Goal: Task Accomplishment & Management: Manage account settings

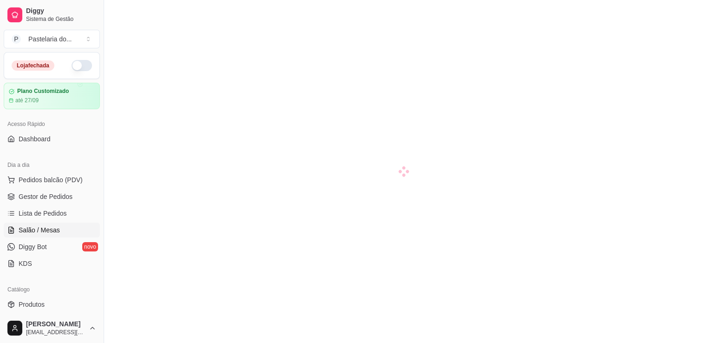
click at [79, 66] on button "button" at bounding box center [82, 65] width 20 height 11
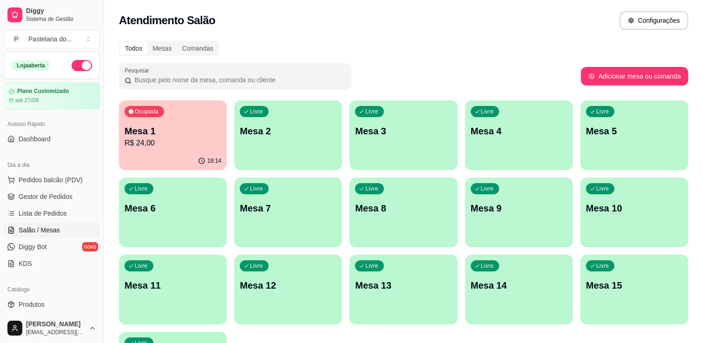
click at [163, 160] on div "18:14" at bounding box center [173, 161] width 108 height 18
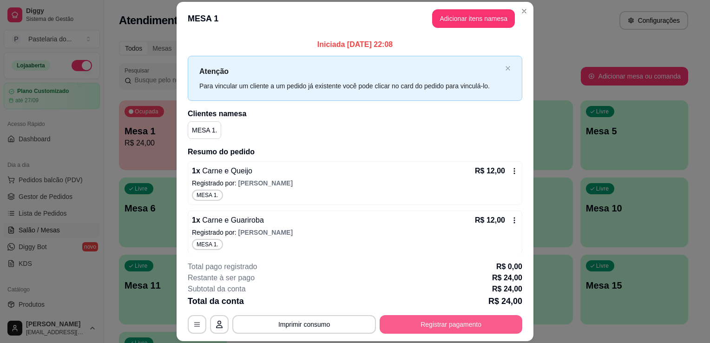
click at [413, 324] on button "Registrar pagamento" at bounding box center [451, 324] width 143 height 19
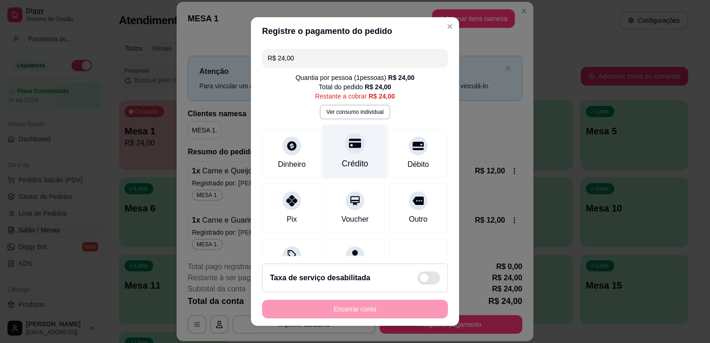
click at [361, 142] on div "Crédito" at bounding box center [356, 152] width 66 height 54
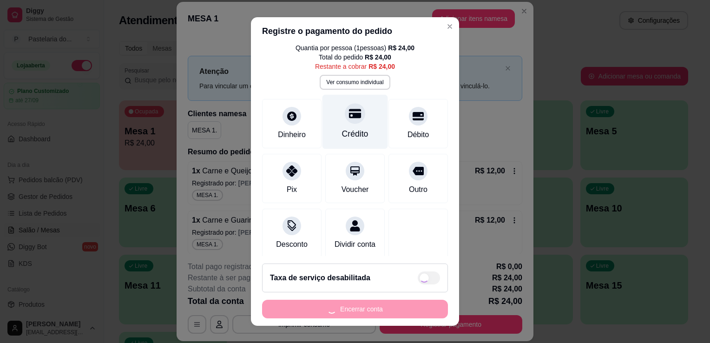
scroll to position [45, 0]
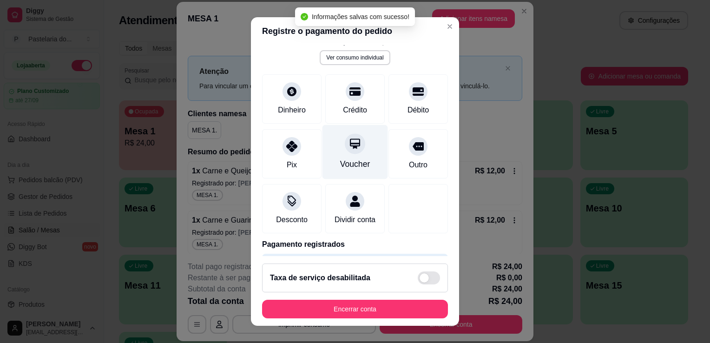
type input "R$ 0,00"
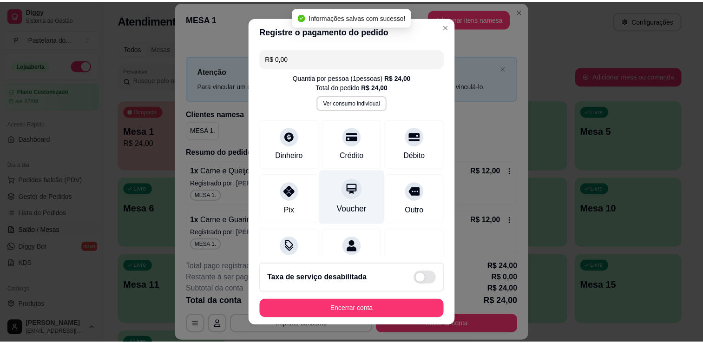
scroll to position [84, 0]
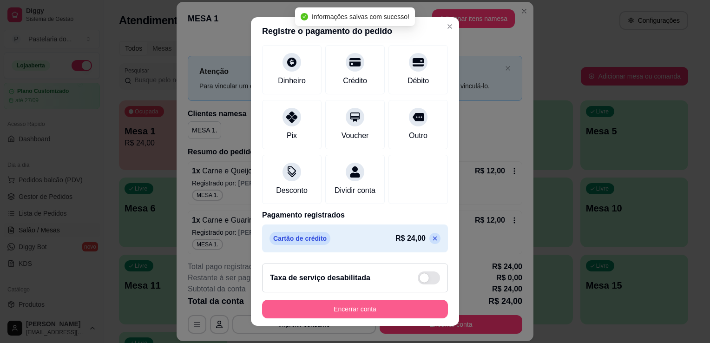
click at [361, 313] on button "Encerrar conta" at bounding box center [355, 309] width 186 height 19
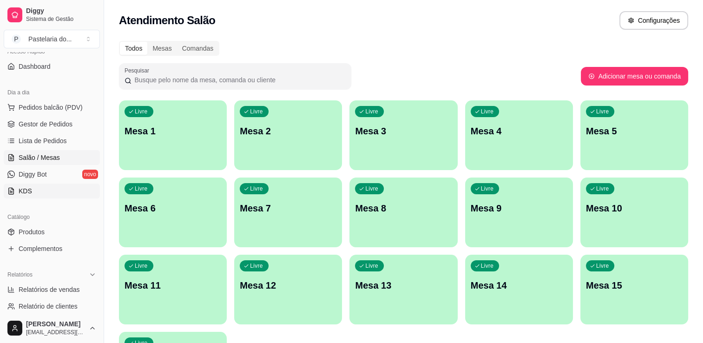
scroll to position [0, 0]
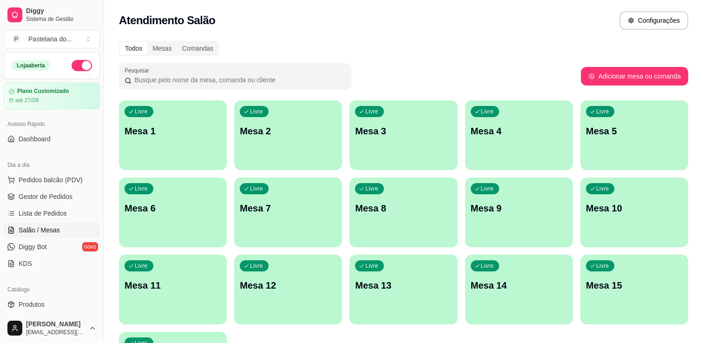
click at [422, 142] on div "Livre Mesa 3" at bounding box center [404, 129] width 108 height 59
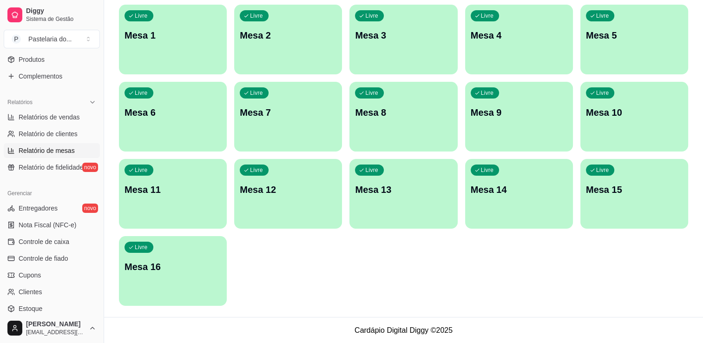
scroll to position [279, 0]
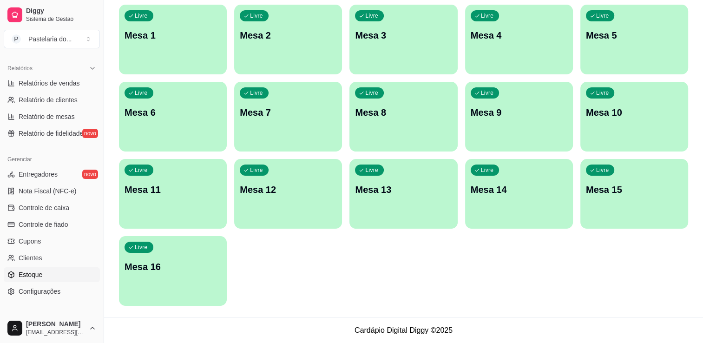
click at [39, 277] on span "Estoque" at bounding box center [31, 274] width 24 height 9
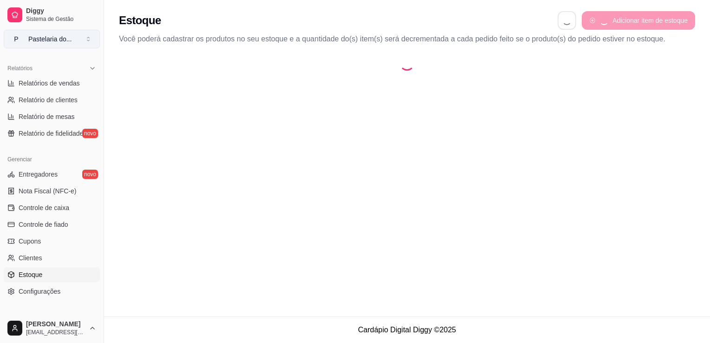
select select "QUANTITY_ORDER"
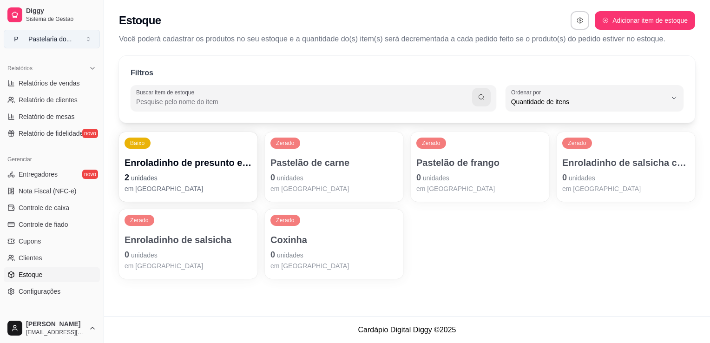
scroll to position [9, 0]
click at [262, 254] on div "Baixo Enroladinho de presunto e queijo 2 unidades em estoque Zerado Pastelão de…" at bounding box center [407, 205] width 576 height 147
click at [276, 251] on p "0 unidades" at bounding box center [334, 254] width 127 height 13
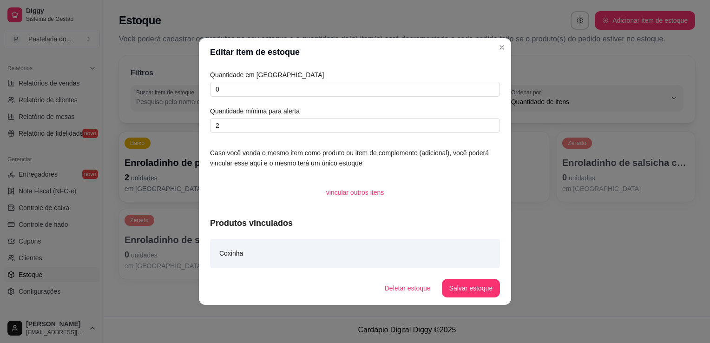
click at [288, 97] on div "Quantidade em estoque 0 Quantidade mínima para alerta 2" at bounding box center [355, 101] width 290 height 63
click at [289, 93] on input "0" at bounding box center [355, 89] width 290 height 15
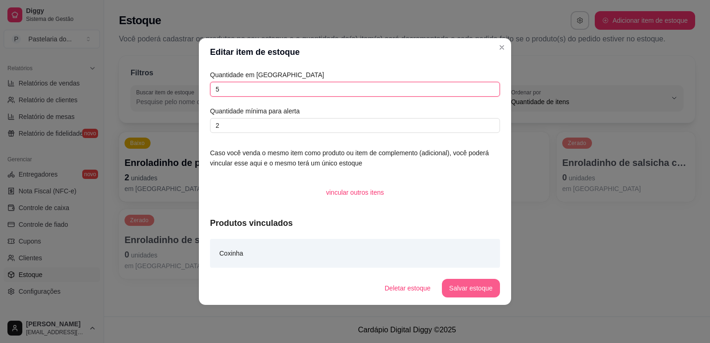
type input "5"
click at [462, 280] on button "Salvar estoque" at bounding box center [471, 288] width 58 height 19
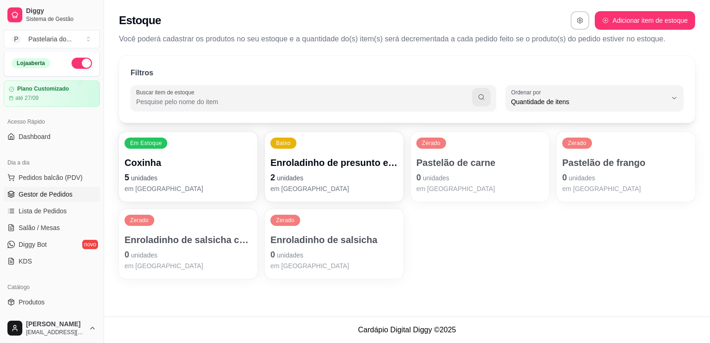
scroll to position [0, 0]
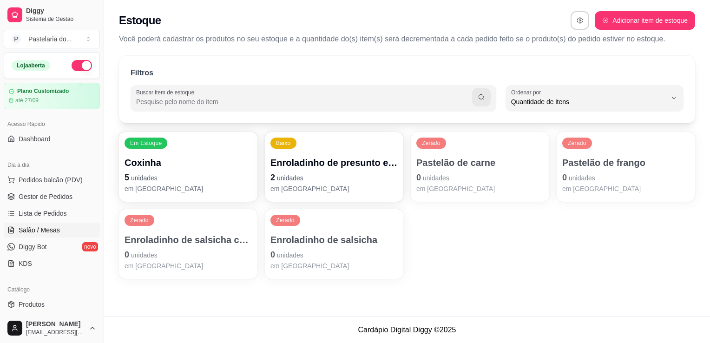
click at [52, 226] on span "Salão / Mesas" at bounding box center [39, 229] width 41 height 9
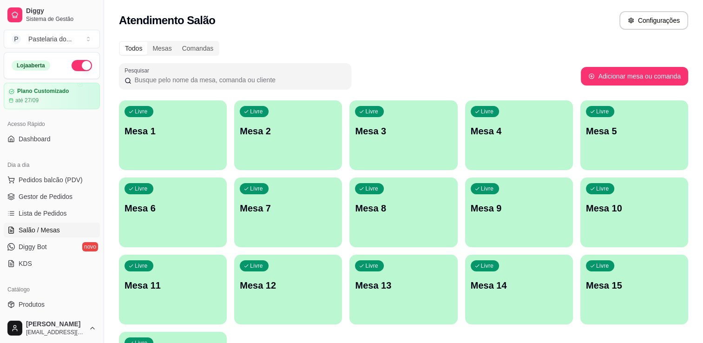
click at [351, 141] on div "Livre Mesa 3" at bounding box center [404, 129] width 108 height 59
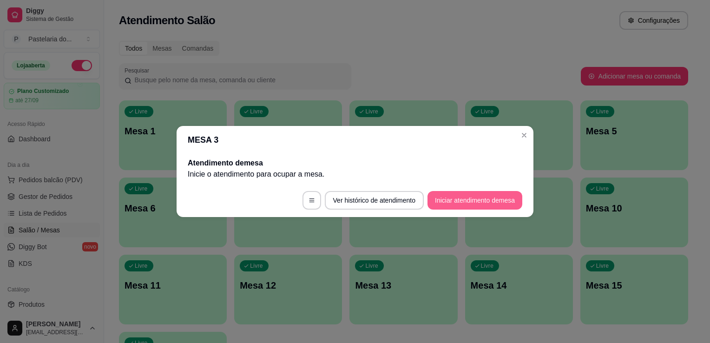
click at [457, 207] on button "Iniciar atendimento de mesa" at bounding box center [475, 200] width 95 height 19
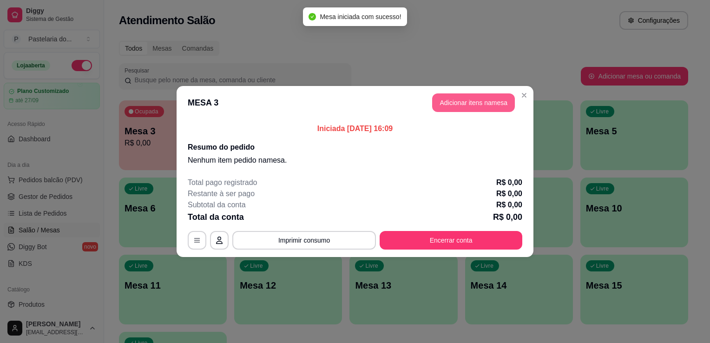
click at [450, 99] on button "Adicionar itens na mesa" at bounding box center [473, 102] width 83 height 19
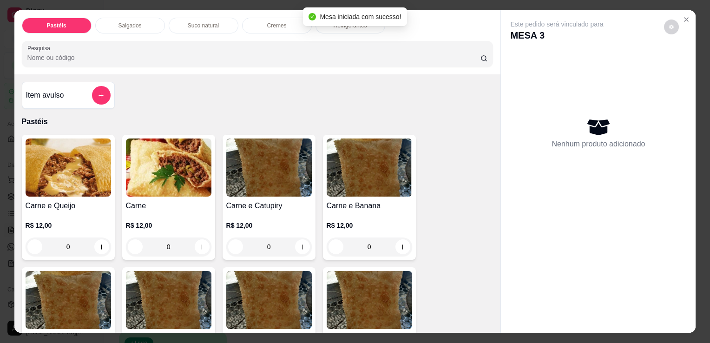
click at [130, 29] on div "Salgados" at bounding box center [130, 26] width 70 height 16
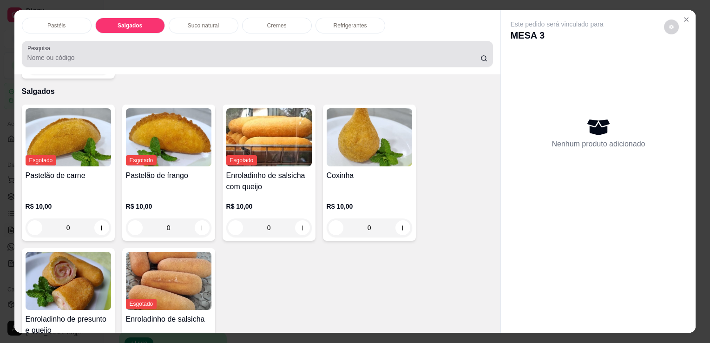
scroll to position [23, 0]
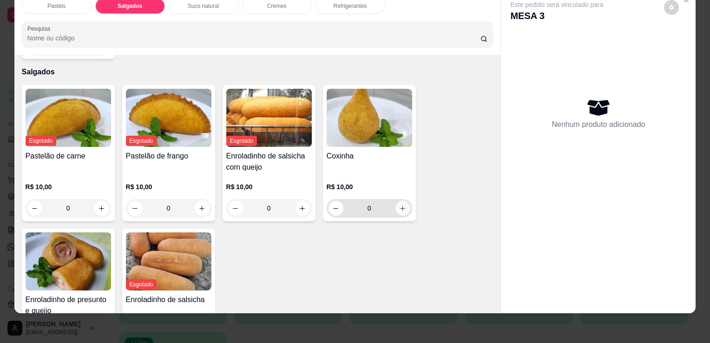
click at [400, 205] on icon "increase-product-quantity" at bounding box center [402, 208] width 7 height 7
type input "1"
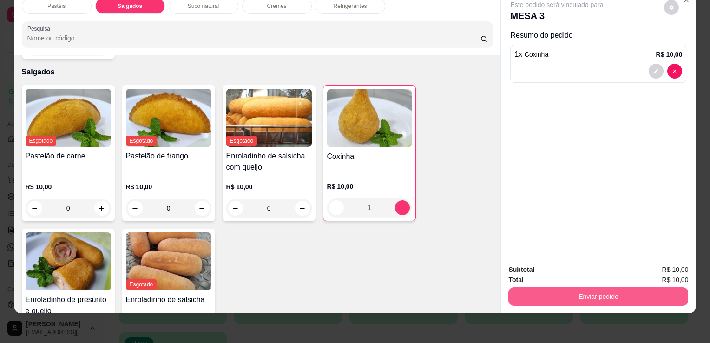
click at [575, 295] on button "Enviar pedido" at bounding box center [599, 296] width 180 height 19
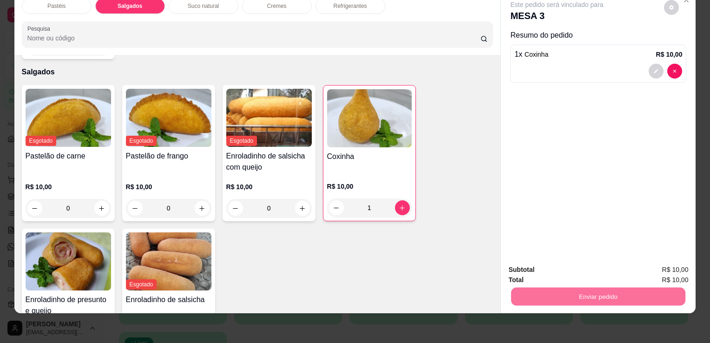
click at [681, 271] on button "Sim, quero registrar" at bounding box center [656, 267] width 69 height 18
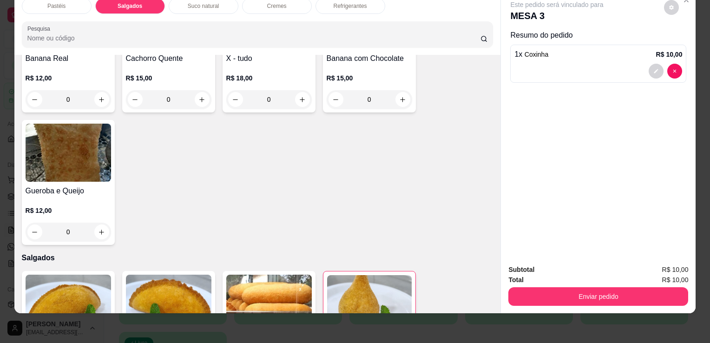
scroll to position [0, 0]
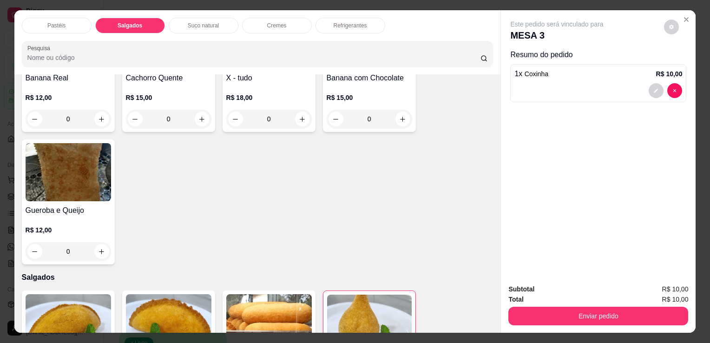
click at [345, 22] on p "Refrigerantes" at bounding box center [350, 25] width 33 height 7
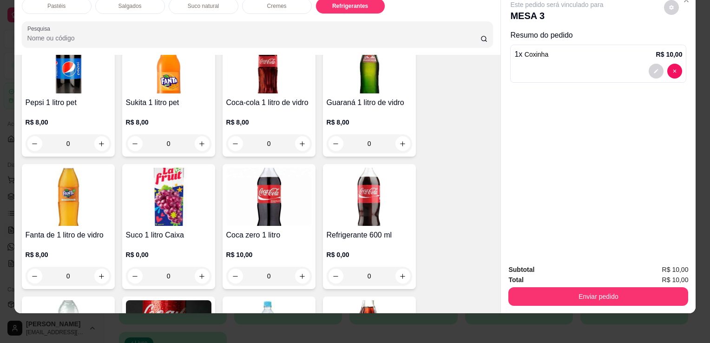
scroll to position [2520, 0]
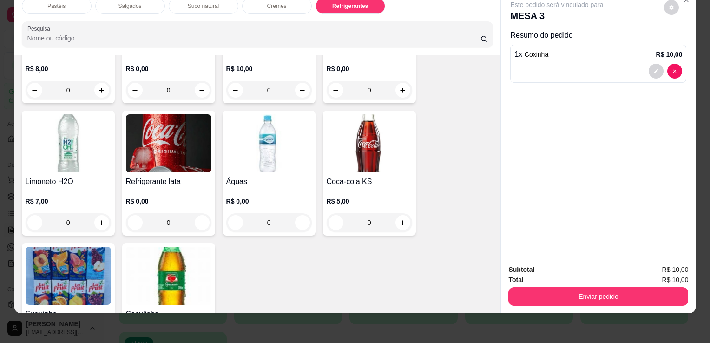
click at [187, 151] on img at bounding box center [169, 143] width 86 height 58
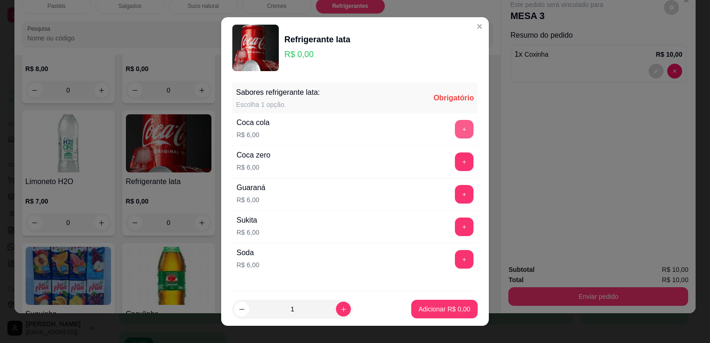
click at [455, 133] on button "+" at bounding box center [464, 129] width 19 height 19
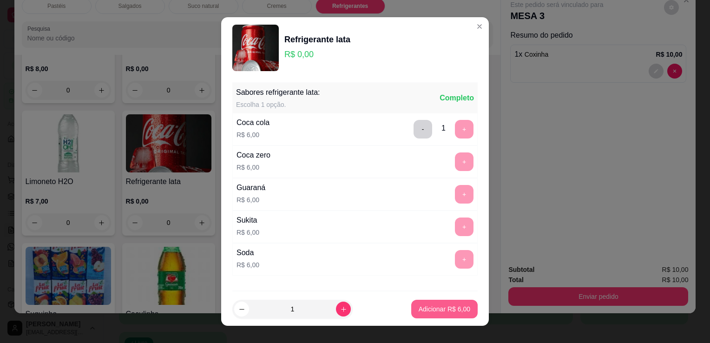
click at [454, 312] on p "Adicionar R$ 6,00" at bounding box center [445, 309] width 52 height 9
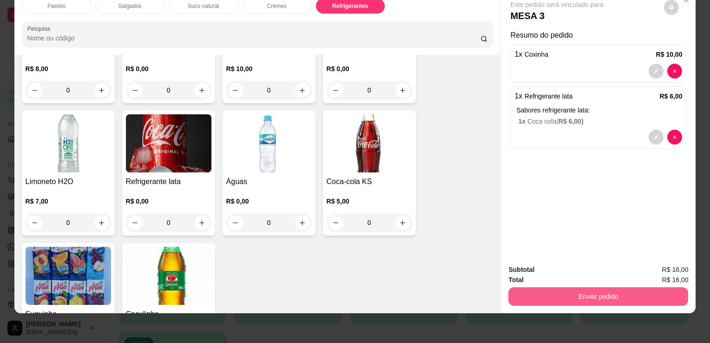
click at [541, 287] on button "Enviar pedido" at bounding box center [599, 296] width 180 height 19
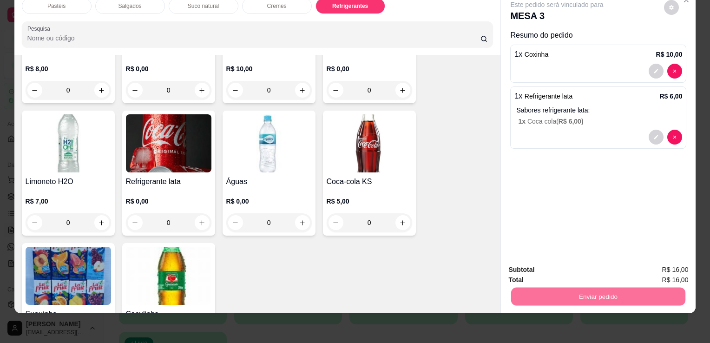
click at [641, 266] on button "Sim, quero registrar" at bounding box center [655, 266] width 67 height 17
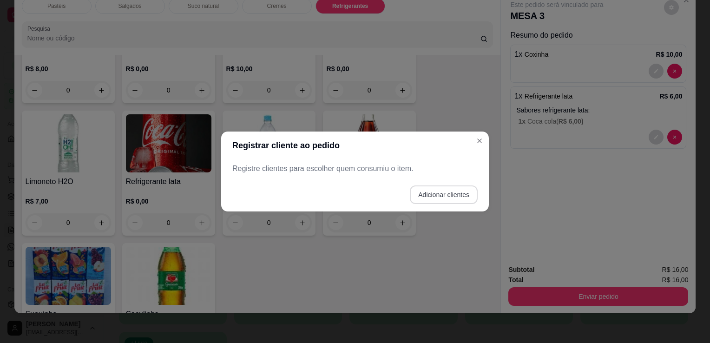
click at [448, 196] on button "Adicionar clientes" at bounding box center [444, 194] width 68 height 19
click at [362, 166] on div at bounding box center [355, 168] width 234 height 19
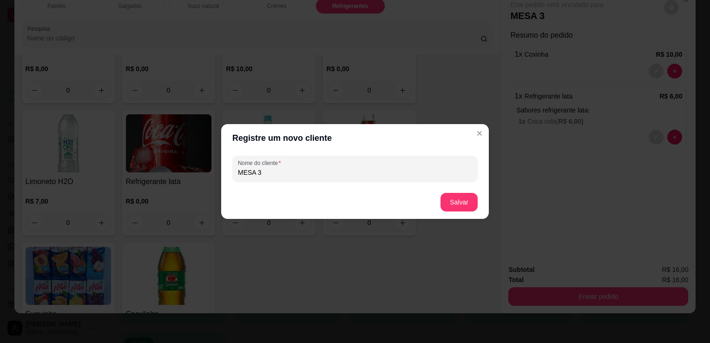
type input "MESA 3"
click at [458, 195] on button "Salvar" at bounding box center [459, 202] width 36 height 18
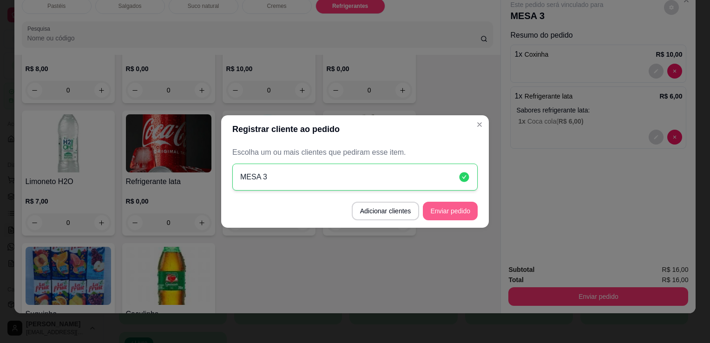
click at [465, 212] on button "Enviar pedido" at bounding box center [450, 211] width 55 height 19
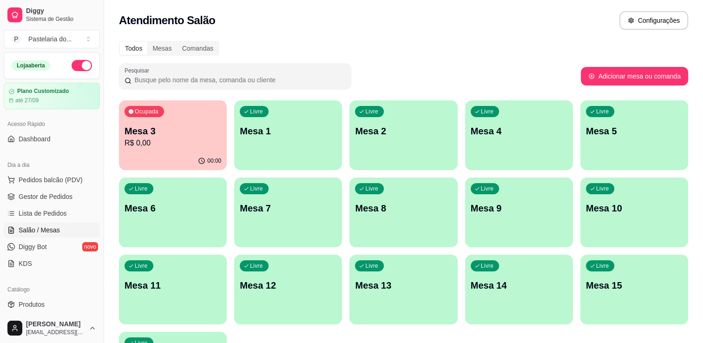
click at [150, 229] on div "Livre Mesa 6" at bounding box center [173, 207] width 108 height 59
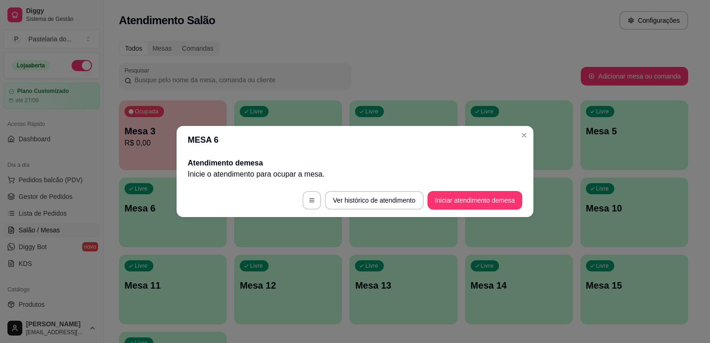
click at [470, 198] on button "Iniciar atendimento de mesa" at bounding box center [475, 200] width 95 height 19
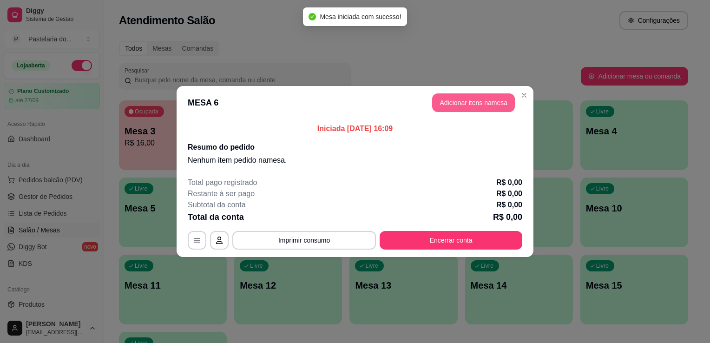
click at [499, 105] on button "Adicionar itens na mesa" at bounding box center [473, 102] width 83 height 19
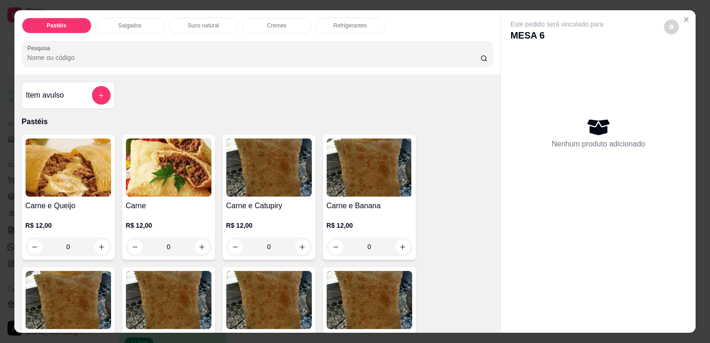
click at [99, 243] on div "0" at bounding box center [69, 247] width 86 height 19
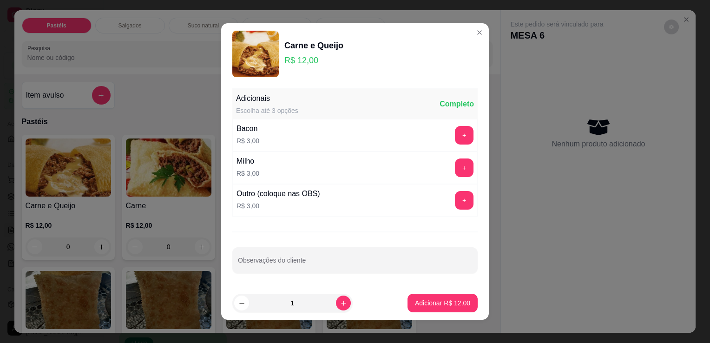
click at [421, 311] on button "Adicionar R$ 12,00" at bounding box center [443, 303] width 70 height 19
type input "1"
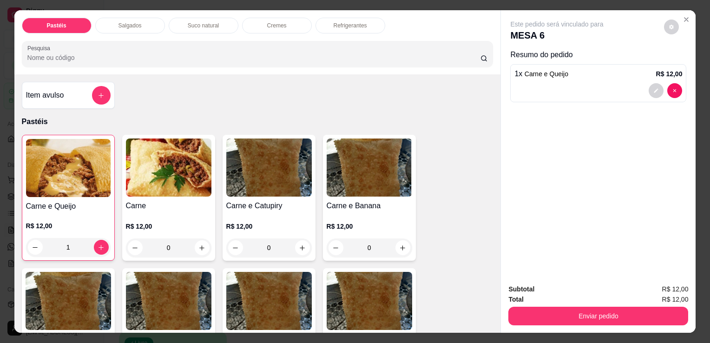
click at [342, 18] on div "Refrigerantes" at bounding box center [351, 26] width 70 height 16
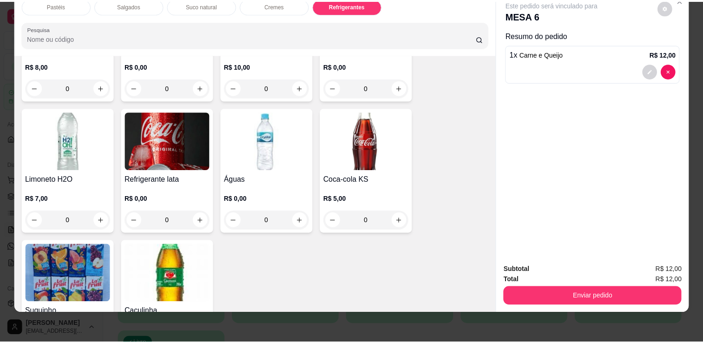
scroll to position [2571, 0]
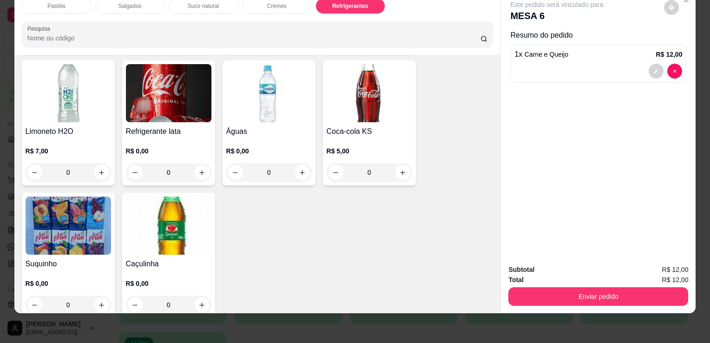
click at [90, 197] on img at bounding box center [69, 226] width 86 height 58
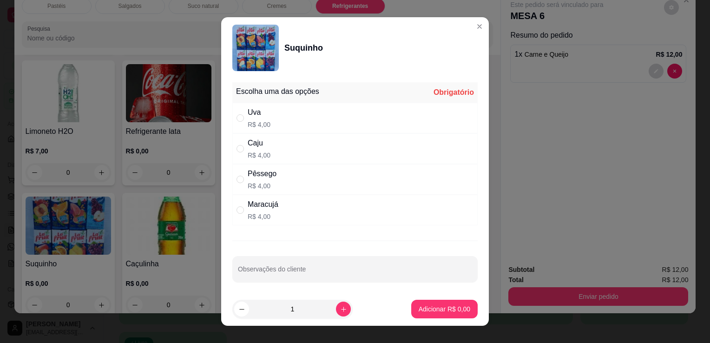
click at [249, 118] on div "Uva R$ 4,00" at bounding box center [259, 118] width 23 height 22
radio input "true"
click at [338, 308] on button "increase-product-quantity" at bounding box center [343, 309] width 15 height 15
type input "2"
click at [412, 313] on button "Adicionar R$ 8,00" at bounding box center [444, 309] width 65 height 18
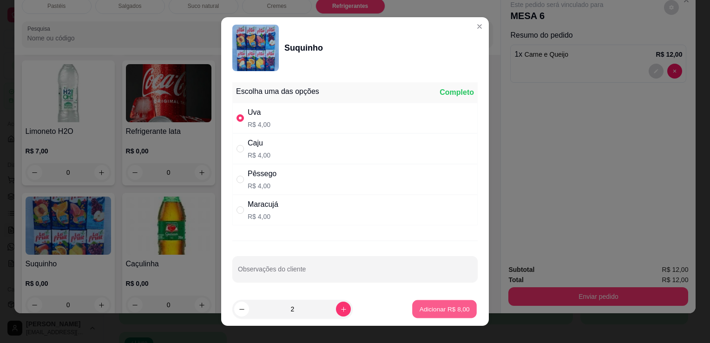
type input "2"
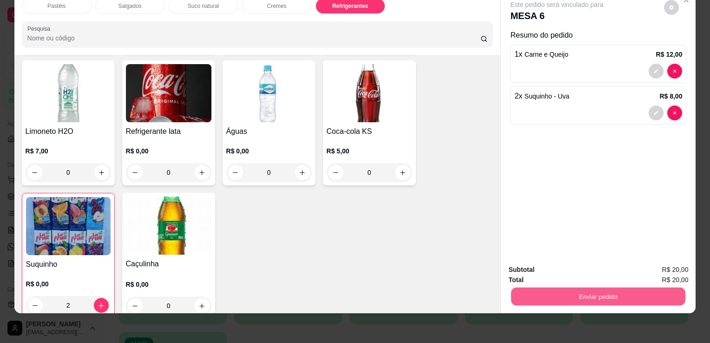
click at [579, 291] on button "Enviar pedido" at bounding box center [598, 296] width 174 height 18
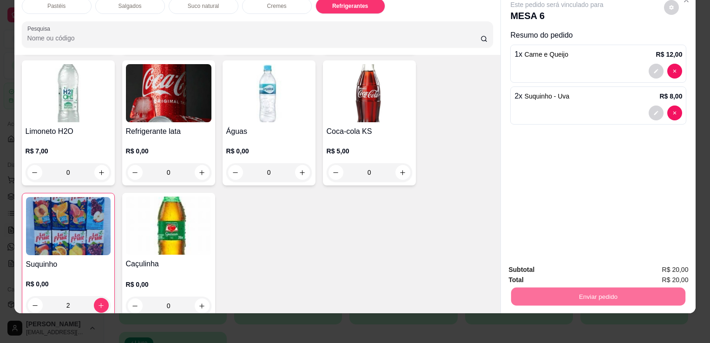
click at [642, 268] on button "Sim, quero registrar" at bounding box center [655, 266] width 67 height 17
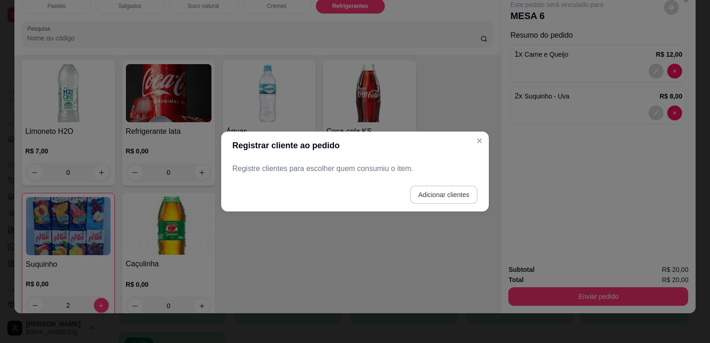
click at [429, 199] on button "Adicionar clientes" at bounding box center [444, 194] width 68 height 19
click at [390, 170] on input "Nome do cliente" at bounding box center [355, 172] width 234 height 9
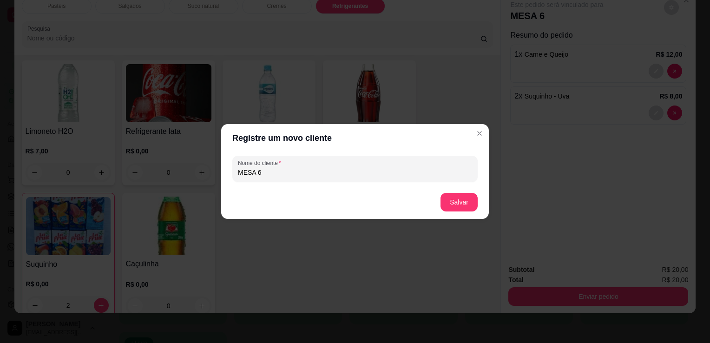
type input "MESA 6"
click at [450, 199] on button "Salvar" at bounding box center [459, 202] width 36 height 18
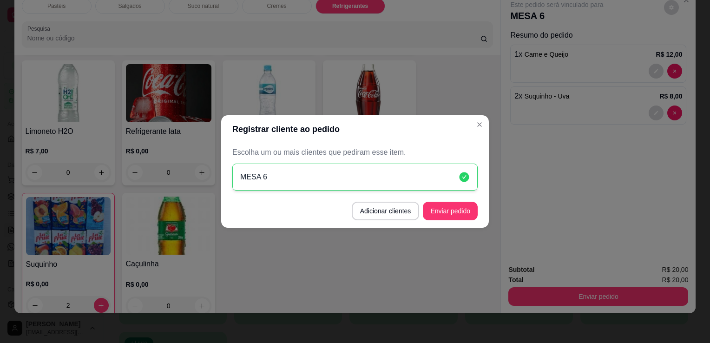
click at [469, 211] on button "Enviar pedido" at bounding box center [450, 211] width 55 height 19
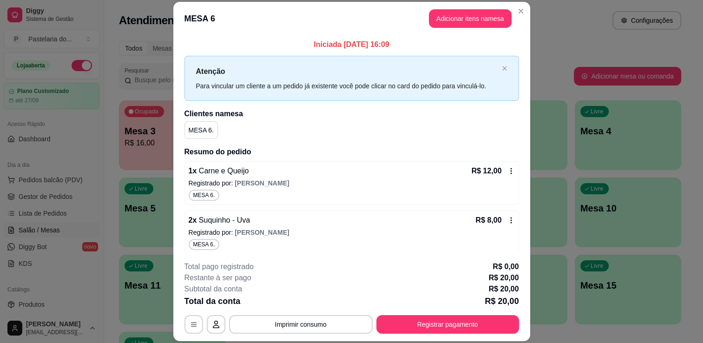
click at [538, 184] on div "Livre Mesa 9" at bounding box center [514, 207] width 106 height 59
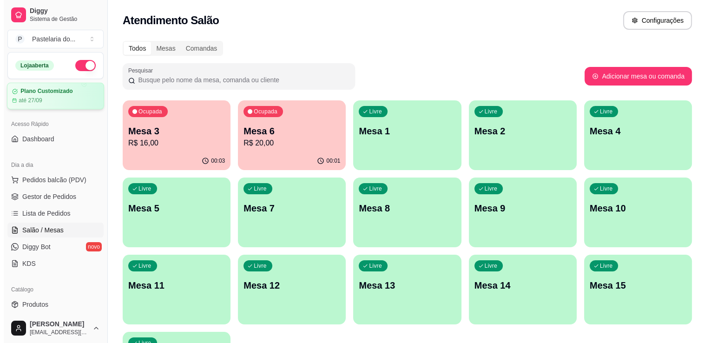
scroll to position [325, 0]
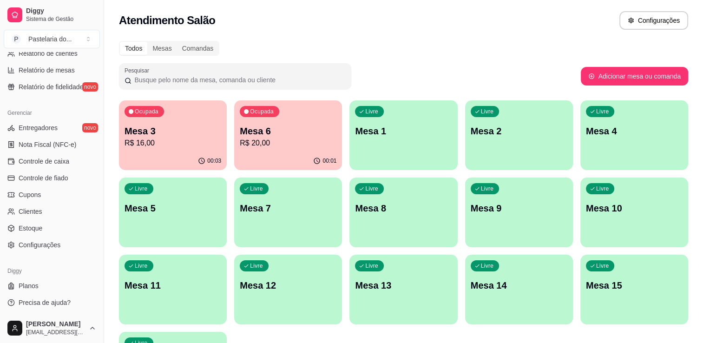
click at [232, 131] on div "Ocupada Mesa 3 R$ 16,00 00:03 Ocupada Mesa 6 R$ 20,00 00:01 Livre Mesa 1 Livre …" at bounding box center [403, 250] width 569 height 301
click at [218, 134] on p "Mesa 3" at bounding box center [173, 131] width 97 height 13
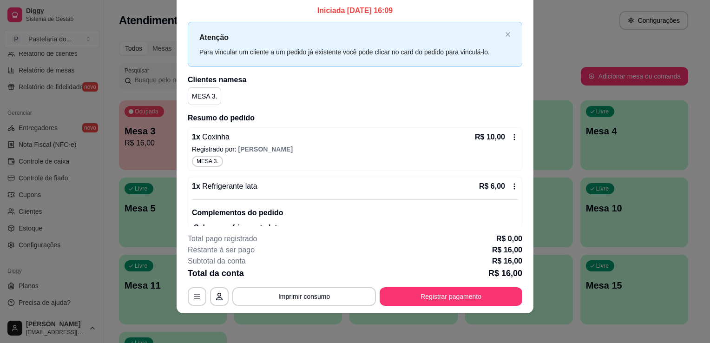
scroll to position [55, 0]
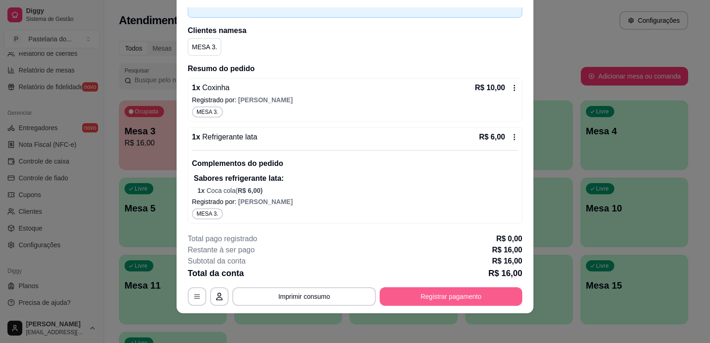
click at [454, 304] on button "Registrar pagamento" at bounding box center [451, 296] width 143 height 19
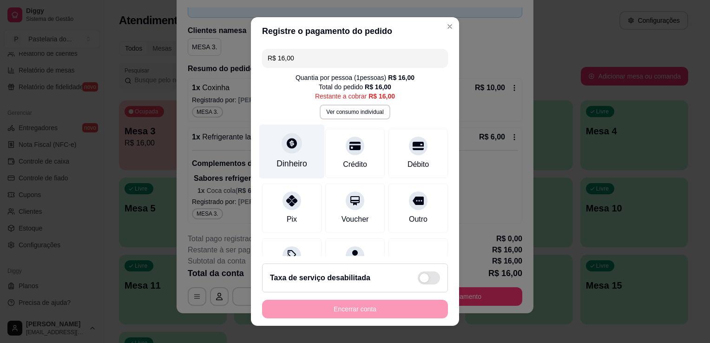
click at [277, 152] on div "Dinheiro" at bounding box center [292, 152] width 66 height 54
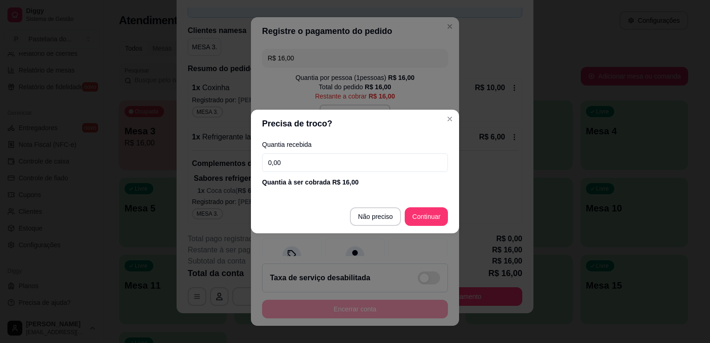
click at [295, 161] on input "0,00" at bounding box center [355, 162] width 186 height 19
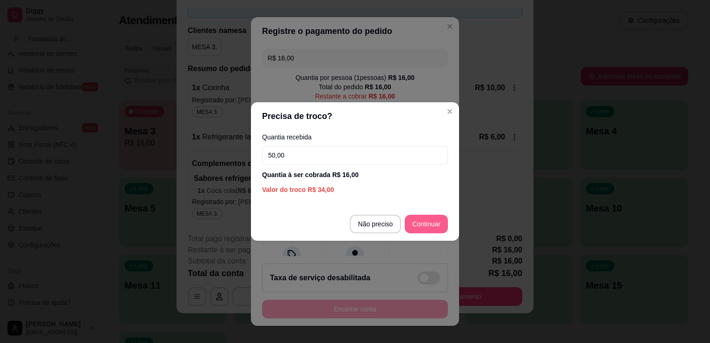
type input "50,00"
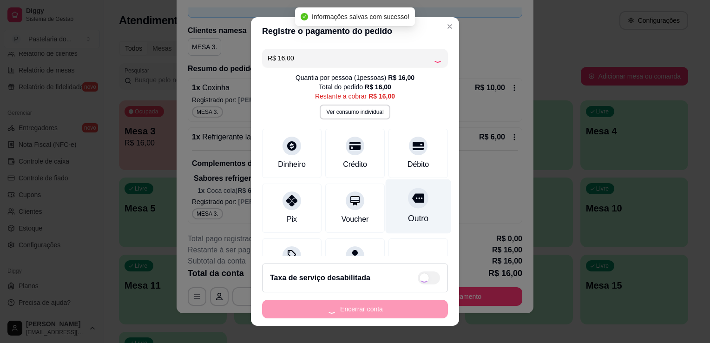
type input "R$ 0,00"
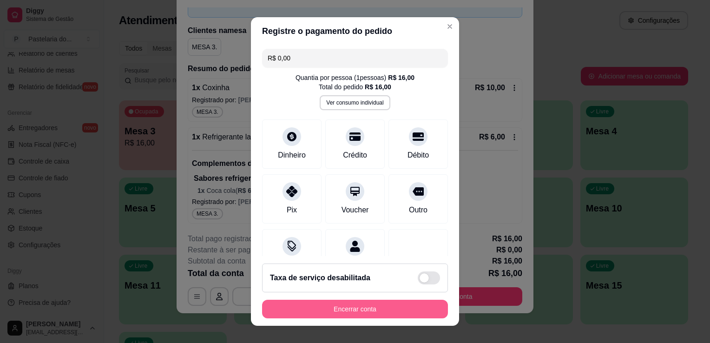
click at [324, 309] on button "Encerrar conta" at bounding box center [355, 309] width 186 height 19
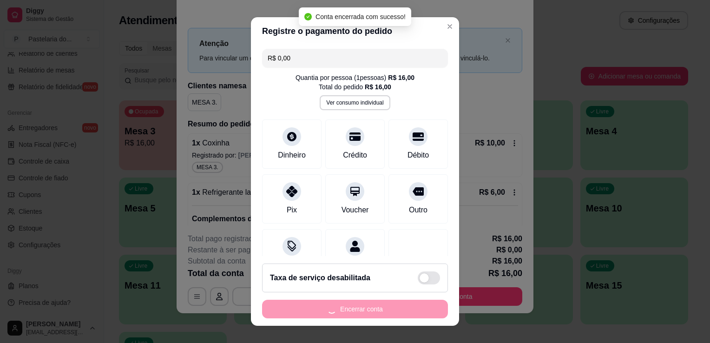
scroll to position [0, 0]
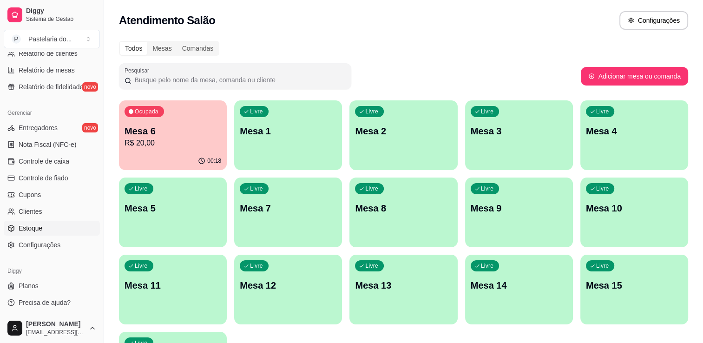
click at [50, 228] on link "Estoque" at bounding box center [52, 228] width 96 height 15
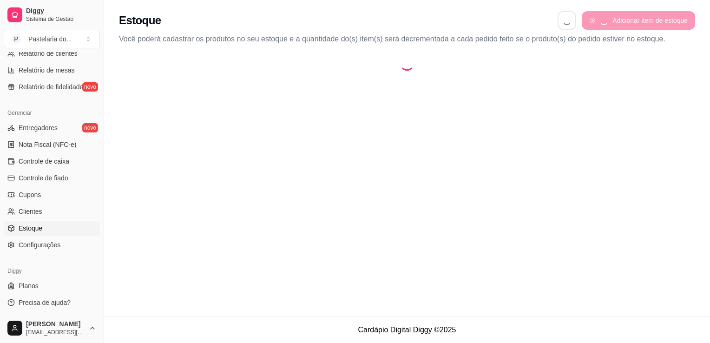
select select "QUANTITY_ORDER"
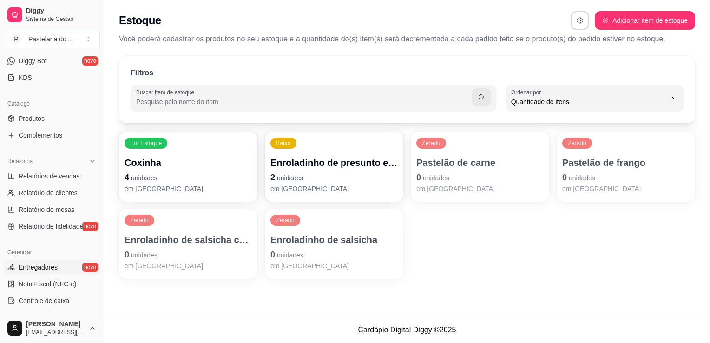
scroll to position [46, 0]
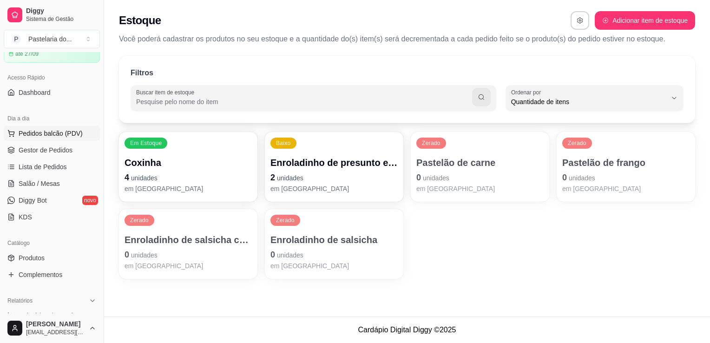
click at [62, 129] on span "Pedidos balcão (PDV)" at bounding box center [51, 133] width 64 height 9
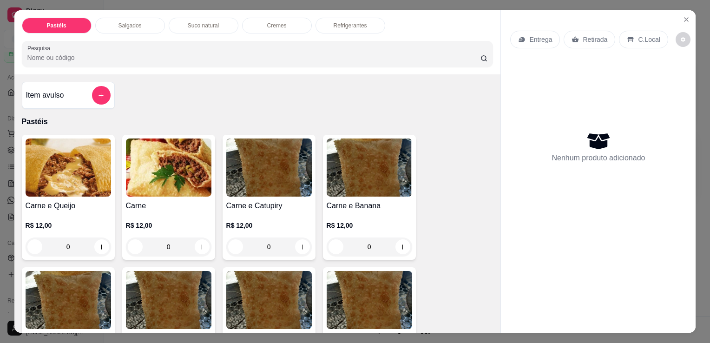
click at [134, 22] on p "Salgados" at bounding box center [130, 25] width 23 height 7
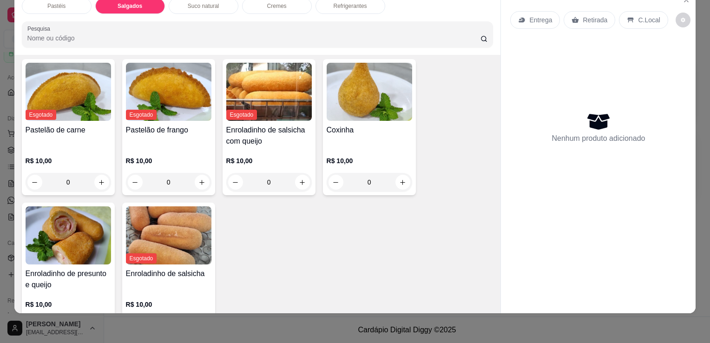
scroll to position [1080, 0]
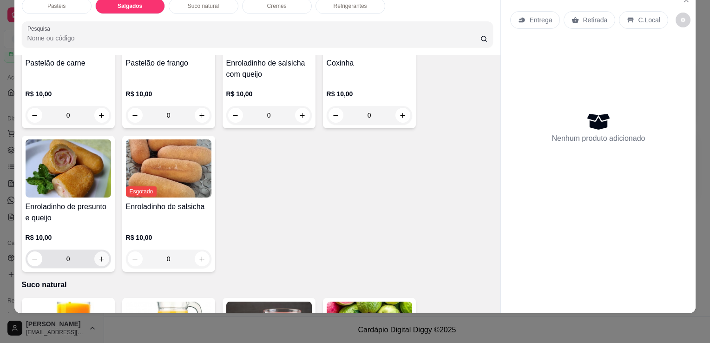
click at [101, 256] on icon "increase-product-quantity" at bounding box center [101, 259] width 7 height 7
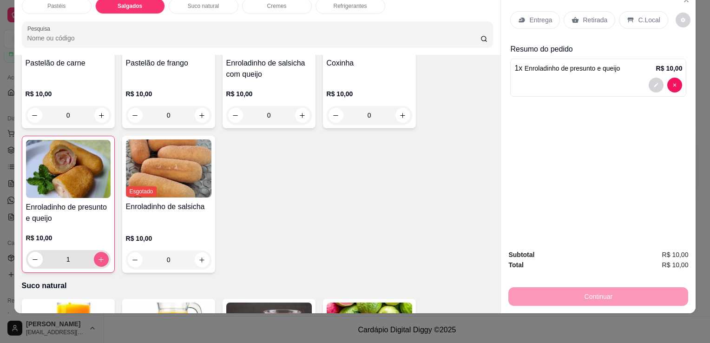
click at [101, 256] on icon "increase-product-quantity" at bounding box center [101, 259] width 7 height 7
type input "2"
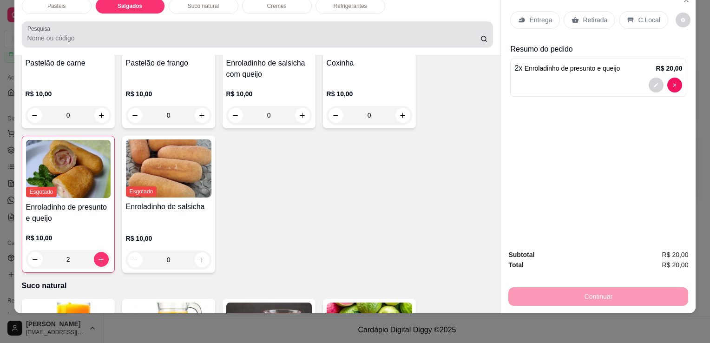
scroll to position [0, 0]
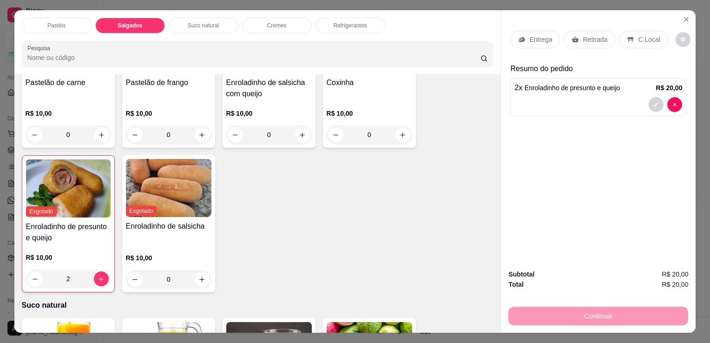
click at [348, 13] on div "Pastéis Salgados Suco natural Cremes Refrigerantes Pesquisa" at bounding box center [257, 42] width 487 height 64
click at [349, 22] on p "Refrigerantes" at bounding box center [350, 25] width 33 height 7
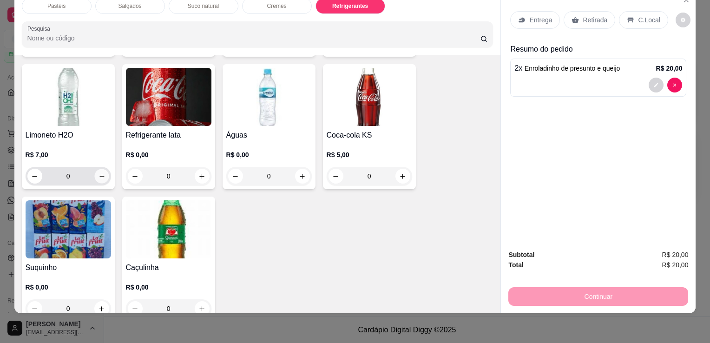
click at [94, 169] on button "increase-product-quantity" at bounding box center [101, 176] width 14 height 14
type input "1"
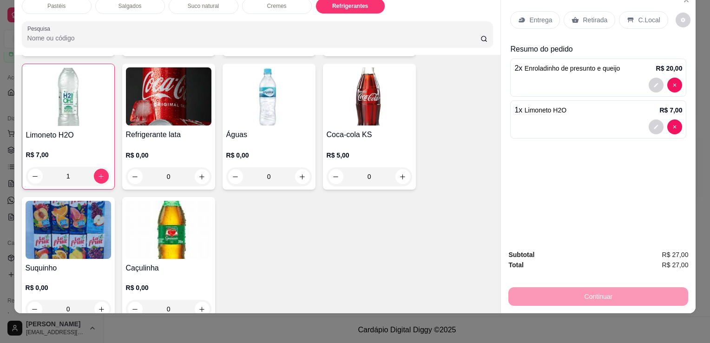
click at [583, 17] on p "Retirada" at bounding box center [595, 19] width 25 height 9
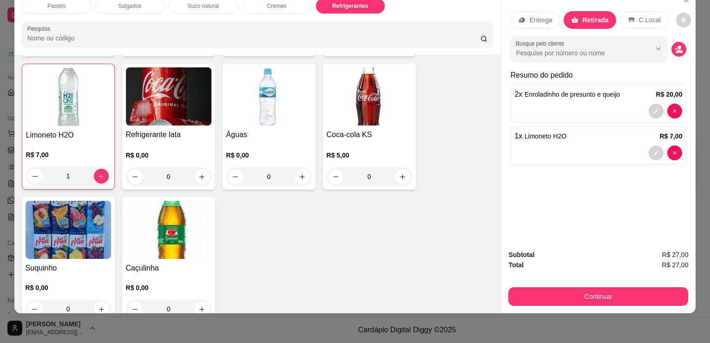
click at [575, 305] on div "Subtotal R$ 27,00 Total R$ 27,00 Continuar" at bounding box center [598, 277] width 195 height 71
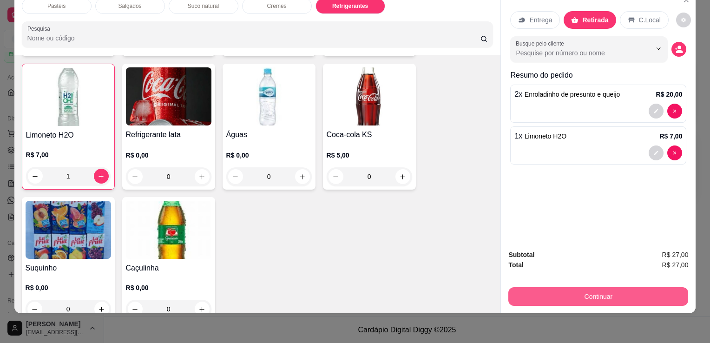
click at [583, 290] on button "Continuar" at bounding box center [599, 296] width 180 height 19
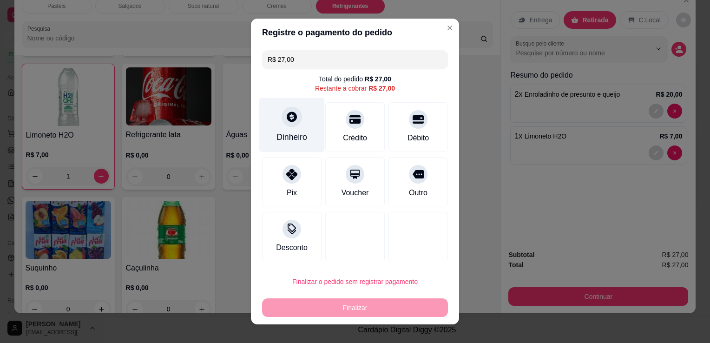
click at [281, 131] on div "Dinheiro" at bounding box center [292, 125] width 66 height 54
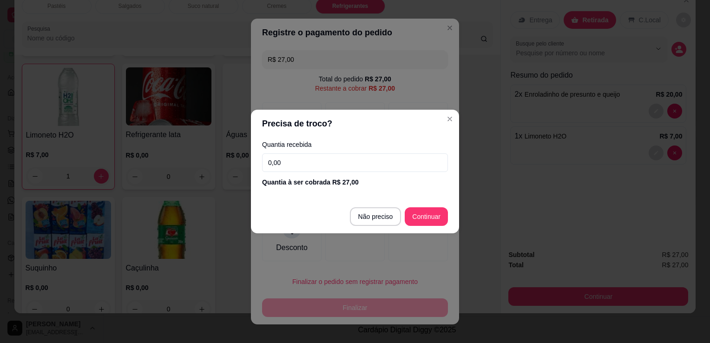
click at [395, 154] on input "0,00" at bounding box center [355, 162] width 186 height 19
type input "27,00"
type input "R$ 0,00"
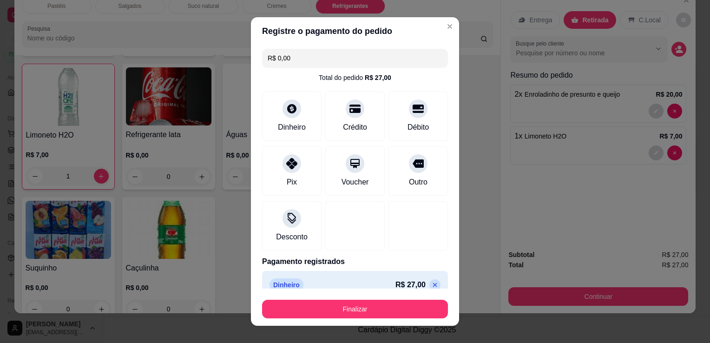
click at [389, 306] on button "Finalizar" at bounding box center [355, 309] width 186 height 19
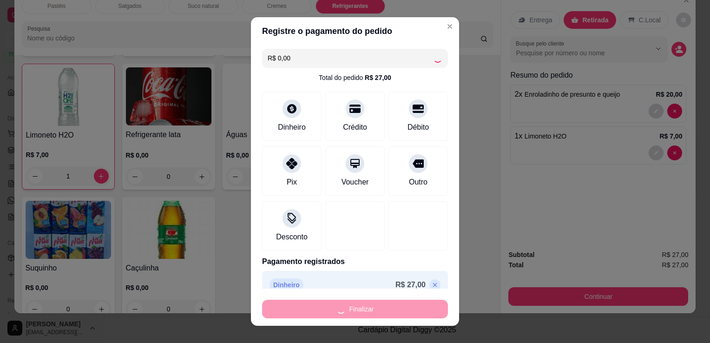
type input "0"
type input "-R$ 27,00"
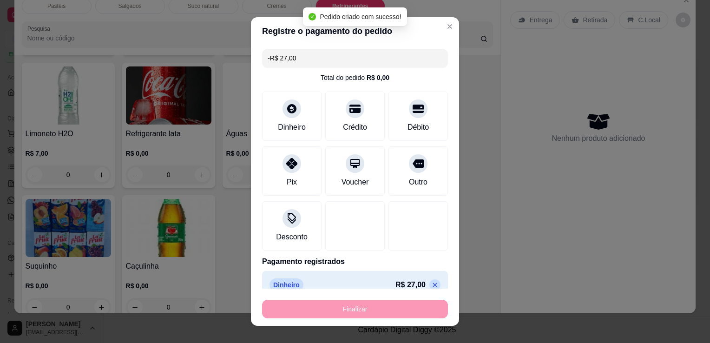
scroll to position [2566, 0]
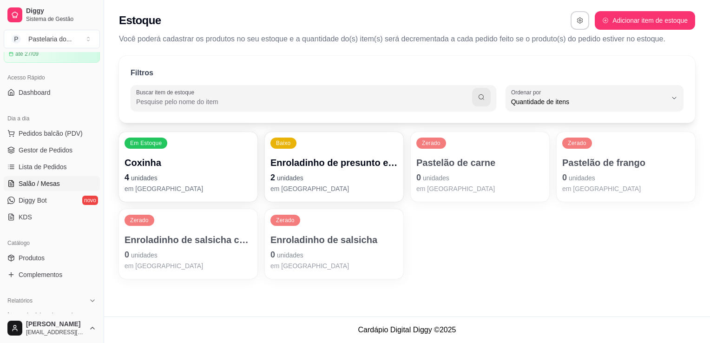
click at [64, 179] on link "Salão / Mesas" at bounding box center [52, 183] width 96 height 15
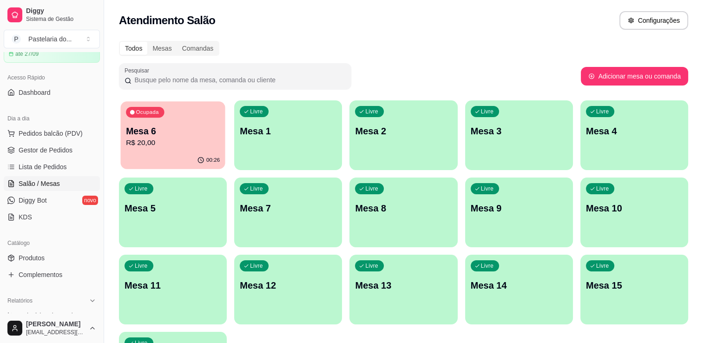
click at [153, 126] on p "Mesa 6" at bounding box center [173, 131] width 94 height 13
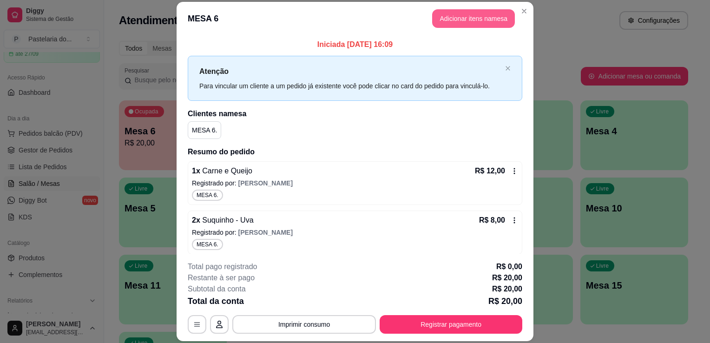
click at [456, 23] on button "Adicionar itens na mesa" at bounding box center [473, 18] width 83 height 19
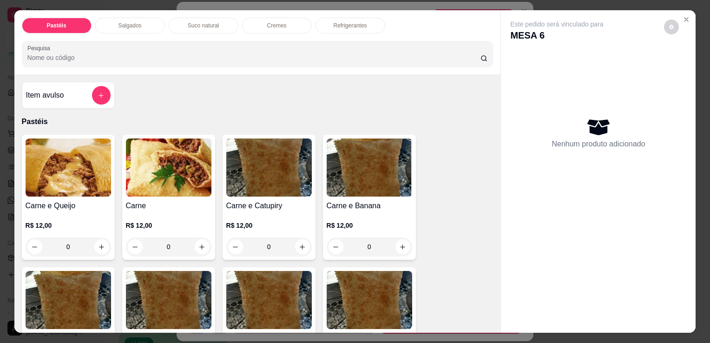
click at [153, 27] on div "Salgados" at bounding box center [130, 26] width 70 height 16
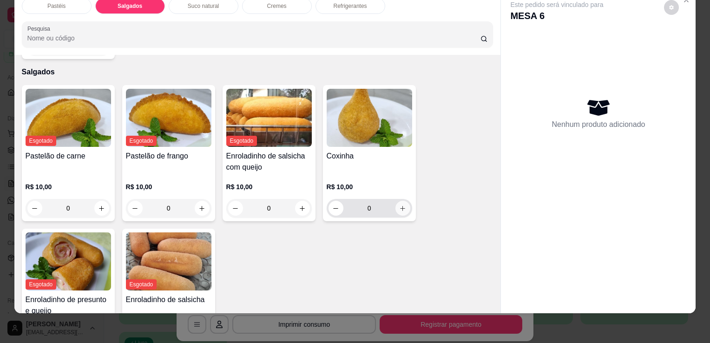
click at [404, 201] on button "increase-product-quantity" at bounding box center [403, 208] width 15 height 15
type input "1"
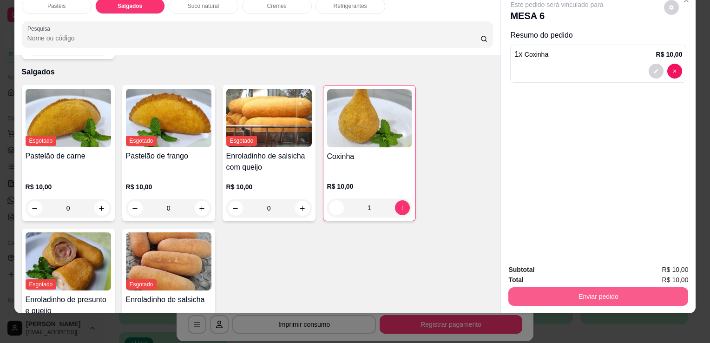
click at [558, 288] on button "Enviar pedido" at bounding box center [599, 296] width 180 height 19
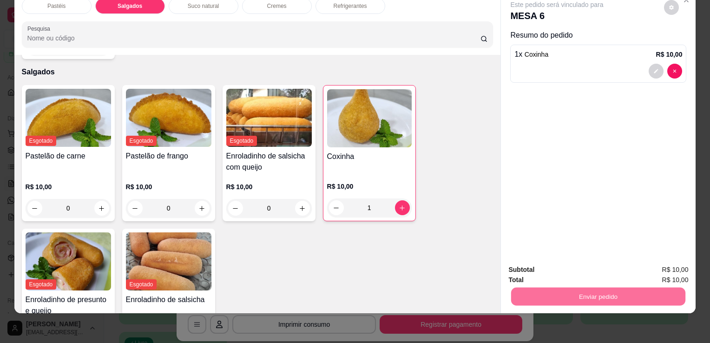
click at [665, 265] on button "Sim, quero registrar" at bounding box center [656, 267] width 69 height 18
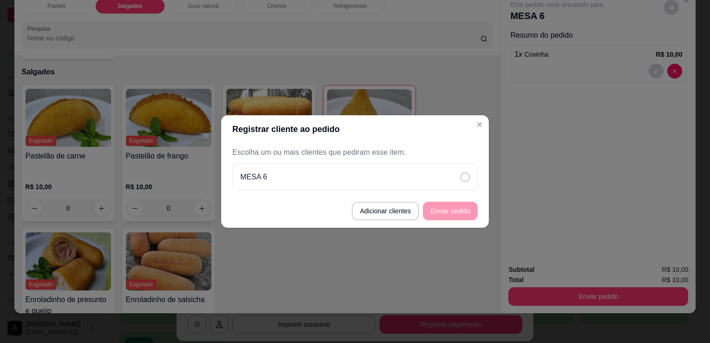
click at [444, 191] on div "Escolha um ou mais clientes que pediram esse item. MESA 6" at bounding box center [355, 168] width 268 height 51
click at [452, 187] on div "MESA 6" at bounding box center [354, 177] width 245 height 27
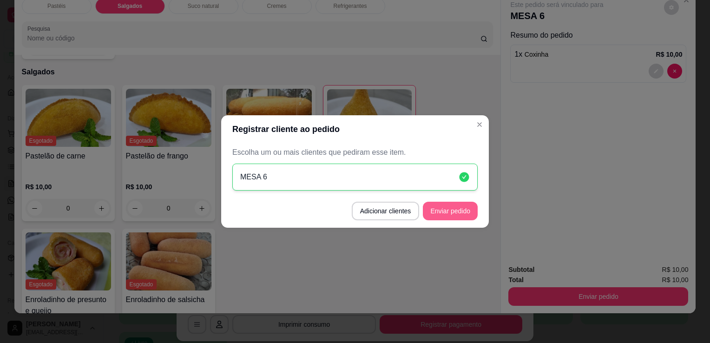
click at [461, 215] on button "Enviar pedido" at bounding box center [450, 211] width 55 height 19
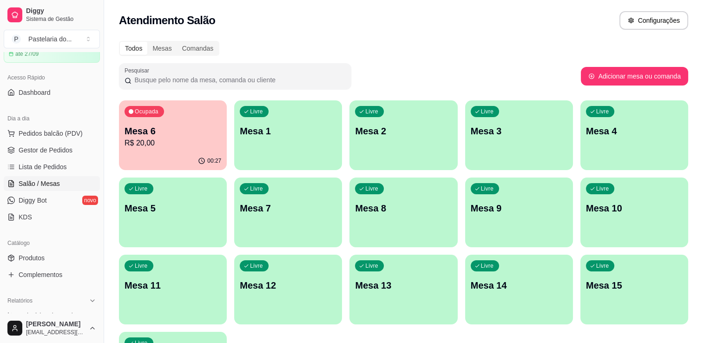
click at [157, 133] on p "Mesa 6" at bounding box center [173, 131] width 97 height 13
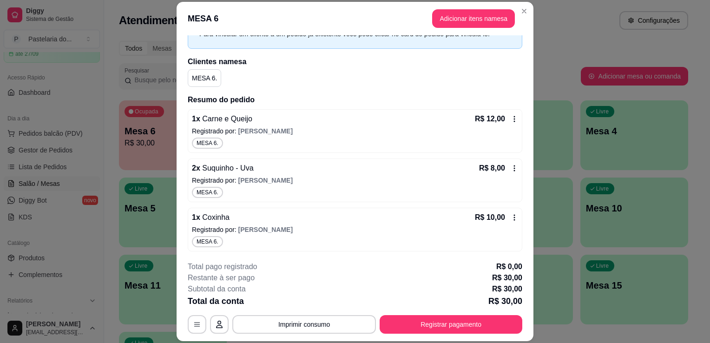
scroll to position [28, 0]
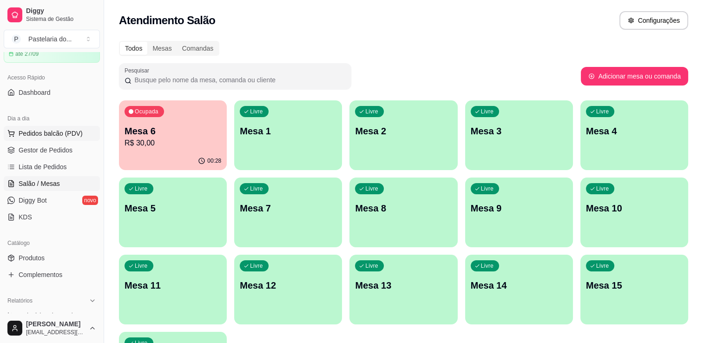
click at [52, 134] on span "Pedidos balcão (PDV)" at bounding box center [51, 133] width 64 height 9
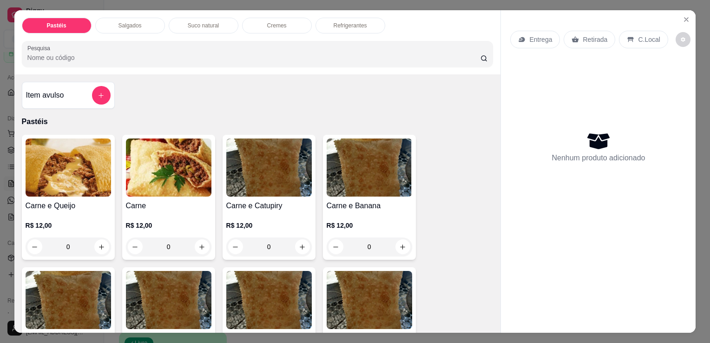
click at [132, 26] on div "Salgados" at bounding box center [130, 26] width 70 height 16
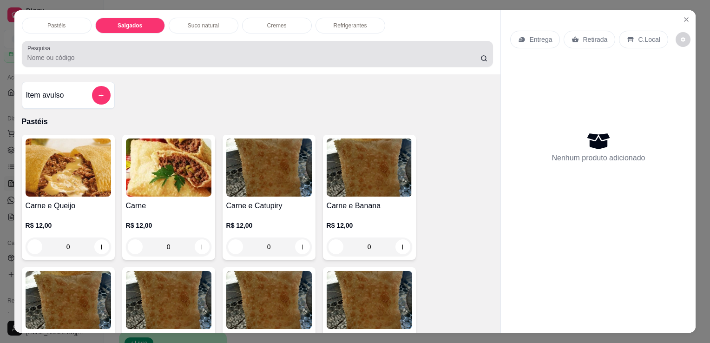
scroll to position [23, 0]
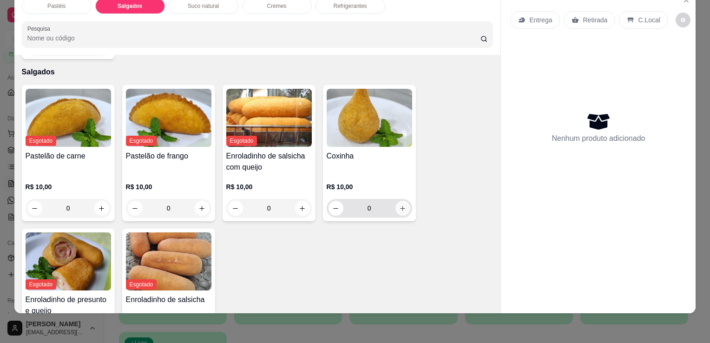
click at [403, 205] on icon "increase-product-quantity" at bounding box center [402, 208] width 7 height 7
type input "1"
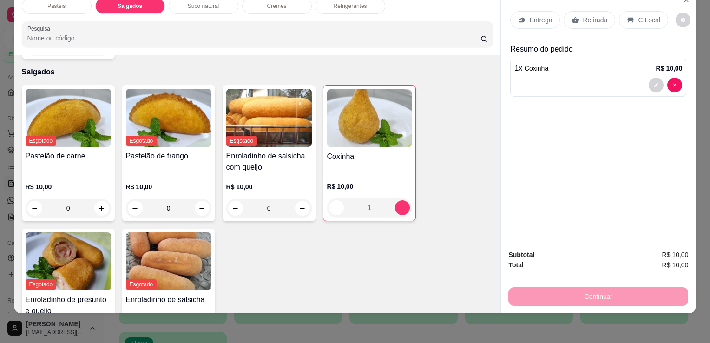
click at [357, 2] on p "Refrigerantes" at bounding box center [350, 5] width 33 height 7
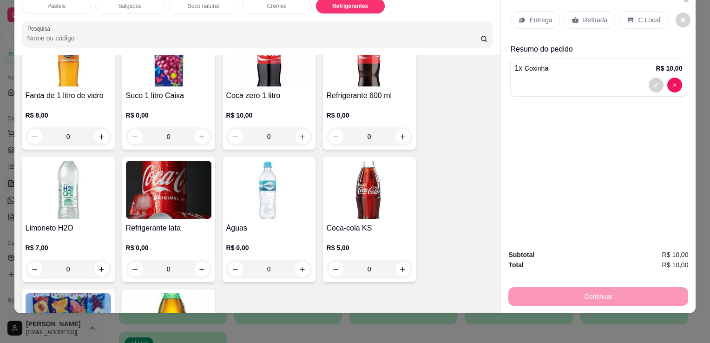
scroll to position [2570, 0]
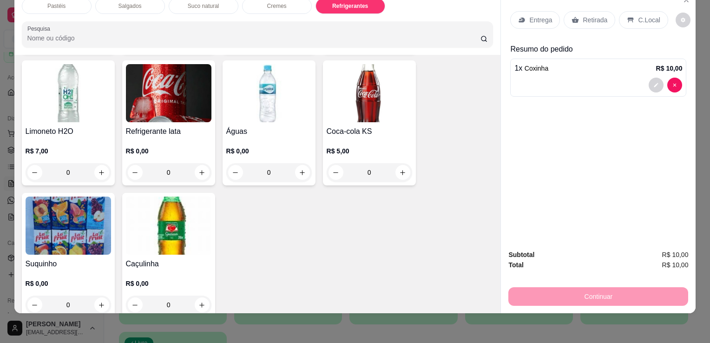
click at [170, 218] on img at bounding box center [169, 226] width 86 height 58
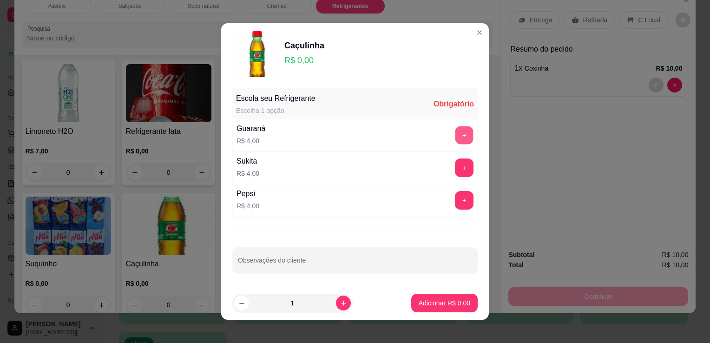
click at [456, 134] on button "+" at bounding box center [465, 135] width 18 height 18
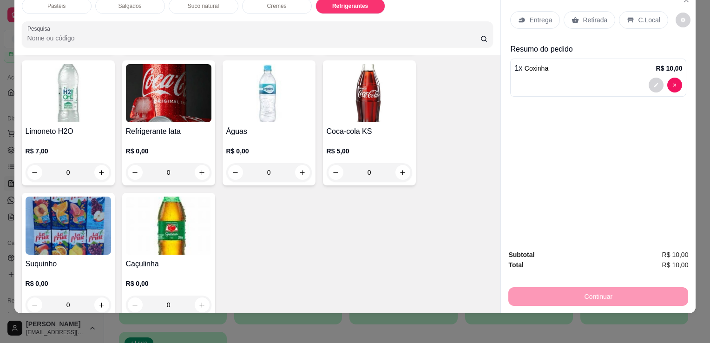
click at [164, 207] on img at bounding box center [169, 226] width 86 height 58
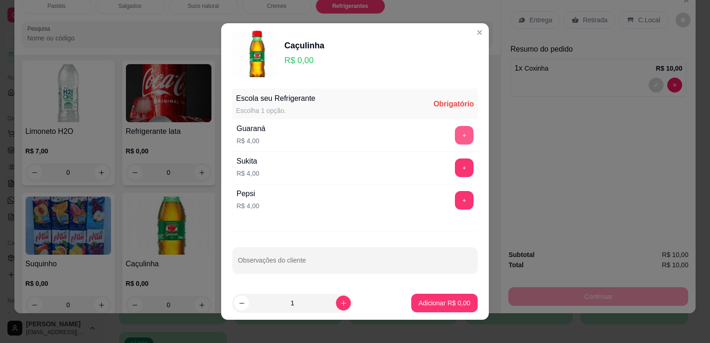
click at [455, 141] on button "+" at bounding box center [464, 135] width 19 height 19
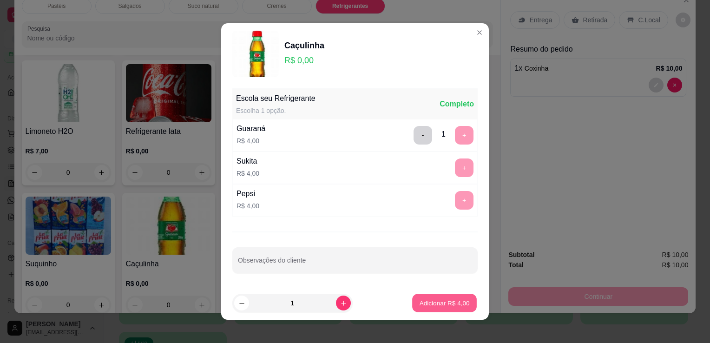
click at [435, 297] on button "Adicionar R$ 4,00" at bounding box center [444, 303] width 65 height 18
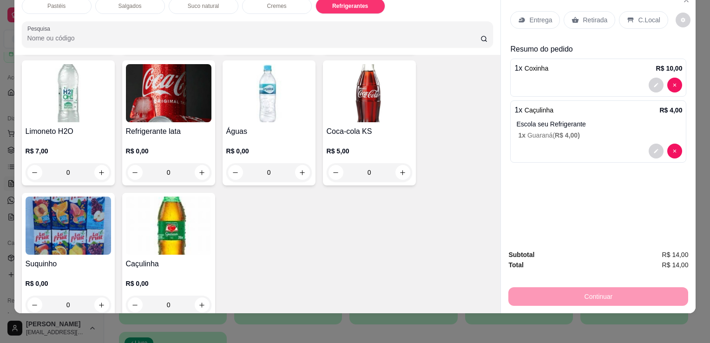
click at [586, 11] on div "Retirada" at bounding box center [590, 20] width 52 height 18
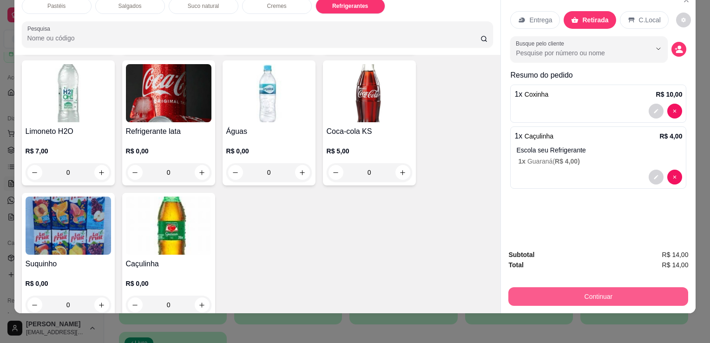
click at [612, 287] on button "Continuar" at bounding box center [599, 296] width 180 height 19
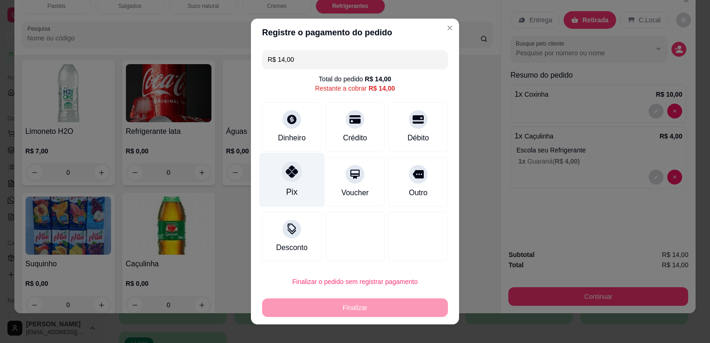
click at [286, 173] on icon at bounding box center [292, 172] width 12 height 12
type input "R$ 0,00"
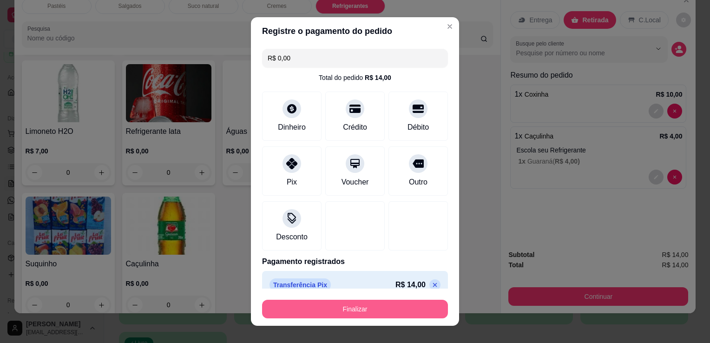
click at [359, 317] on button "Finalizar" at bounding box center [355, 309] width 186 height 19
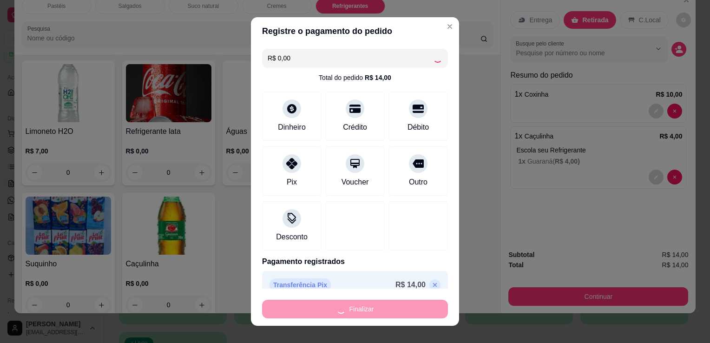
type input "0"
type input "-R$ 14,00"
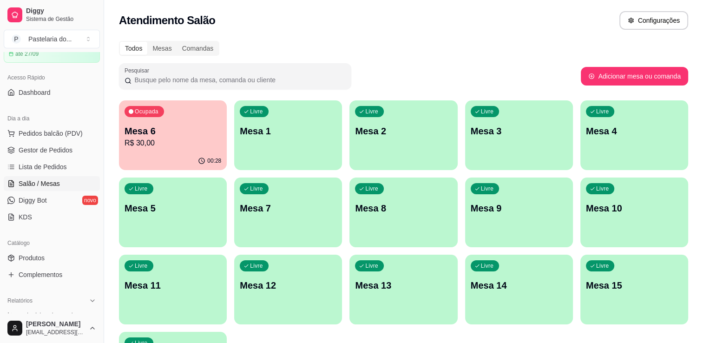
click at [177, 156] on div "00:28" at bounding box center [173, 161] width 108 height 18
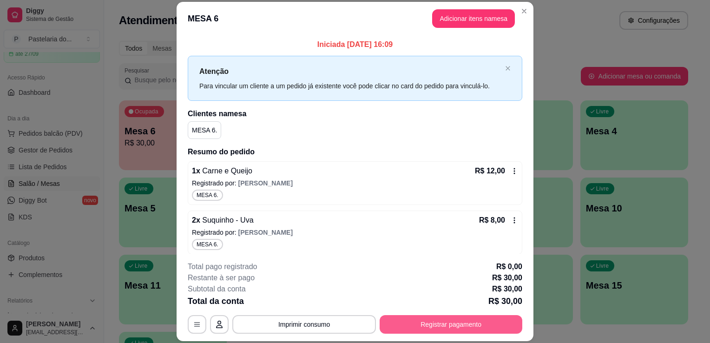
click at [452, 319] on button "Registrar pagamento" at bounding box center [451, 324] width 143 height 19
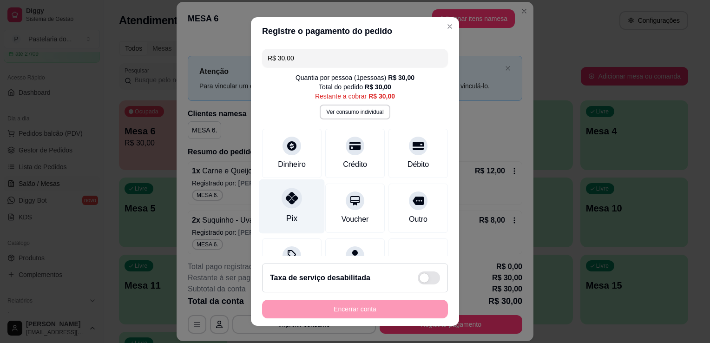
click at [290, 200] on icon at bounding box center [292, 198] width 12 height 12
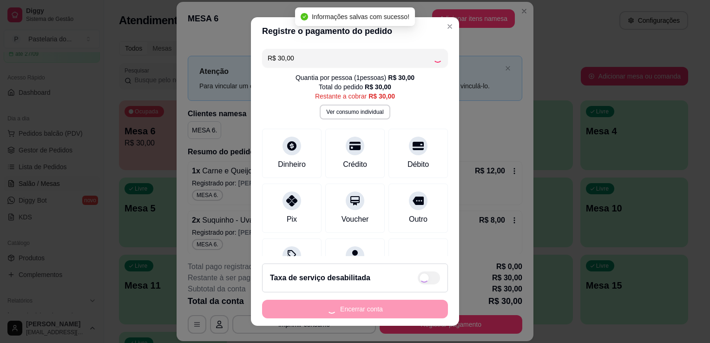
type input "R$ 0,00"
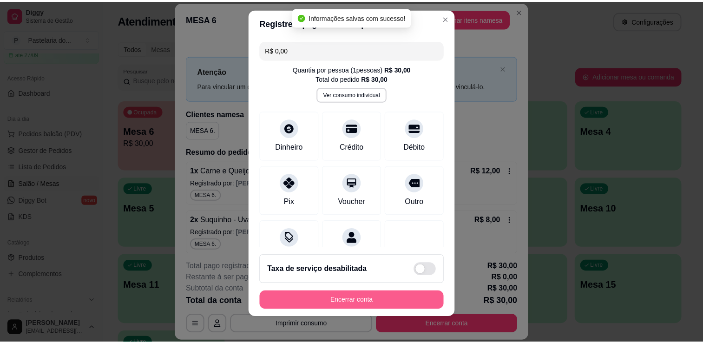
scroll to position [13, 0]
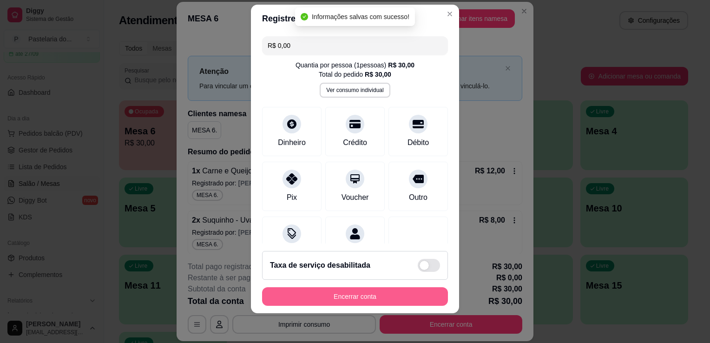
click at [366, 293] on button "Encerrar conta" at bounding box center [355, 296] width 186 height 19
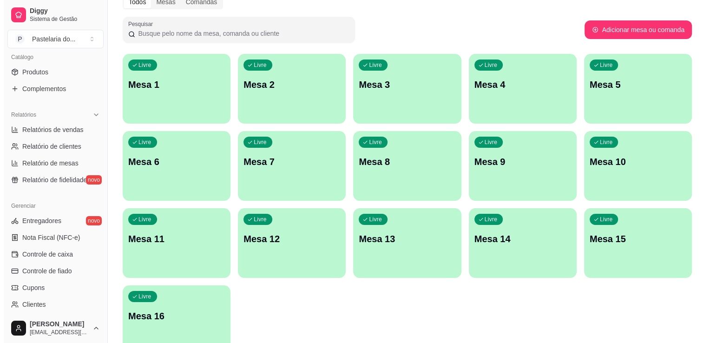
scroll to position [325, 0]
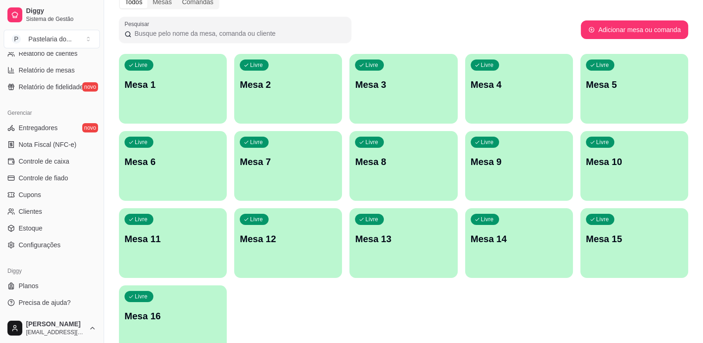
click at [304, 93] on div "Livre Mesa 2" at bounding box center [288, 83] width 108 height 59
click at [285, 107] on div "Livre Mesa 2" at bounding box center [288, 83] width 105 height 57
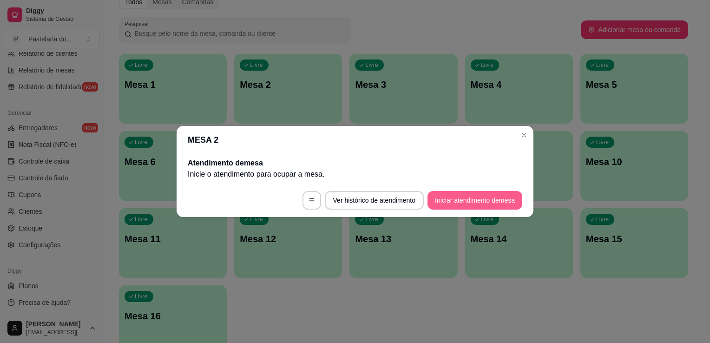
click at [483, 195] on button "Iniciar atendimento de mesa" at bounding box center [475, 200] width 95 height 19
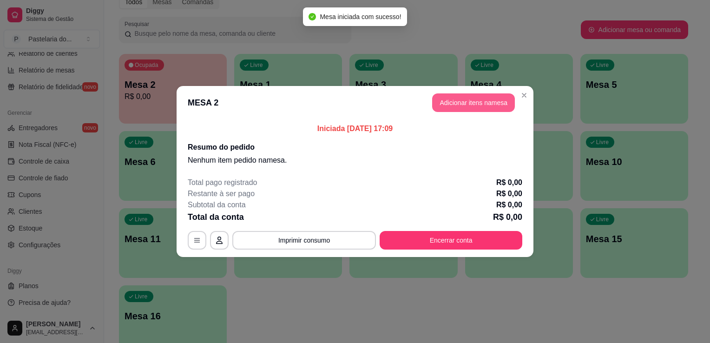
click at [437, 107] on button "Adicionar itens na mesa" at bounding box center [473, 102] width 83 height 19
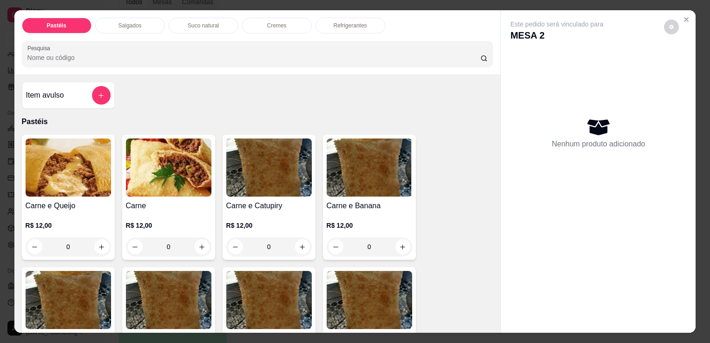
click at [142, 18] on div "Salgados" at bounding box center [130, 26] width 70 height 16
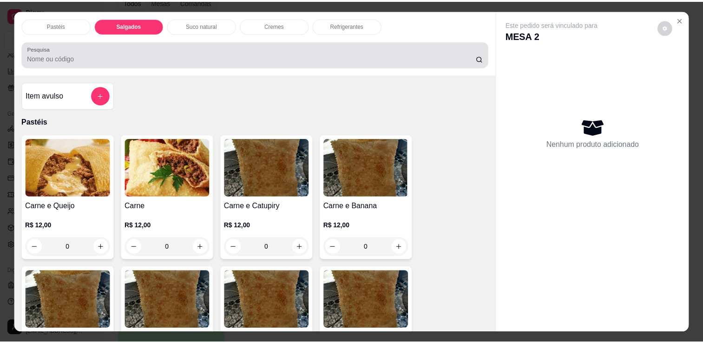
scroll to position [23, 0]
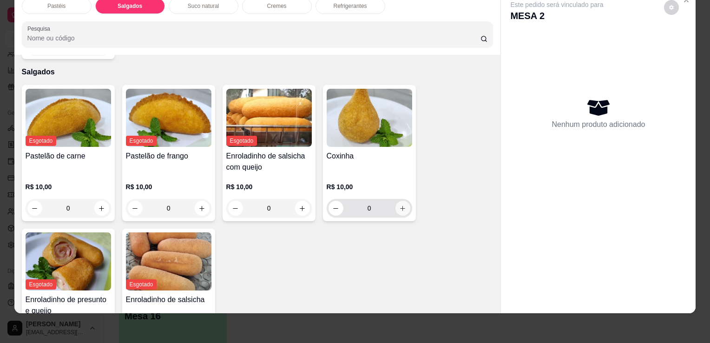
click at [400, 206] on icon "increase-product-quantity" at bounding box center [402, 208] width 5 height 5
type input "1"
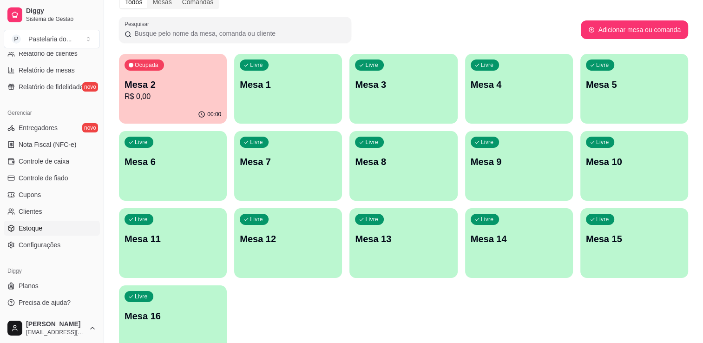
click at [40, 229] on span "Estoque" at bounding box center [31, 228] width 24 height 9
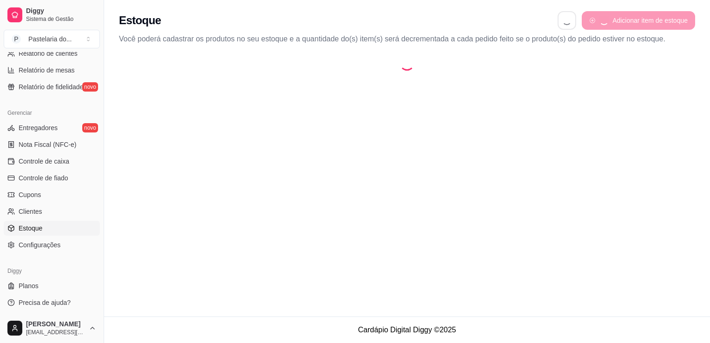
select select "QUANTITY_ORDER"
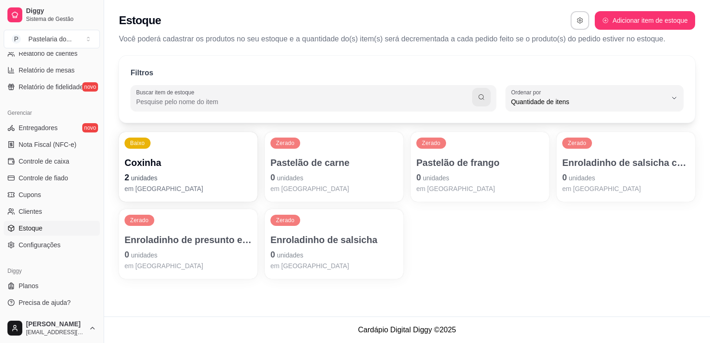
scroll to position [9, 0]
click at [337, 184] on p "em [GEOGRAPHIC_DATA]" at bounding box center [334, 188] width 127 height 9
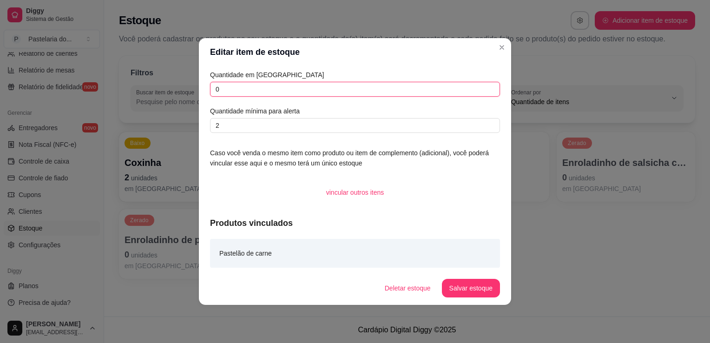
click at [354, 92] on input "0" at bounding box center [355, 89] width 290 height 15
type input "6"
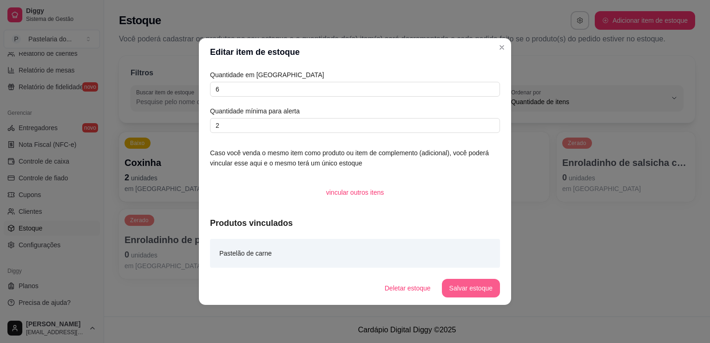
click at [471, 290] on button "Salvar estoque" at bounding box center [471, 288] width 58 height 19
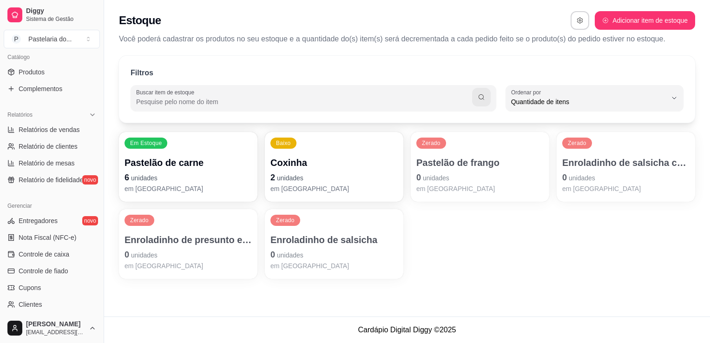
scroll to position [93, 0]
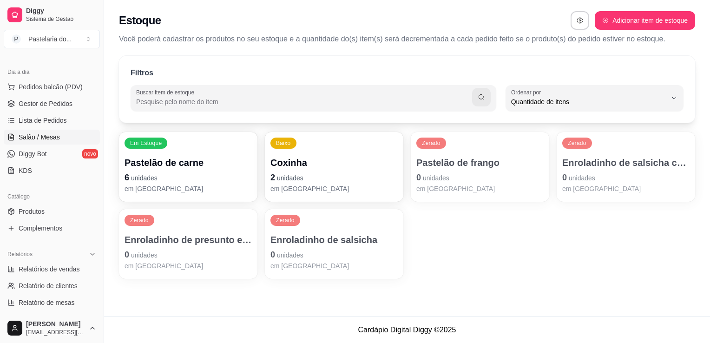
click at [41, 139] on span "Salão / Mesas" at bounding box center [39, 136] width 41 height 9
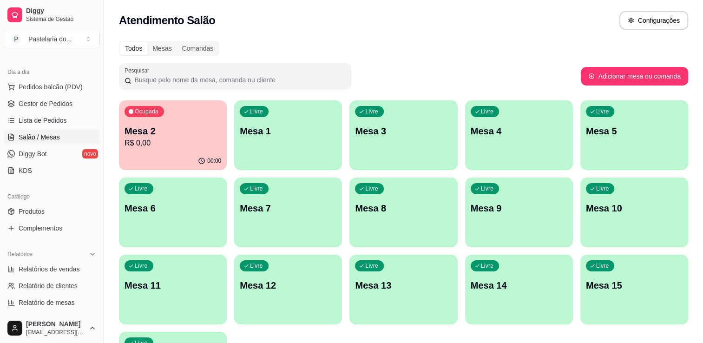
click at [162, 146] on p "R$ 0,00" at bounding box center [173, 143] width 97 height 11
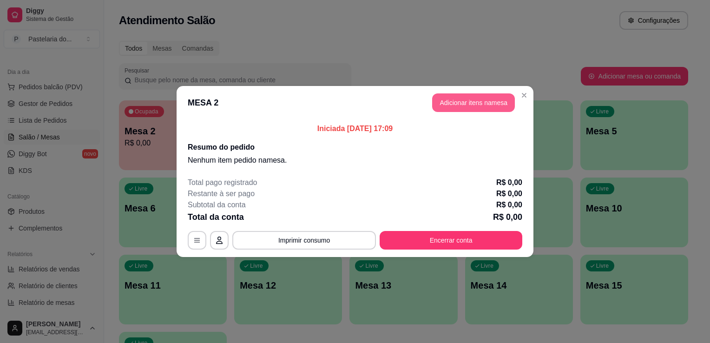
click at [451, 109] on button "Adicionar itens na mesa" at bounding box center [473, 102] width 83 height 19
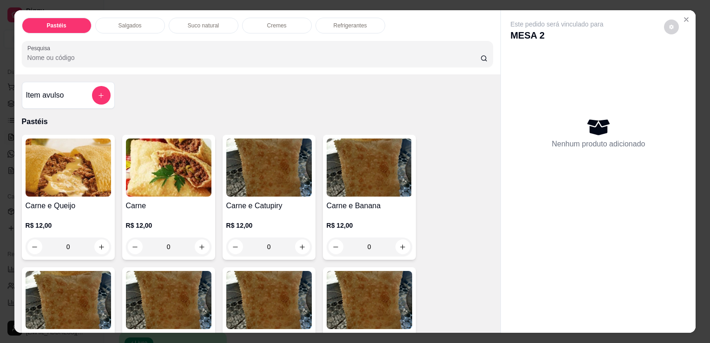
click at [152, 23] on div "Salgados" at bounding box center [130, 26] width 70 height 16
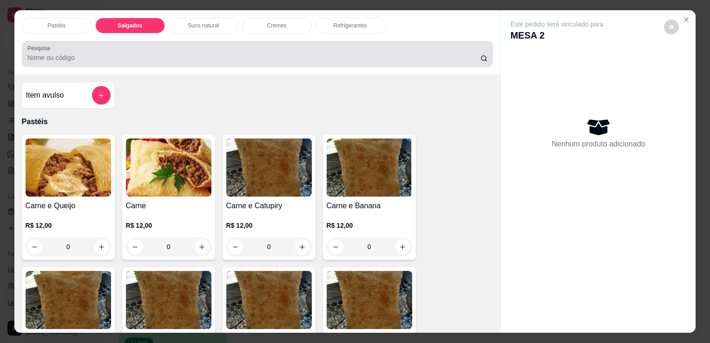
scroll to position [23, 0]
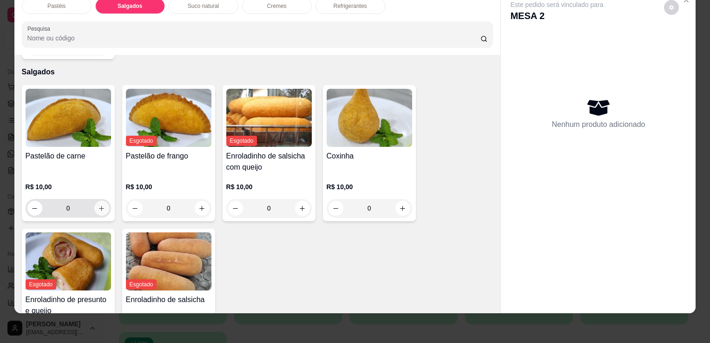
click at [98, 205] on icon "increase-product-quantity" at bounding box center [101, 208] width 7 height 7
type input "1"
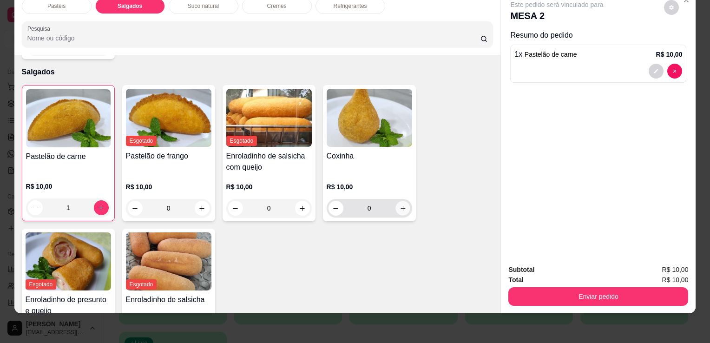
click at [402, 201] on button "increase-product-quantity" at bounding box center [403, 208] width 14 height 14
type input "1"
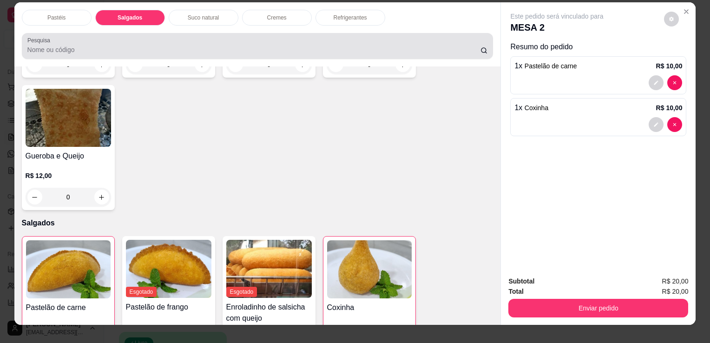
scroll to position [0, 0]
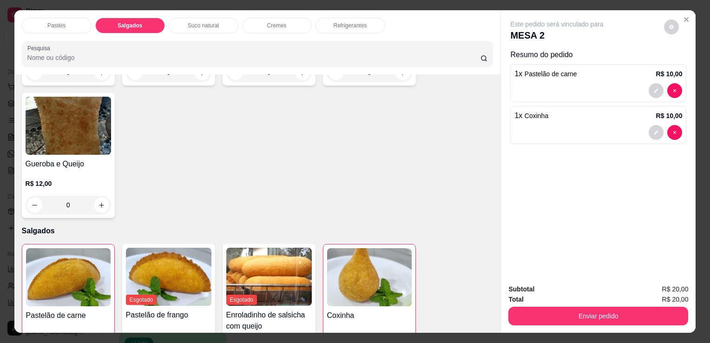
click at [353, 23] on p "Refrigerantes" at bounding box center [350, 25] width 33 height 7
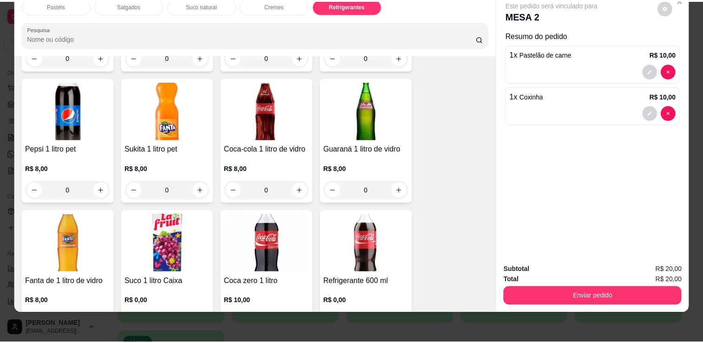
scroll to position [2334, 0]
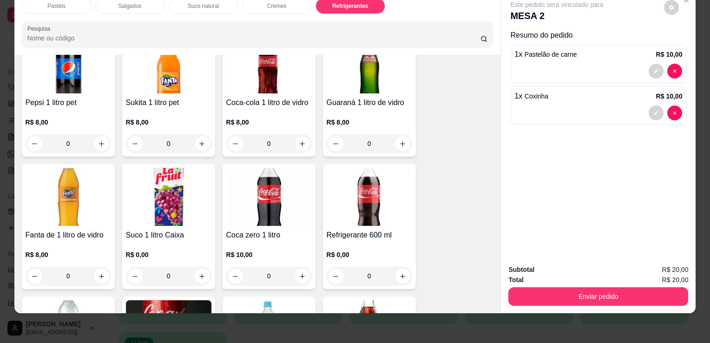
click at [376, 204] on img at bounding box center [370, 197] width 86 height 58
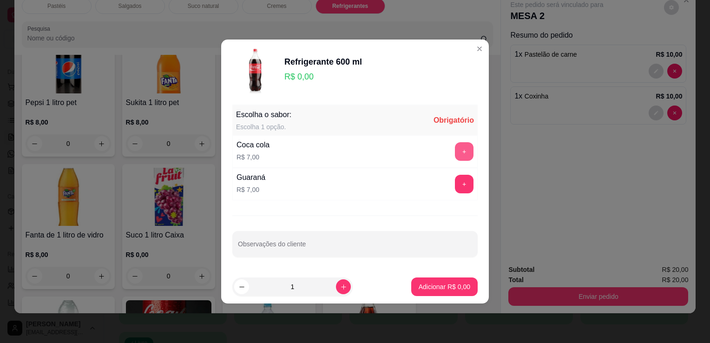
click at [455, 152] on button "+" at bounding box center [464, 151] width 19 height 19
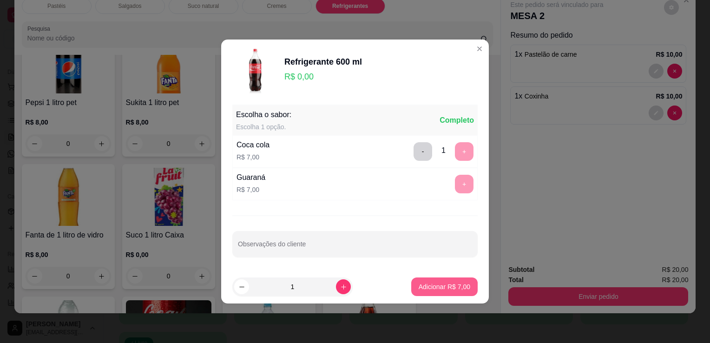
click at [458, 291] on p "Adicionar R$ 7,00" at bounding box center [445, 286] width 52 height 9
click at [458, 291] on div "Coca-cola 2 litros R$ 13,00 0 Guaraná 2 litros R$ 10,00 0 Coca-cola 1 litro pet…" at bounding box center [258, 226] width 472 height 655
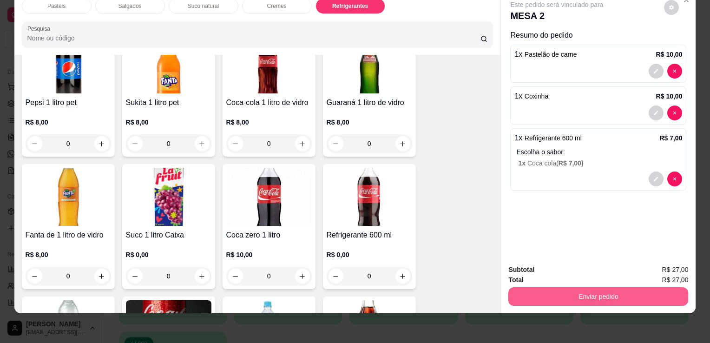
click at [585, 290] on button "Enviar pedido" at bounding box center [599, 296] width 180 height 19
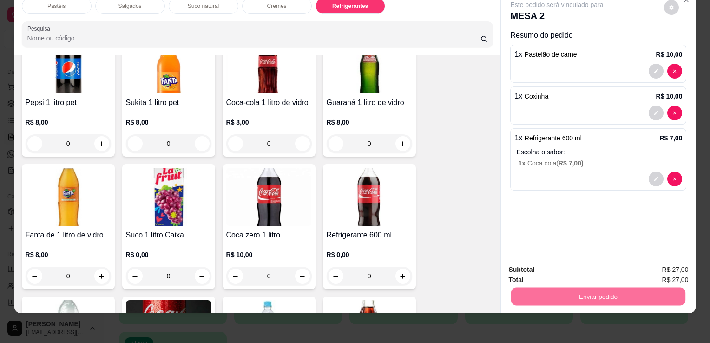
click at [675, 261] on button "Sim, quero registrar" at bounding box center [656, 267] width 69 height 18
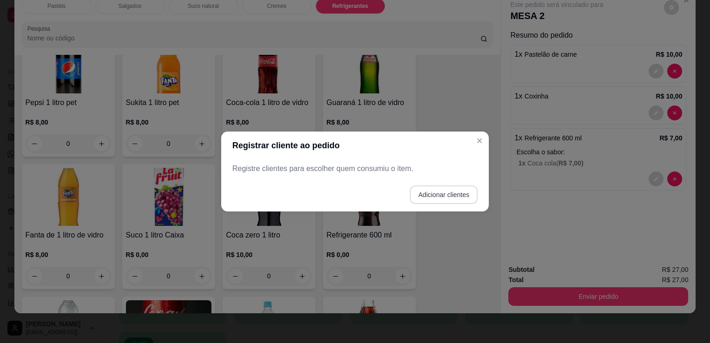
click at [426, 197] on button "Adicionar clientes" at bounding box center [444, 194] width 68 height 19
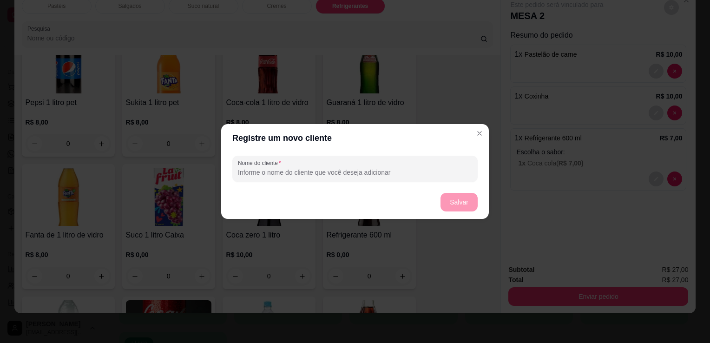
click at [395, 168] on input "Nome do cliente" at bounding box center [355, 172] width 234 height 9
type input "MESA 2"
click at [465, 207] on button "Salvar" at bounding box center [459, 202] width 36 height 18
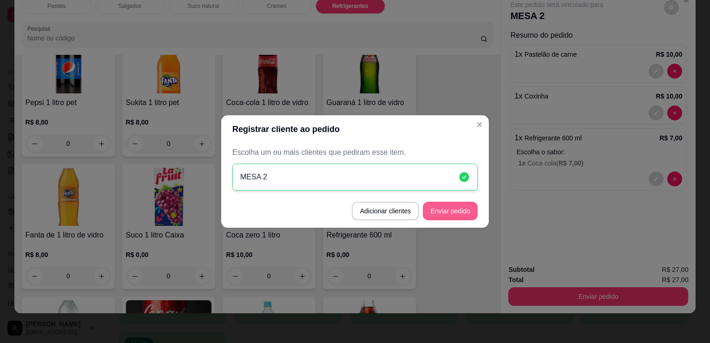
click at [462, 205] on button "Enviar pedido" at bounding box center [450, 211] width 55 height 19
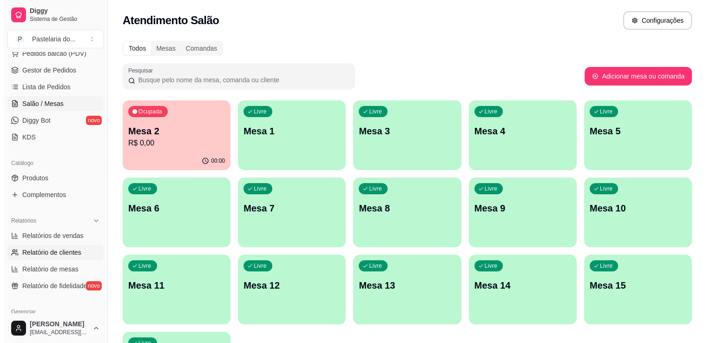
scroll to position [325, 0]
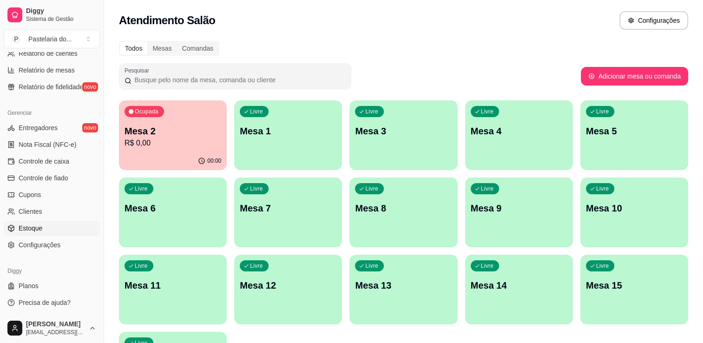
click at [57, 228] on link "Estoque" at bounding box center [52, 228] width 96 height 15
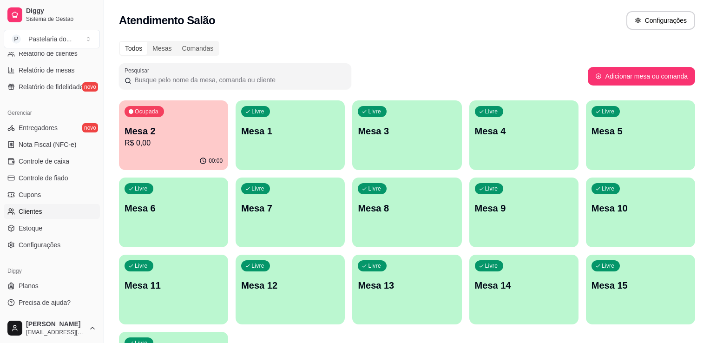
select select "QUANTITY_ORDER"
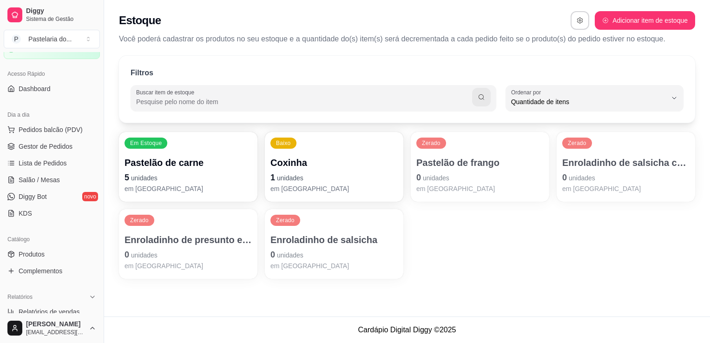
scroll to position [46, 0]
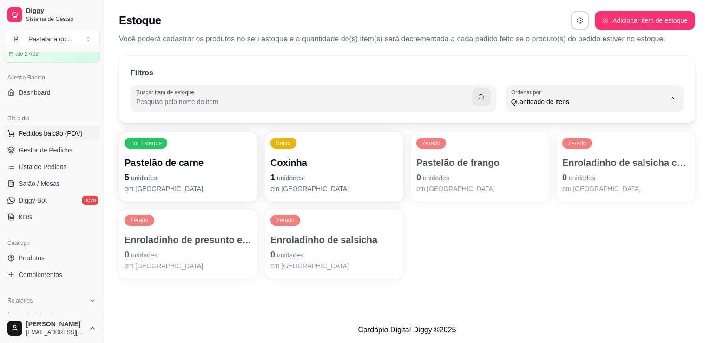
click at [40, 131] on span "Pedidos balcão (PDV)" at bounding box center [51, 133] width 64 height 9
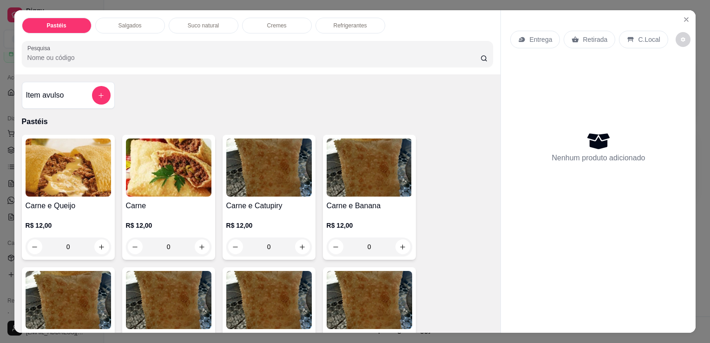
click at [145, 19] on div "Salgados" at bounding box center [130, 26] width 70 height 16
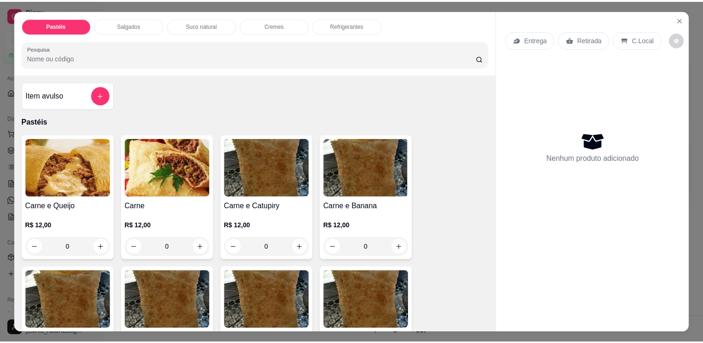
scroll to position [23, 0]
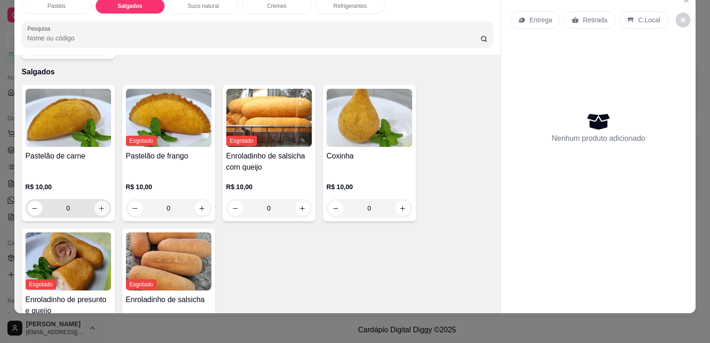
click at [94, 201] on button "increase-product-quantity" at bounding box center [101, 208] width 15 height 15
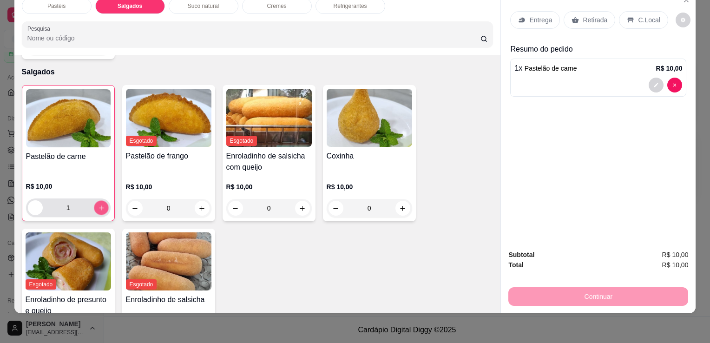
click at [98, 205] on icon "increase-product-quantity" at bounding box center [101, 208] width 7 height 7
type input "2"
drag, startPoint x: 578, startPoint y: 15, endPoint x: 579, endPoint y: 26, distance: 11.2
click at [583, 15] on p "Retirada" at bounding box center [595, 19] width 25 height 9
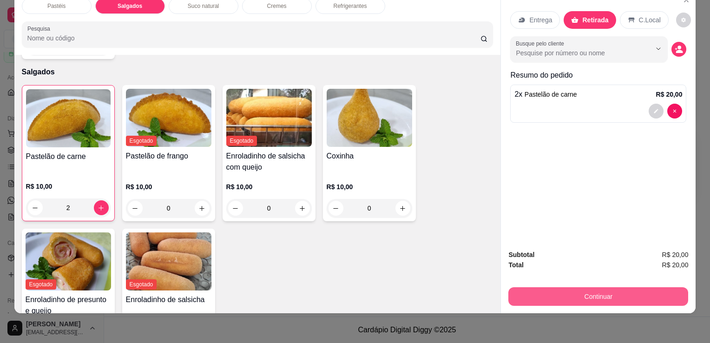
click at [561, 287] on button "Continuar" at bounding box center [599, 296] width 180 height 19
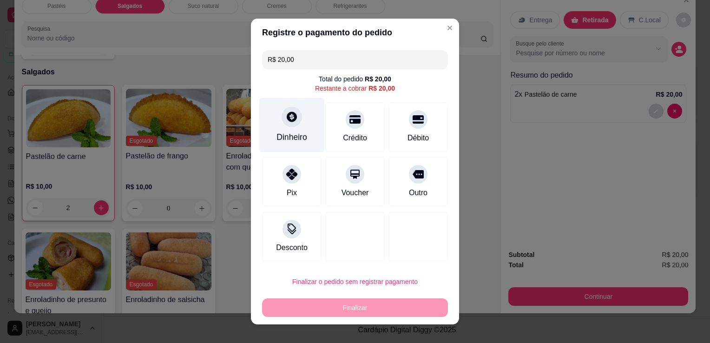
click at [300, 140] on div "Dinheiro" at bounding box center [292, 137] width 31 height 12
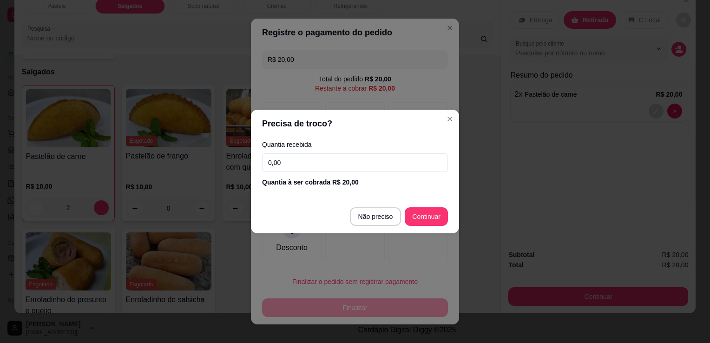
click at [314, 157] on input "0,00" at bounding box center [355, 162] width 186 height 19
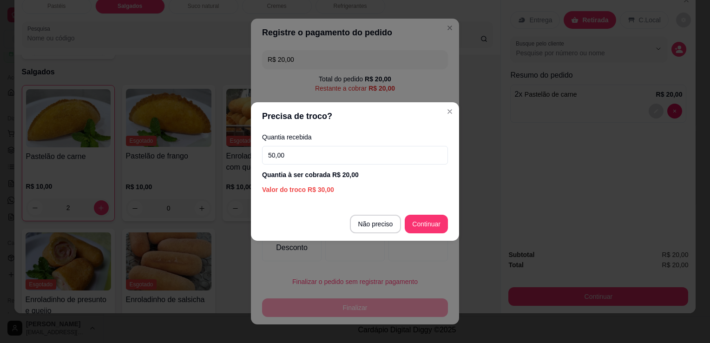
type input "50,00"
type input "R$ 0,00"
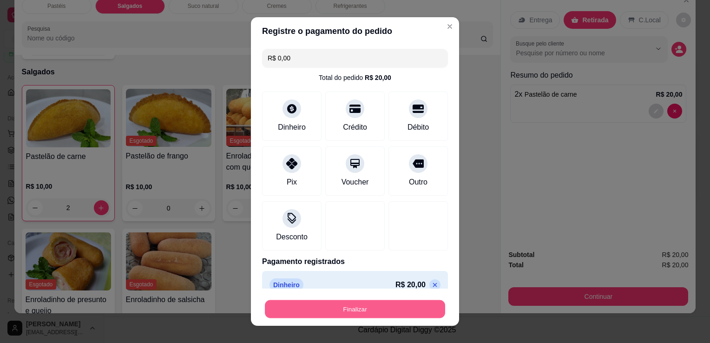
click at [363, 318] on button "Finalizar" at bounding box center [355, 309] width 180 height 18
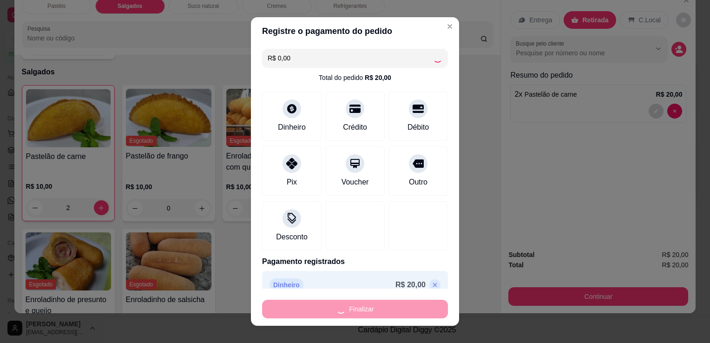
type input "0"
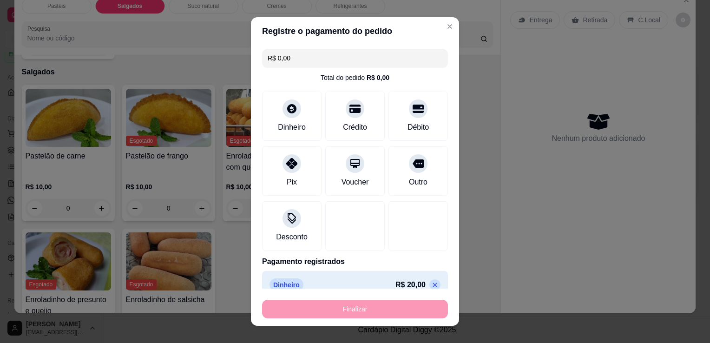
type input "-R$ 20,00"
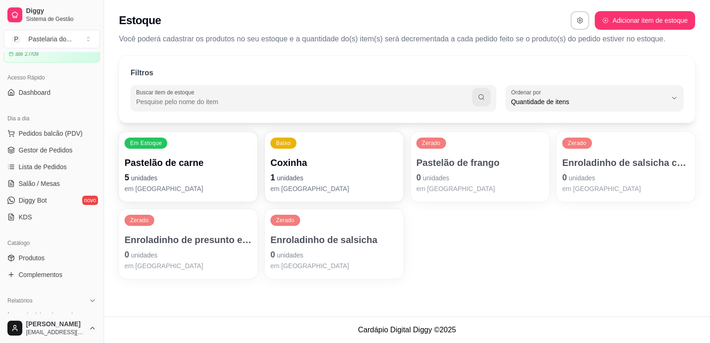
click at [649, 173] on p "0 unidades" at bounding box center [626, 177] width 127 height 13
click at [173, 246] on p "Enroladinho de presunto e queijo" at bounding box center [188, 239] width 127 height 13
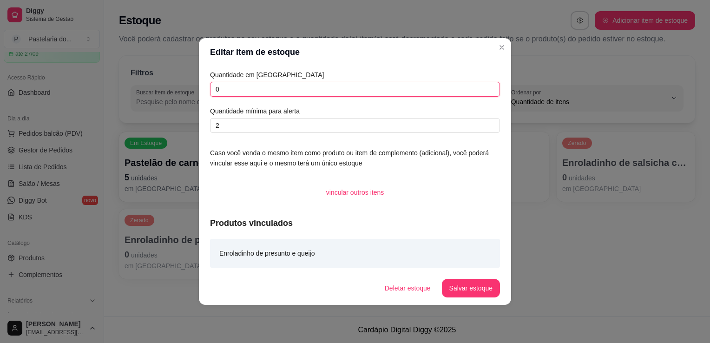
click at [346, 87] on input "0" at bounding box center [355, 89] width 290 height 15
type input "6"
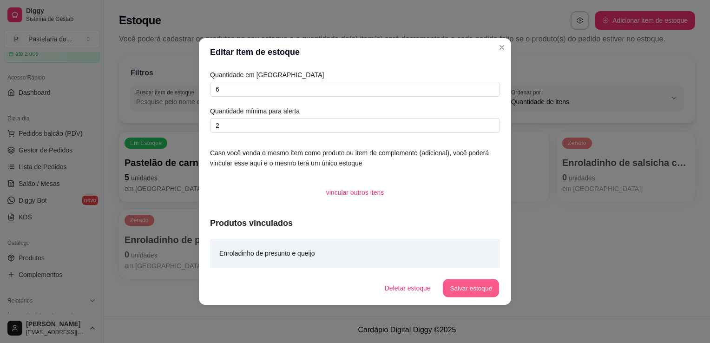
click at [456, 289] on button "Salvar estoque" at bounding box center [471, 288] width 57 height 18
click at [580, 229] on div "Em Estoque Enroladinho de presunto e queijo 6 unidades em estoque Em Estoque Pa…" at bounding box center [407, 205] width 576 height 147
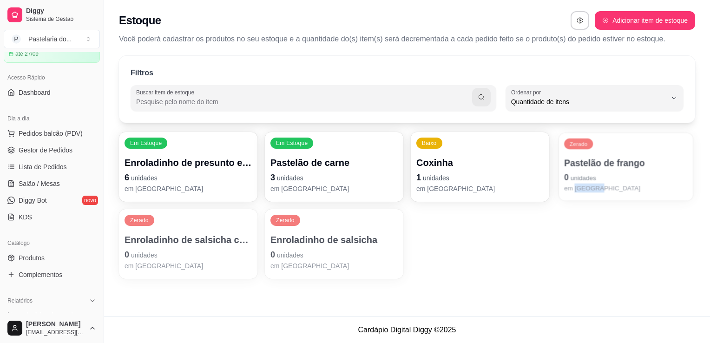
click at [625, 166] on p "Pastelão de frango" at bounding box center [626, 163] width 124 height 13
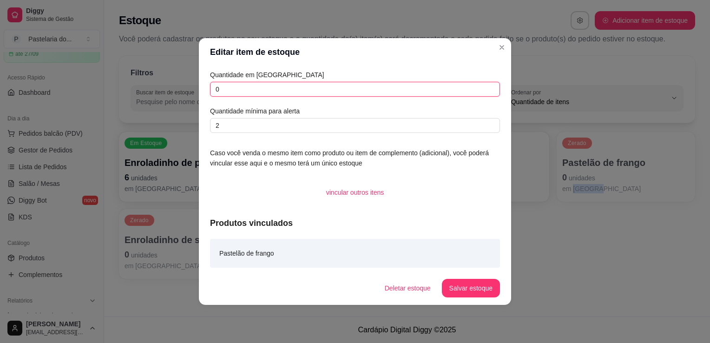
click at [342, 89] on input "0" at bounding box center [355, 89] width 290 height 15
type input "6"
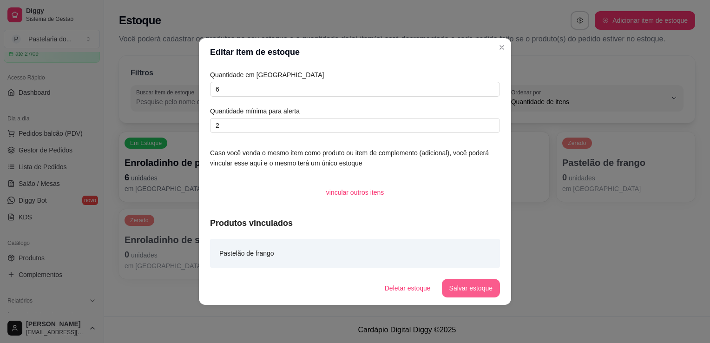
click at [485, 286] on button "Salvar estoque" at bounding box center [471, 288] width 58 height 19
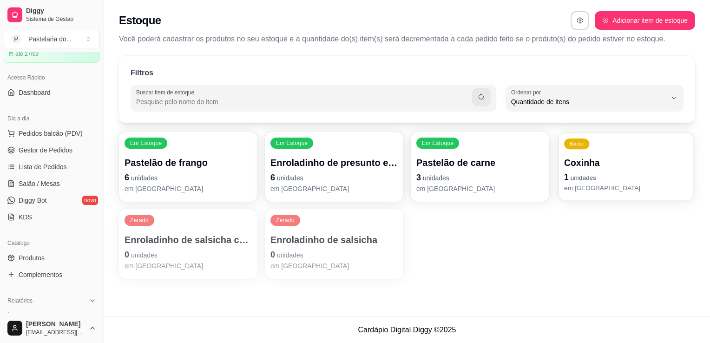
click at [579, 166] on p "Coxinha" at bounding box center [626, 163] width 124 height 13
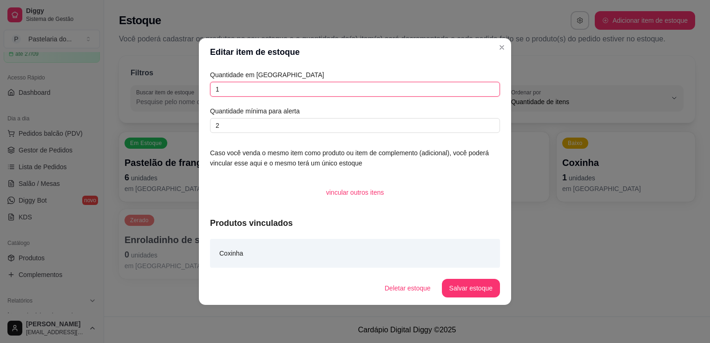
click at [283, 87] on input "1" at bounding box center [355, 89] width 290 height 15
type input "2"
type input "3"
click at [480, 290] on button "Salvar estoque" at bounding box center [471, 288] width 58 height 19
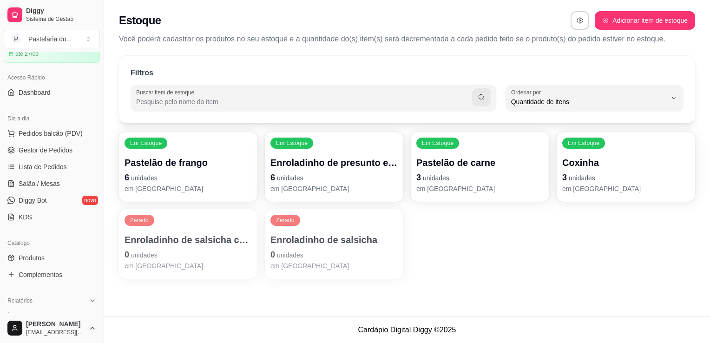
click at [146, 250] on p "0 unidades" at bounding box center [188, 254] width 127 height 13
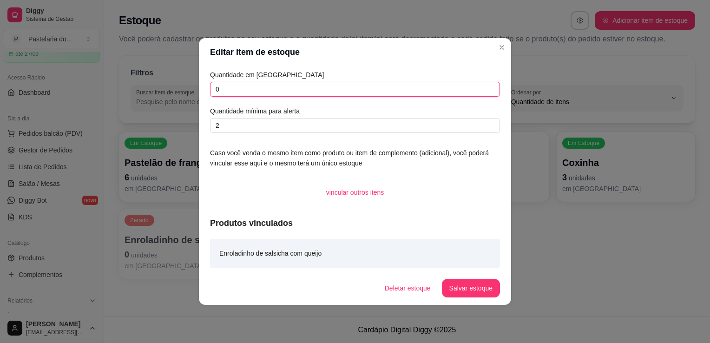
click at [404, 96] on input "0" at bounding box center [355, 89] width 290 height 15
type input "3"
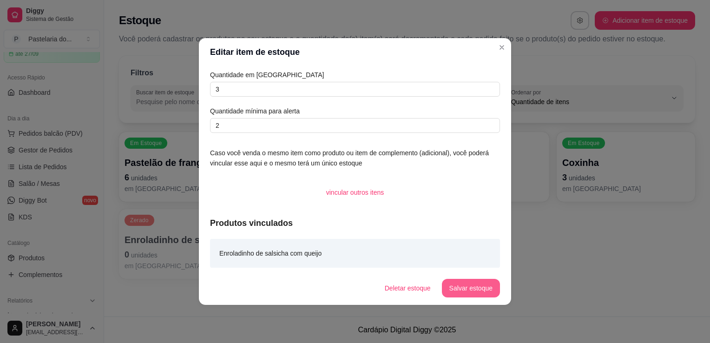
click at [498, 289] on button "Salvar estoque" at bounding box center [471, 288] width 58 height 19
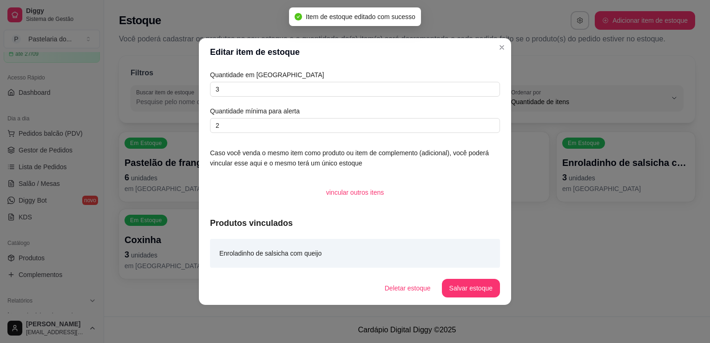
click at [172, 281] on div "Filtros Buscar item de estoque QUANTITY_ORDER Ordenar por Ordem alfabética Quan…" at bounding box center [407, 170] width 606 height 240
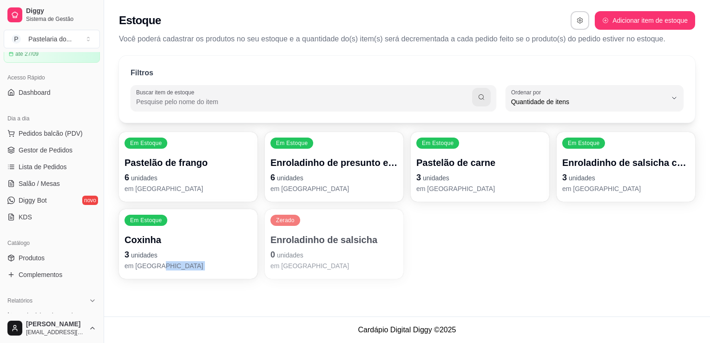
click at [352, 243] on p "Enroladinho de salsicha" at bounding box center [334, 239] width 127 height 13
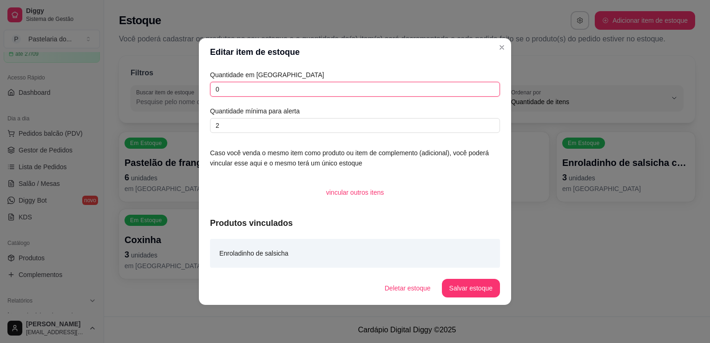
click at [379, 95] on input "0" at bounding box center [355, 89] width 290 height 15
type input "3"
click at [494, 298] on footer "Deletar estoque Salvar estoque" at bounding box center [355, 287] width 312 height 33
click at [490, 291] on button "Salvar estoque" at bounding box center [471, 288] width 58 height 19
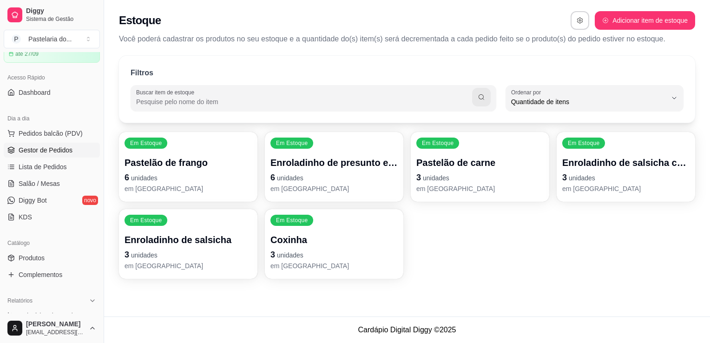
click at [54, 146] on span "Gestor de Pedidos" at bounding box center [46, 150] width 54 height 9
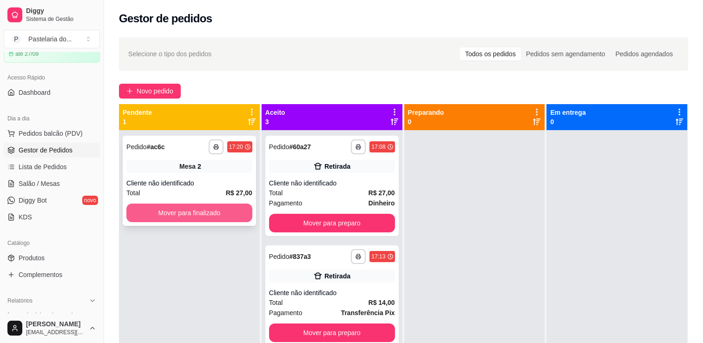
click at [204, 216] on button "Mover para finalizado" at bounding box center [189, 213] width 126 height 19
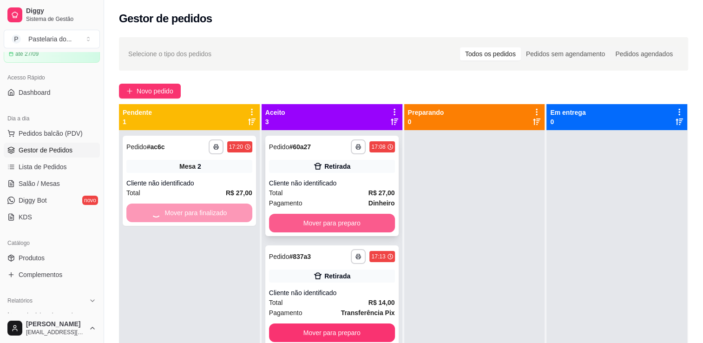
click at [322, 223] on button "Mover para preparo" at bounding box center [332, 223] width 126 height 19
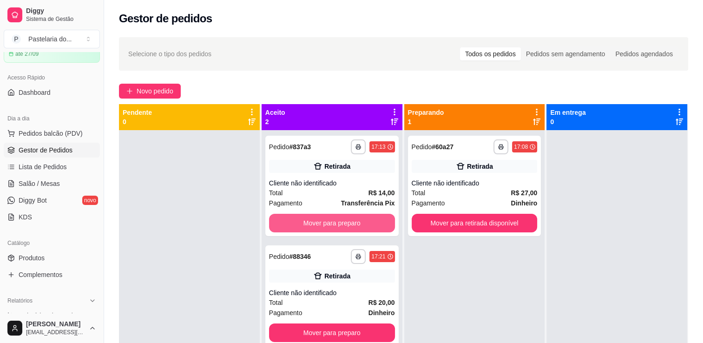
click at [322, 223] on button "Mover para preparo" at bounding box center [332, 223] width 126 height 19
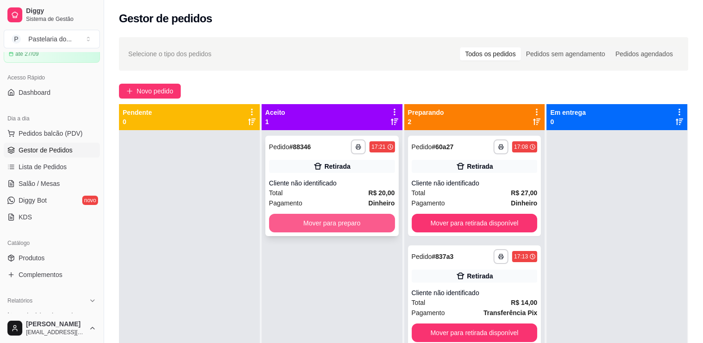
click at [324, 223] on button "Mover para preparo" at bounding box center [332, 223] width 126 height 19
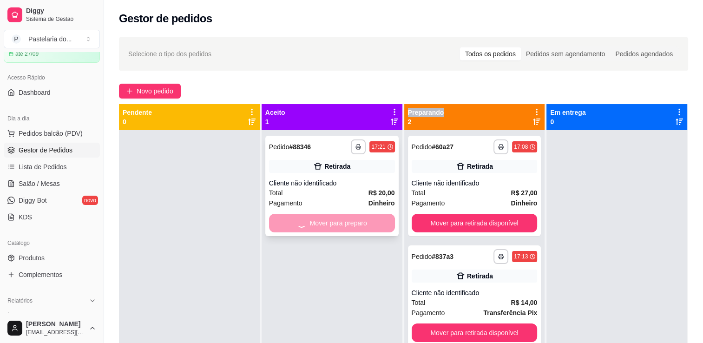
click at [325, 224] on div "Mover para preparo" at bounding box center [332, 223] width 126 height 19
click at [352, 226] on button "Mover para preparo" at bounding box center [332, 223] width 122 height 18
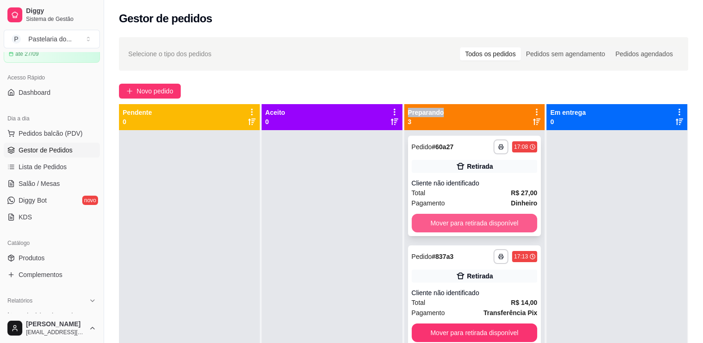
click at [492, 224] on button "Mover para retirada disponível" at bounding box center [475, 223] width 126 height 19
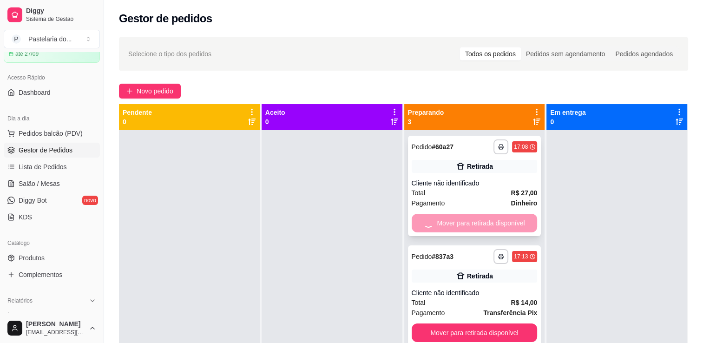
click at [492, 224] on div "Mover para retirada disponível" at bounding box center [475, 223] width 126 height 19
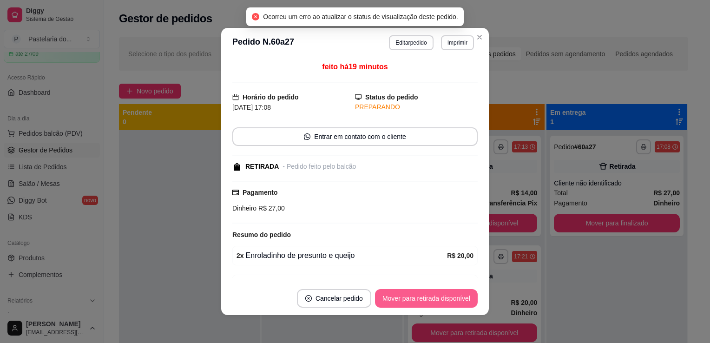
click at [448, 303] on button "Mover para retirada disponível" at bounding box center [426, 298] width 103 height 19
click at [448, 303] on button "Mover para finalizado" at bounding box center [439, 298] width 77 height 19
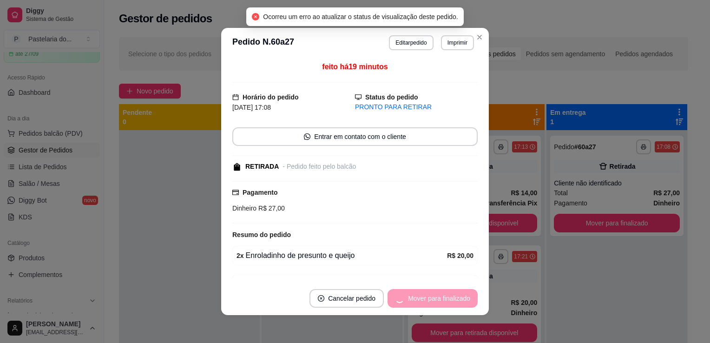
click at [448, 303] on div "Mover para finalizado" at bounding box center [433, 298] width 90 height 19
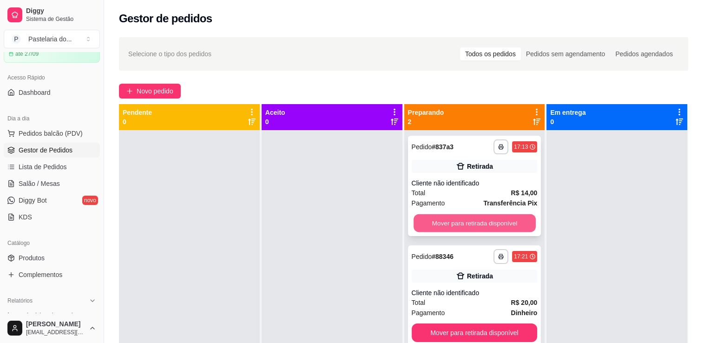
click at [495, 218] on button "Mover para retirada disponível" at bounding box center [475, 223] width 122 height 18
click at [512, 331] on button "Mover para retirada disponível" at bounding box center [475, 333] width 126 height 19
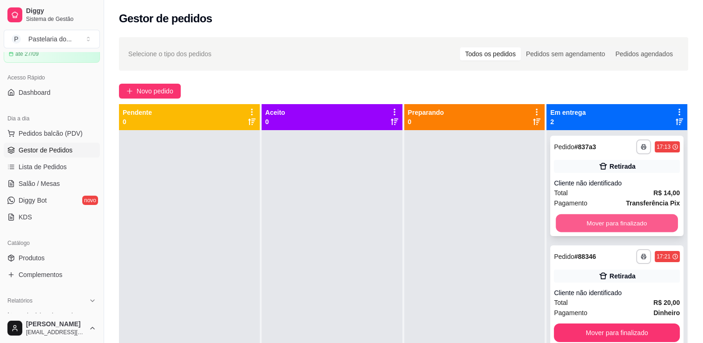
click at [603, 214] on button "Mover para finalizado" at bounding box center [617, 223] width 122 height 18
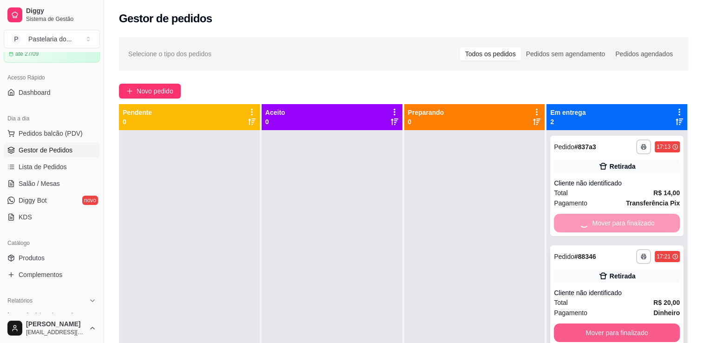
click at [638, 330] on button "Mover para finalizado" at bounding box center [617, 333] width 126 height 19
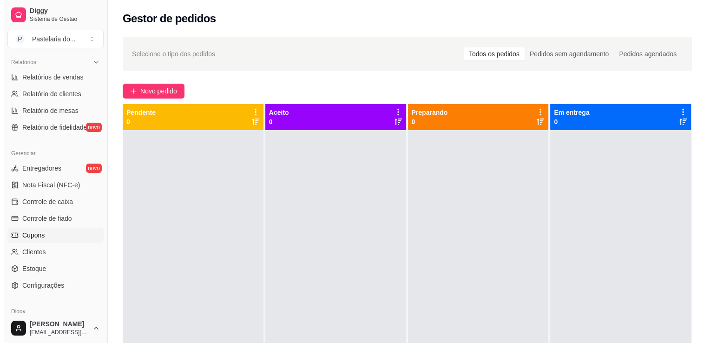
scroll to position [325, 0]
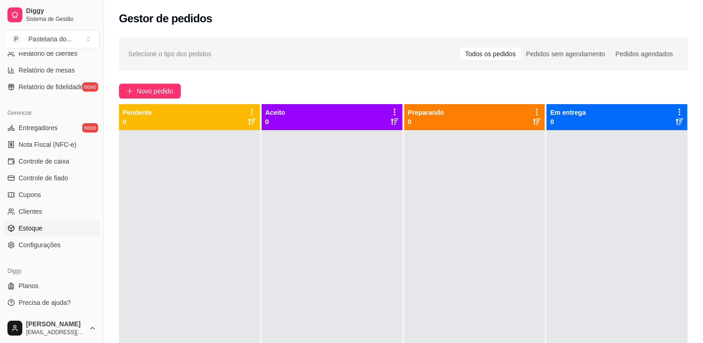
click at [35, 232] on span "Estoque" at bounding box center [31, 228] width 24 height 9
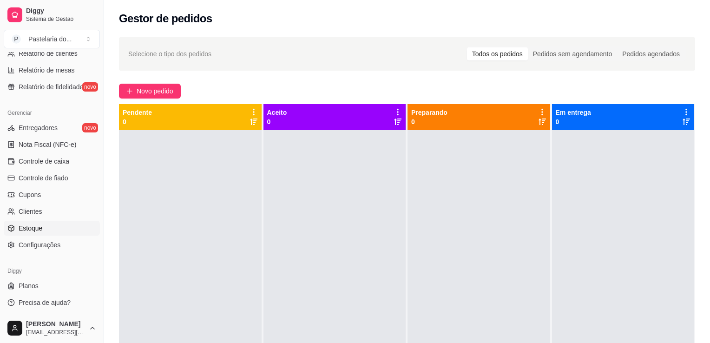
select select "QUANTITY_ORDER"
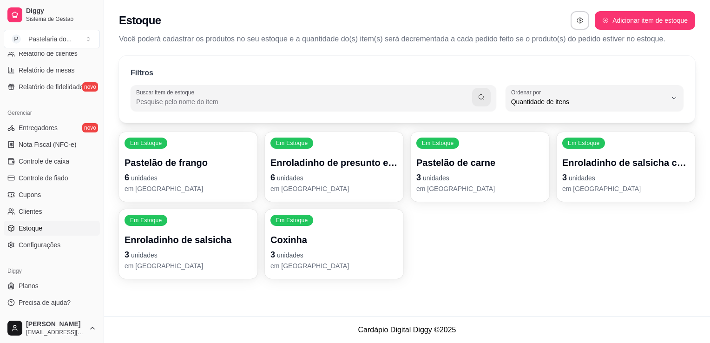
scroll to position [9, 0]
click at [203, 261] on p "em [GEOGRAPHIC_DATA]" at bounding box center [188, 265] width 127 height 9
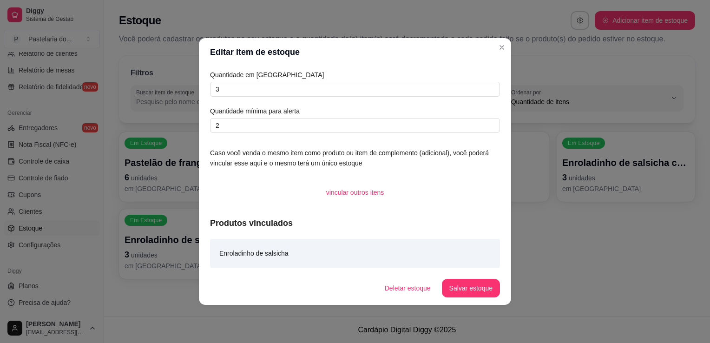
click at [557, 232] on div "Em Estoque Pastelão de frango 6 unidades em estoque Em Estoque Enroladinho de p…" at bounding box center [407, 205] width 576 height 147
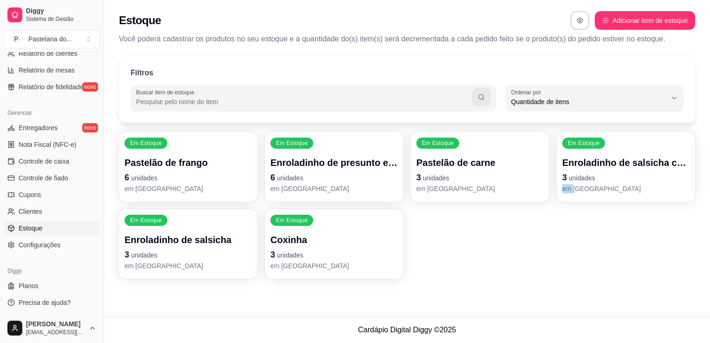
click at [320, 190] on p "em [GEOGRAPHIC_DATA]" at bounding box center [334, 188] width 127 height 9
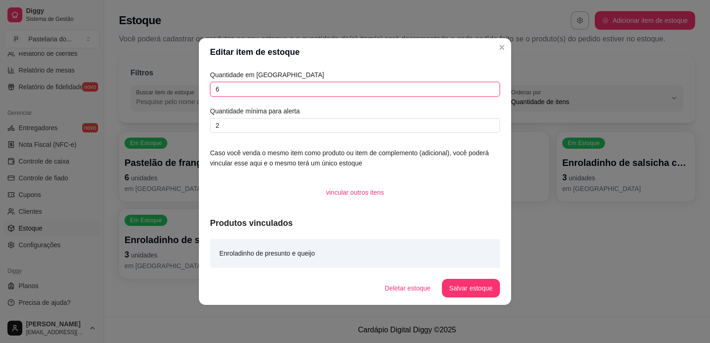
click at [324, 96] on input "6" at bounding box center [355, 89] width 290 height 15
type input "13"
click at [465, 289] on button "Salvar estoque" at bounding box center [471, 288] width 58 height 19
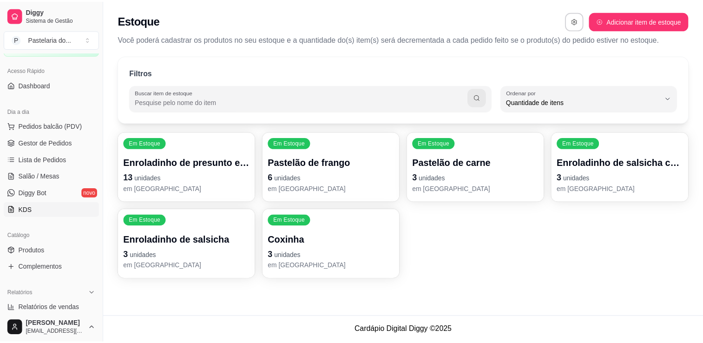
scroll to position [0, 0]
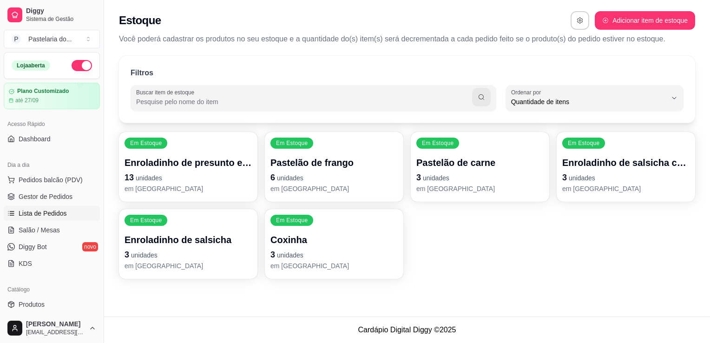
click at [63, 212] on span "Lista de Pedidos" at bounding box center [43, 213] width 48 height 9
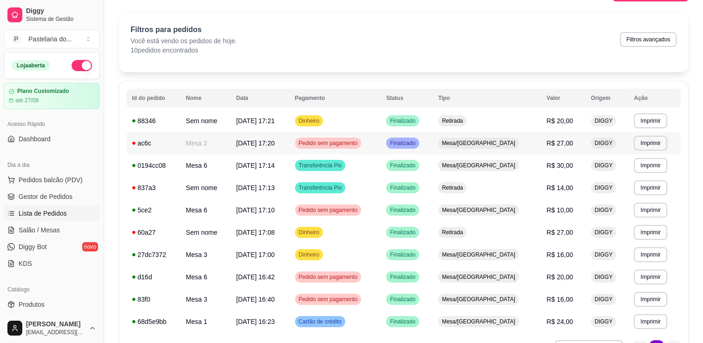
scroll to position [46, 0]
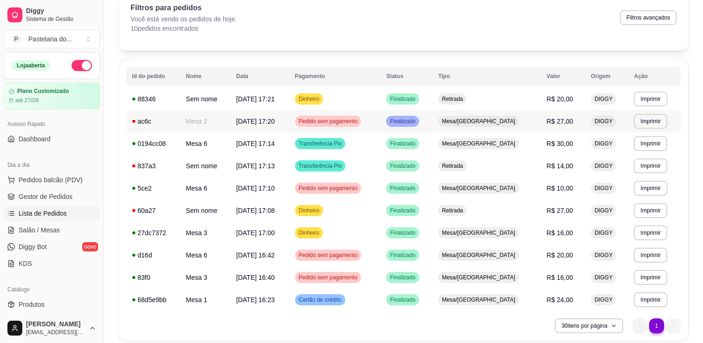
click at [360, 120] on span "Pedido sem pagamento" at bounding box center [328, 121] width 63 height 7
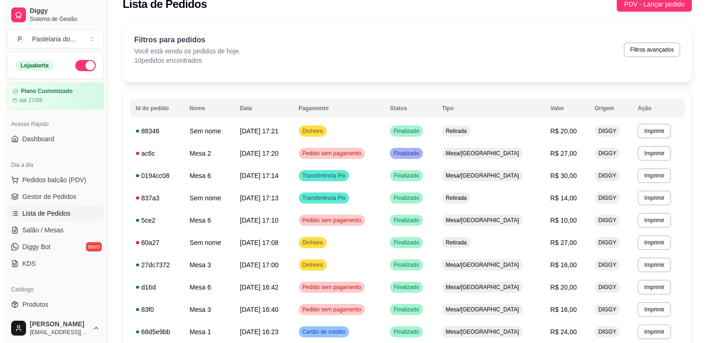
scroll to position [0, 0]
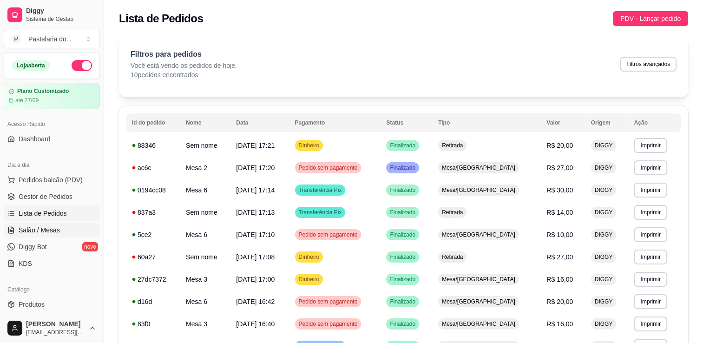
click at [39, 229] on span "Salão / Mesas" at bounding box center [39, 229] width 41 height 9
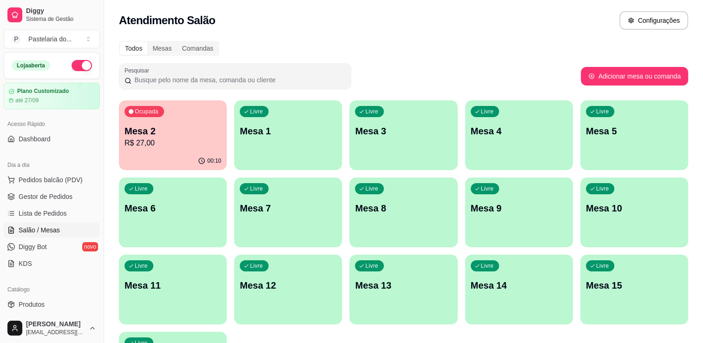
click at [150, 119] on div "Ocupada Mesa 2 R$ 27,00" at bounding box center [173, 126] width 108 height 52
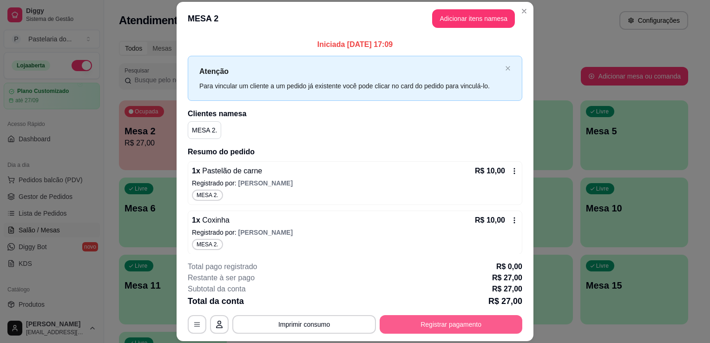
click at [437, 330] on button "Registrar pagamento" at bounding box center [451, 324] width 143 height 19
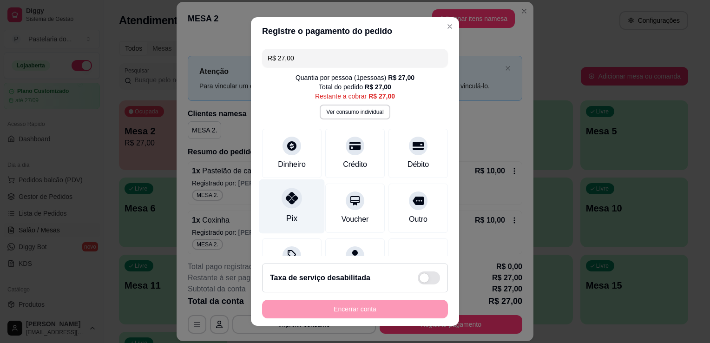
click at [292, 205] on div at bounding box center [292, 198] width 20 height 20
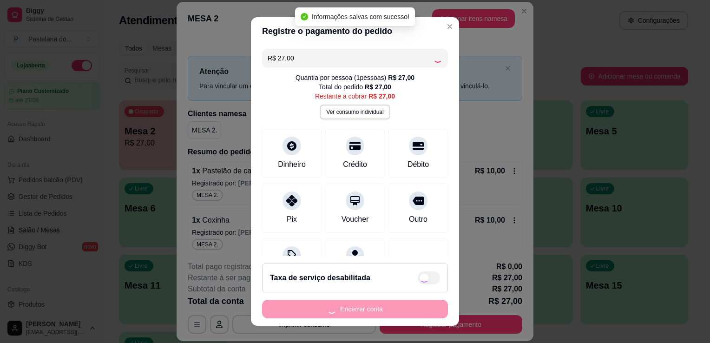
type input "R$ 0,00"
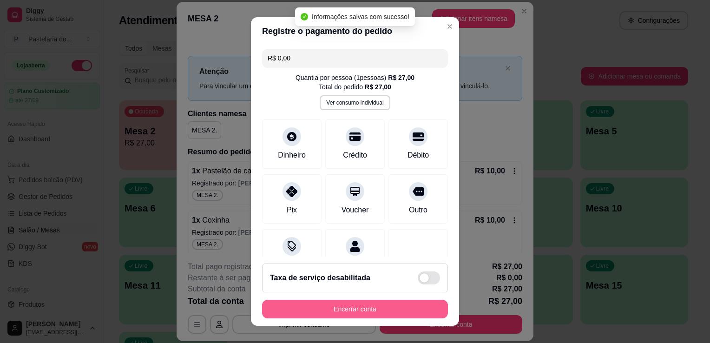
click at [349, 318] on button "Encerrar conta" at bounding box center [355, 309] width 186 height 19
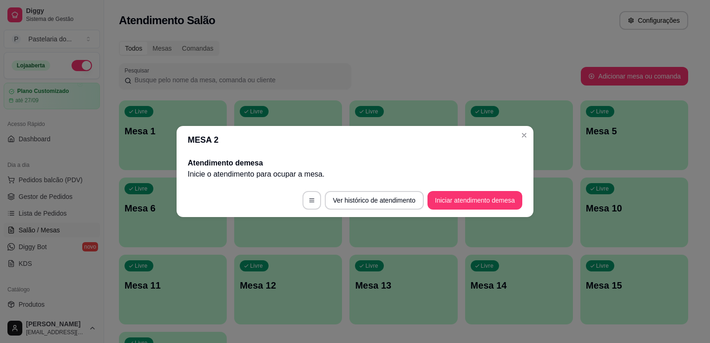
click at [441, 307] on div "Livre Mesa 13" at bounding box center [404, 284] width 108 height 59
click at [523, 119] on div "Livre Mesa 4" at bounding box center [519, 129] width 108 height 59
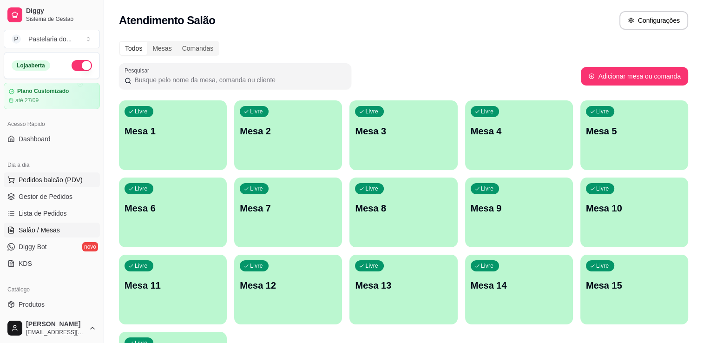
click at [40, 179] on span "Pedidos balcão (PDV)" at bounding box center [51, 179] width 64 height 9
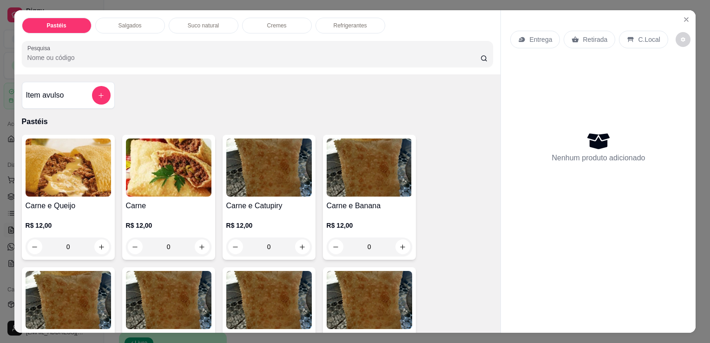
click at [92, 240] on div "0" at bounding box center [69, 247] width 86 height 19
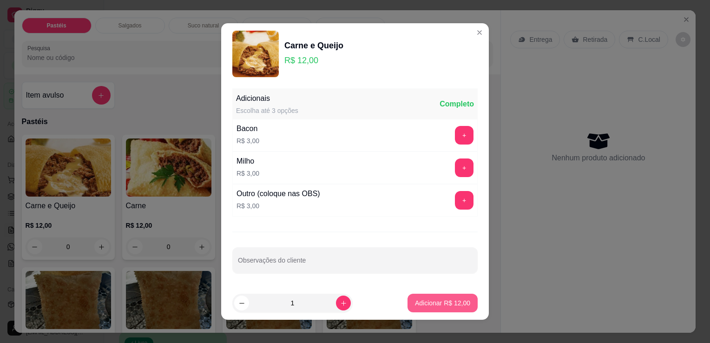
click at [415, 298] on p "Adicionar R$ 12,00" at bounding box center [442, 302] width 55 height 9
type input "1"
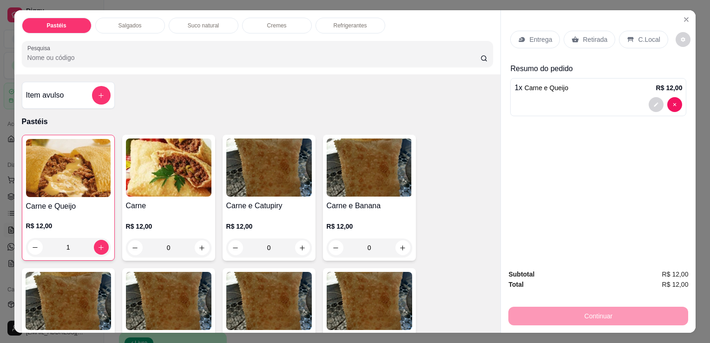
click at [109, 18] on div "Salgados" at bounding box center [130, 26] width 70 height 16
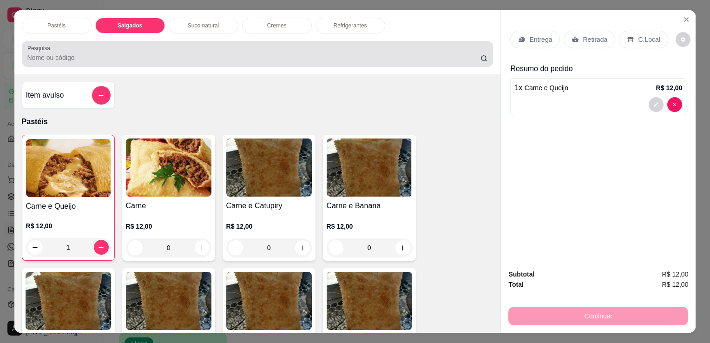
scroll to position [23, 0]
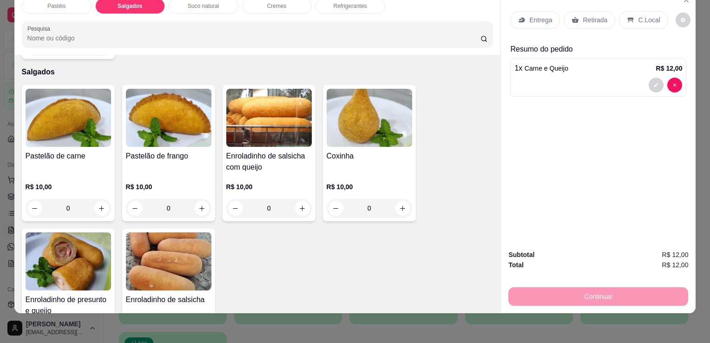
click at [409, 187] on div "Coxinha R$ 10,00 0" at bounding box center [369, 153] width 93 height 136
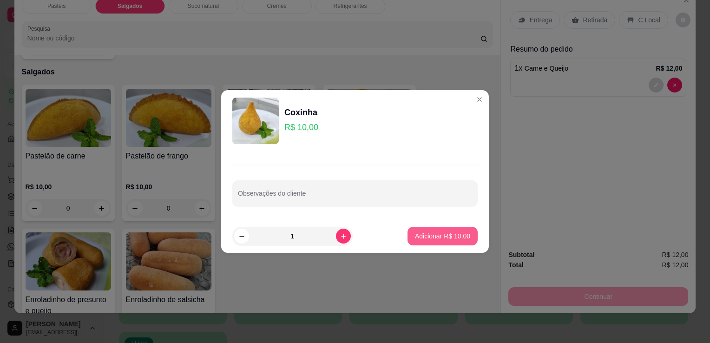
click at [468, 229] on button "Adicionar R$ 10,00" at bounding box center [443, 236] width 70 height 19
type input "1"
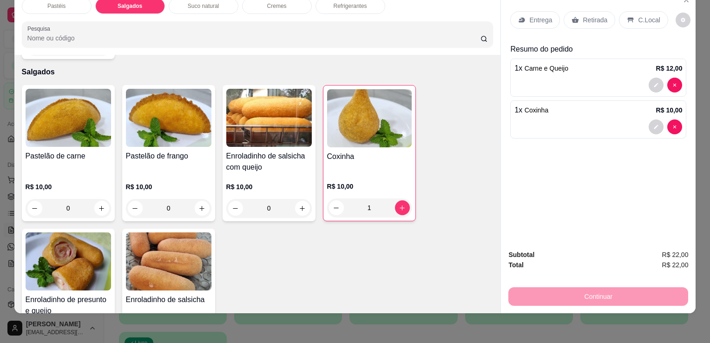
click at [574, 16] on icon at bounding box center [575, 19] width 7 height 7
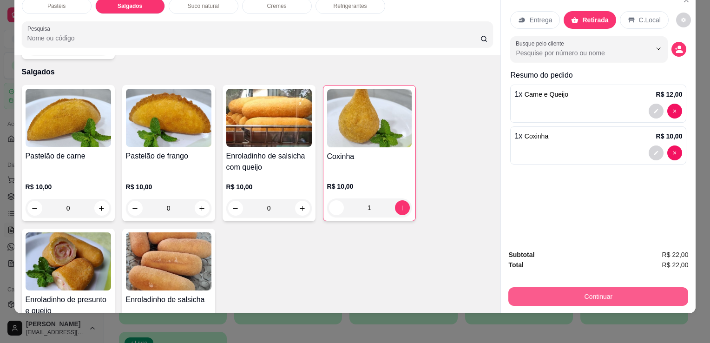
click at [571, 287] on button "Continuar" at bounding box center [599, 296] width 180 height 19
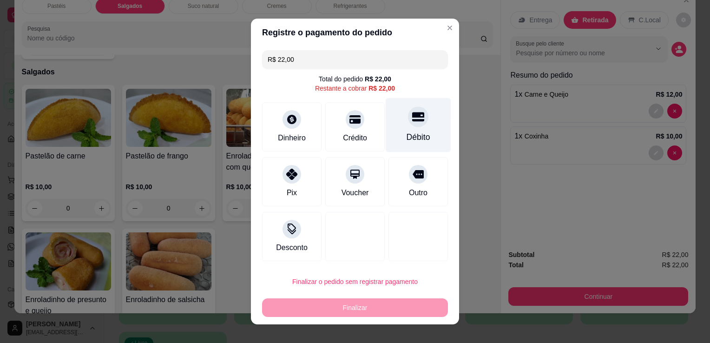
click at [414, 124] on div at bounding box center [418, 116] width 20 height 20
type input "R$ 0,00"
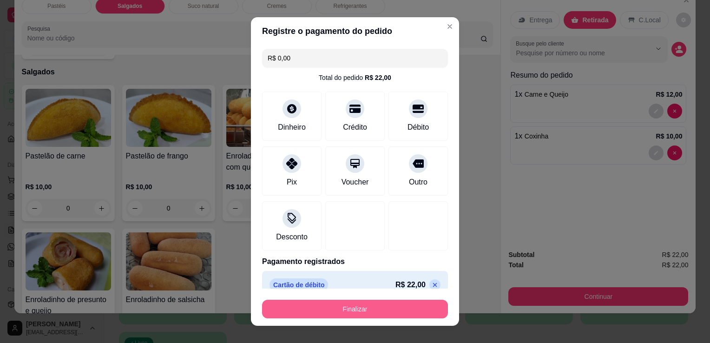
click at [340, 315] on button "Finalizar" at bounding box center [355, 309] width 186 height 19
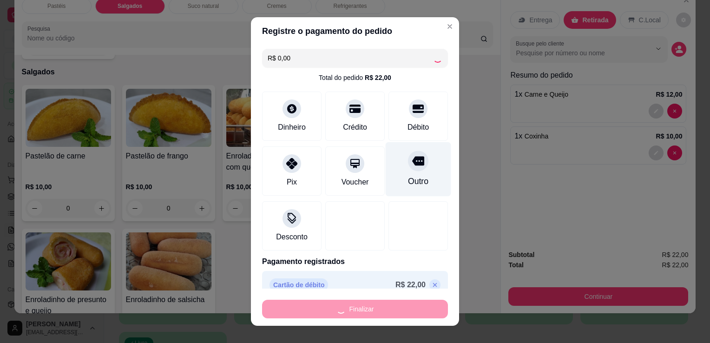
type input "0"
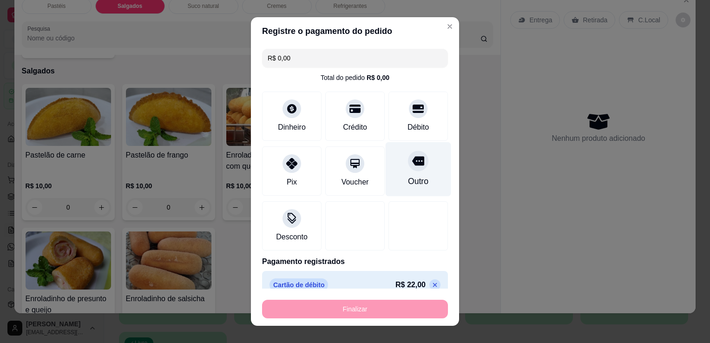
type input "-R$ 22,00"
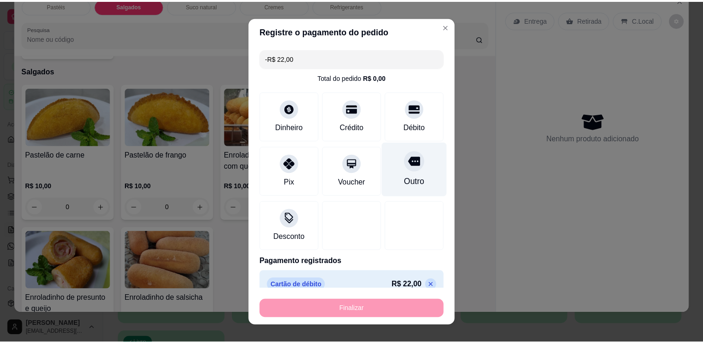
scroll to position [987, 0]
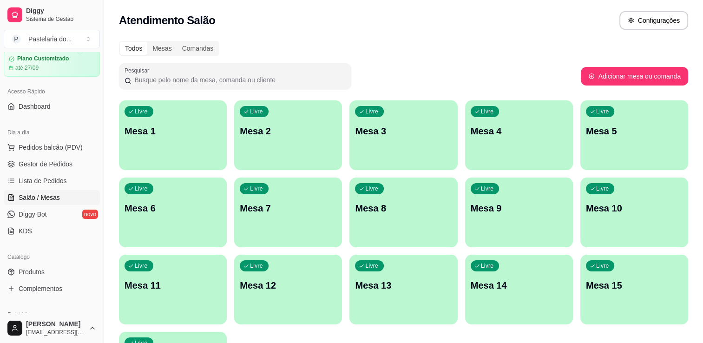
scroll to position [139, 0]
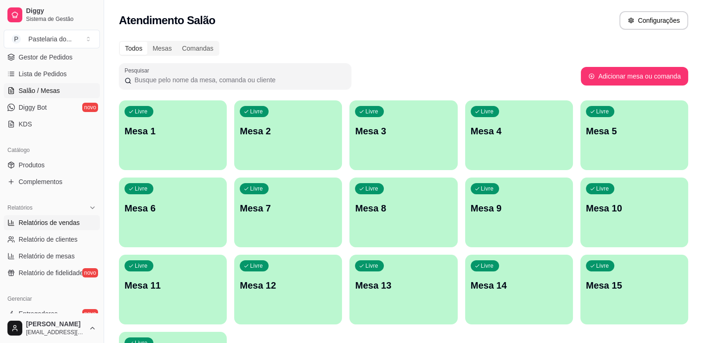
click at [50, 226] on span "Relatórios de vendas" at bounding box center [49, 222] width 61 height 9
select select "ALL"
select select "0"
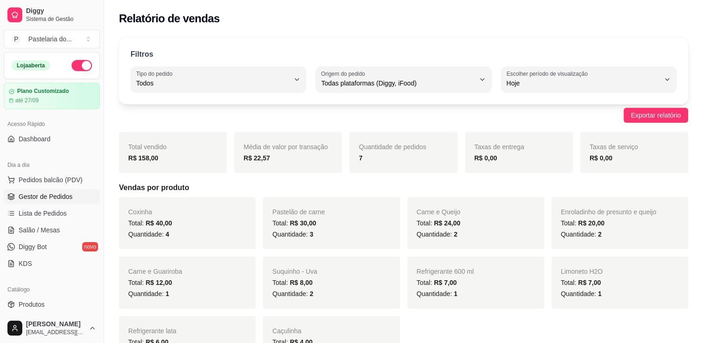
click at [51, 196] on span "Gestor de Pedidos" at bounding box center [46, 196] width 54 height 9
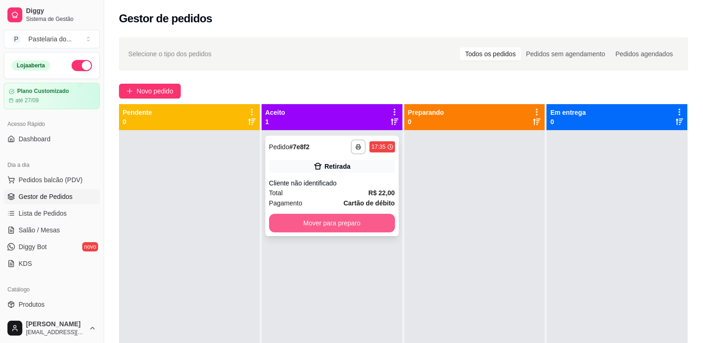
click at [314, 223] on button "Mover para preparo" at bounding box center [332, 223] width 126 height 19
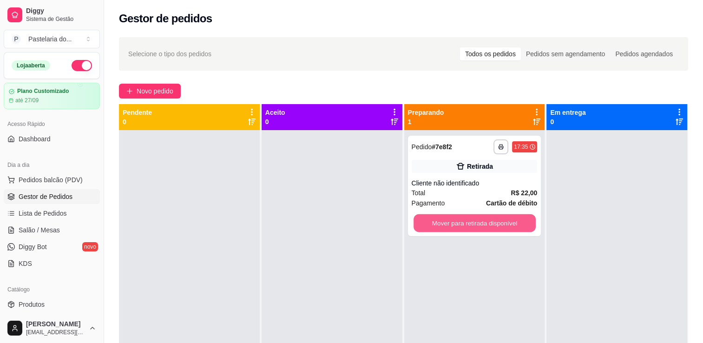
click at [498, 232] on button "Mover para retirada disponível" at bounding box center [475, 223] width 122 height 18
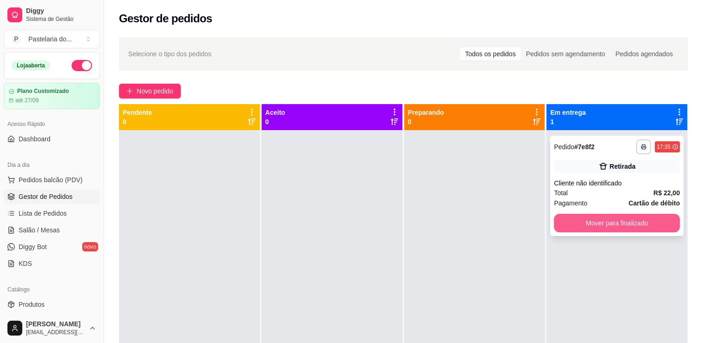
click at [603, 226] on button "Mover para finalizado" at bounding box center [617, 223] width 126 height 19
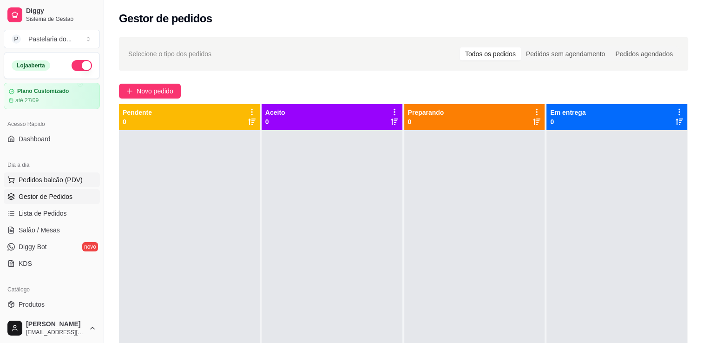
click at [53, 179] on span "Pedidos balcão (PDV)" at bounding box center [51, 179] width 64 height 9
click at [21, 235] on link "Salão / Mesas" at bounding box center [52, 230] width 96 height 15
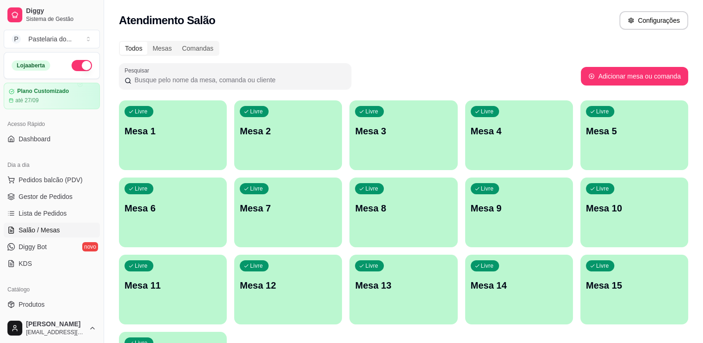
click at [177, 132] on p "Mesa 1" at bounding box center [173, 131] width 97 height 13
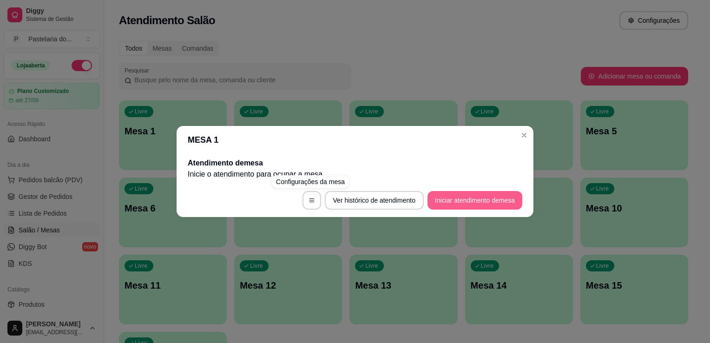
click at [463, 206] on button "Iniciar atendimento de mesa" at bounding box center [475, 200] width 95 height 19
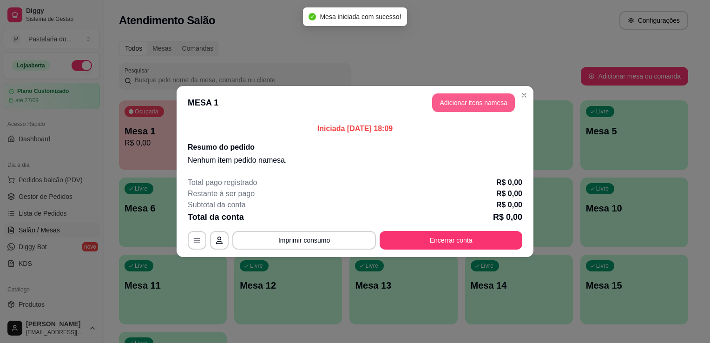
click at [471, 107] on button "Adicionar itens na mesa" at bounding box center [473, 102] width 83 height 19
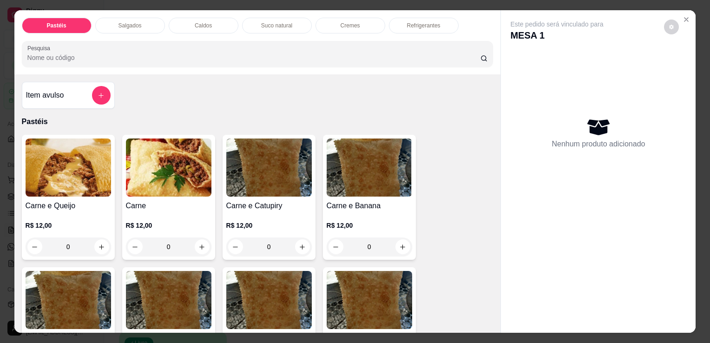
click at [111, 28] on div "Salgados" at bounding box center [130, 26] width 70 height 16
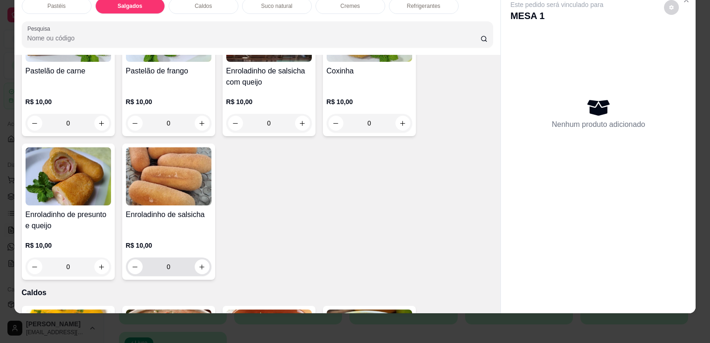
scroll to position [1080, 0]
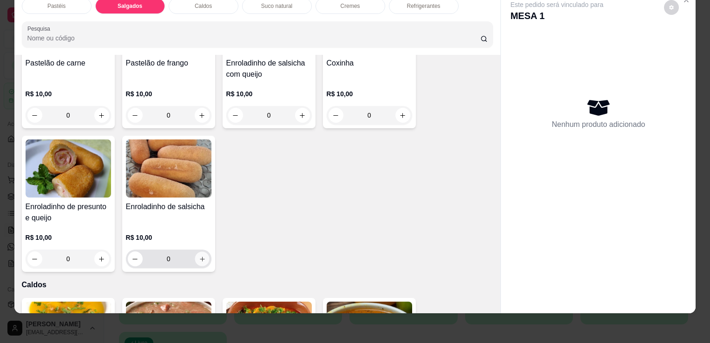
click at [199, 256] on icon "increase-product-quantity" at bounding box center [202, 259] width 7 height 7
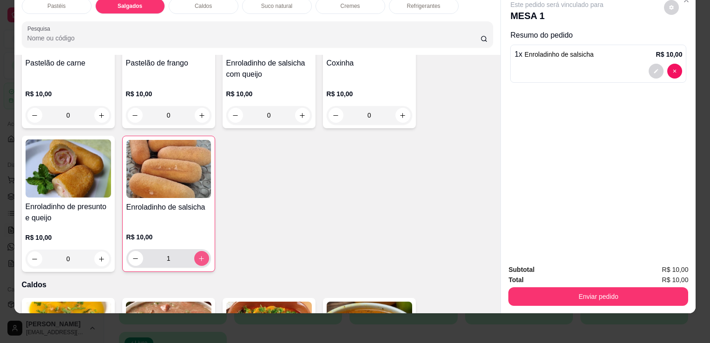
click at [198, 255] on icon "increase-product-quantity" at bounding box center [201, 258] width 7 height 7
type input "2"
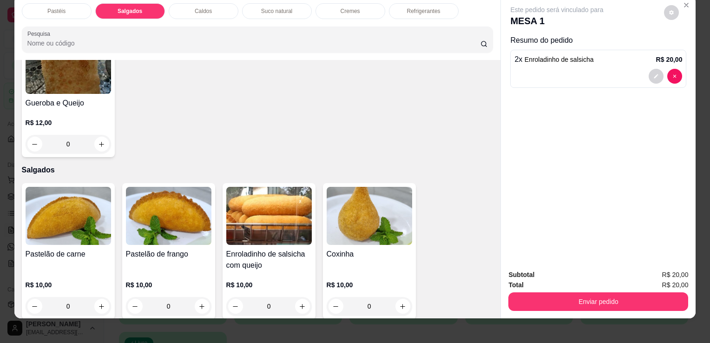
scroll to position [0, 0]
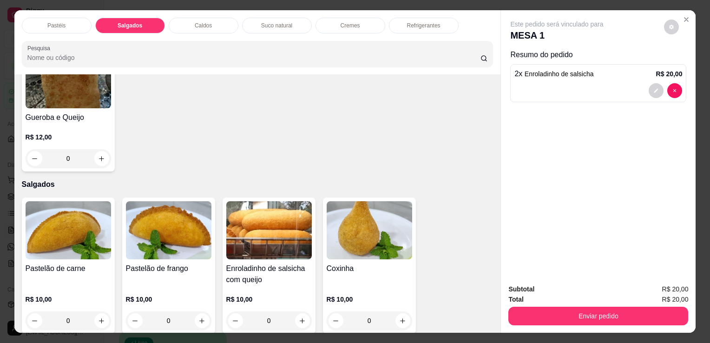
click at [392, 28] on div "Refrigerantes" at bounding box center [424, 26] width 70 height 16
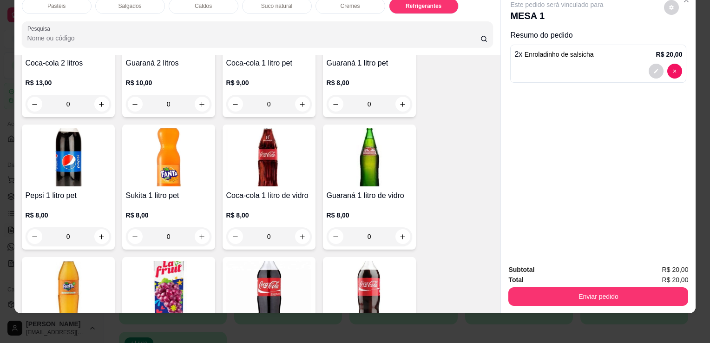
scroll to position [2571, 0]
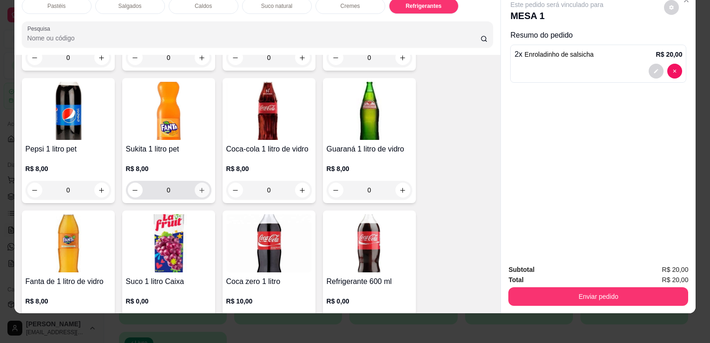
click at [199, 187] on icon "increase-product-quantity" at bounding box center [202, 190] width 7 height 7
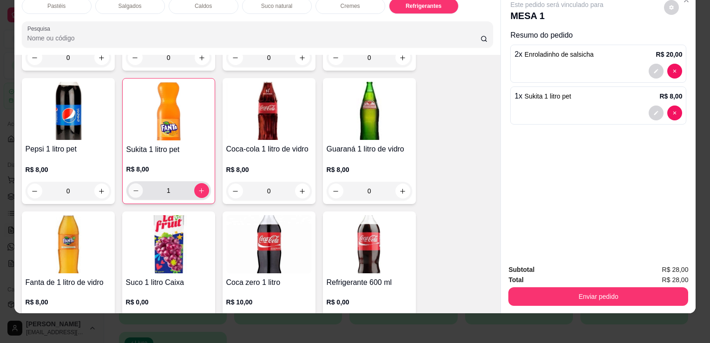
click at [136, 184] on button "decrease-product-quantity" at bounding box center [135, 191] width 14 height 14
type input "0"
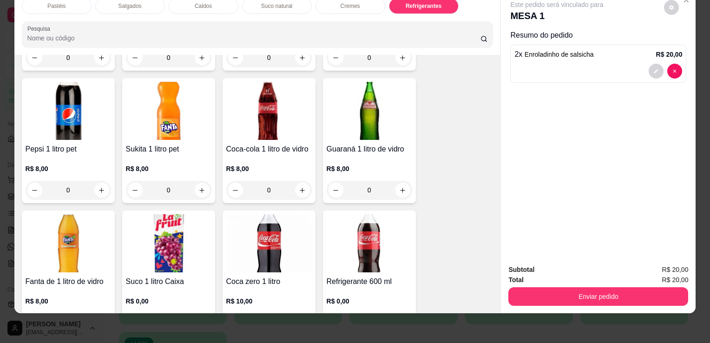
click at [98, 315] on button "increase-product-quantity" at bounding box center [101, 322] width 15 height 15
type input "1"
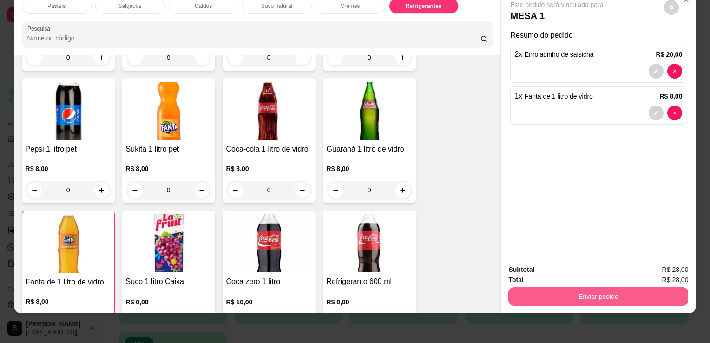
click at [605, 288] on button "Enviar pedido" at bounding box center [599, 296] width 180 height 19
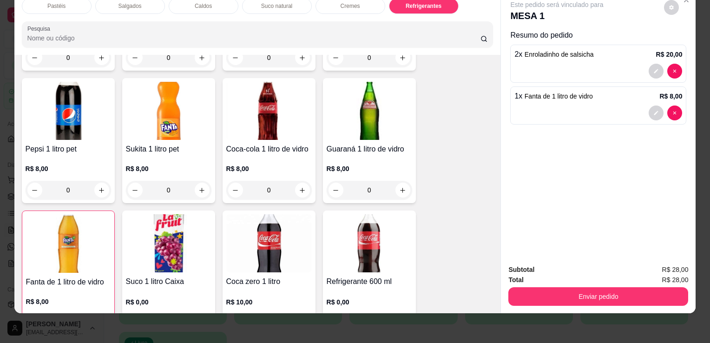
click at [656, 293] on button "Enviar pedido" at bounding box center [599, 296] width 180 height 19
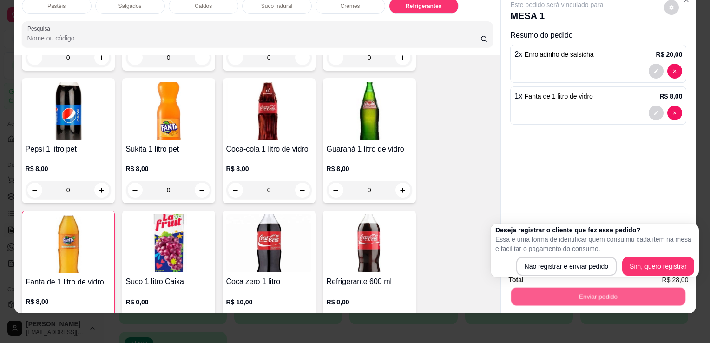
click at [655, 291] on button "Enviar pedido" at bounding box center [598, 296] width 174 height 18
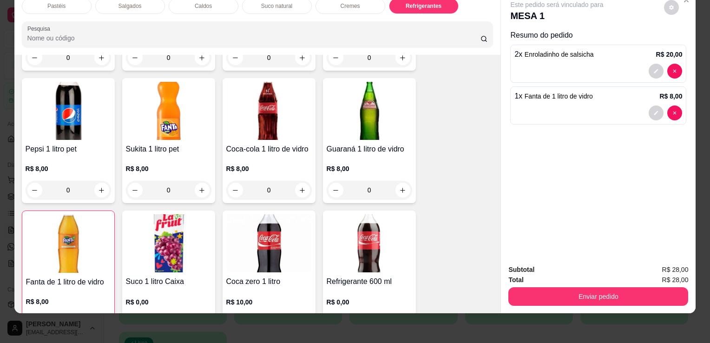
drag, startPoint x: 616, startPoint y: 299, endPoint x: 617, endPoint y: 293, distance: 5.6
click at [616, 297] on div "Subtotal R$ 28,00 Total R$ 28,00 Enviar pedido" at bounding box center [598, 285] width 195 height 56
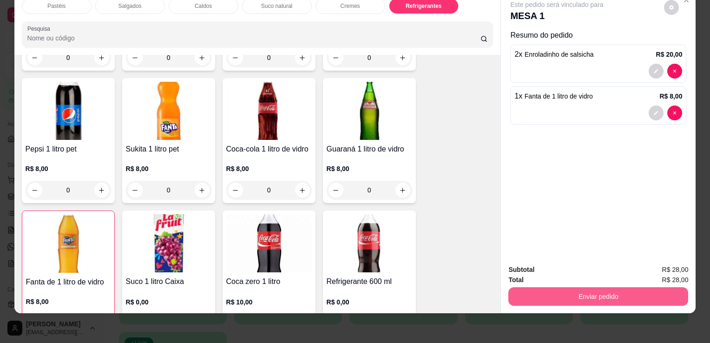
click at [617, 293] on button "Enviar pedido" at bounding box center [599, 296] width 180 height 19
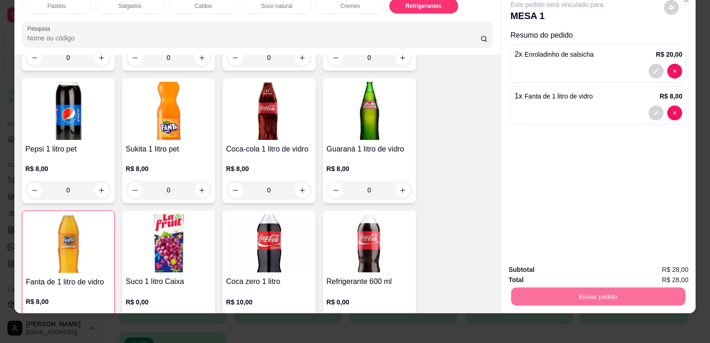
click at [667, 274] on button "Sim, quero registrar" at bounding box center [656, 267] width 69 height 18
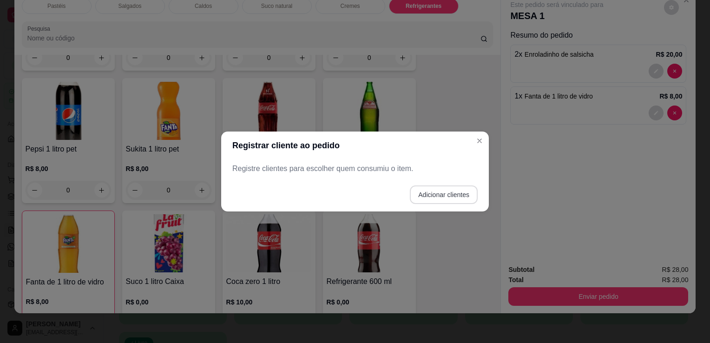
click at [441, 192] on button "Adicionar clientes" at bounding box center [444, 194] width 68 height 19
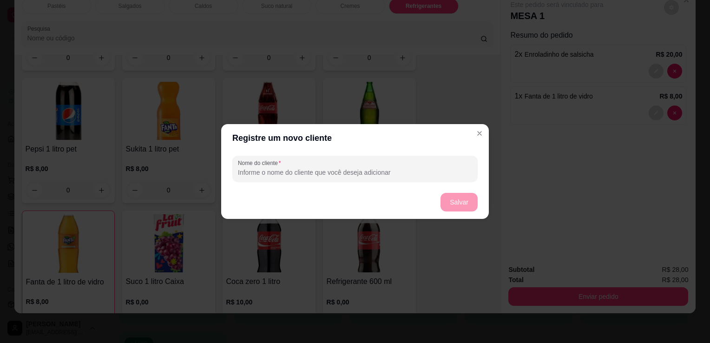
click at [371, 169] on input "Nome do cliente" at bounding box center [355, 172] width 234 height 9
type input "MESA 1"
click at [454, 199] on button "Salvar" at bounding box center [459, 202] width 37 height 19
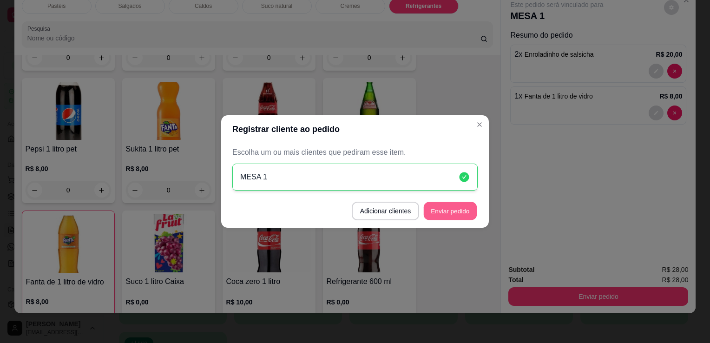
click at [436, 219] on button "Enviar pedido" at bounding box center [450, 211] width 53 height 18
click at [436, 219] on footer "Adicionar clientes Enviar pedido" at bounding box center [355, 210] width 268 height 33
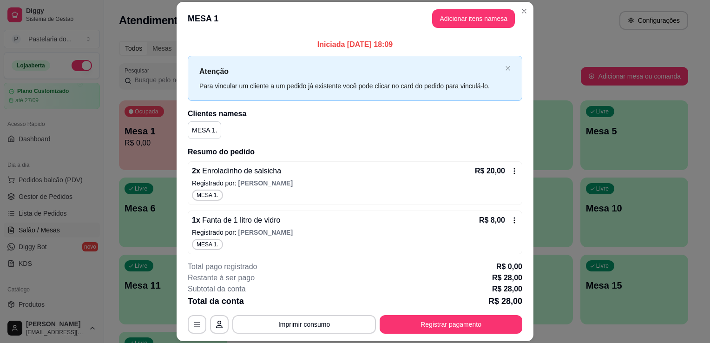
click at [617, 178] on div "Livre Mesa 10" at bounding box center [635, 207] width 108 height 59
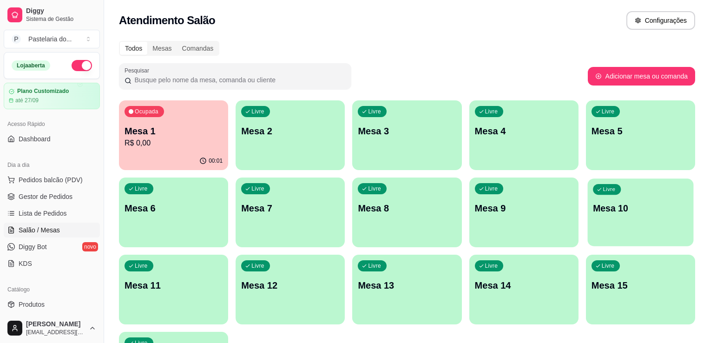
click at [617, 179] on div "Livre Mesa 10" at bounding box center [641, 207] width 106 height 57
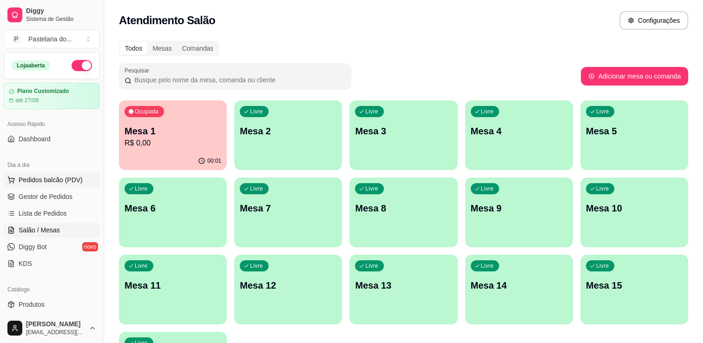
click at [27, 175] on span "Pedidos balcão (PDV)" at bounding box center [51, 179] width 64 height 9
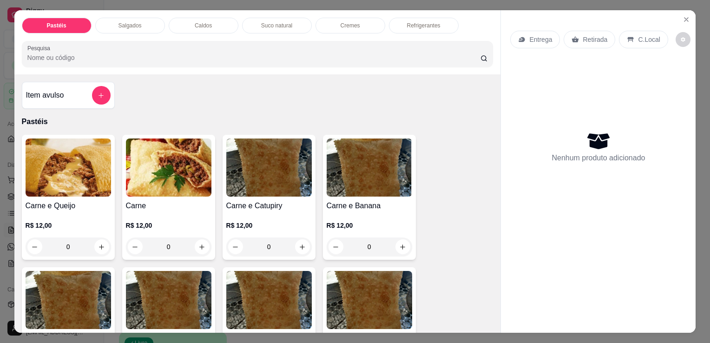
click at [128, 31] on div "Pastéis Salgados Caldos Suco natural Cremes Refrigerantes Pesquisa" at bounding box center [257, 42] width 487 height 64
click at [128, 24] on p "Salgados" at bounding box center [130, 25] width 23 height 7
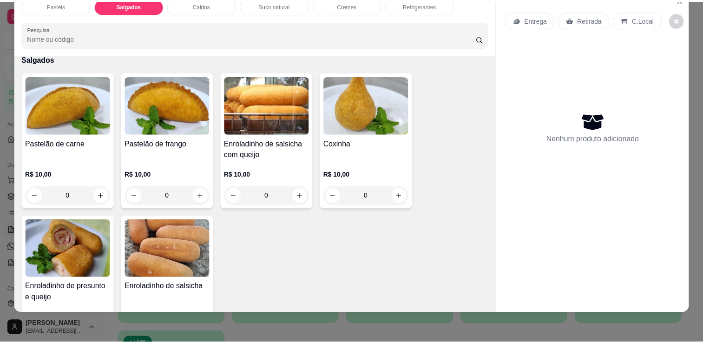
scroll to position [1034, 0]
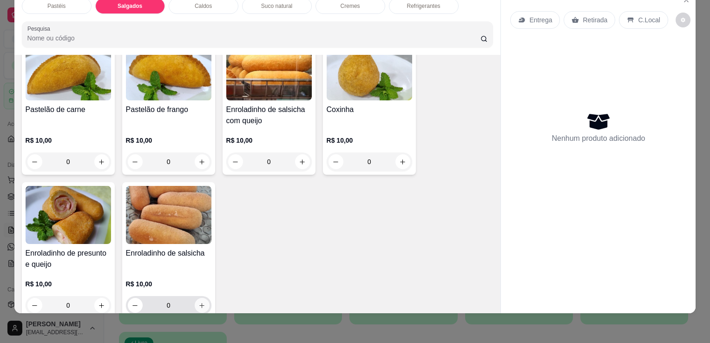
click at [197, 298] on button "increase-product-quantity" at bounding box center [202, 305] width 15 height 15
type input "1"
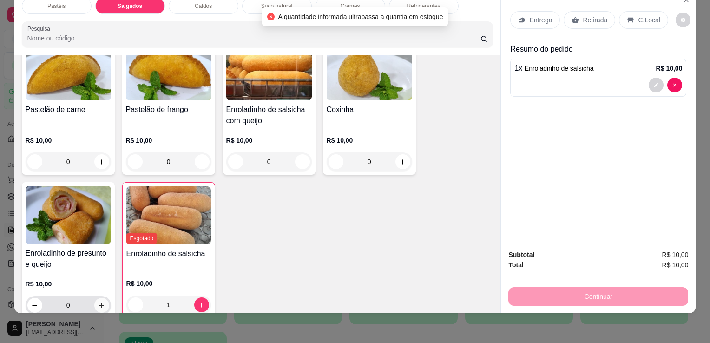
click at [97, 298] on button "increase-product-quantity" at bounding box center [101, 305] width 15 height 15
type input "2"
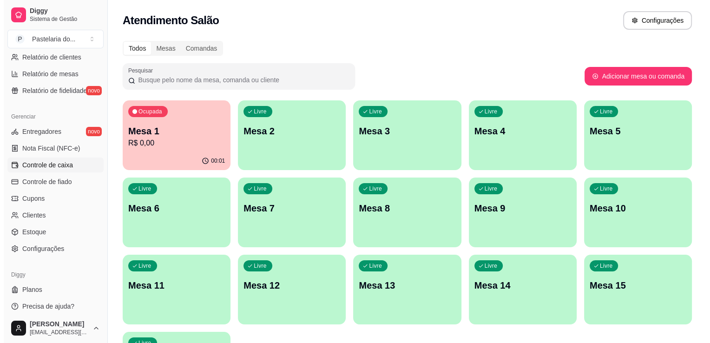
scroll to position [325, 0]
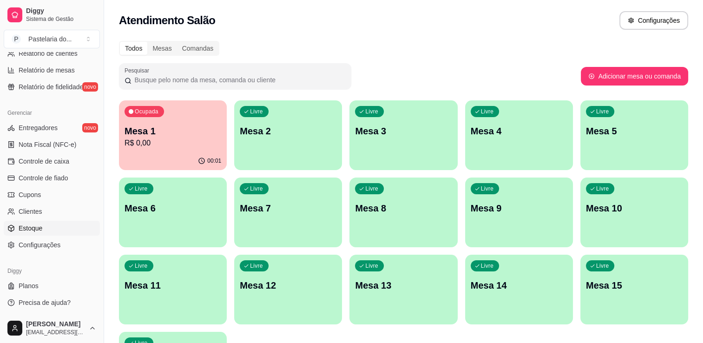
click at [45, 224] on link "Estoque" at bounding box center [52, 228] width 96 height 15
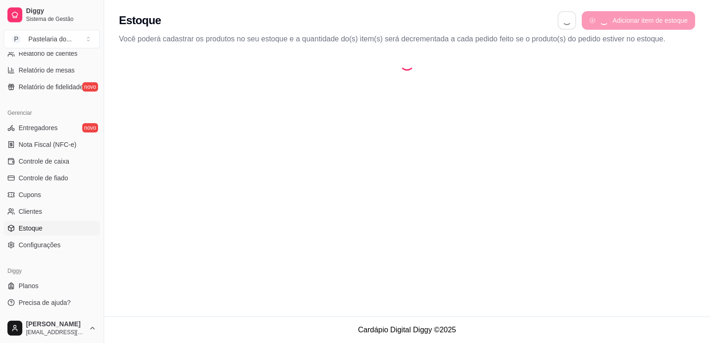
select select "QUANTITY_ORDER"
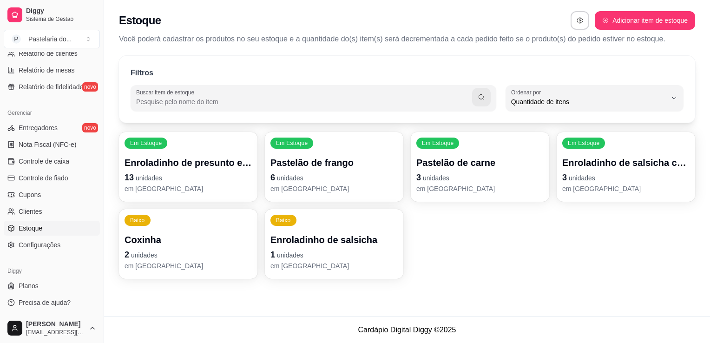
scroll to position [9, 0]
click at [311, 238] on p "Enroladinho de salsicha" at bounding box center [334, 239] width 127 height 13
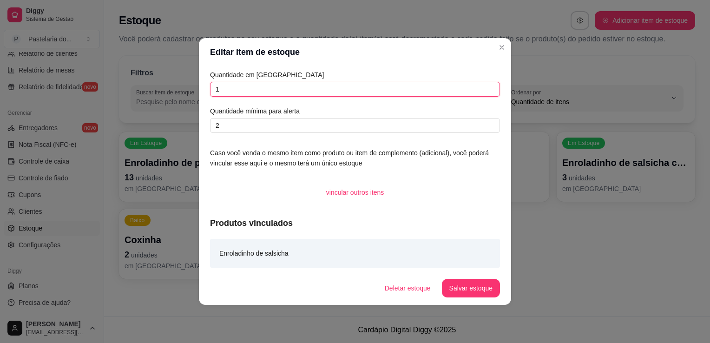
click at [254, 91] on input "1" at bounding box center [355, 89] width 290 height 15
type input "2"
click at [482, 291] on button "Salvar estoque" at bounding box center [471, 288] width 58 height 19
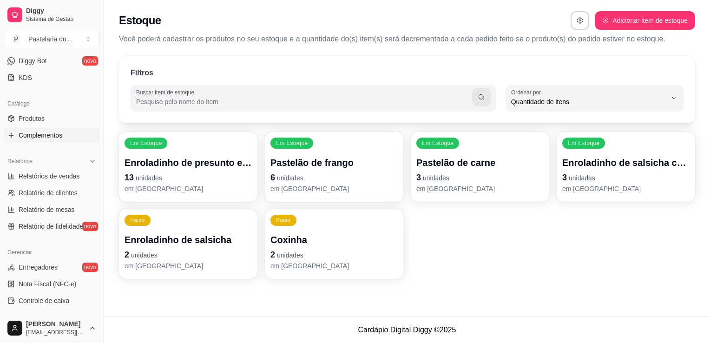
scroll to position [46, 0]
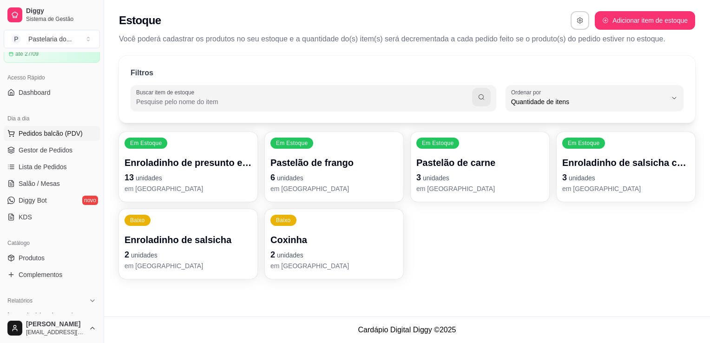
click at [52, 131] on span "Pedidos balcão (PDV)" at bounding box center [51, 133] width 64 height 9
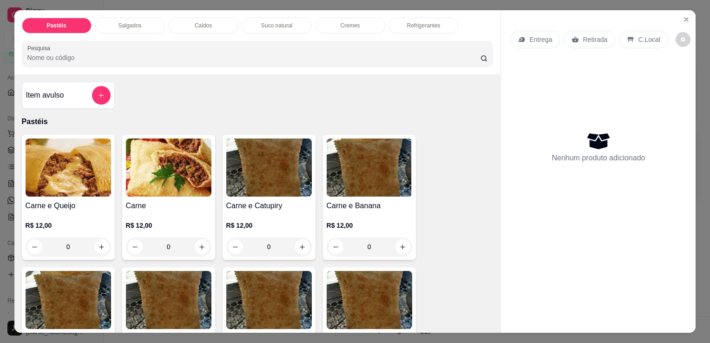
click at [136, 18] on div "Salgados" at bounding box center [130, 26] width 70 height 16
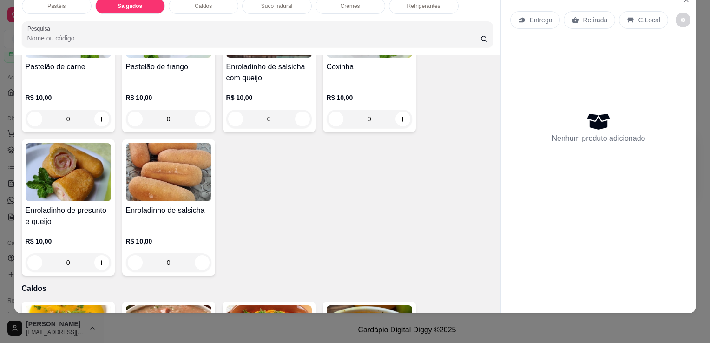
scroll to position [1080, 0]
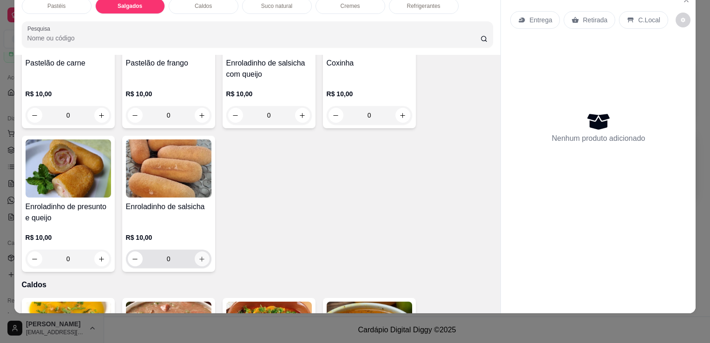
click at [199, 256] on icon "increase-product-quantity" at bounding box center [202, 259] width 7 height 7
type input "1"
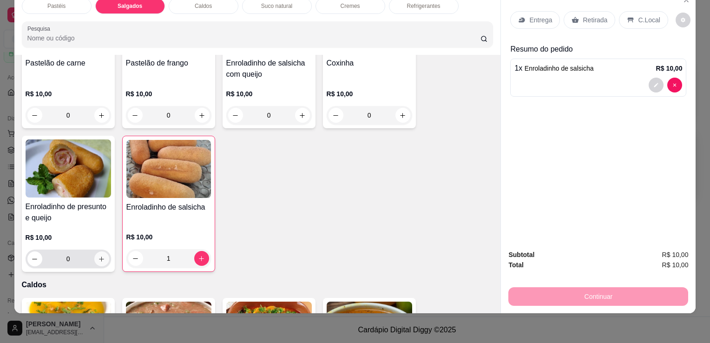
click at [95, 252] on button "increase-product-quantity" at bounding box center [101, 259] width 15 height 15
type input "1"
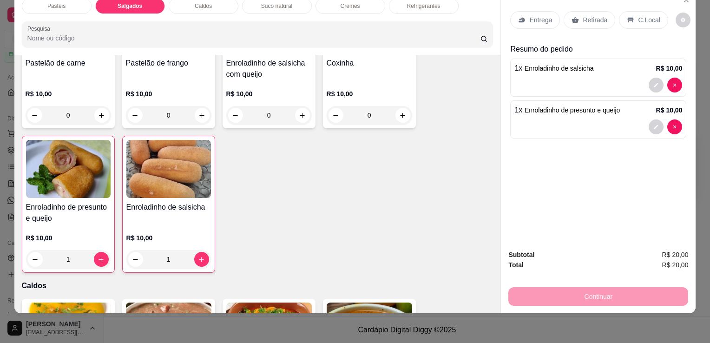
click at [572, 16] on icon at bounding box center [575, 19] width 7 height 7
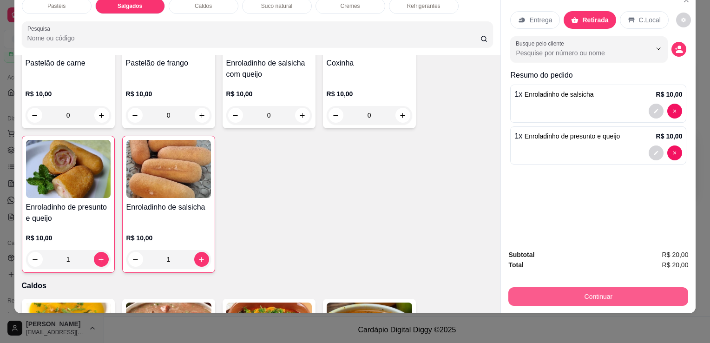
click at [583, 298] on button "Continuar" at bounding box center [599, 296] width 180 height 19
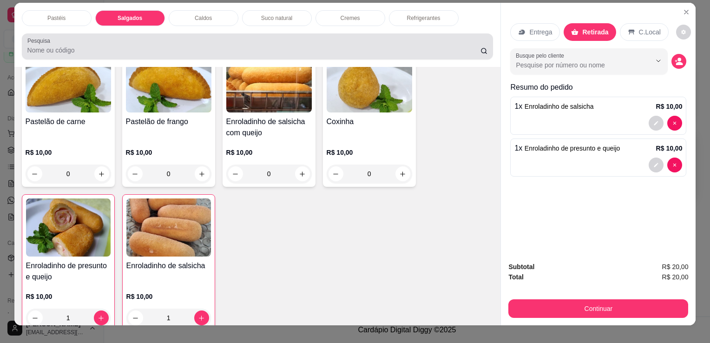
scroll to position [0, 0]
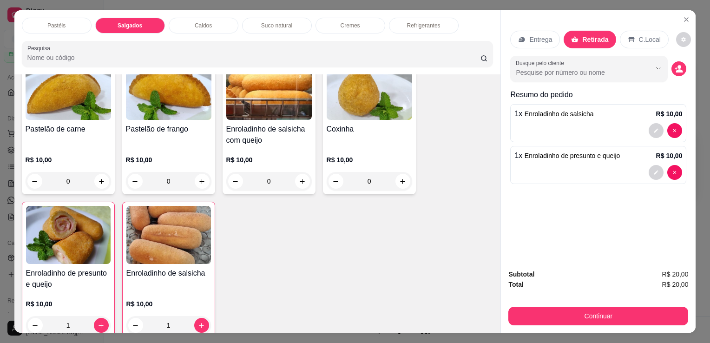
click at [411, 22] on p "Refrigerantes" at bounding box center [423, 25] width 33 height 7
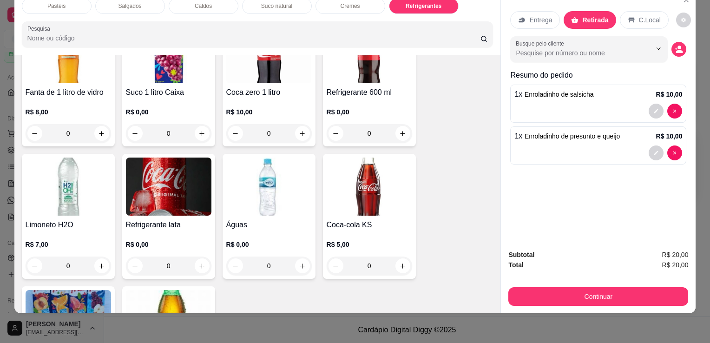
scroll to position [2808, 0]
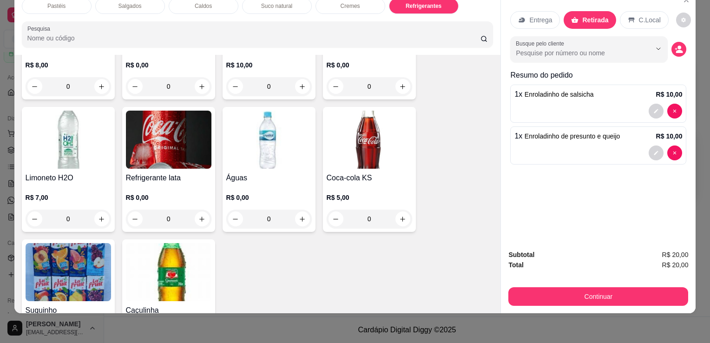
click at [346, 145] on img at bounding box center [370, 140] width 86 height 58
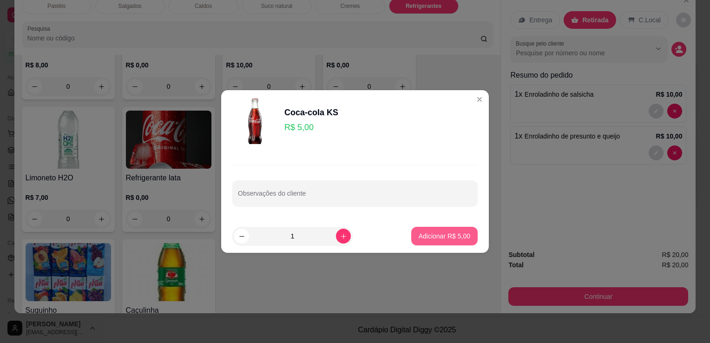
click at [440, 232] on p "Adicionar R$ 5,00" at bounding box center [445, 236] width 52 height 9
type input "1"
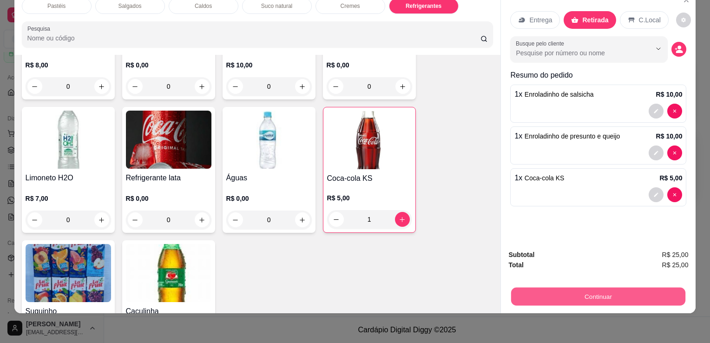
click at [563, 287] on button "Continuar" at bounding box center [598, 296] width 174 height 18
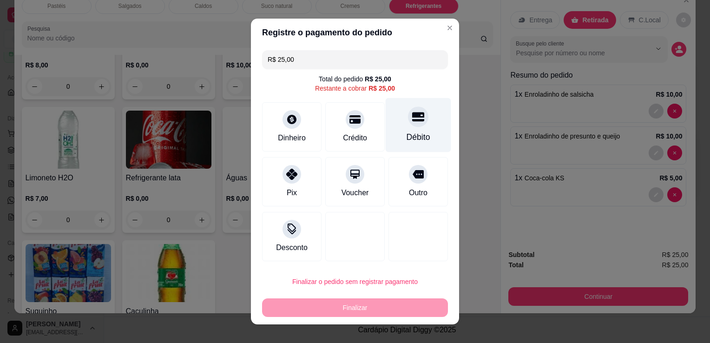
click at [413, 129] on div "Débito" at bounding box center [419, 125] width 66 height 54
type input "R$ 0,00"
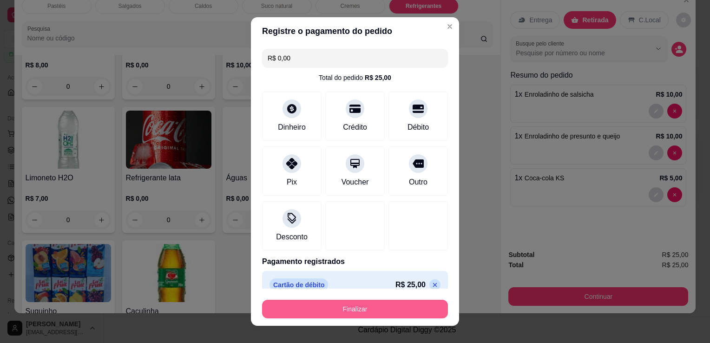
click at [365, 306] on button "Finalizar" at bounding box center [355, 309] width 186 height 19
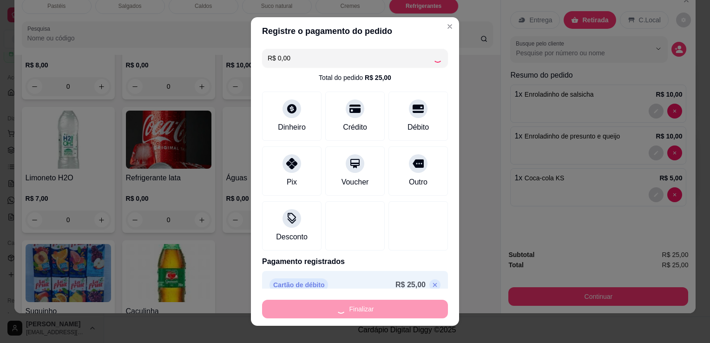
type input "0"
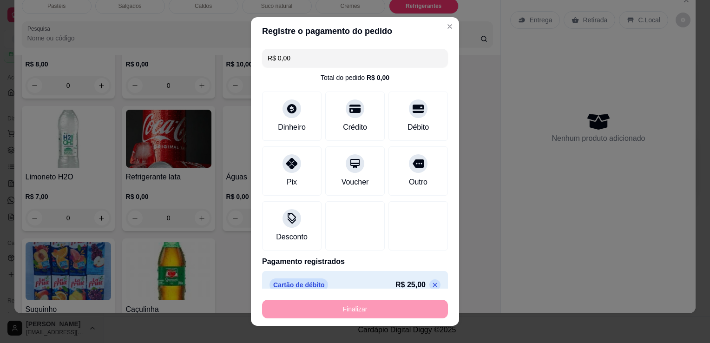
type input "-R$ 25,00"
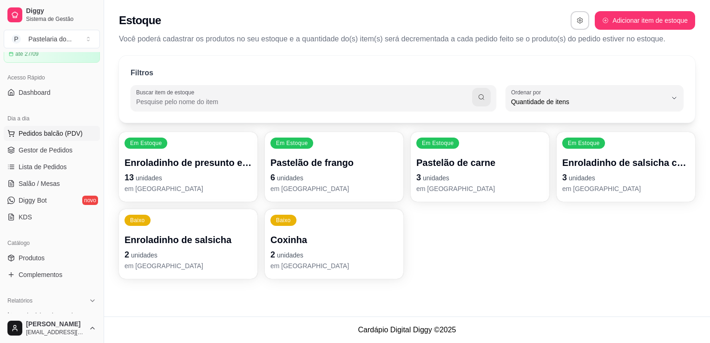
click at [53, 137] on span "Pedidos balcão (PDV)" at bounding box center [51, 133] width 64 height 9
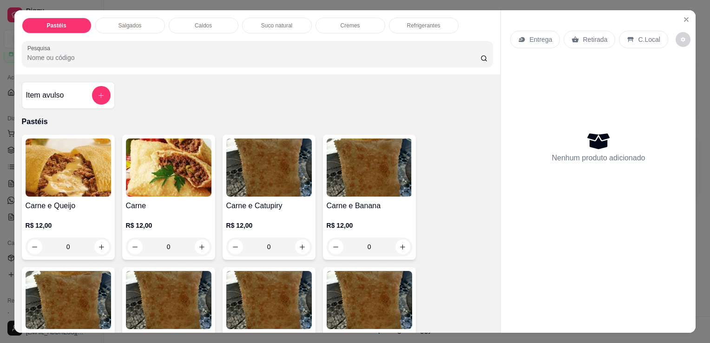
click at [144, 20] on div "Salgados" at bounding box center [130, 26] width 70 height 16
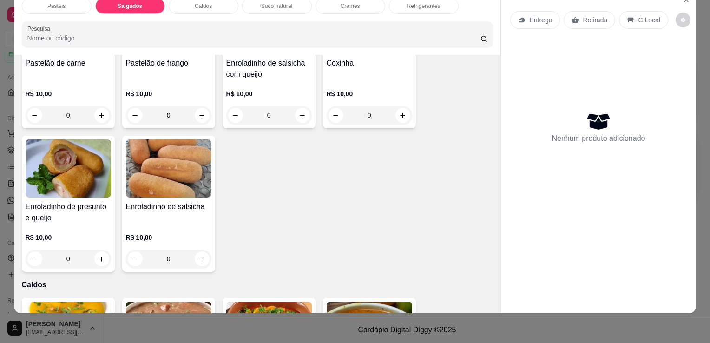
scroll to position [1080, 0]
click at [98, 256] on icon "increase-product-quantity" at bounding box center [101, 259] width 7 height 7
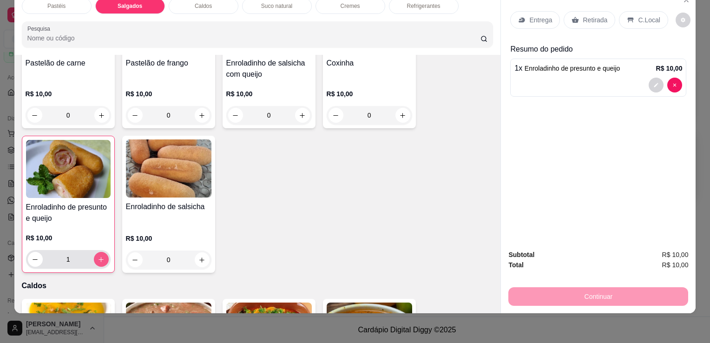
click at [98, 256] on icon "increase-product-quantity" at bounding box center [101, 259] width 7 height 7
type input "2"
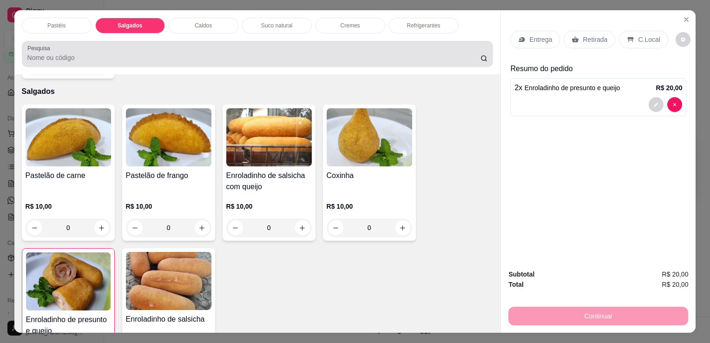
scroll to position [0, 0]
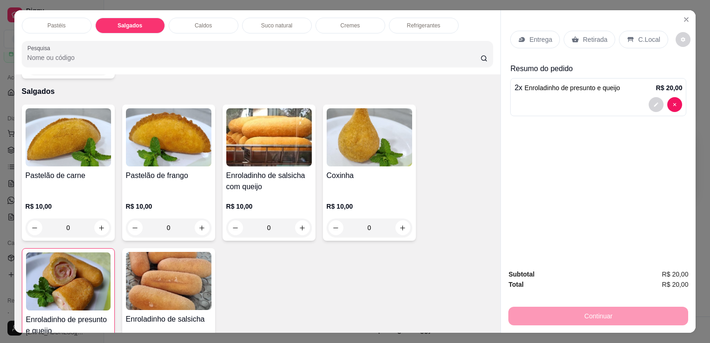
click at [437, 21] on div "Refrigerantes" at bounding box center [424, 26] width 70 height 16
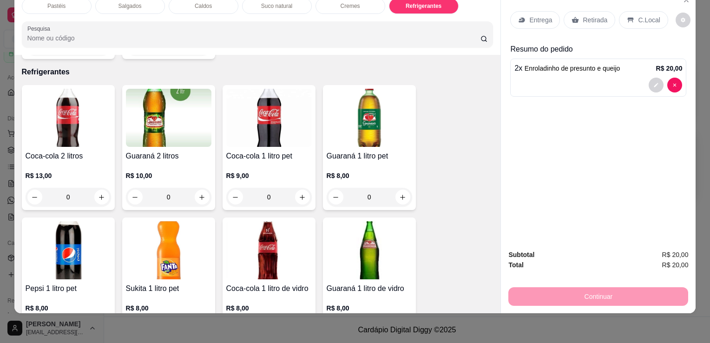
scroll to position [2618, 0]
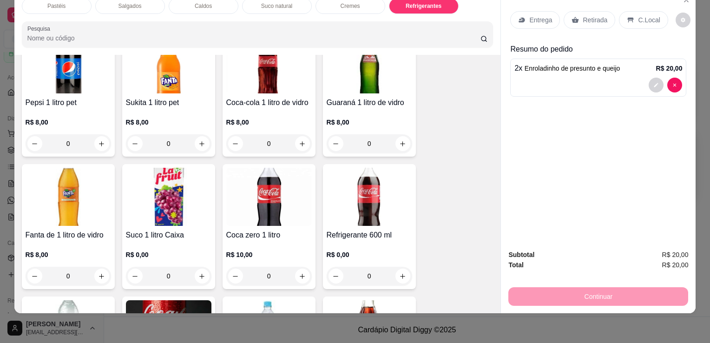
click at [396, 267] on div "0" at bounding box center [370, 276] width 86 height 19
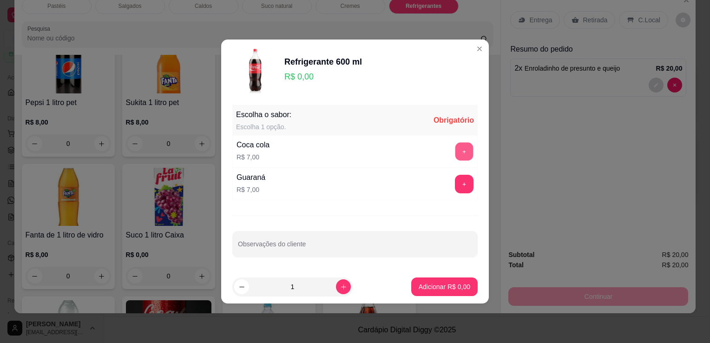
click at [459, 153] on button "+" at bounding box center [465, 152] width 18 height 18
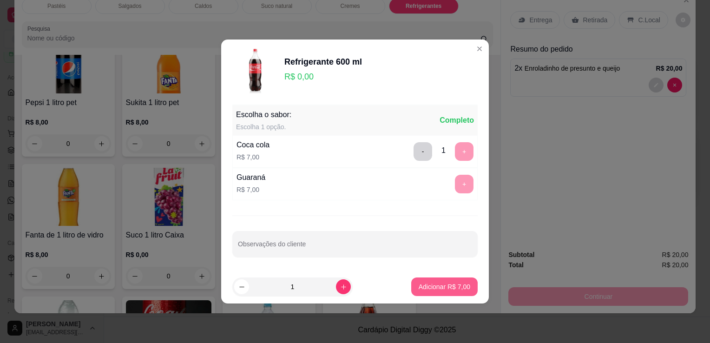
click at [468, 295] on div "Adicionar R$ 7,00" at bounding box center [444, 287] width 66 height 19
click at [422, 291] on p "Adicionar R$ 7,00" at bounding box center [445, 286] width 52 height 9
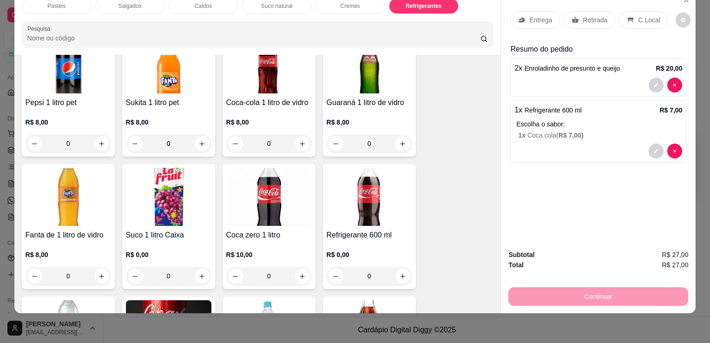
click at [566, 225] on div "Entrega Retirada C.Local Resumo do pedido 2 x Enroladinho de presunto e queijo …" at bounding box center [598, 117] width 195 height 252
click at [580, 11] on div "Retirada" at bounding box center [590, 20] width 52 height 18
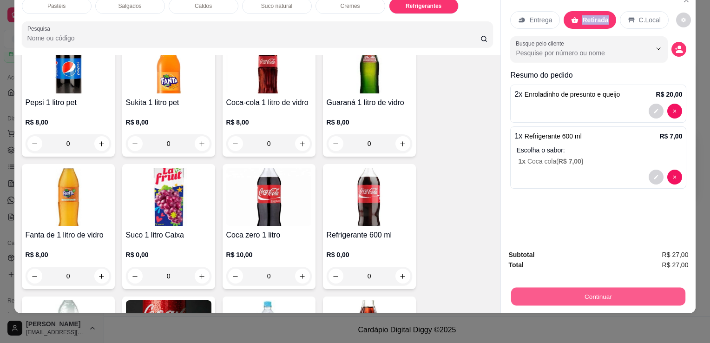
click at [612, 287] on button "Continuar" at bounding box center [598, 296] width 174 height 18
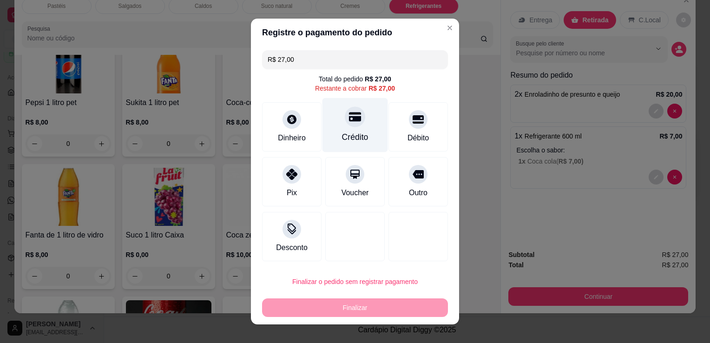
click at [341, 129] on div "Crédito" at bounding box center [356, 125] width 66 height 54
type input "R$ 0,00"
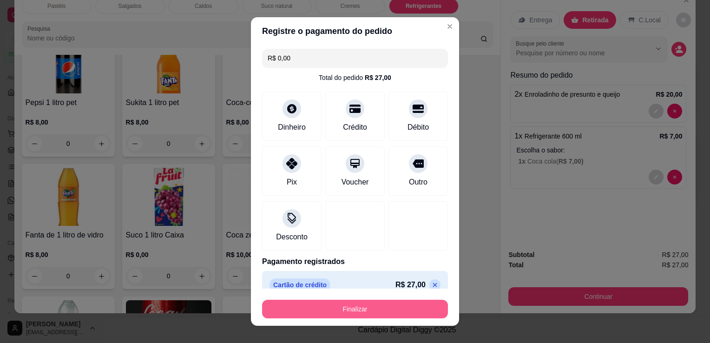
click at [374, 310] on button "Finalizar" at bounding box center [355, 309] width 186 height 19
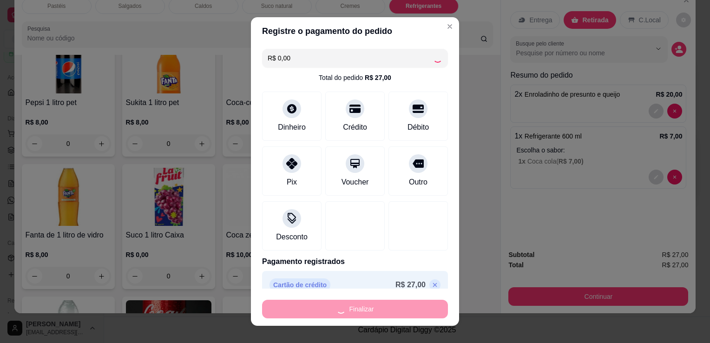
type input "0"
type input "-R$ 27,00"
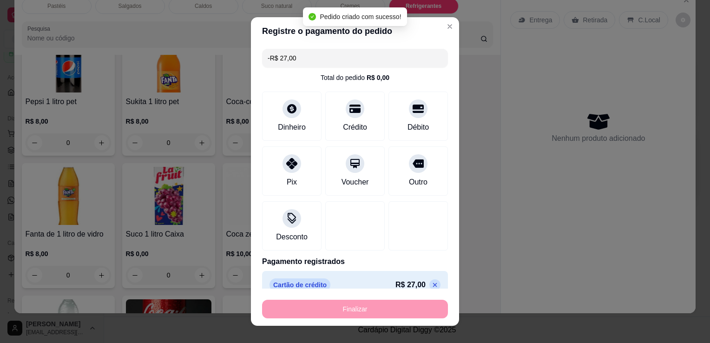
scroll to position [2617, 0]
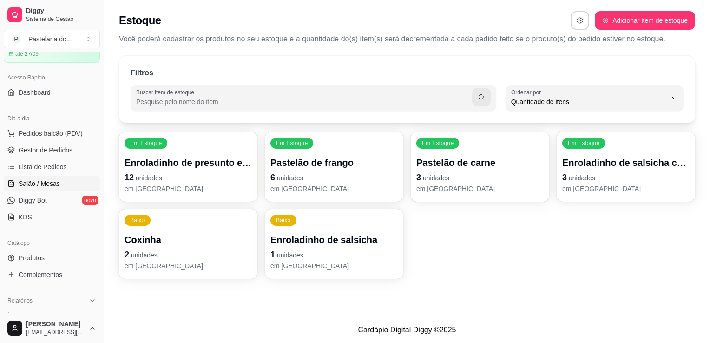
click at [53, 185] on span "Salão / Mesas" at bounding box center [39, 183] width 41 height 9
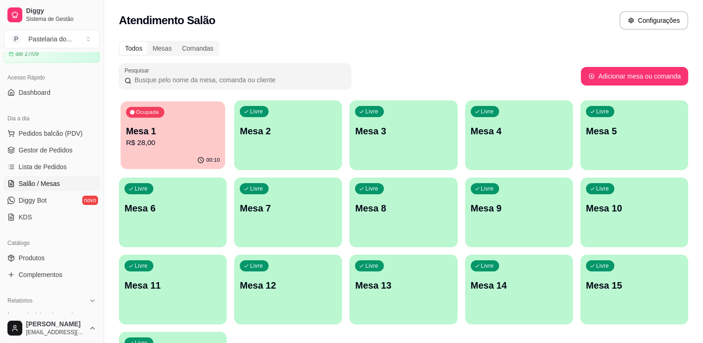
click at [145, 142] on p "R$ 28,00" at bounding box center [173, 143] width 94 height 11
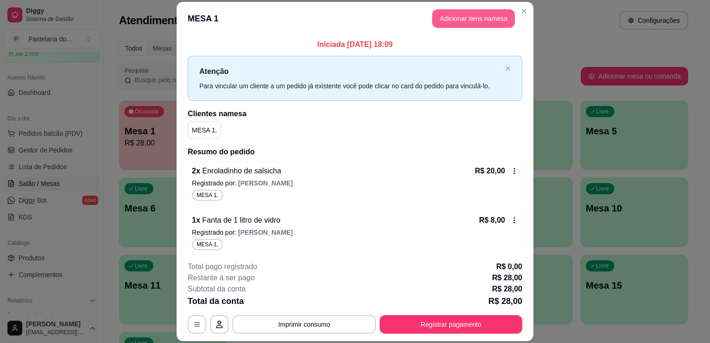
click at [440, 23] on button "Adicionar itens na mesa" at bounding box center [473, 18] width 83 height 19
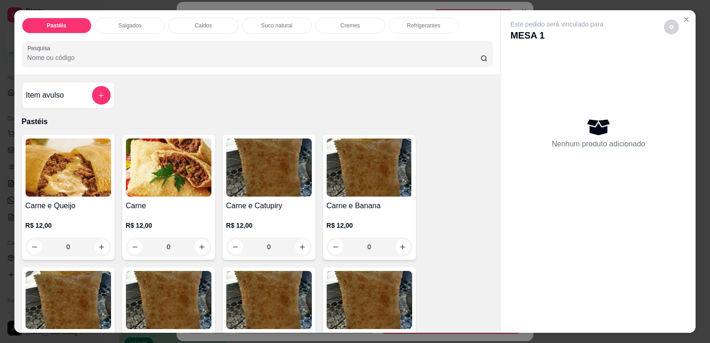
click at [153, 23] on div "Salgados" at bounding box center [130, 26] width 70 height 16
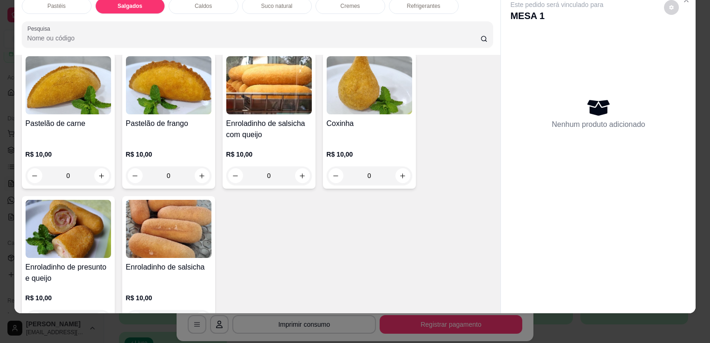
scroll to position [1034, 0]
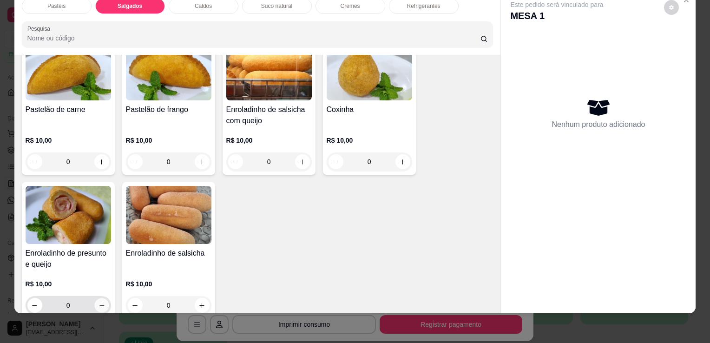
click at [99, 302] on icon "increase-product-quantity" at bounding box center [101, 305] width 7 height 7
type input "1"
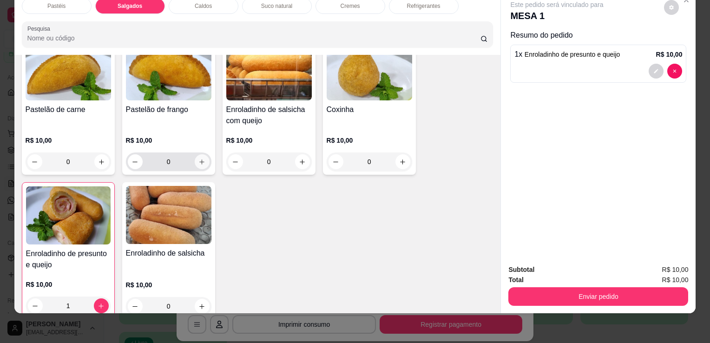
click at [201, 159] on icon "increase-product-quantity" at bounding box center [202, 162] width 7 height 7
type input "1"
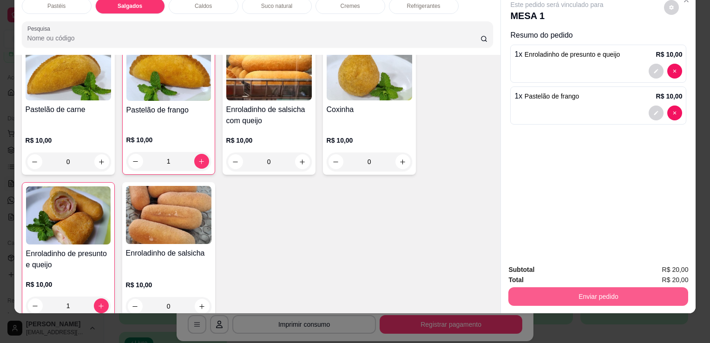
click at [549, 295] on button "Enviar pedido" at bounding box center [599, 296] width 180 height 19
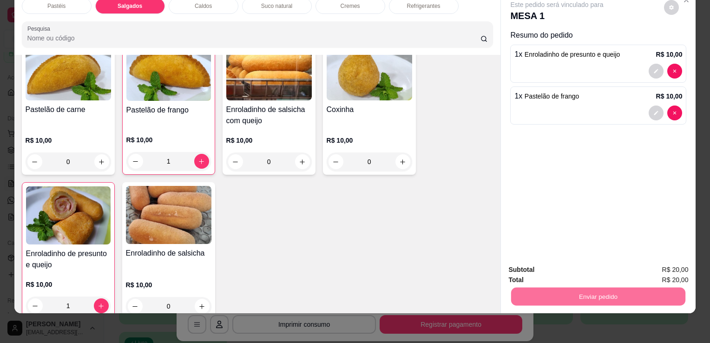
click at [664, 261] on button "Sim, quero registrar" at bounding box center [655, 266] width 67 height 17
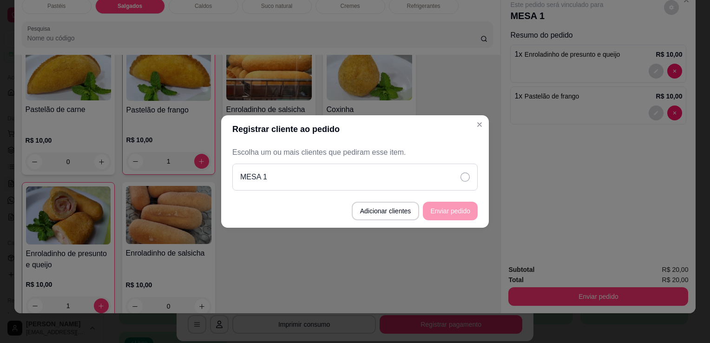
click at [294, 175] on div "MESA 1" at bounding box center [354, 177] width 245 height 27
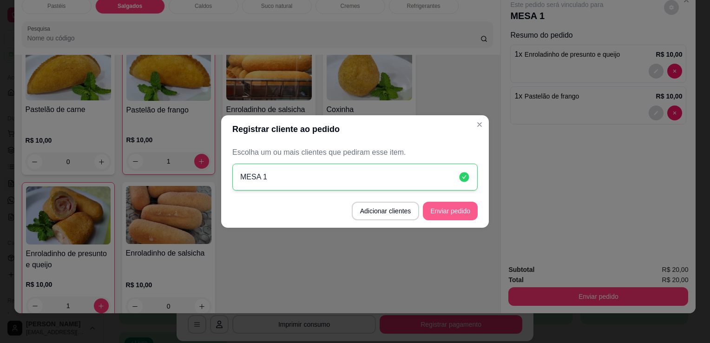
click at [446, 211] on button "Enviar pedido" at bounding box center [450, 211] width 55 height 19
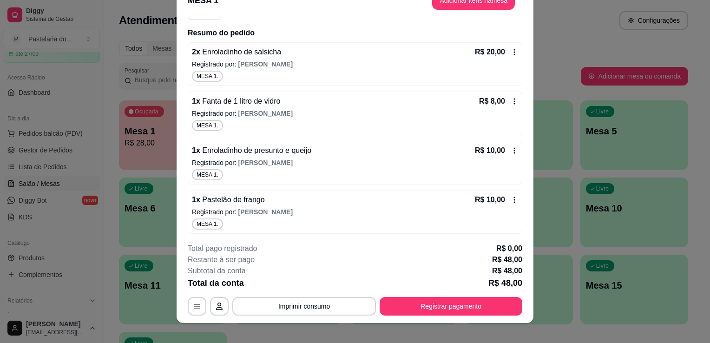
scroll to position [28, 0]
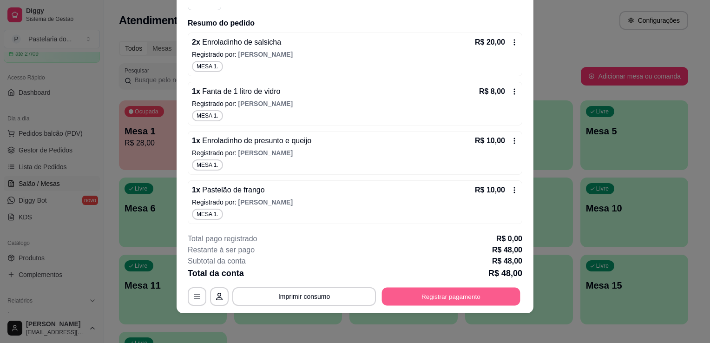
click at [456, 294] on button "Registrar pagamento" at bounding box center [451, 297] width 139 height 18
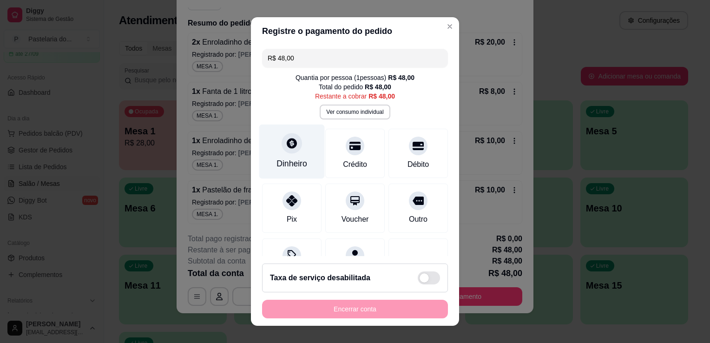
click at [297, 144] on div "Dinheiro" at bounding box center [292, 152] width 66 height 54
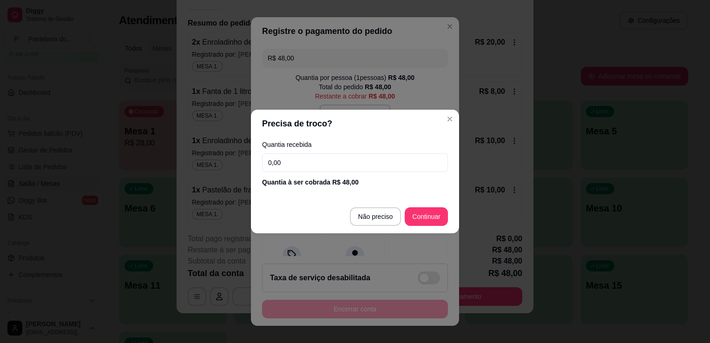
click at [315, 159] on input "0,00" at bounding box center [355, 162] width 186 height 19
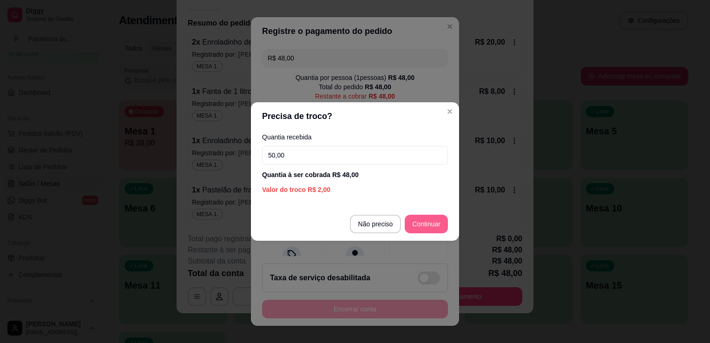
type input "50,00"
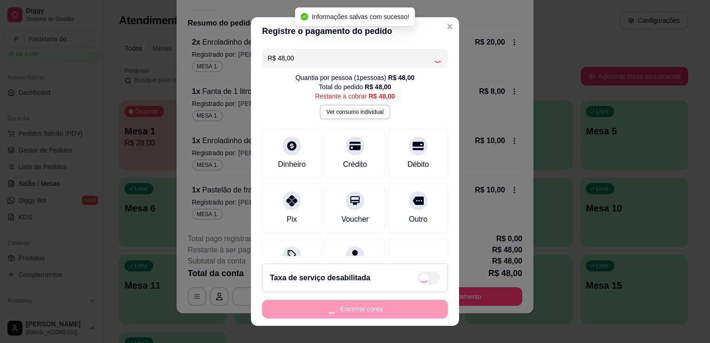
type input "R$ 0,00"
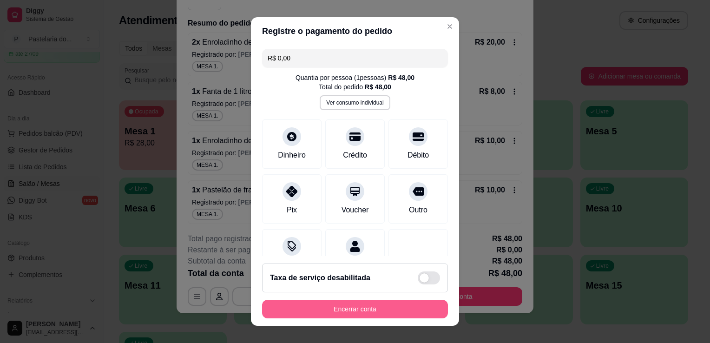
click at [379, 303] on button "Encerrar conta" at bounding box center [355, 309] width 186 height 19
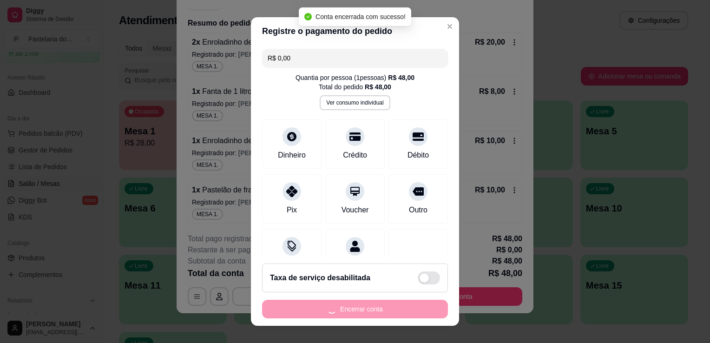
scroll to position [0, 0]
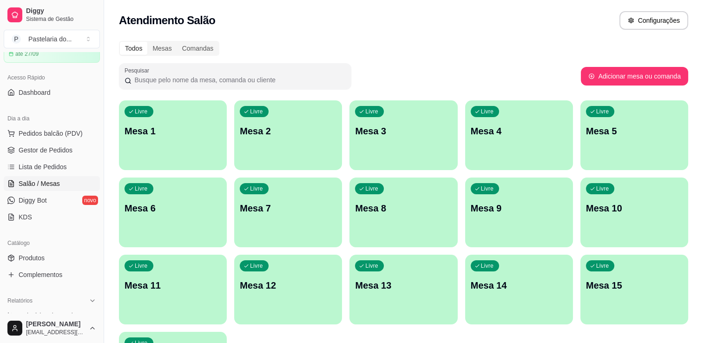
click at [611, 148] on div "Livre Mesa 5" at bounding box center [635, 129] width 108 height 59
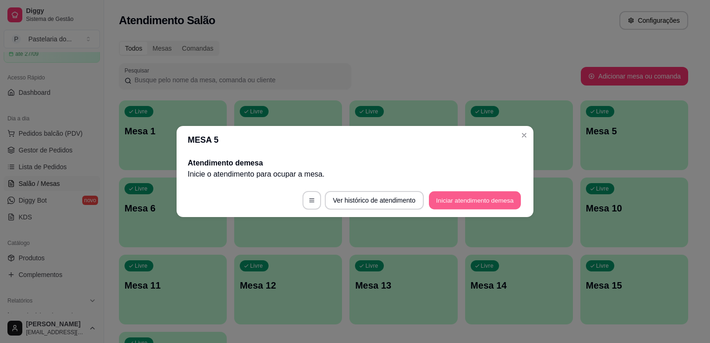
click at [510, 197] on button "Iniciar atendimento de mesa" at bounding box center [475, 201] width 92 height 18
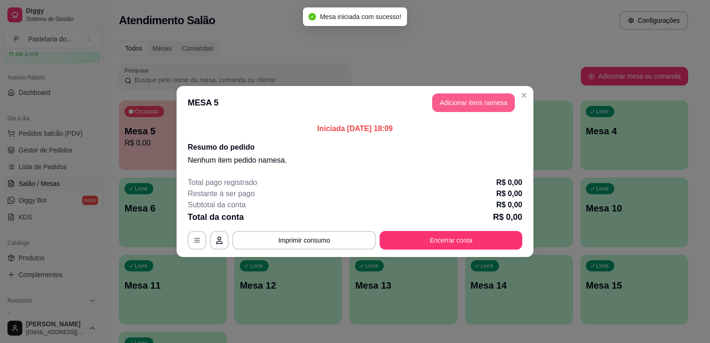
click at [486, 106] on button "Adicionar itens na mesa" at bounding box center [473, 102] width 83 height 19
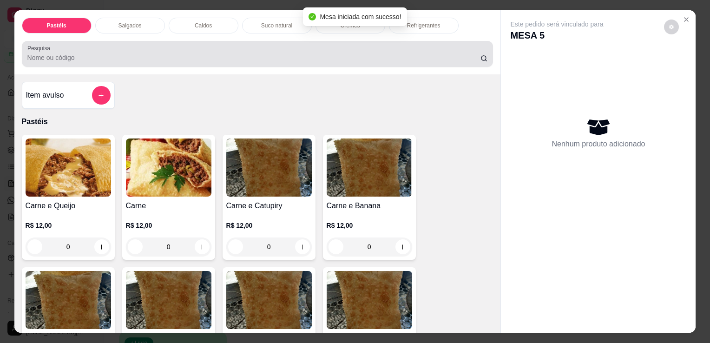
click at [191, 48] on div at bounding box center [257, 54] width 461 height 19
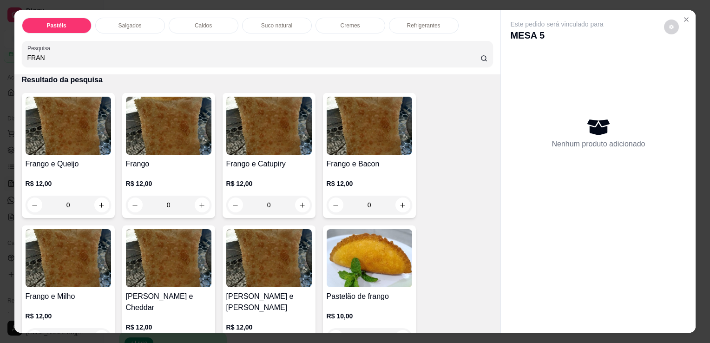
scroll to position [93, 0]
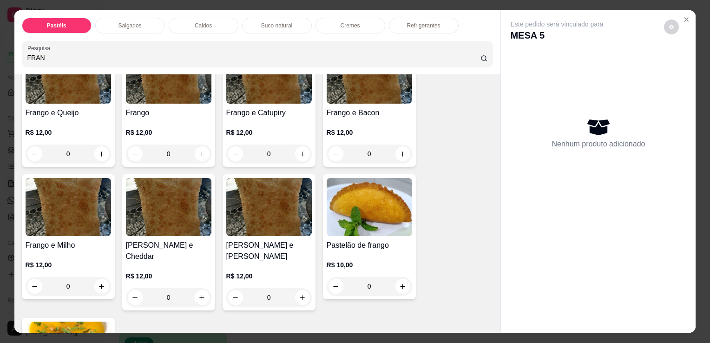
type input "FRAN"
click at [299, 288] on div "0" at bounding box center [269, 297] width 86 height 19
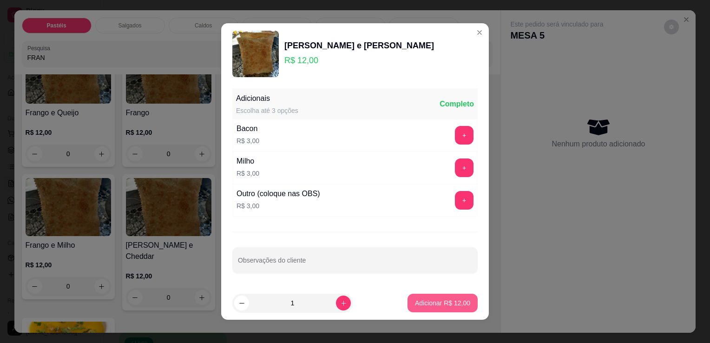
click at [418, 307] on button "Adicionar R$ 12,00" at bounding box center [443, 303] width 70 height 19
type input "1"
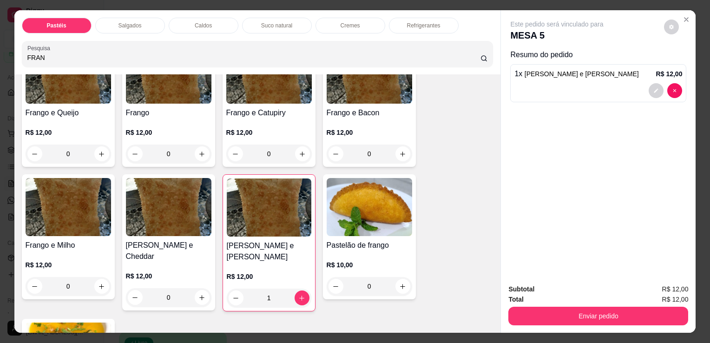
scroll to position [0, 0]
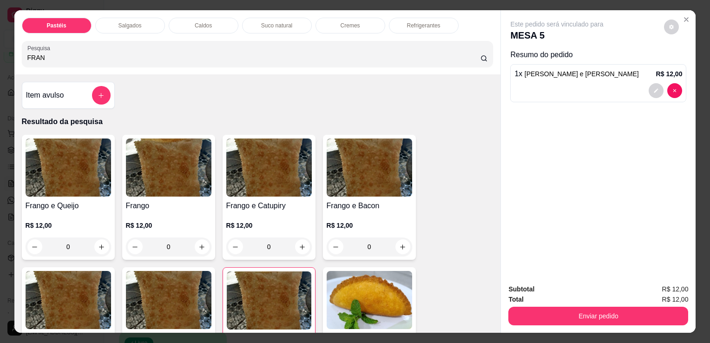
click at [297, 67] on div "Pastéis Salgados Caldos Suco natural Cremes Refrigerantes Pesquisa FRAN" at bounding box center [257, 42] width 487 height 64
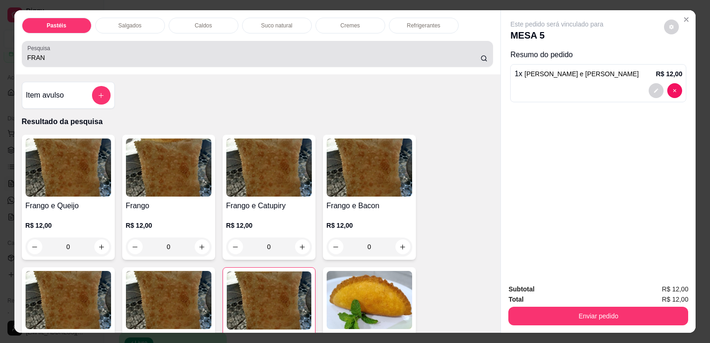
click at [305, 57] on input "FRAN" at bounding box center [253, 57] width 453 height 9
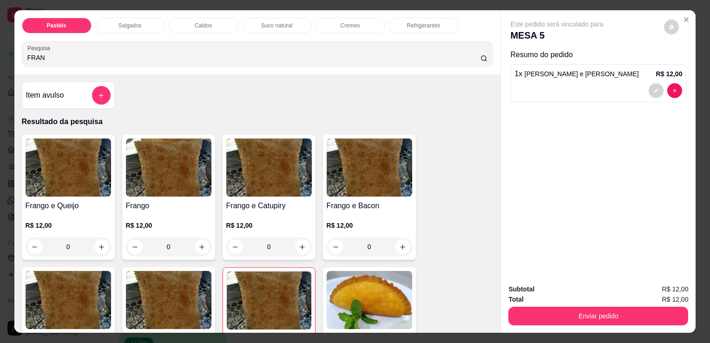
click at [305, 57] on input "FRAN" at bounding box center [253, 57] width 453 height 9
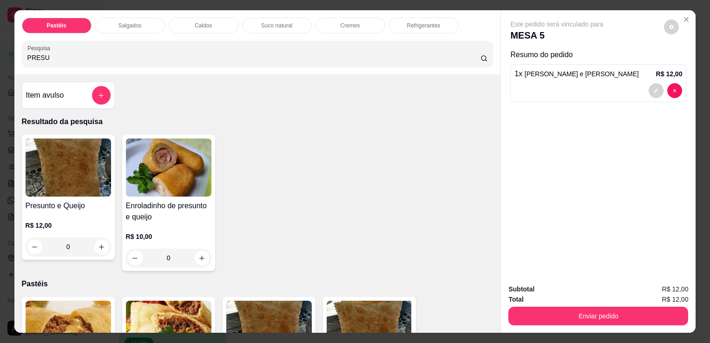
type input "PRESU"
click at [99, 243] on div "0" at bounding box center [69, 247] width 86 height 19
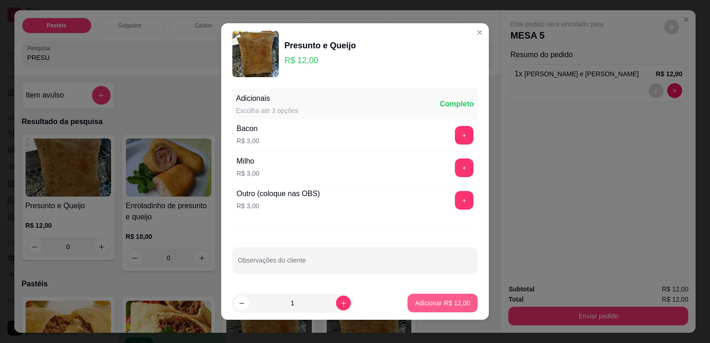
click at [427, 311] on button "Adicionar R$ 12,00" at bounding box center [443, 303] width 70 height 19
type input "1"
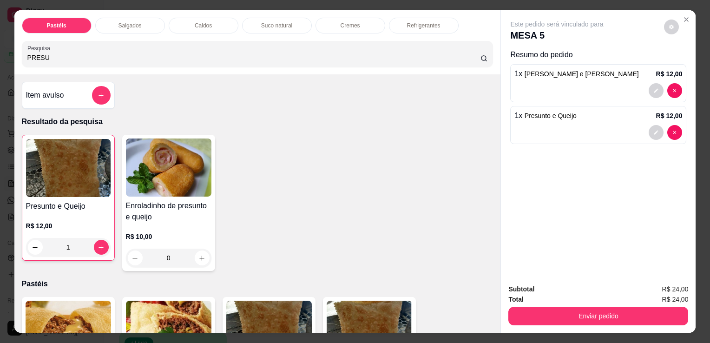
drag, startPoint x: 281, startPoint y: 5, endPoint x: 278, endPoint y: 17, distance: 12.4
click at [281, 8] on div "Pastéis Salgados Caldos Suco natural Cremes Refrigerantes Pesquisa PRESU Item a…" at bounding box center [355, 171] width 710 height 343
click at [278, 18] on div "Suco natural" at bounding box center [277, 26] width 70 height 16
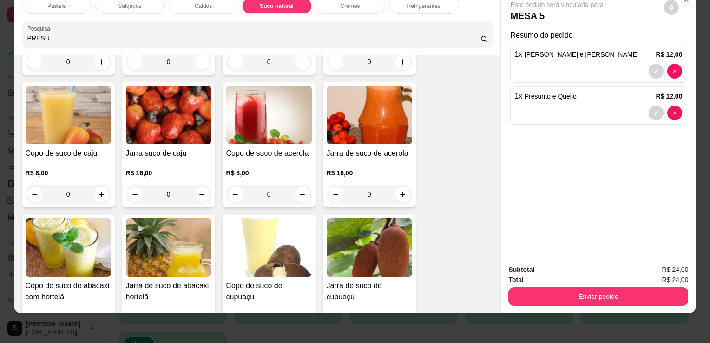
scroll to position [2066, 0]
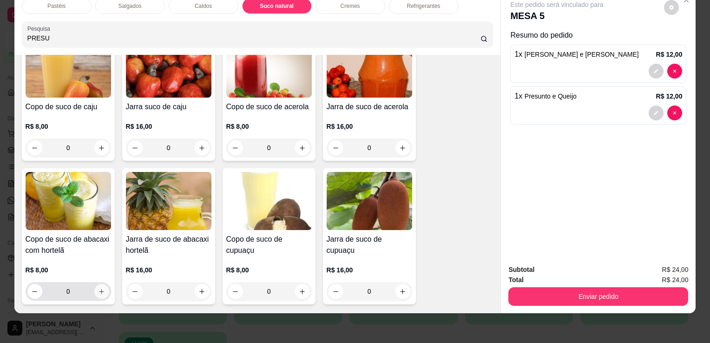
click at [94, 284] on button "increase-product-quantity" at bounding box center [101, 291] width 15 height 15
type input "2"
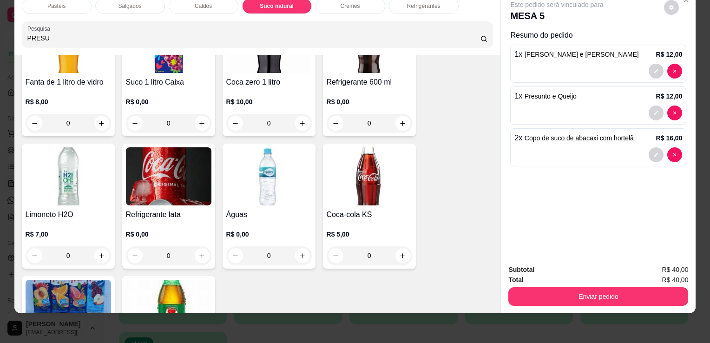
scroll to position [2949, 0]
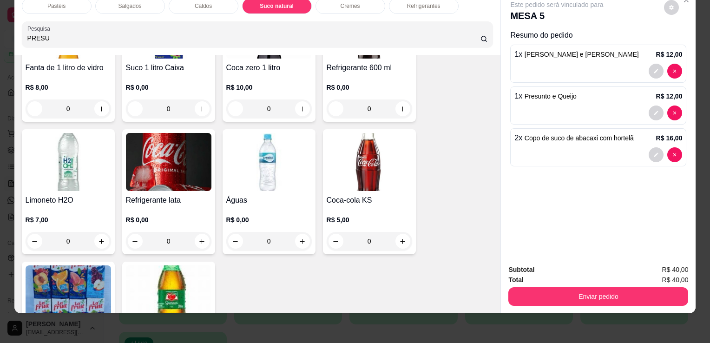
click at [195, 232] on div "0" at bounding box center [169, 241] width 86 height 19
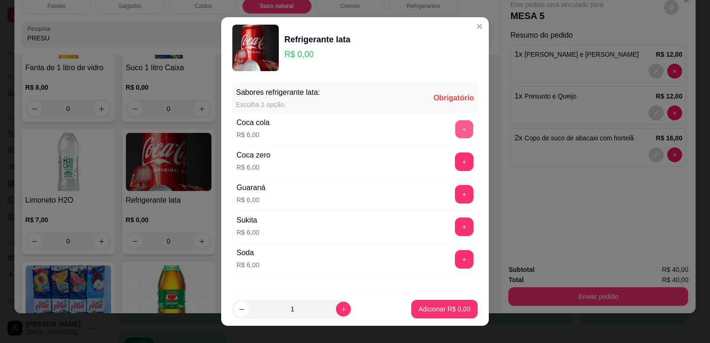
click at [456, 129] on button "+" at bounding box center [465, 129] width 18 height 18
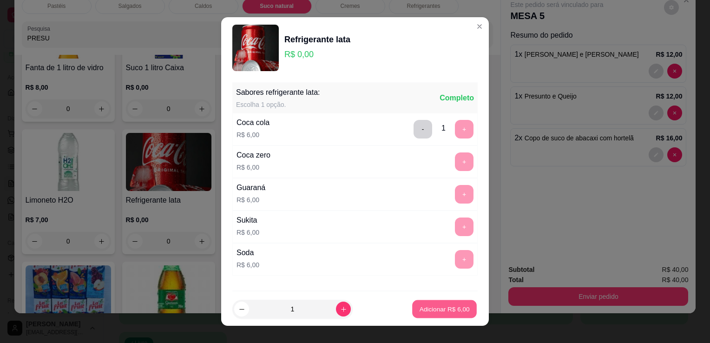
click at [428, 316] on button "Adicionar R$ 6,00" at bounding box center [444, 309] width 65 height 18
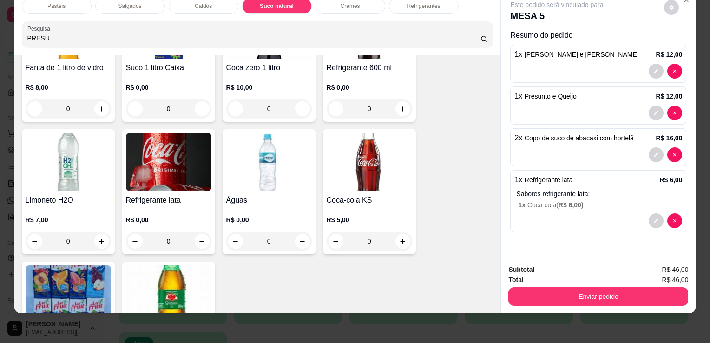
click at [631, 147] on div at bounding box center [599, 154] width 168 height 15
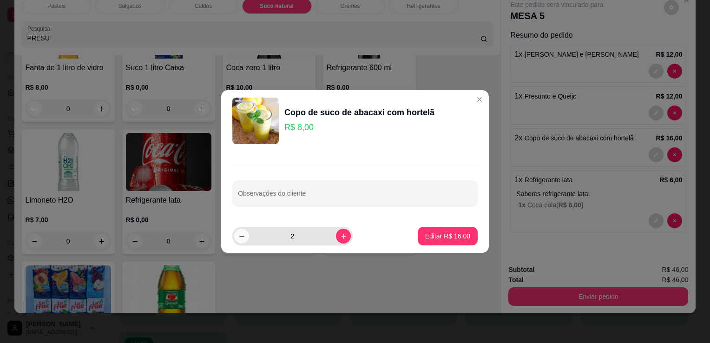
click at [245, 238] on button "decrease-product-quantity" at bounding box center [241, 236] width 15 height 15
type input "1"
click at [450, 239] on p "Editar R$ 8,00" at bounding box center [450, 236] width 42 height 9
type input "1"
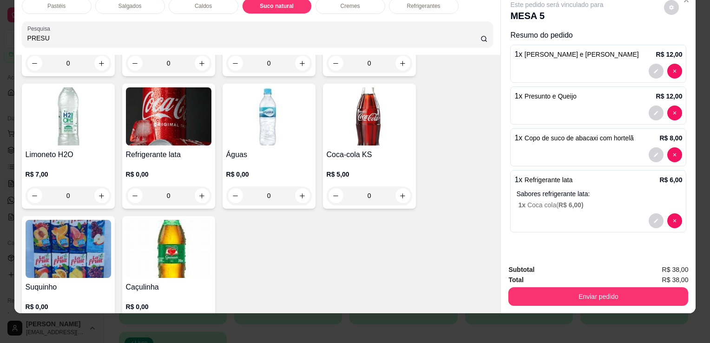
scroll to position [2902, 0]
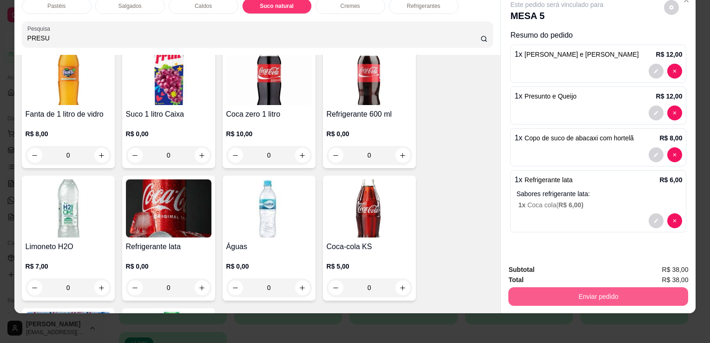
click at [583, 287] on button "Enviar pedido" at bounding box center [599, 296] width 180 height 19
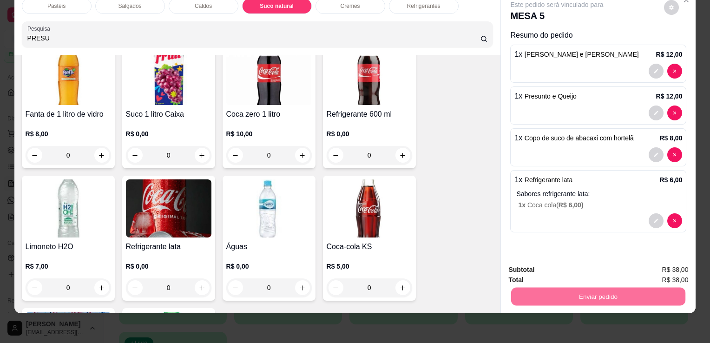
click at [641, 261] on button "Sim, quero registrar" at bounding box center [656, 267] width 69 height 18
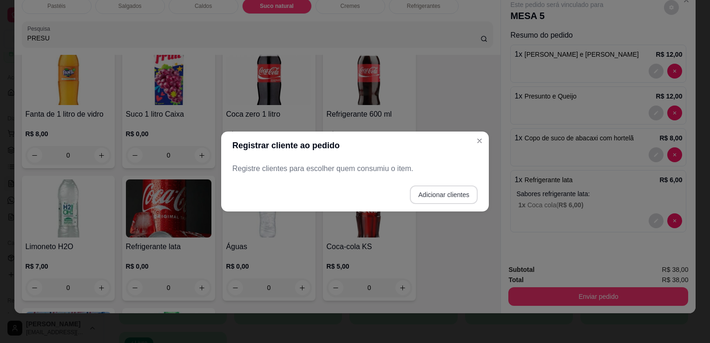
click at [446, 199] on button "Adicionar clientes" at bounding box center [444, 194] width 68 height 19
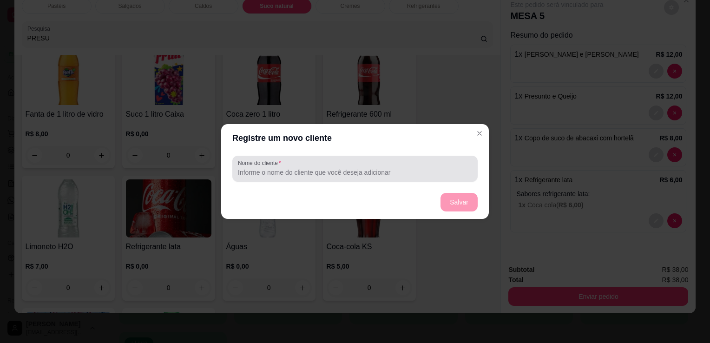
click at [363, 166] on div at bounding box center [355, 168] width 234 height 19
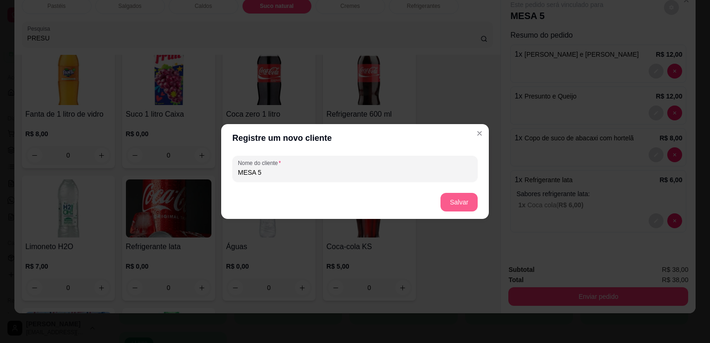
type input "MESA 5"
click at [464, 207] on button "Salvar" at bounding box center [459, 202] width 37 height 19
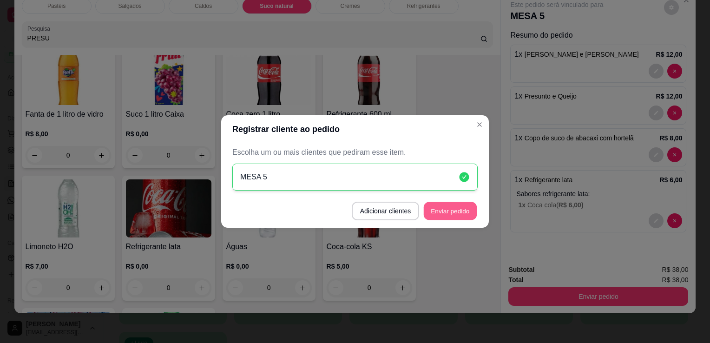
click at [450, 201] on footer "Adicionar clientes Enviar pedido" at bounding box center [355, 210] width 268 height 33
click at [455, 218] on button "Enviar pedido" at bounding box center [450, 211] width 55 height 19
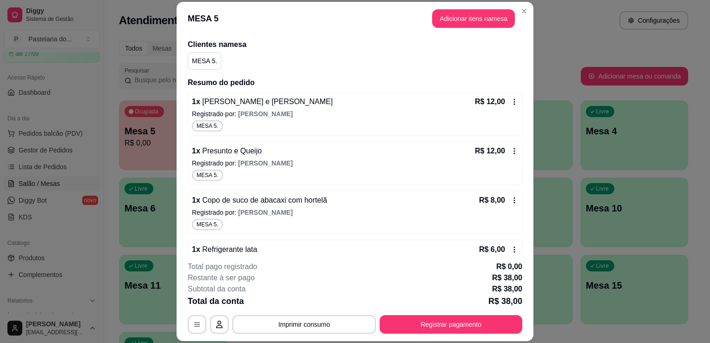
scroll to position [93, 0]
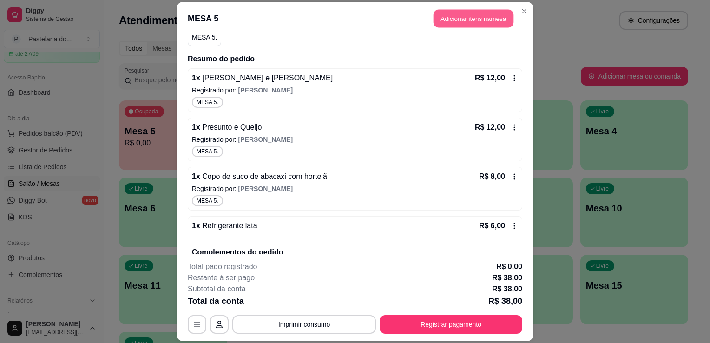
click at [487, 17] on button "Adicionar itens na mesa" at bounding box center [474, 18] width 80 height 18
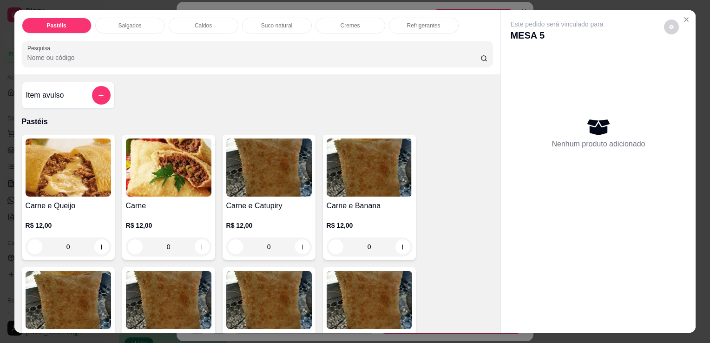
click at [691, 14] on div "Este pedido será vinculado para MESA 5 Nenhum produto adicionado" at bounding box center [598, 164] width 195 height 308
click at [689, 14] on button "Close" at bounding box center [686, 19] width 15 height 15
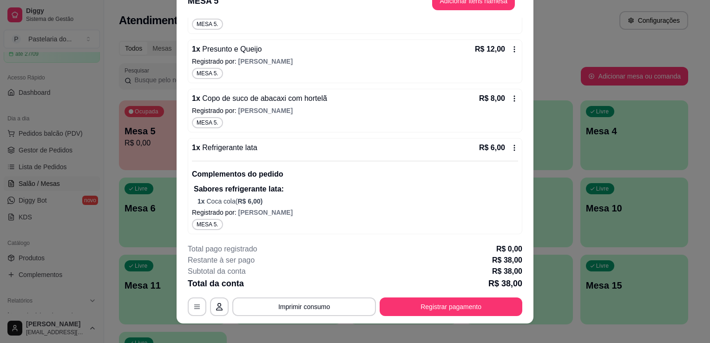
scroll to position [28, 0]
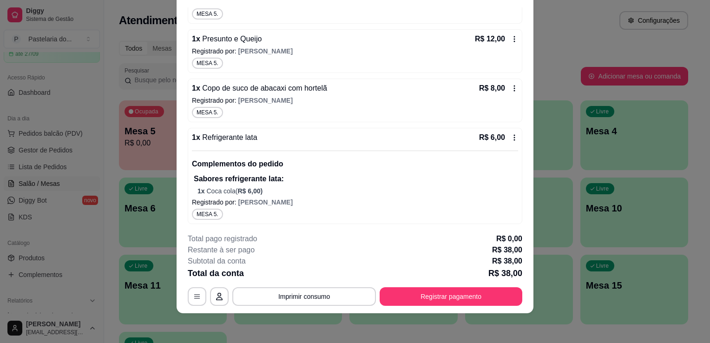
click at [511, 88] on icon at bounding box center [514, 88] width 7 height 7
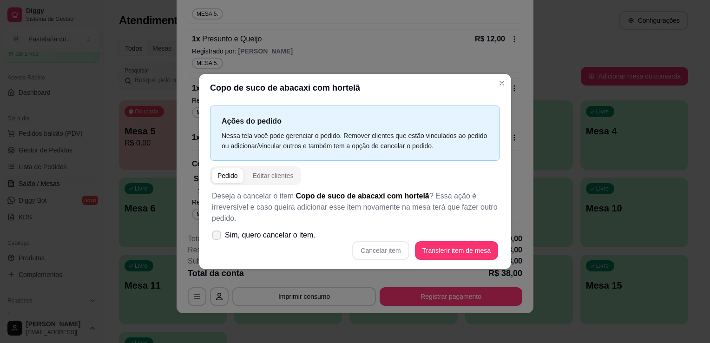
click at [263, 235] on span "Sim, quero cancelar o item." at bounding box center [270, 235] width 91 height 11
click at [218, 237] on input "Sim, quero cancelar o item." at bounding box center [215, 240] width 6 height 6
click at [263, 235] on span "Sim, quero cancelar o item." at bounding box center [270, 235] width 91 height 11
click at [218, 237] on input "Sim, quero cancelar o item." at bounding box center [215, 240] width 6 height 6
click at [223, 235] on label "Sim, quero cancelar o item." at bounding box center [263, 235] width 111 height 19
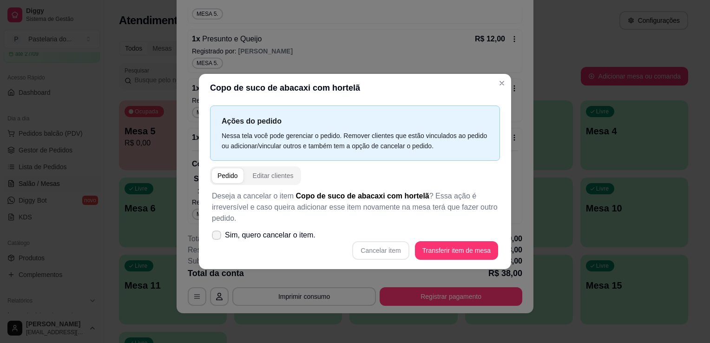
click at [218, 237] on input "Sim, quero cancelar o item." at bounding box center [215, 240] width 6 height 6
checkbox input "true"
click at [377, 250] on button "Cancelar item" at bounding box center [380, 250] width 57 height 19
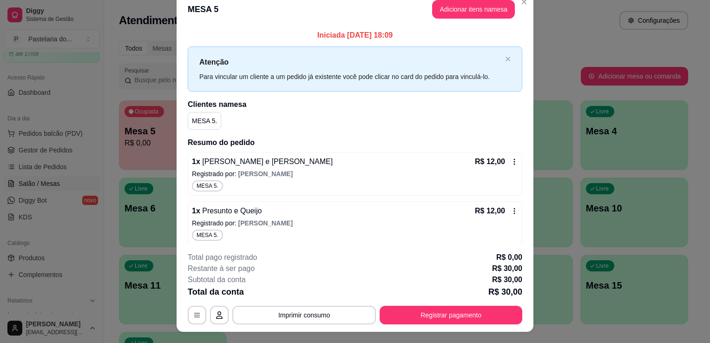
scroll to position [0, 0]
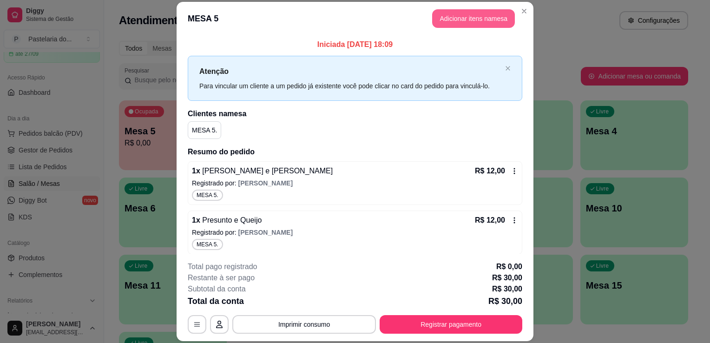
click at [481, 23] on button "Adicionar itens na mesa" at bounding box center [473, 18] width 83 height 19
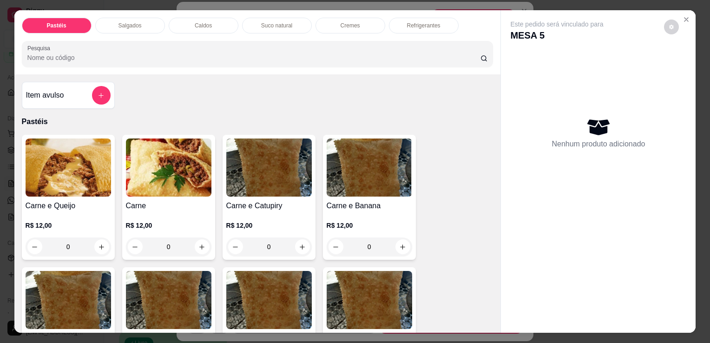
click at [286, 24] on p "Suco natural" at bounding box center [276, 25] width 31 height 7
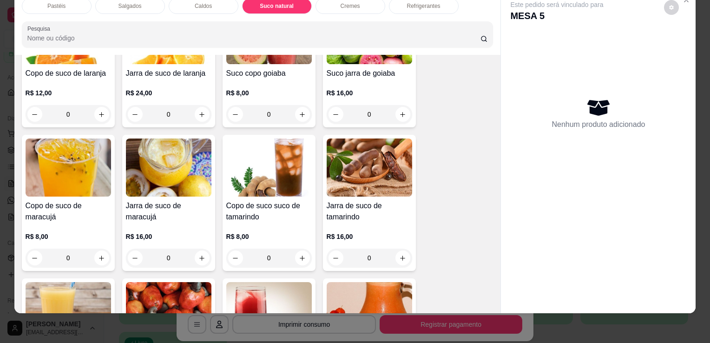
scroll to position [1670, 0]
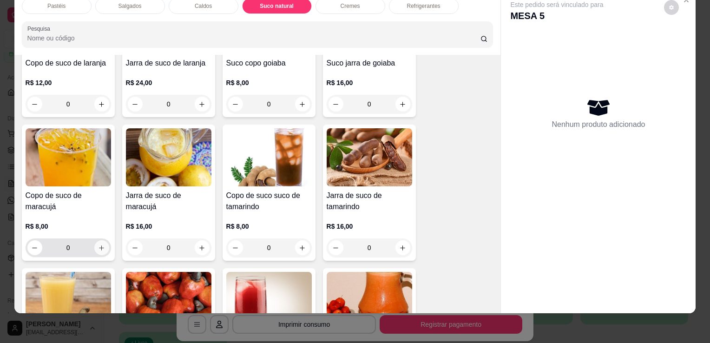
click at [98, 245] on icon "increase-product-quantity" at bounding box center [101, 248] width 7 height 7
type input "1"
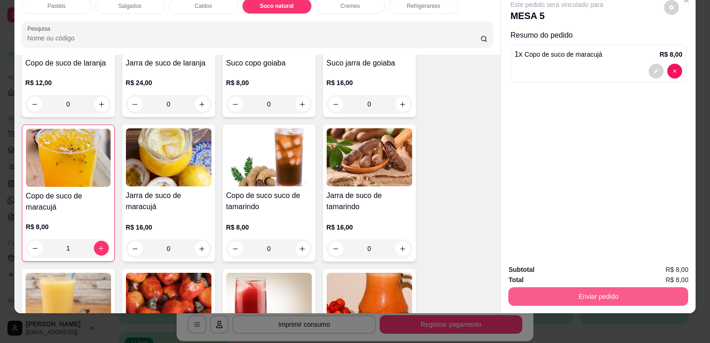
click at [569, 295] on button "Enviar pedido" at bounding box center [599, 296] width 180 height 19
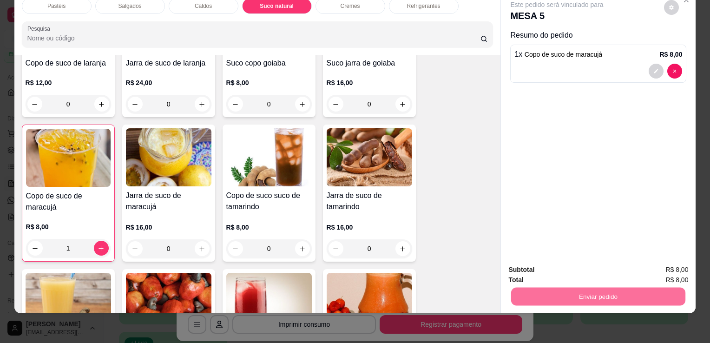
click at [640, 274] on button "Sim, quero registrar" at bounding box center [656, 267] width 69 height 18
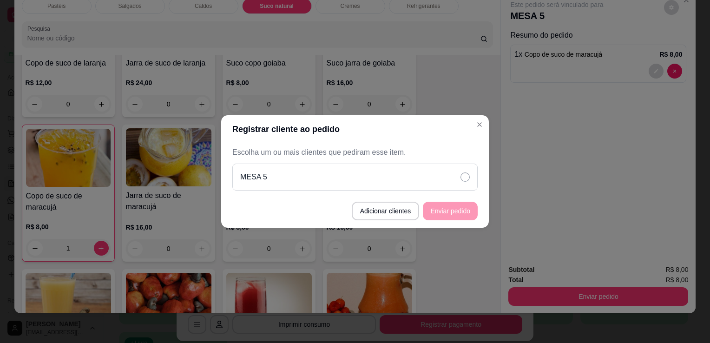
click at [416, 173] on div "MESA 5" at bounding box center [354, 177] width 245 height 27
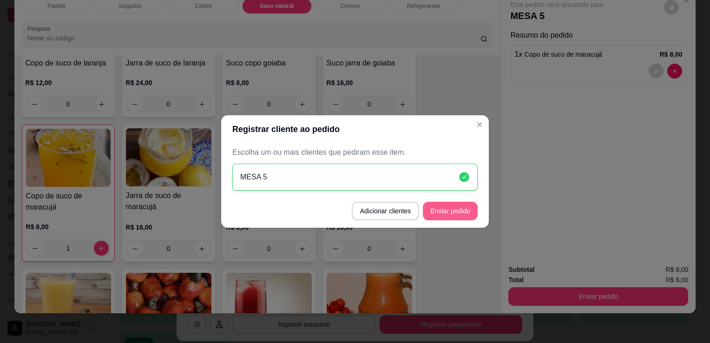
click at [424, 212] on button "Enviar pedido" at bounding box center [450, 211] width 55 height 19
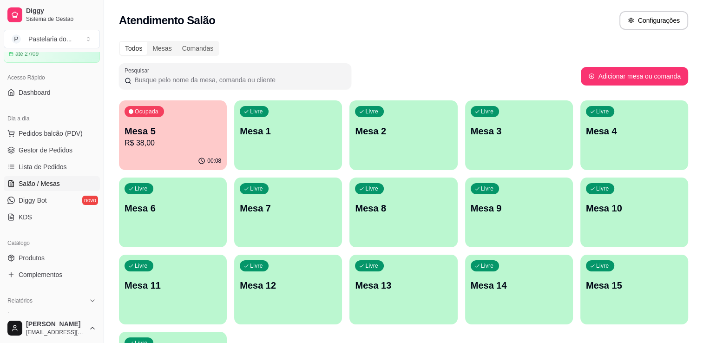
click at [139, 159] on div "00:08" at bounding box center [173, 161] width 108 height 18
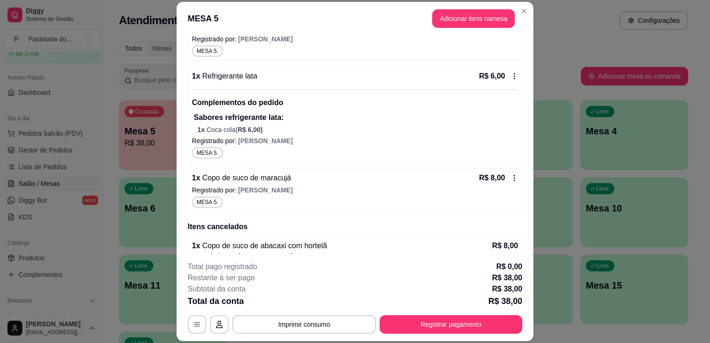
scroll to position [206, 0]
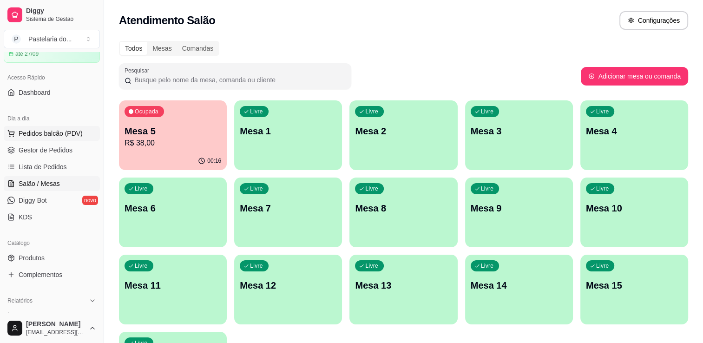
click at [24, 130] on span "Pedidos balcão (PDV)" at bounding box center [51, 133] width 64 height 9
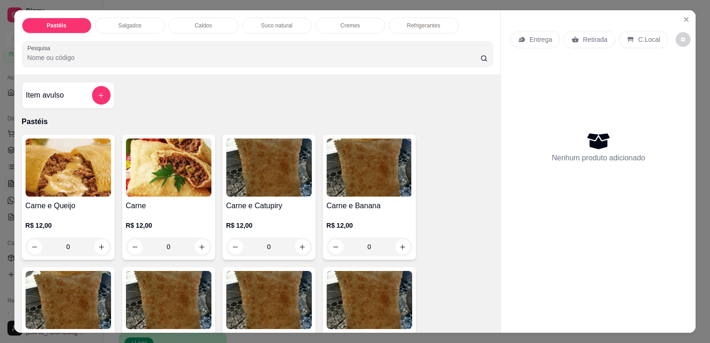
click at [131, 13] on div "Pastéis Salgados Caldos Suco natural Cremes Refrigerantes Pesquisa" at bounding box center [257, 42] width 487 height 64
click at [130, 22] on p "Salgados" at bounding box center [130, 25] width 23 height 7
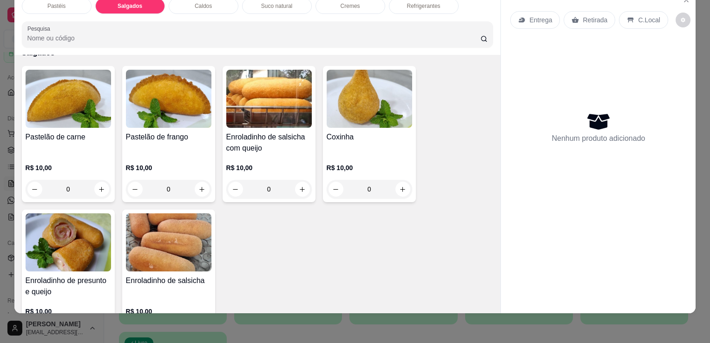
scroll to position [1034, 0]
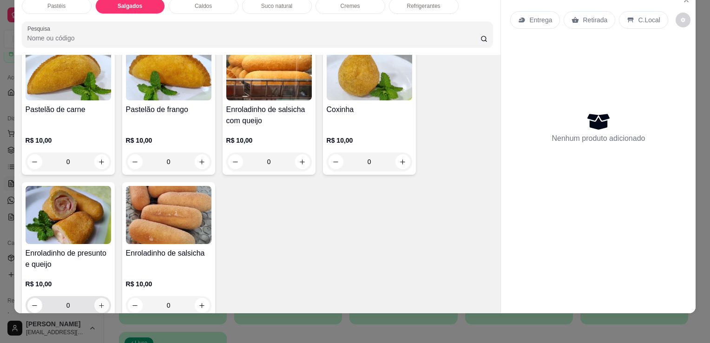
click at [95, 298] on button "increase-product-quantity" at bounding box center [101, 305] width 15 height 15
type input "1"
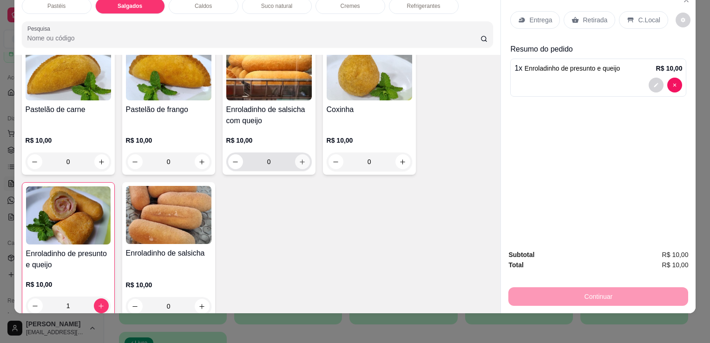
click at [300, 159] on icon "increase-product-quantity" at bounding box center [302, 162] width 7 height 7
type input "1"
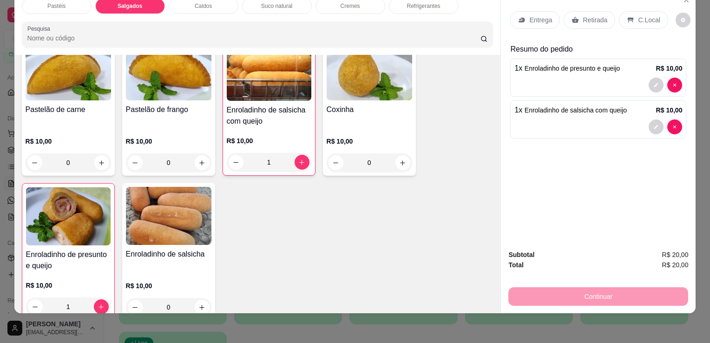
click at [572, 16] on icon at bounding box center [575, 19] width 7 height 7
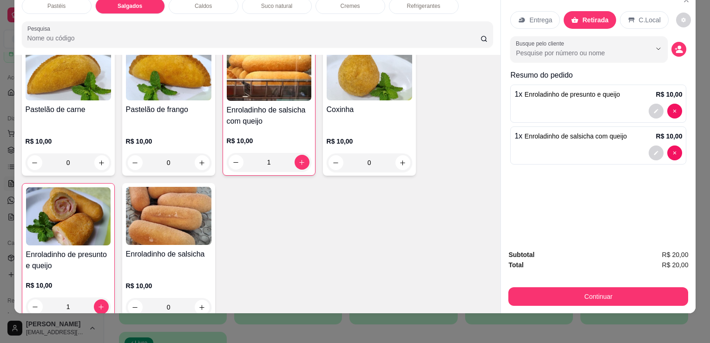
click at [541, 295] on button "Continuar" at bounding box center [599, 296] width 180 height 19
click at [545, 297] on button "Continuar" at bounding box center [599, 296] width 180 height 19
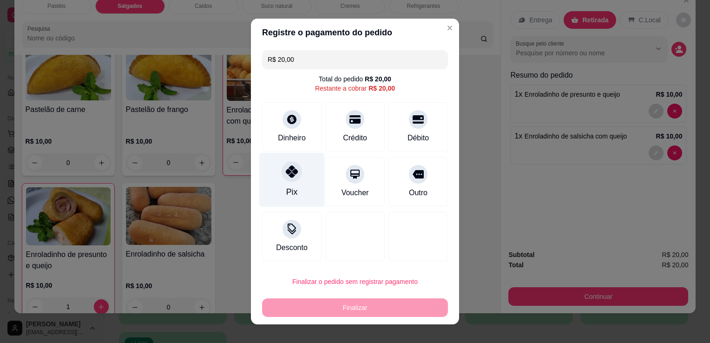
click at [275, 183] on div "Pix" at bounding box center [292, 180] width 66 height 54
type input "R$ 0,00"
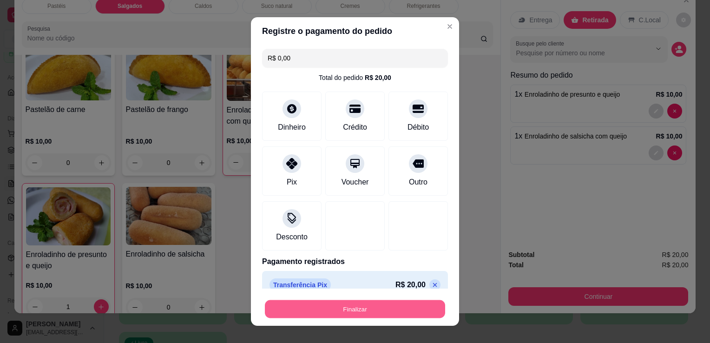
click at [342, 317] on button "Finalizar" at bounding box center [355, 309] width 180 height 18
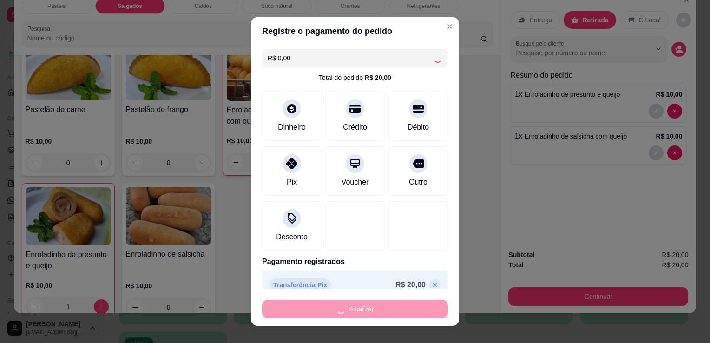
type input "0"
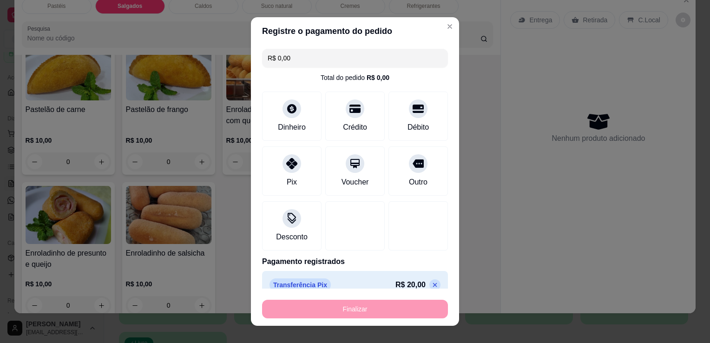
type input "-R$ 20,00"
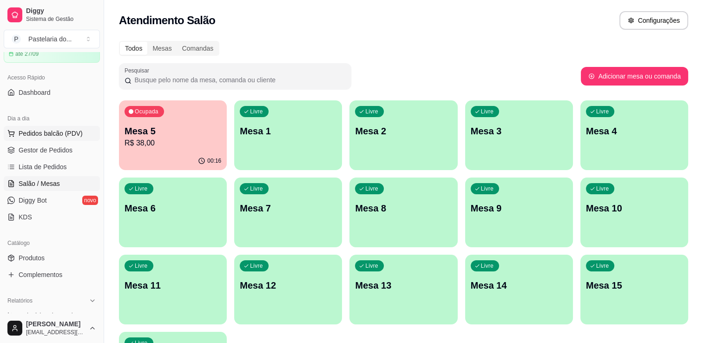
click at [36, 129] on span "Pedidos balcão (PDV)" at bounding box center [51, 133] width 64 height 9
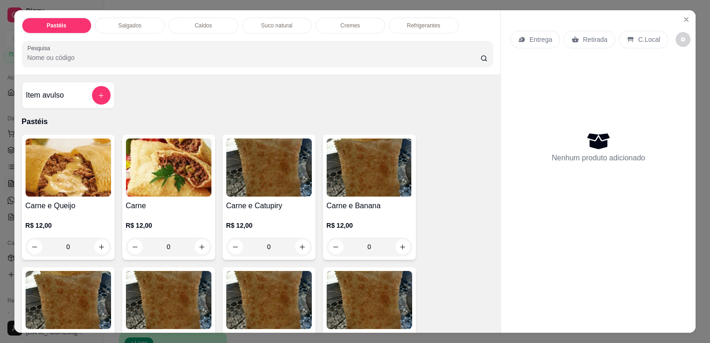
click at [129, 22] on p "Salgados" at bounding box center [130, 25] width 23 height 7
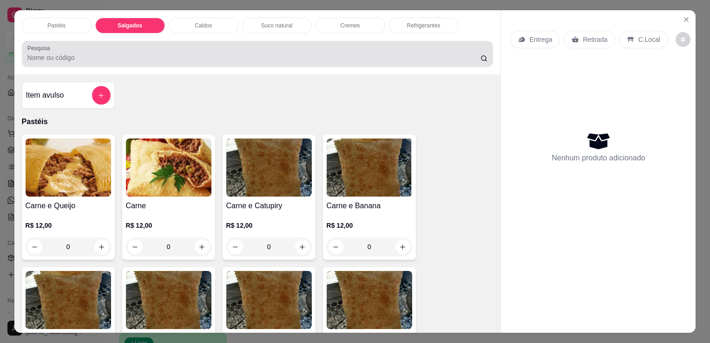
scroll to position [23, 0]
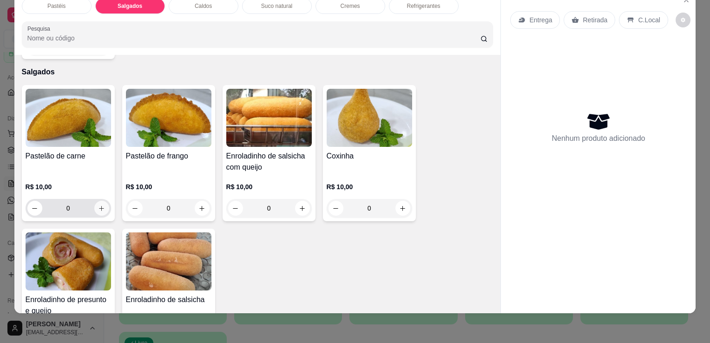
click at [98, 201] on button "increase-product-quantity" at bounding box center [101, 208] width 15 height 15
type input "1"
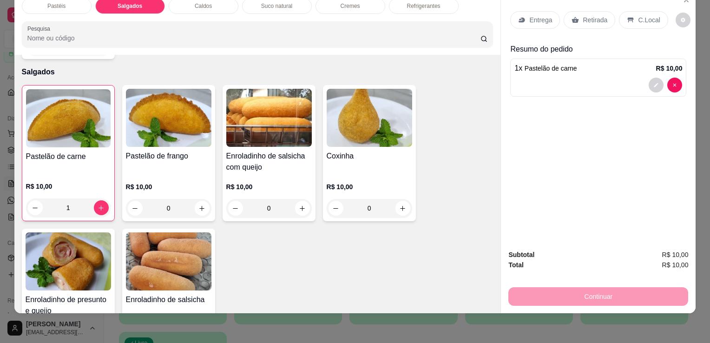
click at [585, 15] on p "Retirada" at bounding box center [595, 19] width 25 height 9
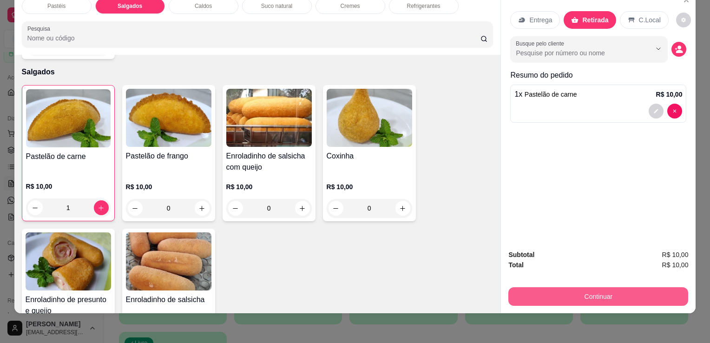
click at [539, 287] on button "Continuar" at bounding box center [599, 296] width 180 height 19
click at [556, 288] on button "Continuar" at bounding box center [598, 296] width 174 height 18
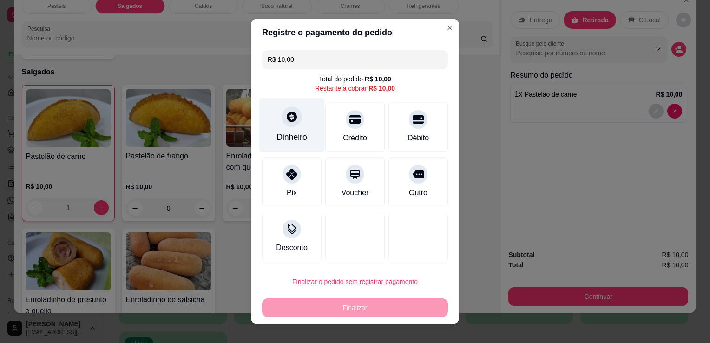
click at [294, 120] on div at bounding box center [292, 116] width 20 height 20
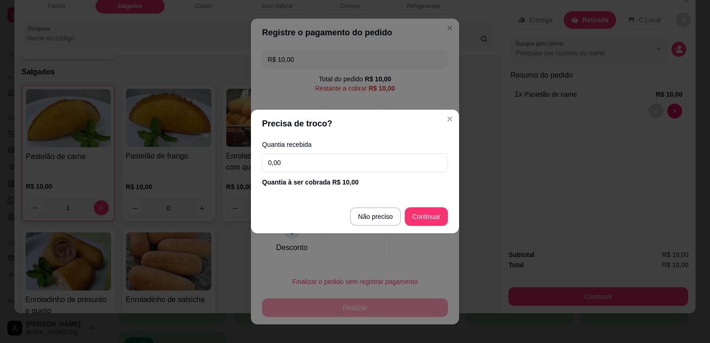
click at [309, 161] on input "0,00" at bounding box center [355, 162] width 186 height 19
type input "20,00"
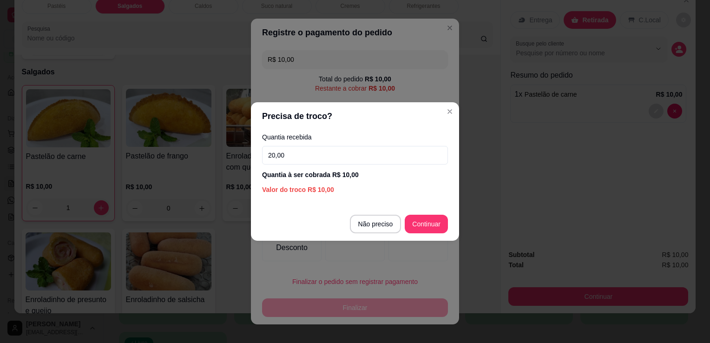
type input "R$ 0,00"
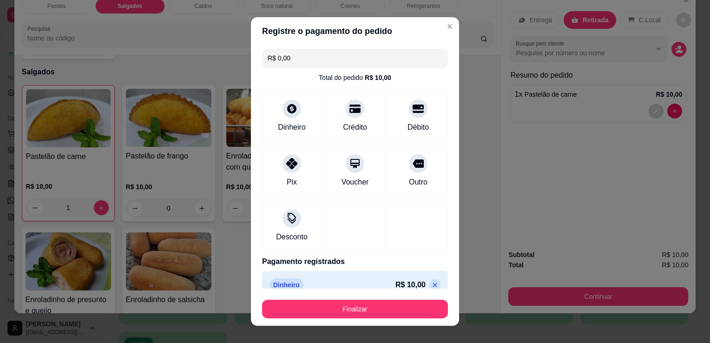
click at [376, 309] on button "Finalizar" at bounding box center [355, 309] width 186 height 19
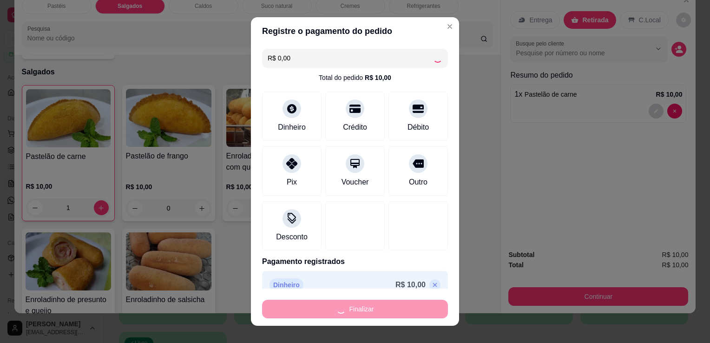
click at [375, 309] on div "Finalizar" at bounding box center [355, 309] width 186 height 19
type input "0"
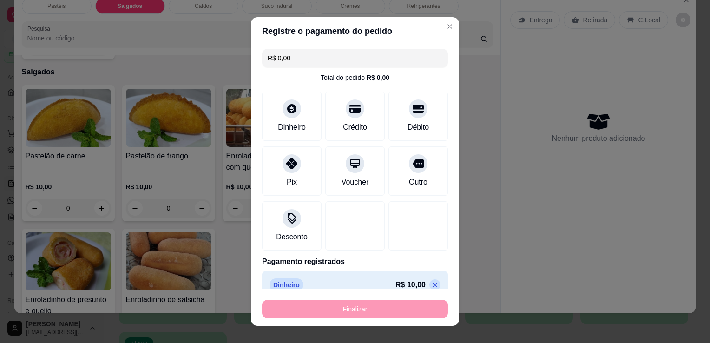
type input "-R$ 10,00"
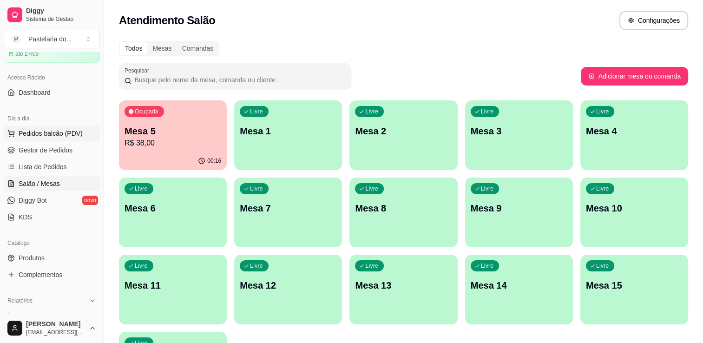
click at [47, 137] on span "Pedidos balcão (PDV)" at bounding box center [51, 133] width 64 height 9
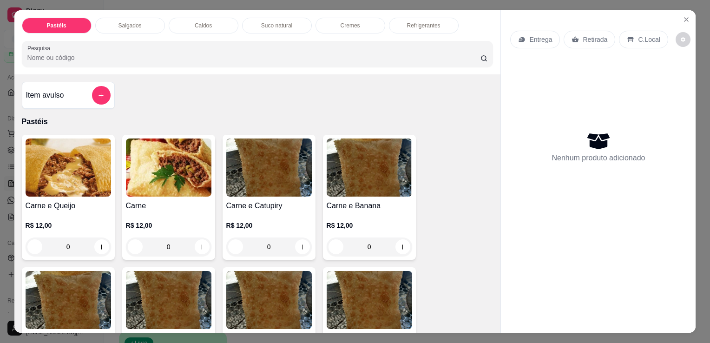
click at [134, 18] on div "Salgados" at bounding box center [130, 26] width 70 height 16
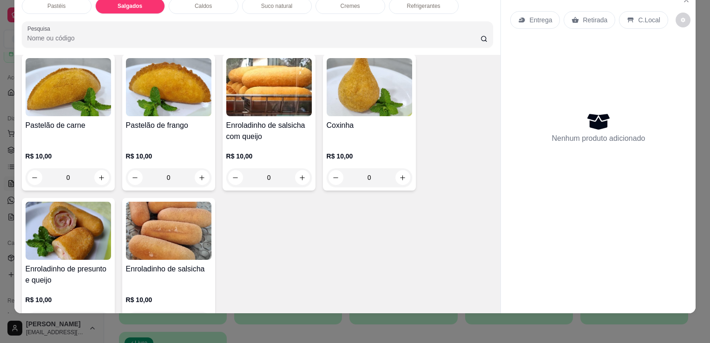
scroll to position [1034, 0]
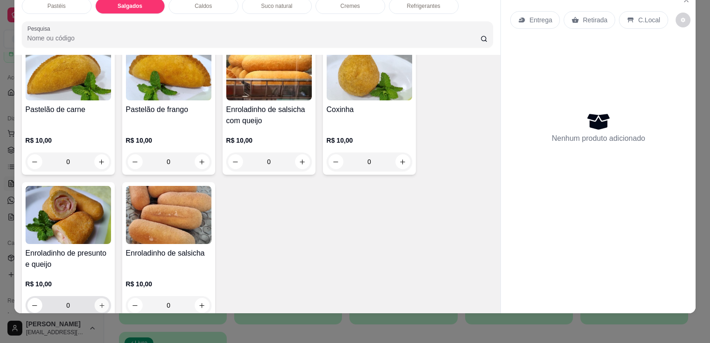
click at [100, 302] on icon "increase-product-quantity" at bounding box center [101, 305] width 7 height 7
type input "1"
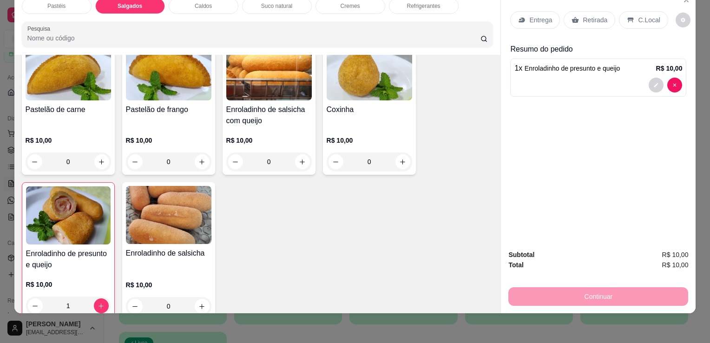
click at [584, 15] on p "Retirada" at bounding box center [595, 19] width 25 height 9
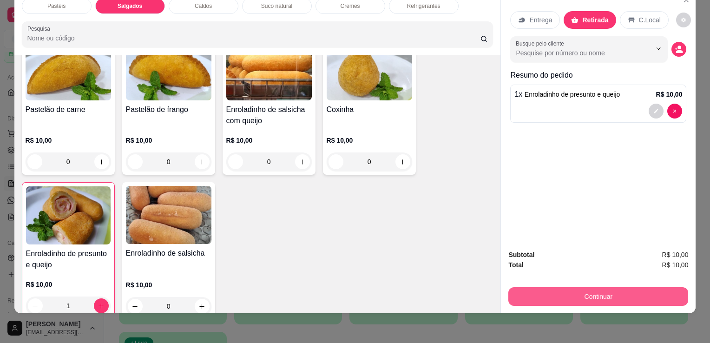
click at [578, 287] on button "Continuar" at bounding box center [599, 296] width 180 height 19
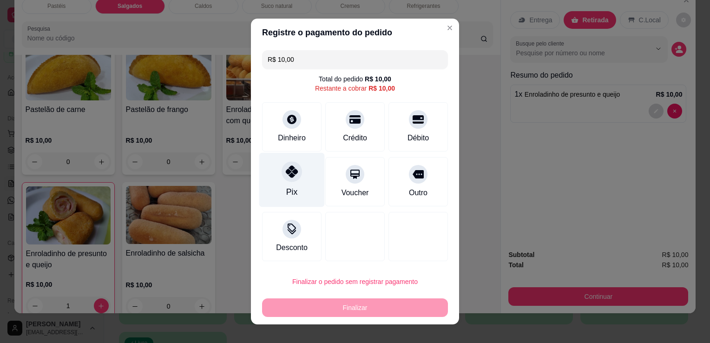
click at [272, 194] on div "Pix" at bounding box center [292, 180] width 66 height 54
type input "R$ 0,00"
click at [272, 194] on div "Pix" at bounding box center [292, 180] width 66 height 54
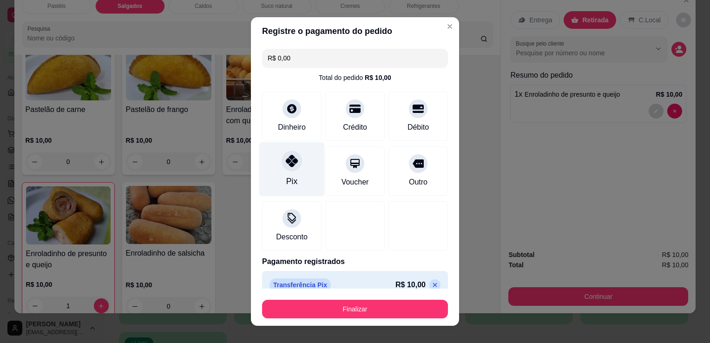
click at [282, 167] on div at bounding box center [292, 161] width 20 height 20
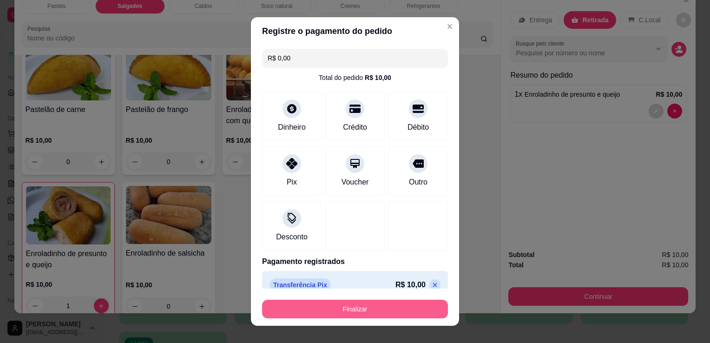
click at [341, 317] on button "Finalizar" at bounding box center [355, 309] width 186 height 19
click at [341, 317] on div "Finalizar" at bounding box center [355, 309] width 186 height 19
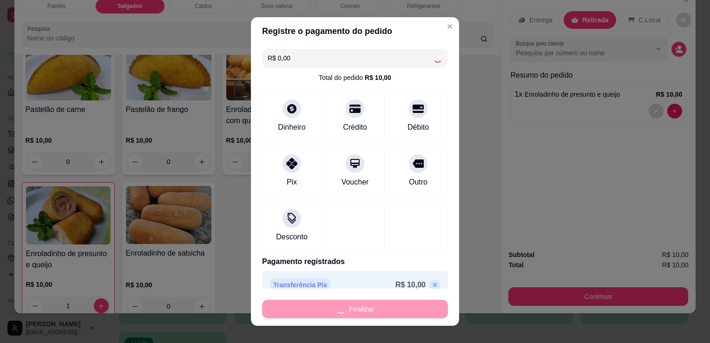
type input "0"
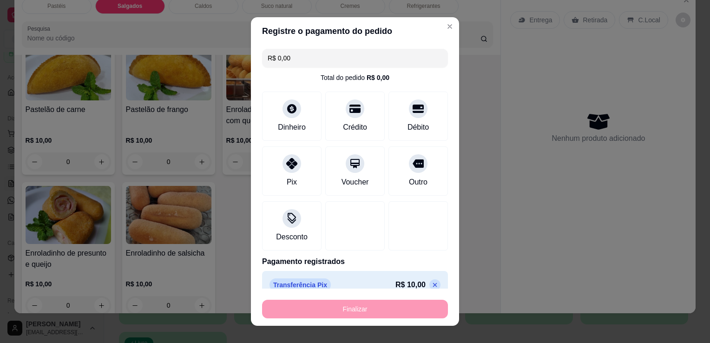
type input "-R$ 10,00"
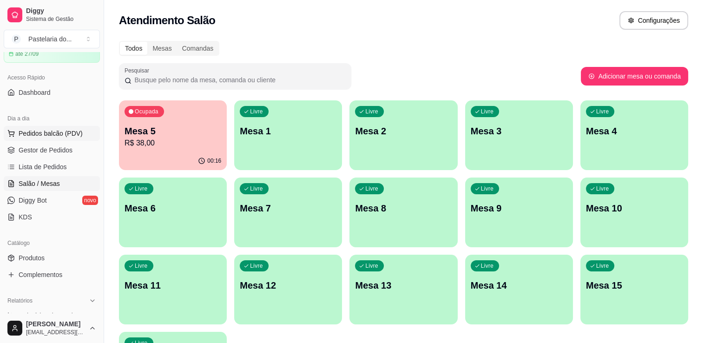
click at [65, 129] on span "Pedidos balcão (PDV)" at bounding box center [51, 133] width 64 height 9
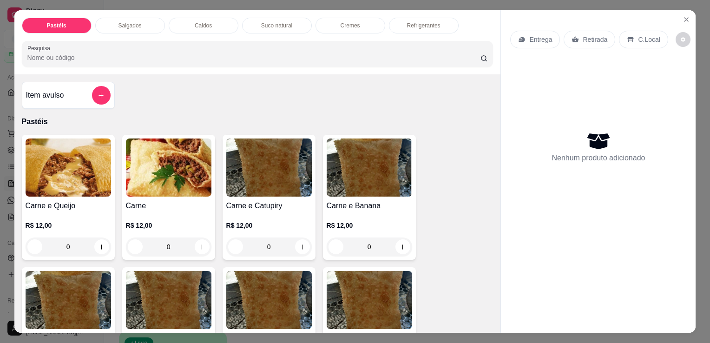
click at [113, 25] on div "Salgados" at bounding box center [130, 26] width 70 height 16
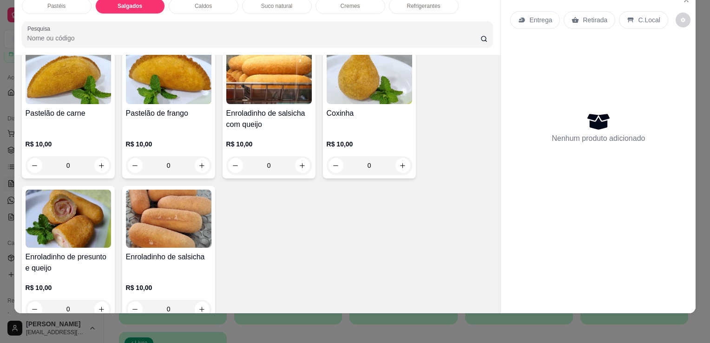
scroll to position [1080, 0]
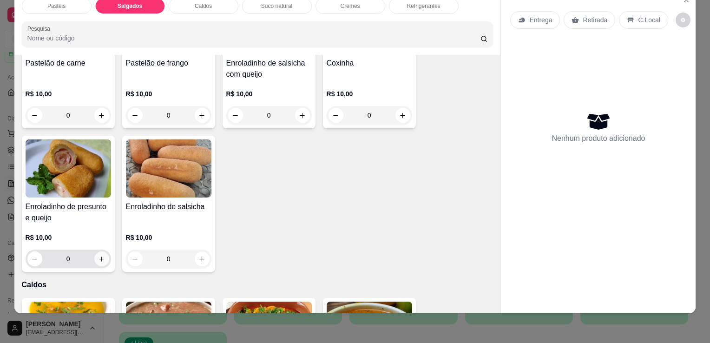
click at [98, 256] on icon "increase-product-quantity" at bounding box center [101, 259] width 7 height 7
type input "1"
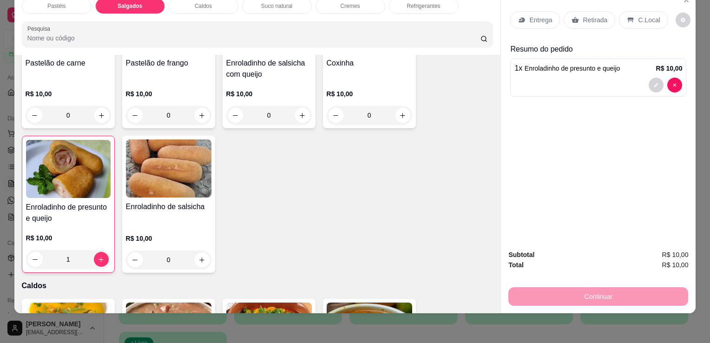
click at [581, 11] on div "Retirada" at bounding box center [590, 20] width 52 height 18
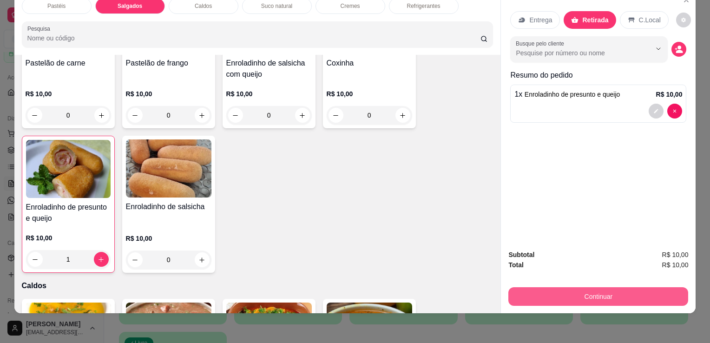
click at [563, 288] on button "Continuar" at bounding box center [599, 296] width 180 height 19
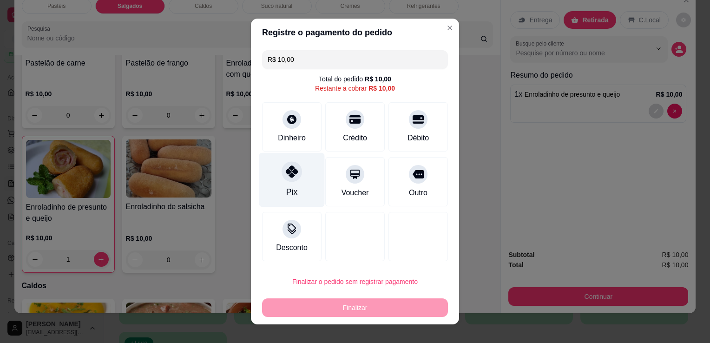
click at [278, 188] on div "Pix" at bounding box center [292, 180] width 66 height 54
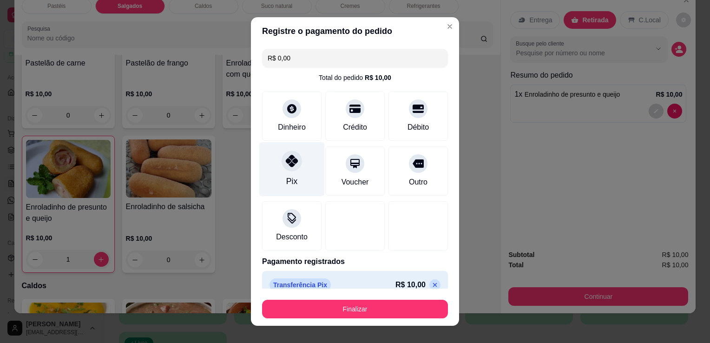
type input "R$ 0,00"
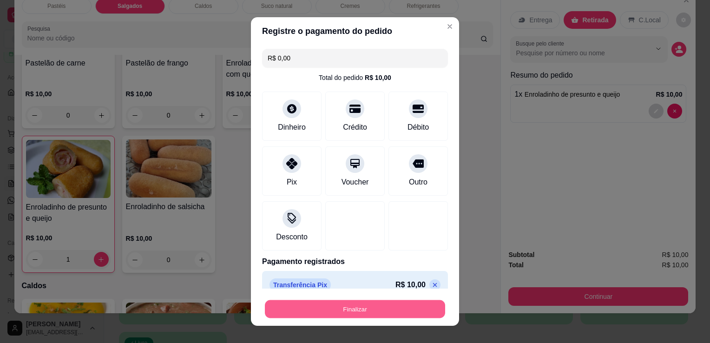
click at [304, 310] on button "Finalizar" at bounding box center [355, 309] width 180 height 18
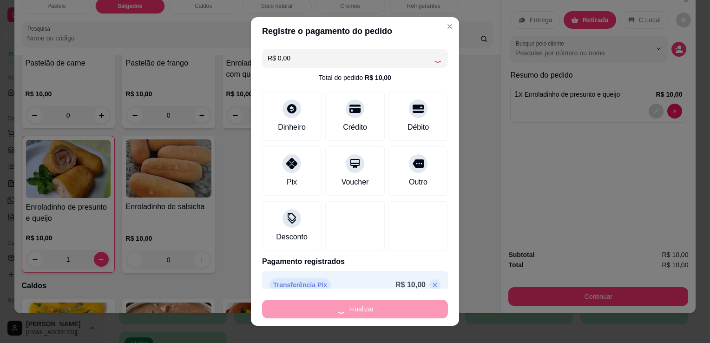
type input "0"
type input "-R$ 10,00"
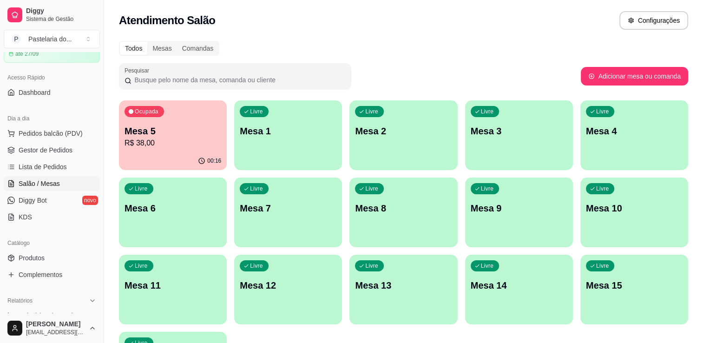
click at [403, 215] on div "Livre Mesa 8" at bounding box center [404, 207] width 108 height 59
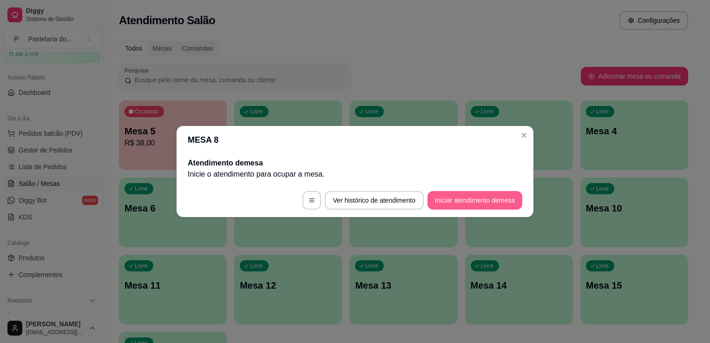
click at [456, 200] on button "Iniciar atendimento de mesa" at bounding box center [475, 200] width 95 height 19
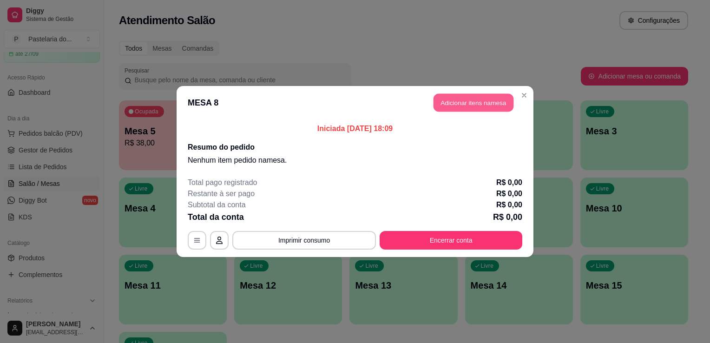
click at [473, 111] on button "Adicionar itens na mesa" at bounding box center [474, 103] width 80 height 18
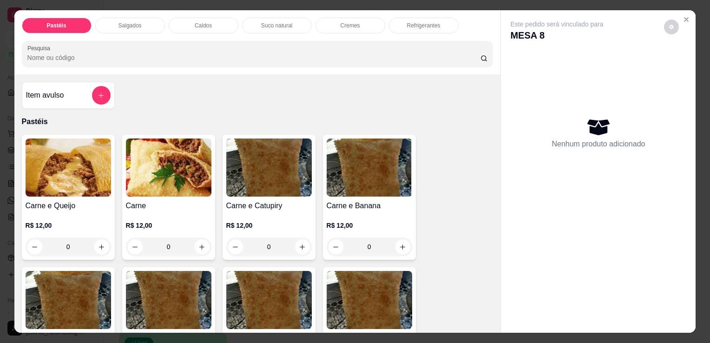
click at [409, 23] on p "Refrigerantes" at bounding box center [423, 25] width 33 height 7
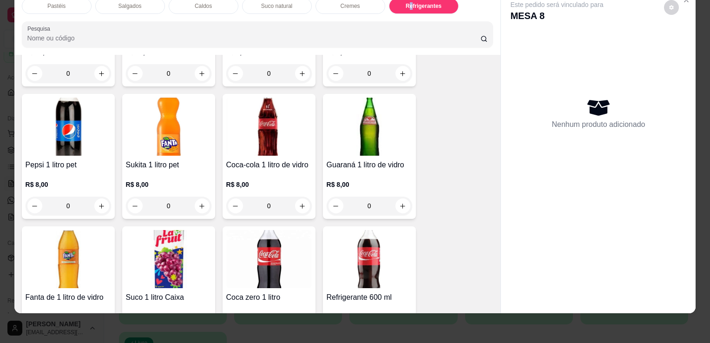
scroll to position [2571, 0]
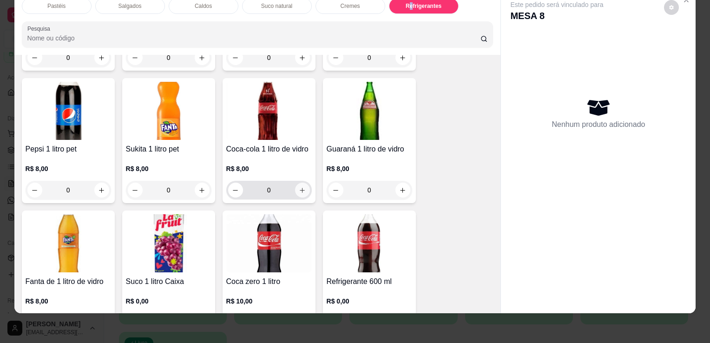
click at [300, 188] on icon "increase-product-quantity" at bounding box center [302, 190] width 5 height 5
type input "1"
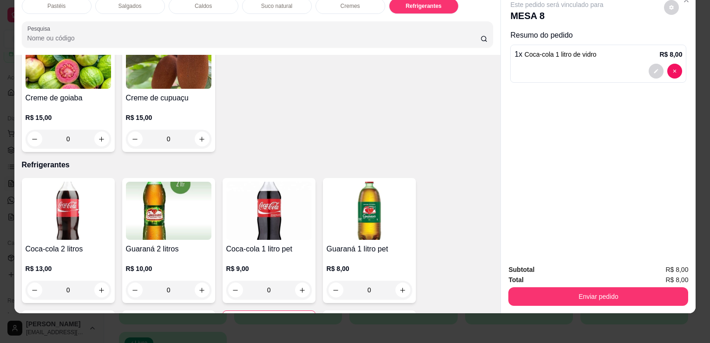
click at [153, 1] on div "Salgados" at bounding box center [130, 6] width 70 height 16
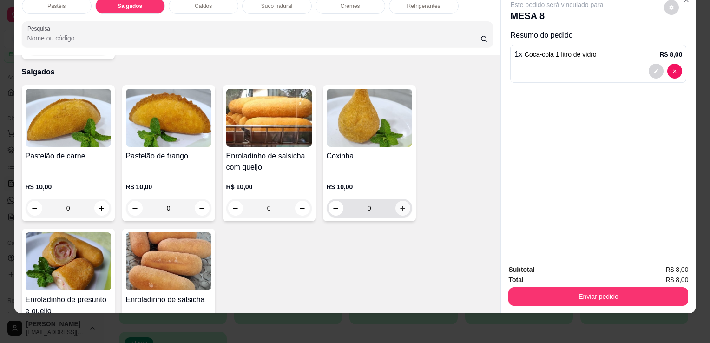
click at [405, 201] on button "increase-product-quantity" at bounding box center [403, 208] width 15 height 15
type input "1"
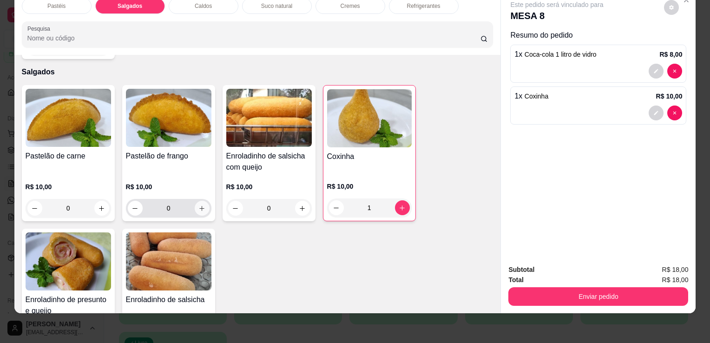
click at [201, 201] on button "increase-product-quantity" at bounding box center [202, 208] width 15 height 15
type input "1"
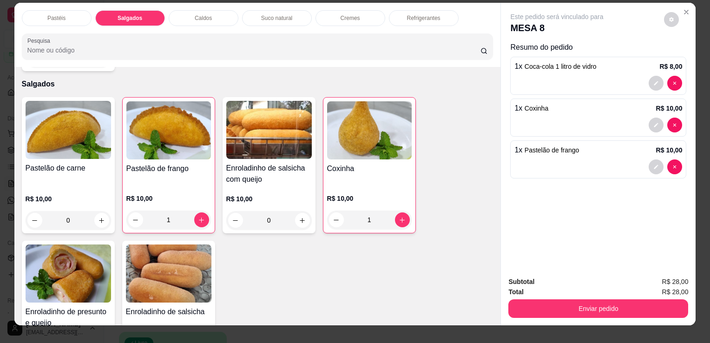
scroll to position [0, 0]
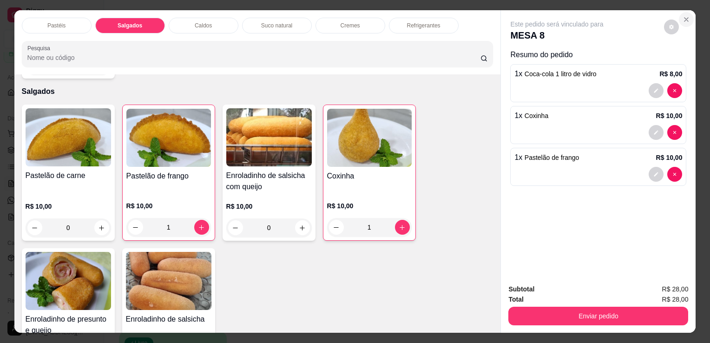
click at [683, 16] on icon "Close" at bounding box center [686, 19] width 7 height 7
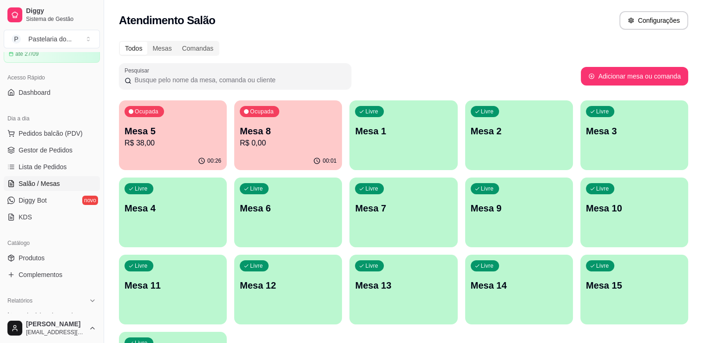
click at [171, 129] on p "Mesa 5" at bounding box center [173, 131] width 97 height 13
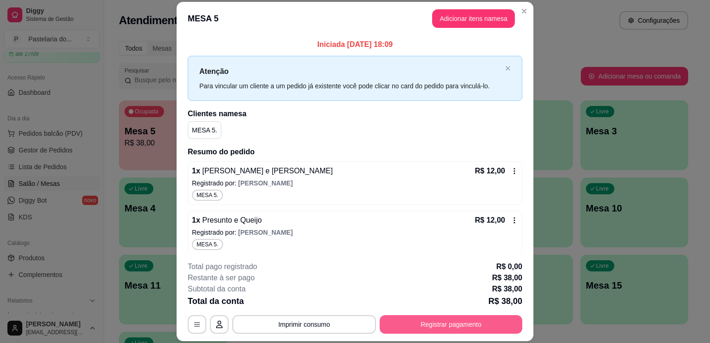
click at [464, 316] on button "Registrar pagamento" at bounding box center [451, 324] width 143 height 19
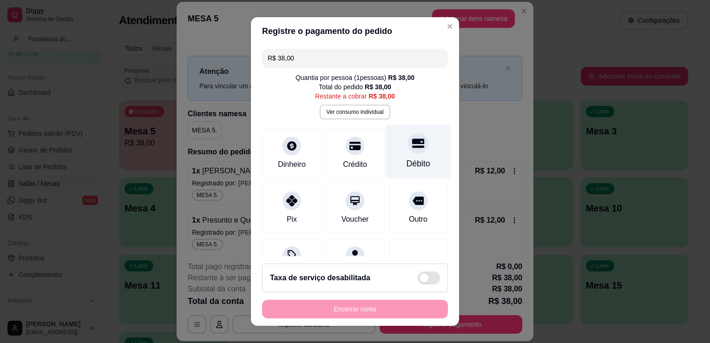
click at [407, 162] on div "Débito" at bounding box center [419, 164] width 24 height 12
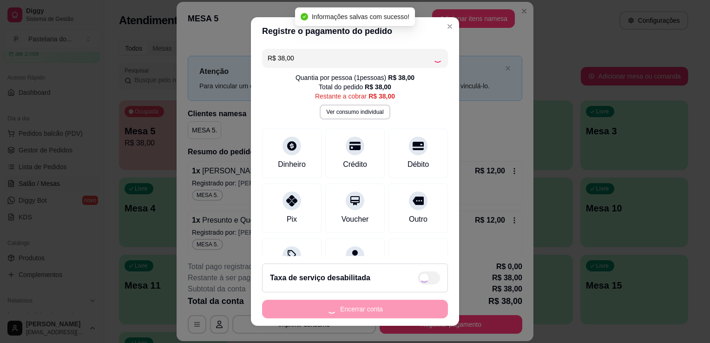
type input "R$ 0,00"
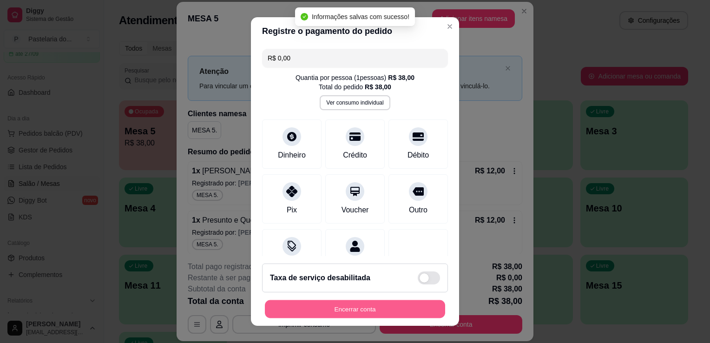
click at [396, 304] on button "Encerrar conta" at bounding box center [355, 309] width 180 height 18
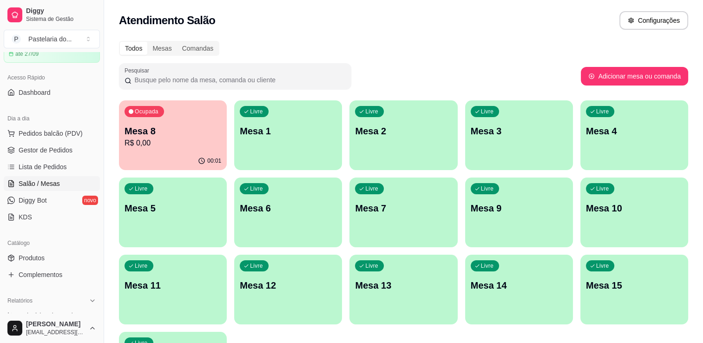
click at [152, 131] on p "Mesa 8" at bounding box center [173, 131] width 97 height 13
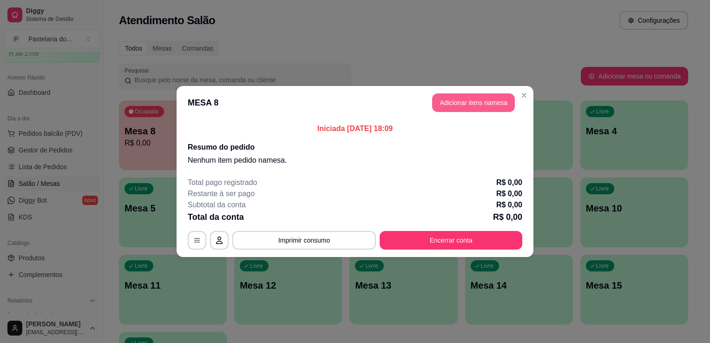
click at [457, 107] on button "Adicionar itens na mesa" at bounding box center [473, 102] width 83 height 19
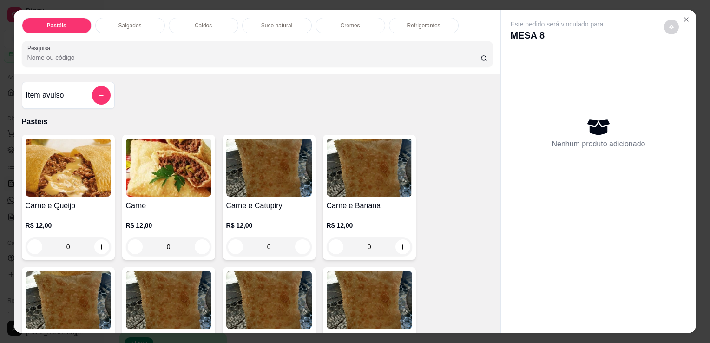
click at [143, 23] on div "Salgados" at bounding box center [130, 26] width 70 height 16
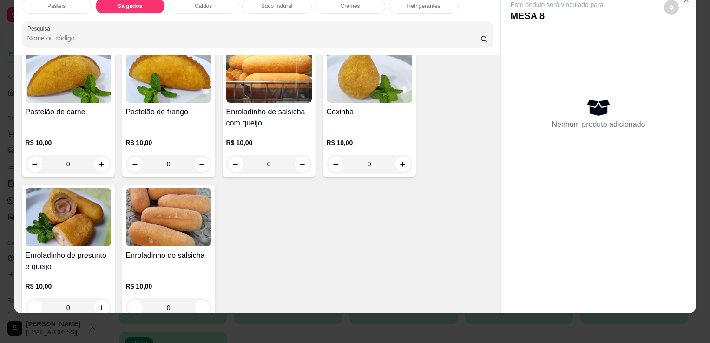
scroll to position [987, 0]
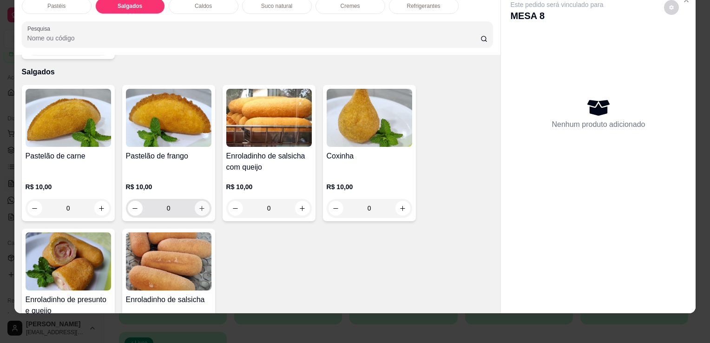
click at [199, 205] on icon "increase-product-quantity" at bounding box center [202, 208] width 7 height 7
type input "1"
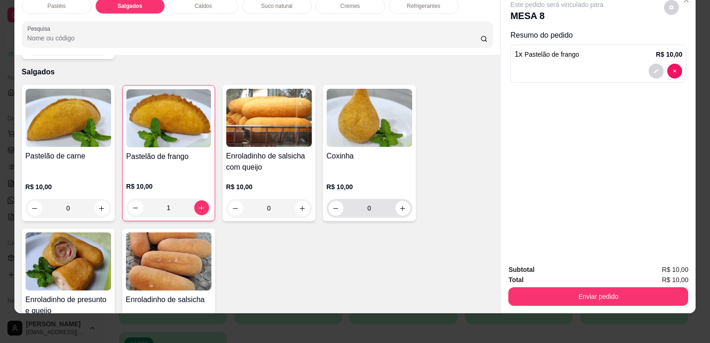
click at [400, 201] on button "increase-product-quantity" at bounding box center [403, 208] width 15 height 15
type input "1"
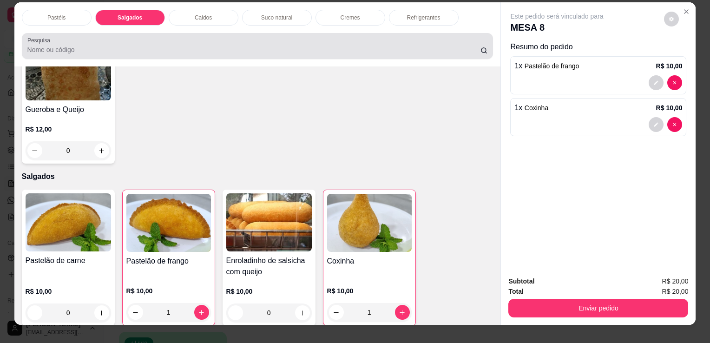
scroll to position [0, 0]
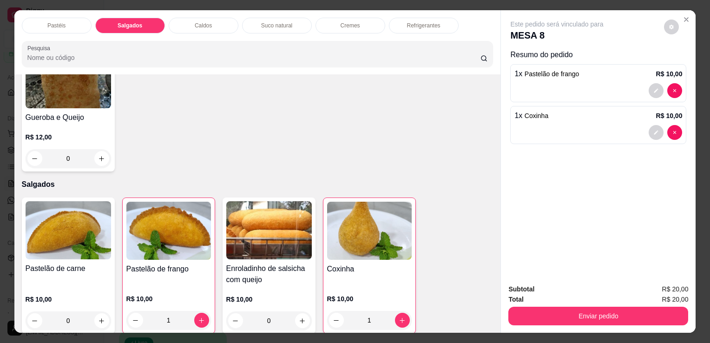
click at [423, 22] on p "Refrigerantes" at bounding box center [423, 25] width 33 height 7
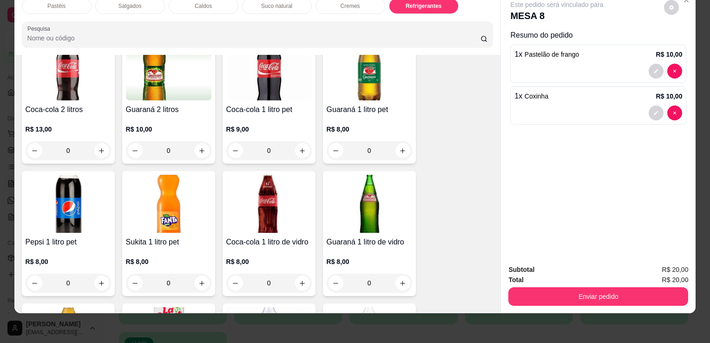
scroll to position [2524, 0]
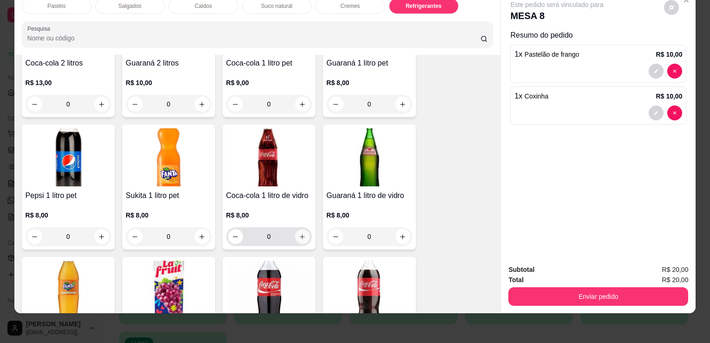
click at [305, 229] on button "increase-product-quantity" at bounding box center [302, 236] width 15 height 15
type input "2"
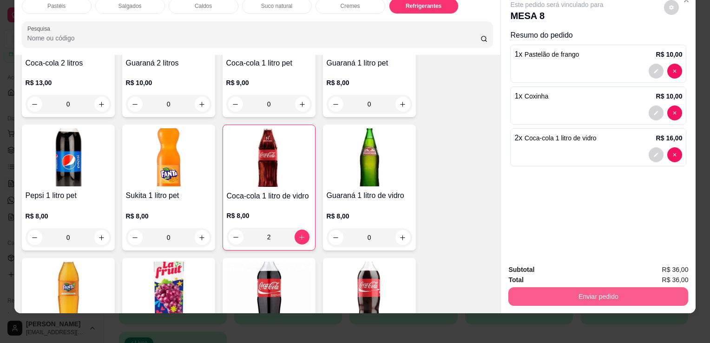
click at [608, 287] on button "Enviar pedido" at bounding box center [599, 296] width 180 height 19
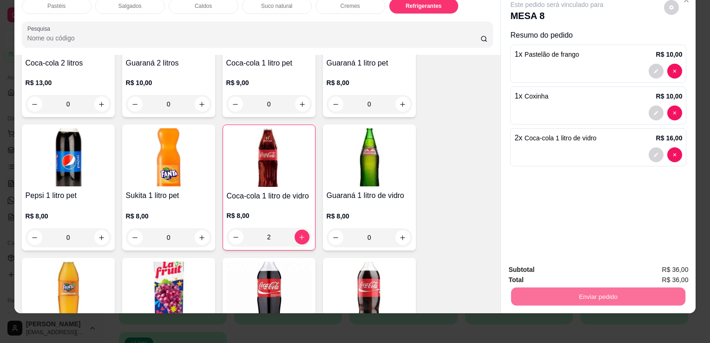
click at [635, 270] on button "Sim, quero registrar" at bounding box center [656, 267] width 69 height 18
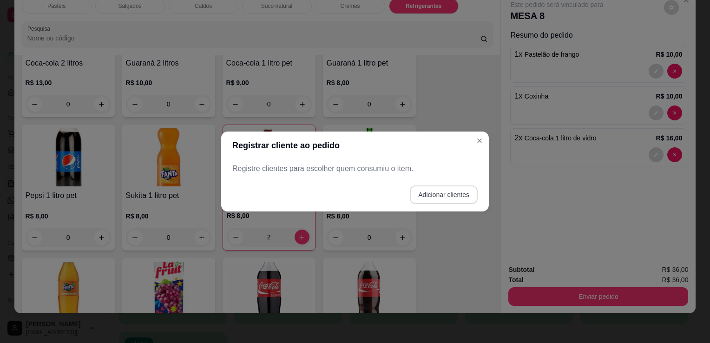
click at [450, 204] on button "Adicionar clientes" at bounding box center [444, 194] width 68 height 19
click at [402, 181] on div "Nome do cliente" at bounding box center [354, 169] width 245 height 26
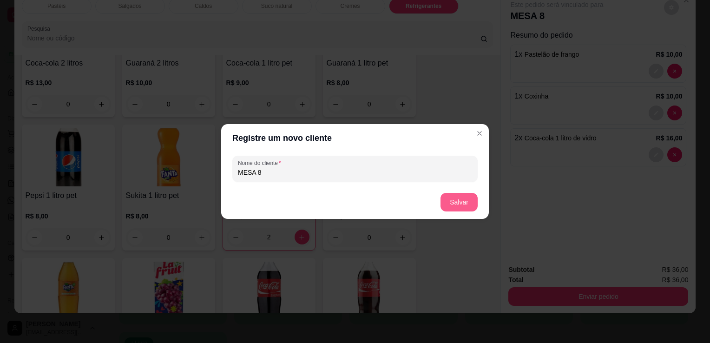
type input "MESA 8"
click at [474, 198] on button "Salvar" at bounding box center [459, 202] width 37 height 19
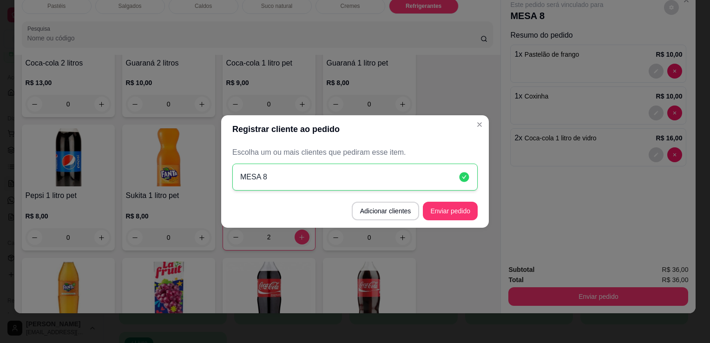
click at [462, 222] on footer "Adicionar clientes Enviar pedido" at bounding box center [355, 210] width 268 height 33
click at [461, 211] on button "Enviar pedido" at bounding box center [450, 211] width 55 height 19
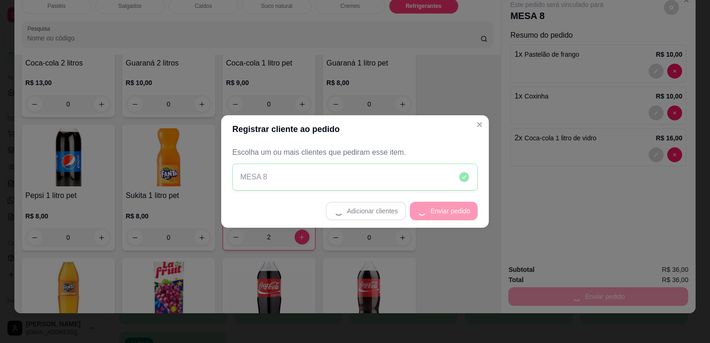
click at [461, 211] on footer "Adicionar clientes Enviar pedido" at bounding box center [355, 210] width 268 height 33
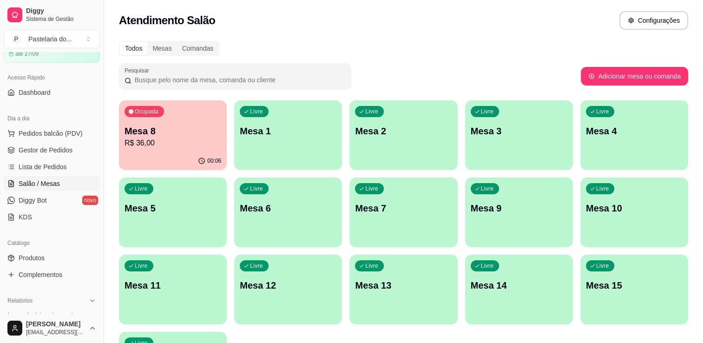
click at [151, 158] on div "00:06" at bounding box center [173, 161] width 108 height 18
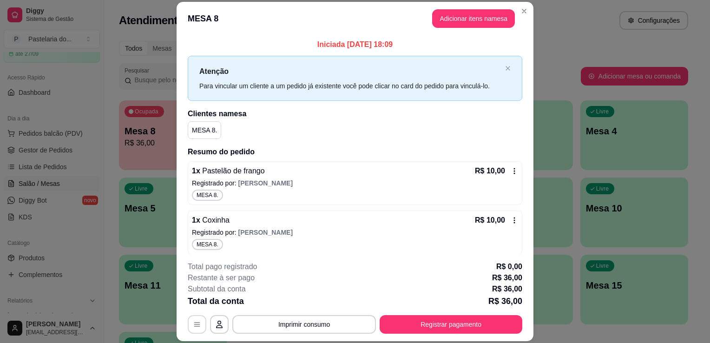
click at [193, 326] on icon "button" at bounding box center [196, 324] width 7 height 7
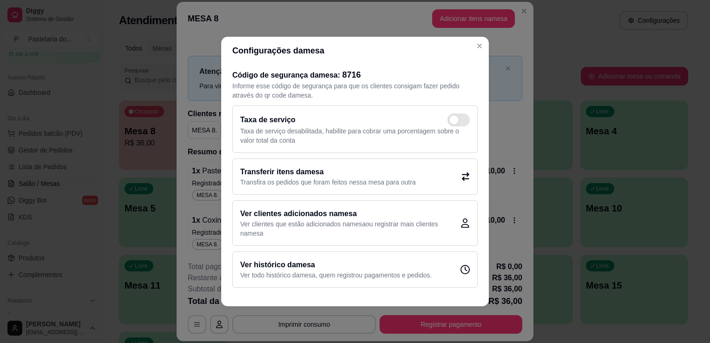
click at [311, 181] on p "Transfira os pedidos que foram feitos nessa mesa para outra" at bounding box center [328, 182] width 176 height 9
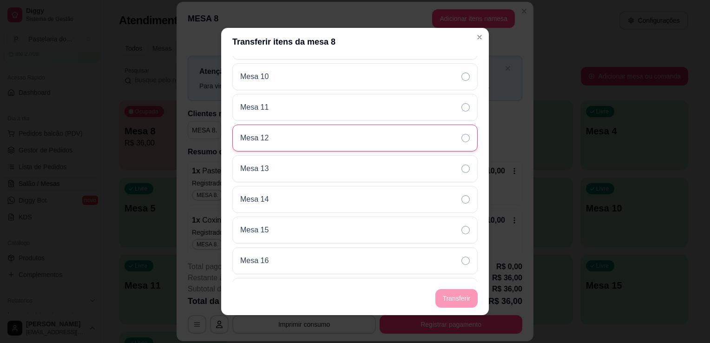
scroll to position [186, 0]
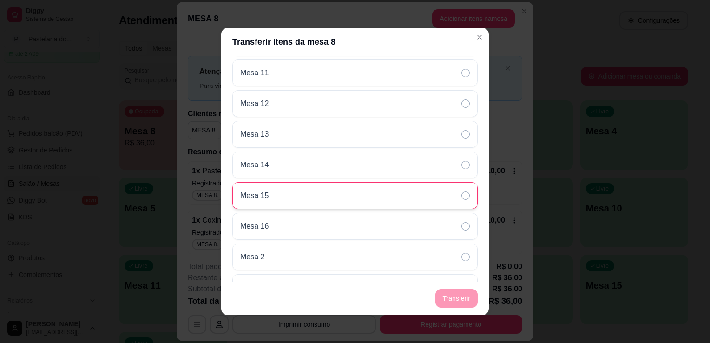
click at [317, 185] on div "Mesa 15" at bounding box center [354, 195] width 245 height 27
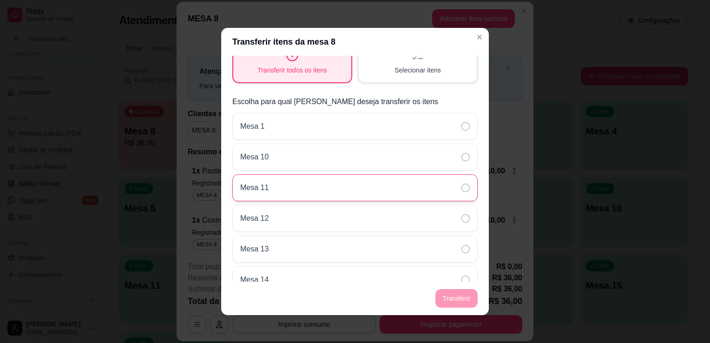
scroll to position [0, 0]
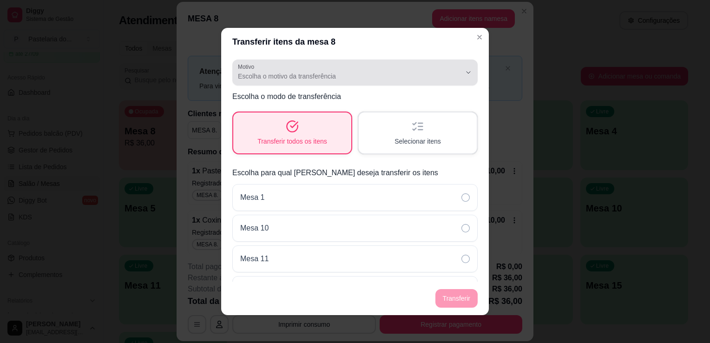
click at [408, 77] on span "Escolha o motivo da transferência" at bounding box center [349, 76] width 223 height 9
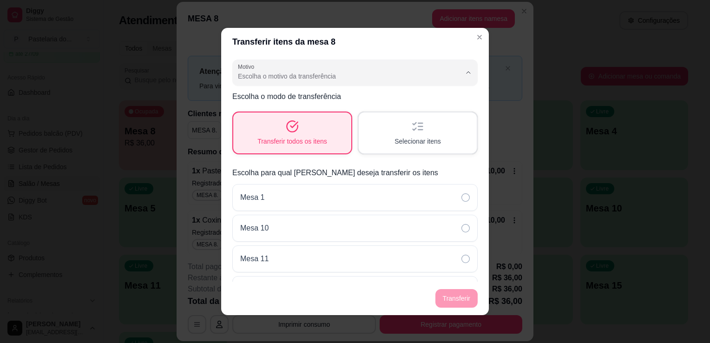
click at [358, 104] on li "Pedido lançado na mesa errada" at bounding box center [348, 99] width 222 height 14
type input "ORDER_PLACED_ON_WRONG_TABLE"
select select "ORDER_PLACED_ON_WRONG_TABLE"
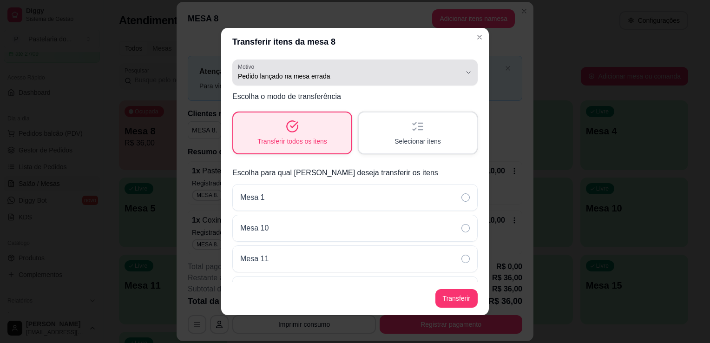
click at [337, 68] on div "Pedido lançado na mesa errada" at bounding box center [349, 72] width 223 height 19
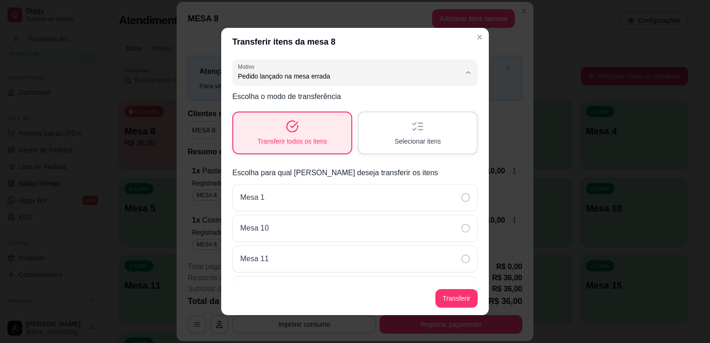
click at [315, 115] on span "Mudança de mesa" at bounding box center [343, 113] width 205 height 9
type input "TABLE_TRANSFER"
select select "TABLE_TRANSFER"
click at [463, 302] on button "Transferir" at bounding box center [457, 298] width 42 height 19
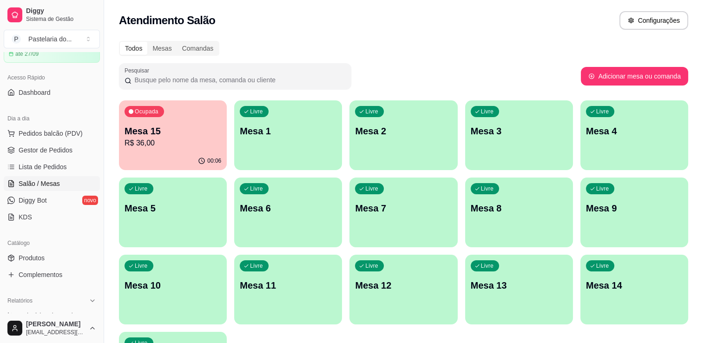
click at [165, 123] on div "Ocupada Mesa 15 R$ 36,00" at bounding box center [173, 126] width 108 height 52
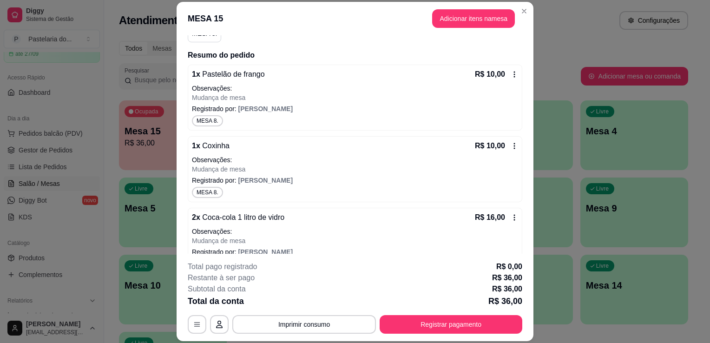
scroll to position [119, 0]
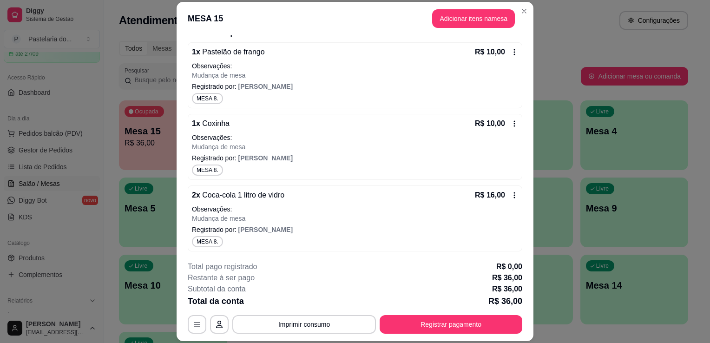
click at [346, 196] on div "2 x Coca-cola 1 litro de vidro R$ 16,00" at bounding box center [355, 195] width 326 height 11
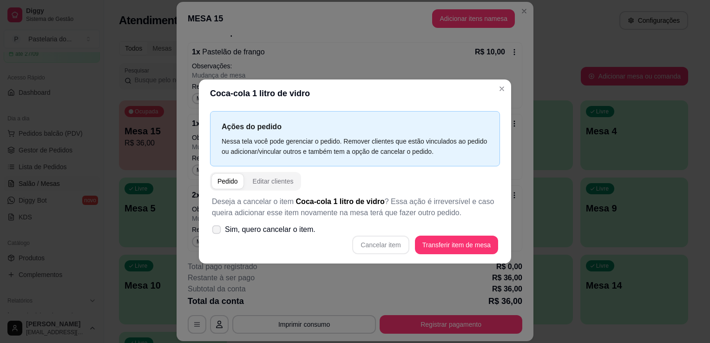
click at [221, 230] on span at bounding box center [216, 229] width 9 height 9
click at [218, 232] on input "Sim, quero cancelar o item." at bounding box center [215, 235] width 6 height 6
checkbox input "true"
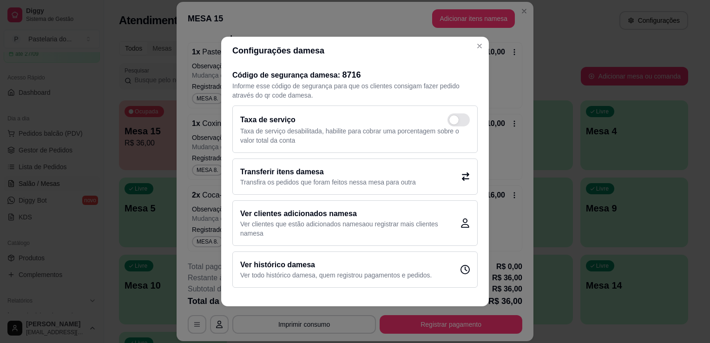
click at [493, 134] on p "Observações:" at bounding box center [355, 137] width 326 height 9
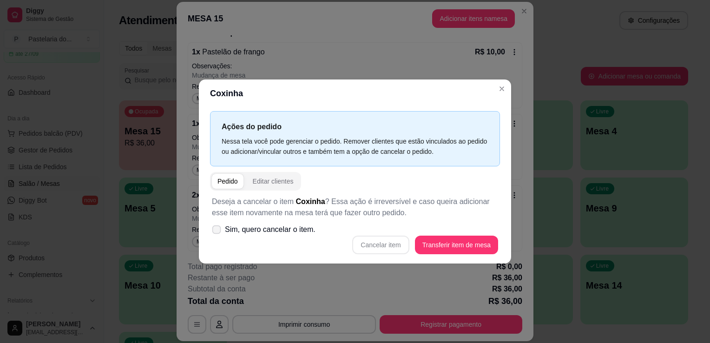
click at [217, 235] on label "Sim, quero cancelar o item." at bounding box center [263, 229] width 111 height 19
click at [213, 228] on icon at bounding box center [216, 229] width 7 height 5
click at [219, 232] on icon at bounding box center [216, 230] width 7 height 6
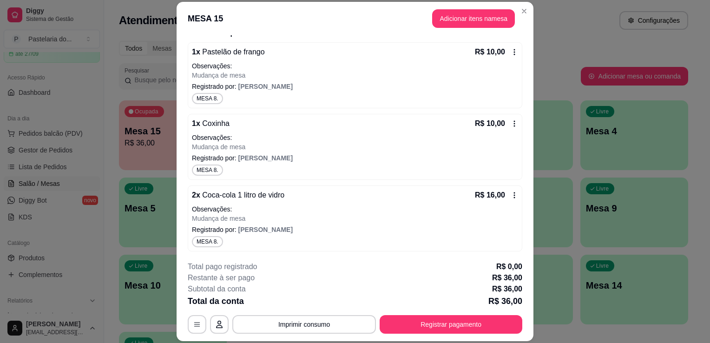
click at [514, 194] on icon at bounding box center [514, 195] width 1 height 6
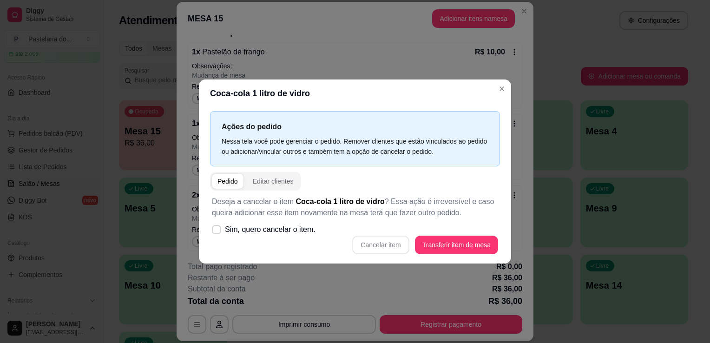
click at [382, 42] on div "1 x Pastelão de frango R$ 10,00 Observações: Mudança de mesa Registrado por: [P…" at bounding box center [355, 75] width 335 height 66
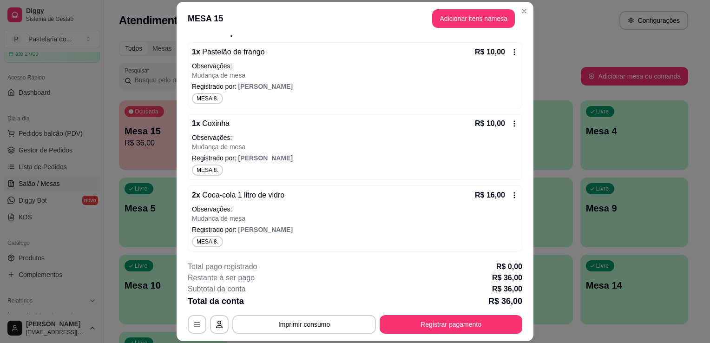
click at [279, 222] on p "Mudança de mesa" at bounding box center [355, 218] width 326 height 9
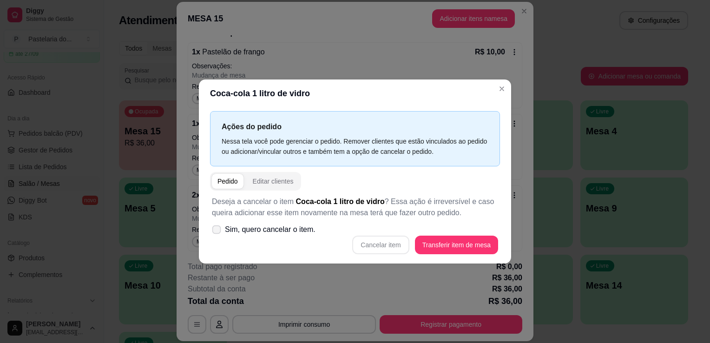
click at [219, 230] on icon at bounding box center [216, 229] width 7 height 5
click at [218, 232] on input "Sim, quero cancelar o item." at bounding box center [215, 235] width 6 height 6
checkbox input "true"
click at [390, 247] on button "Cancelar item" at bounding box center [380, 245] width 55 height 18
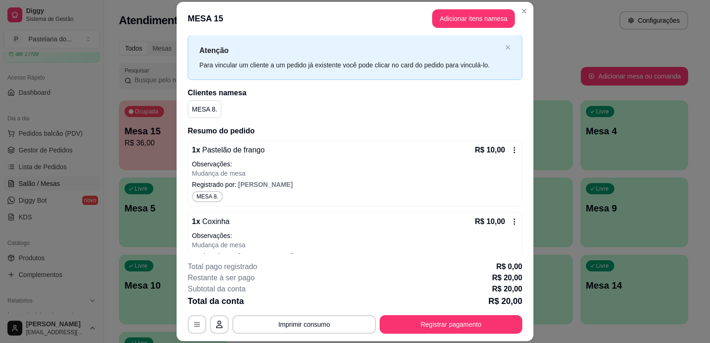
scroll to position [0, 0]
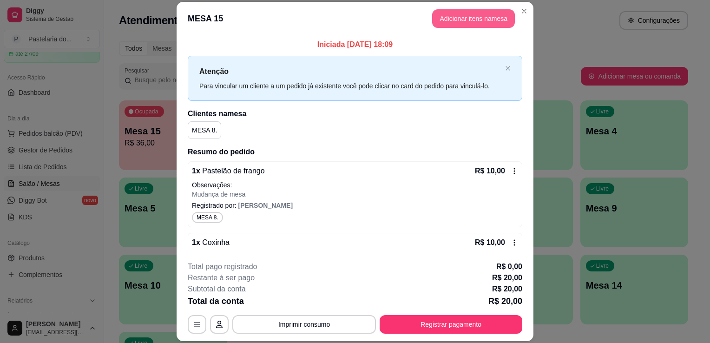
click at [489, 20] on button "Adicionar itens na mesa" at bounding box center [473, 18] width 83 height 19
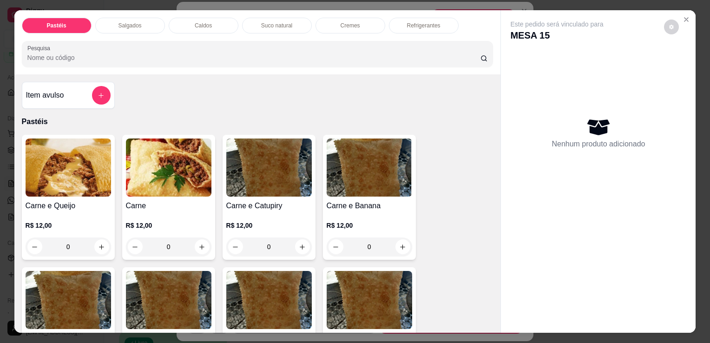
click at [411, 22] on p "Refrigerantes" at bounding box center [423, 25] width 33 height 7
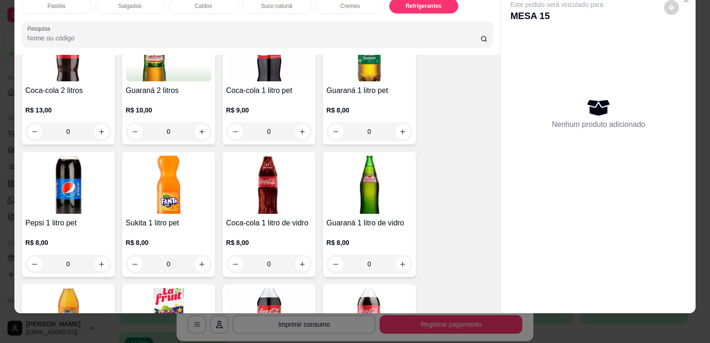
scroll to position [2571, 0]
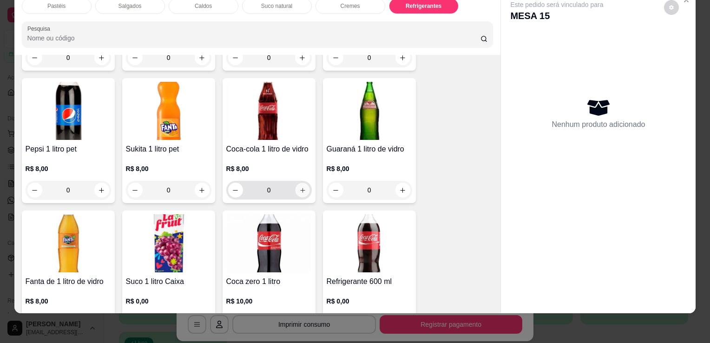
click at [299, 187] on icon "increase-product-quantity" at bounding box center [302, 190] width 7 height 7
type input "1"
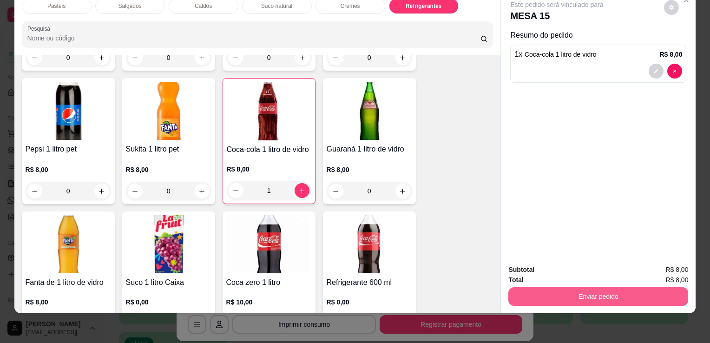
click at [546, 288] on button "Enviar pedido" at bounding box center [599, 296] width 180 height 19
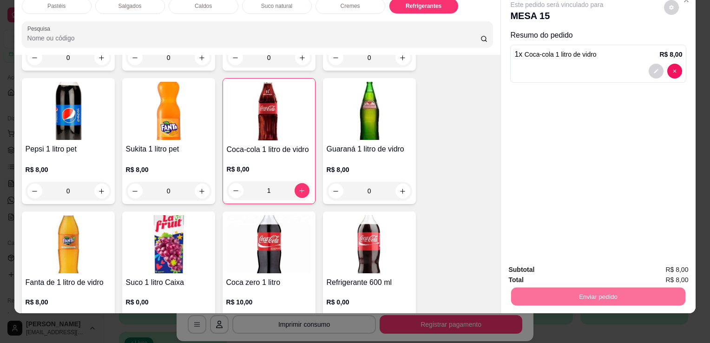
click at [630, 261] on button "Sim, quero registrar" at bounding box center [656, 267] width 69 height 18
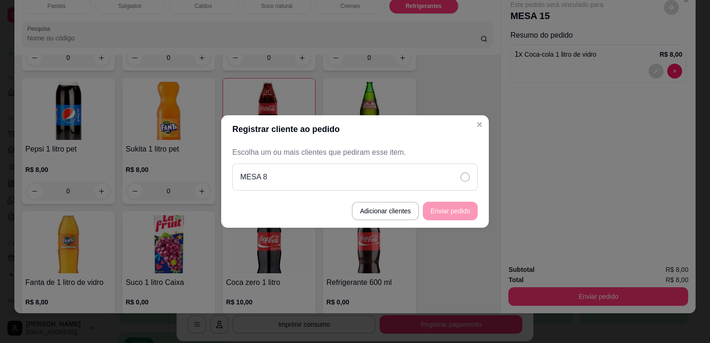
click at [386, 171] on div "MESA 8" at bounding box center [354, 177] width 245 height 27
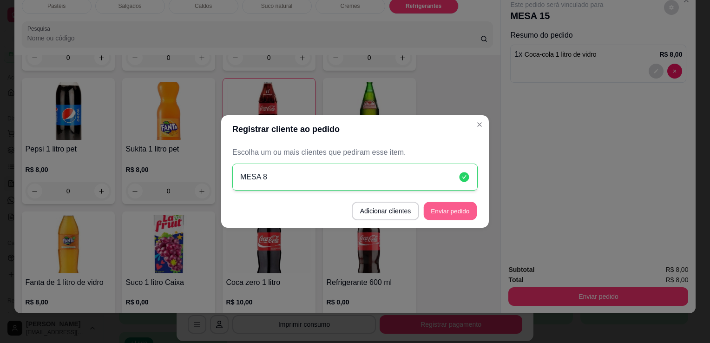
click at [462, 213] on button "Enviar pedido" at bounding box center [450, 211] width 53 height 18
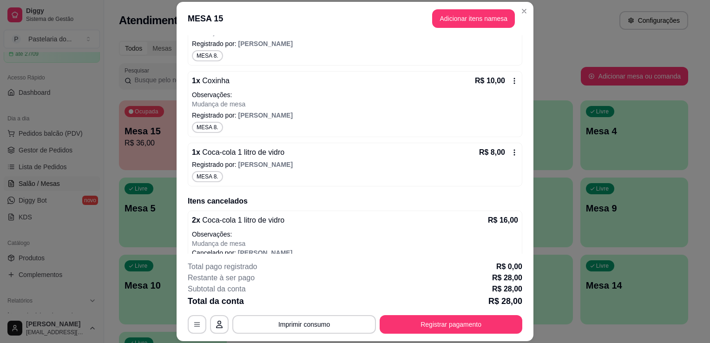
scroll to position [172, 0]
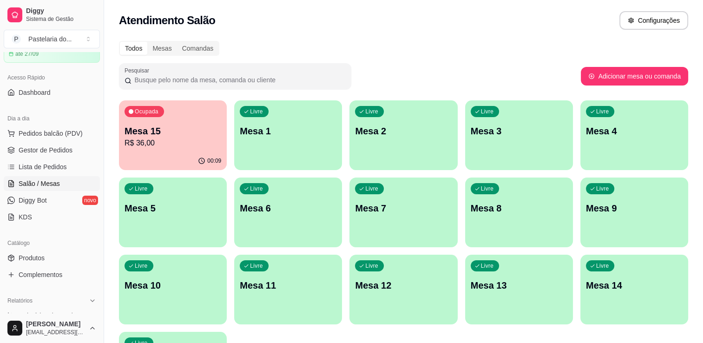
click at [160, 122] on div "Ocupada Mesa 15 R$ 36,00" at bounding box center [173, 126] width 108 height 52
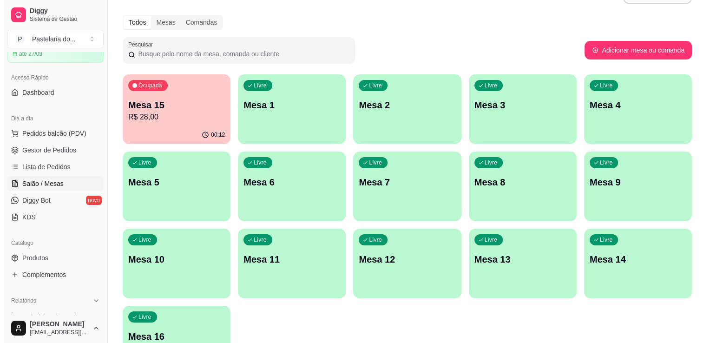
scroll to position [0, 0]
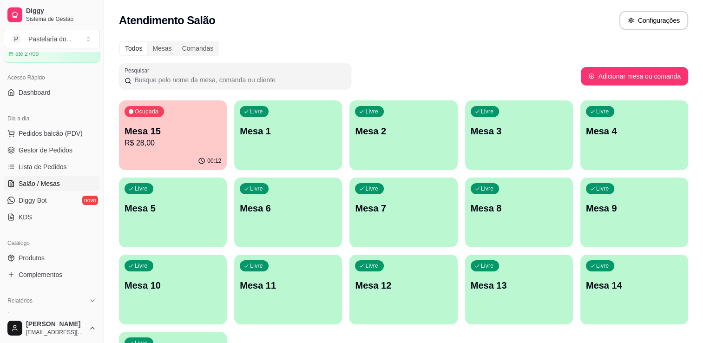
click at [182, 146] on p "R$ 28,00" at bounding box center [173, 143] width 97 height 11
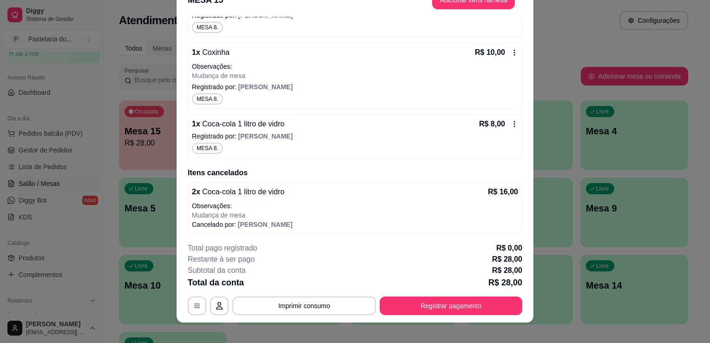
scroll to position [28, 0]
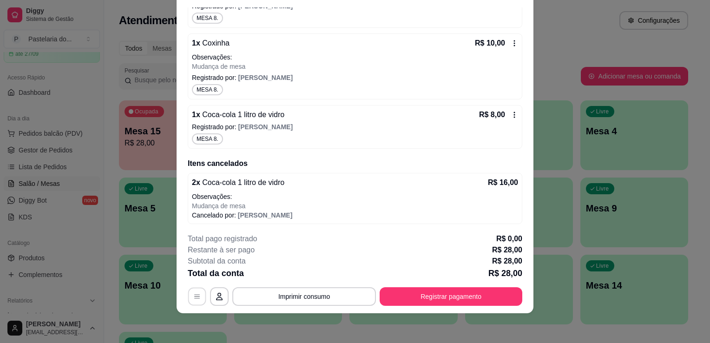
click at [194, 297] on icon "button" at bounding box center [196, 296] width 7 height 7
click at [210, 294] on button "button" at bounding box center [219, 296] width 19 height 19
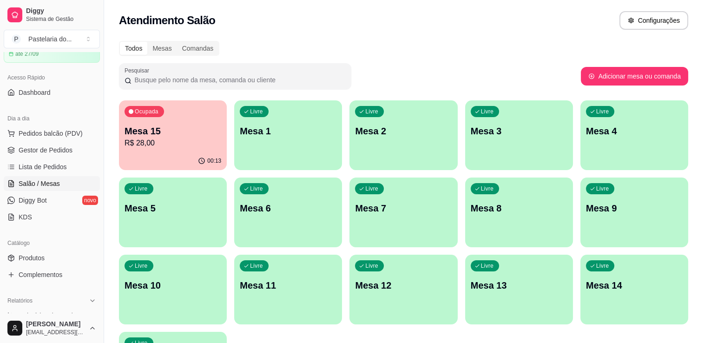
click at [368, 142] on div "Livre Mesa 2" at bounding box center [404, 129] width 108 height 59
click at [437, 124] on div "Livre Mesa 2" at bounding box center [404, 129] width 108 height 59
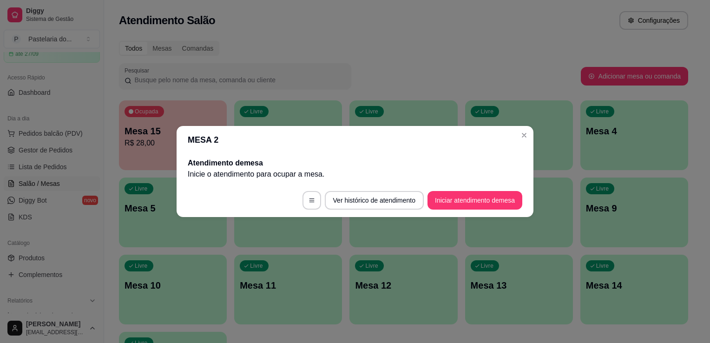
drag, startPoint x: 439, startPoint y: 211, endPoint x: 444, endPoint y: 207, distance: 6.6
click at [441, 210] on footer "Ver histórico de atendimento Iniciar atendimento de mesa" at bounding box center [355, 200] width 357 height 33
click at [444, 206] on button "Iniciar atendimento de mesa" at bounding box center [475, 200] width 95 height 19
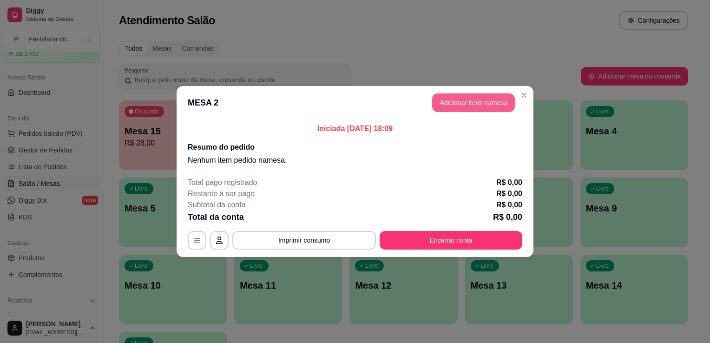
click at [468, 97] on button "Adicionar itens na mesa" at bounding box center [473, 102] width 83 height 19
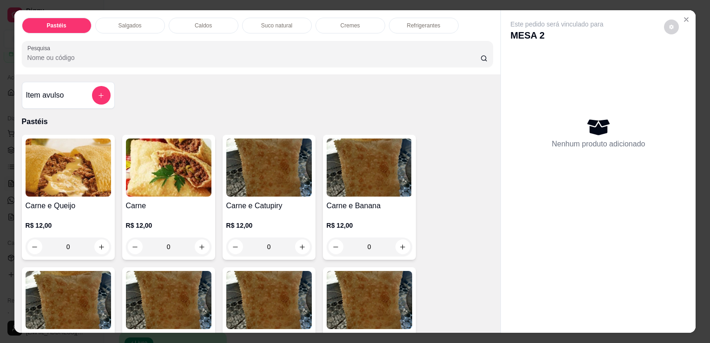
click at [145, 26] on div "Salgados" at bounding box center [130, 26] width 70 height 16
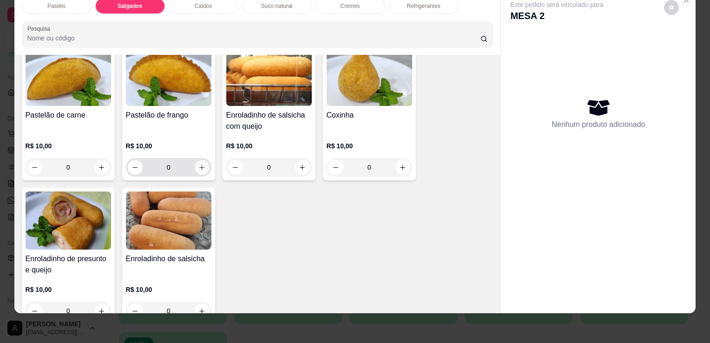
scroll to position [1080, 0]
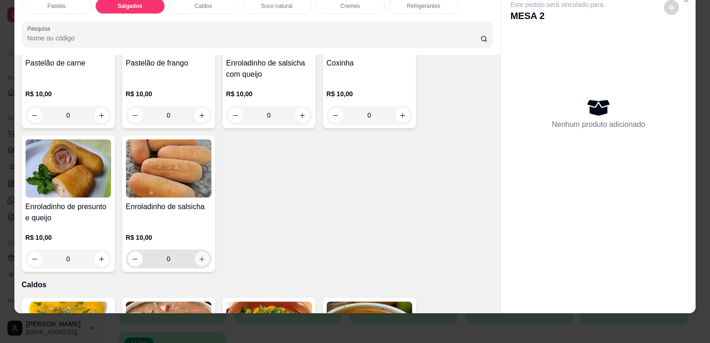
click at [197, 252] on button "increase-product-quantity" at bounding box center [202, 259] width 15 height 15
type input "1"
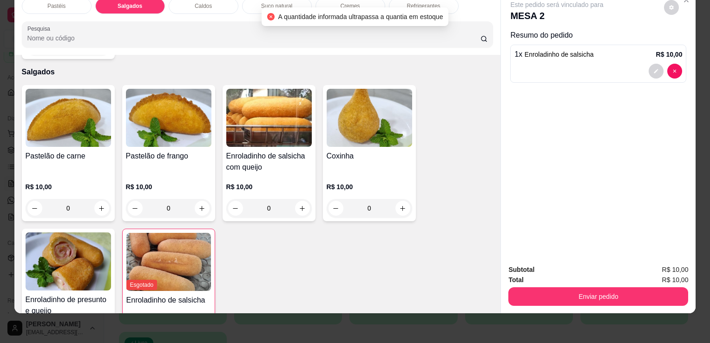
click at [433, 2] on p "Refrigerantes" at bounding box center [423, 5] width 33 height 7
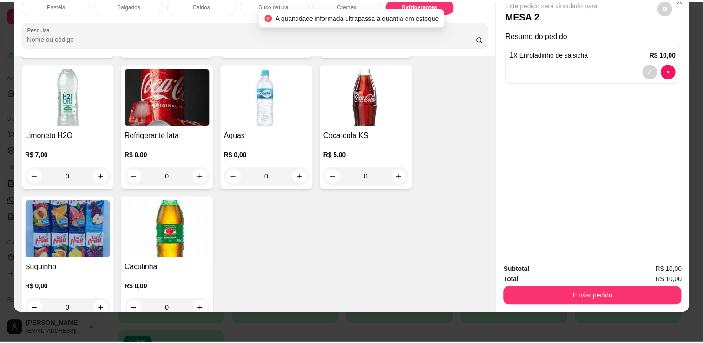
scroll to position [2854, 0]
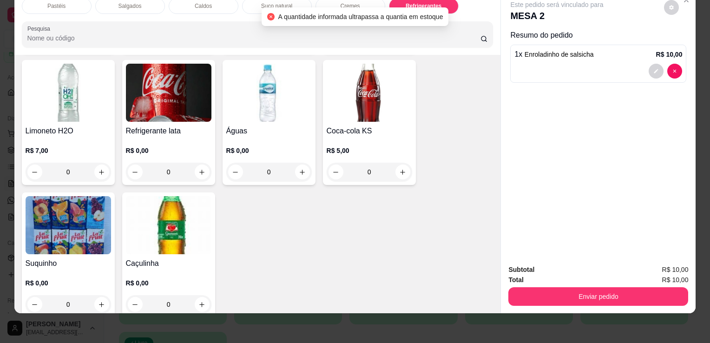
click at [152, 234] on img at bounding box center [169, 225] width 86 height 58
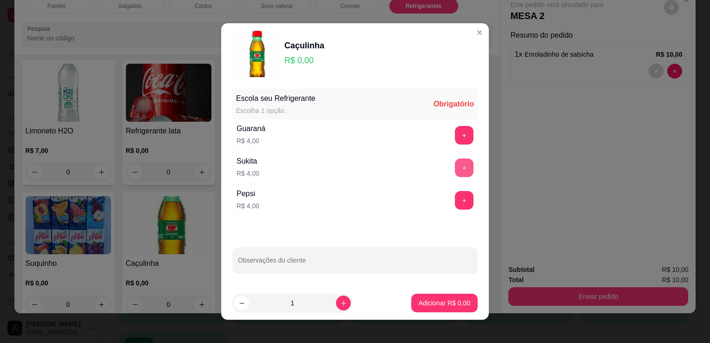
click at [457, 168] on button "+" at bounding box center [464, 168] width 19 height 19
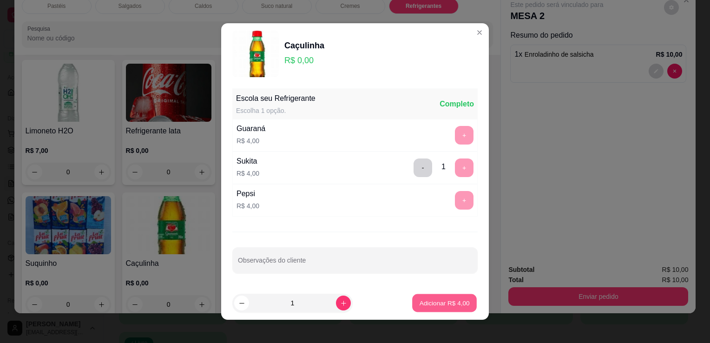
click at [438, 309] on button "Adicionar R$ 4,00" at bounding box center [444, 303] width 65 height 18
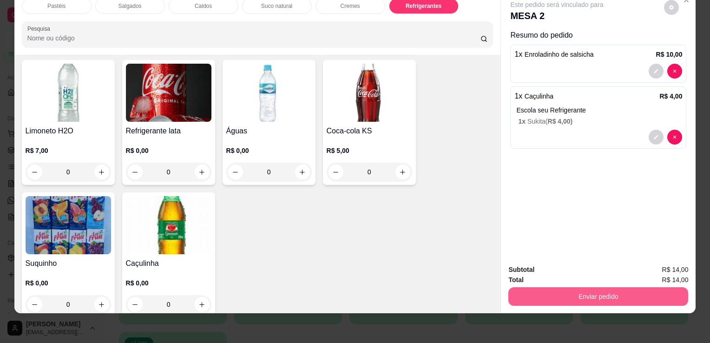
click at [575, 292] on button "Enviar pedido" at bounding box center [599, 296] width 180 height 19
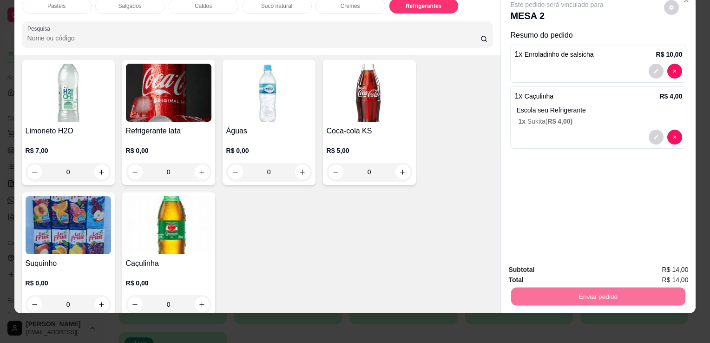
click at [666, 265] on button "Sim, quero registrar" at bounding box center [656, 267] width 69 height 18
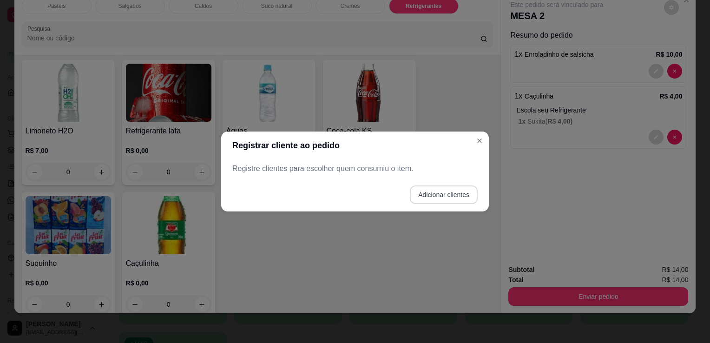
click at [421, 192] on button "Adicionar clientes" at bounding box center [444, 194] width 68 height 19
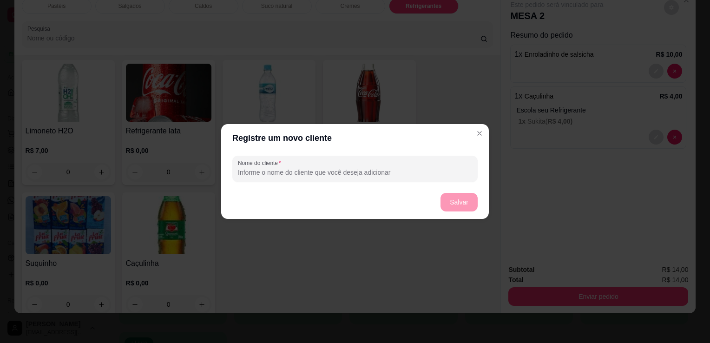
click at [325, 186] on footer "Salvar" at bounding box center [355, 201] width 268 height 33
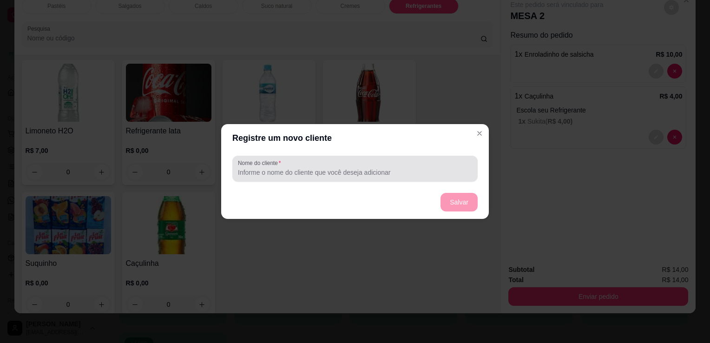
click at [314, 173] on input "Nome do cliente" at bounding box center [355, 172] width 234 height 9
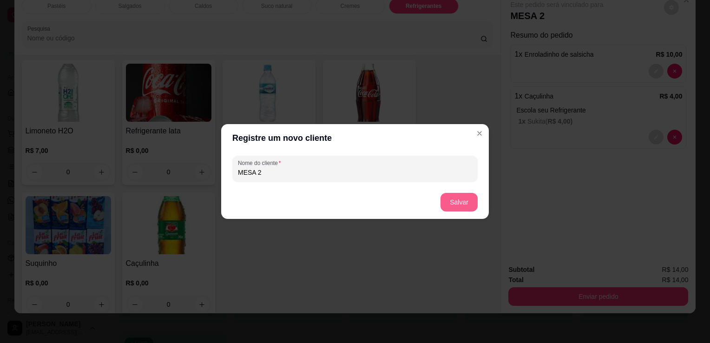
type input "MESA 2"
click at [459, 199] on button "Salvar" at bounding box center [459, 202] width 37 height 19
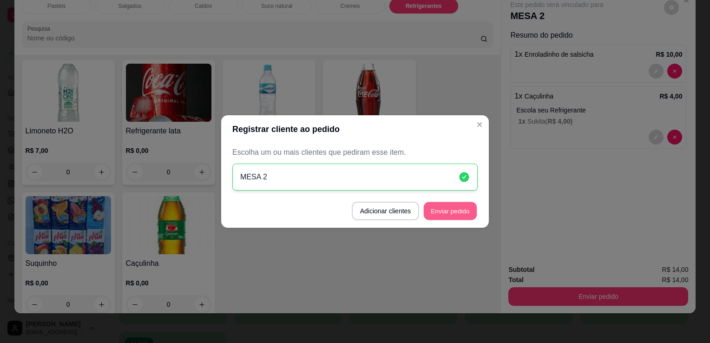
click at [446, 204] on button "Enviar pedido" at bounding box center [450, 211] width 53 height 18
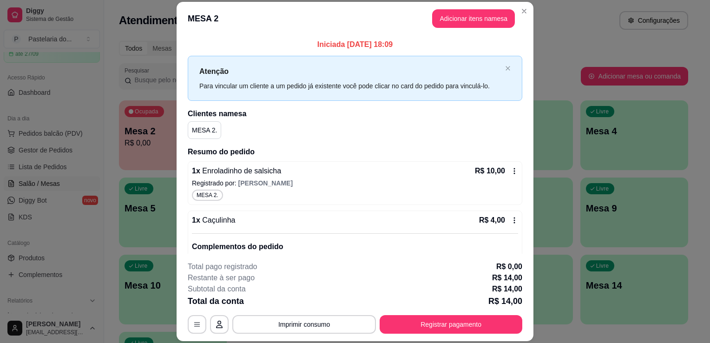
click at [645, 164] on div "button" at bounding box center [635, 164] width 108 height 11
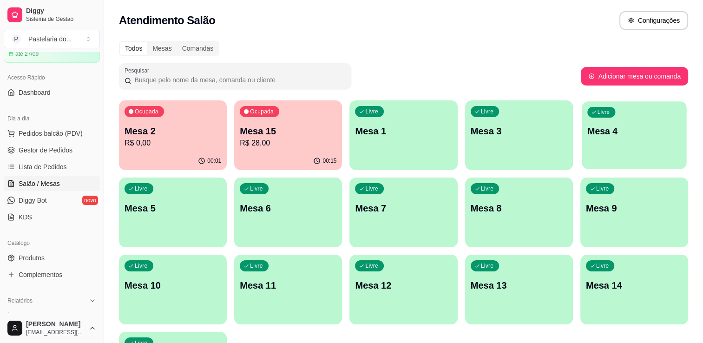
click at [645, 164] on div "button" at bounding box center [634, 163] width 105 height 11
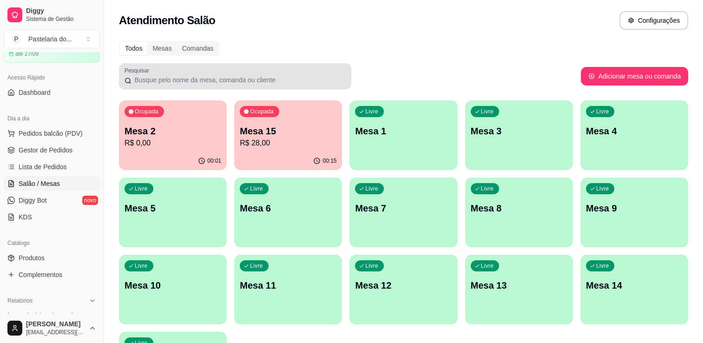
drag, startPoint x: 258, startPoint y: 69, endPoint x: 245, endPoint y: 64, distance: 14.0
drag, startPoint x: 245, startPoint y: 64, endPoint x: 247, endPoint y: 7, distance: 57.2
click at [247, 7] on div "Atendimento Salão Configurações" at bounding box center [403, 17] width 599 height 35
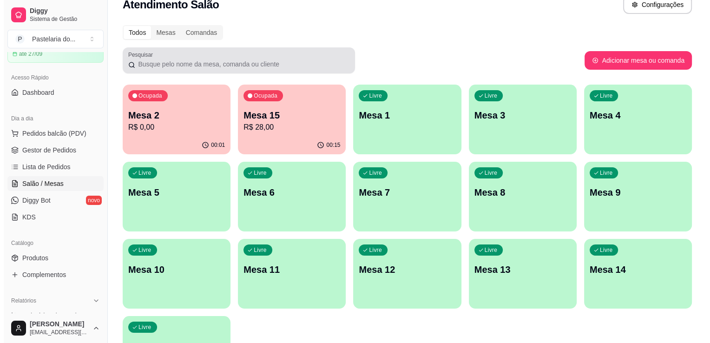
scroll to position [0, 0]
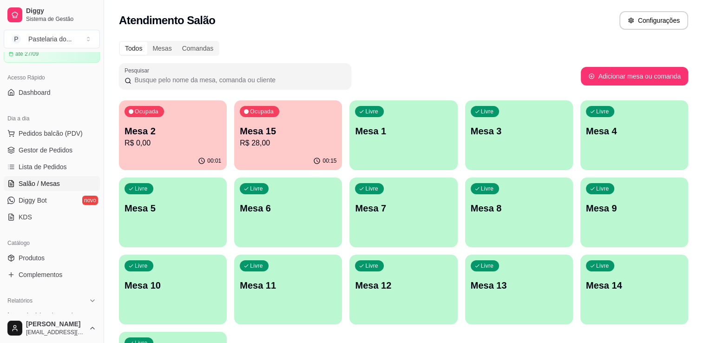
click at [168, 137] on div "Mesa 2 R$ 0,00" at bounding box center [173, 137] width 97 height 24
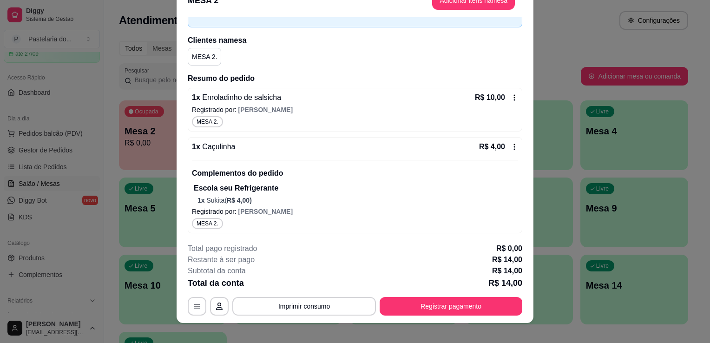
scroll to position [28, 0]
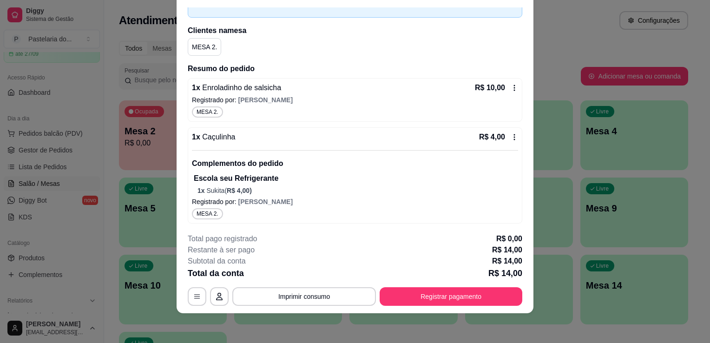
drag, startPoint x: 285, startPoint y: 367, endPoint x: 294, endPoint y: 179, distance: 188.1
click at [294, 179] on p "Escola seu Refrigerante" at bounding box center [356, 178] width 324 height 11
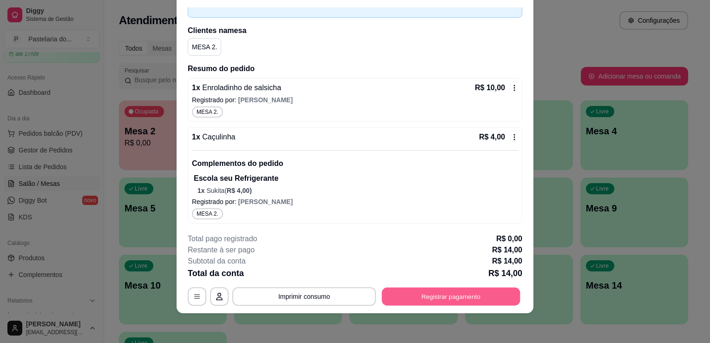
click at [415, 300] on button "Registrar pagamento" at bounding box center [451, 297] width 139 height 18
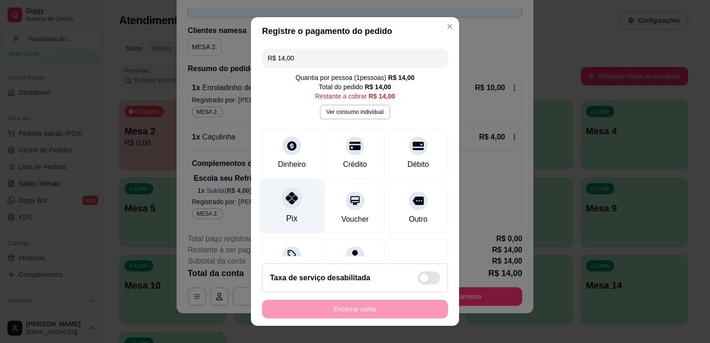
click at [291, 210] on div "Pix" at bounding box center [292, 206] width 66 height 54
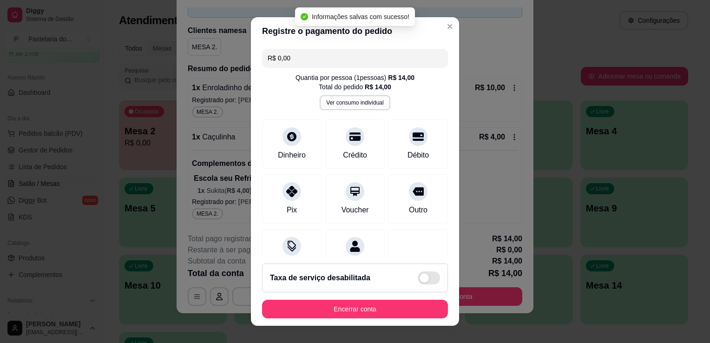
type input "R$ 0,00"
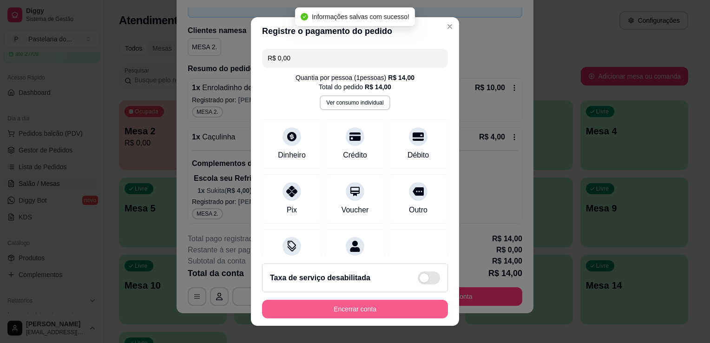
click at [365, 311] on button "Encerrar conta" at bounding box center [355, 309] width 186 height 19
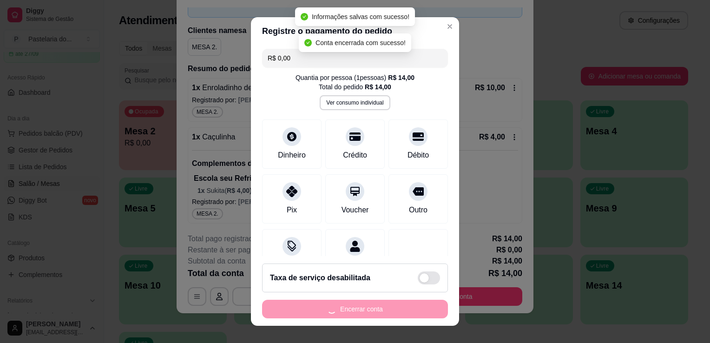
scroll to position [0, 0]
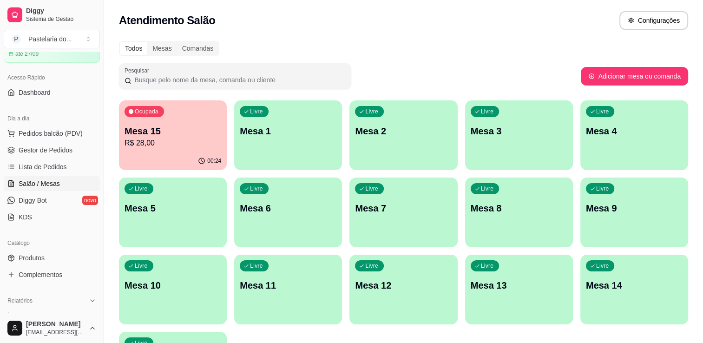
click at [176, 144] on p "R$ 28,00" at bounding box center [173, 143] width 97 height 11
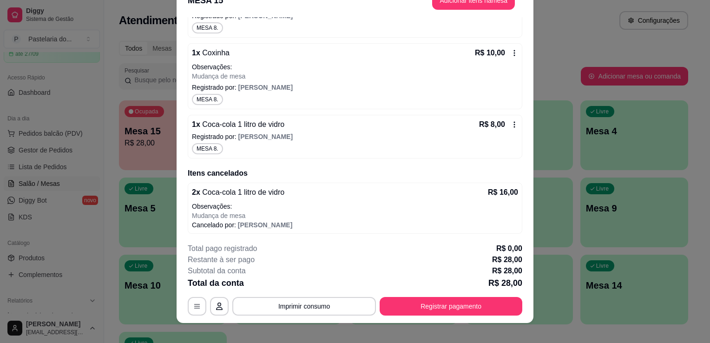
scroll to position [28, 0]
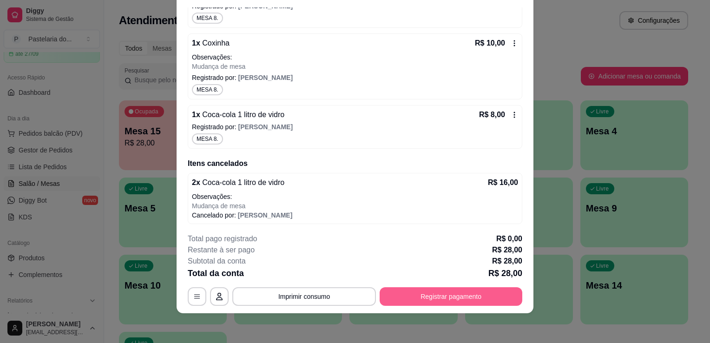
click at [452, 299] on button "Registrar pagamento" at bounding box center [451, 296] width 143 height 19
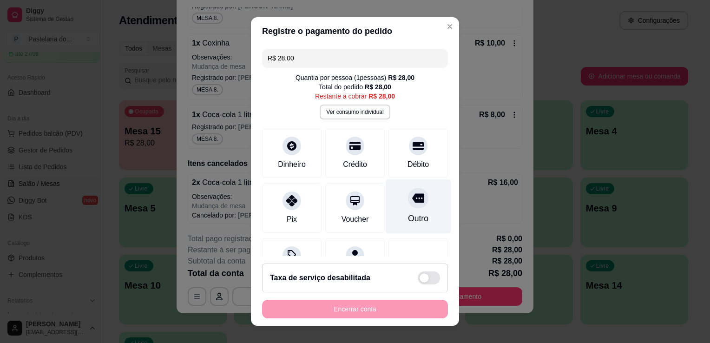
scroll to position [45, 0]
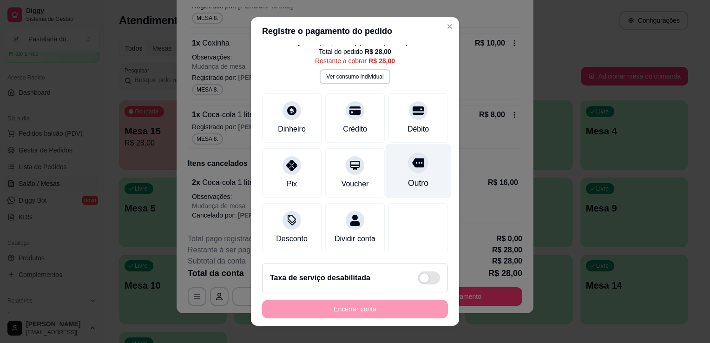
click at [394, 161] on div "Outro" at bounding box center [419, 171] width 66 height 54
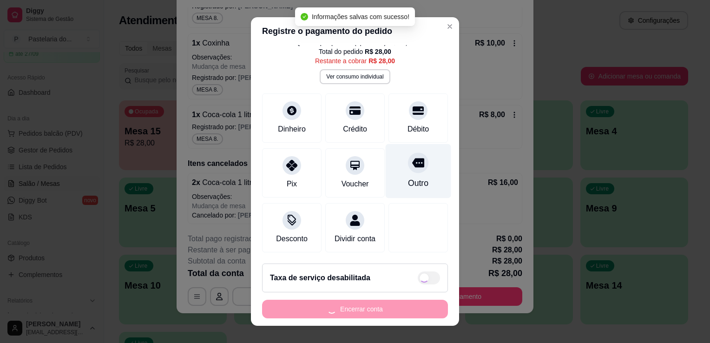
type input "R$ 0,00"
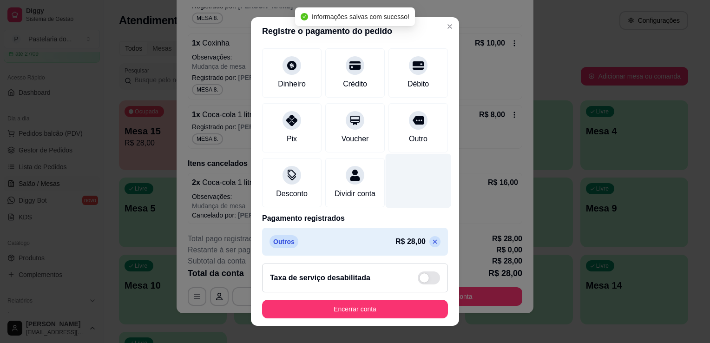
scroll to position [84, 0]
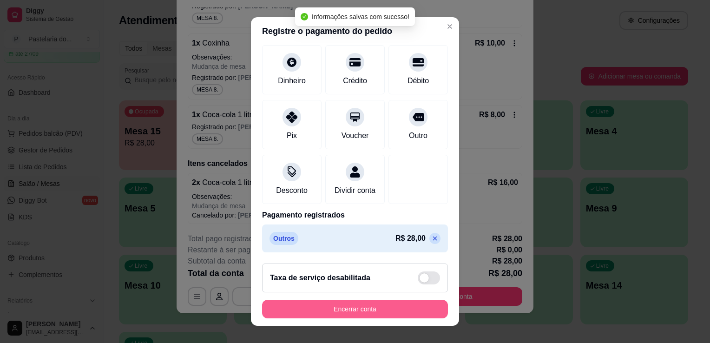
click at [360, 310] on button "Encerrar conta" at bounding box center [355, 309] width 186 height 19
click at [360, 310] on div "Encerrar conta" at bounding box center [355, 309] width 186 height 19
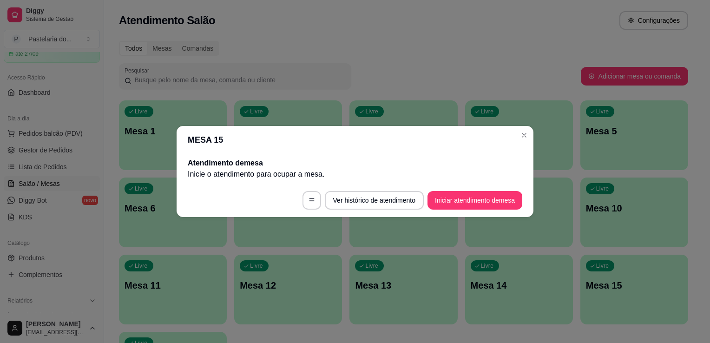
scroll to position [0, 0]
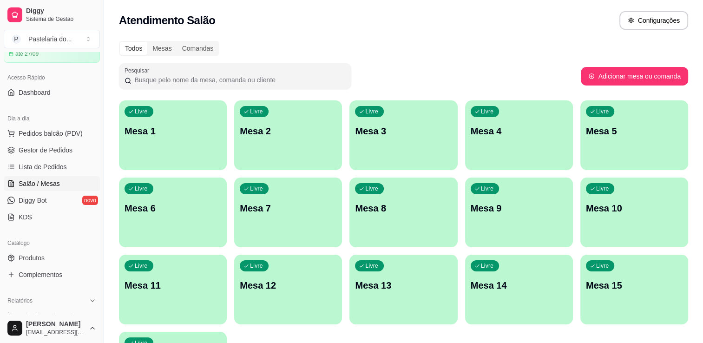
click at [185, 132] on p "Mesa 1" at bounding box center [173, 131] width 97 height 13
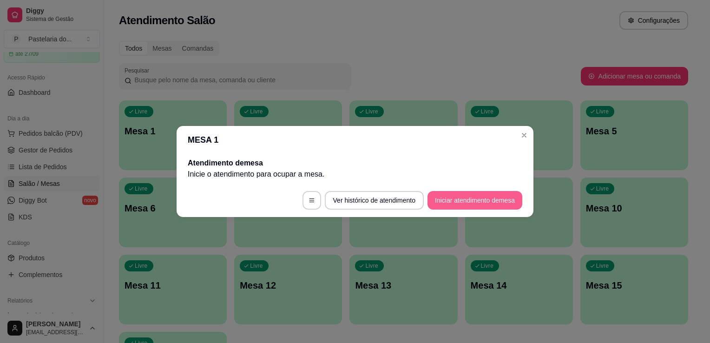
click at [507, 205] on button "Iniciar atendimento de mesa" at bounding box center [475, 200] width 95 height 19
click at [507, 205] on footer "Ver histórico de atendimento Iniciar atendimento de mesa" at bounding box center [355, 200] width 357 height 33
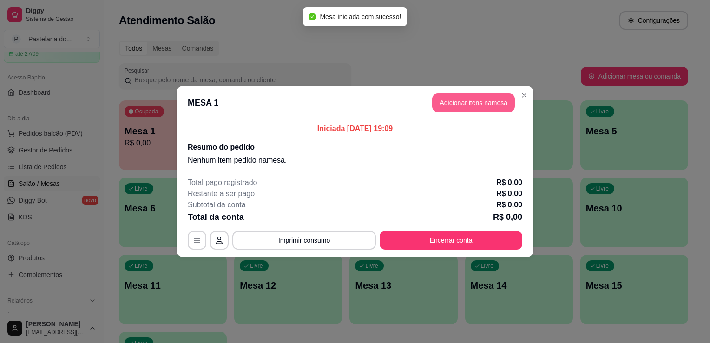
click at [498, 102] on button "Adicionar itens na mesa" at bounding box center [473, 102] width 83 height 19
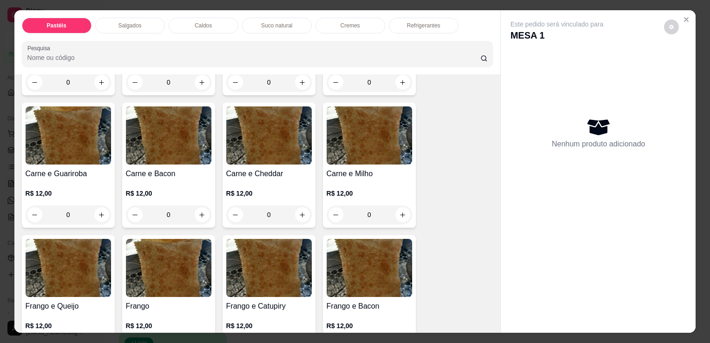
scroll to position [186, 0]
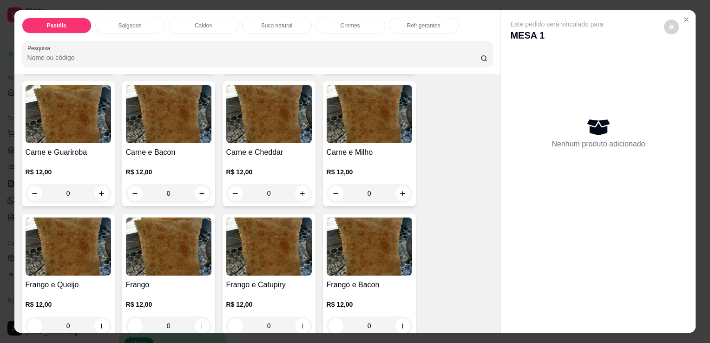
click at [100, 186] on div "0" at bounding box center [69, 193] width 86 height 19
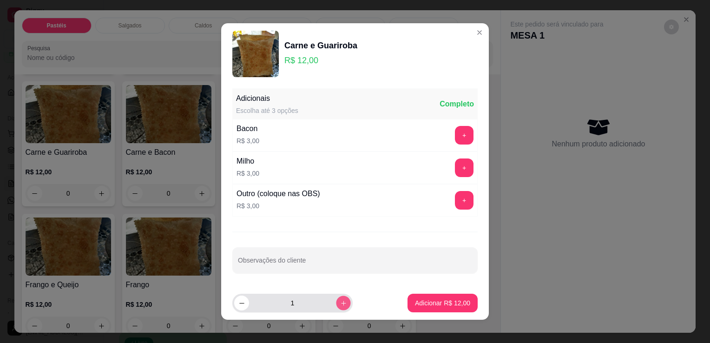
click at [340, 300] on icon "increase-product-quantity" at bounding box center [343, 303] width 7 height 7
type input "2"
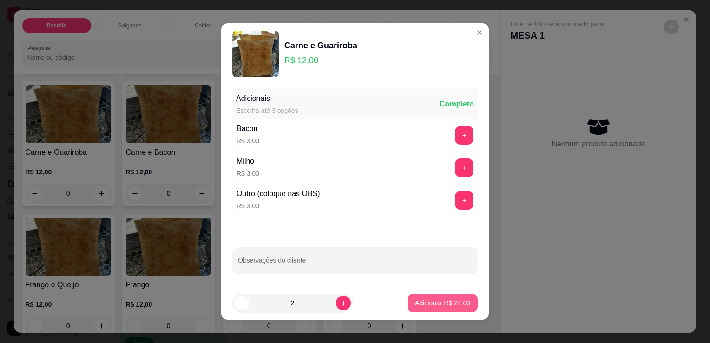
click at [446, 308] on button "Adicionar R$ 24,00" at bounding box center [443, 303] width 70 height 19
type input "2"
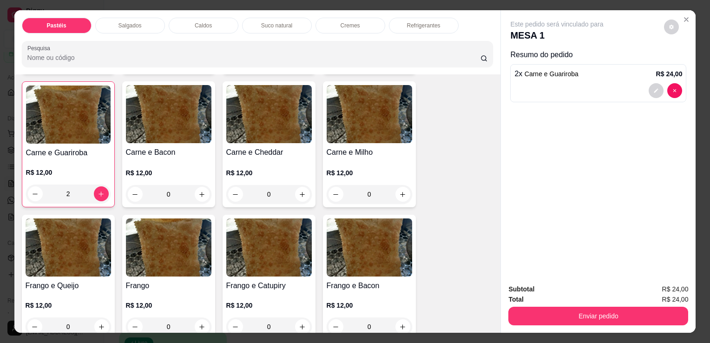
click at [131, 18] on div "Salgados" at bounding box center [130, 26] width 70 height 16
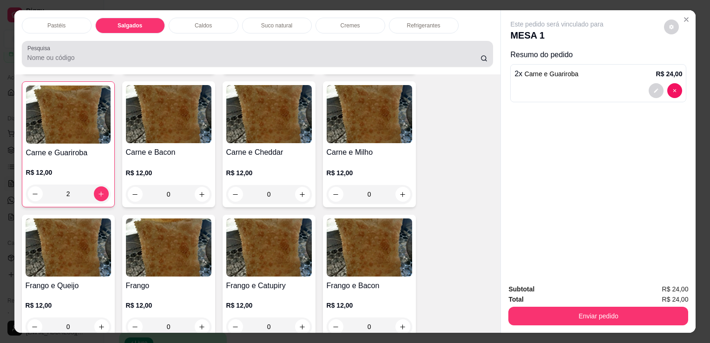
scroll to position [23, 0]
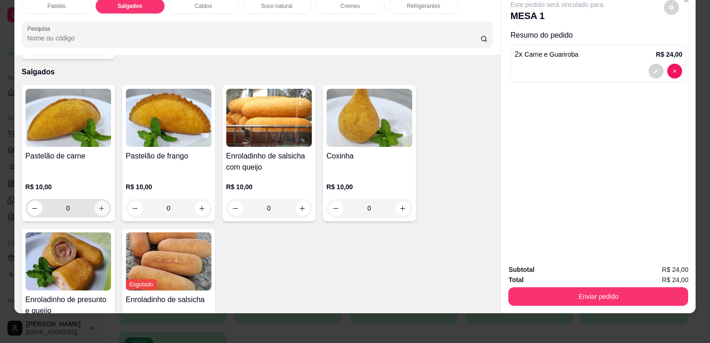
click at [98, 205] on icon "increase-product-quantity" at bounding box center [101, 208] width 7 height 7
type input "1"
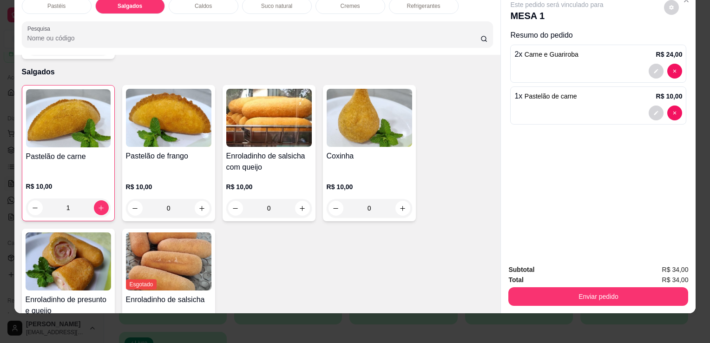
click at [622, 300] on div "Subtotal R$ 34,00 Total R$ 34,00 Enviar pedido" at bounding box center [598, 285] width 195 height 56
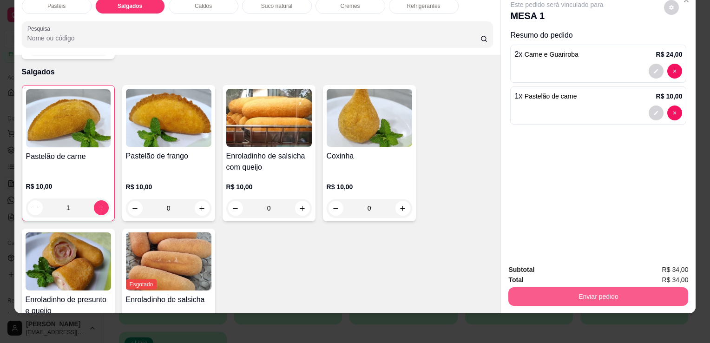
click at [515, 298] on button "Enviar pedido" at bounding box center [599, 296] width 180 height 19
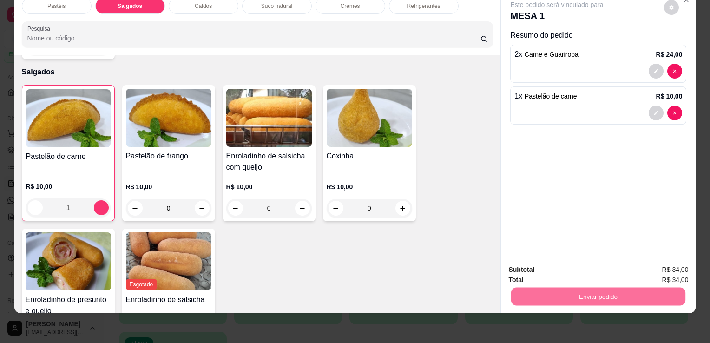
click at [651, 269] on button "Sim, quero registrar" at bounding box center [655, 266] width 67 height 17
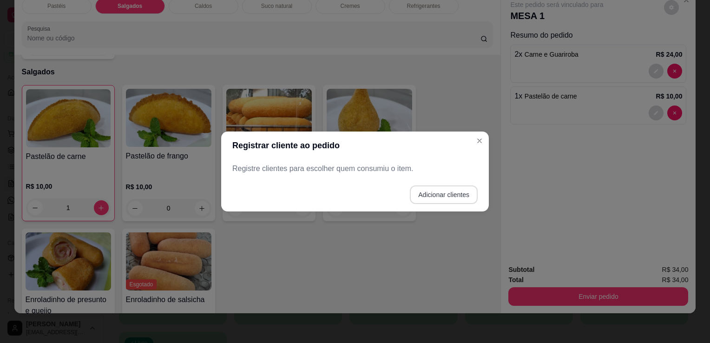
click at [466, 199] on button "Adicionar clientes" at bounding box center [444, 194] width 68 height 19
click at [354, 158] on div "Nome do cliente" at bounding box center [354, 169] width 245 height 26
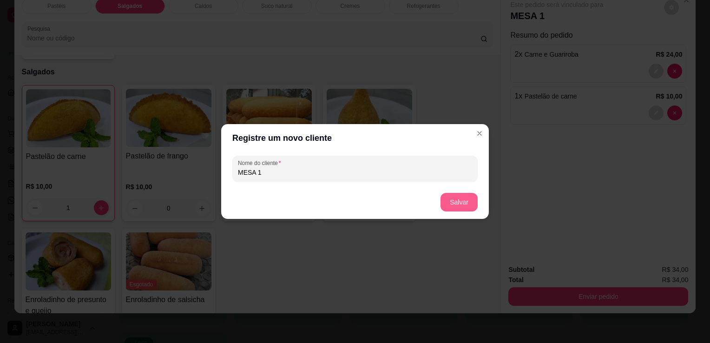
type input "MESA 1"
click at [452, 209] on button "Salvar" at bounding box center [459, 202] width 37 height 19
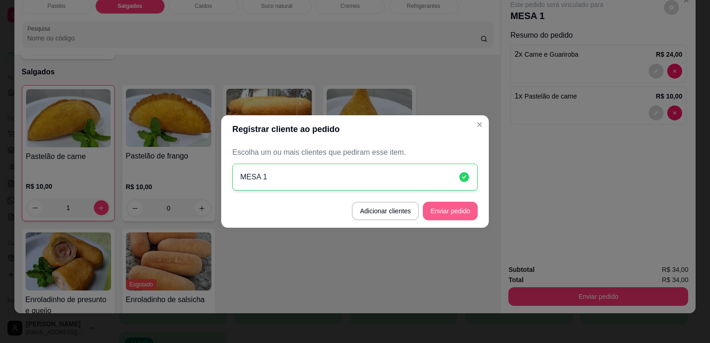
click at [466, 212] on button "Enviar pedido" at bounding box center [450, 211] width 55 height 19
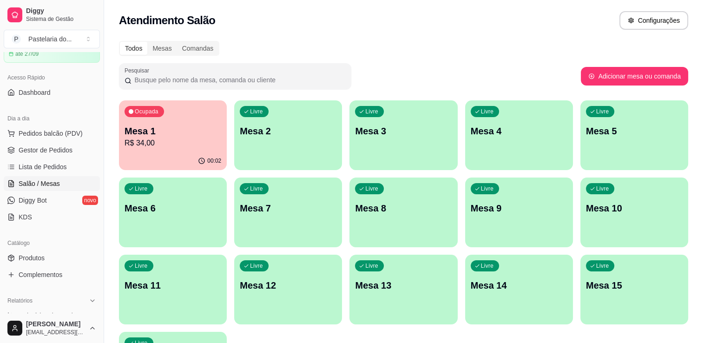
click at [171, 158] on div "00:02" at bounding box center [173, 161] width 108 height 18
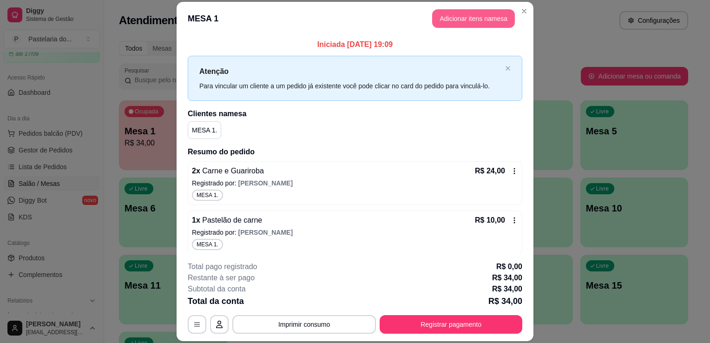
click at [448, 12] on button "Adicionar itens na mesa" at bounding box center [473, 18] width 83 height 19
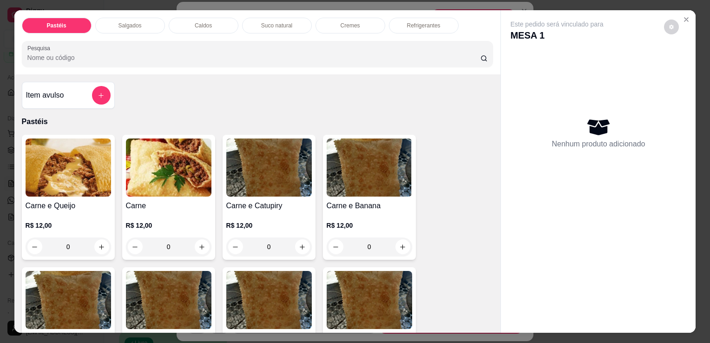
click at [201, 245] on div "0" at bounding box center [169, 247] width 86 height 19
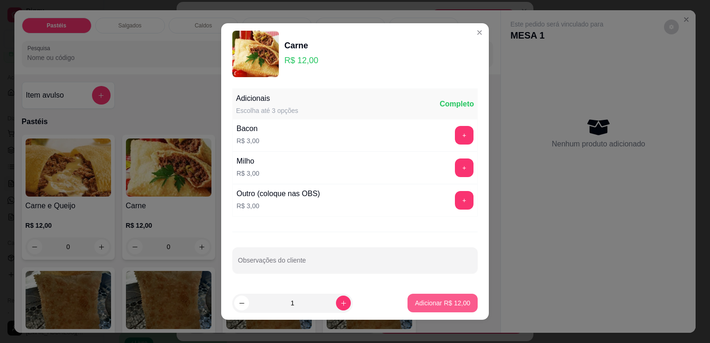
click at [424, 300] on p "Adicionar R$ 12,00" at bounding box center [442, 302] width 55 height 9
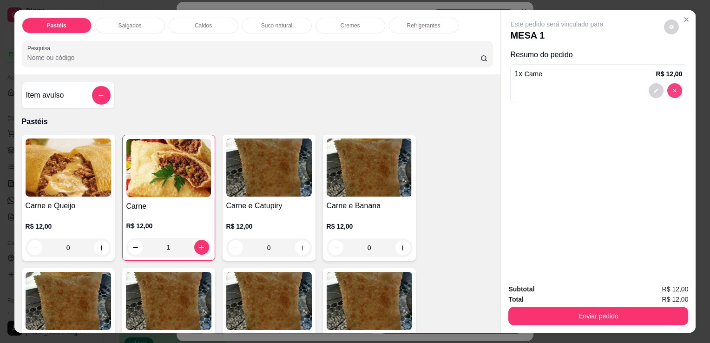
type input "0"
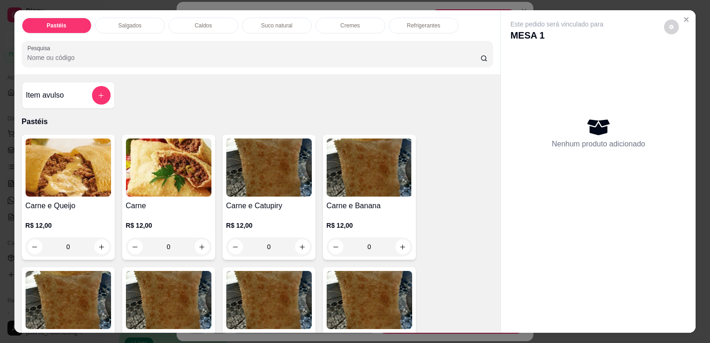
click at [132, 22] on p "Salgados" at bounding box center [130, 25] width 23 height 7
click at [132, 45] on div at bounding box center [257, 54] width 461 height 19
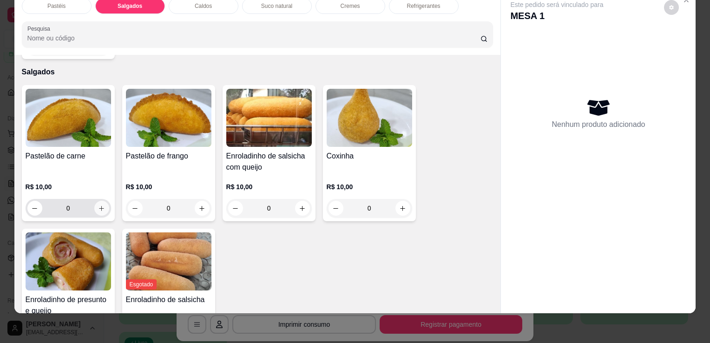
click at [99, 206] on icon "increase-product-quantity" at bounding box center [101, 208] width 5 height 5
type input "1"
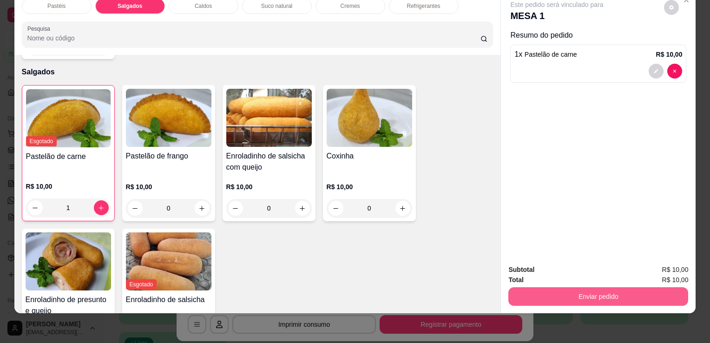
click at [543, 287] on button "Enviar pedido" at bounding box center [599, 296] width 180 height 19
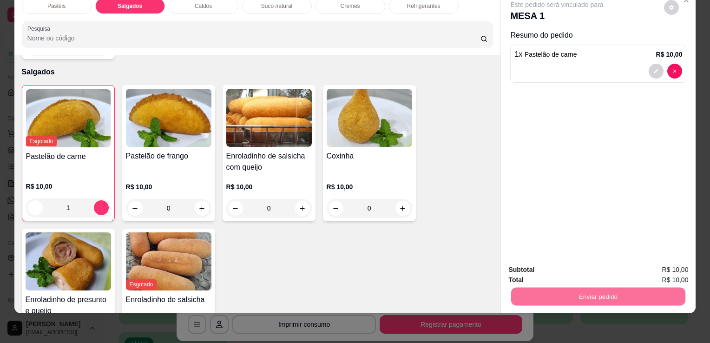
click at [644, 274] on button "Sim, quero registrar" at bounding box center [656, 267] width 69 height 18
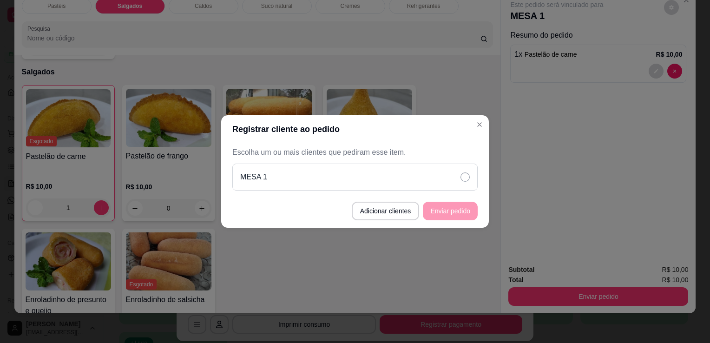
click at [467, 183] on div "MESA 1" at bounding box center [354, 177] width 245 height 27
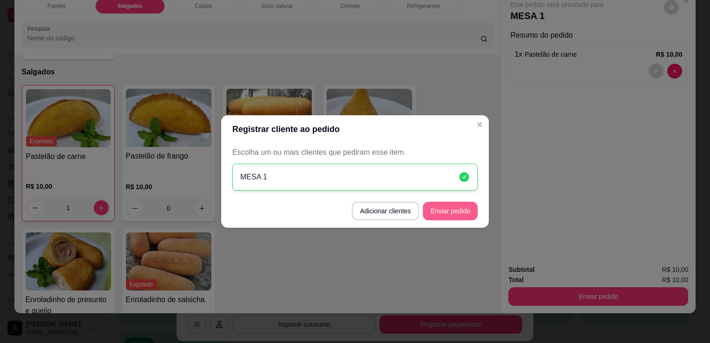
click at [467, 205] on button "Enviar pedido" at bounding box center [450, 211] width 55 height 19
click at [467, 205] on footer "Adicionar clientes Enviar pedido" at bounding box center [355, 210] width 268 height 33
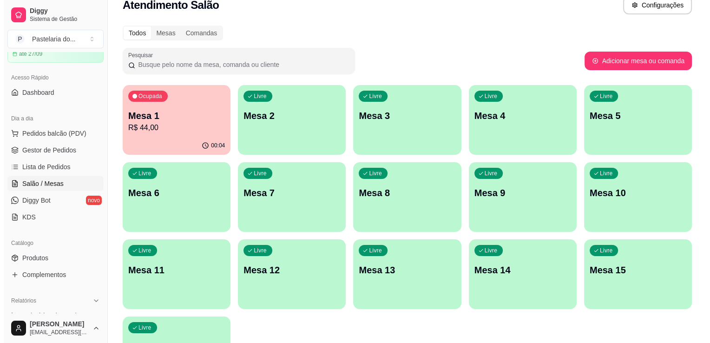
scroll to position [0, 0]
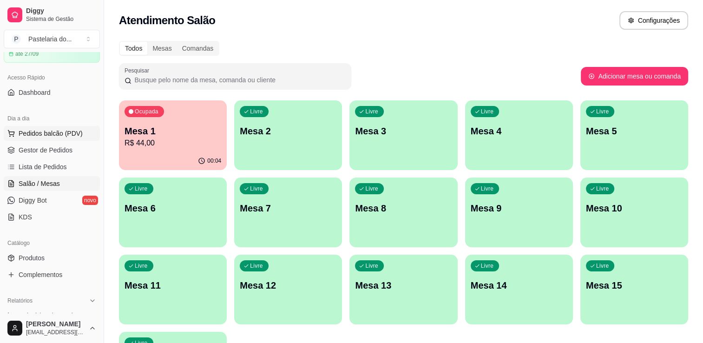
click at [46, 135] on span "Pedidos balcão (PDV)" at bounding box center [51, 133] width 64 height 9
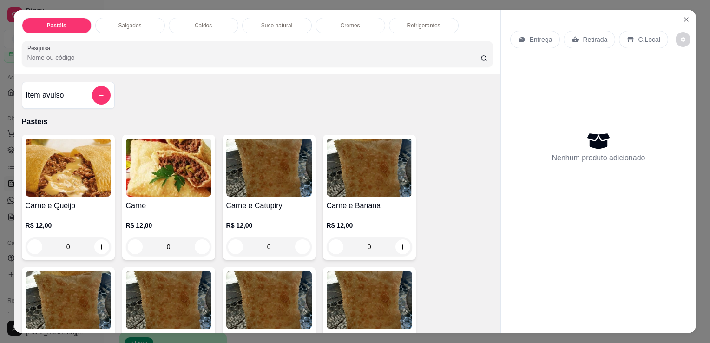
scroll to position [46, 0]
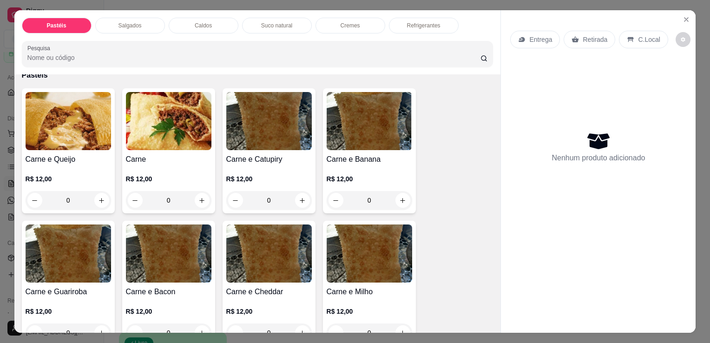
click at [100, 199] on div "0" at bounding box center [69, 200] width 86 height 19
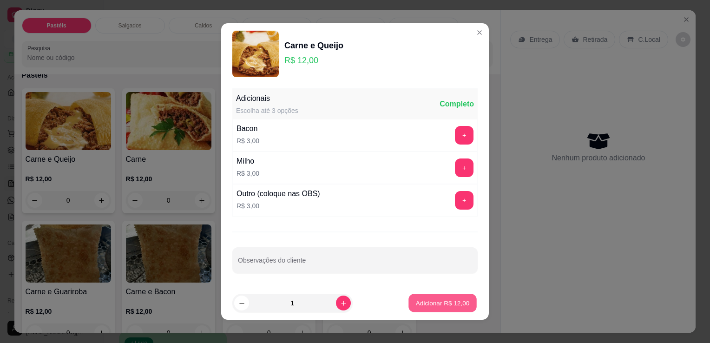
click at [409, 308] on button "Adicionar R$ 12,00" at bounding box center [443, 303] width 68 height 18
type input "1"
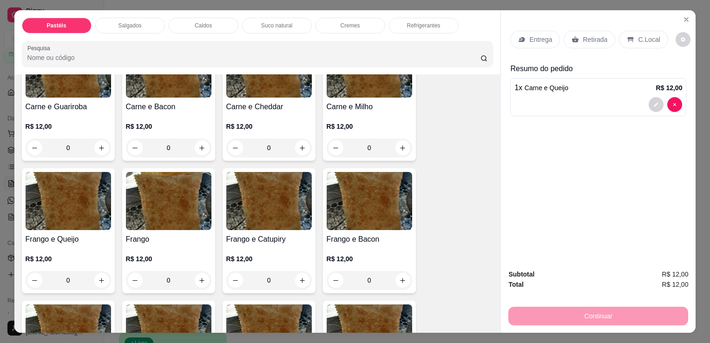
scroll to position [325, 0]
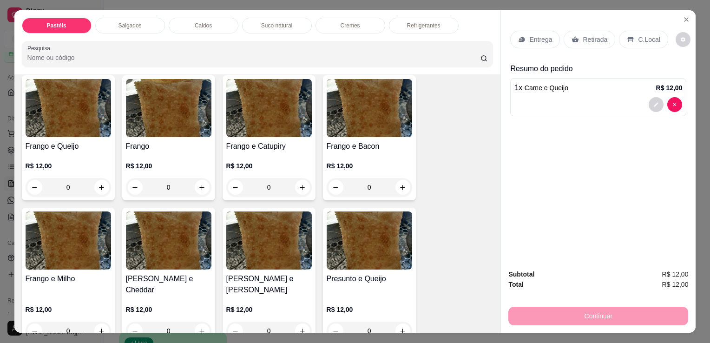
click at [90, 187] on div "0" at bounding box center [69, 187] width 86 height 19
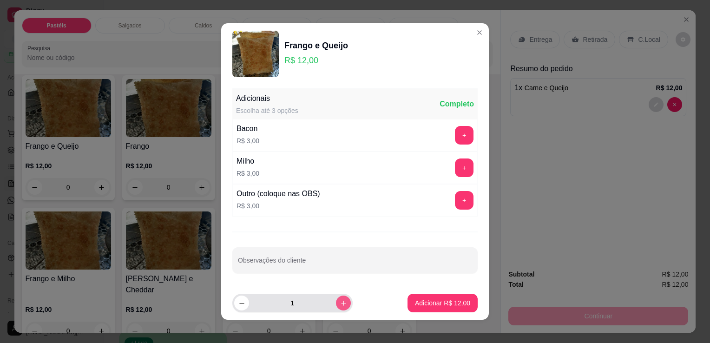
click at [337, 302] on button "increase-product-quantity" at bounding box center [343, 303] width 15 height 15
click at [337, 302] on button "increase-product-quantity" at bounding box center [343, 303] width 14 height 14
click at [238, 307] on button "decrease-product-quantity" at bounding box center [241, 303] width 15 height 15
type input "3"
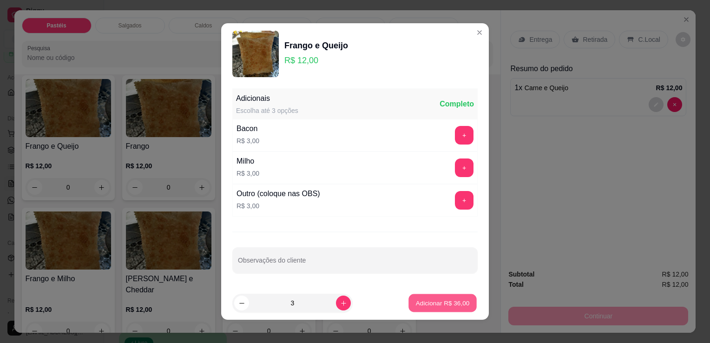
click at [416, 304] on p "Adicionar R$ 36,00" at bounding box center [443, 302] width 54 height 9
type input "3"
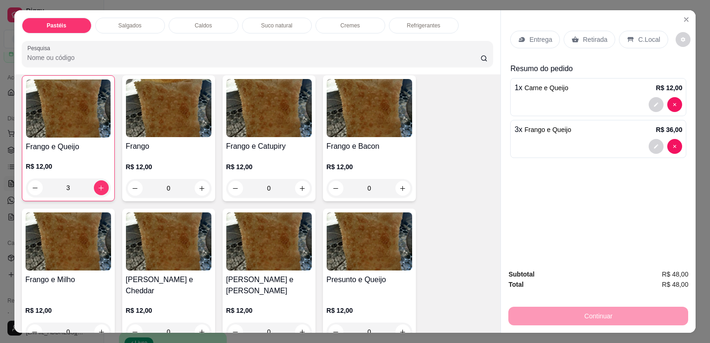
click at [578, 31] on div "Retirada" at bounding box center [590, 40] width 52 height 18
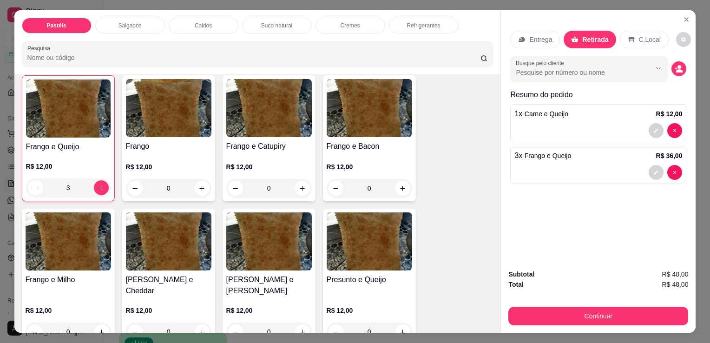
click at [628, 227] on div "Entrega Retirada C.Local Busque pelo cliente Resumo do pedido 1 x Carne e Queij…" at bounding box center [598, 136] width 195 height 252
click at [427, 25] on p "Refrigerantes" at bounding box center [423, 25] width 33 height 7
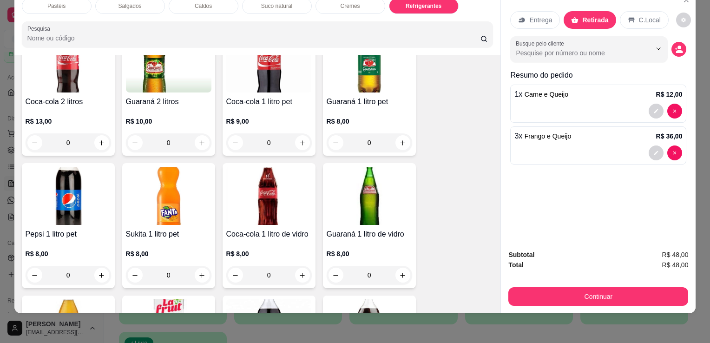
scroll to position [2433, 0]
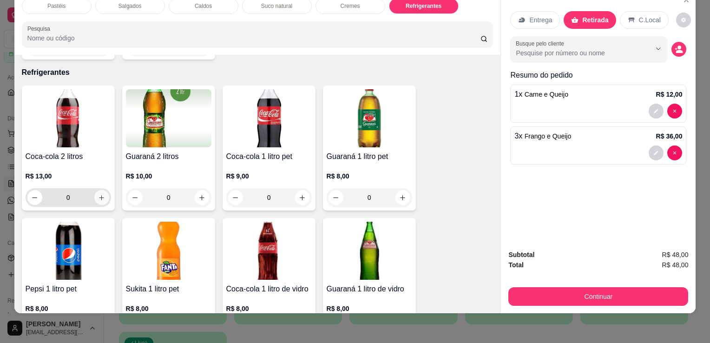
click at [101, 194] on icon "increase-product-quantity" at bounding box center [101, 197] width 7 height 7
type input "1"
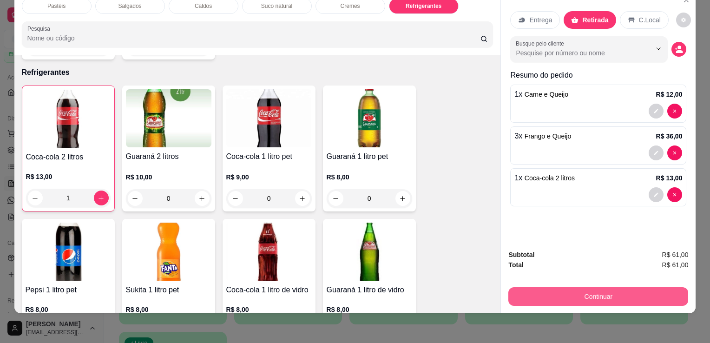
click at [601, 287] on button "Continuar" at bounding box center [599, 296] width 180 height 19
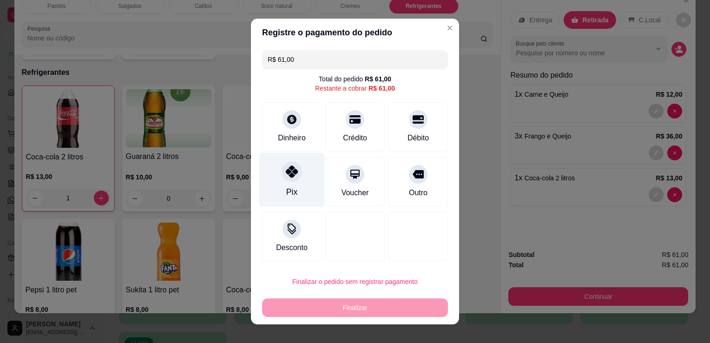
click at [287, 194] on div "Pix" at bounding box center [291, 192] width 11 height 12
type input "R$ 0,00"
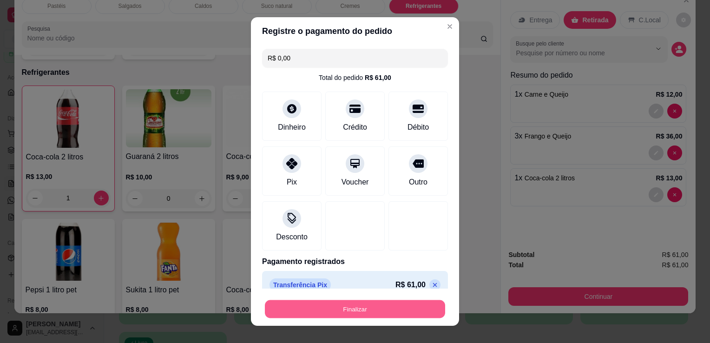
click at [415, 317] on button "Finalizar" at bounding box center [355, 309] width 180 height 18
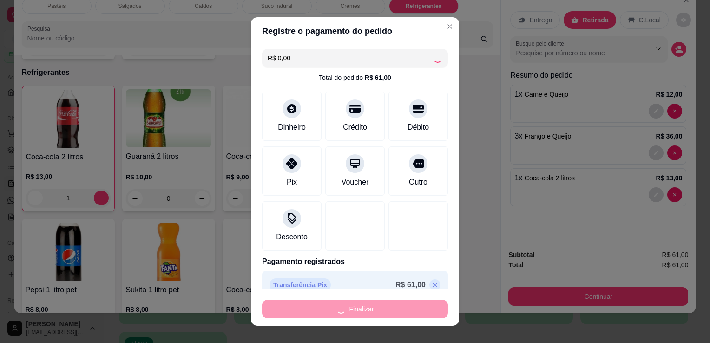
type input "0"
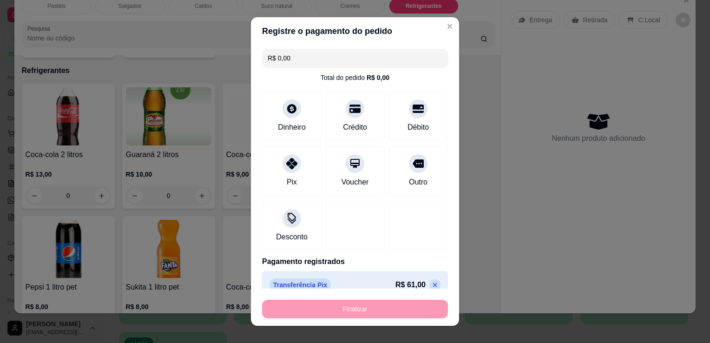
type input "-R$ 61,00"
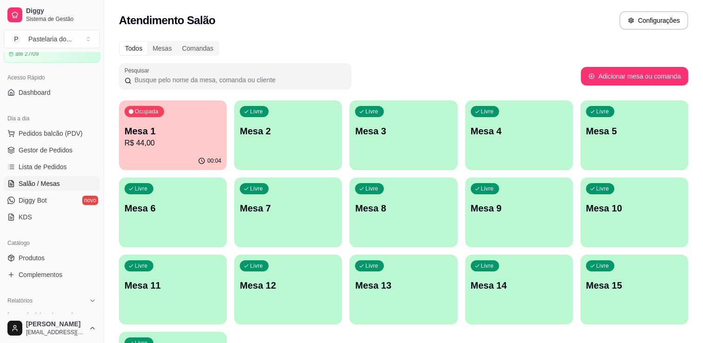
drag, startPoint x: 404, startPoint y: 289, endPoint x: 300, endPoint y: 19, distance: 289.5
click at [300, 19] on div "Atendimento Salão Configurações" at bounding box center [403, 20] width 569 height 19
click at [165, 141] on p "R$ 44,00" at bounding box center [173, 143] width 97 height 11
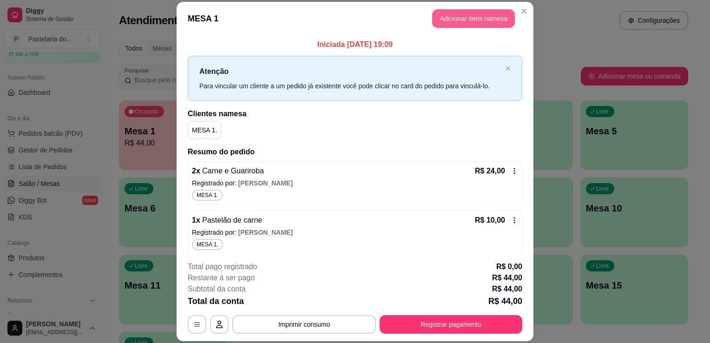
click at [470, 18] on button "Adicionar itens na mesa" at bounding box center [473, 18] width 83 height 19
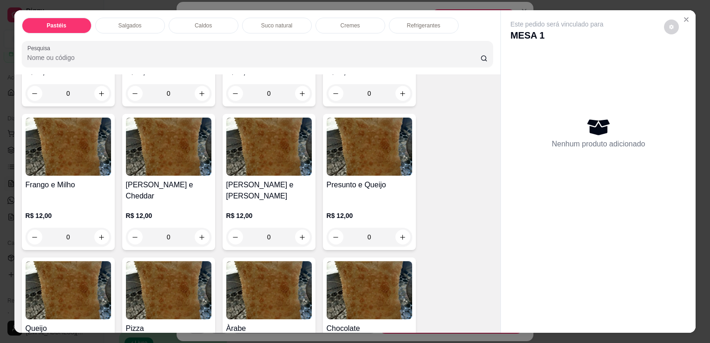
scroll to position [511, 0]
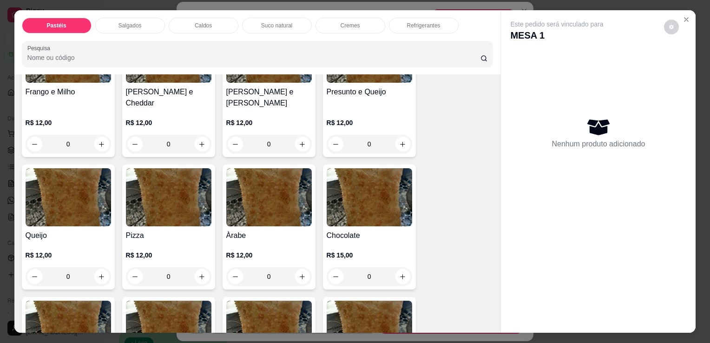
click at [194, 267] on div "0" at bounding box center [169, 276] width 86 height 19
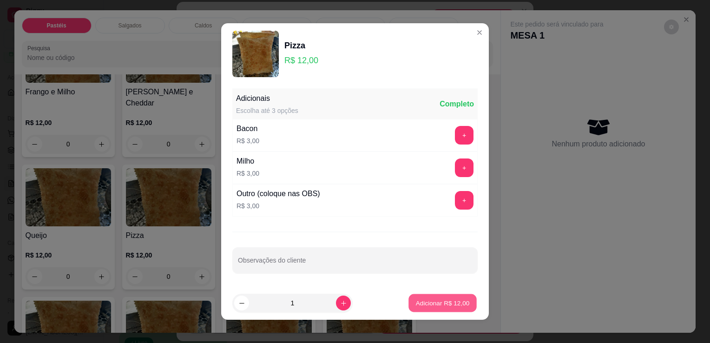
click at [460, 304] on button "Adicionar R$ 12,00" at bounding box center [443, 303] width 68 height 18
type input "1"
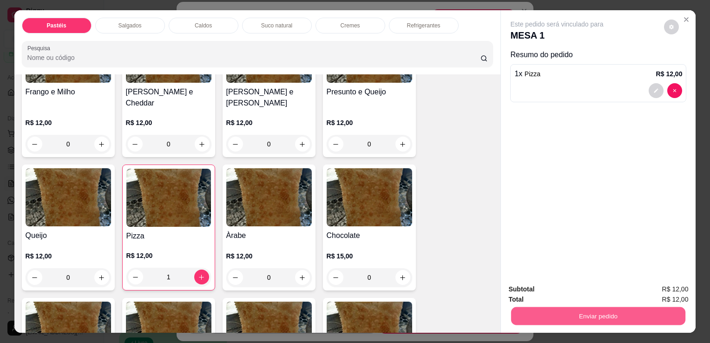
click at [571, 318] on button "Enviar pedido" at bounding box center [598, 316] width 174 height 18
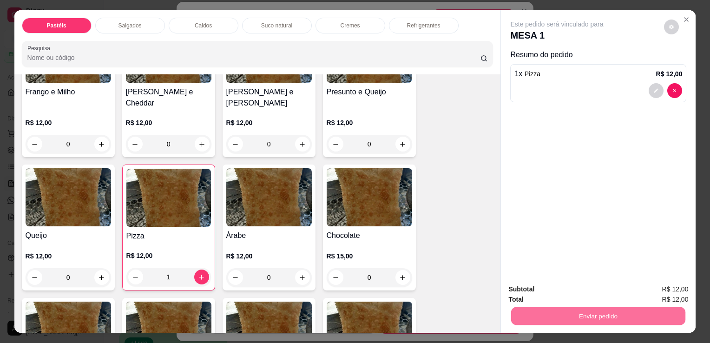
click at [649, 289] on button "Sim, quero registrar" at bounding box center [656, 290] width 69 height 18
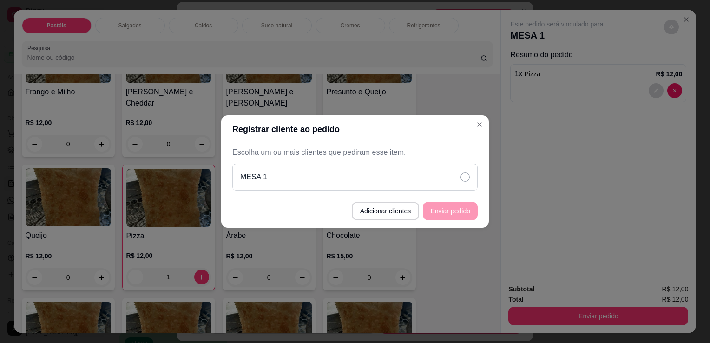
click at [422, 168] on div "MESA 1" at bounding box center [354, 177] width 245 height 27
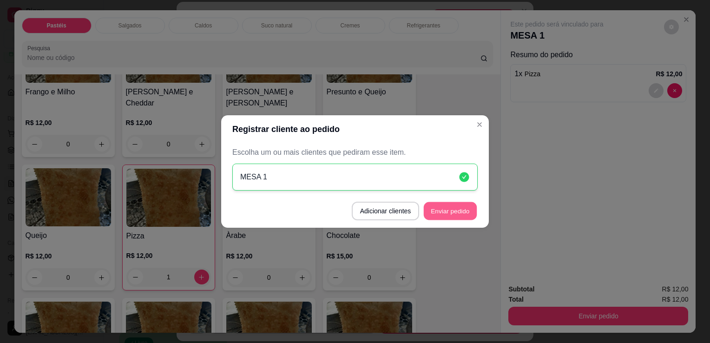
click at [454, 211] on button "Enviar pedido" at bounding box center [450, 211] width 53 height 18
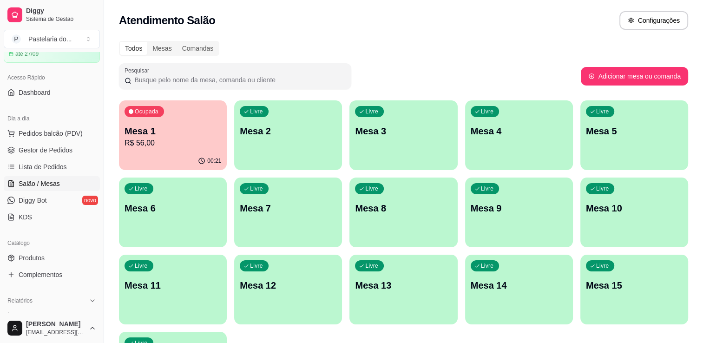
click at [177, 140] on p "R$ 56,00" at bounding box center [173, 143] width 97 height 11
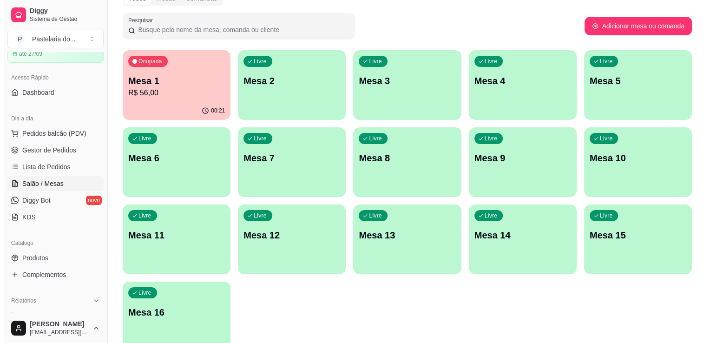
scroll to position [0, 0]
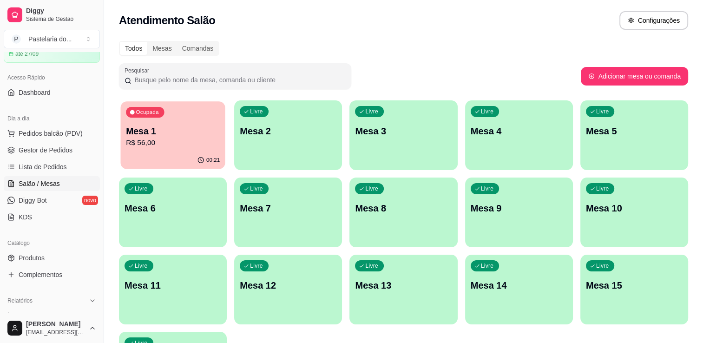
click at [175, 119] on div "Ocupada Mesa 1 R$ 56,00" at bounding box center [172, 126] width 105 height 50
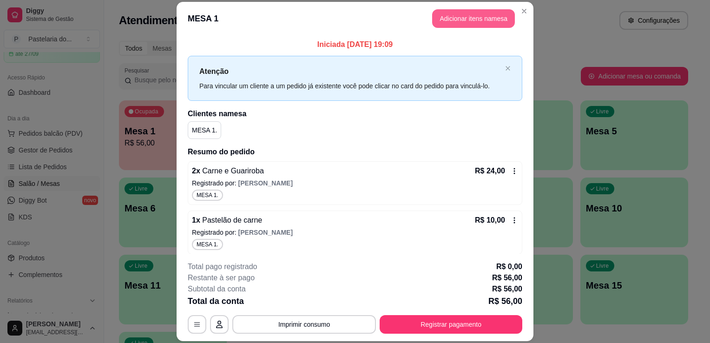
click at [456, 21] on button "Adicionar itens na mesa" at bounding box center [473, 18] width 83 height 19
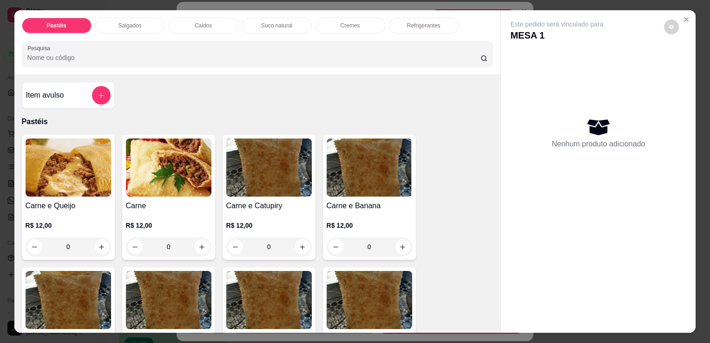
click at [414, 18] on div "Refrigerantes" at bounding box center [424, 26] width 70 height 16
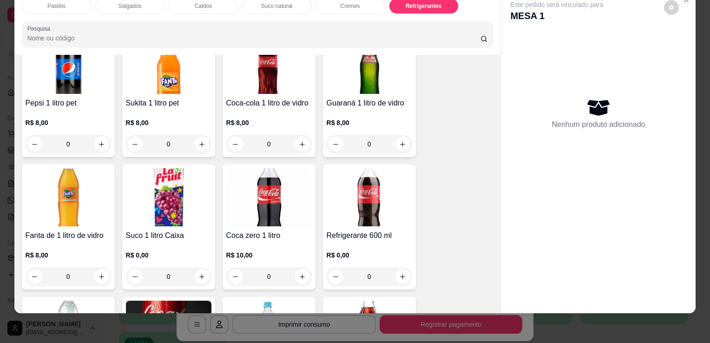
scroll to position [2617, 0]
click at [98, 273] on icon "increase-product-quantity" at bounding box center [101, 276] width 7 height 7
type input "1"
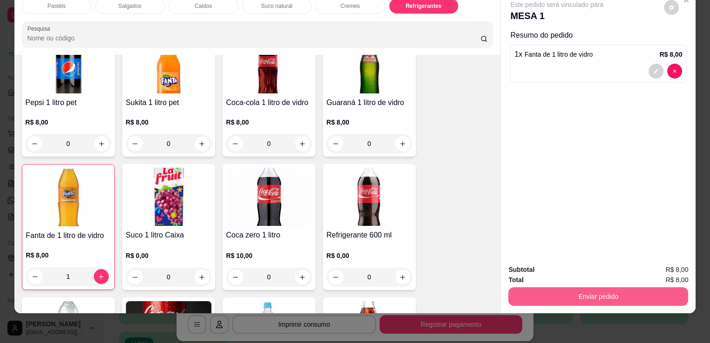
click at [625, 287] on button "Enviar pedido" at bounding box center [599, 296] width 180 height 19
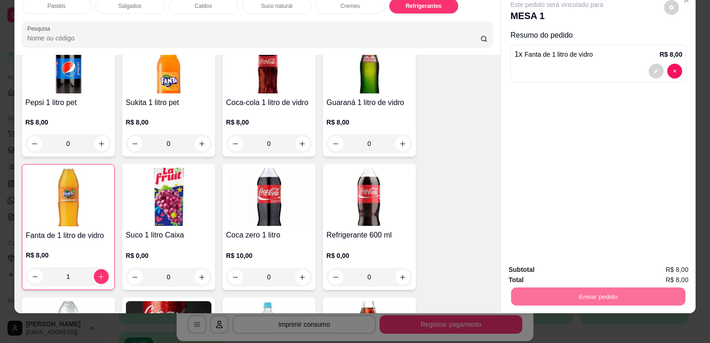
click at [644, 272] on button "Sim, quero registrar" at bounding box center [655, 266] width 67 height 17
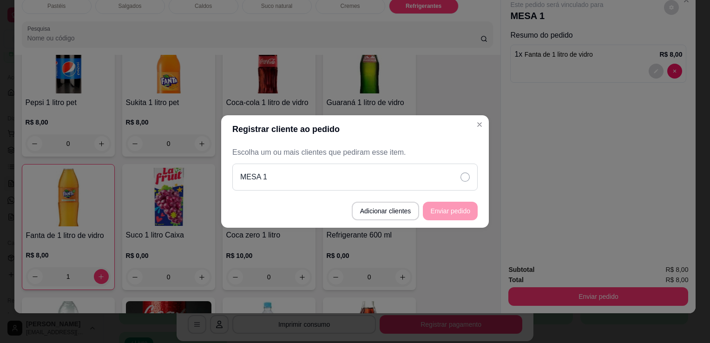
click at [463, 181] on icon at bounding box center [465, 176] width 9 height 9
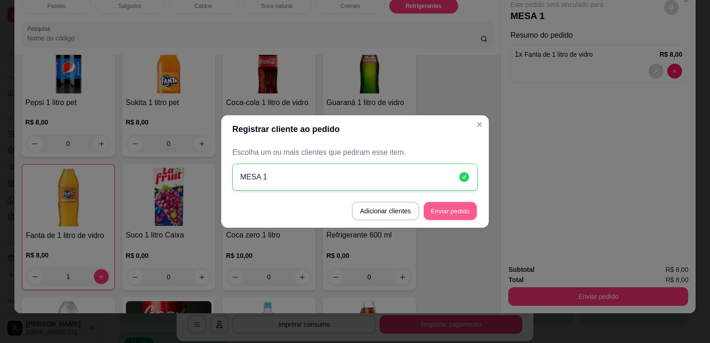
click at [455, 216] on button "Enviar pedido" at bounding box center [450, 211] width 53 height 18
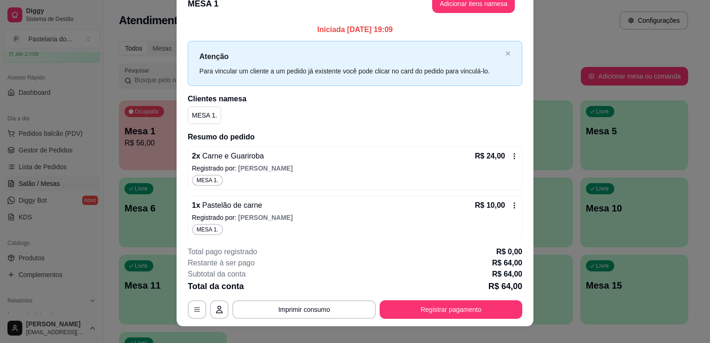
scroll to position [28, 0]
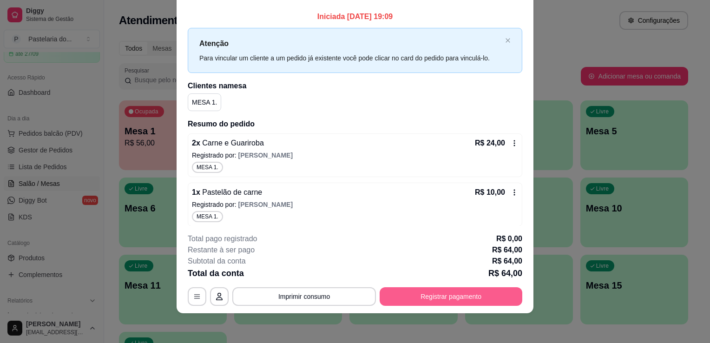
click at [496, 301] on button "Registrar pagamento" at bounding box center [451, 296] width 143 height 19
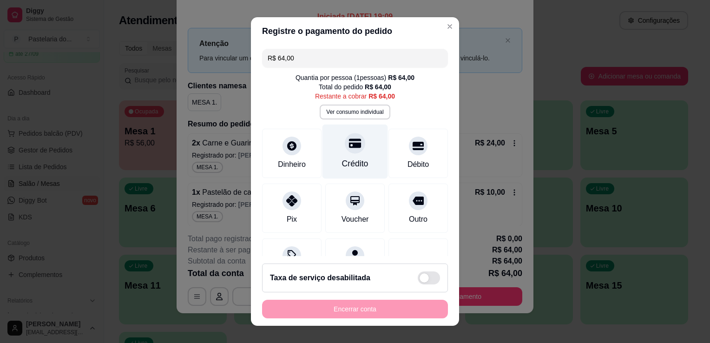
click at [359, 154] on div "Crédito" at bounding box center [356, 152] width 66 height 54
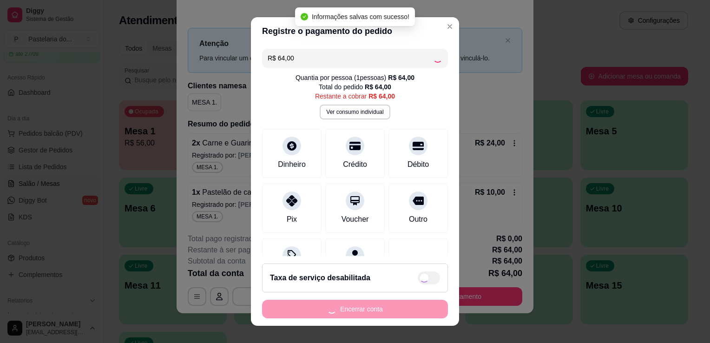
type input "R$ 0,00"
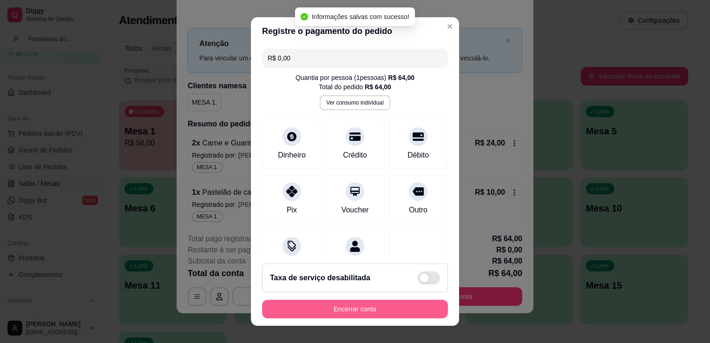
click at [411, 309] on button "Encerrar conta" at bounding box center [355, 309] width 186 height 19
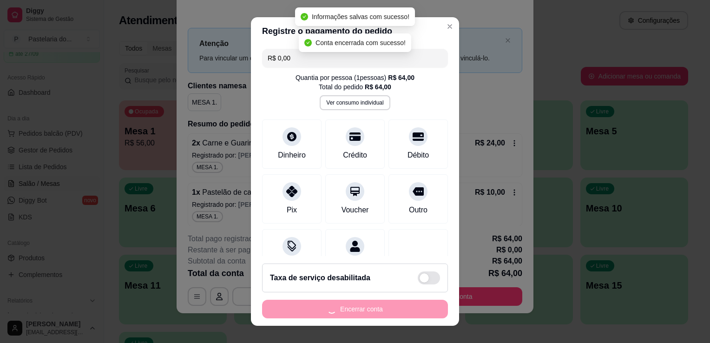
scroll to position [0, 0]
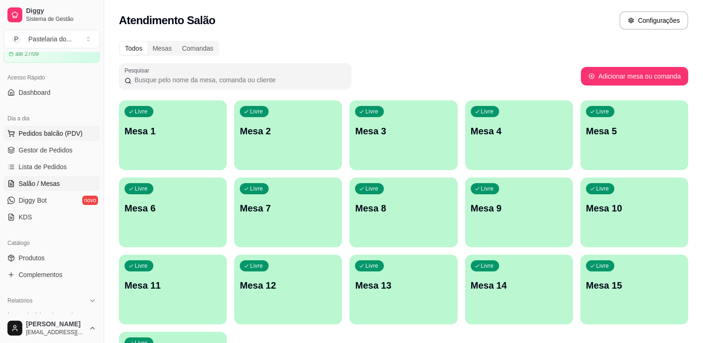
click at [71, 131] on span "Pedidos balcão (PDV)" at bounding box center [51, 133] width 64 height 9
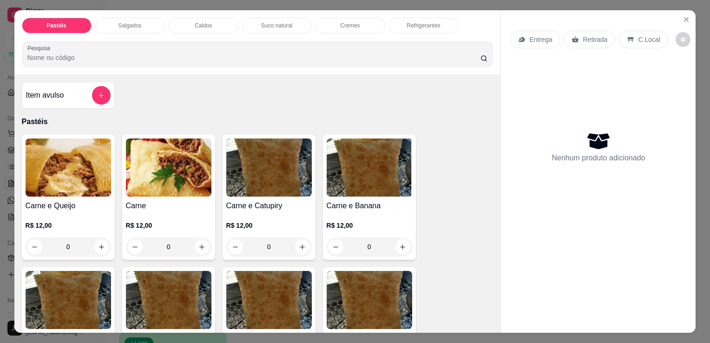
click at [124, 24] on p "Salgados" at bounding box center [130, 25] width 23 height 7
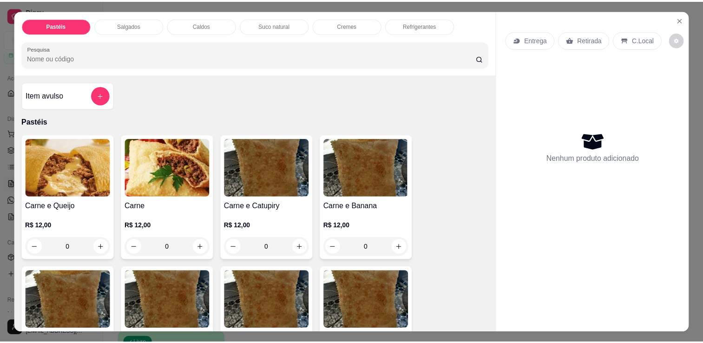
scroll to position [23, 0]
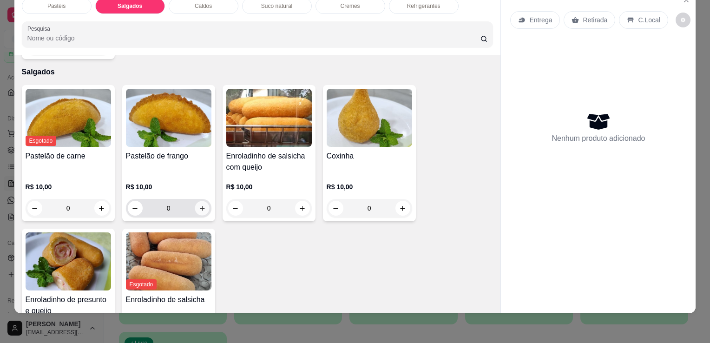
click at [204, 201] on button "increase-product-quantity" at bounding box center [202, 208] width 14 height 14
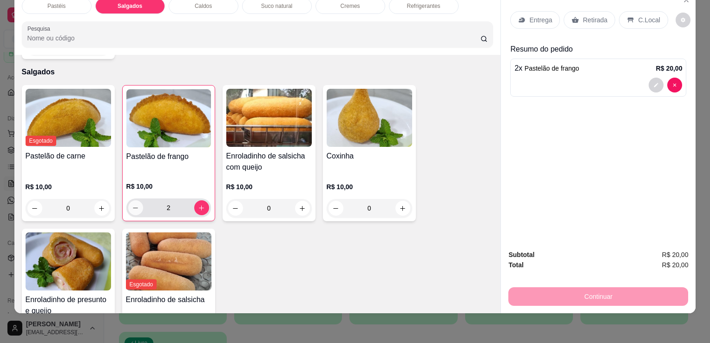
click at [133, 205] on icon "decrease-product-quantity" at bounding box center [135, 208] width 7 height 7
type input "1"
click at [404, 201] on button "increase-product-quantity" at bounding box center [403, 208] width 15 height 15
type input "1"
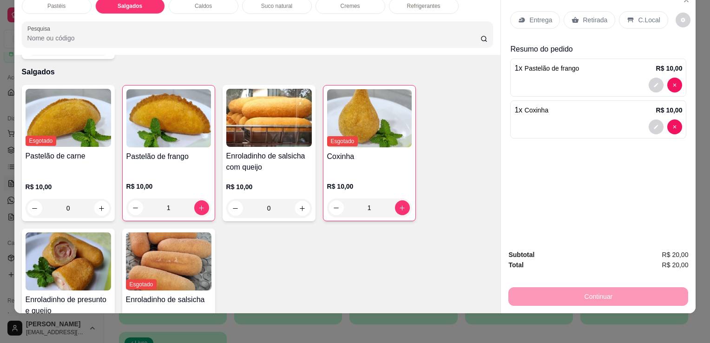
click at [595, 19] on div "Retirada" at bounding box center [590, 20] width 52 height 18
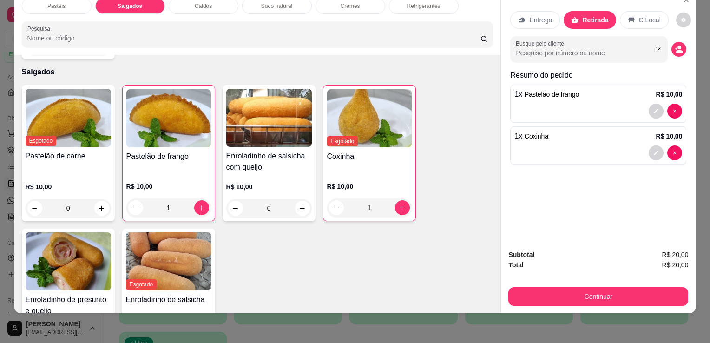
click at [610, 289] on button "Continuar" at bounding box center [599, 296] width 180 height 19
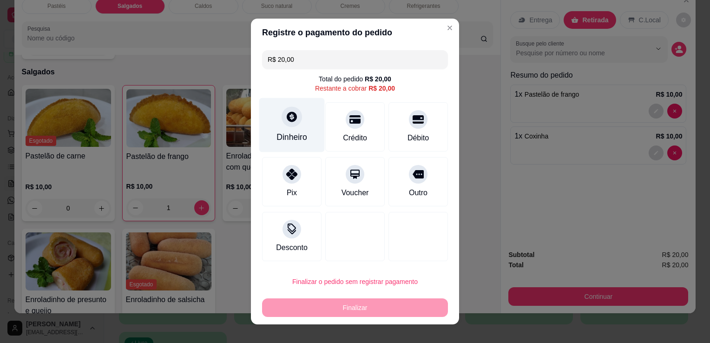
click at [285, 128] on div "Dinheiro" at bounding box center [292, 125] width 66 height 54
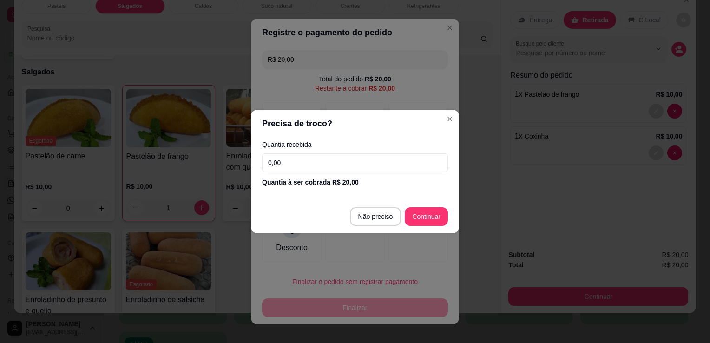
click at [335, 168] on input "0,00" at bounding box center [355, 162] width 186 height 19
type input "20,00"
type input "R$ 0,00"
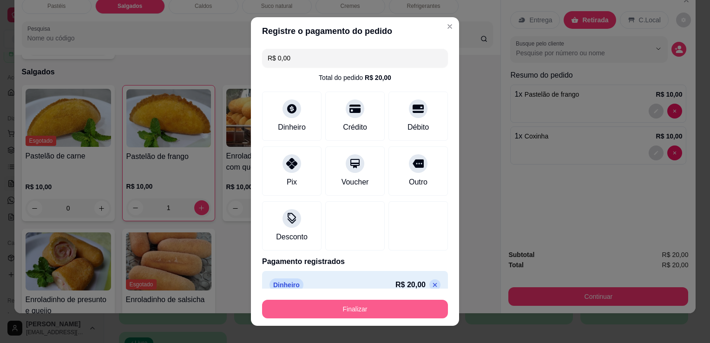
click at [377, 313] on button "Finalizar" at bounding box center [355, 309] width 186 height 19
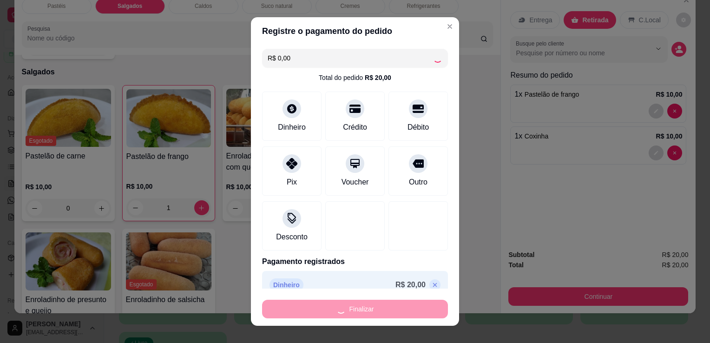
type input "0"
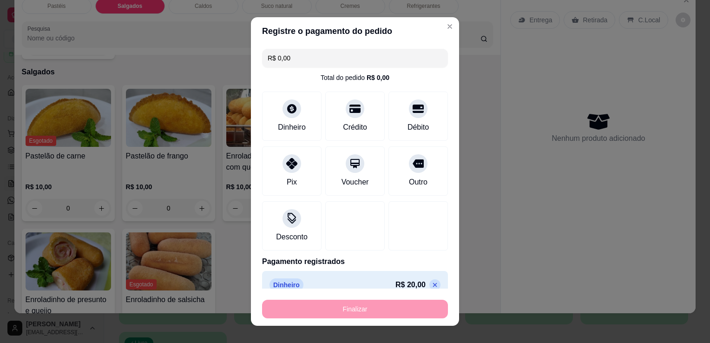
type input "-R$ 20,00"
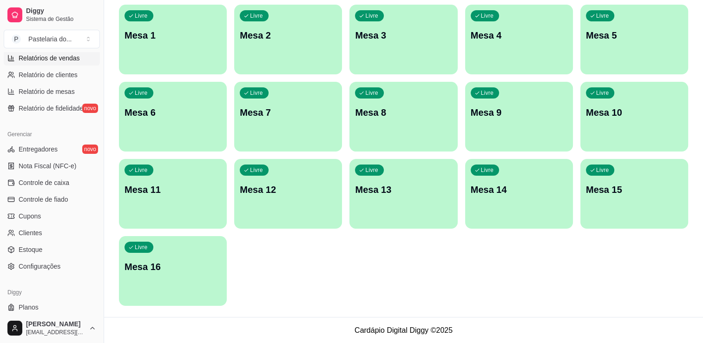
scroll to position [325, 0]
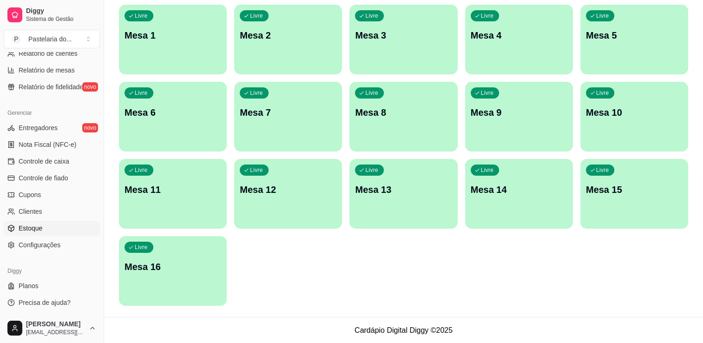
click at [47, 226] on link "Estoque" at bounding box center [52, 228] width 96 height 15
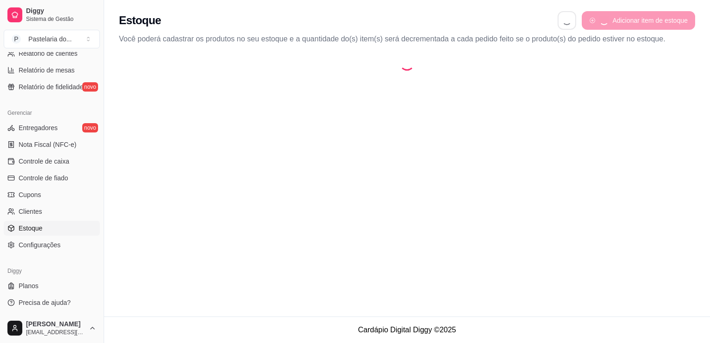
select select "QUANTITY_ORDER"
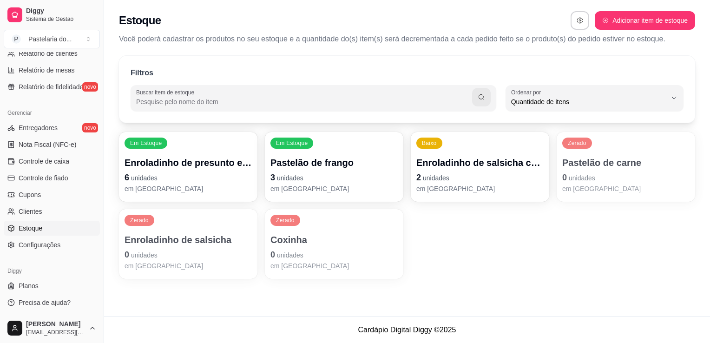
scroll to position [9, 0]
click at [187, 252] on p "0 unidades" at bounding box center [188, 254] width 127 height 13
click at [177, 233] on p "Enroladinho de salsicha" at bounding box center [188, 239] width 127 height 13
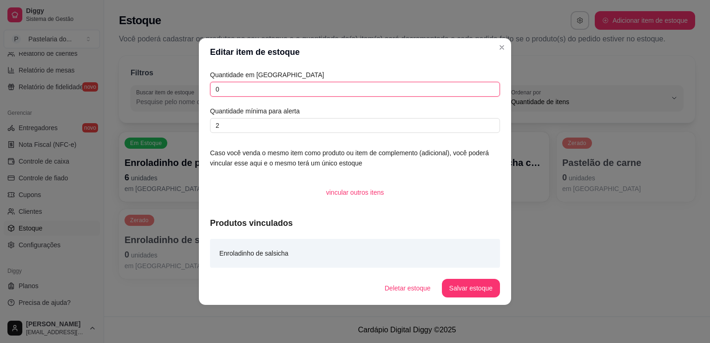
click at [292, 93] on input "0" at bounding box center [355, 89] width 290 height 15
type input "1"
click at [493, 278] on footer "Deletar estoque Salvar estoque" at bounding box center [355, 287] width 312 height 33
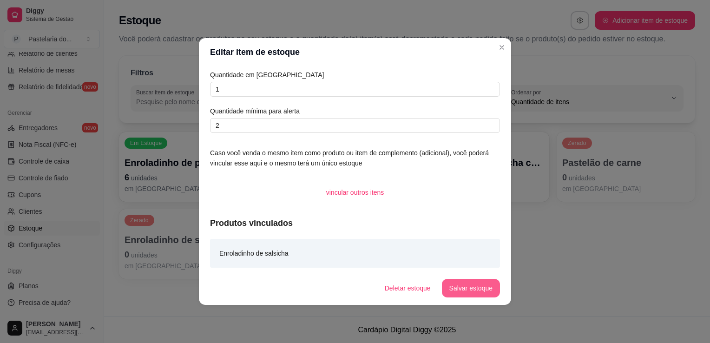
click at [488, 290] on button "Salvar estoque" at bounding box center [471, 288] width 58 height 19
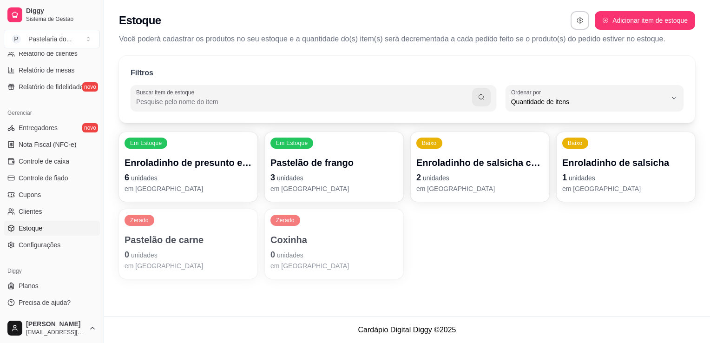
click at [180, 187] on p "em [GEOGRAPHIC_DATA]" at bounding box center [188, 188] width 127 height 9
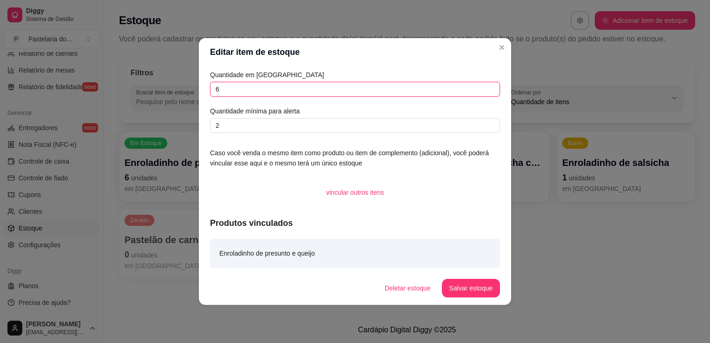
click at [270, 95] on input "6" at bounding box center [355, 89] width 290 height 15
type input "2"
type input "3"
click at [479, 278] on footer "Deletar estoque Salvar estoque" at bounding box center [355, 287] width 312 height 33
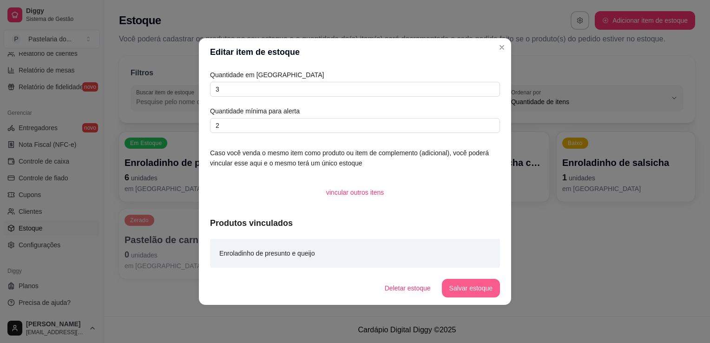
click at [478, 293] on button "Salvar estoque" at bounding box center [471, 288] width 58 height 19
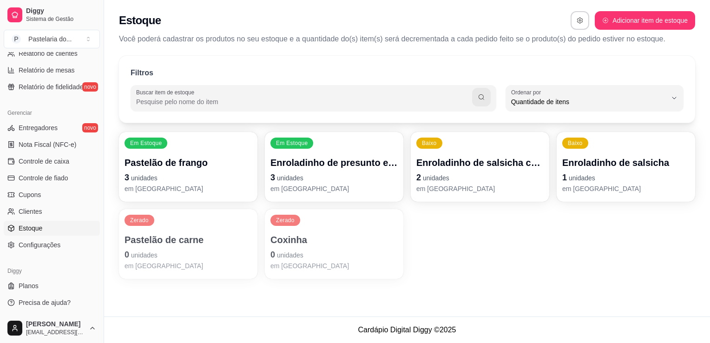
click at [344, 167] on p "Enroladinho de presunto e queijo" at bounding box center [334, 162] width 127 height 13
click at [202, 184] on p "em [GEOGRAPHIC_DATA]" at bounding box center [188, 188] width 127 height 9
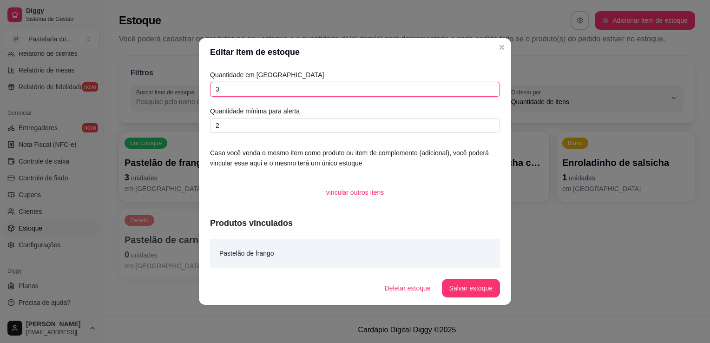
drag, startPoint x: 202, startPoint y: 184, endPoint x: 286, endPoint y: 90, distance: 126.4
click at [285, 91] on input "3" at bounding box center [355, 89] width 290 height 15
type input "2"
click at [464, 295] on button "Salvar estoque" at bounding box center [471, 288] width 58 height 19
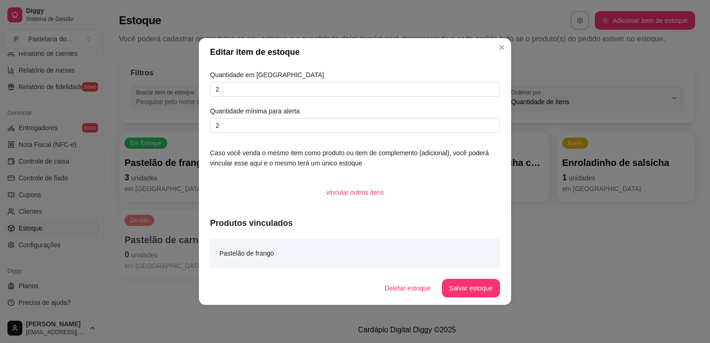
click at [464, 295] on div "Deletar estoque Salvar estoque" at bounding box center [438, 288] width 123 height 19
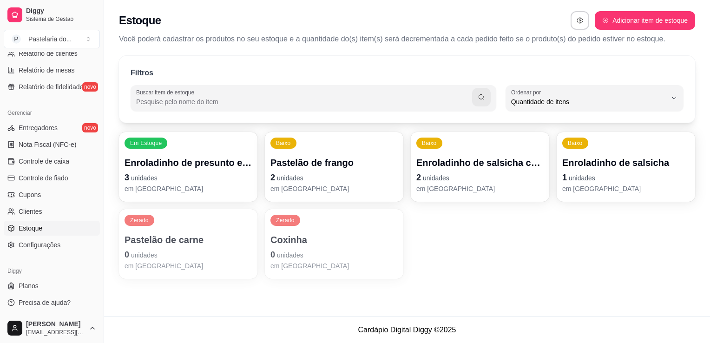
click at [550, 162] on div "Em Estoque Enroladinho de presunto e queijo 3 unidades em estoque Baixo Pastelã…" at bounding box center [407, 205] width 576 height 147
click at [522, 166] on p "Enroladinho de salsicha com queijo" at bounding box center [480, 163] width 124 height 13
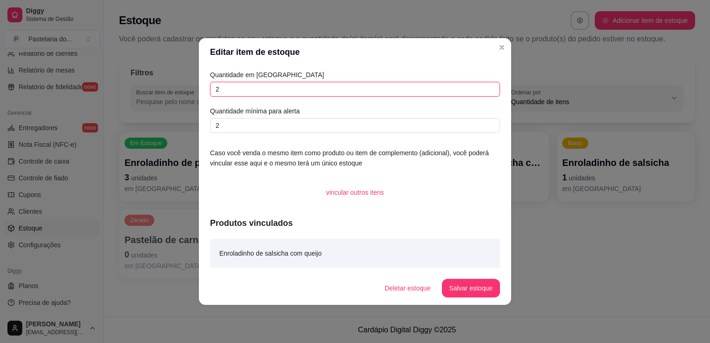
click at [311, 88] on input "2" at bounding box center [355, 89] width 290 height 15
type input "1"
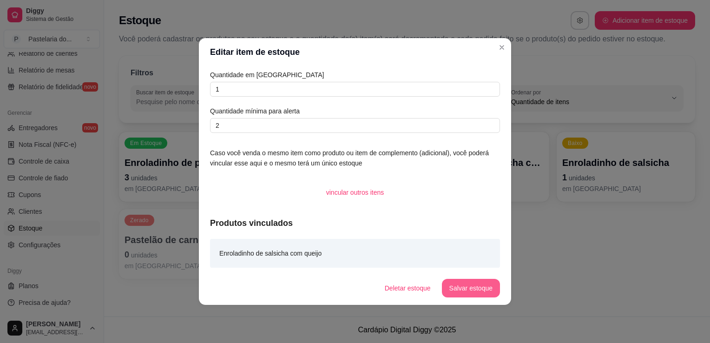
click at [449, 287] on button "Salvar estoque" at bounding box center [471, 288] width 58 height 19
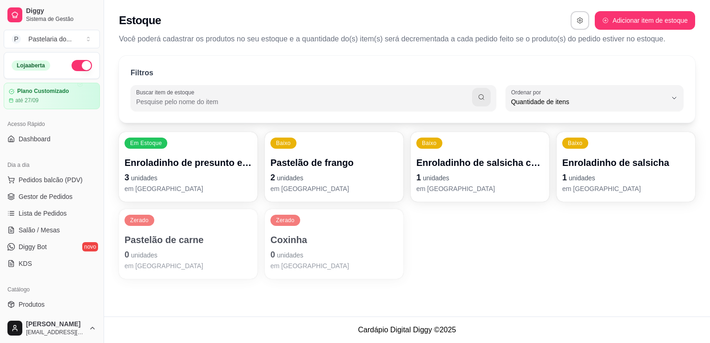
scroll to position [0, 0]
click at [60, 185] on button "Pedidos balcão (PDV)" at bounding box center [52, 179] width 96 height 15
drag, startPoint x: 54, startPoint y: 225, endPoint x: 102, endPoint y: 245, distance: 52.0
click at [54, 226] on span "Salão / Mesas" at bounding box center [39, 229] width 41 height 9
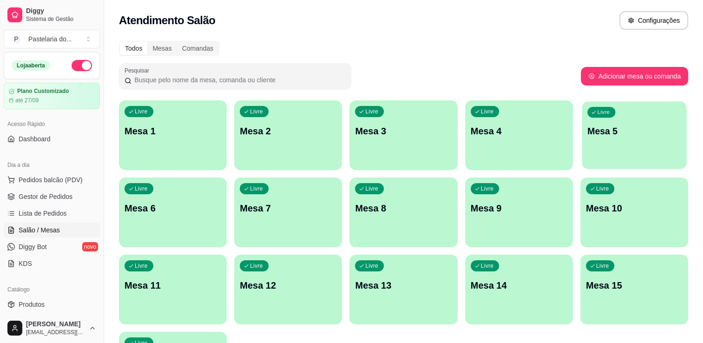
click at [599, 137] on p "Mesa 5" at bounding box center [635, 131] width 94 height 13
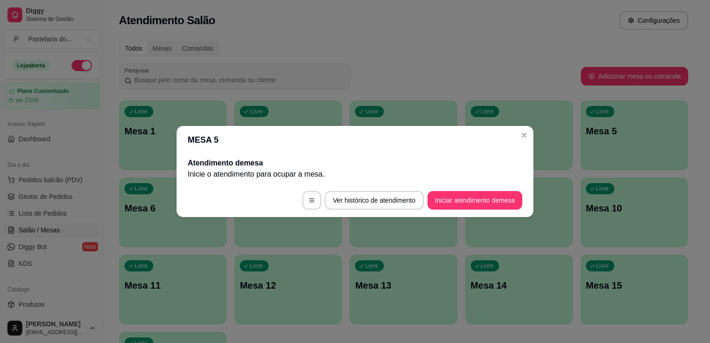
click at [497, 204] on button "Iniciar atendimento de mesa" at bounding box center [475, 200] width 95 height 19
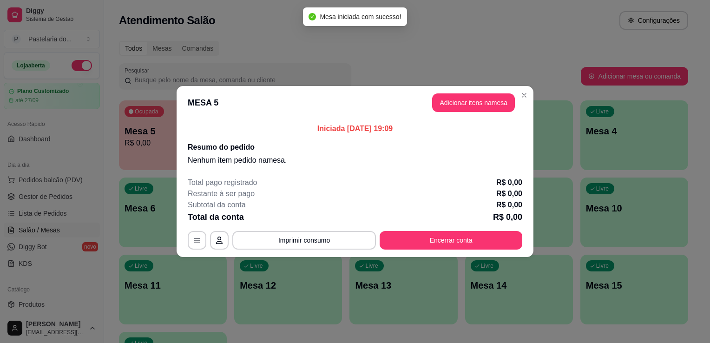
click at [486, 97] on button "Adicionar itens na mesa" at bounding box center [473, 102] width 83 height 19
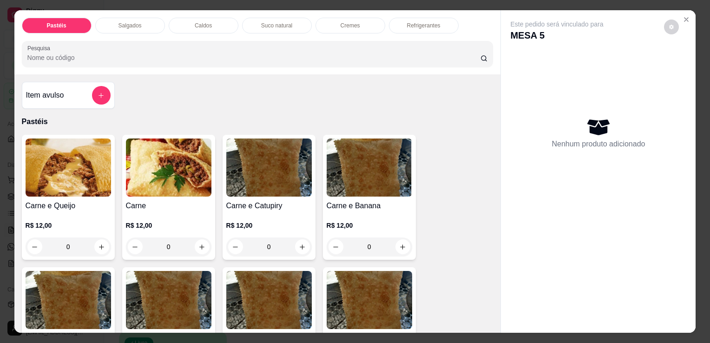
click at [197, 241] on div "0" at bounding box center [169, 247] width 86 height 19
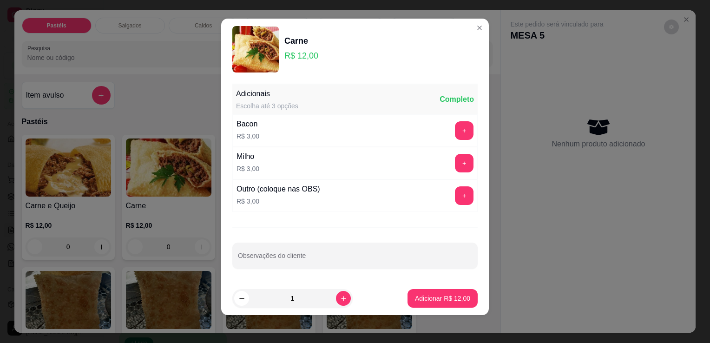
scroll to position [6, 0]
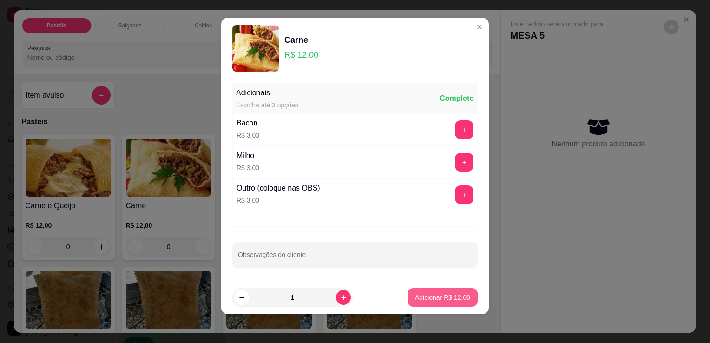
click at [423, 299] on p "Adicionar R$ 12,00" at bounding box center [442, 297] width 55 height 9
type input "1"
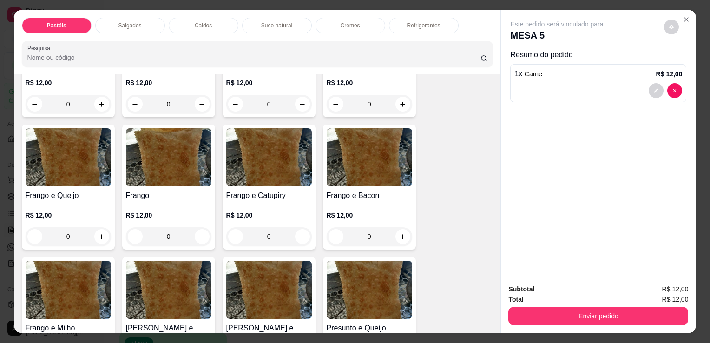
scroll to position [325, 0]
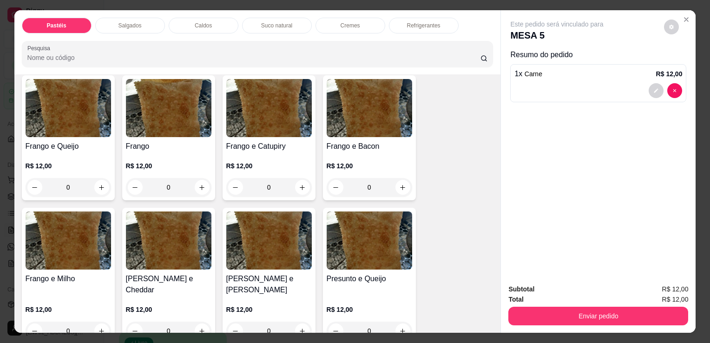
click at [303, 184] on div "0" at bounding box center [269, 187] width 86 height 19
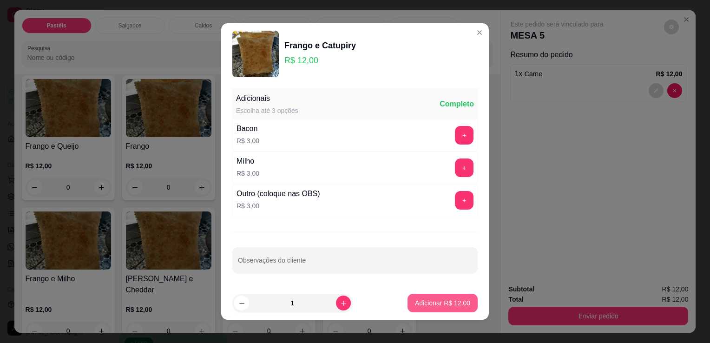
click at [444, 297] on button "Adicionar R$ 12,00" at bounding box center [443, 303] width 70 height 19
type input "1"
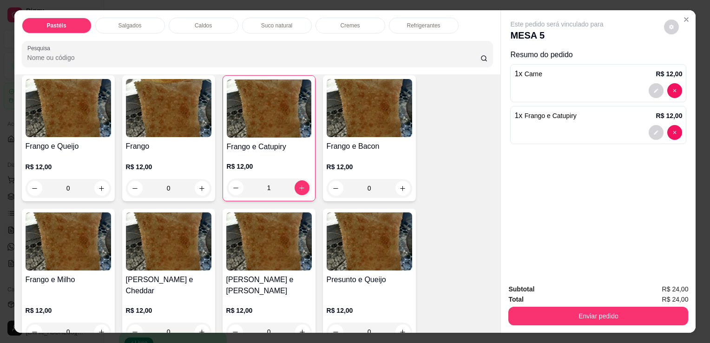
click at [429, 26] on div "Refrigerantes" at bounding box center [424, 26] width 70 height 16
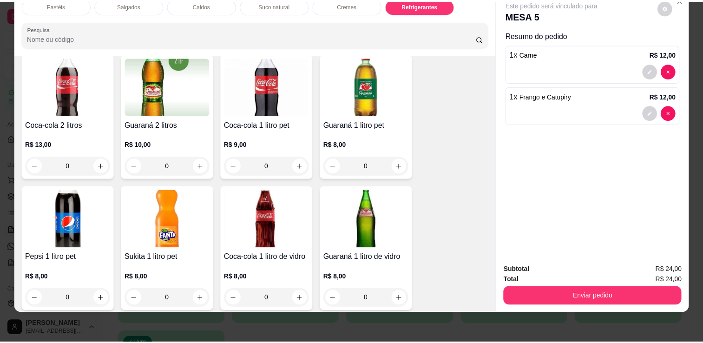
scroll to position [2479, 0]
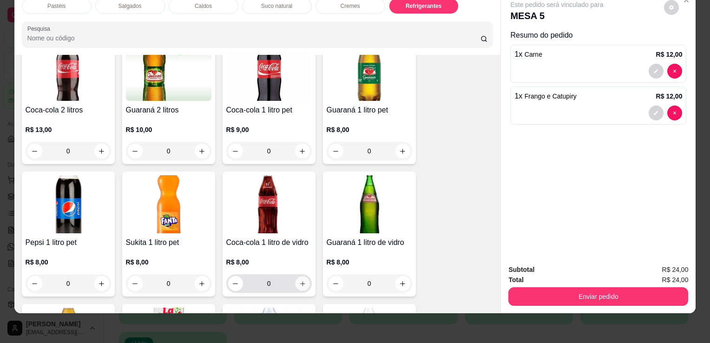
click at [301, 280] on icon "increase-product-quantity" at bounding box center [302, 283] width 7 height 7
type input "1"
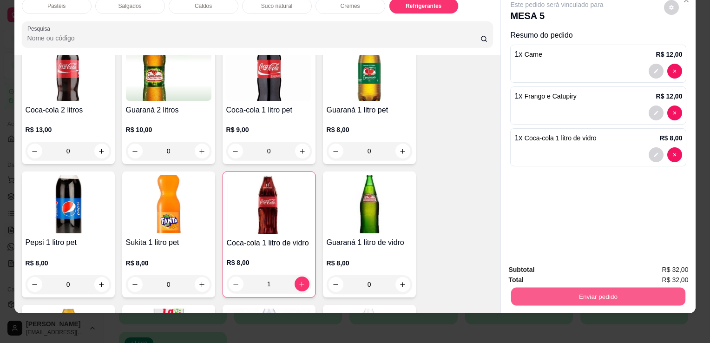
click at [597, 291] on button "Enviar pedido" at bounding box center [598, 296] width 174 height 18
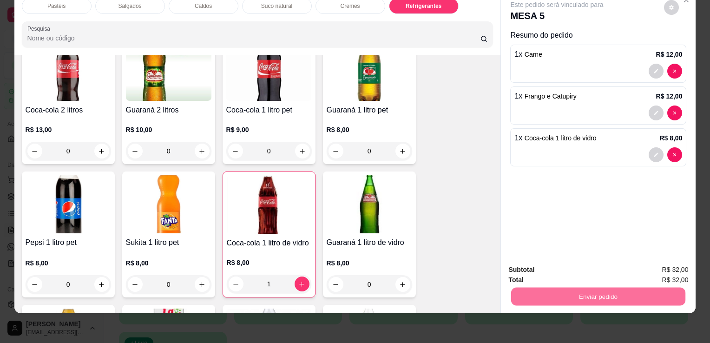
click at [662, 263] on button "Sim, quero registrar" at bounding box center [655, 266] width 67 height 17
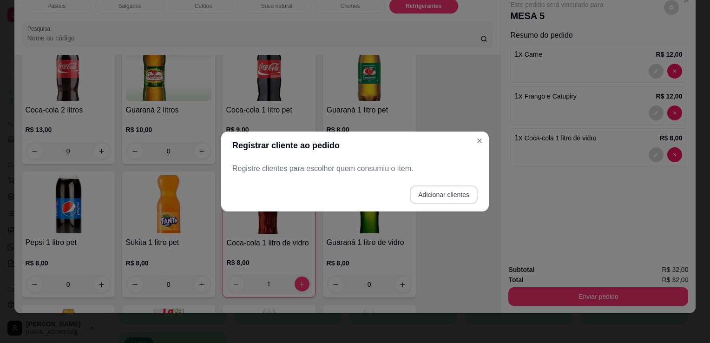
click at [455, 190] on button "Adicionar clientes" at bounding box center [444, 194] width 68 height 19
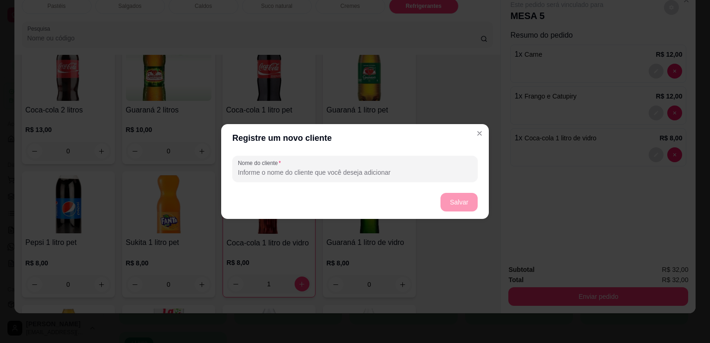
click at [386, 170] on input "Nome do cliente" at bounding box center [355, 172] width 234 height 9
type input "m"
type input "MESA 5"
click at [469, 213] on footer "Salvar" at bounding box center [355, 201] width 268 height 33
click at [468, 205] on button "Salvar" at bounding box center [459, 202] width 37 height 19
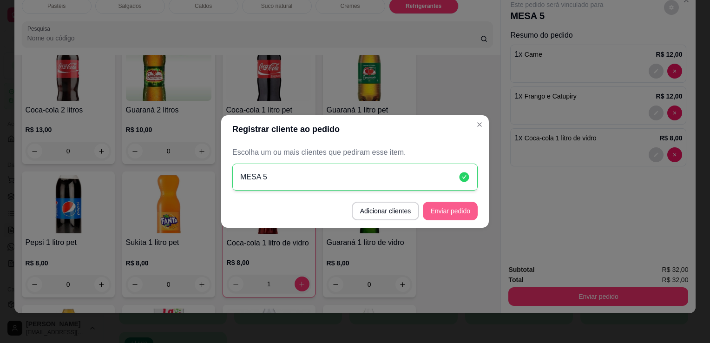
click at [452, 211] on button "Enviar pedido" at bounding box center [450, 211] width 55 height 19
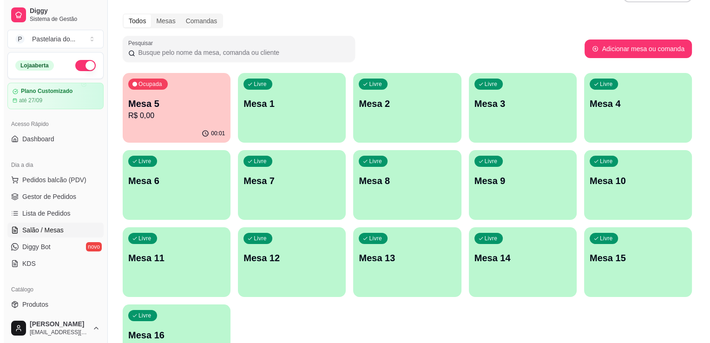
scroll to position [0, 0]
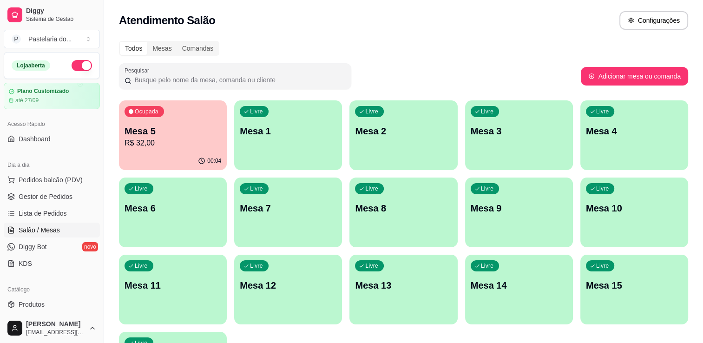
click at [374, 133] on p "Mesa 2" at bounding box center [403, 131] width 97 height 13
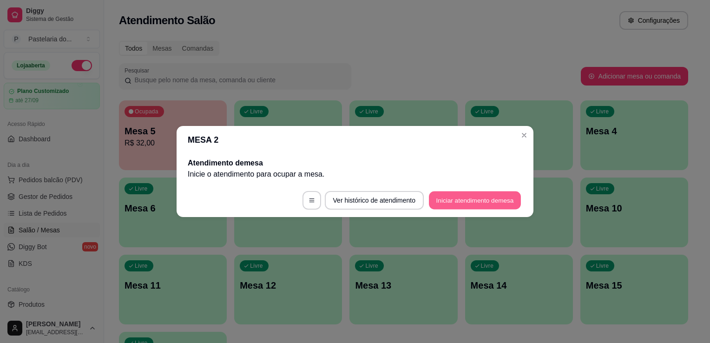
click at [470, 202] on button "Iniciar atendimento de mesa" at bounding box center [475, 201] width 92 height 18
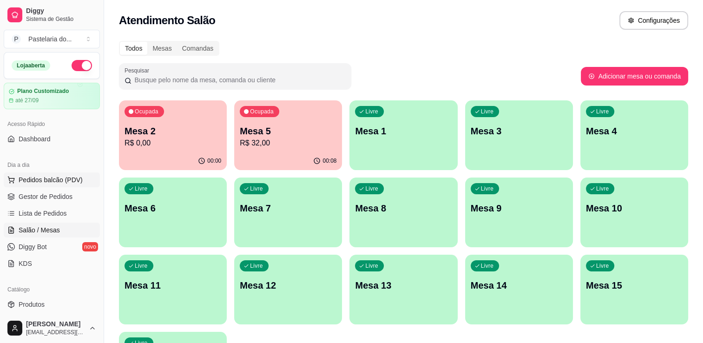
click at [59, 181] on span "Pedidos balcão (PDV)" at bounding box center [51, 179] width 64 height 9
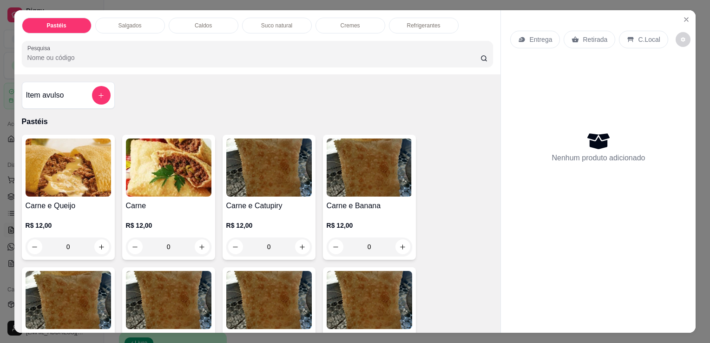
click at [129, 22] on p "Salgados" at bounding box center [130, 25] width 23 height 7
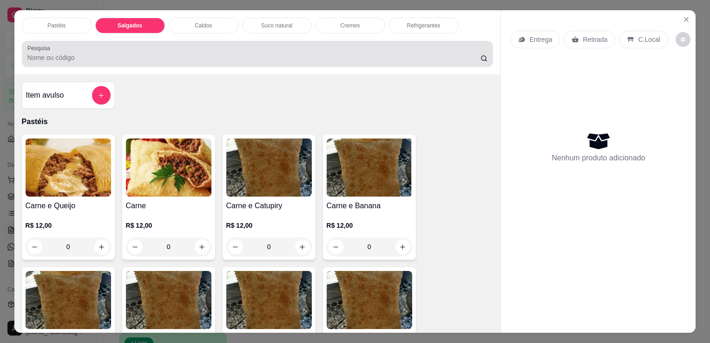
scroll to position [23, 0]
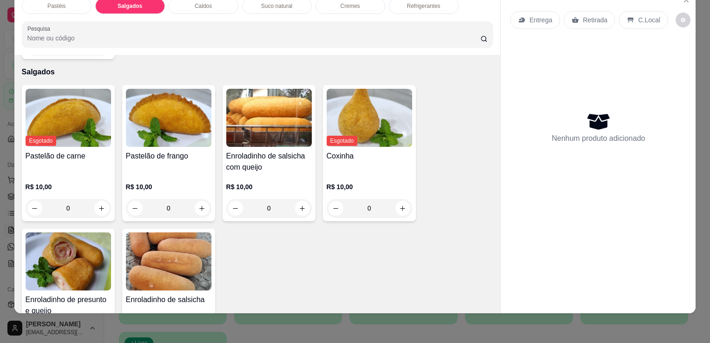
click at [60, 261] on img at bounding box center [69, 261] width 86 height 58
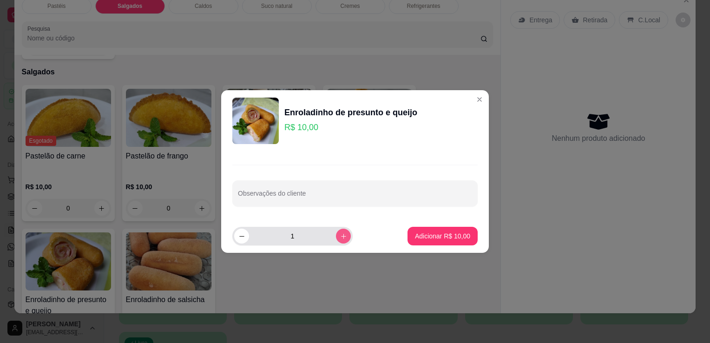
click at [340, 233] on icon "increase-product-quantity" at bounding box center [343, 236] width 7 height 7
click at [340, 234] on icon "increase-product-quantity" at bounding box center [343, 236] width 7 height 7
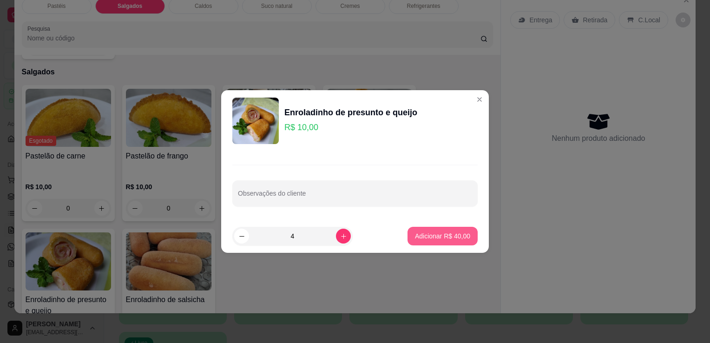
click at [415, 235] on p "Adicionar R$ 40,00" at bounding box center [442, 236] width 55 height 9
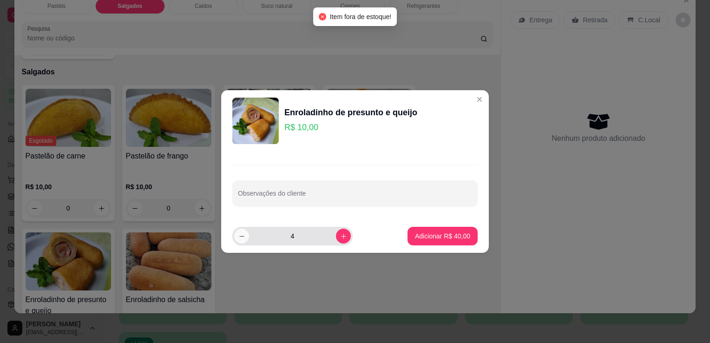
click at [245, 236] on icon "decrease-product-quantity" at bounding box center [241, 236] width 7 height 7
type input "3"
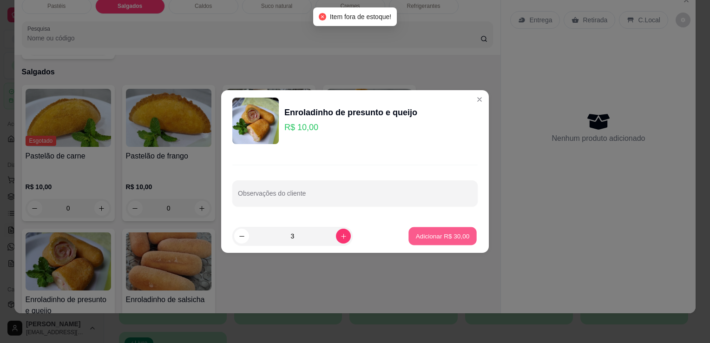
click at [464, 241] on button "Adicionar R$ 30,00" at bounding box center [443, 236] width 68 height 18
type input "3"
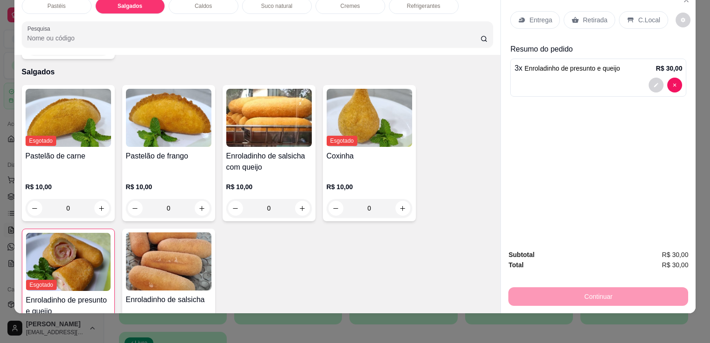
click at [176, 151] on h4 "Pastelão de frango" at bounding box center [169, 156] width 86 height 11
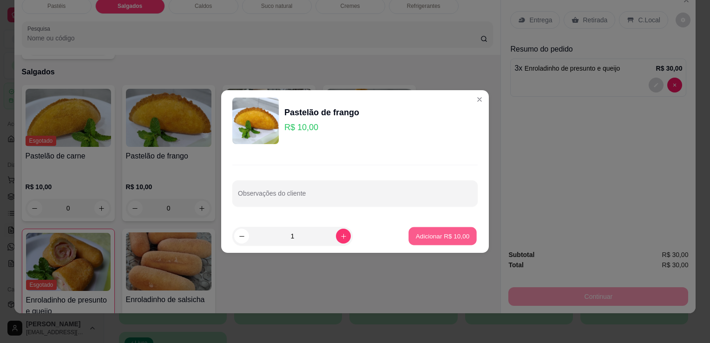
click at [418, 233] on p "Adicionar R$ 10,00" at bounding box center [443, 236] width 54 height 9
type input "1"
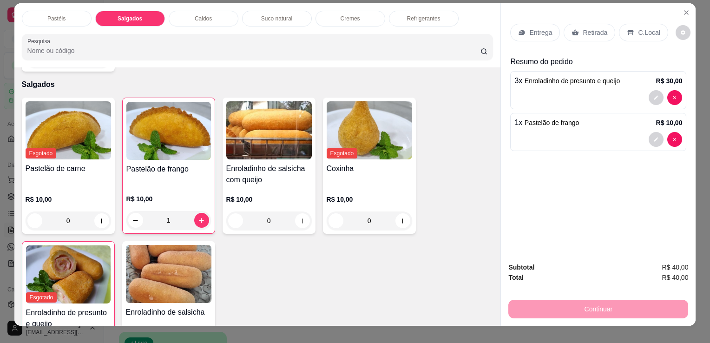
scroll to position [0, 0]
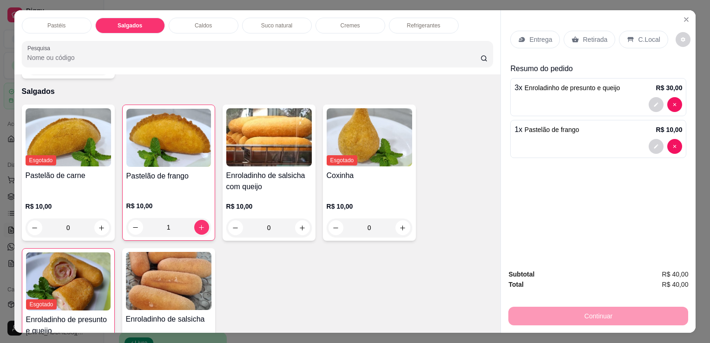
click at [68, 18] on div "Pastéis" at bounding box center [57, 26] width 70 height 16
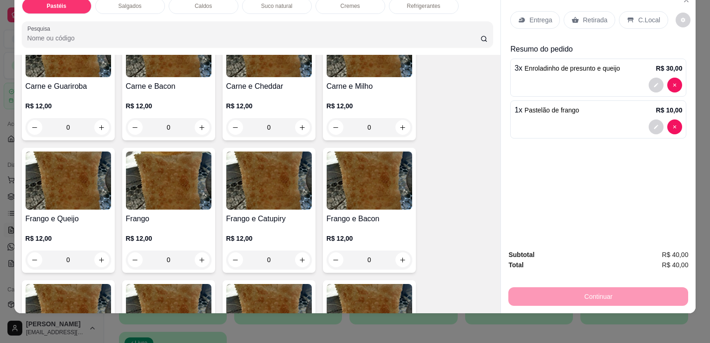
scroll to position [227, 0]
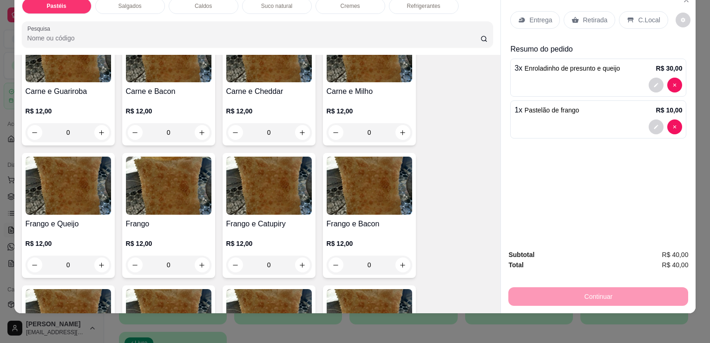
click at [57, 97] on div "R$ 12,00 0" at bounding box center [69, 119] width 86 height 45
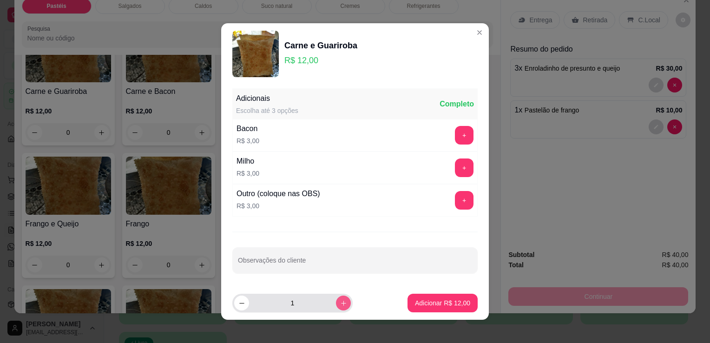
click at [336, 297] on button "increase-product-quantity" at bounding box center [343, 303] width 15 height 15
type input "2"
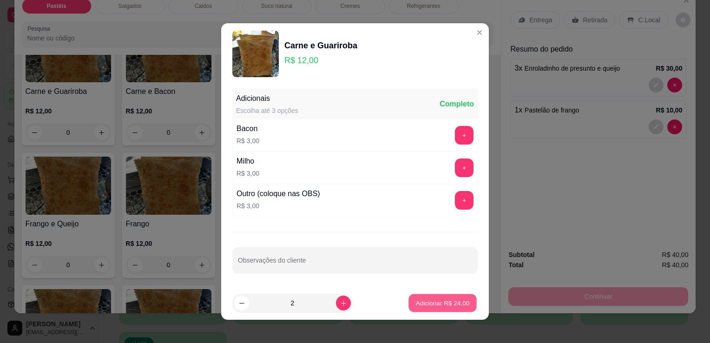
click at [425, 303] on p "Adicionar R$ 24,00" at bounding box center [443, 302] width 54 height 9
type input "2"
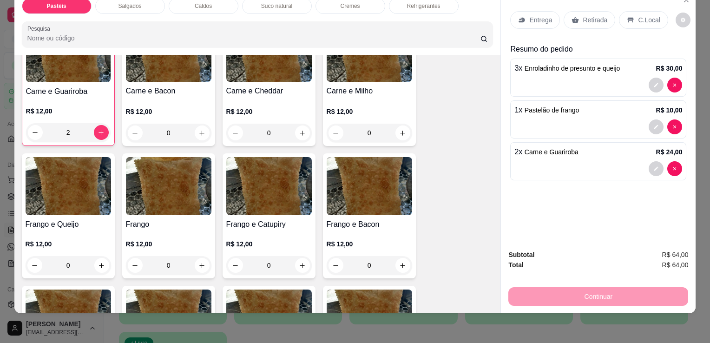
click at [593, 11] on div "Retirada" at bounding box center [590, 20] width 52 height 18
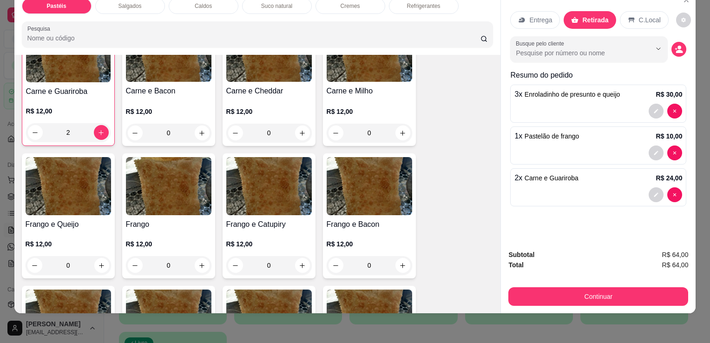
scroll to position [0, 0]
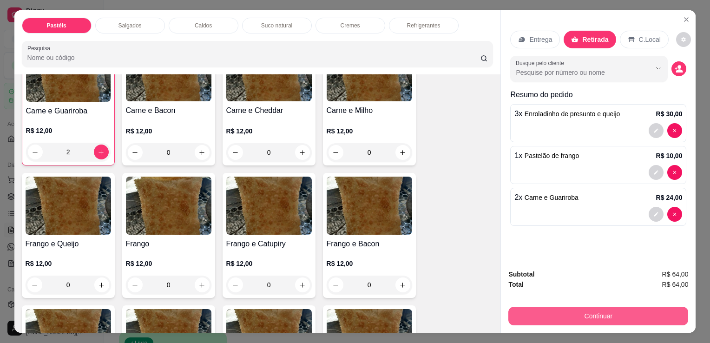
click at [526, 310] on button "Continuar" at bounding box center [599, 316] width 180 height 19
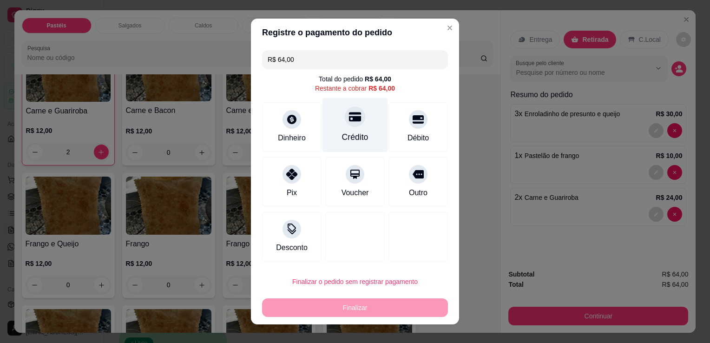
click at [329, 124] on div "Crédito" at bounding box center [356, 125] width 66 height 54
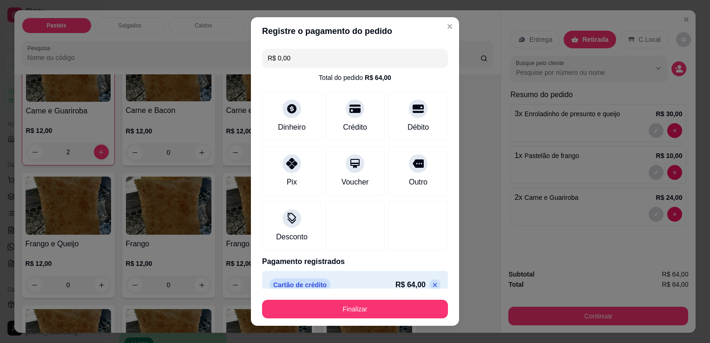
click at [431, 281] on icon at bounding box center [434, 284] width 7 height 7
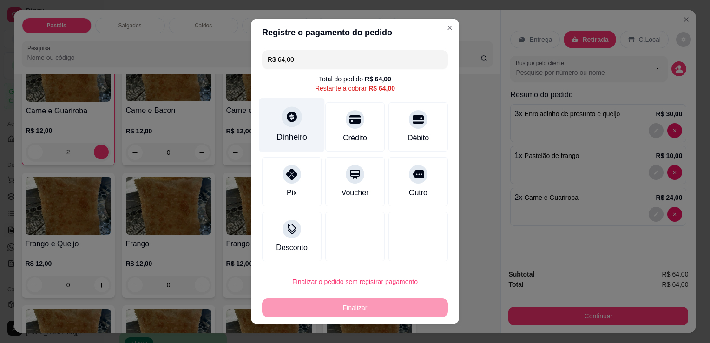
click at [294, 115] on div at bounding box center [292, 116] width 20 height 20
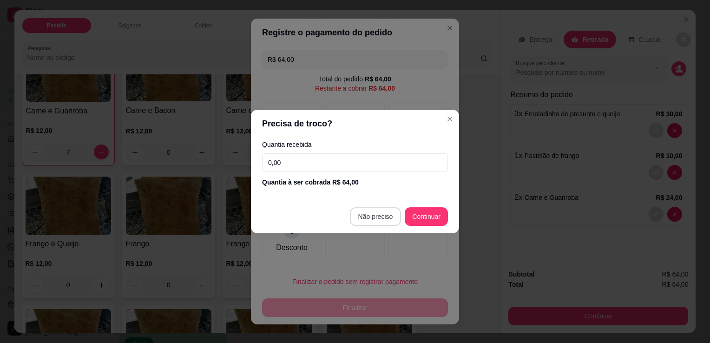
type input "R$ 0,00"
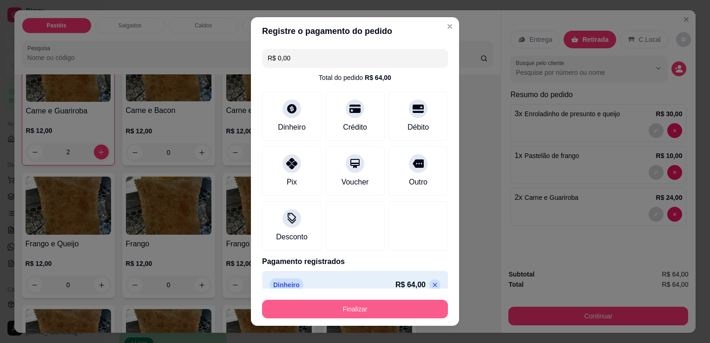
click at [388, 311] on button "Finalizar" at bounding box center [355, 309] width 186 height 19
click at [388, 311] on div "Finalizar" at bounding box center [355, 309] width 186 height 19
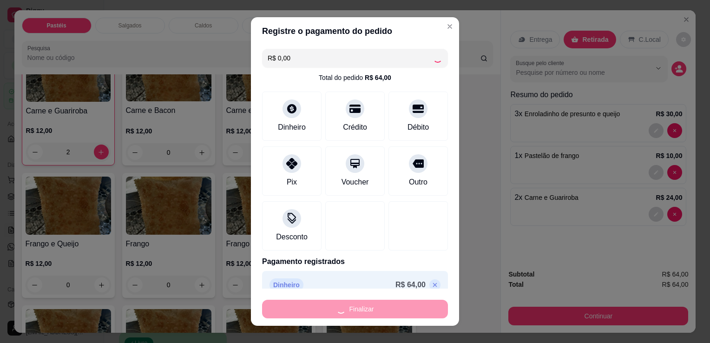
type input "0"
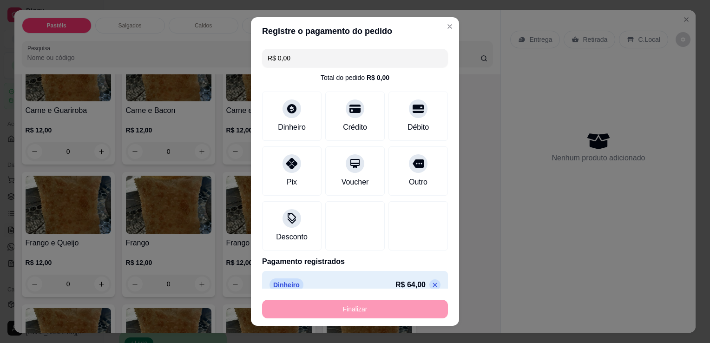
type input "-R$ 64,00"
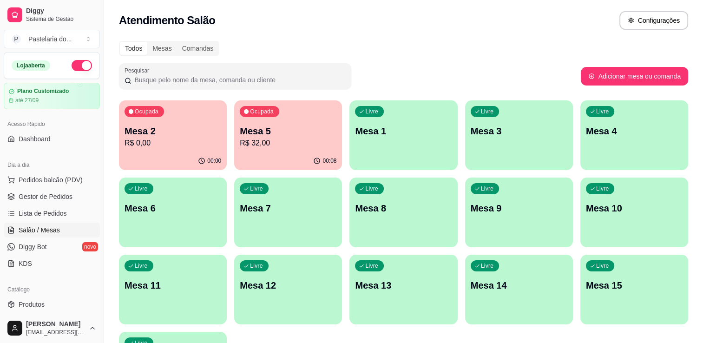
click at [147, 148] on div "Ocupada Mesa 2 R$ 0,00" at bounding box center [173, 126] width 108 height 52
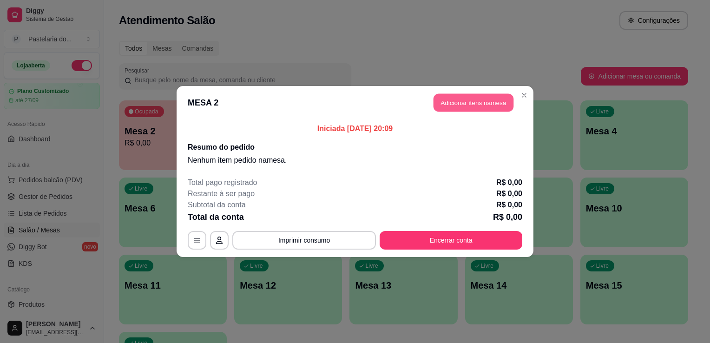
click at [480, 107] on button "Adicionar itens na mesa" at bounding box center [474, 103] width 80 height 18
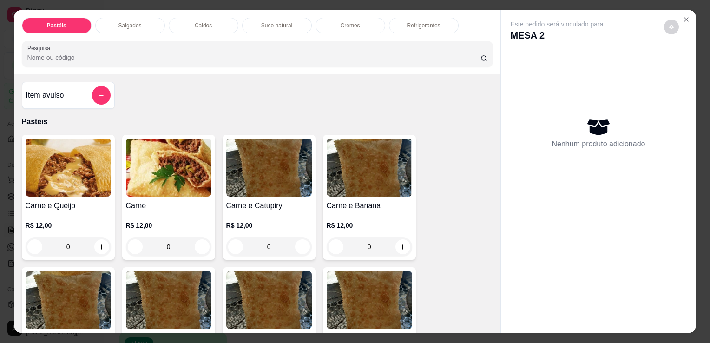
click at [196, 240] on div "0" at bounding box center [169, 247] width 86 height 19
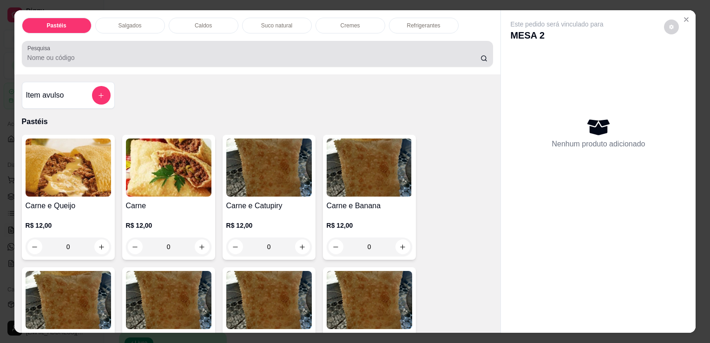
click at [167, 47] on div at bounding box center [257, 54] width 461 height 19
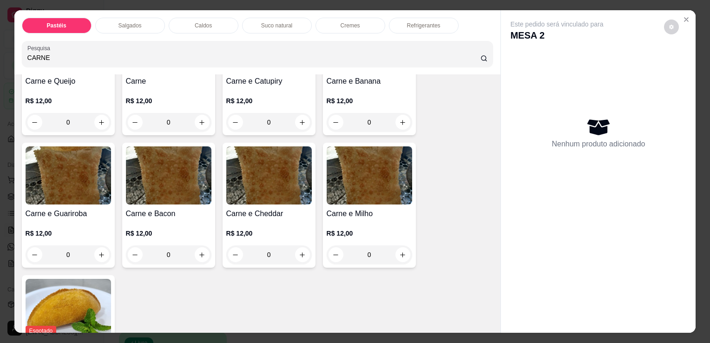
scroll to position [139, 0]
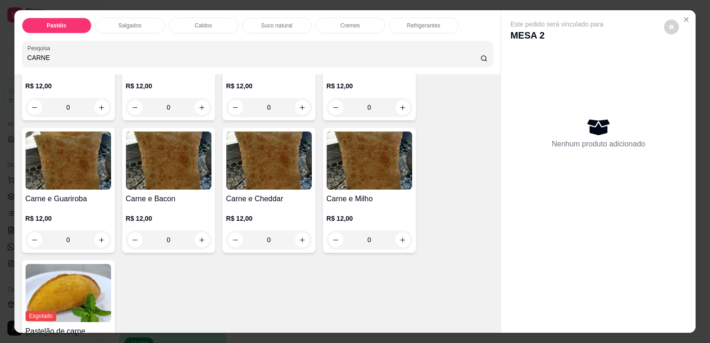
type input "CARNE"
click at [400, 232] on div "0" at bounding box center [370, 240] width 86 height 19
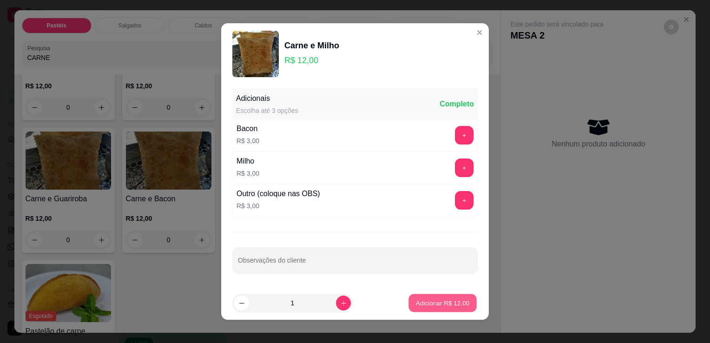
click at [427, 300] on p "Adicionar R$ 12,00" at bounding box center [443, 302] width 54 height 9
type input "1"
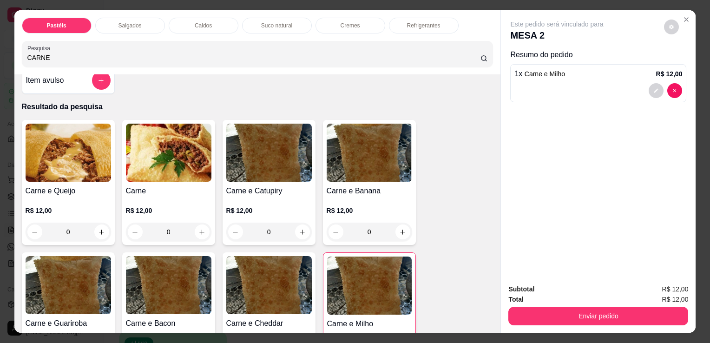
scroll to position [0, 0]
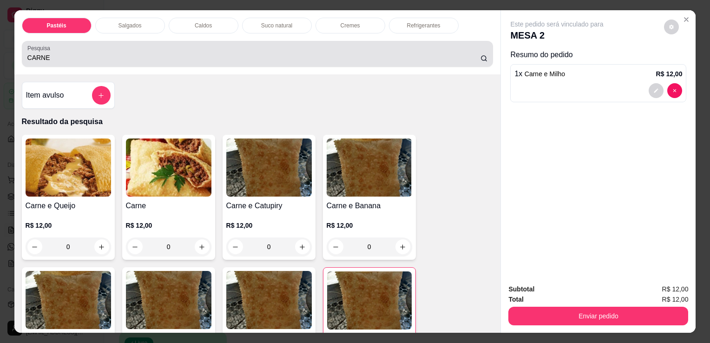
click at [196, 53] on input "CARNE" at bounding box center [253, 57] width 453 height 9
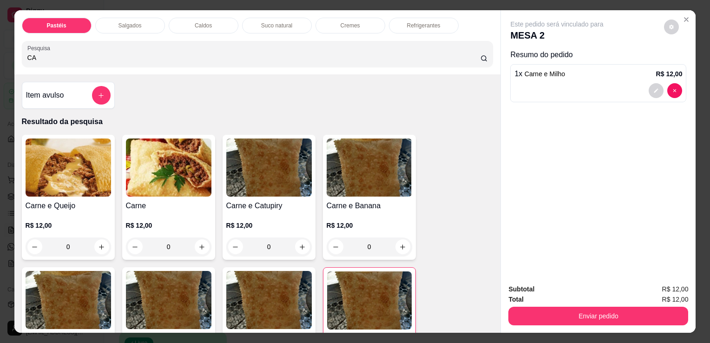
type input "C"
click at [100, 26] on div "Salgados" at bounding box center [130, 26] width 70 height 16
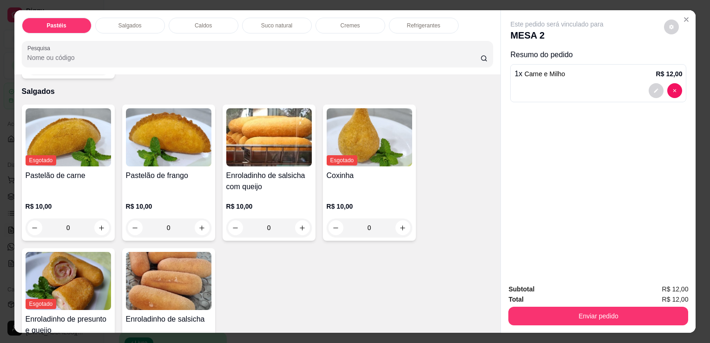
scroll to position [23, 0]
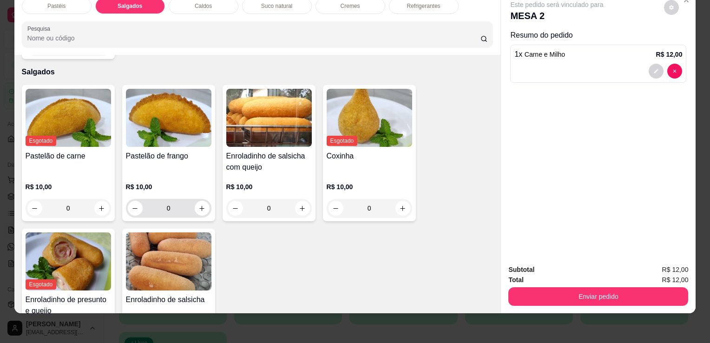
click at [190, 199] on input "0" at bounding box center [169, 208] width 52 height 19
click at [195, 201] on button "increase-product-quantity" at bounding box center [202, 208] width 14 height 14
type input "1"
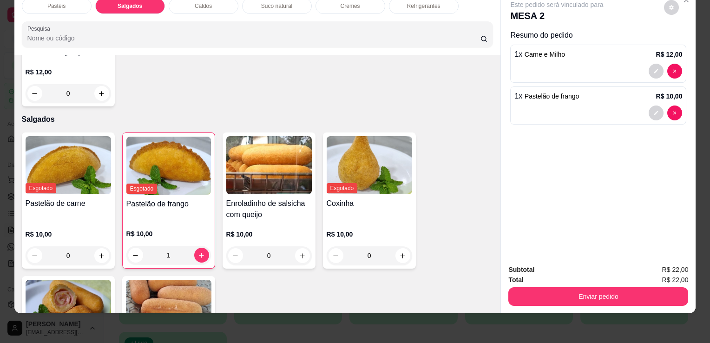
scroll to position [849, 0]
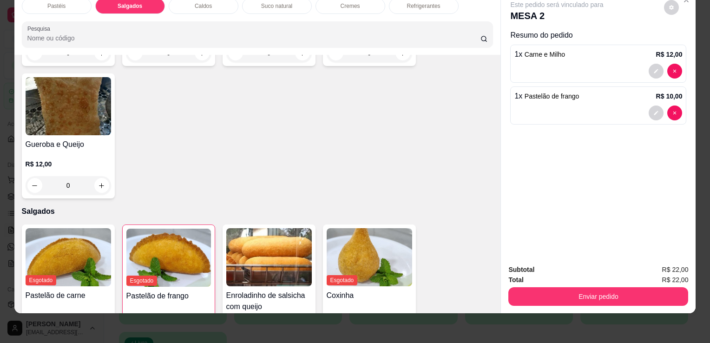
click at [47, 5] on div "Pastéis" at bounding box center [57, 6] width 70 height 16
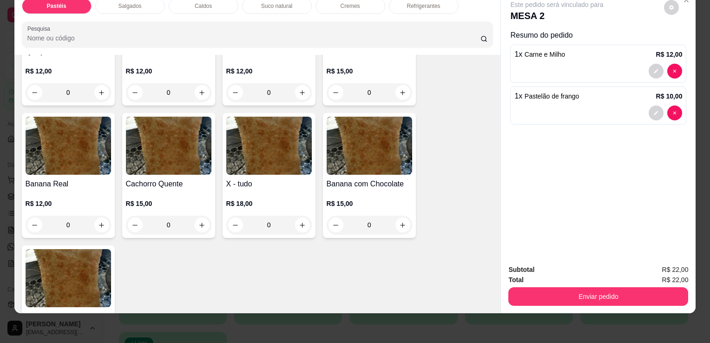
scroll to position [692, 0]
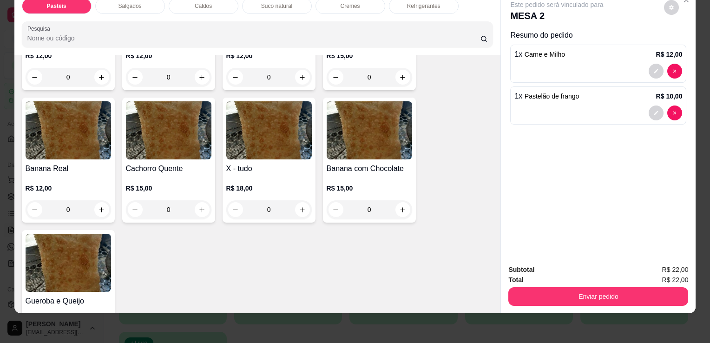
click at [301, 200] on div "0" at bounding box center [269, 209] width 86 height 19
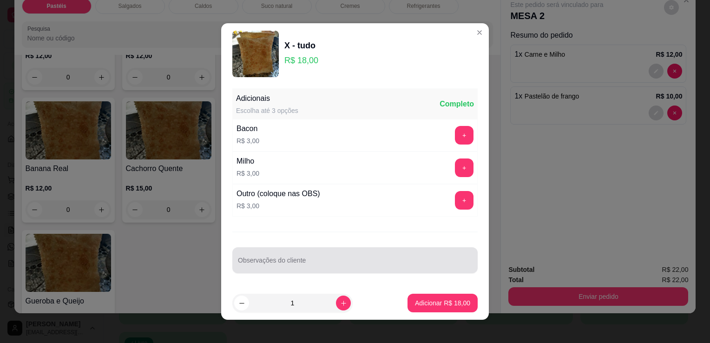
click at [278, 258] on div at bounding box center [355, 260] width 234 height 19
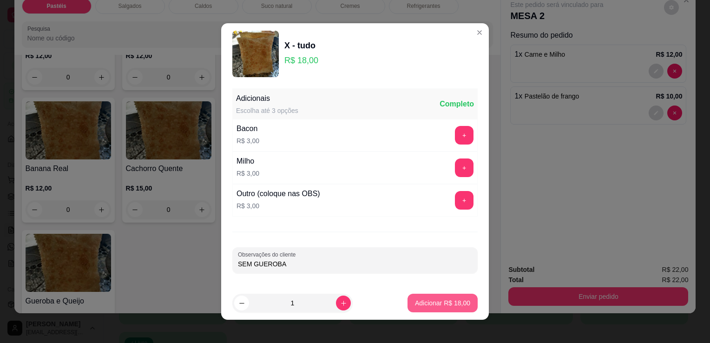
type input "SEM GUEROBA"
click at [423, 303] on p "Adicionar R$ 18,00" at bounding box center [442, 302] width 55 height 9
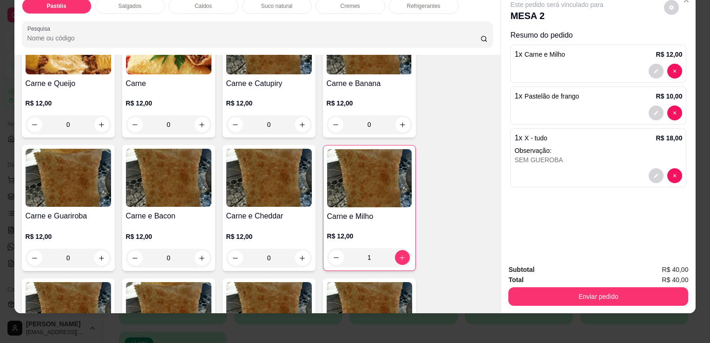
scroll to position [88, 0]
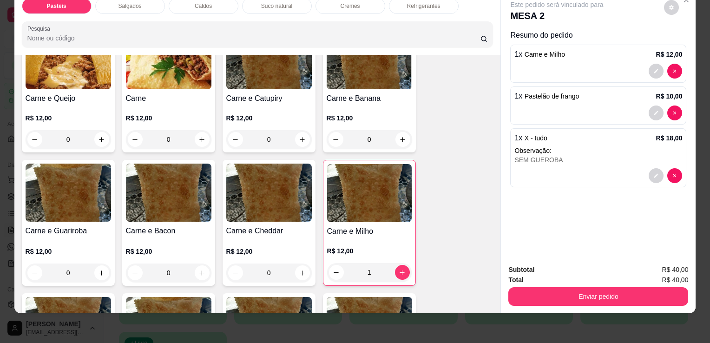
click at [96, 266] on div "0" at bounding box center [69, 273] width 86 height 19
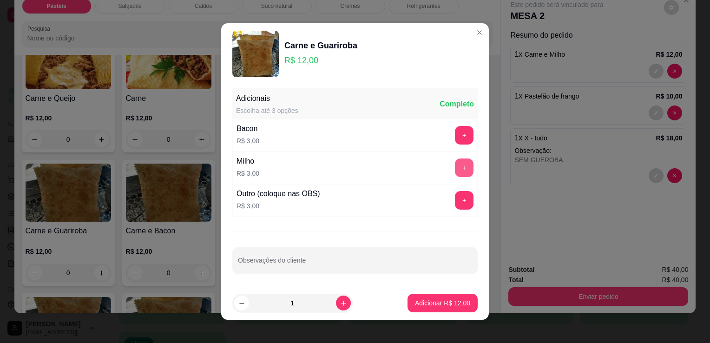
click at [455, 166] on button "+" at bounding box center [464, 168] width 19 height 19
click at [417, 165] on button "-" at bounding box center [423, 168] width 18 height 18
click at [456, 202] on button "+" at bounding box center [465, 201] width 18 height 18
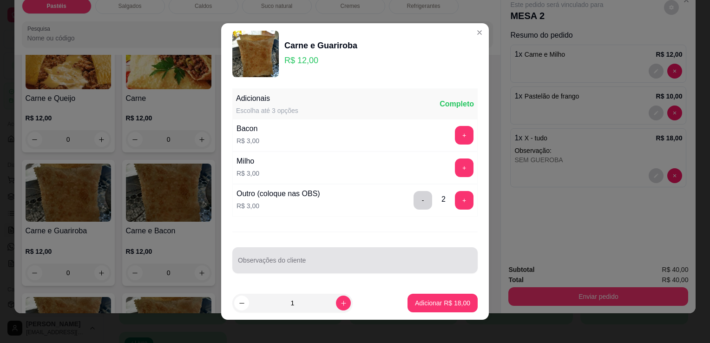
click at [302, 258] on div at bounding box center [355, 260] width 234 height 19
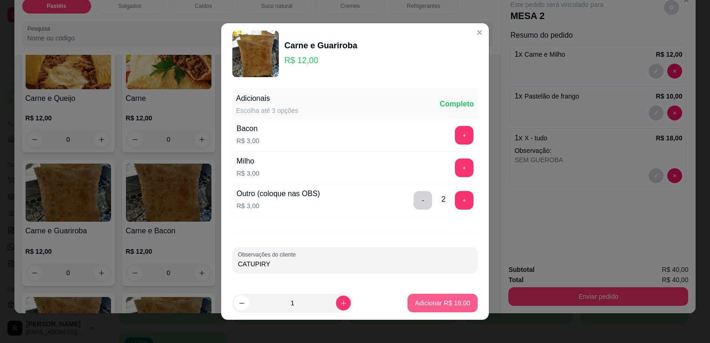
type input "CATUPIRY"
click at [415, 305] on p "Adicionar R$ 18,00" at bounding box center [442, 302] width 55 height 9
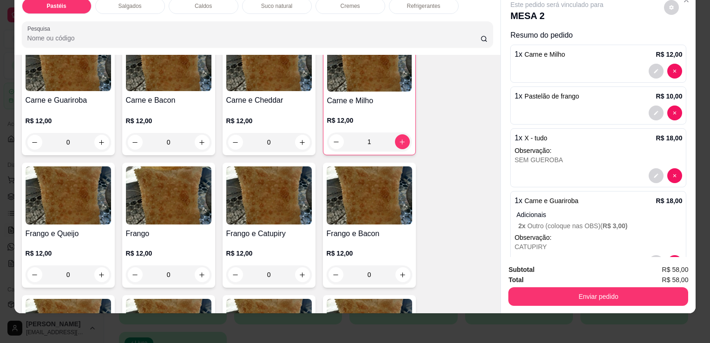
scroll to position [232, 0]
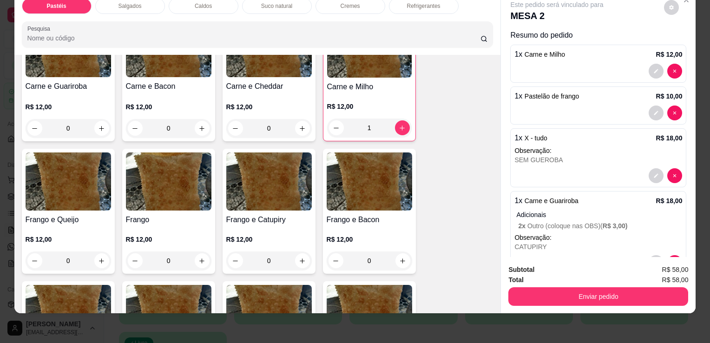
click at [296, 253] on div "0" at bounding box center [269, 261] width 86 height 19
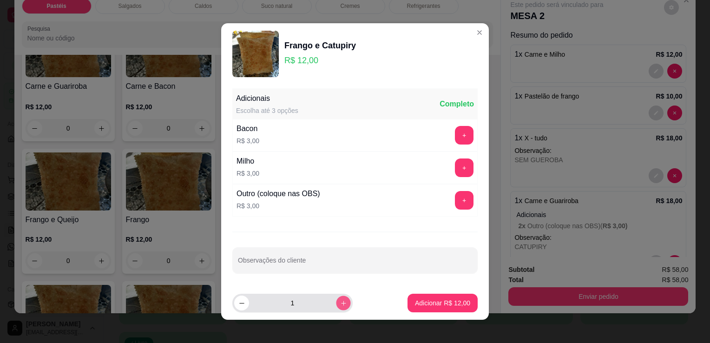
click at [336, 304] on button "increase-product-quantity" at bounding box center [343, 303] width 14 height 14
type input "2"
click at [444, 180] on div "Milho R$ 3,00 +" at bounding box center [354, 168] width 245 height 33
click at [455, 173] on button "+" at bounding box center [464, 168] width 19 height 19
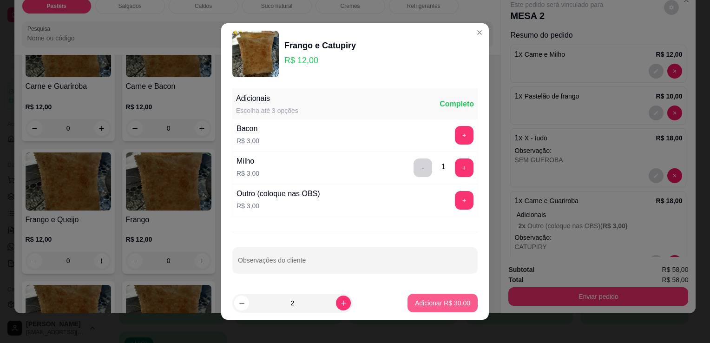
click at [439, 306] on p "Adicionar R$ 30,00" at bounding box center [442, 302] width 55 height 9
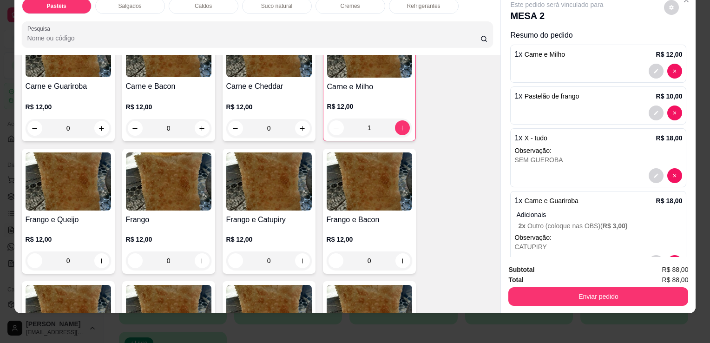
click at [298, 3] on div "Suco natural" at bounding box center [277, 6] width 70 height 16
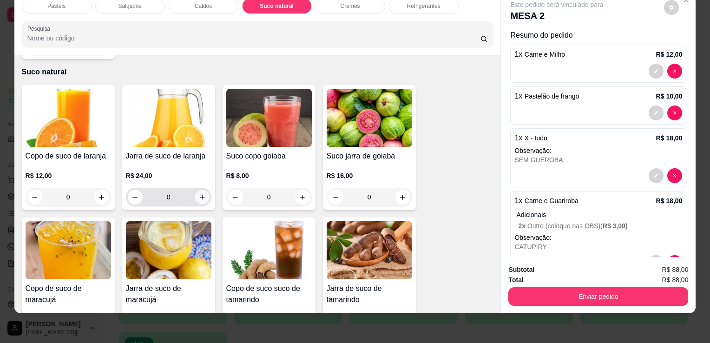
click at [199, 195] on icon "increase-product-quantity" at bounding box center [201, 197] width 5 height 5
type input "1"
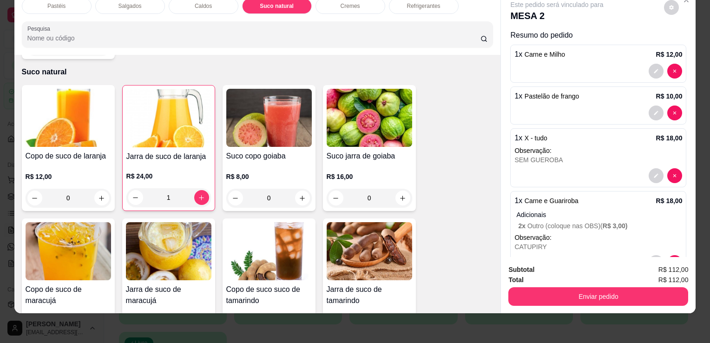
click at [420, 5] on div "Refrigerantes" at bounding box center [424, 6] width 70 height 16
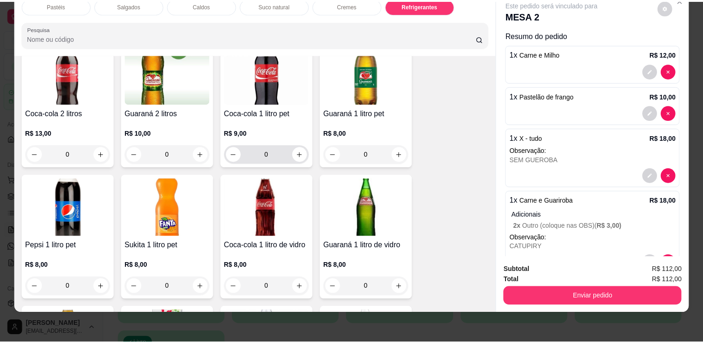
scroll to position [2526, 0]
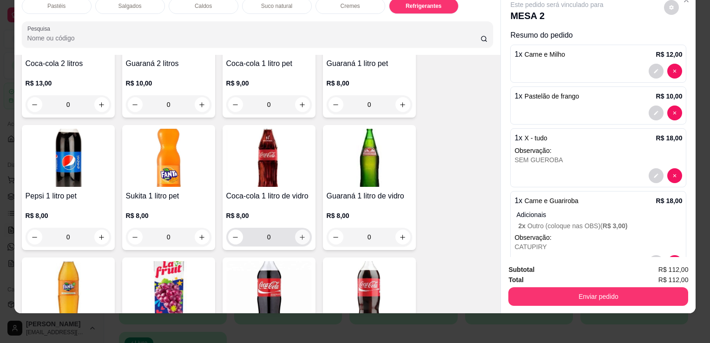
click at [295, 230] on button "increase-product-quantity" at bounding box center [302, 237] width 15 height 15
type input "1"
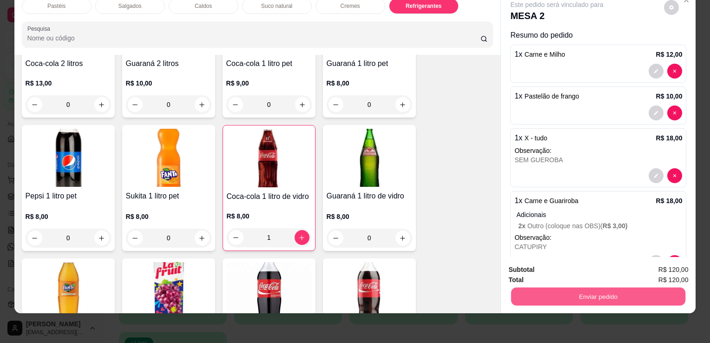
click at [590, 291] on button "Enviar pedido" at bounding box center [598, 296] width 174 height 18
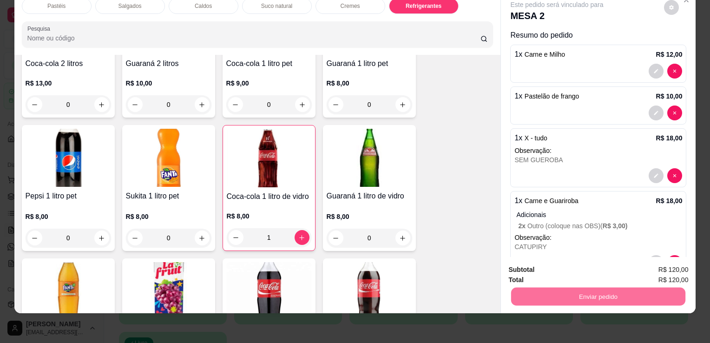
click at [655, 268] on button "Sim, quero registrar" at bounding box center [656, 267] width 69 height 18
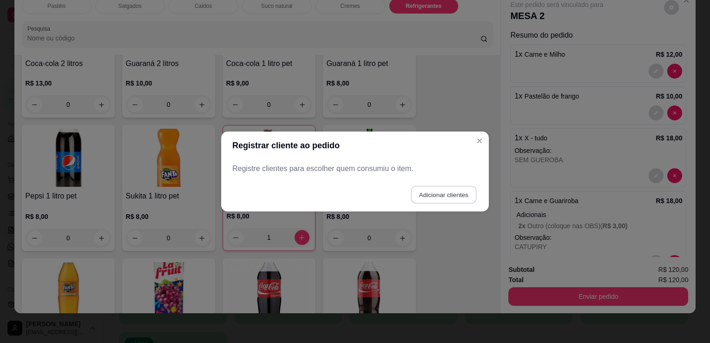
click at [452, 192] on button "Adicionar clientes" at bounding box center [444, 195] width 66 height 18
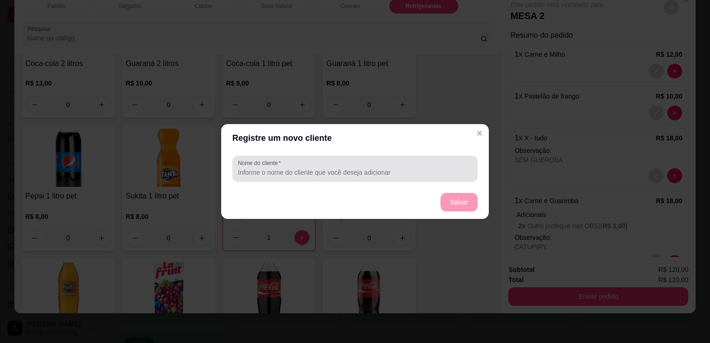
click at [405, 165] on div at bounding box center [355, 168] width 234 height 19
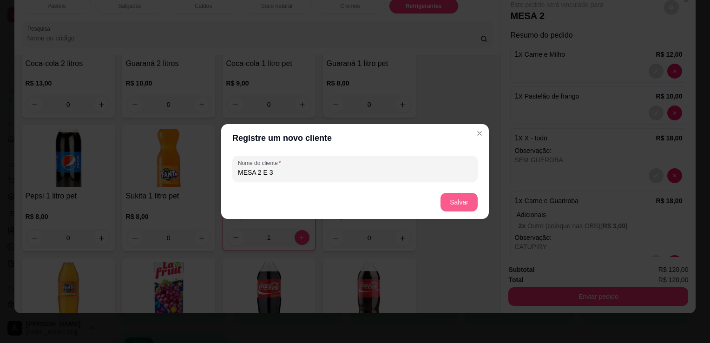
type input "MESA 2 E 3"
click at [459, 205] on button "Salvar" at bounding box center [459, 202] width 37 height 19
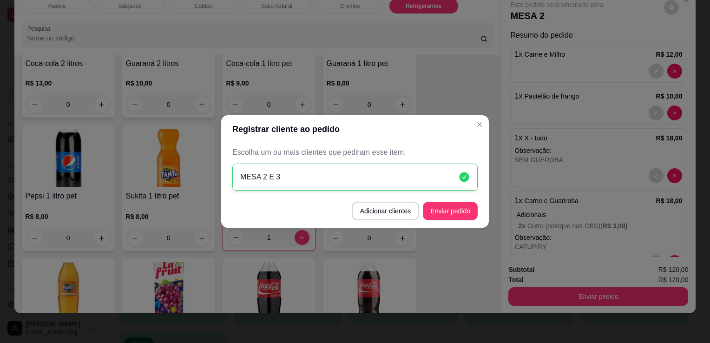
click at [459, 205] on button "Enviar pedido" at bounding box center [450, 211] width 55 height 19
click at [459, 205] on footer "Adicionar clientes Enviar pedido" at bounding box center [355, 210] width 268 height 33
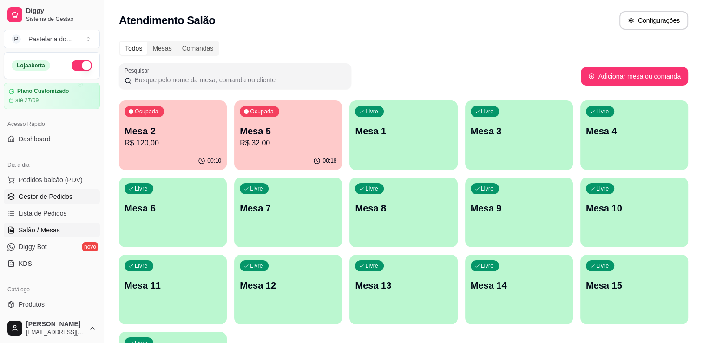
click at [80, 195] on link "Gestor de Pedidos" at bounding box center [52, 196] width 96 height 15
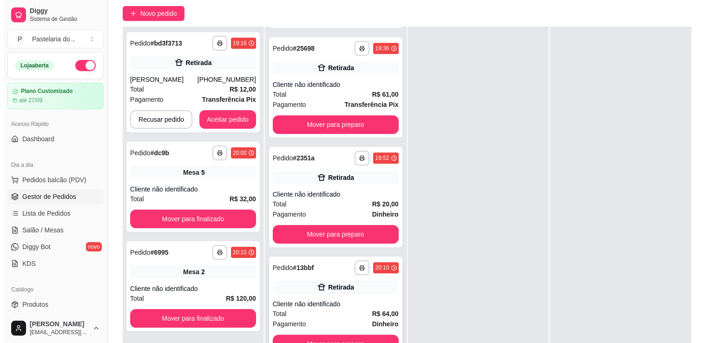
scroll to position [141, 0]
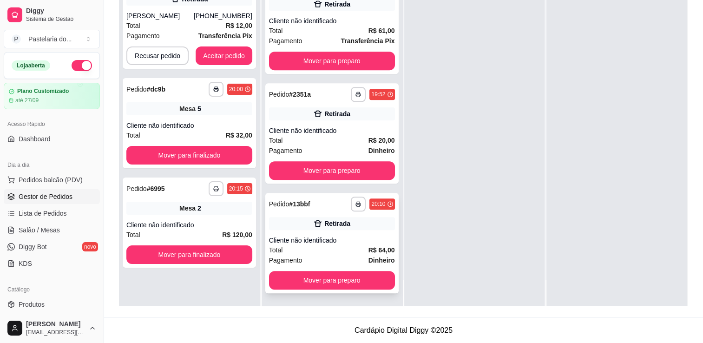
click at [369, 254] on span "R$ 64,00" at bounding box center [382, 250] width 26 height 10
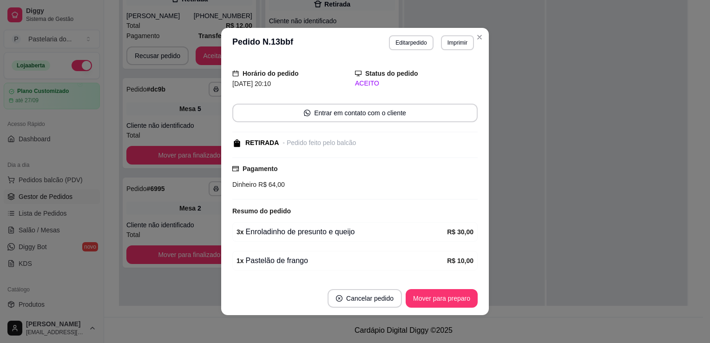
scroll to position [79, 0]
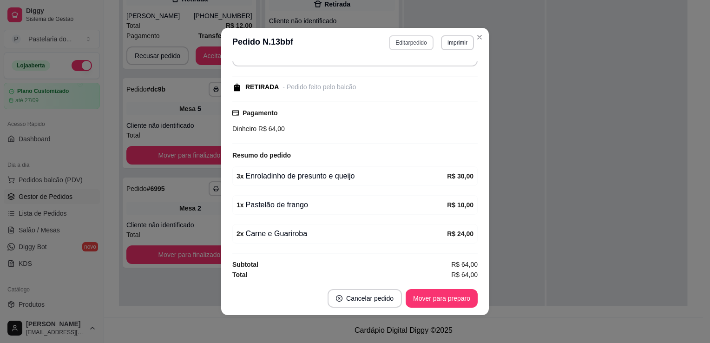
click at [416, 44] on button "Editar pedido" at bounding box center [411, 42] width 44 height 15
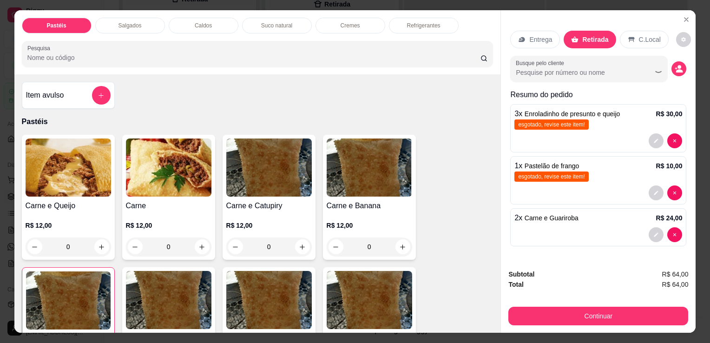
click at [393, 20] on div "Refrigerantes" at bounding box center [424, 26] width 70 height 16
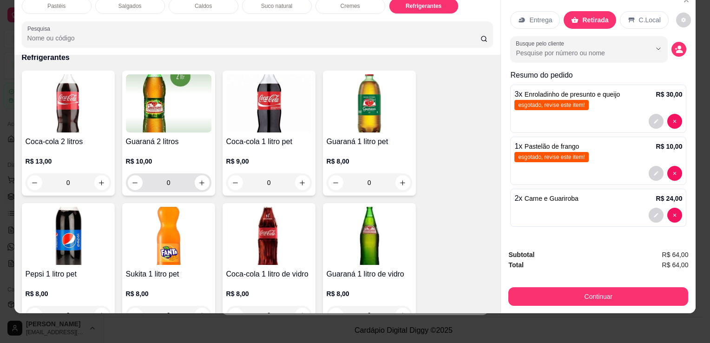
scroll to position [2433, 0]
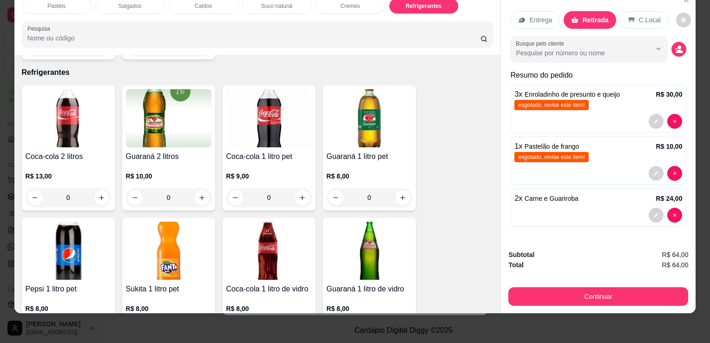
click at [188, 106] on img at bounding box center [169, 118] width 86 height 58
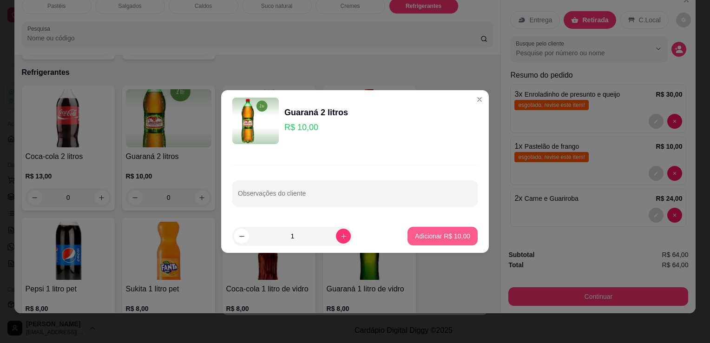
click at [446, 236] on p "Adicionar R$ 10,00" at bounding box center [442, 236] width 55 height 9
type input "1"
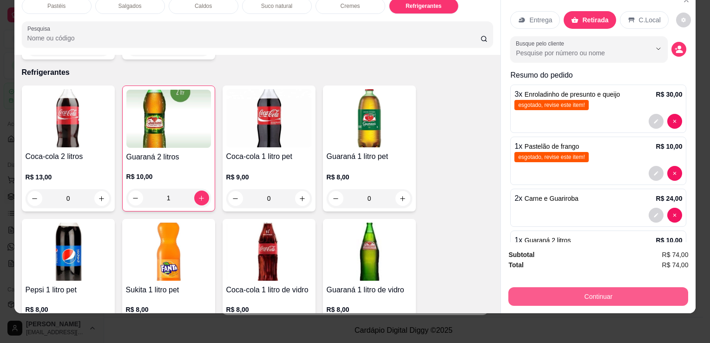
click at [516, 287] on button "Continuar" at bounding box center [599, 296] width 180 height 19
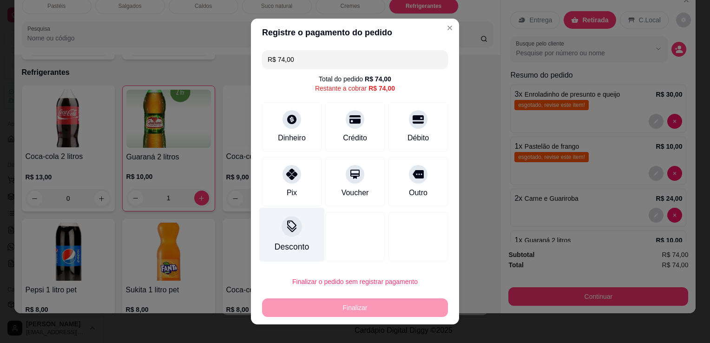
drag, startPoint x: 294, startPoint y: 171, endPoint x: 311, endPoint y: 205, distance: 38.3
click at [294, 171] on div at bounding box center [292, 174] width 19 height 19
type input "R$ 0,00"
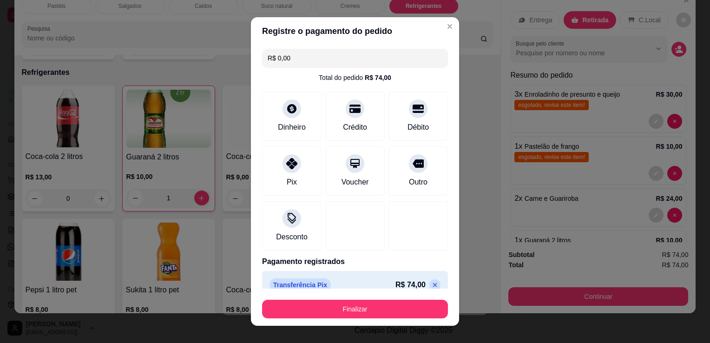
click at [389, 318] on footer "Finalizar" at bounding box center [355, 307] width 208 height 37
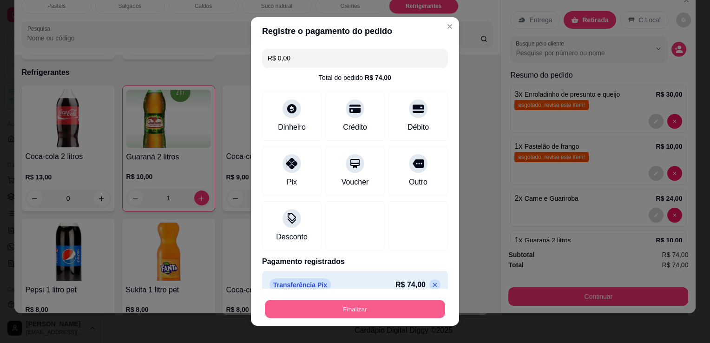
click at [400, 308] on button "Finalizar" at bounding box center [355, 309] width 180 height 18
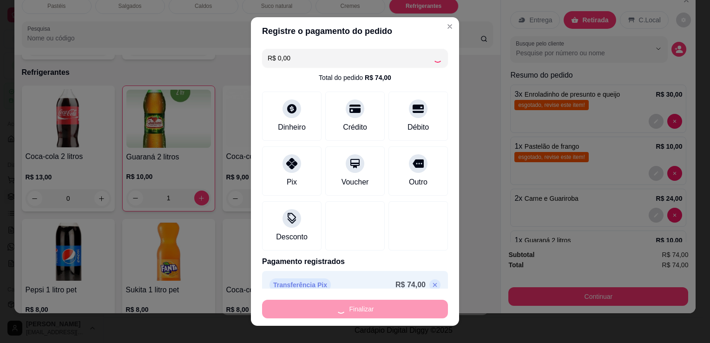
type input "0"
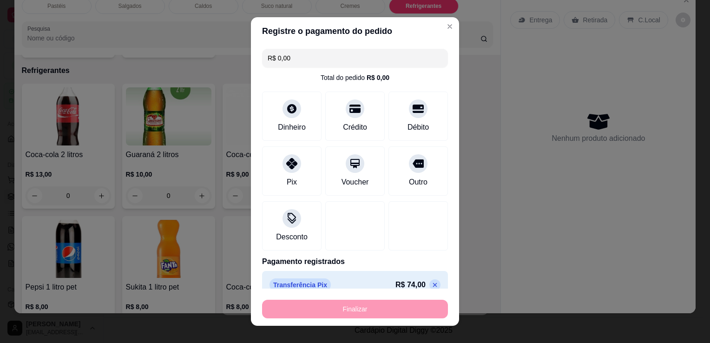
type input "-R$ 74,00"
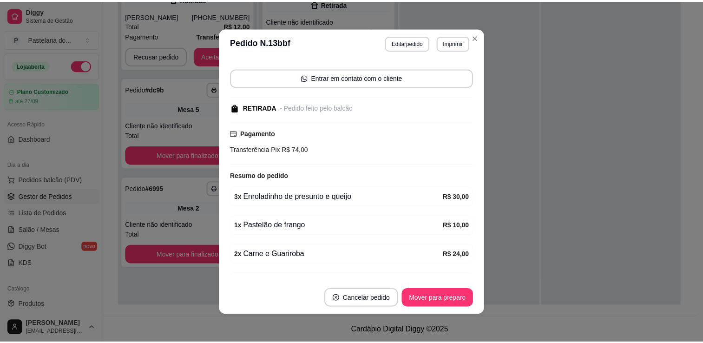
scroll to position [100, 0]
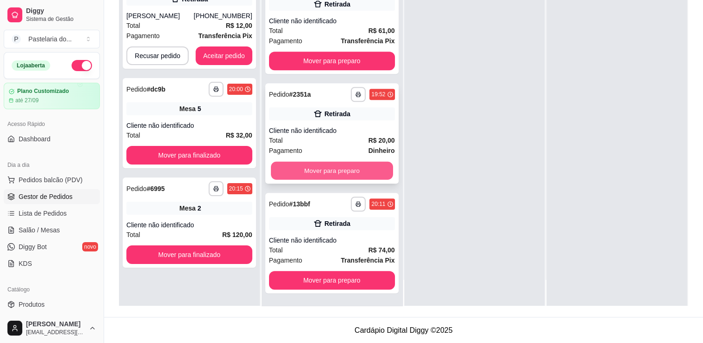
click at [320, 162] on button "Mover para preparo" at bounding box center [332, 171] width 122 height 18
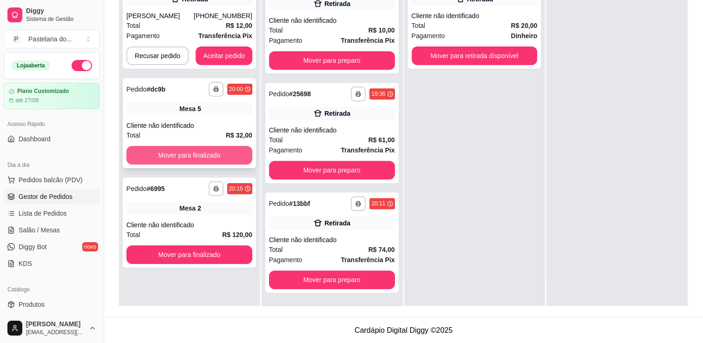
scroll to position [543, 0]
click at [230, 152] on button "Mover para finalizado" at bounding box center [189, 155] width 126 height 19
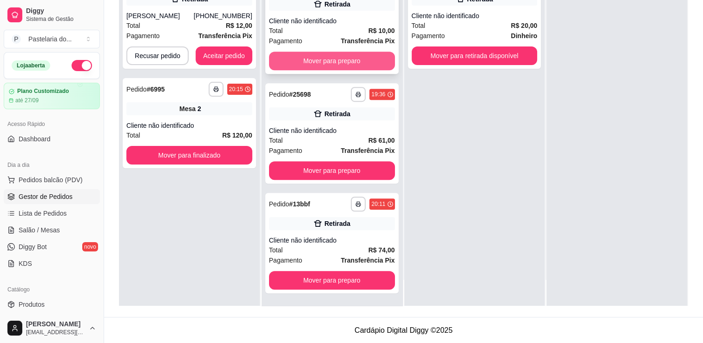
click at [336, 58] on button "Mover para preparo" at bounding box center [332, 61] width 126 height 19
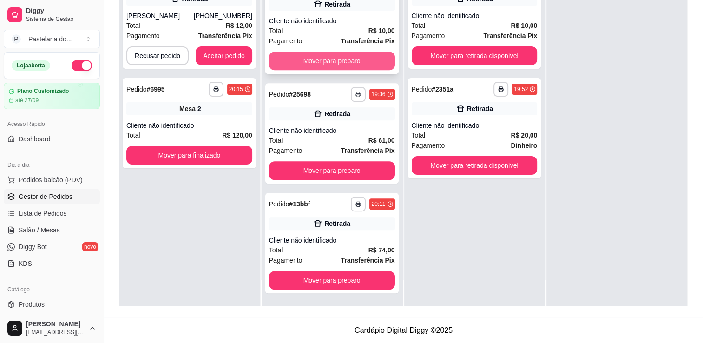
click at [369, 60] on button "Mover para preparo" at bounding box center [332, 61] width 126 height 19
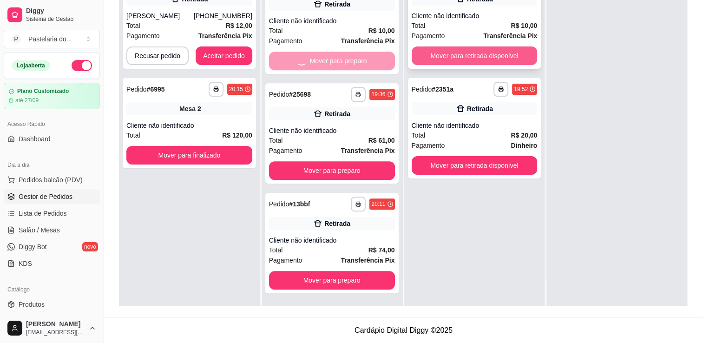
click at [456, 59] on button "Mover para retirada disponível" at bounding box center [475, 55] width 126 height 19
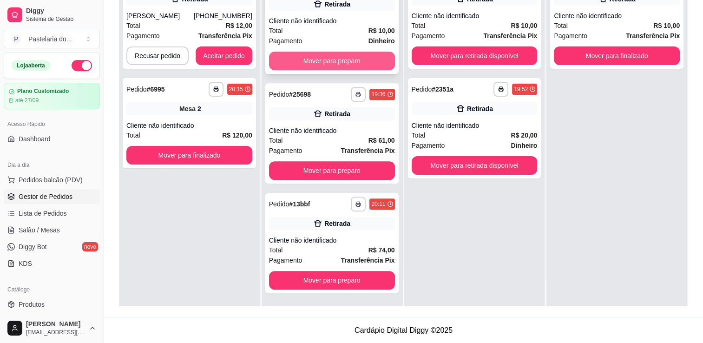
click at [371, 62] on button "Mover para preparo" at bounding box center [332, 61] width 126 height 19
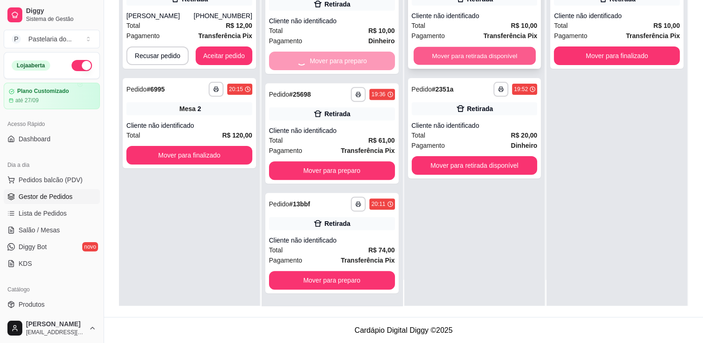
click at [480, 59] on button "Mover para retirada disponível" at bounding box center [475, 56] width 122 height 18
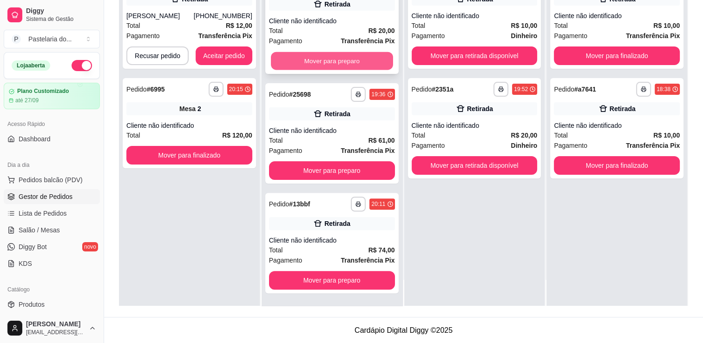
click at [368, 61] on button "Mover para preparo" at bounding box center [332, 61] width 122 height 18
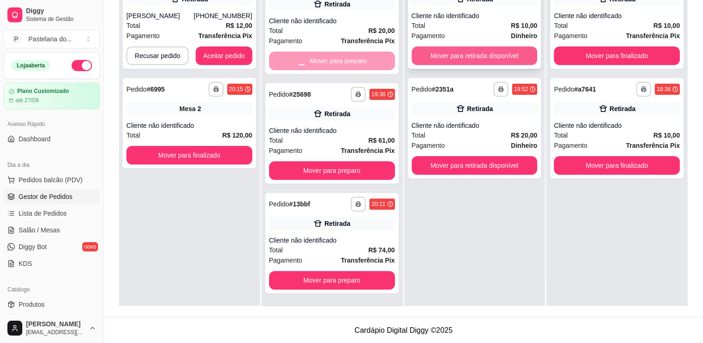
click at [452, 60] on button "Mover para retirada disponível" at bounding box center [475, 55] width 126 height 19
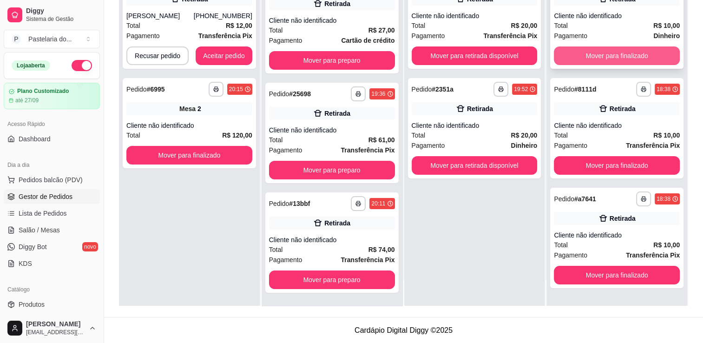
click at [582, 57] on button "Mover para finalizado" at bounding box center [617, 55] width 126 height 19
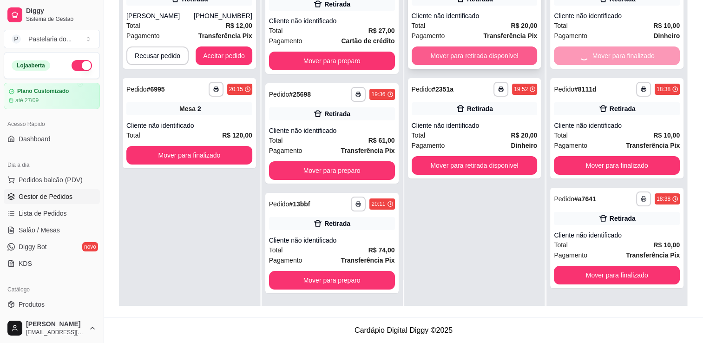
click at [514, 60] on button "Mover para retirada disponível" at bounding box center [475, 55] width 126 height 19
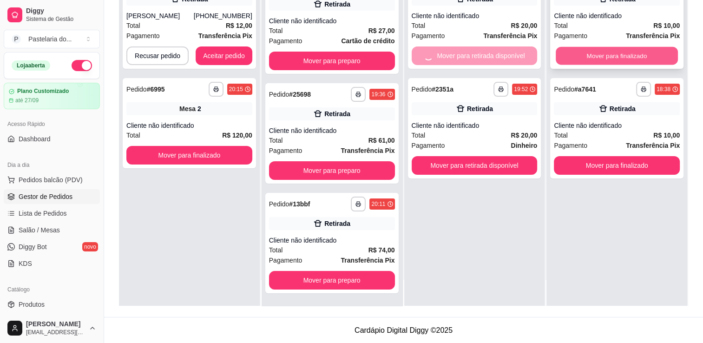
click at [596, 59] on button "Mover para finalizado" at bounding box center [617, 56] width 122 height 18
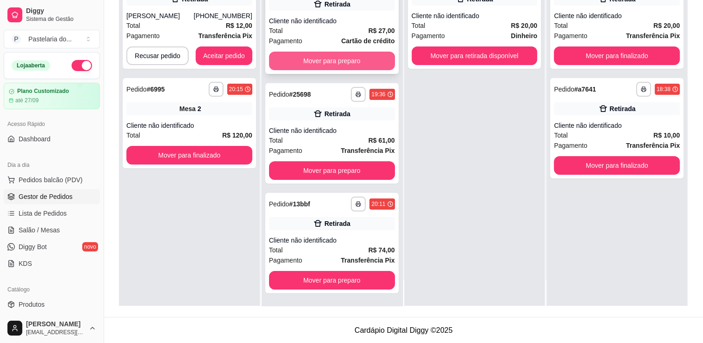
click at [363, 60] on button "Mover para preparo" at bounding box center [332, 61] width 126 height 19
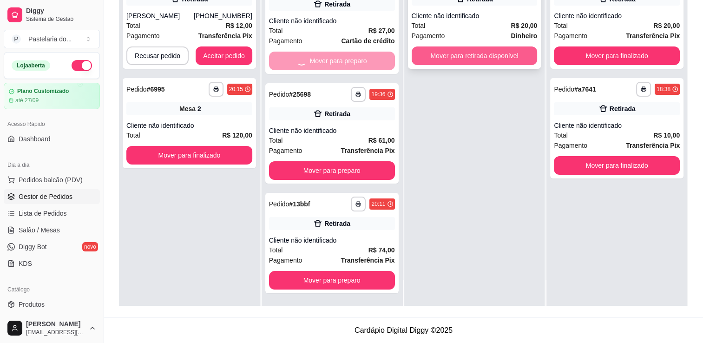
click at [453, 53] on div "**********" at bounding box center [474, 134] width 141 height 343
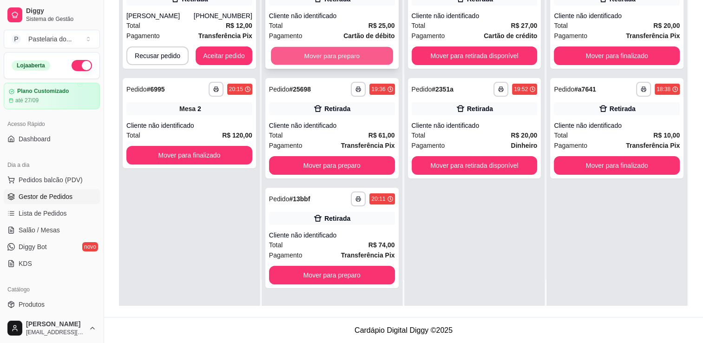
click at [370, 59] on button "Mover para preparo" at bounding box center [332, 56] width 122 height 18
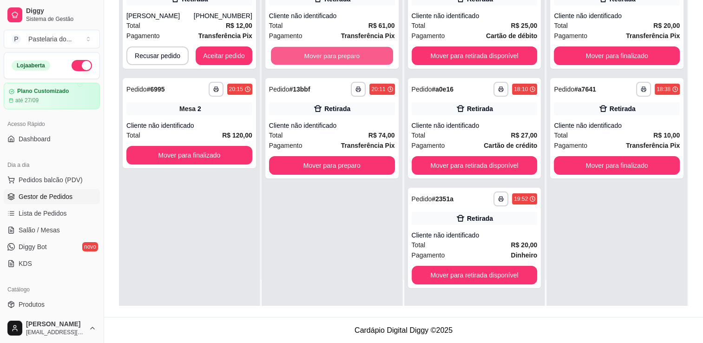
click at [370, 59] on button "Mover para preparo" at bounding box center [332, 56] width 122 height 18
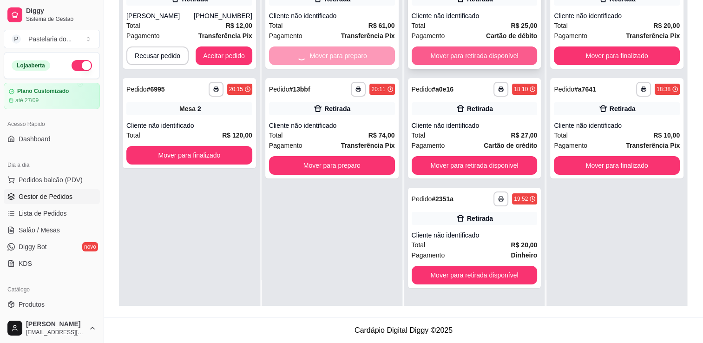
click at [448, 59] on button "Mover para retirada disponível" at bounding box center [475, 55] width 126 height 19
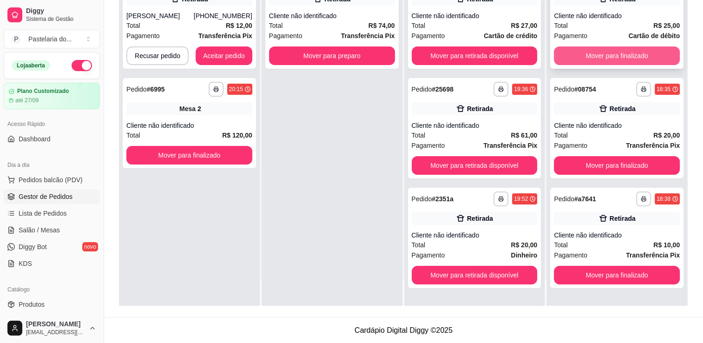
click at [609, 62] on button "Mover para finalizado" at bounding box center [617, 55] width 126 height 19
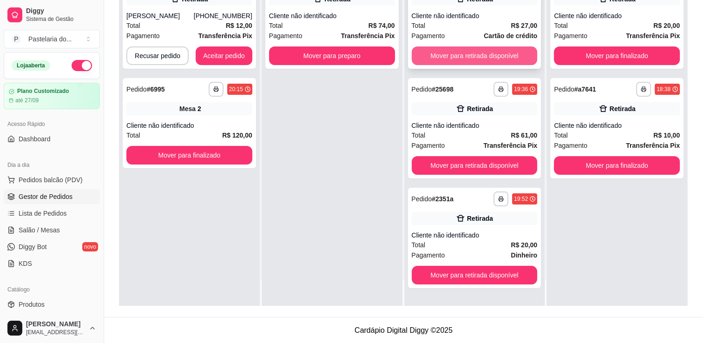
click at [487, 60] on button "Mover para retirada disponível" at bounding box center [475, 55] width 126 height 19
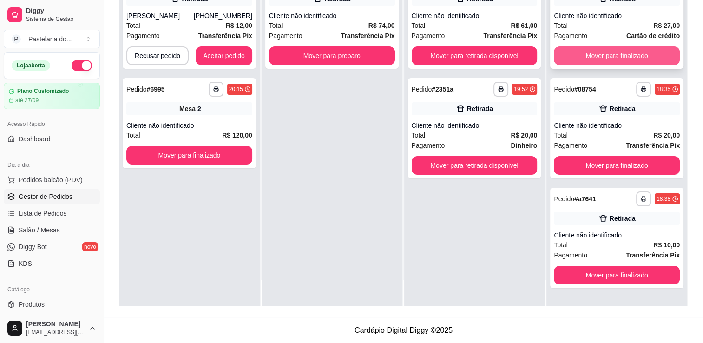
click at [577, 62] on button "Mover para finalizado" at bounding box center [617, 55] width 126 height 19
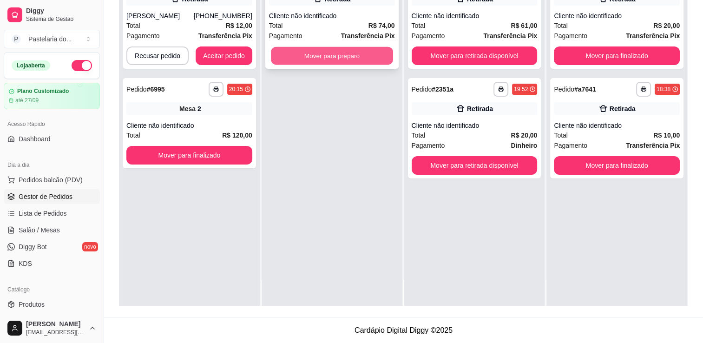
click at [356, 57] on button "Mover para preparo" at bounding box center [332, 56] width 122 height 18
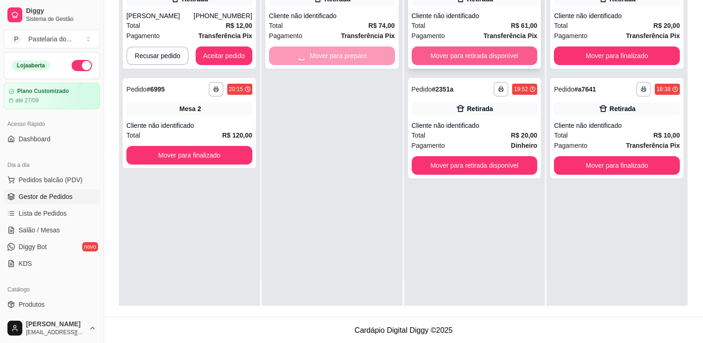
click at [456, 57] on button "Mover para retirada disponível" at bounding box center [475, 55] width 126 height 19
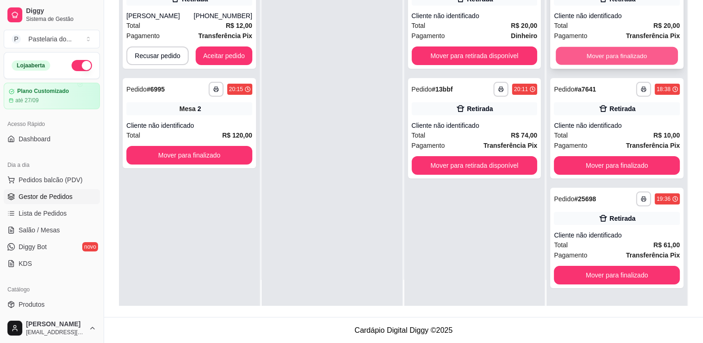
click at [617, 60] on button "Mover para finalizado" at bounding box center [617, 56] width 122 height 18
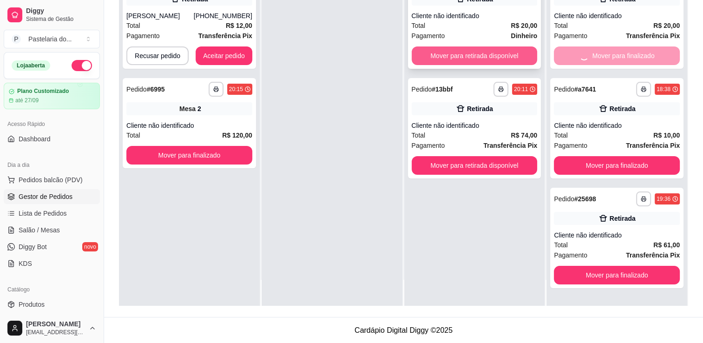
click at [510, 60] on button "Mover para retirada disponível" at bounding box center [475, 55] width 126 height 19
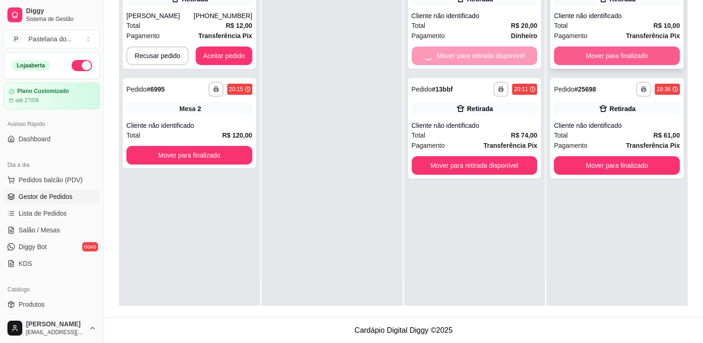
click at [582, 59] on button "Mover para finalizado" at bounding box center [617, 55] width 126 height 19
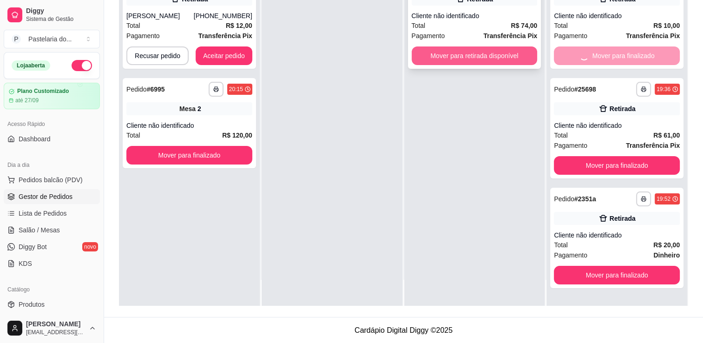
click at [485, 58] on button "Mover para retirada disponível" at bounding box center [475, 55] width 126 height 19
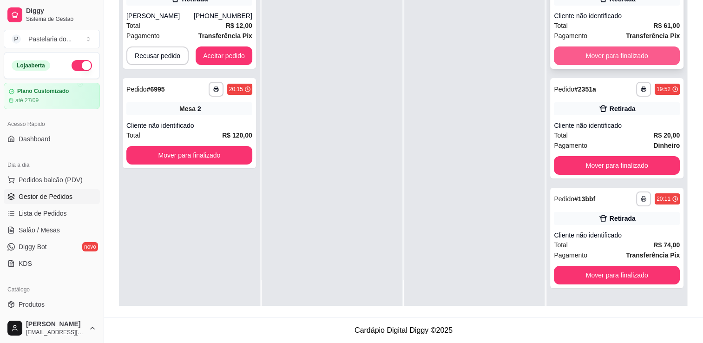
click at [588, 57] on button "Mover para finalizado" at bounding box center [617, 55] width 126 height 19
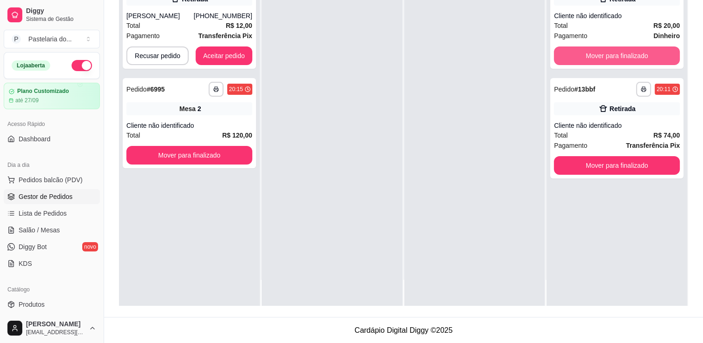
click at [588, 57] on button "Mover para finalizado" at bounding box center [617, 55] width 126 height 19
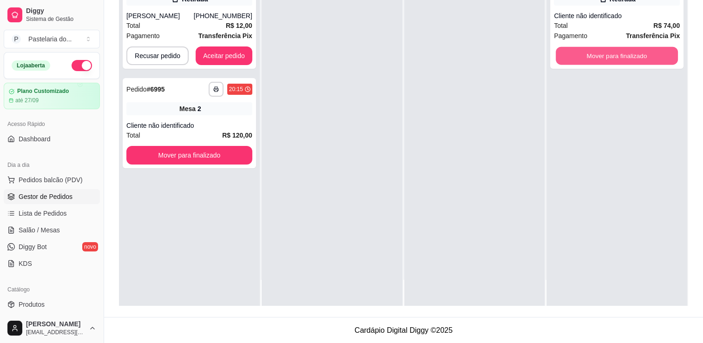
click at [588, 57] on button "Mover para finalizado" at bounding box center [617, 56] width 122 height 18
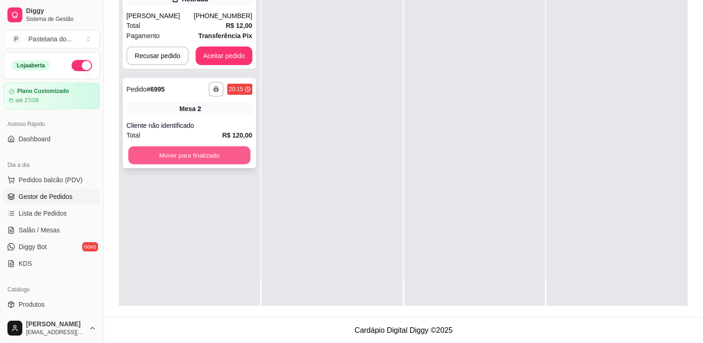
click at [186, 159] on button "Mover para finalizado" at bounding box center [189, 155] width 122 height 18
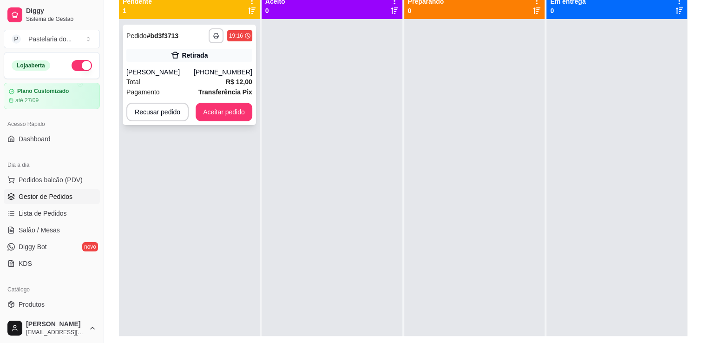
scroll to position [95, 0]
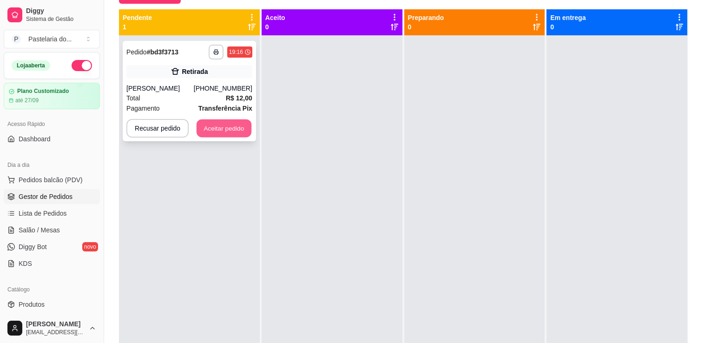
click at [227, 122] on button "Aceitar pedido" at bounding box center [224, 128] width 55 height 18
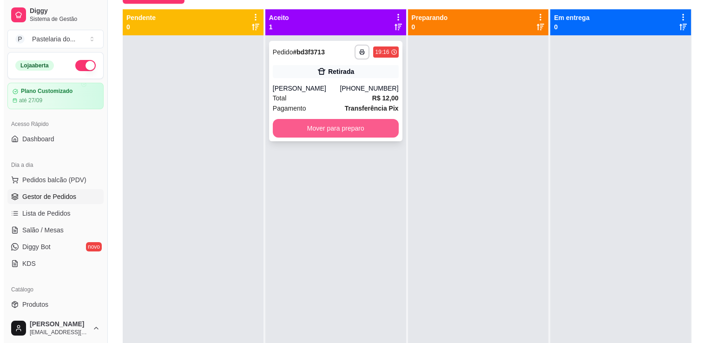
scroll to position [0, 0]
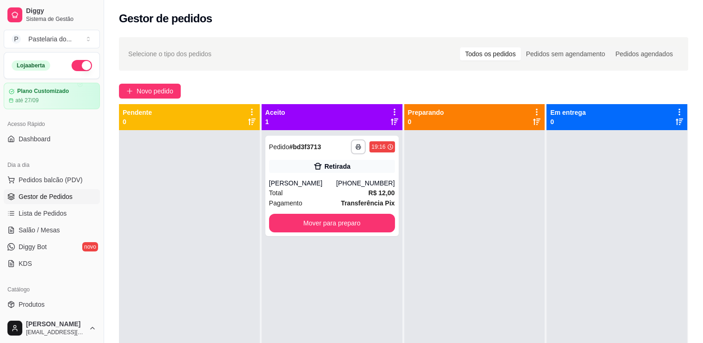
click at [53, 189] on link "Gestor de Pedidos" at bounding box center [52, 196] width 96 height 15
click at [57, 181] on span "Pedidos balcão (PDV)" at bounding box center [51, 179] width 64 height 9
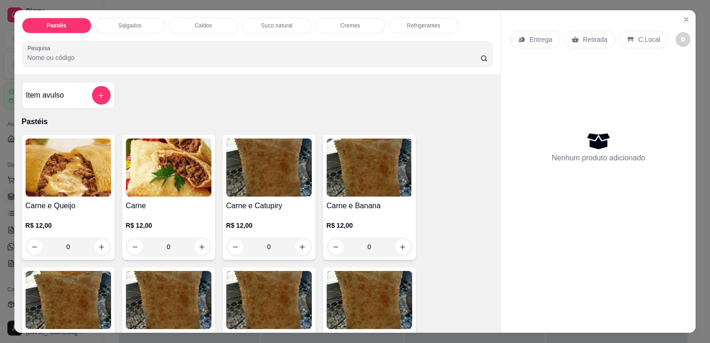
click at [99, 20] on div "Salgados" at bounding box center [130, 26] width 70 height 16
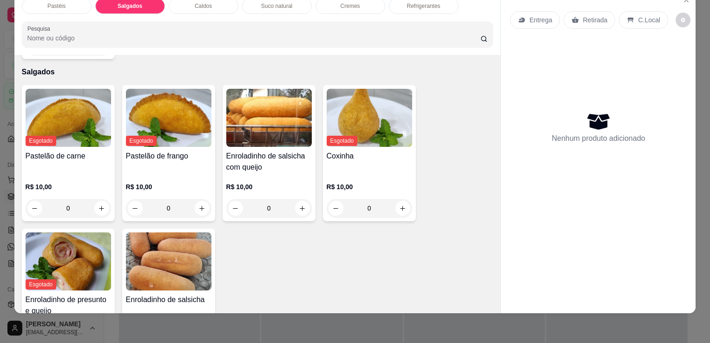
click at [159, 265] on img at bounding box center [169, 261] width 86 height 58
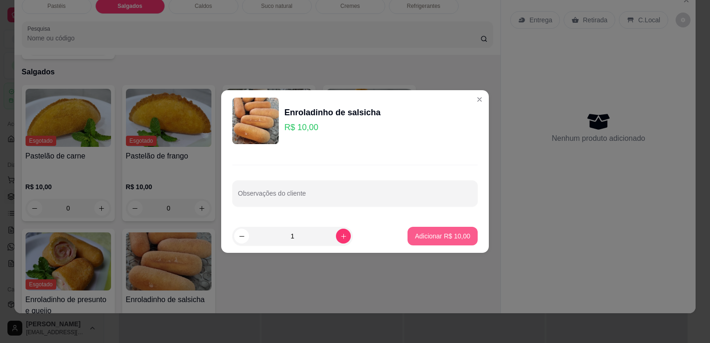
click at [443, 242] on button "Adicionar R$ 10,00" at bounding box center [443, 236] width 70 height 19
type input "1"
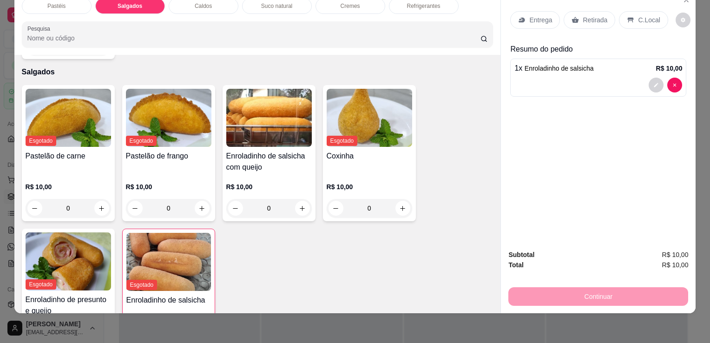
click at [241, 129] on div "Enroladinho de salsicha com queijo R$ 10,00 0" at bounding box center [269, 153] width 93 height 136
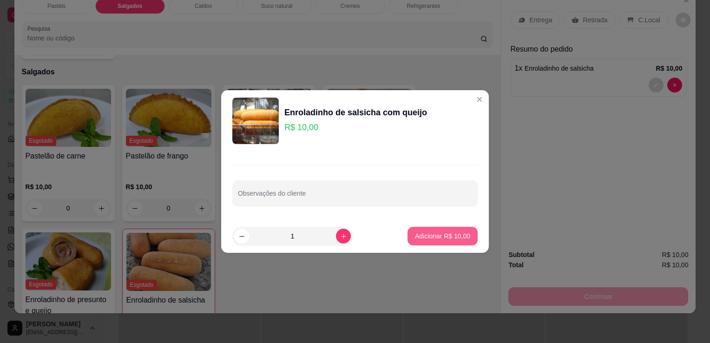
click at [452, 229] on button "Adicionar R$ 10,00" at bounding box center [443, 236] width 70 height 19
type input "1"
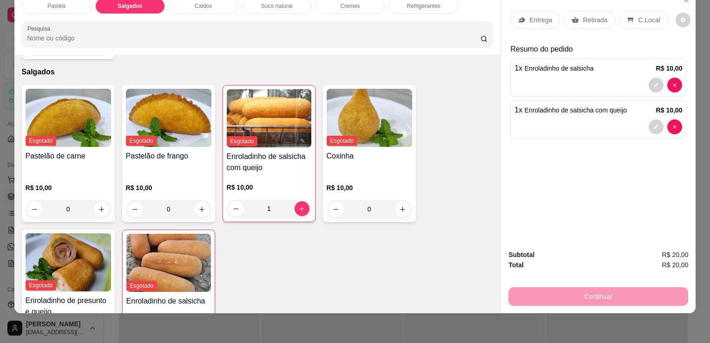
click at [583, 15] on p "Retirada" at bounding box center [595, 19] width 25 height 9
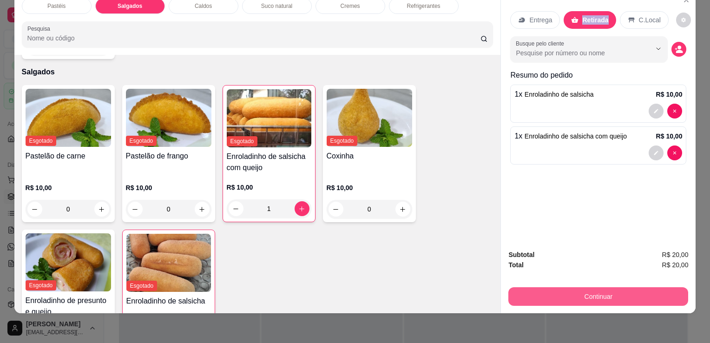
click at [582, 289] on button "Continuar" at bounding box center [599, 296] width 180 height 19
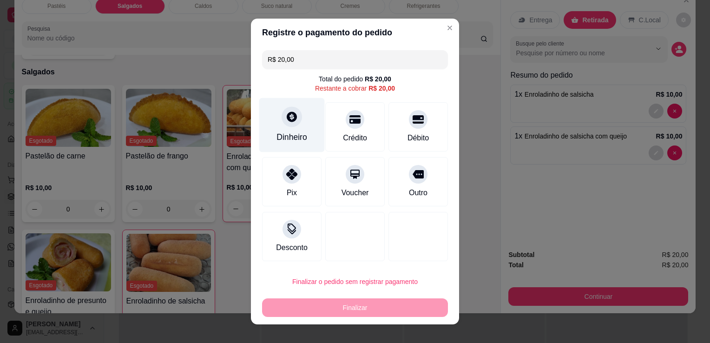
click at [287, 120] on icon at bounding box center [292, 117] width 10 height 10
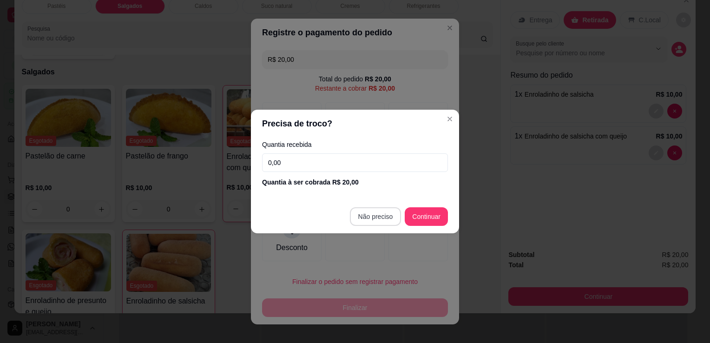
type input "R$ 0,00"
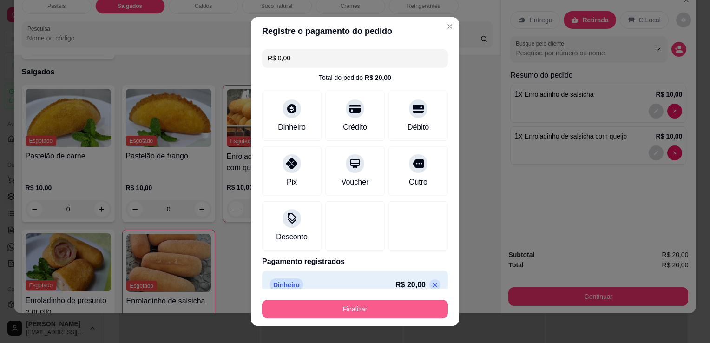
click at [387, 303] on button "Finalizar" at bounding box center [355, 309] width 186 height 19
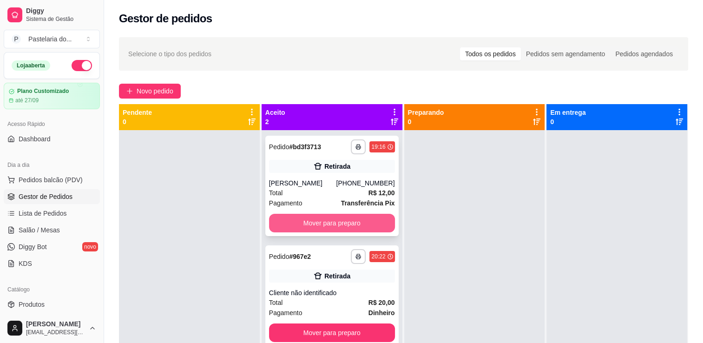
click at [374, 230] on button "Mover para preparo" at bounding box center [332, 223] width 126 height 19
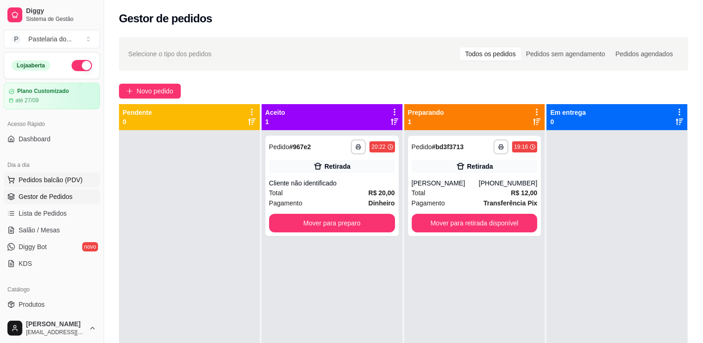
click at [58, 178] on span "Pedidos balcão (PDV)" at bounding box center [51, 179] width 64 height 9
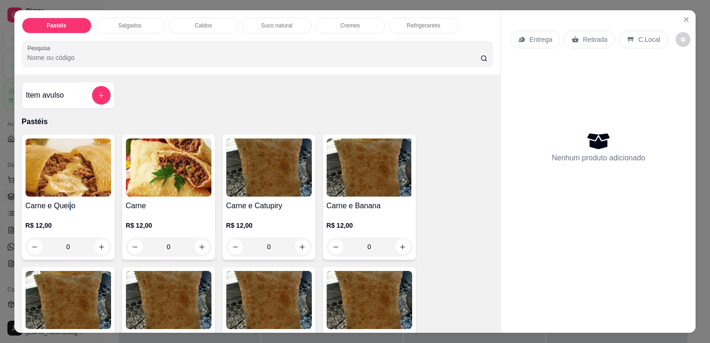
click at [65, 202] on h4 "Carne e Queijo" at bounding box center [69, 205] width 86 height 11
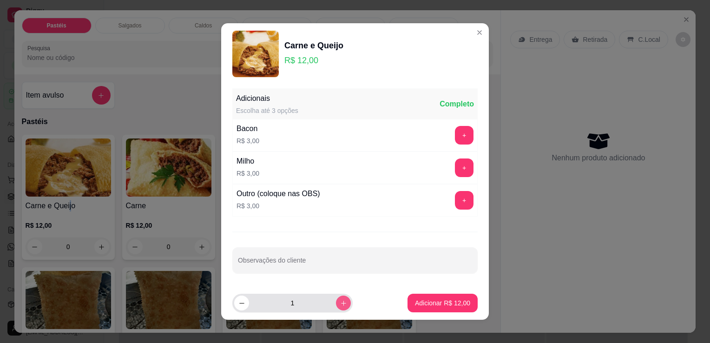
click at [336, 303] on button "increase-product-quantity" at bounding box center [343, 303] width 15 height 15
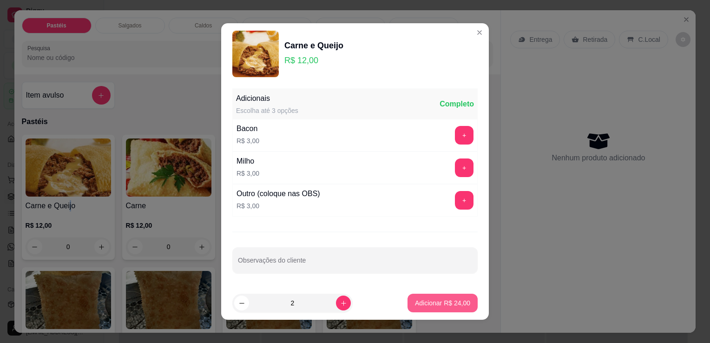
click at [459, 305] on button "Adicionar R$ 24,00" at bounding box center [443, 303] width 70 height 19
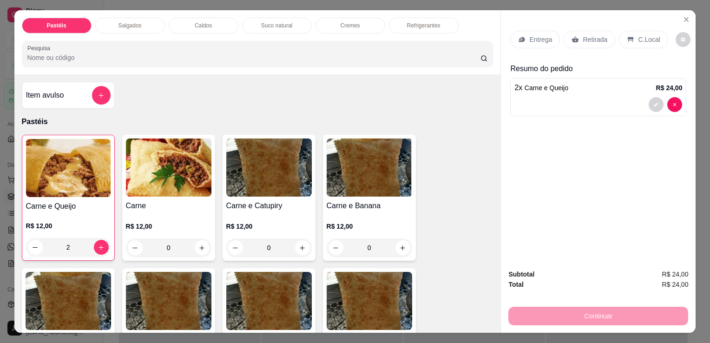
click at [603, 36] on div "Retirada" at bounding box center [590, 40] width 52 height 18
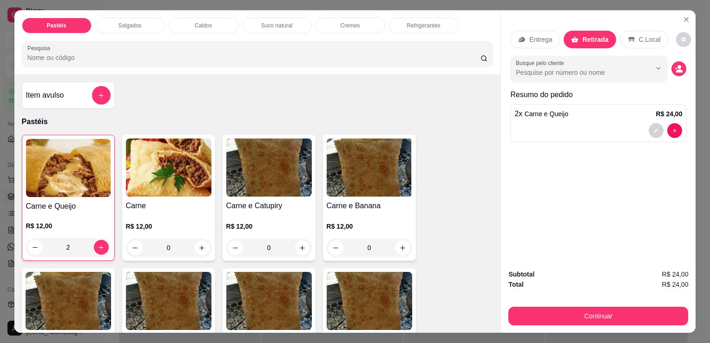
click at [565, 318] on button "Continuar" at bounding box center [599, 316] width 180 height 19
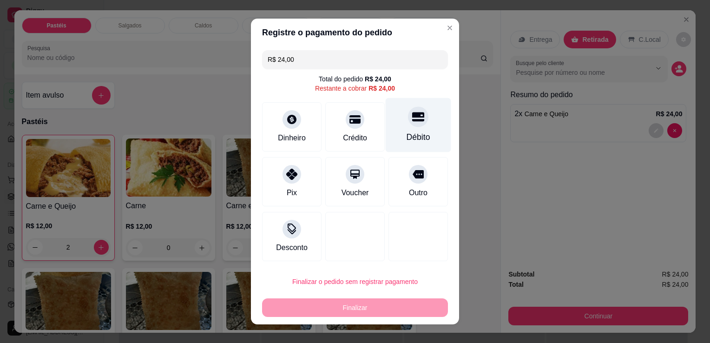
click at [412, 119] on icon at bounding box center [418, 117] width 12 height 9
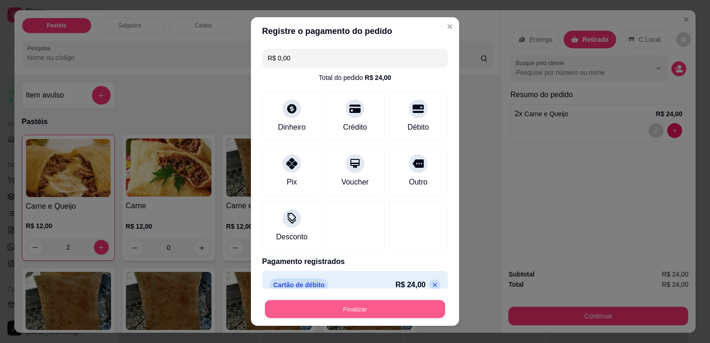
click at [371, 318] on button "Finalizar" at bounding box center [355, 309] width 180 height 18
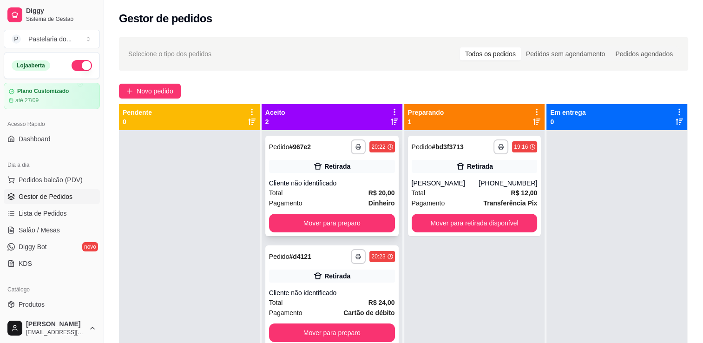
click at [391, 214] on div "Mover para preparo" at bounding box center [332, 223] width 126 height 19
click at [352, 215] on button "Mover para preparo" at bounding box center [332, 223] width 126 height 19
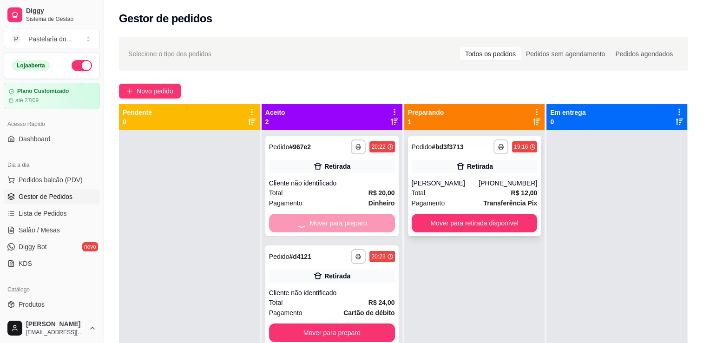
click at [472, 228] on button "Mover para retirada disponível" at bounding box center [475, 223] width 126 height 19
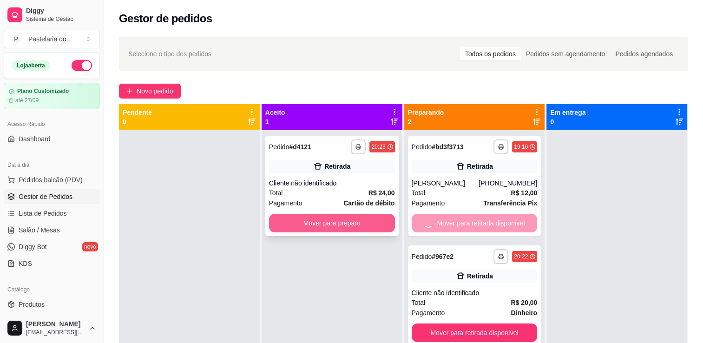
click at [338, 215] on button "Mover para preparo" at bounding box center [332, 223] width 126 height 19
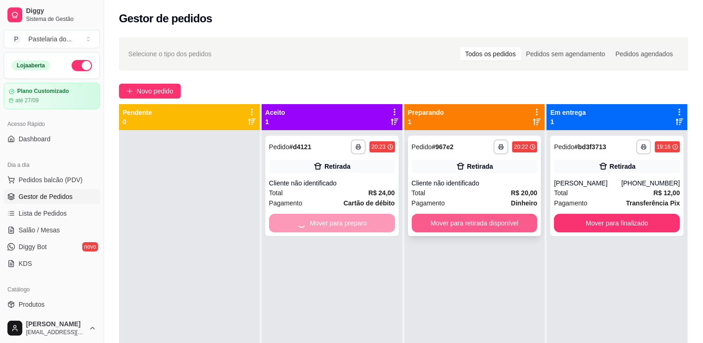
click at [504, 226] on button "Mover para retirada disponível" at bounding box center [475, 223] width 126 height 19
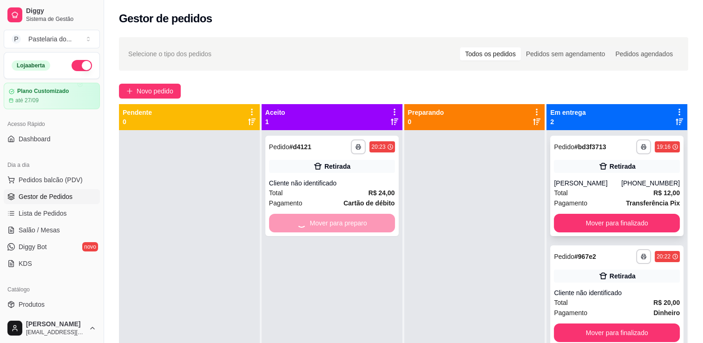
click at [589, 232] on div "**********" at bounding box center [616, 186] width 133 height 100
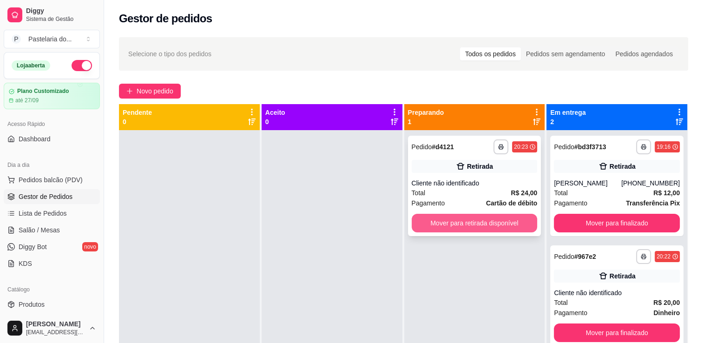
click at [533, 225] on div "**********" at bounding box center [474, 186] width 133 height 100
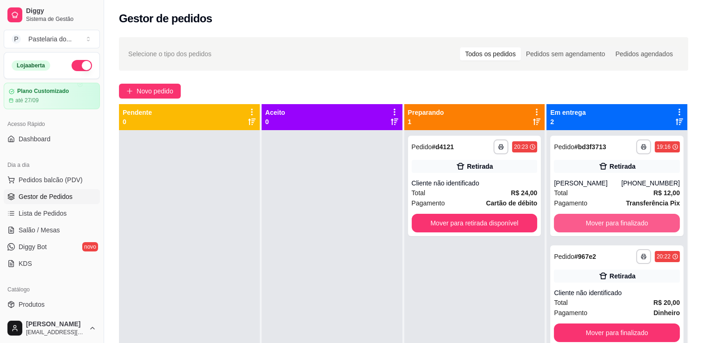
click at [617, 219] on button "Mover para finalizado" at bounding box center [617, 223] width 126 height 19
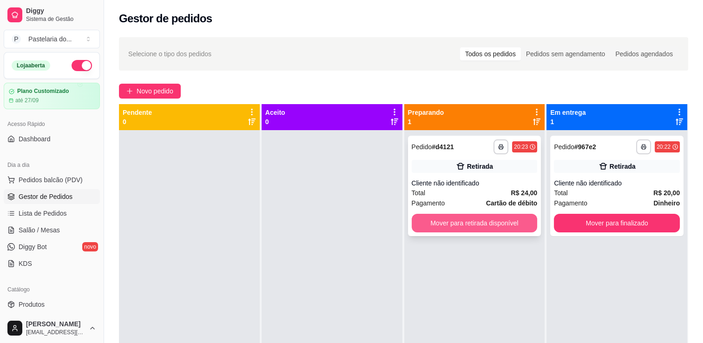
click at [504, 226] on button "Mover para retirada disponível" at bounding box center [475, 223] width 126 height 19
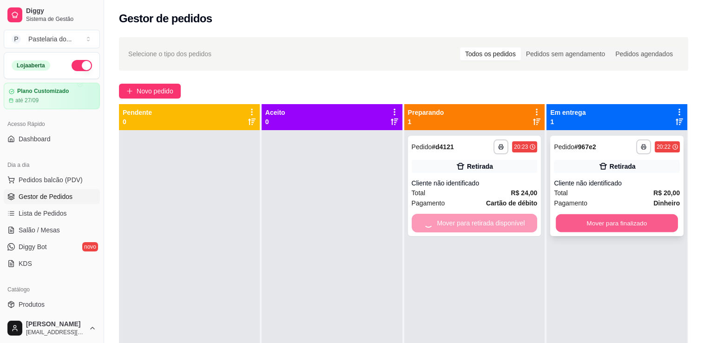
click at [597, 217] on button "Mover para finalizado" at bounding box center [617, 223] width 122 height 18
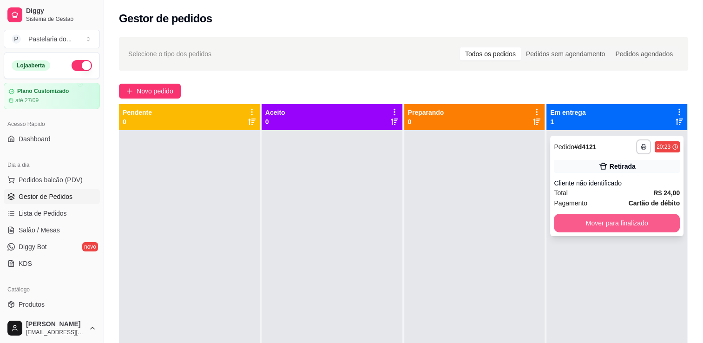
click at [597, 220] on button "Mover para finalizado" at bounding box center [617, 223] width 126 height 19
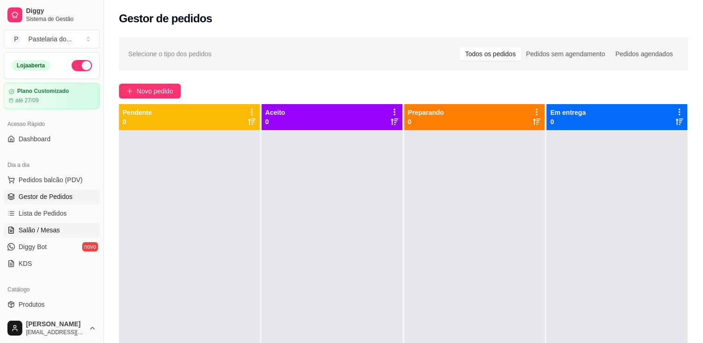
click at [73, 233] on link "Salão / Mesas" at bounding box center [52, 230] width 96 height 15
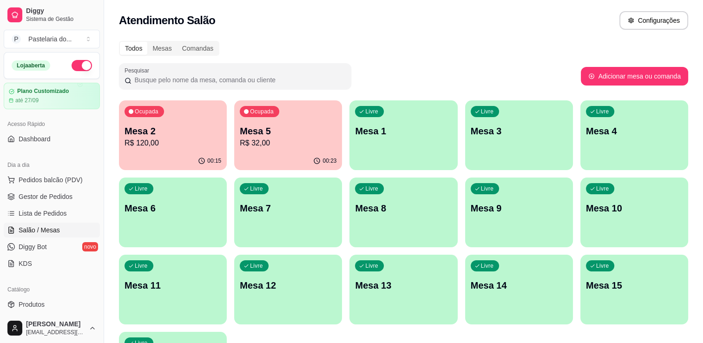
click at [116, 103] on div "Todos Mesas Comandas Pesquisar Adicionar mesa ou comanda Ocupada Mesa 2 R$ 120,…" at bounding box center [403, 223] width 599 height 377
click at [173, 131] on p "Mesa 2" at bounding box center [173, 131] width 97 height 13
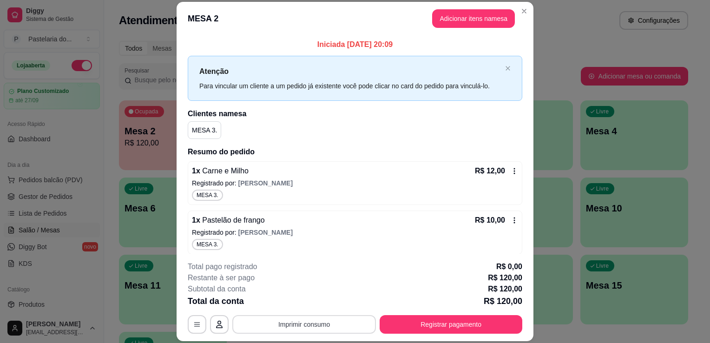
click at [260, 319] on button "Imprimir consumo" at bounding box center [304, 324] width 144 height 19
click at [288, 300] on button "IMPRESSORA" at bounding box center [303, 303] width 65 height 14
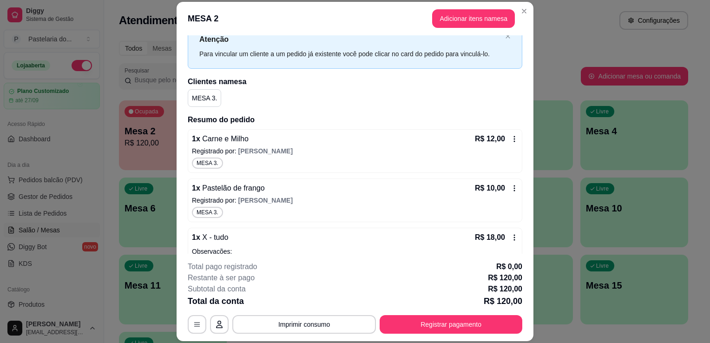
scroll to position [46, 0]
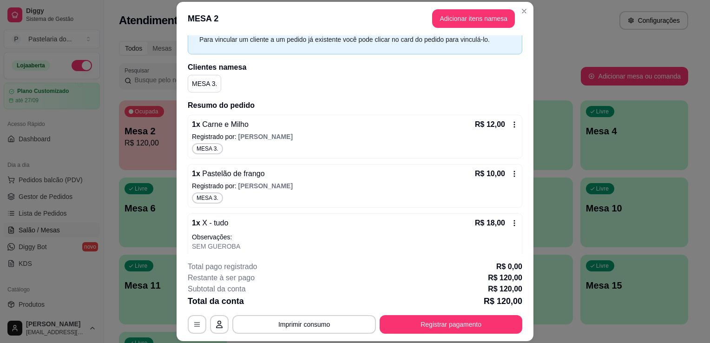
click at [271, 146] on div "MESA 3." at bounding box center [355, 148] width 326 height 11
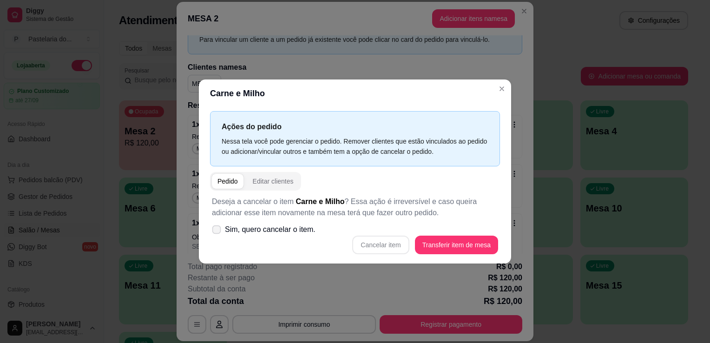
click at [283, 228] on span "Sim, quero cancelar o item." at bounding box center [270, 229] width 91 height 11
click at [218, 232] on input "Sim, quero cancelar o item." at bounding box center [215, 235] width 6 height 6
click at [391, 244] on button "Cancelar item" at bounding box center [380, 245] width 57 height 19
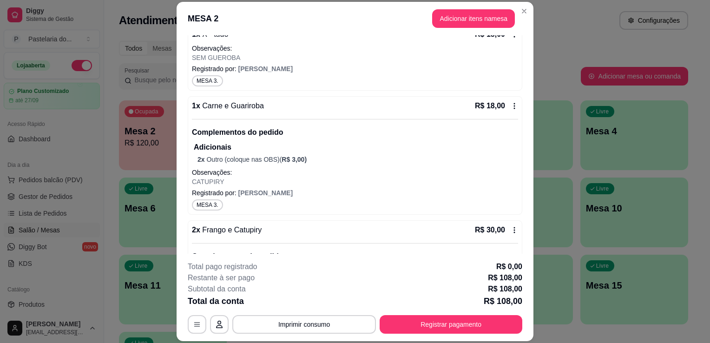
scroll to position [232, 0]
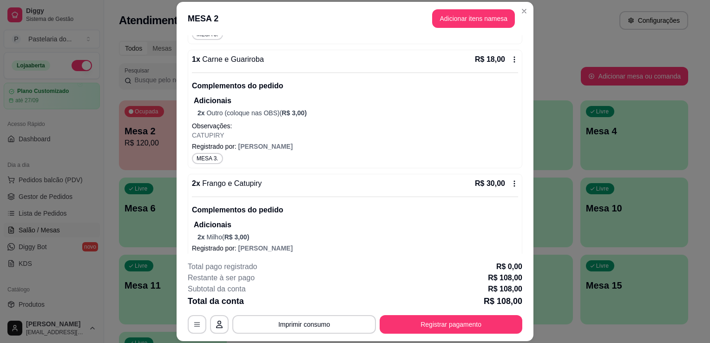
click at [254, 131] on p "CATUPIRY" at bounding box center [355, 135] width 326 height 9
click at [245, 185] on span "Frango e Catupiry" at bounding box center [231, 183] width 62 height 8
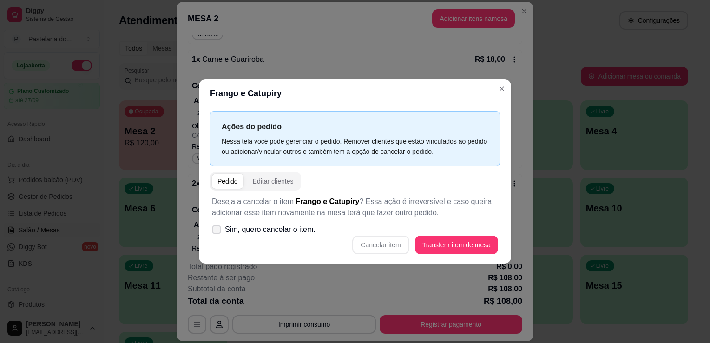
click at [265, 228] on span "Sim, quero cancelar o item." at bounding box center [270, 229] width 91 height 11
click at [218, 232] on input "Sim, quero cancelar o item." at bounding box center [215, 235] width 6 height 6
click at [378, 239] on button "Cancelar item" at bounding box center [380, 245] width 55 height 18
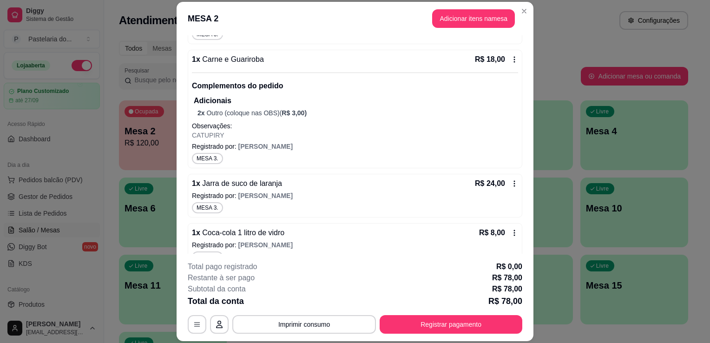
click at [472, 21] on button "Adicionar itens na mesa" at bounding box center [473, 18] width 83 height 19
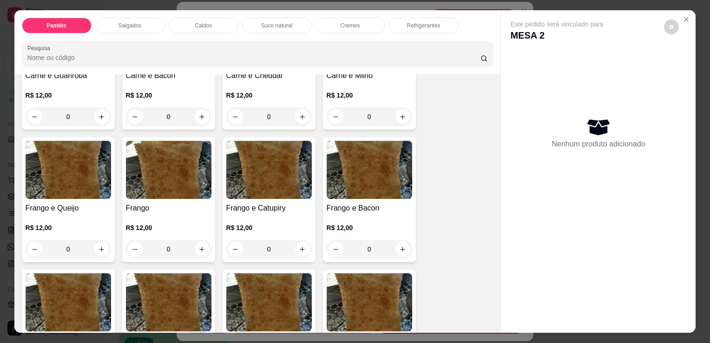
scroll to position [279, 0]
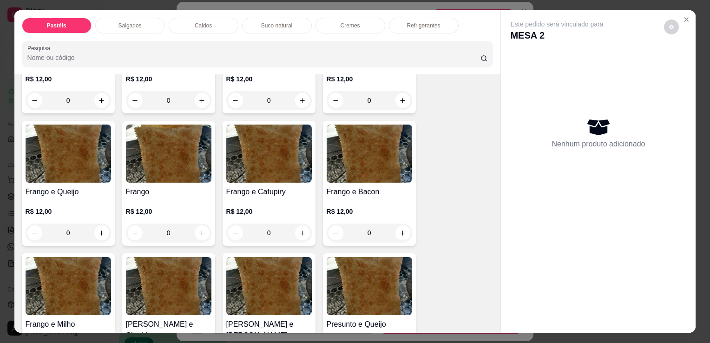
click at [245, 173] on img at bounding box center [269, 154] width 86 height 58
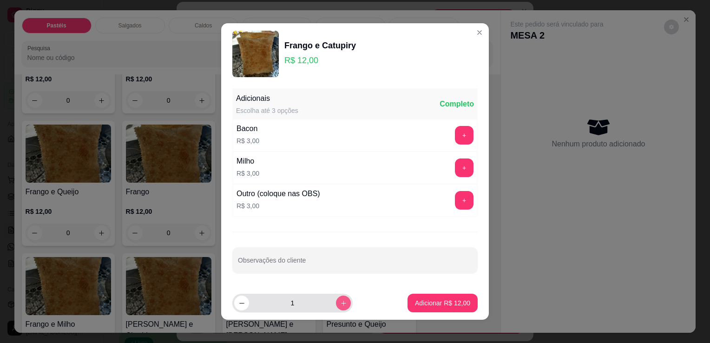
click at [337, 301] on button "increase-product-quantity" at bounding box center [343, 303] width 15 height 15
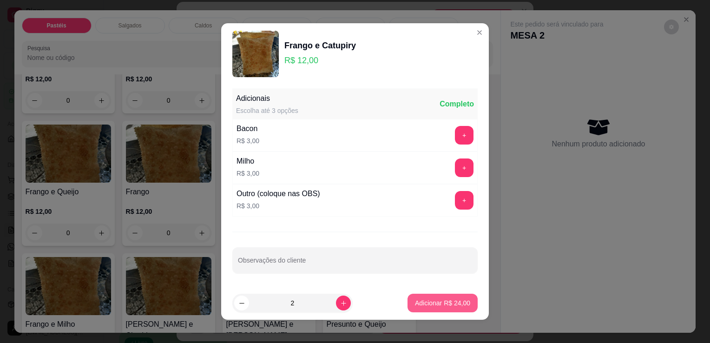
click at [418, 296] on button "Adicionar R$ 24,00" at bounding box center [443, 303] width 70 height 19
click at [418, 296] on div "Carne e Queijo R$ 12,00 0 Carne R$ 12,00 0 Carne e Catupiry R$ 12,00 0 Carne e …" at bounding box center [258, 321] width 472 height 931
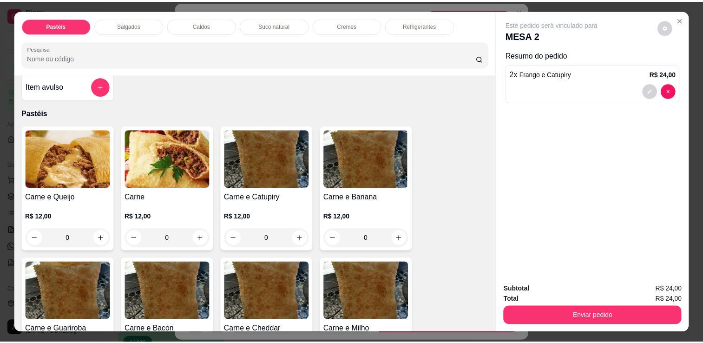
scroll to position [0, 0]
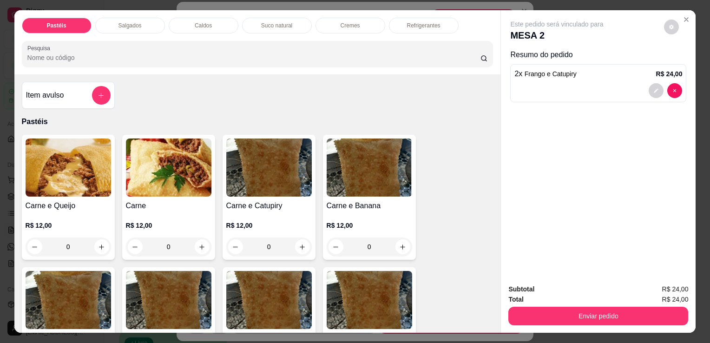
click at [187, 212] on div "R$ 12,00 0" at bounding box center [169, 234] width 86 height 45
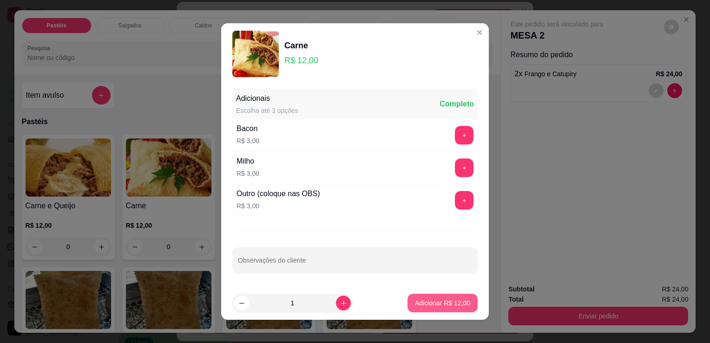
click at [433, 303] on p "Adicionar R$ 12,00" at bounding box center [442, 302] width 55 height 9
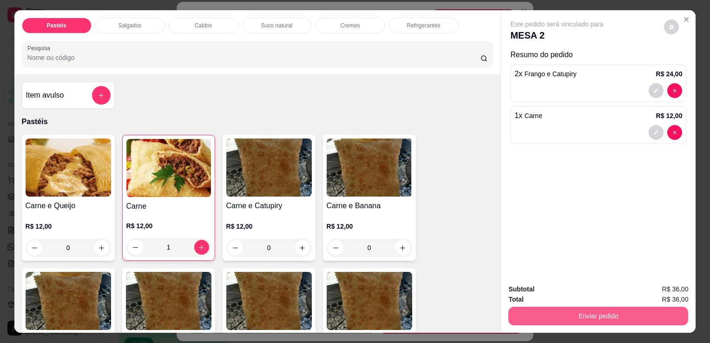
click at [597, 313] on button "Enviar pedido" at bounding box center [599, 316] width 180 height 19
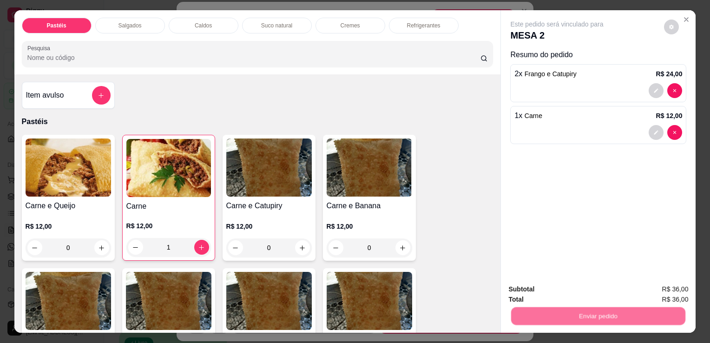
click at [592, 297] on button "Não registrar e enviar pedido" at bounding box center [568, 290] width 97 height 18
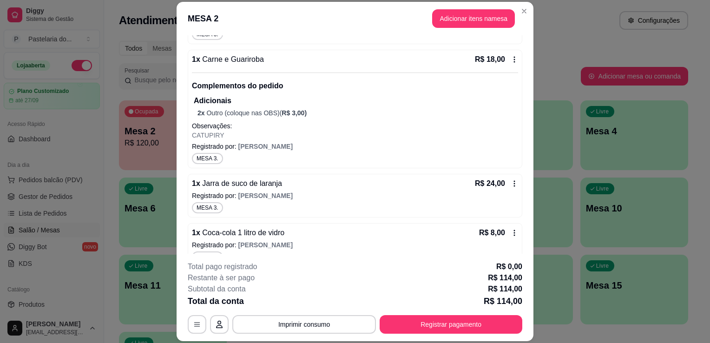
click at [297, 327] on button "Imprimir consumo" at bounding box center [304, 324] width 144 height 19
click at [297, 301] on button "IMPRESSORA" at bounding box center [303, 303] width 65 height 14
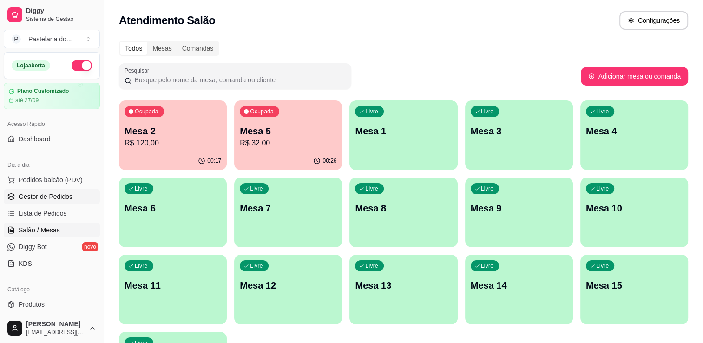
click at [61, 196] on span "Gestor de Pedidos" at bounding box center [46, 196] width 54 height 9
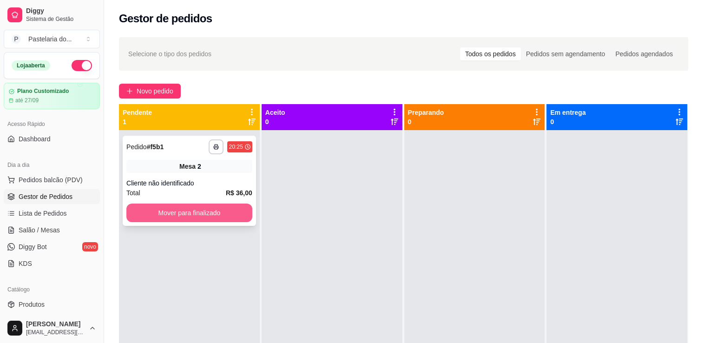
click at [186, 216] on button "Mover para finalizado" at bounding box center [189, 213] width 126 height 19
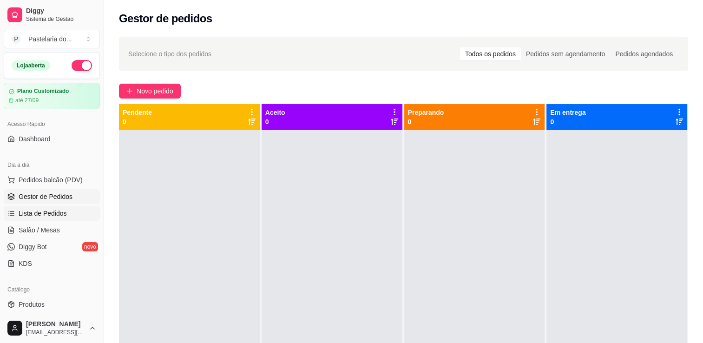
click at [66, 216] on link "Lista de Pedidos" at bounding box center [52, 213] width 96 height 15
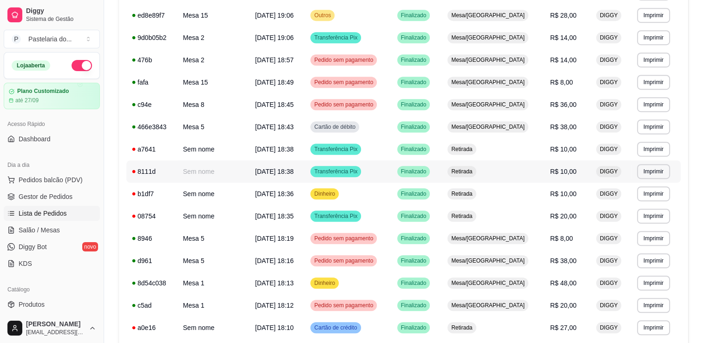
scroll to position [528, 0]
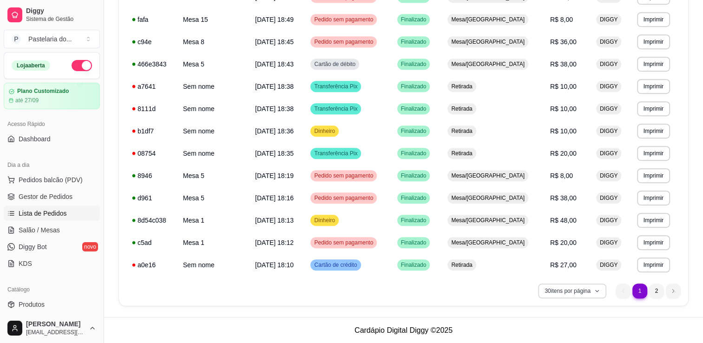
click at [584, 289] on button "30 itens por página" at bounding box center [572, 291] width 68 height 15
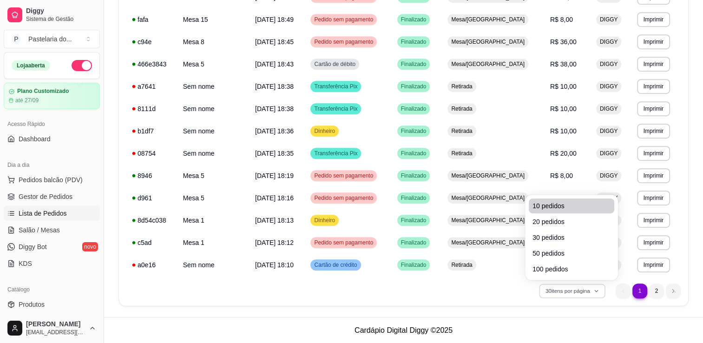
click at [559, 203] on span "10 pedidos" at bounding box center [572, 205] width 78 height 9
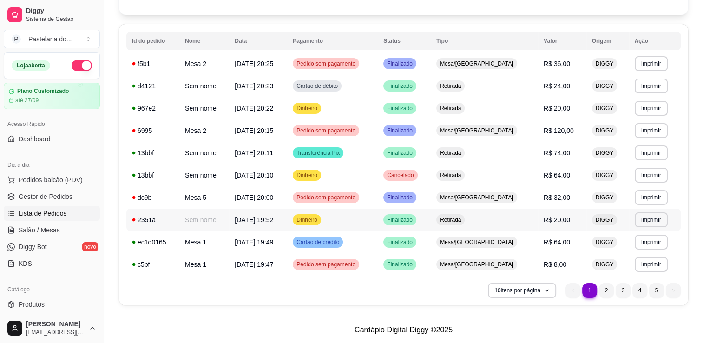
scroll to position [81, 0]
click at [510, 289] on button "10 itens por página" at bounding box center [522, 291] width 68 height 15
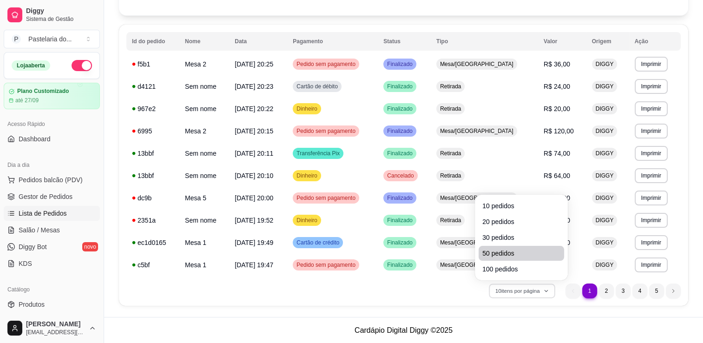
click at [528, 258] on li "50 pedidos" at bounding box center [522, 253] width 86 height 15
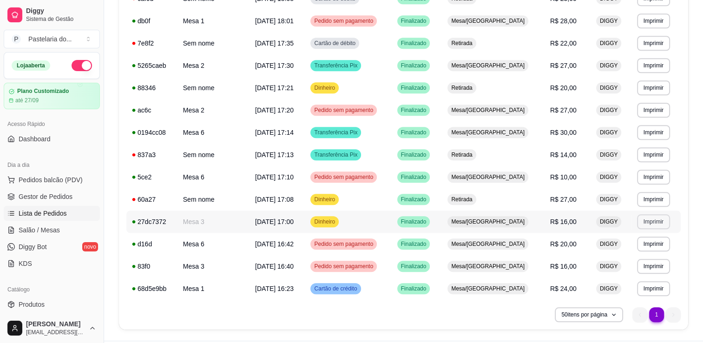
scroll to position [840, 0]
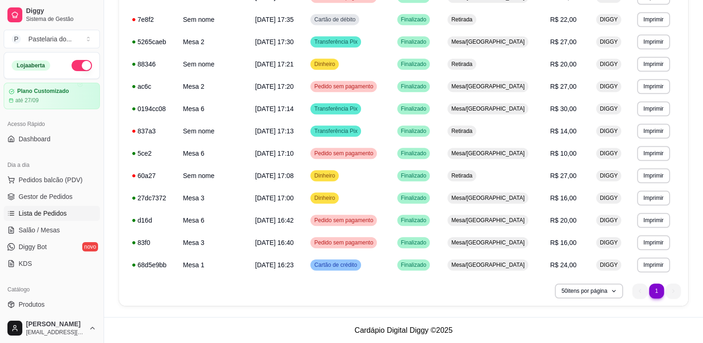
click at [661, 284] on li "1" at bounding box center [656, 291] width 15 height 15
click at [661, 284] on ul "1 1" at bounding box center [657, 291] width 48 height 15
click at [672, 290] on ul "1 1" at bounding box center [657, 291] width 48 height 15
click at [646, 286] on ul "1 1" at bounding box center [657, 291] width 48 height 15
click at [608, 290] on button "50 itens por página" at bounding box center [589, 291] width 66 height 14
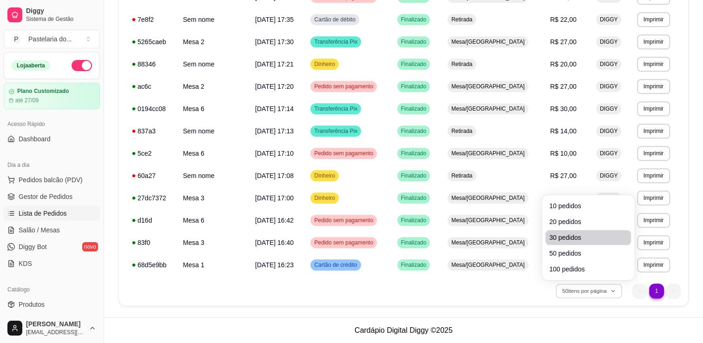
click at [591, 232] on li "30 pedidos" at bounding box center [589, 237] width 86 height 15
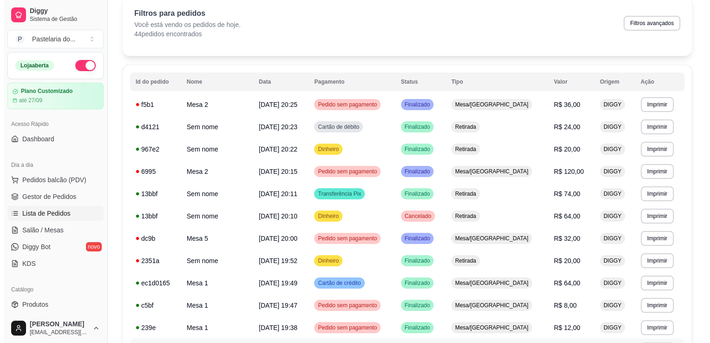
scroll to position [0, 0]
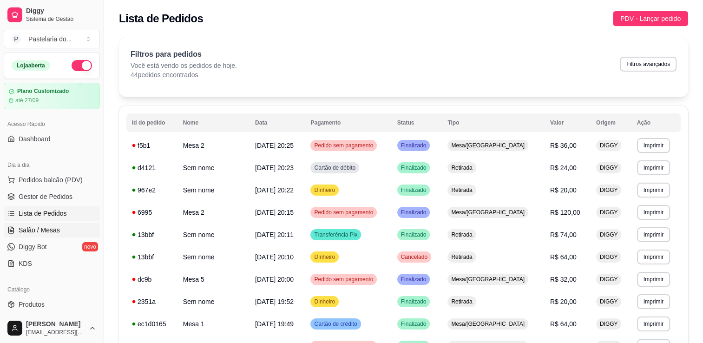
click at [39, 232] on span "Salão / Mesas" at bounding box center [39, 229] width 41 height 9
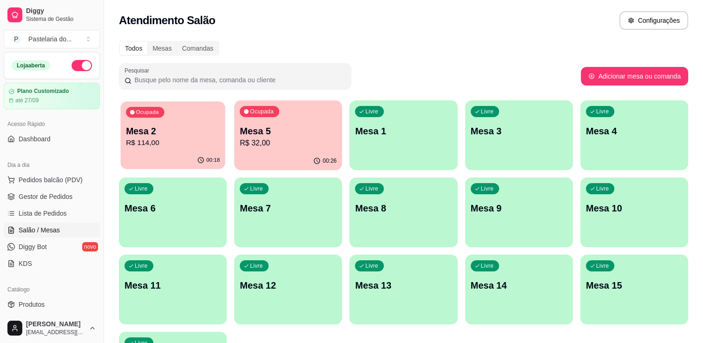
click at [135, 136] on p "Mesa 2" at bounding box center [173, 131] width 94 height 13
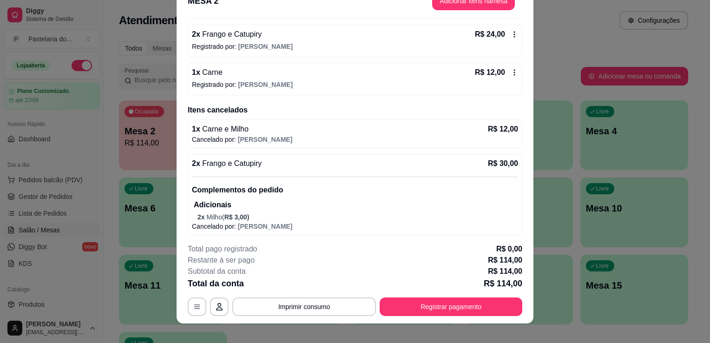
scroll to position [28, 0]
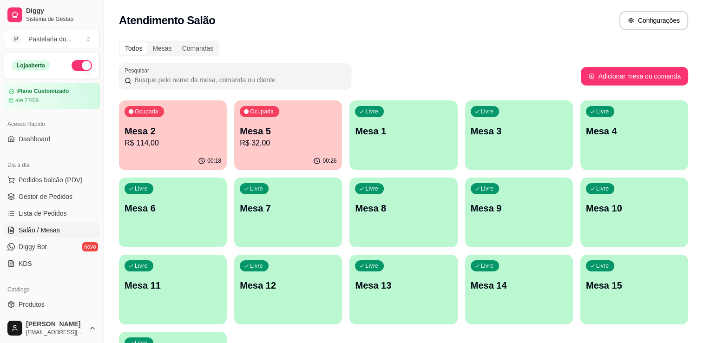
click at [271, 151] on div "Ocupada Mesa 5 R$ 32,00" at bounding box center [288, 126] width 108 height 52
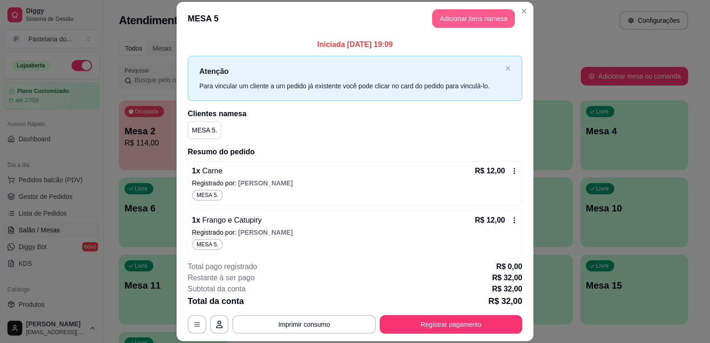
click at [502, 19] on button "Adicionar itens na mesa" at bounding box center [473, 18] width 83 height 19
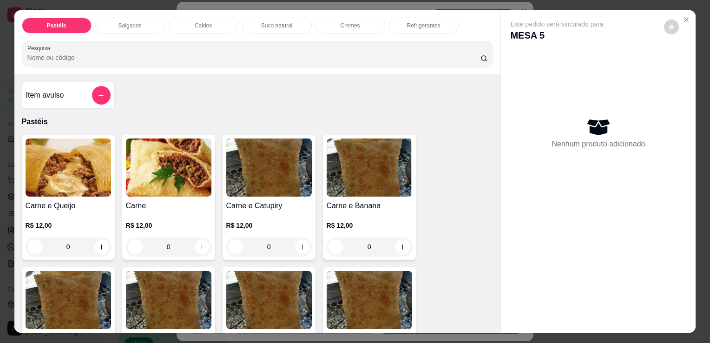
click at [202, 247] on div "0" at bounding box center [169, 247] width 86 height 19
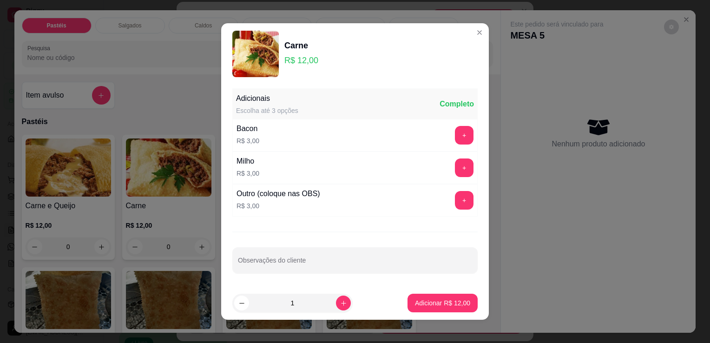
click at [438, 289] on footer "1 Adicionar R$ 12,00" at bounding box center [355, 302] width 268 height 33
click at [439, 297] on button "Adicionar R$ 12,00" at bounding box center [443, 303] width 68 height 18
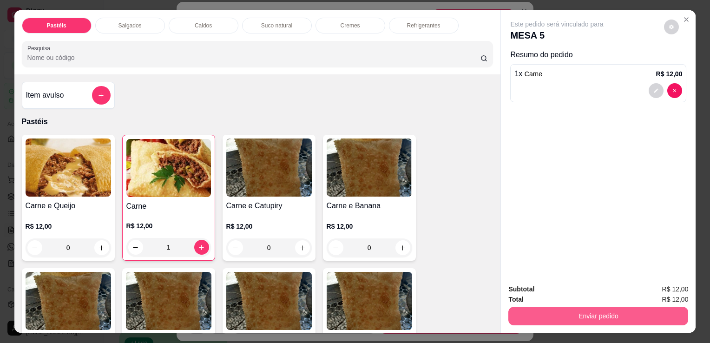
click at [636, 307] on button "Enviar pedido" at bounding box center [599, 316] width 180 height 19
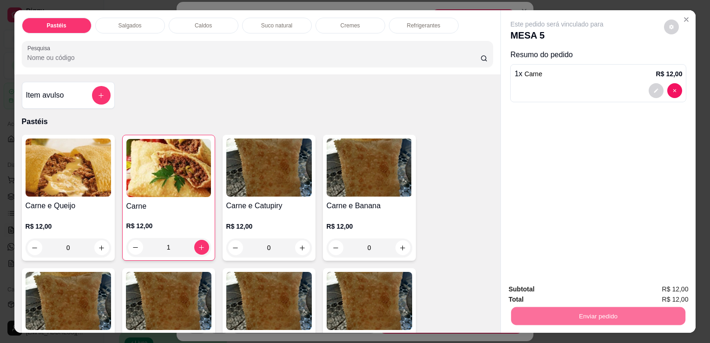
click at [662, 285] on button "Sim, quero registrar" at bounding box center [656, 290] width 69 height 18
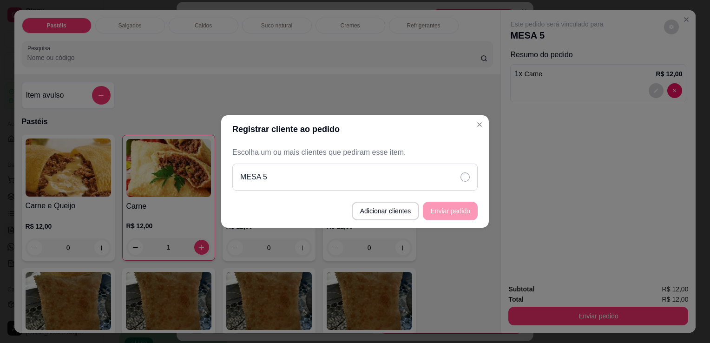
click at [438, 185] on div "MESA 5" at bounding box center [354, 177] width 245 height 27
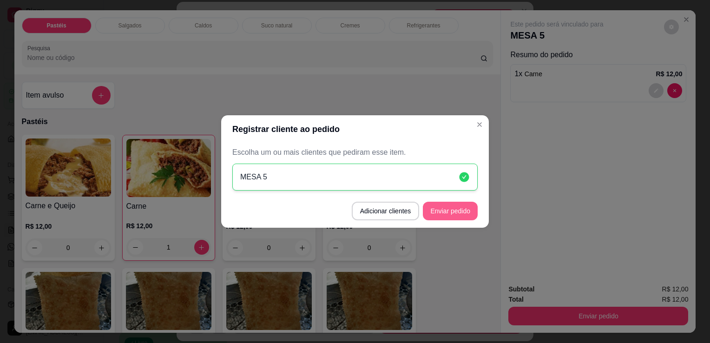
click at [441, 224] on footer "Adicionar clientes Enviar pedido" at bounding box center [355, 210] width 268 height 33
click at [444, 213] on button "Enviar pedido" at bounding box center [450, 211] width 55 height 19
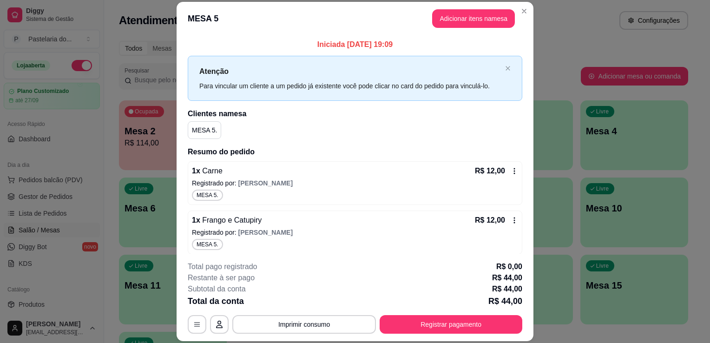
click at [586, 162] on div "button" at bounding box center [635, 164] width 108 height 11
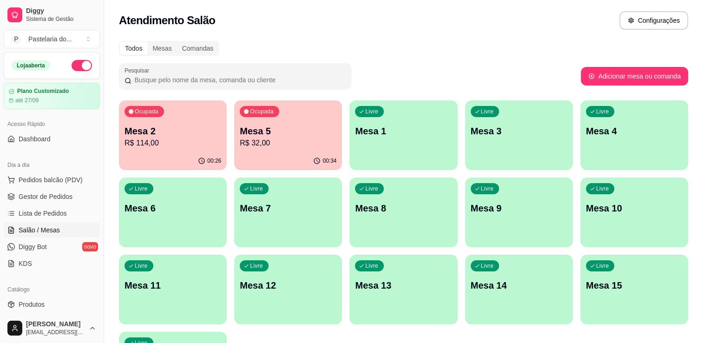
click at [145, 134] on p "Mesa 2" at bounding box center [173, 131] width 97 height 13
click at [145, 133] on p "Mesa 2" at bounding box center [173, 131] width 97 height 13
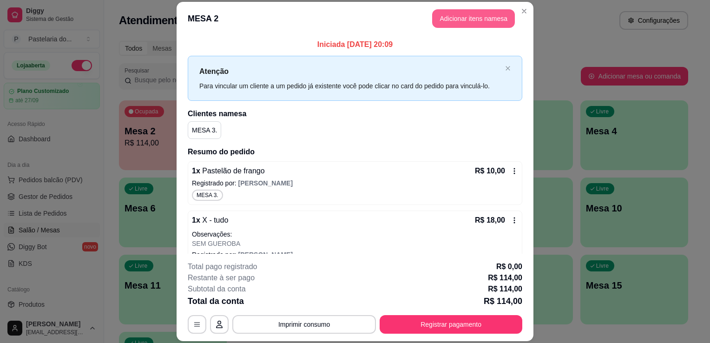
click at [447, 20] on button "Adicionar itens na mesa" at bounding box center [473, 18] width 83 height 19
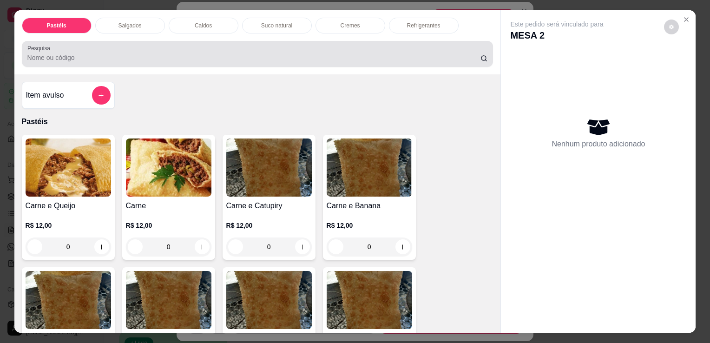
click at [195, 54] on input "Pesquisa" at bounding box center [253, 57] width 453 height 9
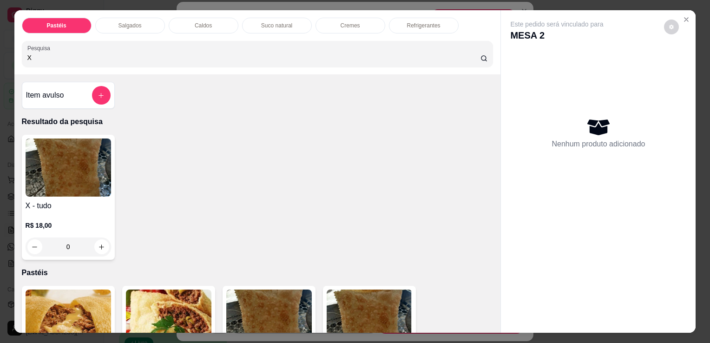
click at [89, 241] on div "0" at bounding box center [69, 247] width 86 height 19
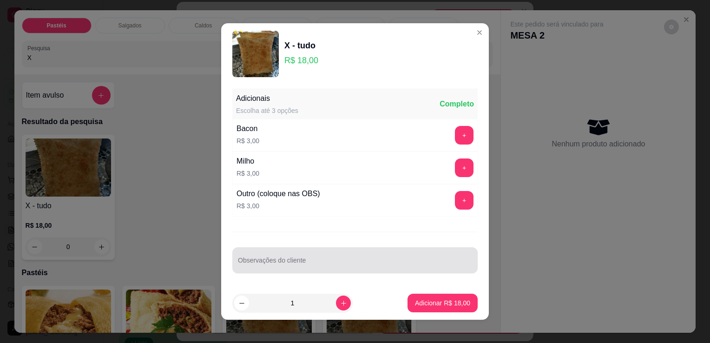
click at [278, 252] on div at bounding box center [355, 260] width 234 height 19
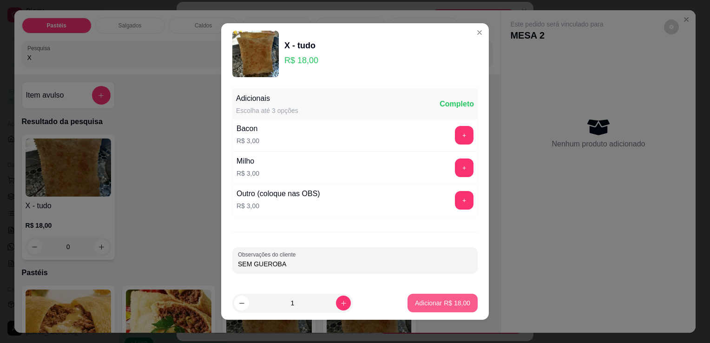
click at [444, 300] on p "Adicionar R$ 18,00" at bounding box center [442, 302] width 55 height 9
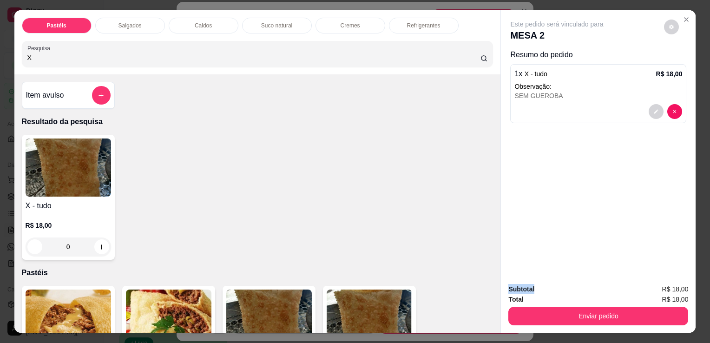
click at [569, 275] on div "Este pedido será vinculado para MESA 2 Resumo do pedido 1 x X - tudo R$ 18,00 O…" at bounding box center [598, 171] width 195 height 323
click at [615, 314] on button "Enviar pedido" at bounding box center [599, 316] width 180 height 19
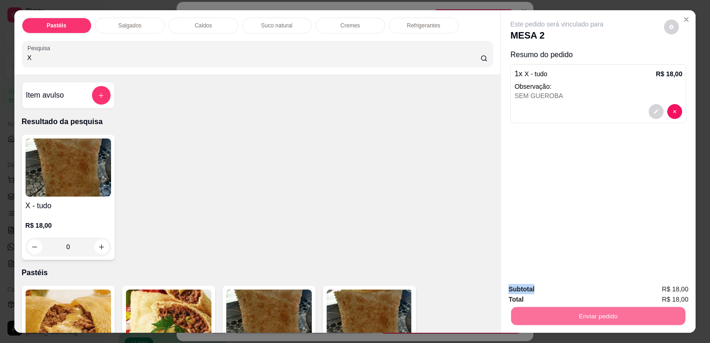
click at [657, 285] on button "Sim, quero registrar" at bounding box center [656, 290] width 69 height 18
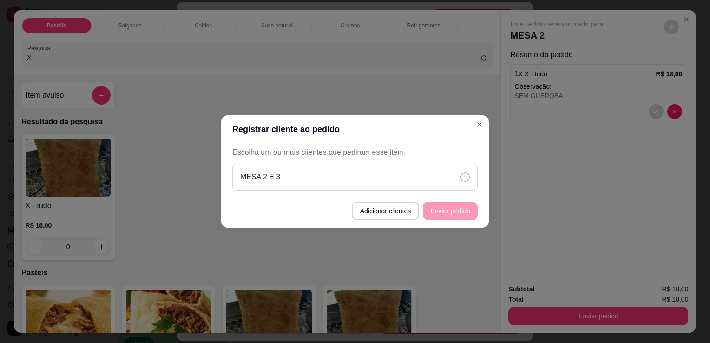
click at [430, 179] on div "MESA 2 E 3" at bounding box center [354, 177] width 245 height 27
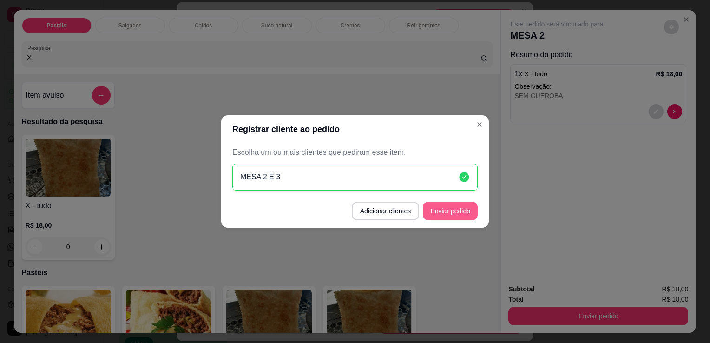
click at [467, 211] on button "Enviar pedido" at bounding box center [450, 211] width 55 height 19
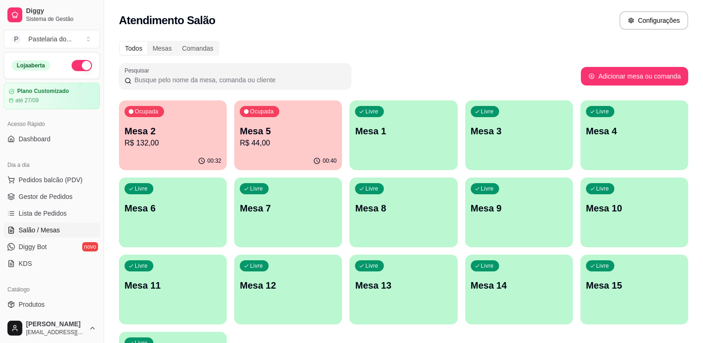
click at [173, 131] on p "Mesa 2" at bounding box center [173, 131] width 97 height 13
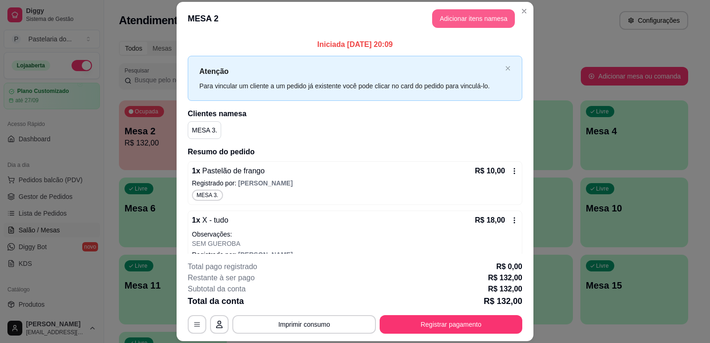
click at [450, 18] on button "Adicionar itens na mesa" at bounding box center [473, 18] width 83 height 19
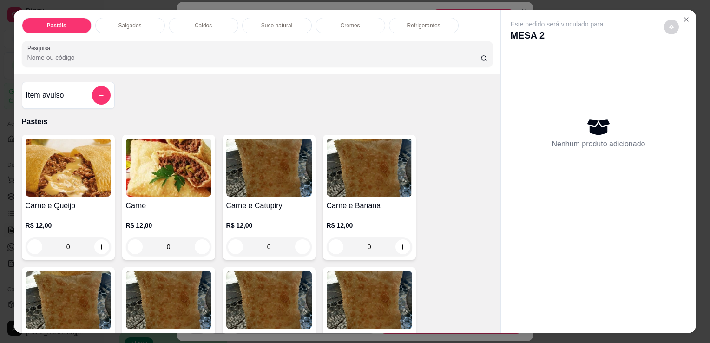
click at [200, 244] on div "0" at bounding box center [169, 247] width 86 height 19
click at [193, 243] on div "0" at bounding box center [169, 247] width 86 height 19
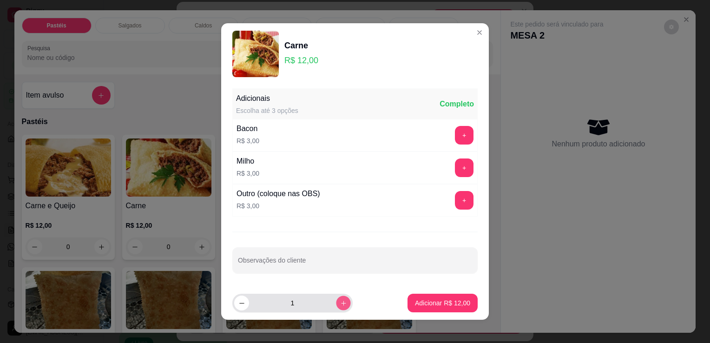
click at [340, 304] on icon "increase-product-quantity" at bounding box center [343, 303] width 7 height 7
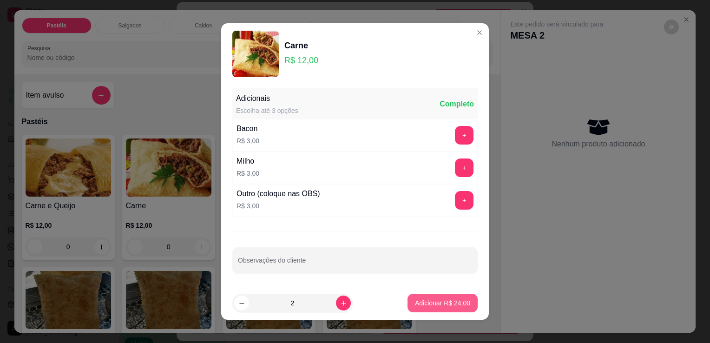
click at [414, 308] on button "Adicionar R$ 24,00" at bounding box center [443, 303] width 70 height 19
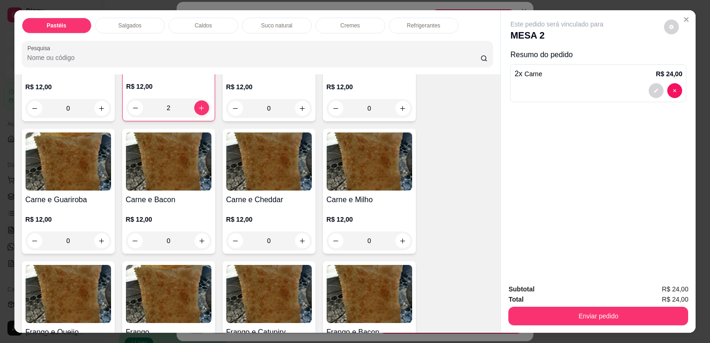
scroll to position [186, 0]
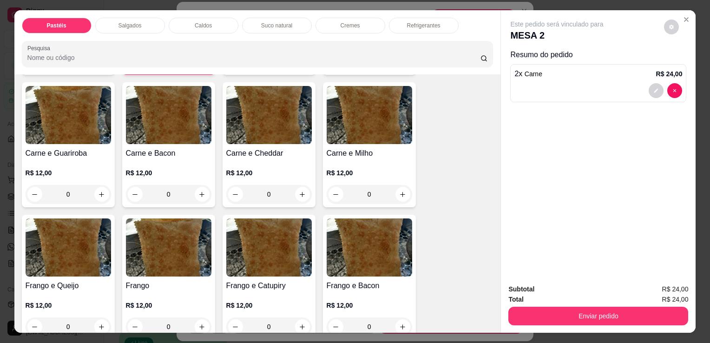
click at [102, 189] on div "0" at bounding box center [69, 194] width 86 height 19
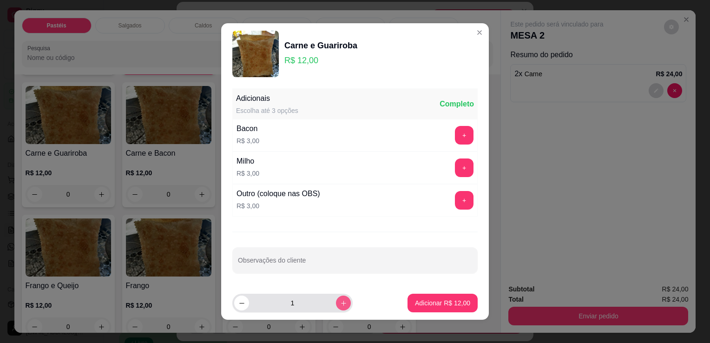
click at [341, 302] on icon "increase-product-quantity" at bounding box center [343, 303] width 5 height 5
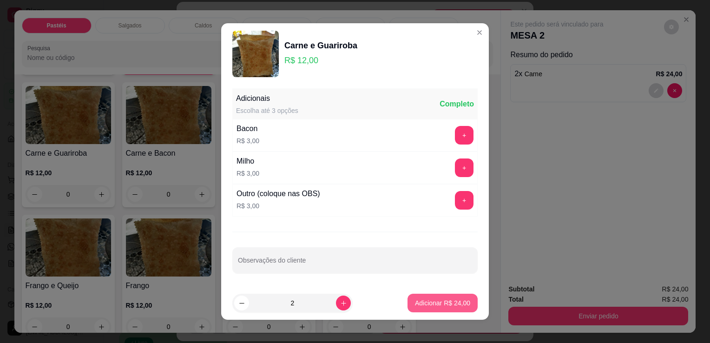
click at [428, 301] on p "Adicionar R$ 24,00" at bounding box center [442, 302] width 55 height 9
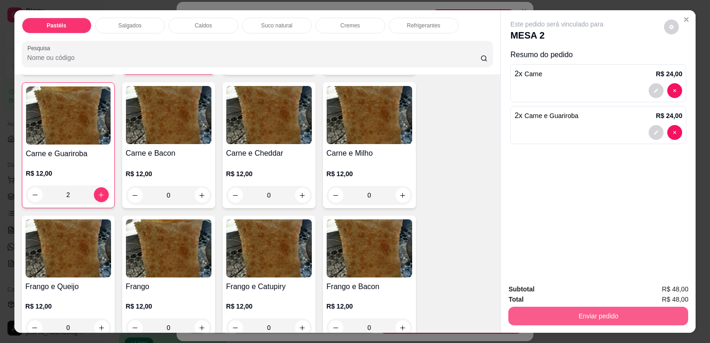
click at [570, 308] on button "Enviar pedido" at bounding box center [599, 316] width 180 height 19
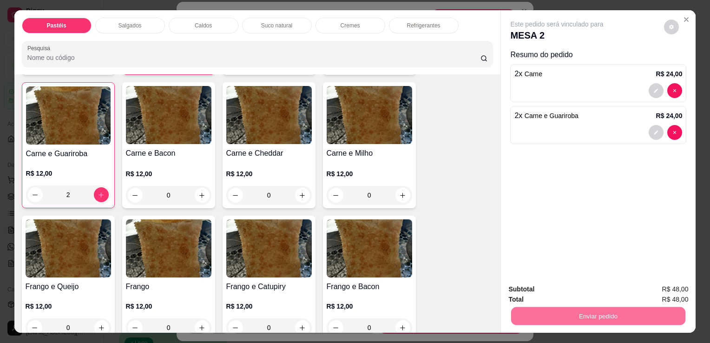
click at [654, 288] on button "Sim, quero registrar" at bounding box center [655, 289] width 67 height 17
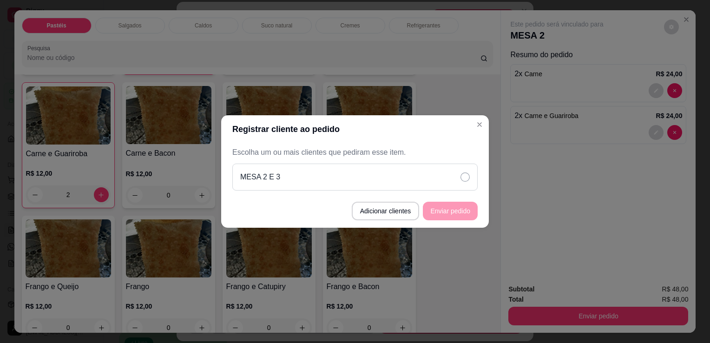
click at [398, 178] on div "MESA 2 E 3" at bounding box center [354, 177] width 245 height 27
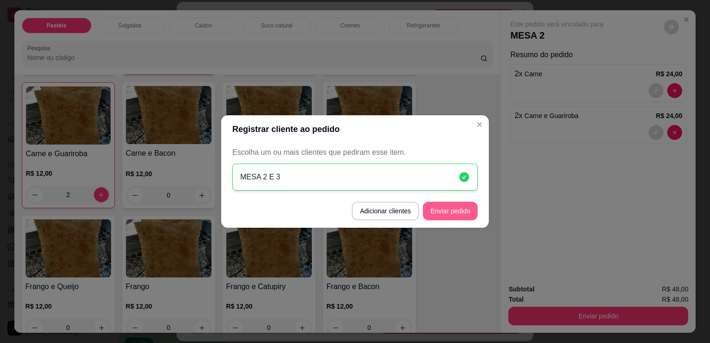
click at [450, 213] on button "Enviar pedido" at bounding box center [450, 211] width 55 height 19
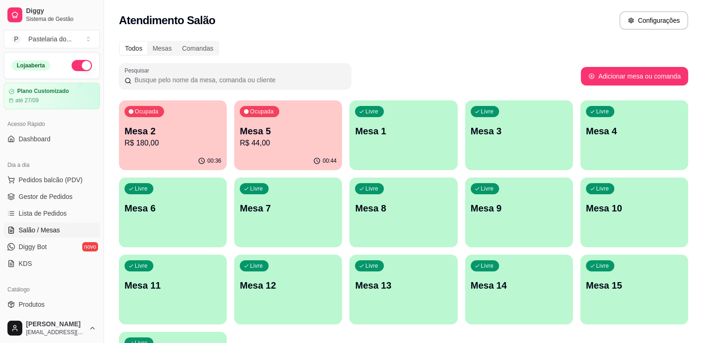
drag, startPoint x: 198, startPoint y: 157, endPoint x: 343, endPoint y: 43, distance: 184.8
click at [343, 43] on div "Todos Mesas Comandas" at bounding box center [403, 48] width 569 height 15
click at [169, 262] on div "Livre Mesa 11" at bounding box center [172, 284] width 105 height 57
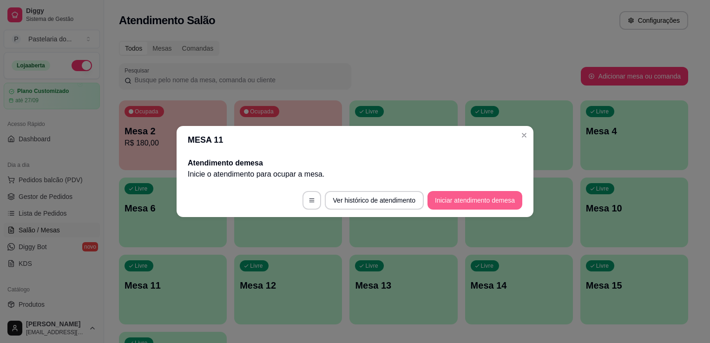
click at [480, 200] on button "Iniciar atendimento de mesa" at bounding box center [475, 200] width 95 height 19
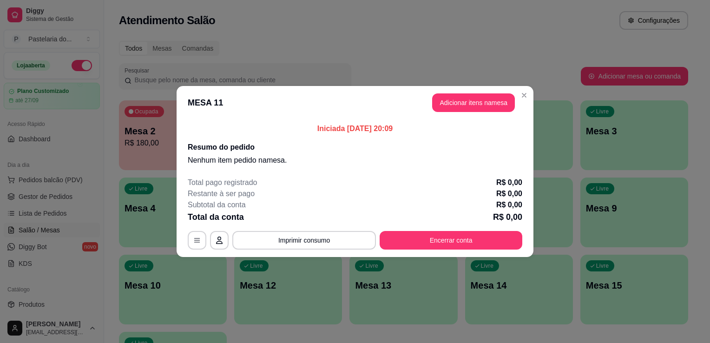
click at [474, 110] on button "Adicionar itens na mesa" at bounding box center [473, 102] width 83 height 19
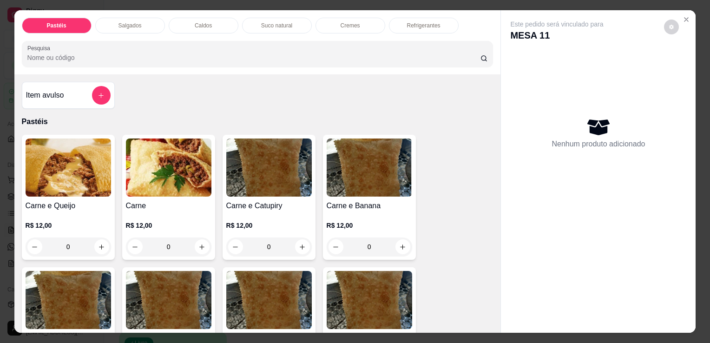
click at [139, 26] on div "Salgados" at bounding box center [130, 26] width 70 height 16
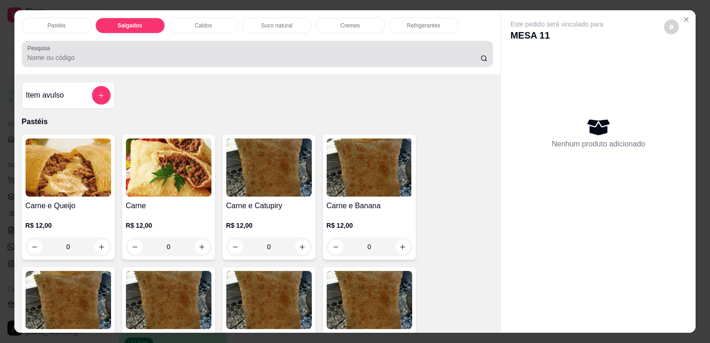
scroll to position [23, 0]
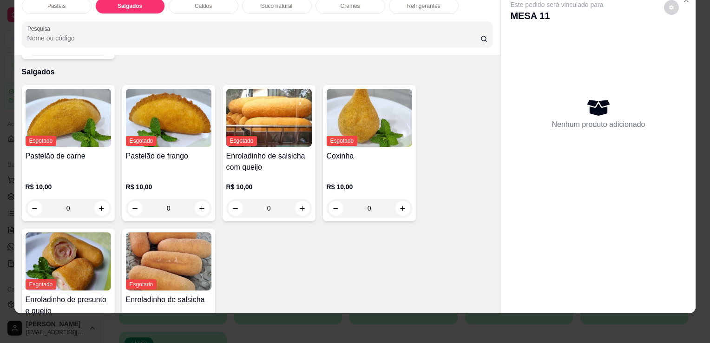
click at [65, 5] on div "Pastéis" at bounding box center [57, 6] width 70 height 16
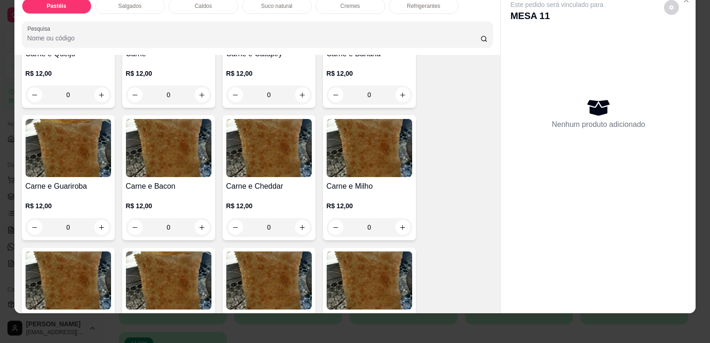
scroll to position [134, 0]
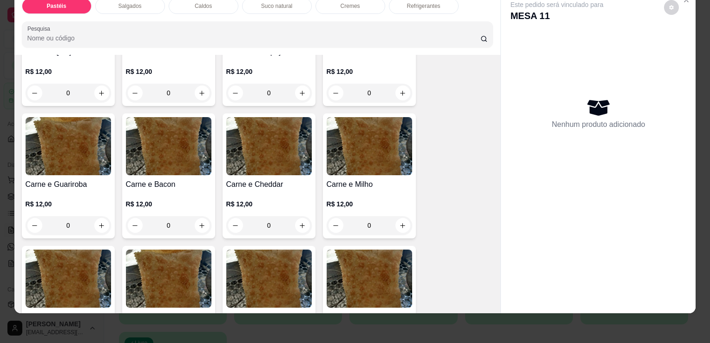
click at [194, 219] on div "0" at bounding box center [169, 225] width 86 height 19
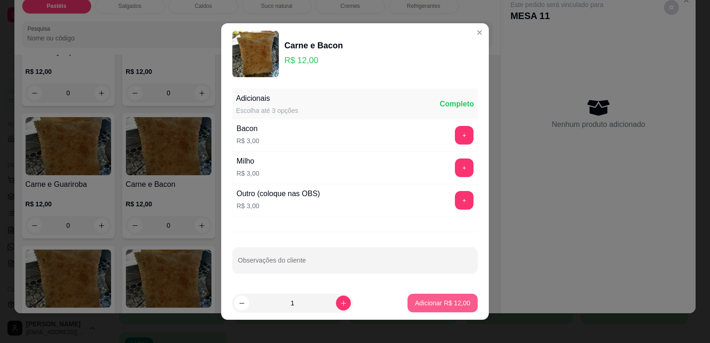
click at [422, 303] on p "Adicionar R$ 12,00" at bounding box center [442, 302] width 55 height 9
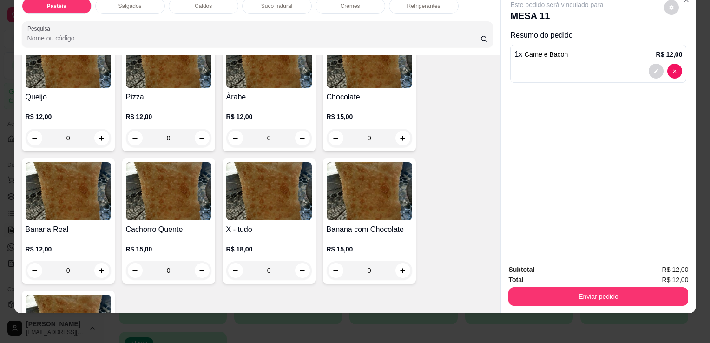
scroll to position [646, 0]
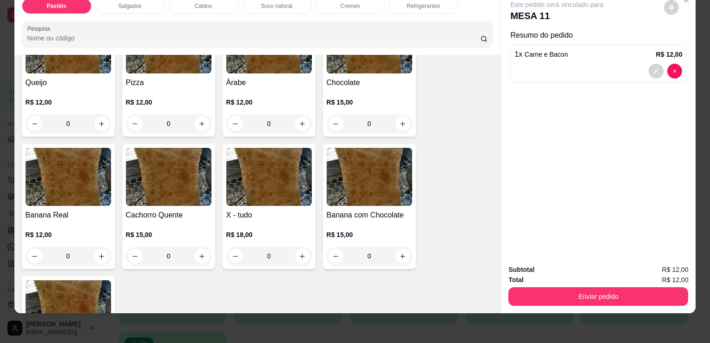
click at [301, 114] on div "0" at bounding box center [269, 123] width 86 height 19
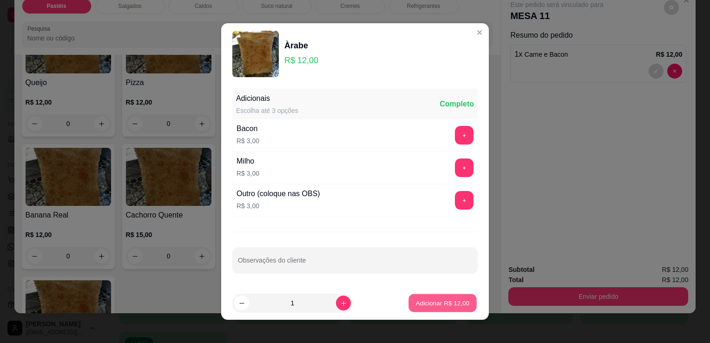
click at [424, 307] on button "Adicionar R$ 12,00" at bounding box center [443, 303] width 68 height 18
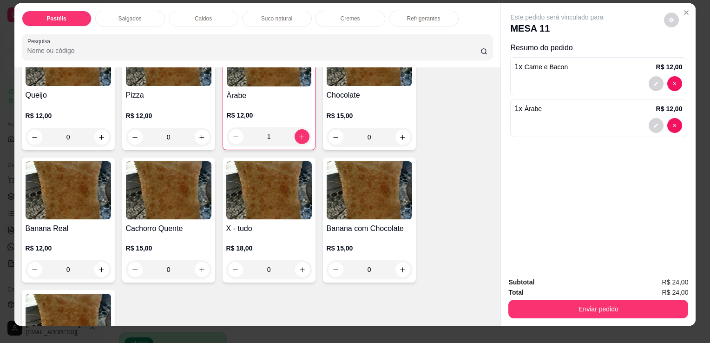
scroll to position [0, 0]
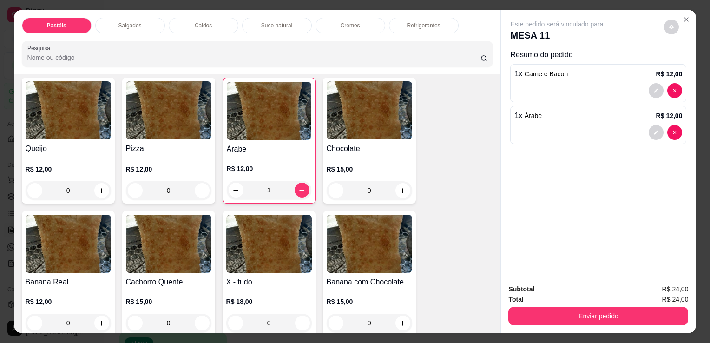
click at [426, 18] on div "Refrigerantes" at bounding box center [424, 26] width 70 height 16
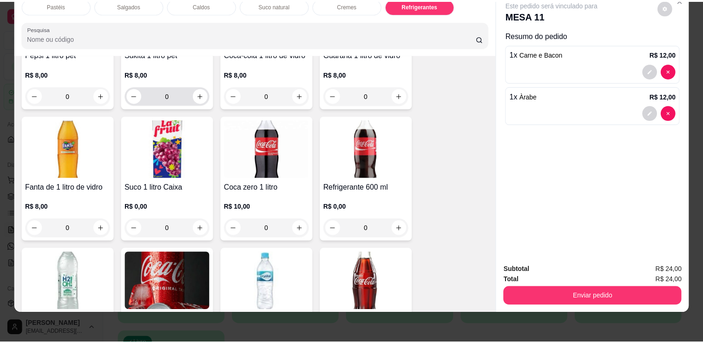
scroll to position [2669, 0]
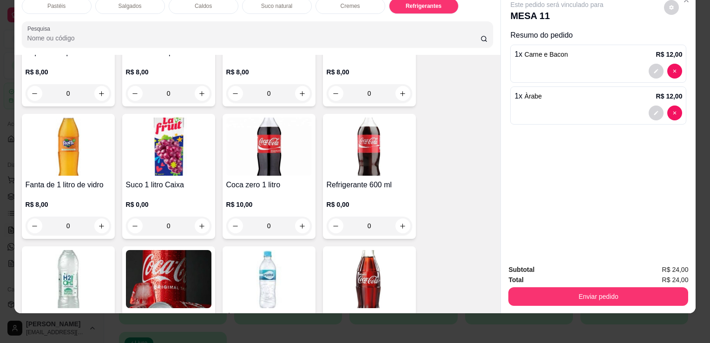
click at [328, 157] on div "Refrigerante 600 ml R$ 0,00 0" at bounding box center [369, 176] width 93 height 125
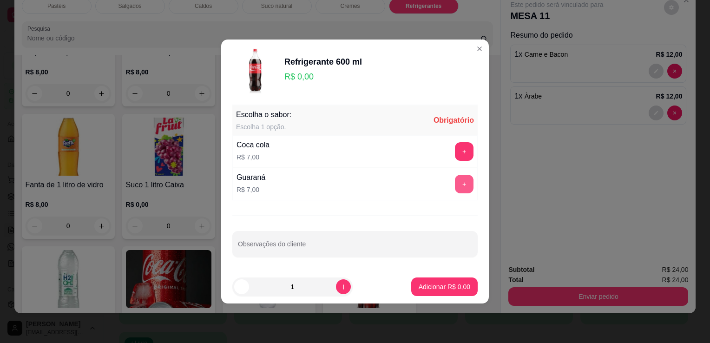
click at [457, 185] on button "+" at bounding box center [464, 184] width 19 height 19
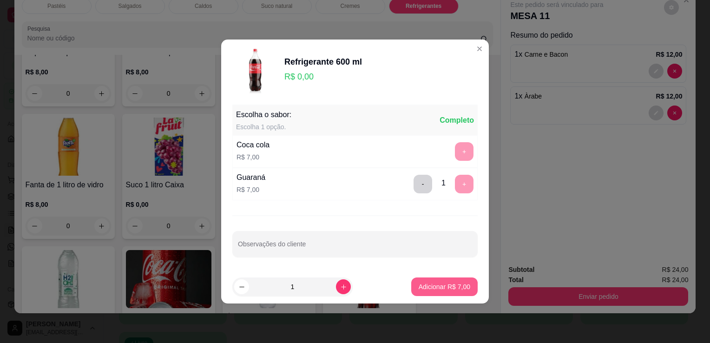
click at [452, 288] on p "Adicionar R$ 7,00" at bounding box center [445, 286] width 52 height 9
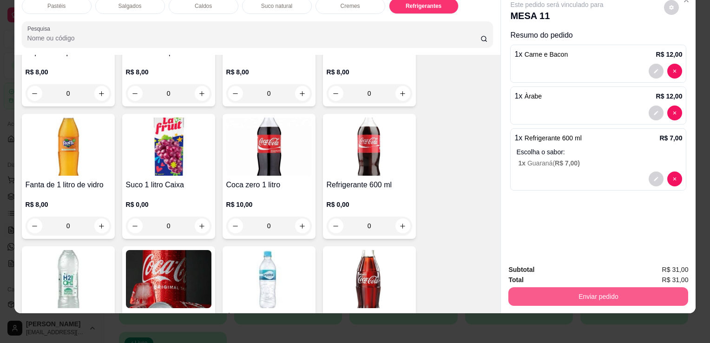
click at [577, 287] on button "Enviar pedido" at bounding box center [599, 296] width 180 height 19
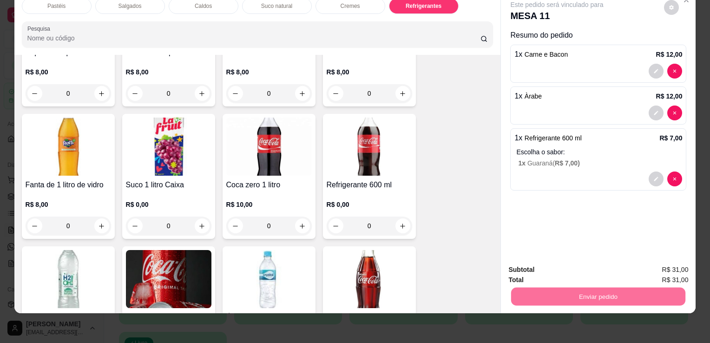
click at [654, 264] on button "Sim, quero registrar" at bounding box center [656, 267] width 69 height 18
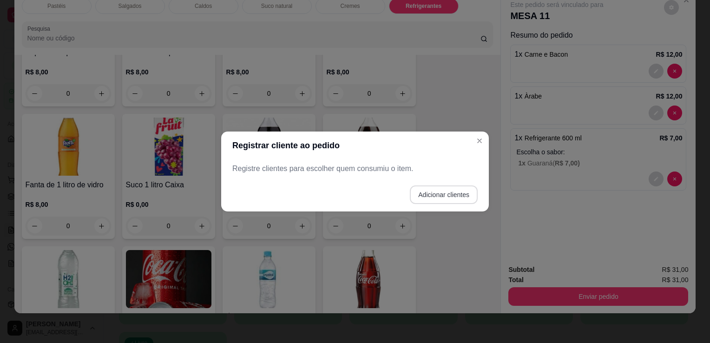
click at [463, 196] on button "Adicionar clientes" at bounding box center [444, 194] width 68 height 19
click at [386, 175] on input "Nome do cliente" at bounding box center [355, 172] width 235 height 9
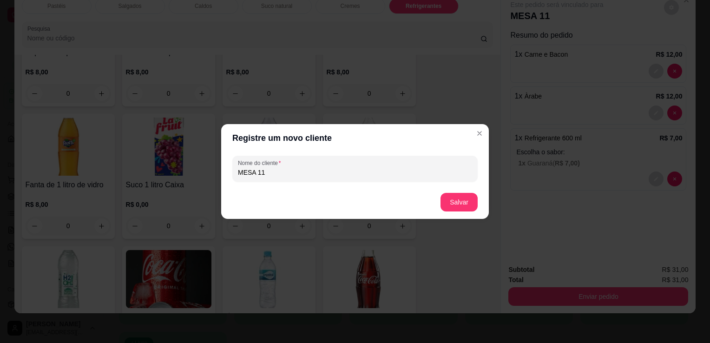
click at [478, 209] on footer "Salvar" at bounding box center [355, 201] width 268 height 33
click at [469, 210] on button "Salvar" at bounding box center [459, 202] width 36 height 18
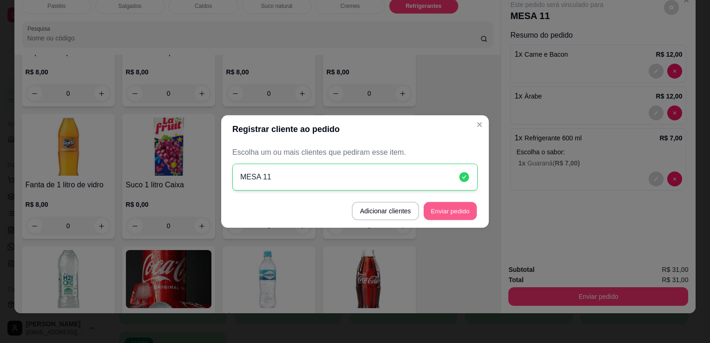
click at [439, 213] on button "Enviar pedido" at bounding box center [450, 211] width 53 height 18
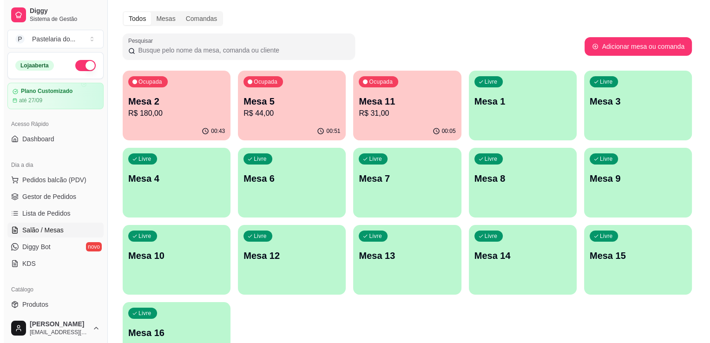
scroll to position [0, 0]
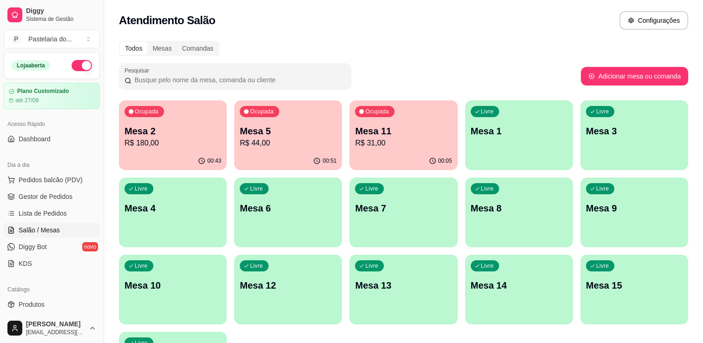
click at [251, 143] on p "R$ 44,00" at bounding box center [288, 143] width 97 height 11
click at [250, 143] on body "Diggy Sistema de Gestão P Pastelaria do ... Loja aberta Plano Customizado até 2…" at bounding box center [351, 171] width 703 height 343
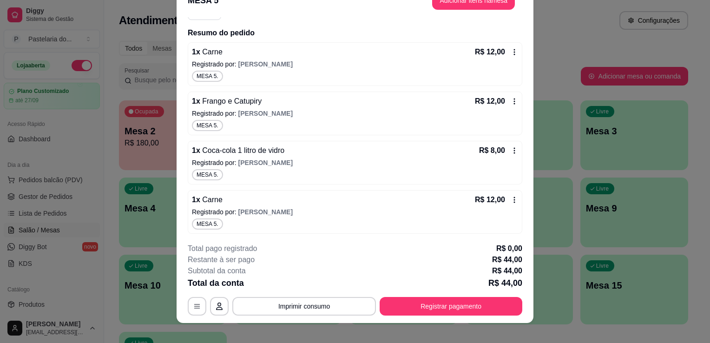
scroll to position [28, 0]
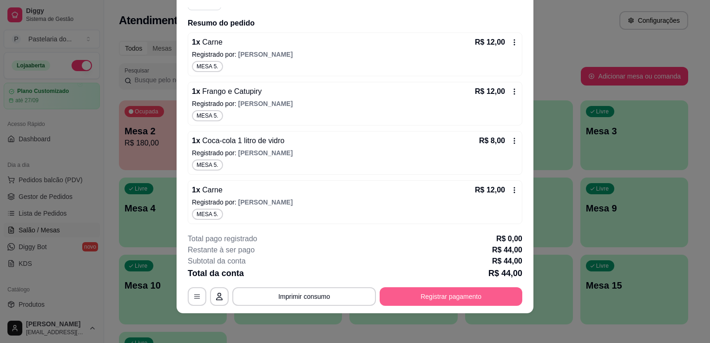
click at [483, 300] on button "Registrar pagamento" at bounding box center [451, 296] width 143 height 19
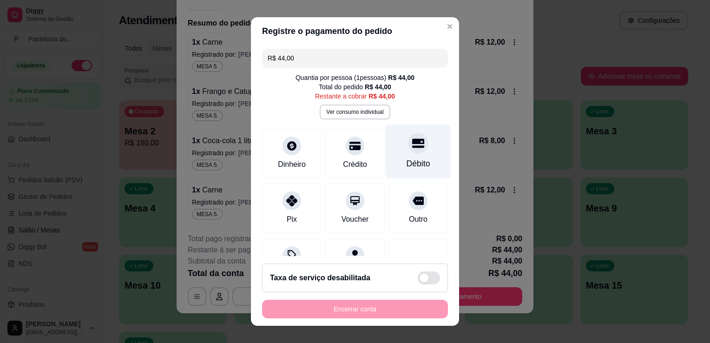
click at [407, 165] on div "Débito" at bounding box center [419, 164] width 24 height 12
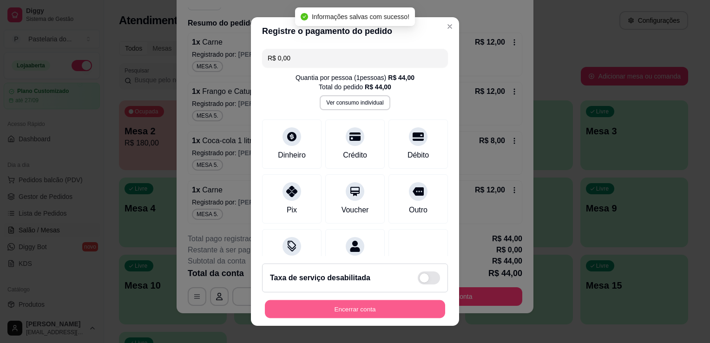
click at [368, 305] on button "Encerrar conta" at bounding box center [355, 309] width 180 height 18
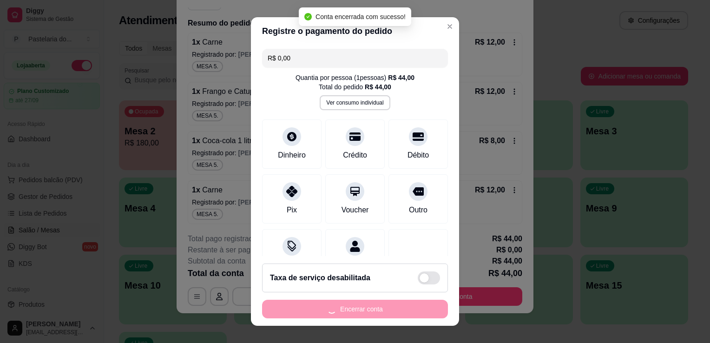
scroll to position [0, 0]
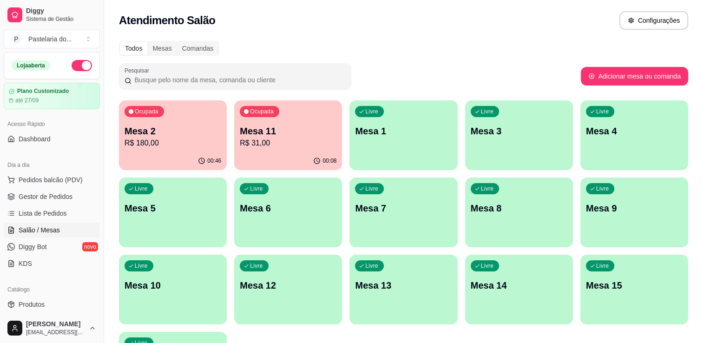
click at [148, 137] on p "Mesa 2" at bounding box center [173, 131] width 97 height 13
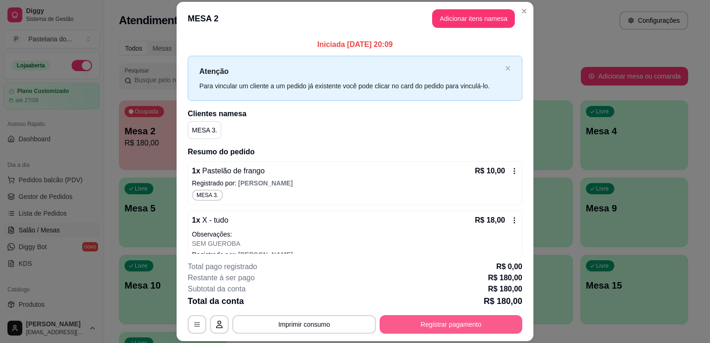
click at [405, 328] on button "Registrar pagamento" at bounding box center [451, 324] width 143 height 19
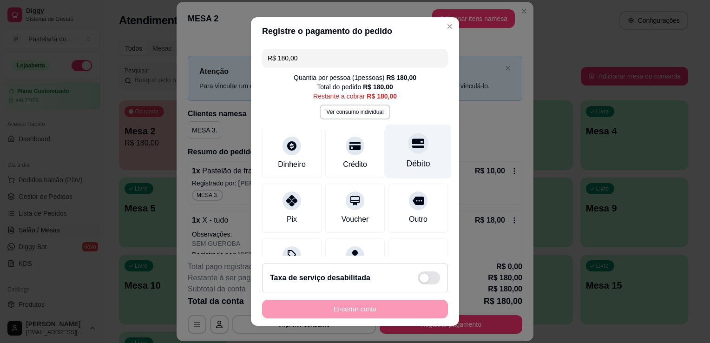
click at [414, 150] on div "Débito" at bounding box center [419, 152] width 66 height 54
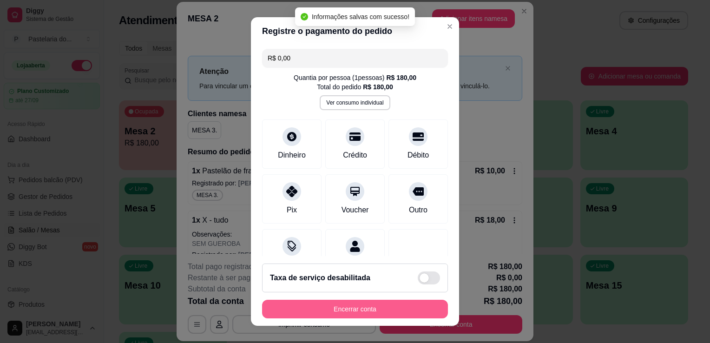
click at [383, 305] on button "Encerrar conta" at bounding box center [355, 309] width 186 height 19
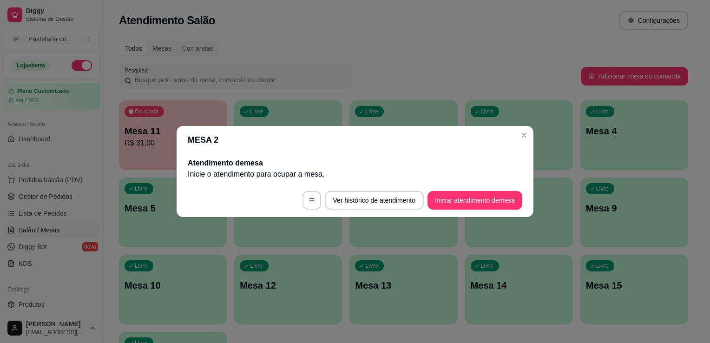
click at [461, 126] on header "MESA 2" at bounding box center [355, 140] width 357 height 28
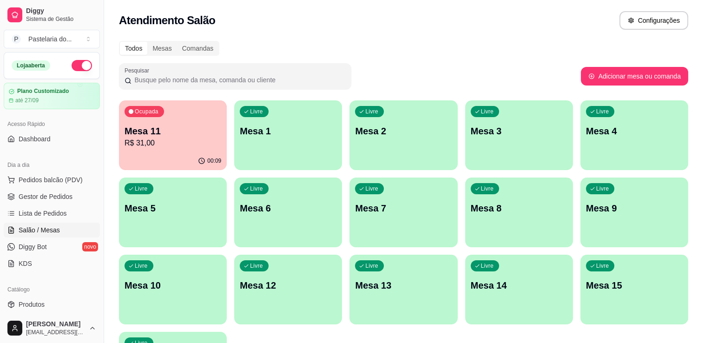
click at [190, 135] on p "Mesa 11" at bounding box center [173, 131] width 97 height 13
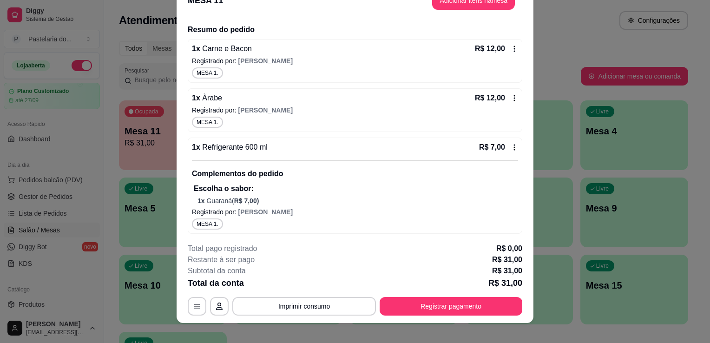
scroll to position [28, 0]
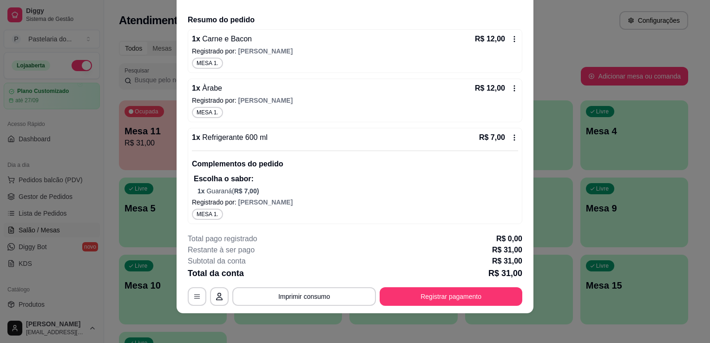
click at [428, 142] on div "1 x Refrigerante 600 ml R$ 7,00 Complementos do pedido Escolha o sabor: 1 x Gua…" at bounding box center [355, 164] width 326 height 64
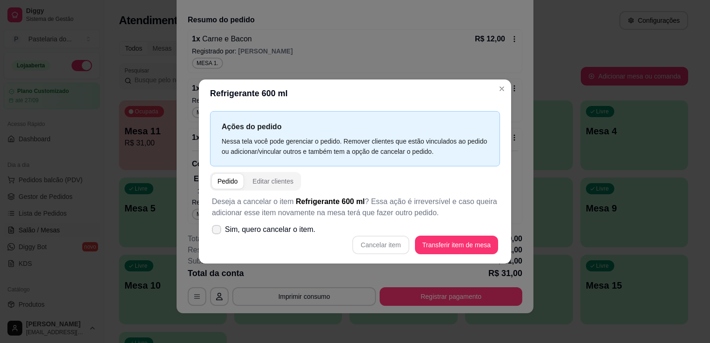
click at [210, 227] on label "Sim, quero cancelar o item." at bounding box center [263, 229] width 111 height 19
click at [212, 232] on input "Sim, quero cancelar o item." at bounding box center [215, 235] width 6 height 6
click at [376, 250] on button "Cancelar item" at bounding box center [380, 245] width 57 height 19
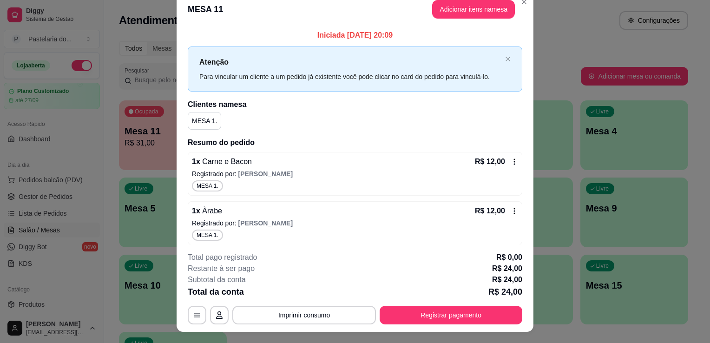
scroll to position [0, 0]
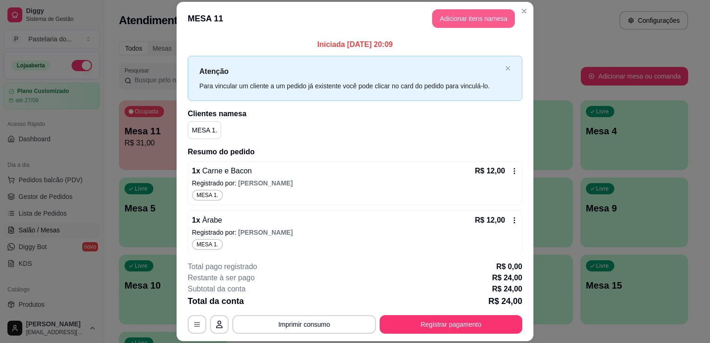
click at [469, 25] on button "Adicionar itens na mesa" at bounding box center [473, 18] width 83 height 19
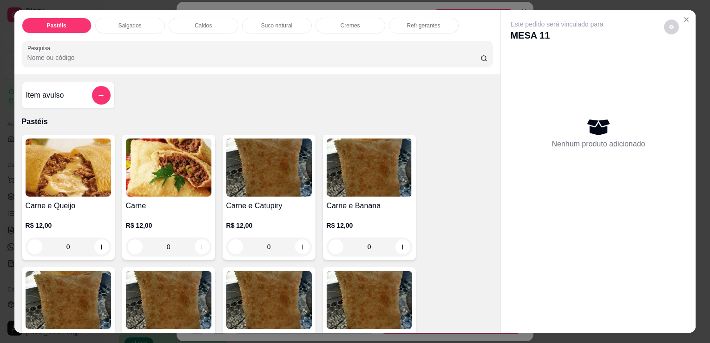
click at [407, 22] on p "Refrigerantes" at bounding box center [423, 25] width 33 height 7
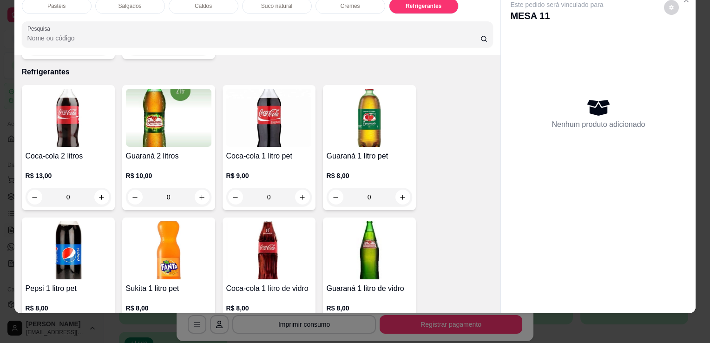
scroll to position [2478, 0]
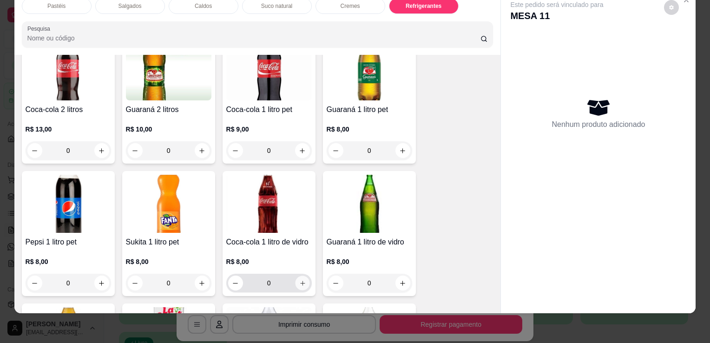
click at [300, 280] on icon "increase-product-quantity" at bounding box center [302, 283] width 7 height 7
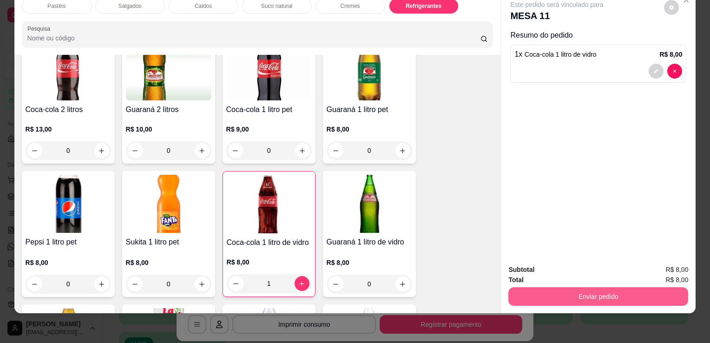
click at [521, 290] on button "Enviar pedido" at bounding box center [599, 296] width 180 height 19
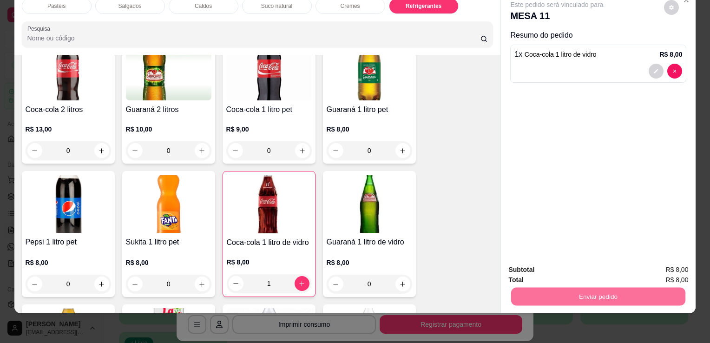
click at [659, 269] on button "Sim, quero registrar" at bounding box center [656, 267] width 69 height 18
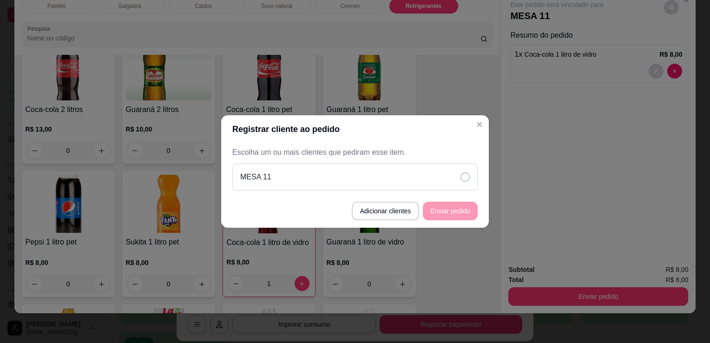
click at [446, 178] on div "MESA 11" at bounding box center [354, 177] width 245 height 27
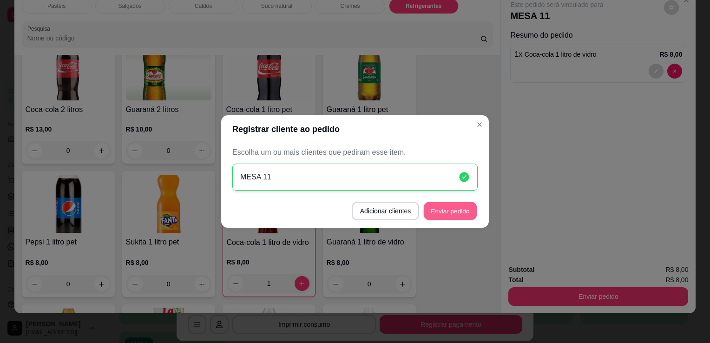
click at [451, 205] on button "Enviar pedido" at bounding box center [450, 211] width 53 height 18
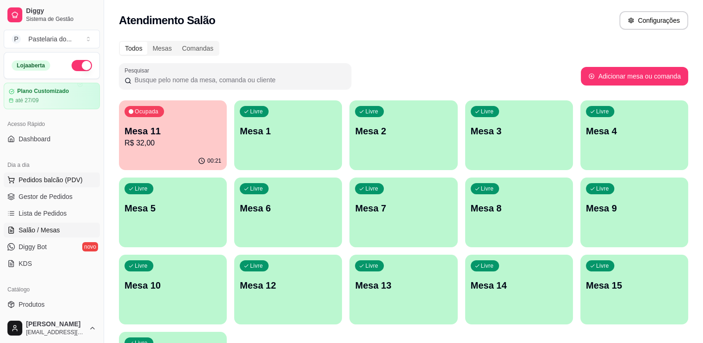
click at [86, 179] on button "Pedidos balcão (PDV)" at bounding box center [52, 179] width 96 height 15
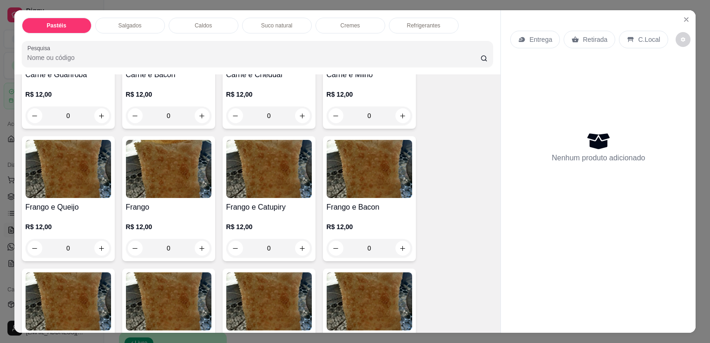
scroll to position [279, 0]
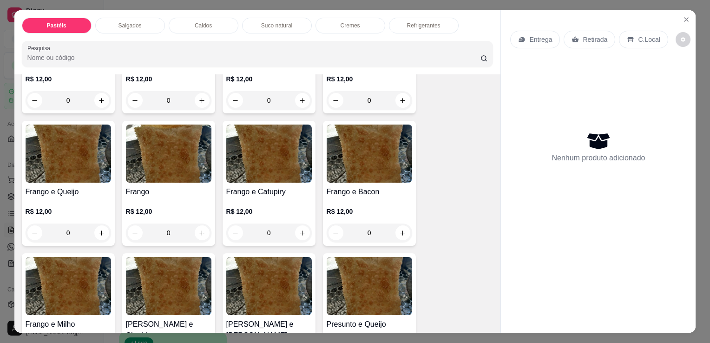
click at [95, 229] on div "0" at bounding box center [69, 233] width 86 height 19
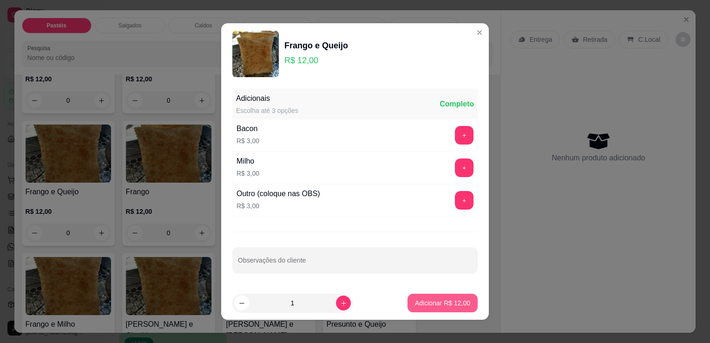
click at [425, 302] on p "Adicionar R$ 12,00" at bounding box center [442, 302] width 55 height 9
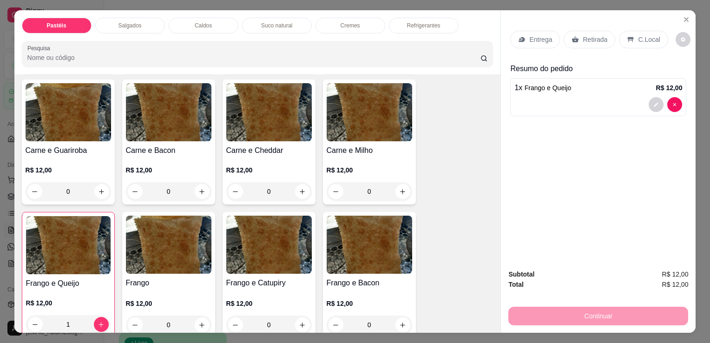
scroll to position [186, 0]
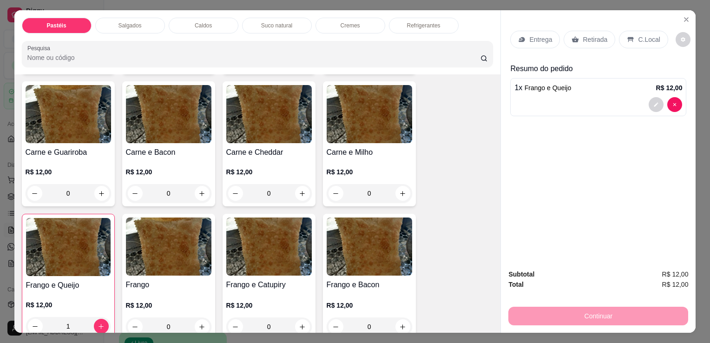
click at [584, 40] on p "Retirada" at bounding box center [595, 39] width 25 height 9
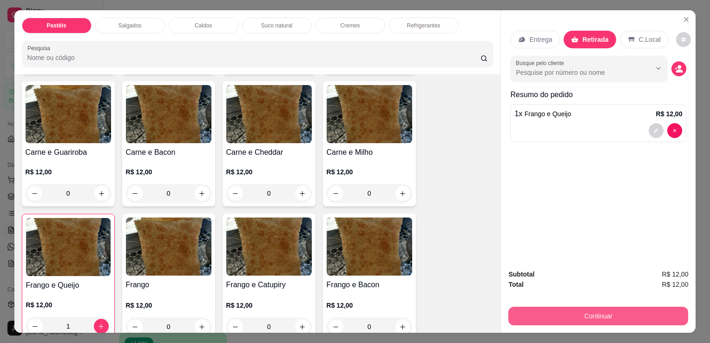
click at [616, 307] on button "Continuar" at bounding box center [599, 316] width 180 height 19
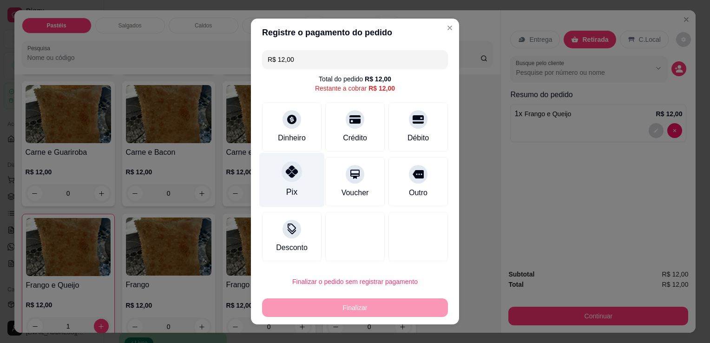
click at [287, 187] on div "Pix" at bounding box center [291, 192] width 11 height 12
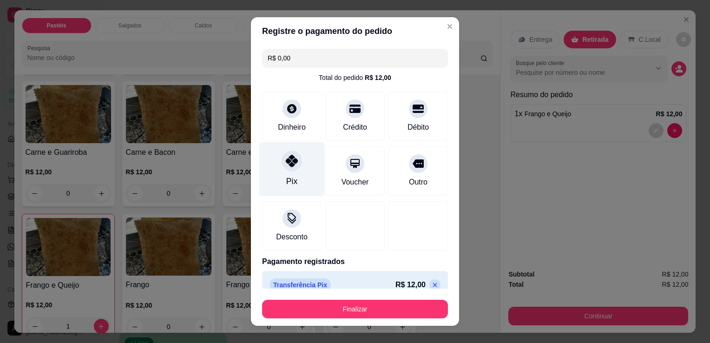
click at [287, 187] on div "Pix" at bounding box center [292, 169] width 66 height 54
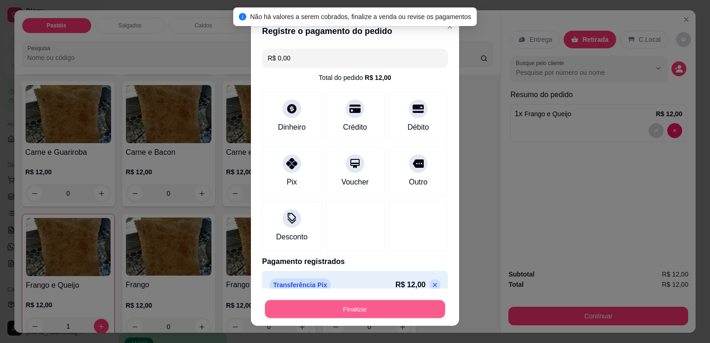
click at [340, 308] on button "Finalizar" at bounding box center [355, 309] width 180 height 18
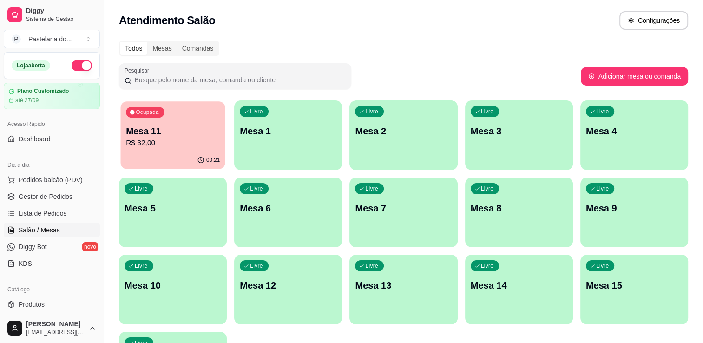
click at [217, 140] on p "R$ 32,00" at bounding box center [173, 143] width 94 height 11
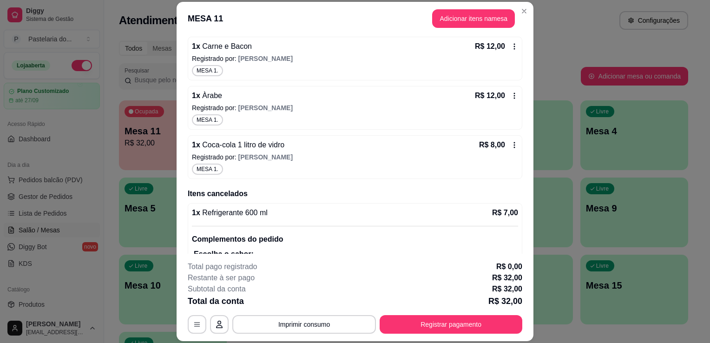
scroll to position [157, 0]
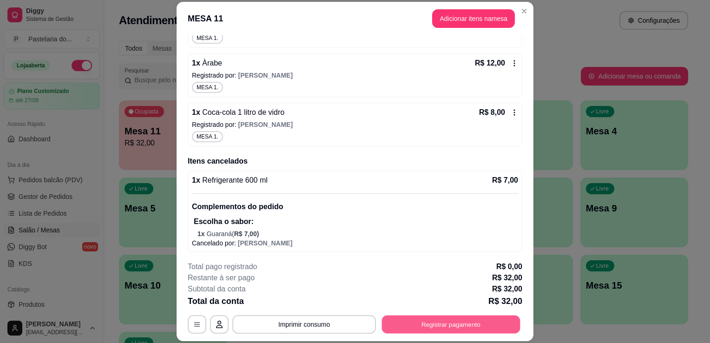
click at [392, 325] on button "Registrar pagamento" at bounding box center [451, 325] width 139 height 18
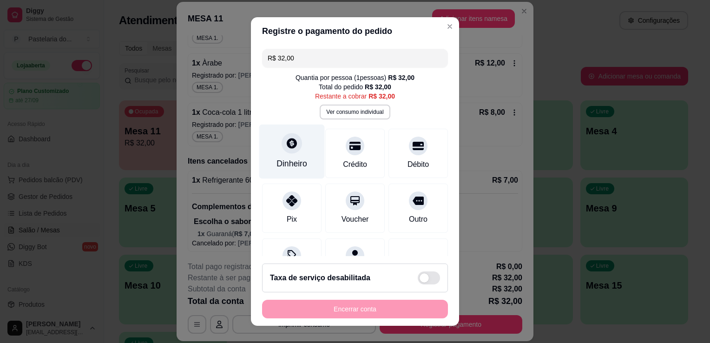
click at [282, 146] on div at bounding box center [292, 143] width 20 height 20
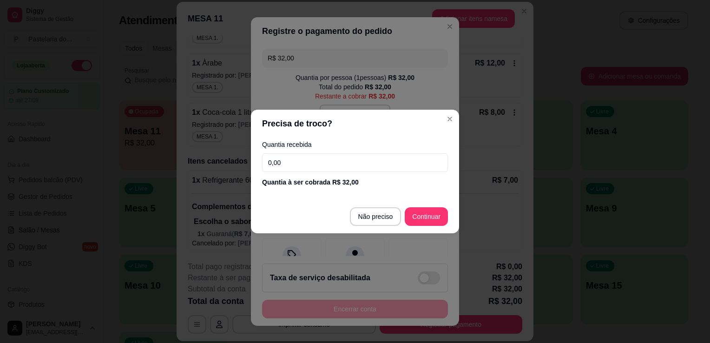
click at [352, 170] on input "0,00" at bounding box center [355, 162] width 186 height 19
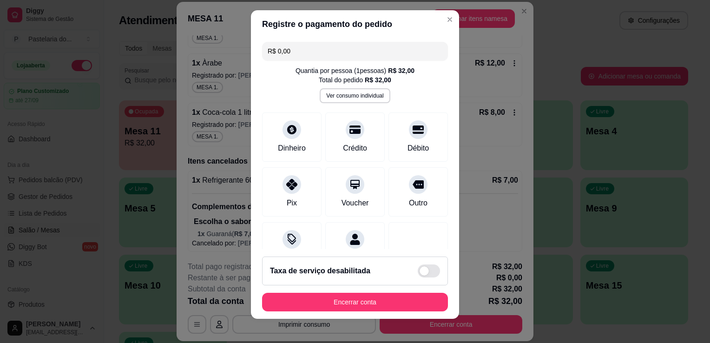
scroll to position [13, 0]
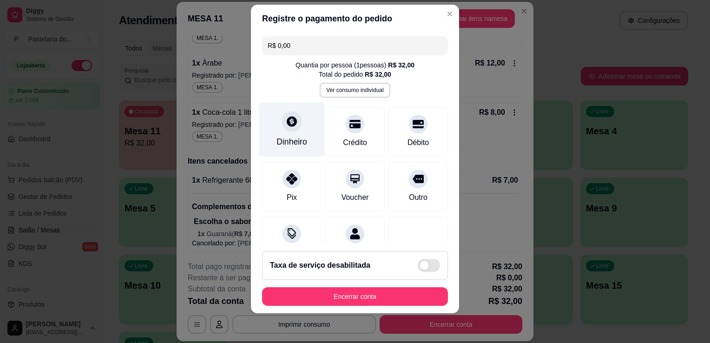
click at [268, 131] on div "Dinheiro" at bounding box center [292, 130] width 66 height 54
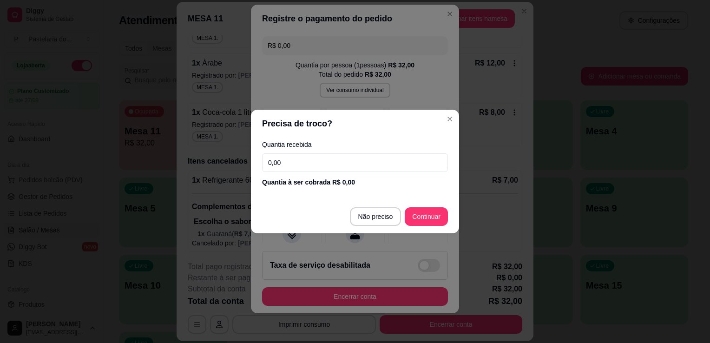
click at [331, 159] on input "0,00" at bounding box center [355, 162] width 186 height 19
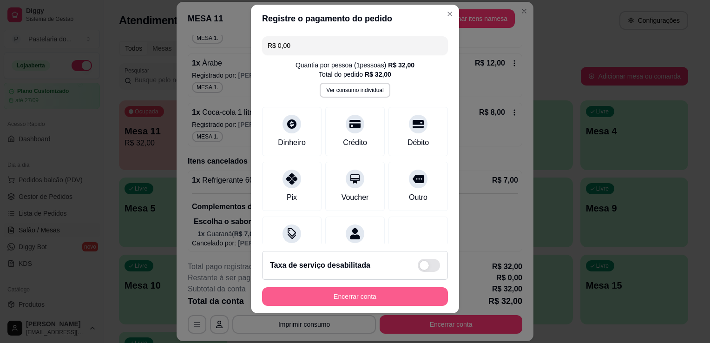
click at [366, 298] on button "Encerrar conta" at bounding box center [355, 296] width 186 height 19
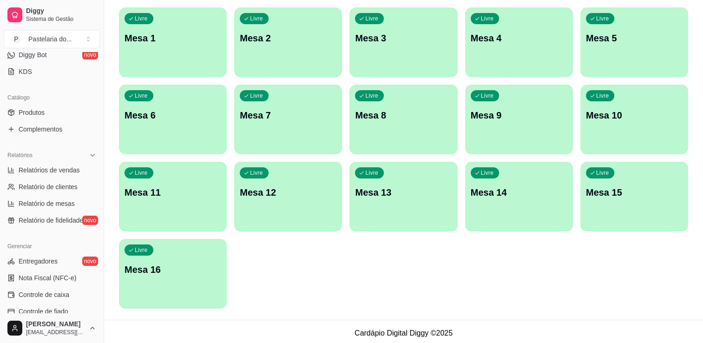
scroll to position [232, 0]
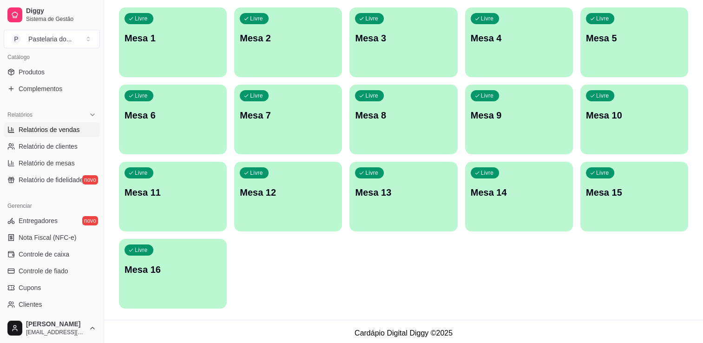
click at [67, 132] on span "Relatórios de vendas" at bounding box center [49, 129] width 61 height 9
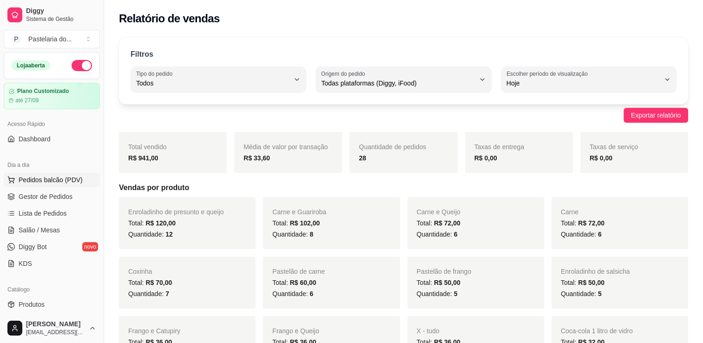
click at [78, 185] on button "Pedidos balcão (PDV)" at bounding box center [52, 179] width 96 height 15
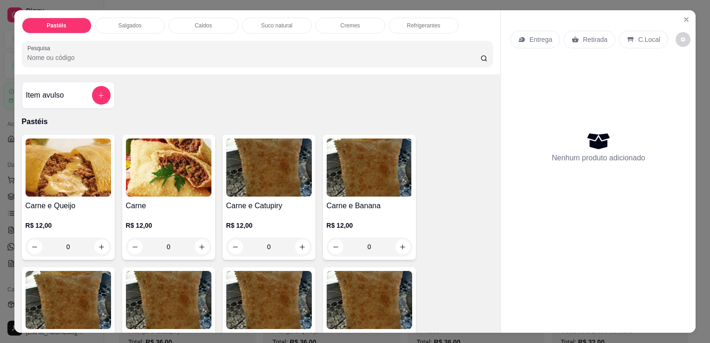
click at [407, 18] on div "Refrigerantes" at bounding box center [424, 26] width 70 height 16
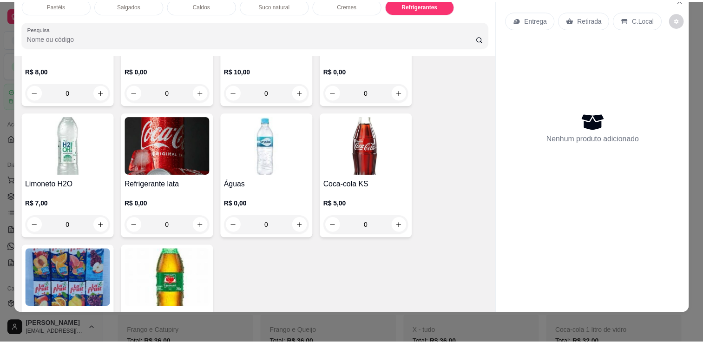
scroll to position [2854, 0]
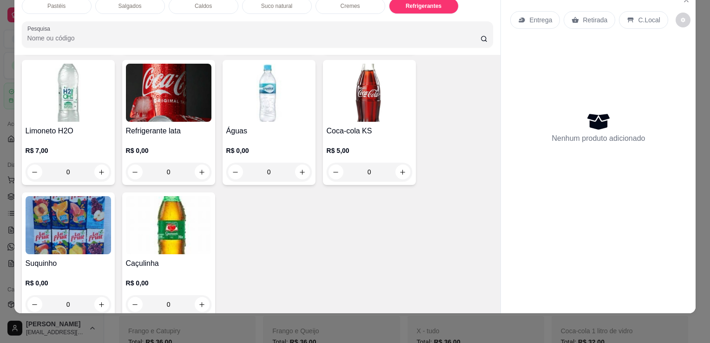
click at [236, 72] on img at bounding box center [269, 93] width 86 height 58
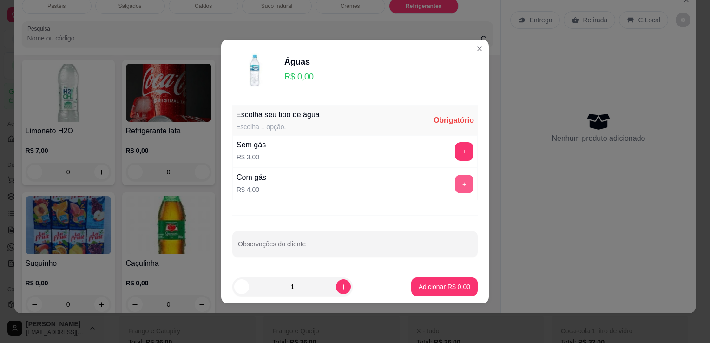
click at [457, 185] on button "+" at bounding box center [464, 184] width 19 height 19
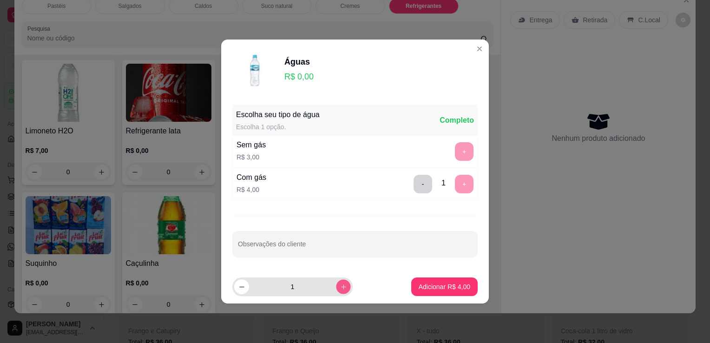
click at [340, 288] on icon "increase-product-quantity" at bounding box center [343, 287] width 7 height 7
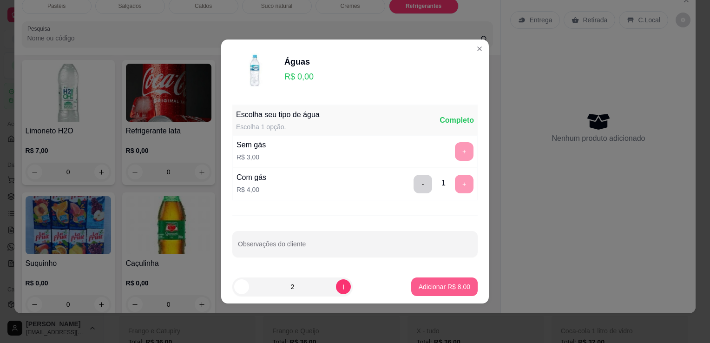
click at [451, 289] on p "Adicionar R$ 8,00" at bounding box center [445, 286] width 52 height 9
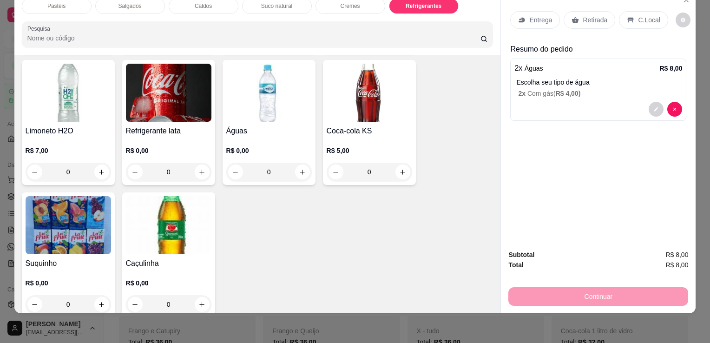
click at [577, 11] on div "Retirada" at bounding box center [590, 20] width 52 height 18
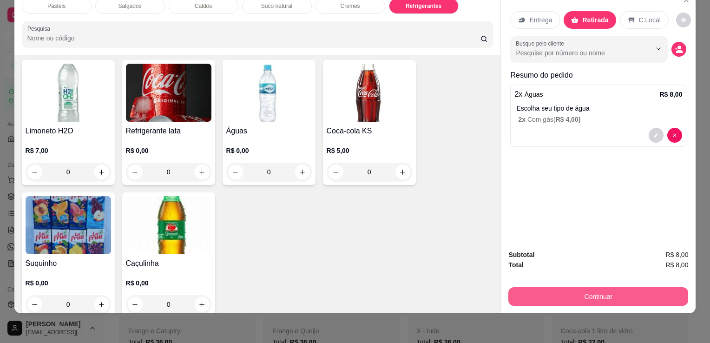
click at [587, 289] on button "Continuar" at bounding box center [599, 296] width 180 height 19
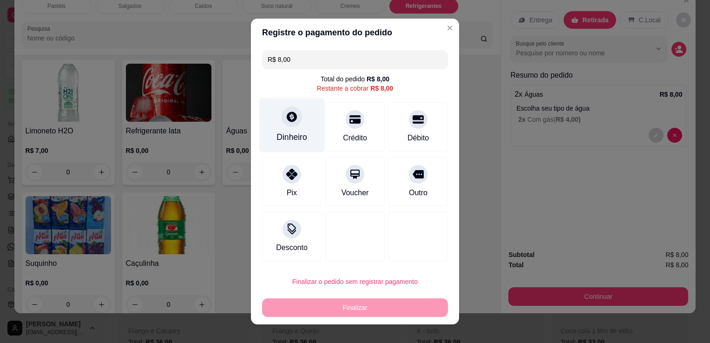
click at [299, 129] on div "Dinheiro" at bounding box center [292, 125] width 66 height 54
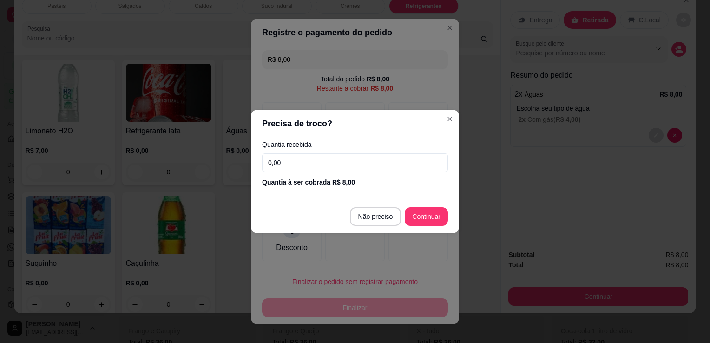
click at [310, 161] on input "0,00" at bounding box center [355, 162] width 186 height 19
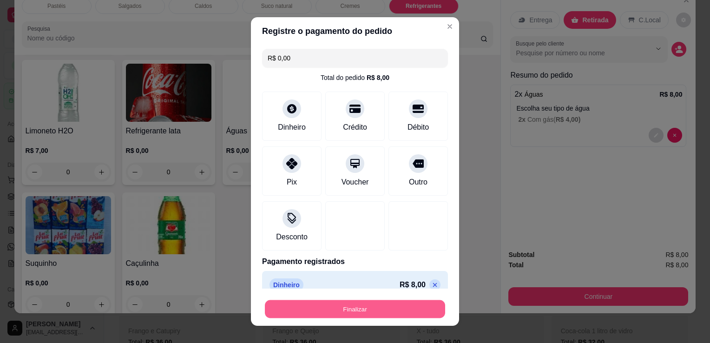
click at [370, 305] on button "Finalizar" at bounding box center [355, 309] width 180 height 18
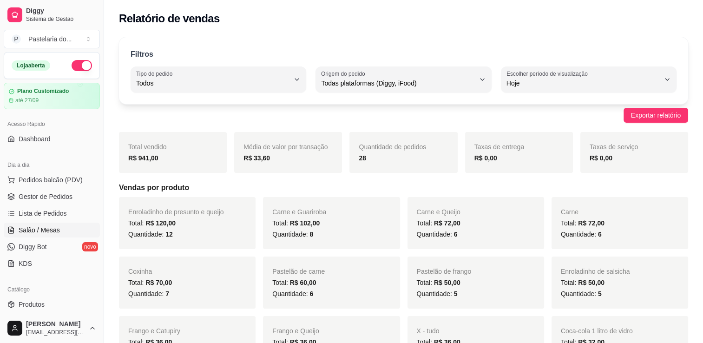
click at [39, 231] on span "Salão / Mesas" at bounding box center [39, 229] width 41 height 9
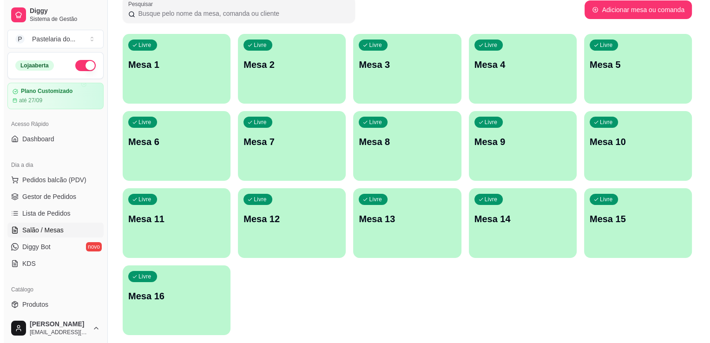
scroll to position [93, 0]
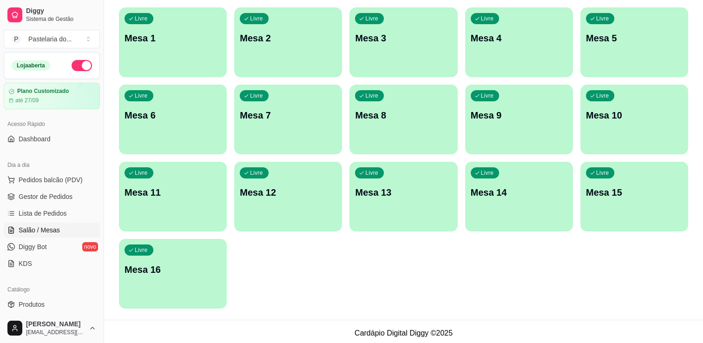
click at [290, 185] on div "Livre Mesa 12" at bounding box center [288, 191] width 108 height 59
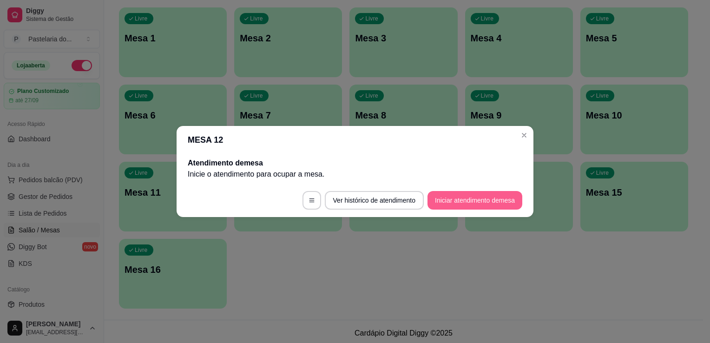
click at [463, 194] on button "Iniciar atendimento de mesa" at bounding box center [475, 200] width 95 height 19
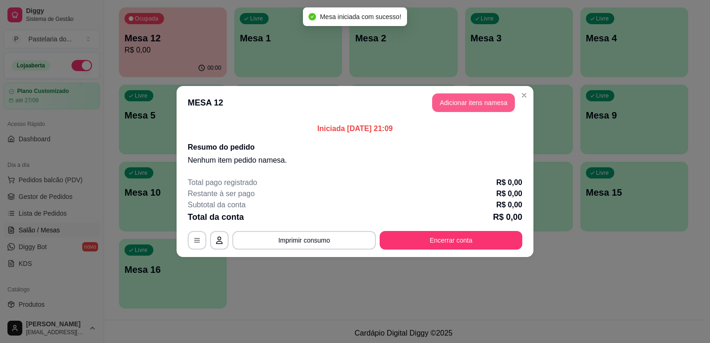
click at [480, 104] on button "Adicionar itens na mesa" at bounding box center [473, 102] width 83 height 19
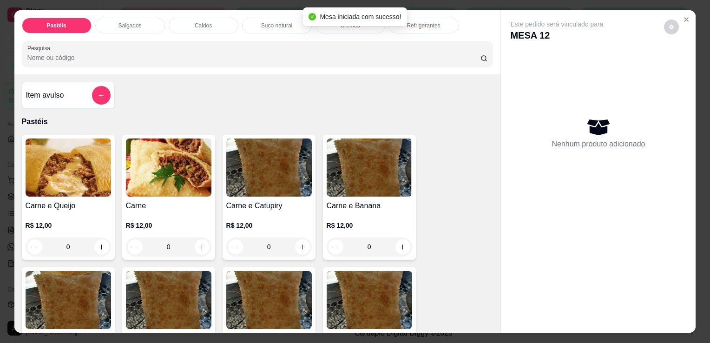
click at [95, 240] on div "0" at bounding box center [69, 247] width 86 height 19
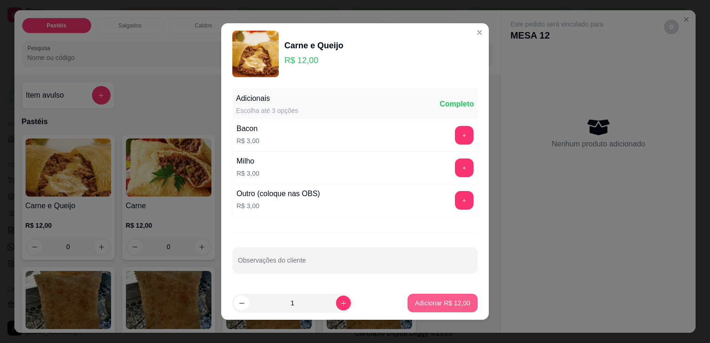
click at [428, 297] on button "Adicionar R$ 12,00" at bounding box center [443, 303] width 70 height 19
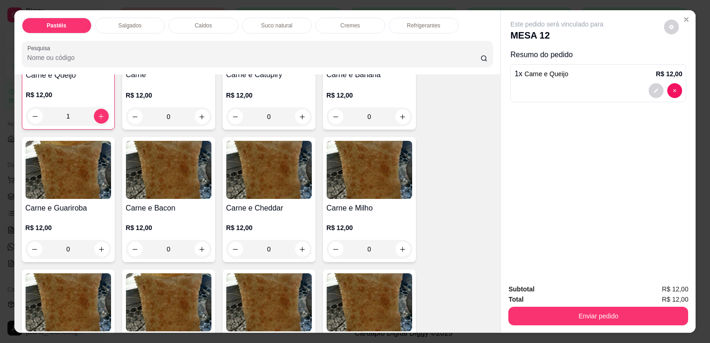
scroll to position [139, 0]
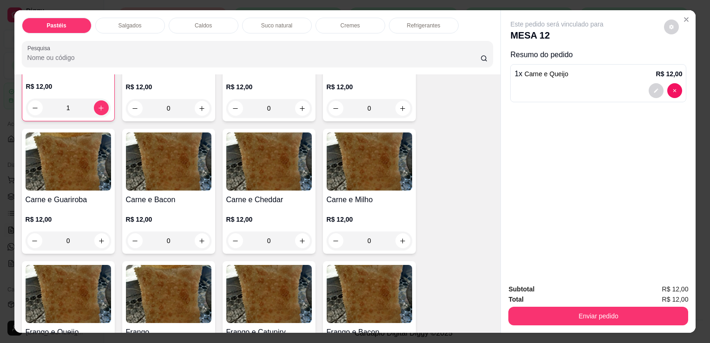
click at [203, 238] on div "0" at bounding box center [169, 241] width 86 height 19
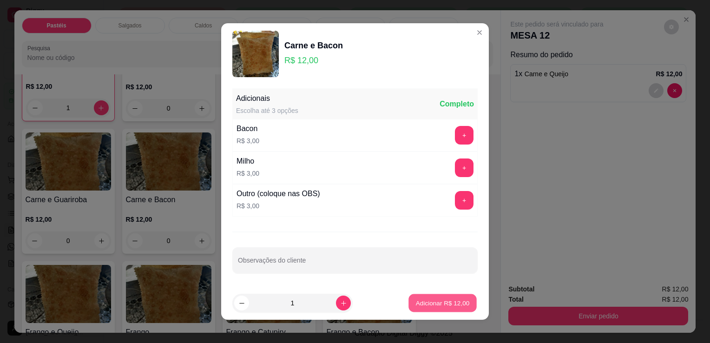
click at [445, 305] on p "Adicionar R$ 12,00" at bounding box center [443, 302] width 54 height 9
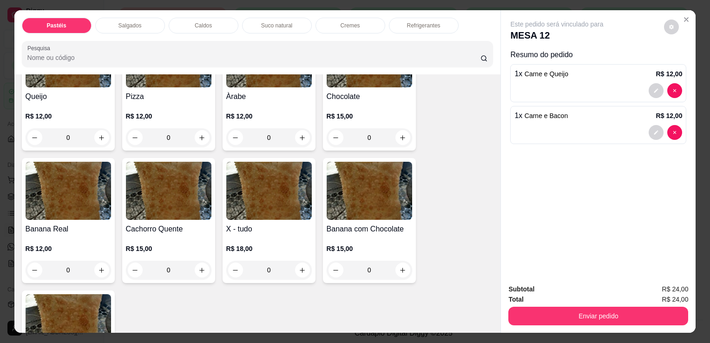
scroll to position [697, 0]
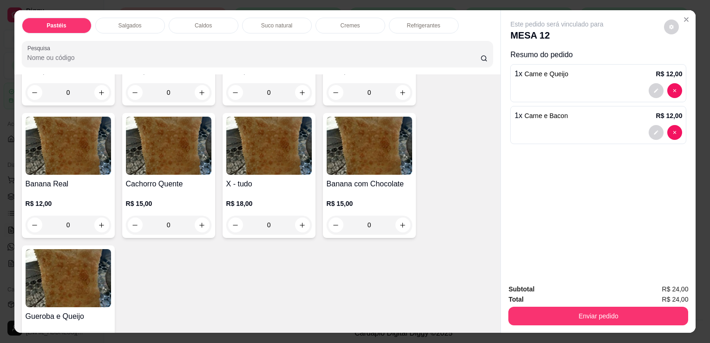
click at [301, 216] on div "0" at bounding box center [269, 225] width 86 height 19
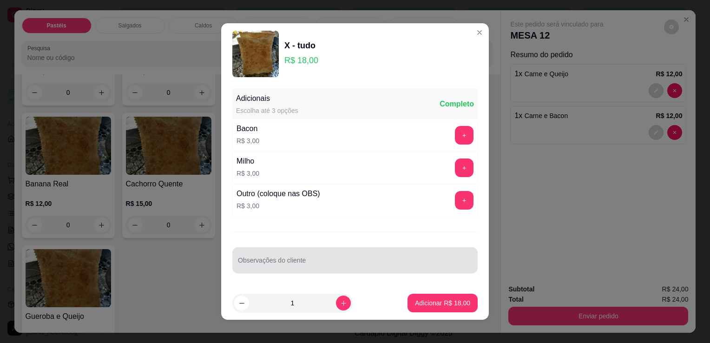
click at [282, 255] on div at bounding box center [355, 260] width 234 height 19
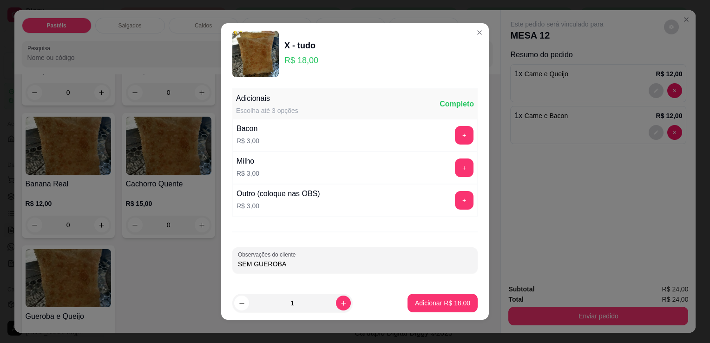
click at [415, 315] on footer "1 Adicionar R$ 18,00" at bounding box center [355, 302] width 268 height 33
click at [417, 308] on button "Adicionar R$ 18,00" at bounding box center [443, 303] width 70 height 19
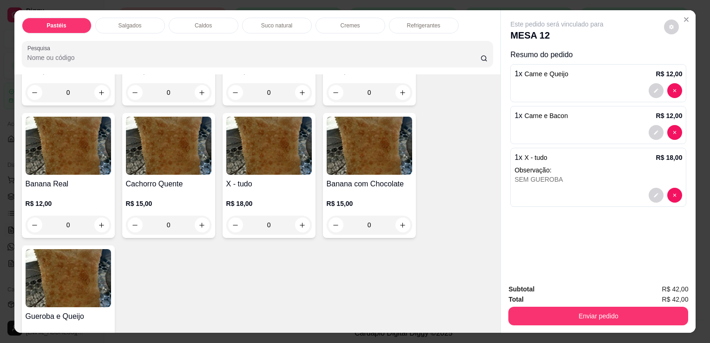
click at [402, 30] on div "Pastéis Salgados Caldos Suco natural Cremes Refrigerantes Pesquisa" at bounding box center [257, 42] width 487 height 64
click at [404, 26] on div "Refrigerantes" at bounding box center [424, 26] width 70 height 16
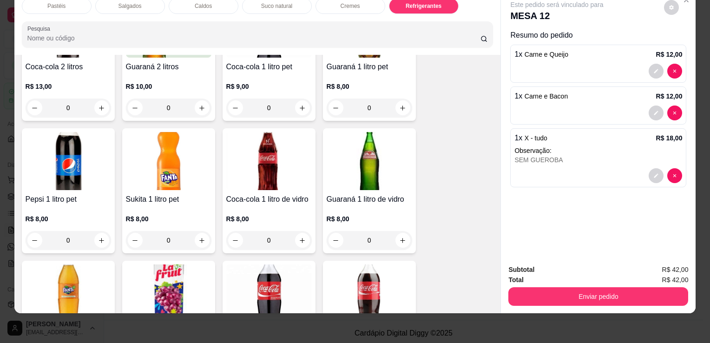
scroll to position [2526, 0]
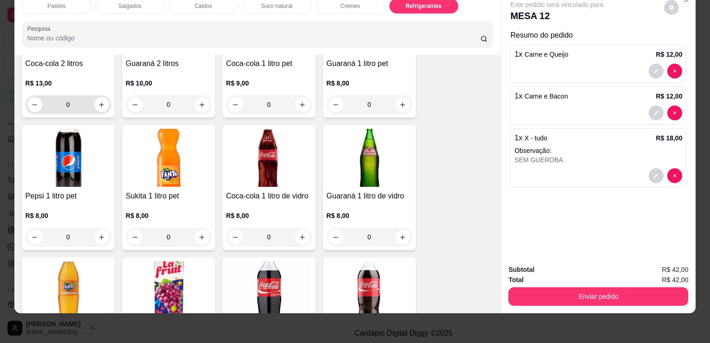
click at [96, 97] on button "increase-product-quantity" at bounding box center [101, 104] width 15 height 15
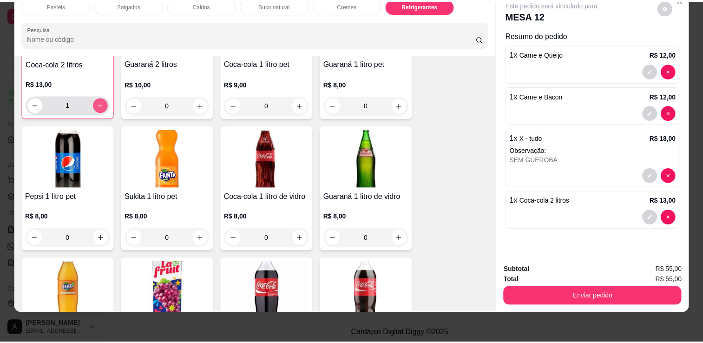
scroll to position [2526, 0]
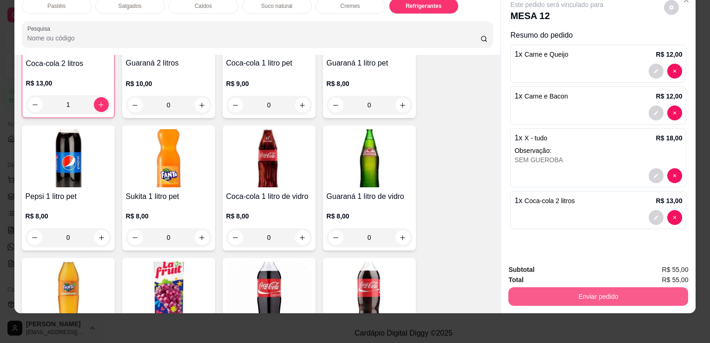
click at [589, 287] on button "Enviar pedido" at bounding box center [599, 296] width 180 height 19
click at [589, 287] on button "Enviar pedido" at bounding box center [598, 296] width 174 height 18
click at [569, 293] on button "Enviar pedido" at bounding box center [599, 296] width 180 height 19
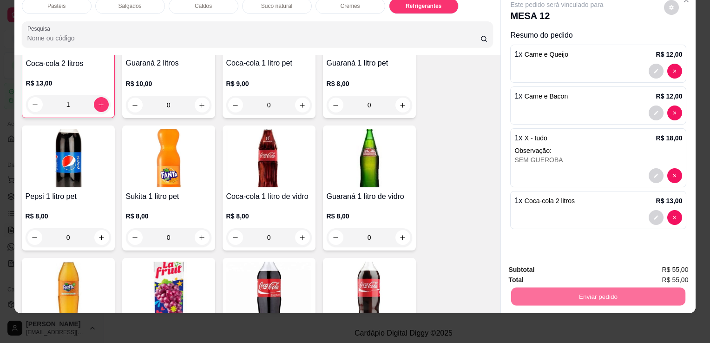
click at [662, 260] on button "Sim, quero registrar" at bounding box center [656, 267] width 69 height 18
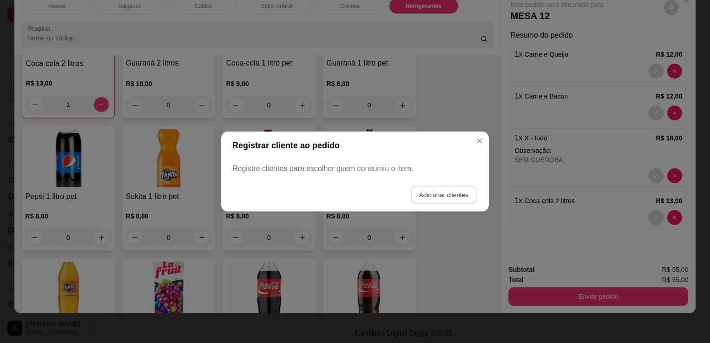
click at [441, 191] on button "Adicionar clientes" at bounding box center [444, 195] width 66 height 18
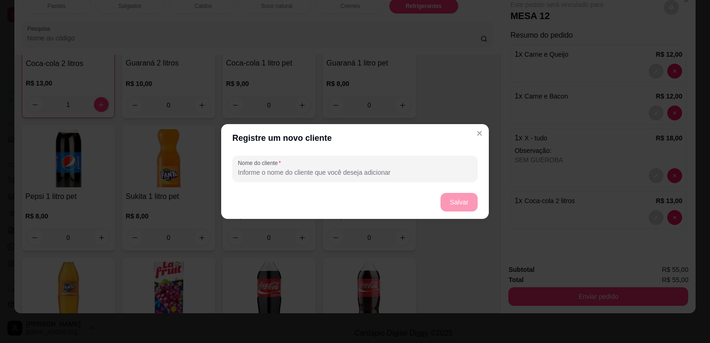
click at [409, 174] on input "Nome do cliente" at bounding box center [355, 172] width 234 height 9
click at [445, 201] on button "Salvar" at bounding box center [459, 202] width 36 height 18
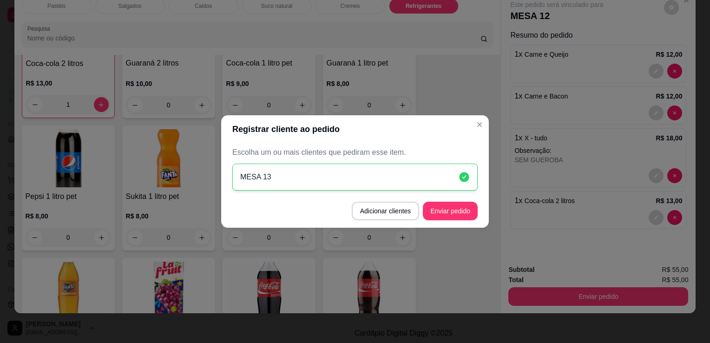
click at [449, 218] on button "Enviar pedido" at bounding box center [450, 211] width 55 height 19
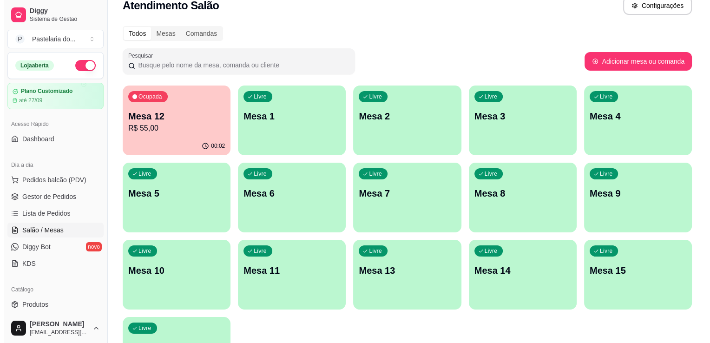
scroll to position [0, 0]
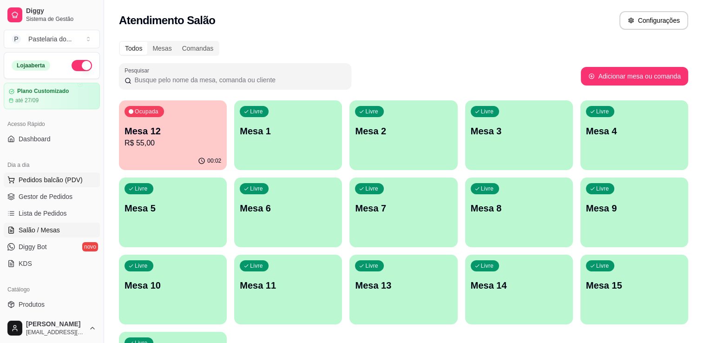
click at [46, 179] on span "Pedidos balcão (PDV)" at bounding box center [51, 179] width 64 height 9
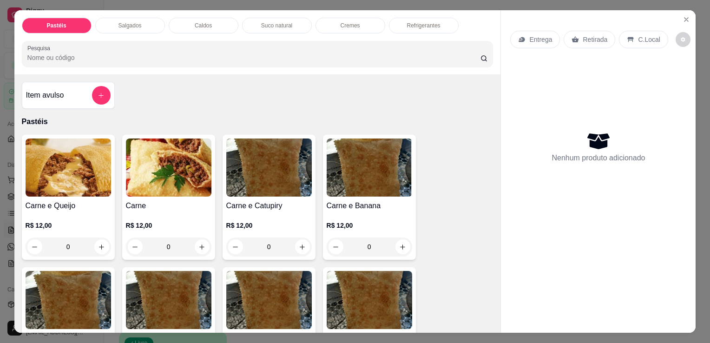
click at [99, 243] on div "0" at bounding box center [69, 247] width 86 height 19
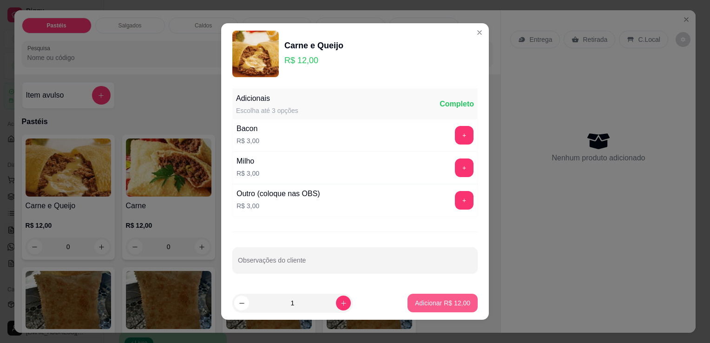
click at [431, 308] on button "Adicionar R$ 12,00" at bounding box center [443, 303] width 70 height 19
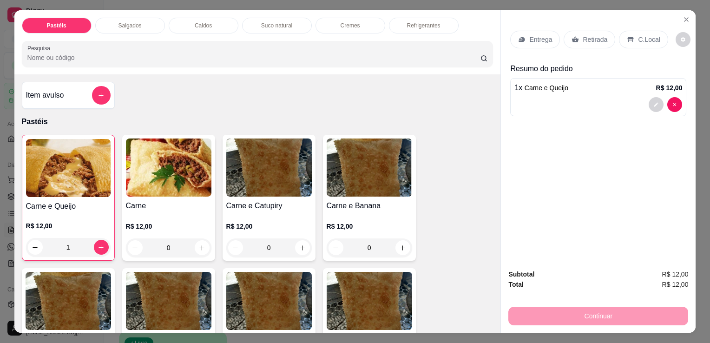
click at [280, 64] on div "Pastéis Salgados Caldos Suco natural Cremes Refrigerantes Pesquisa" at bounding box center [257, 42] width 487 height 64
click at [288, 54] on input "Pesquisa" at bounding box center [253, 57] width 453 height 9
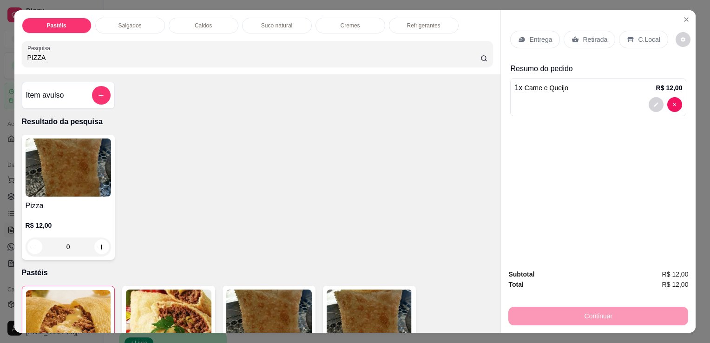
click at [94, 243] on div "0" at bounding box center [69, 247] width 86 height 19
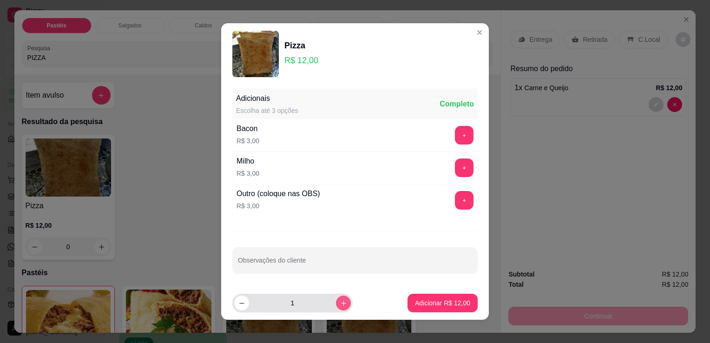
click at [336, 298] on button "increase-product-quantity" at bounding box center [343, 303] width 15 height 15
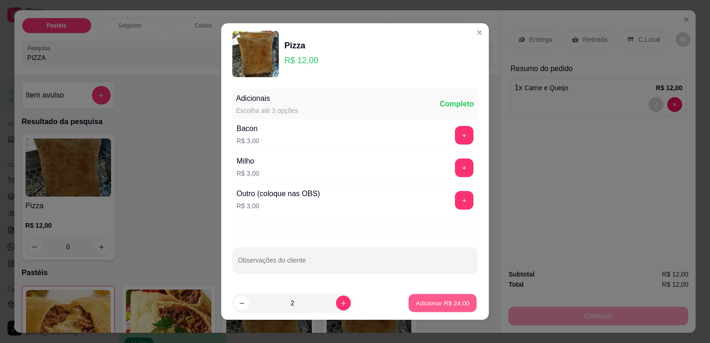
click at [431, 300] on p "Adicionar R$ 24,00" at bounding box center [443, 302] width 54 height 9
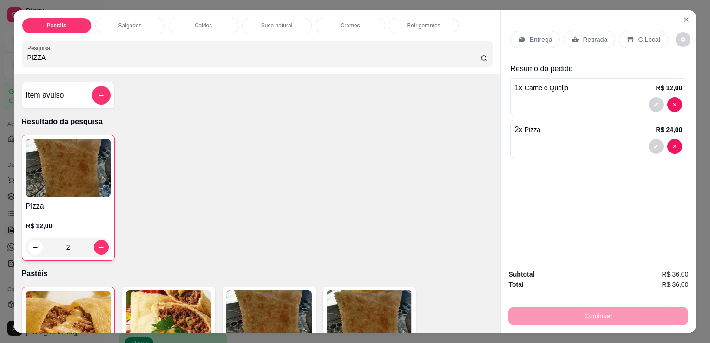
click at [592, 36] on p "Retirada" at bounding box center [595, 39] width 25 height 9
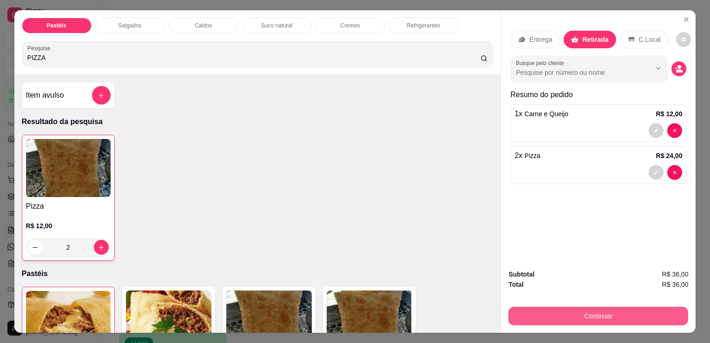
click at [586, 311] on button "Continuar" at bounding box center [599, 316] width 180 height 19
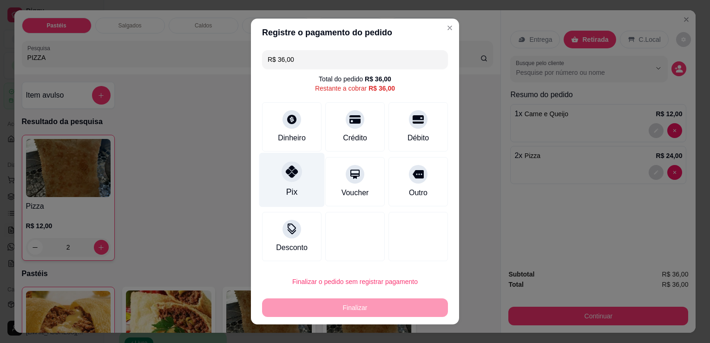
click at [286, 175] on icon at bounding box center [292, 172] width 12 height 12
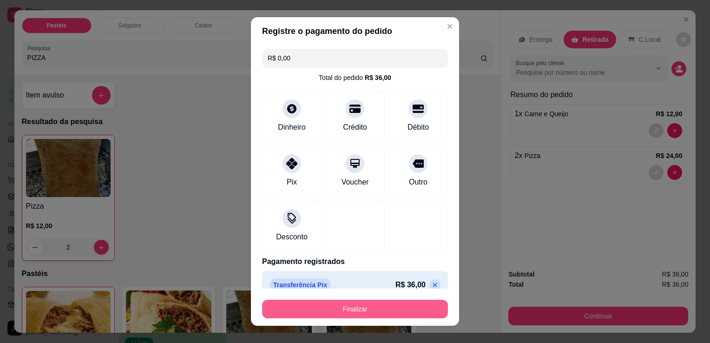
click at [359, 313] on button "Finalizar" at bounding box center [355, 309] width 186 height 19
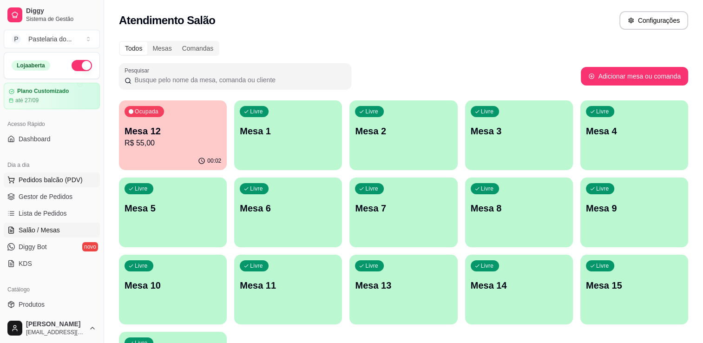
click at [63, 183] on span "Pedidos balcão (PDV)" at bounding box center [51, 179] width 64 height 9
click at [393, 124] on div "Livre Mesa 2" at bounding box center [404, 129] width 108 height 59
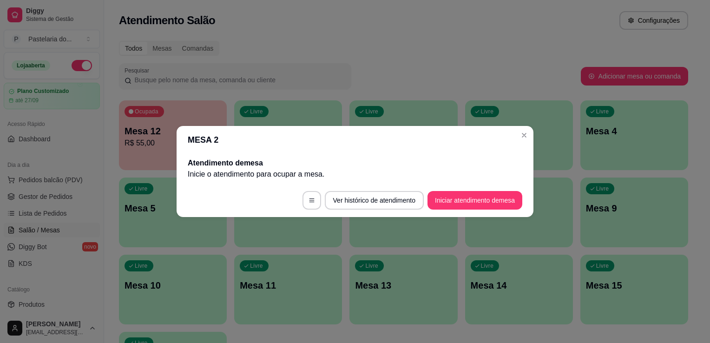
click at [483, 212] on footer "Ver histórico de atendimento Iniciar atendimento de mesa" at bounding box center [355, 200] width 357 height 33
click at [480, 207] on button "Iniciar atendimento de mesa" at bounding box center [475, 200] width 95 height 19
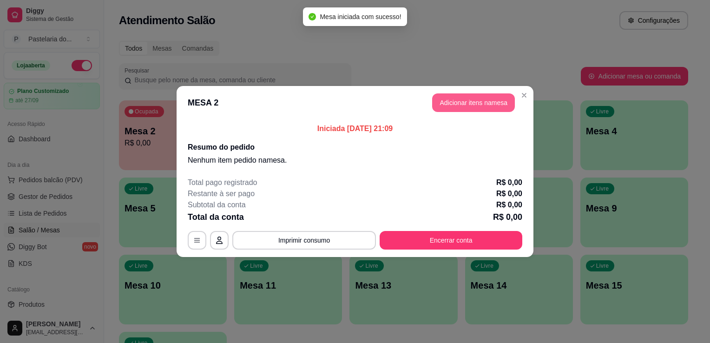
click at [467, 101] on button "Adicionar itens na mesa" at bounding box center [473, 102] width 83 height 19
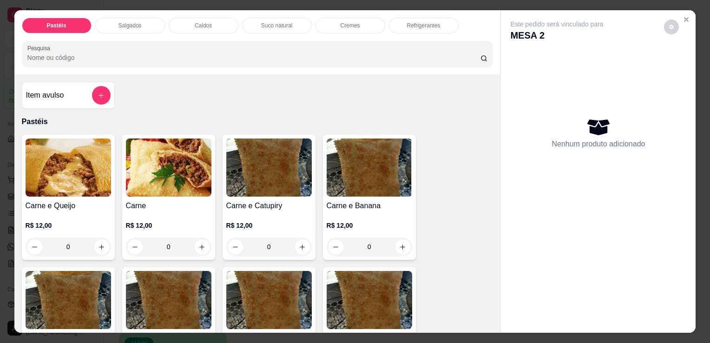
scroll to position [139, 0]
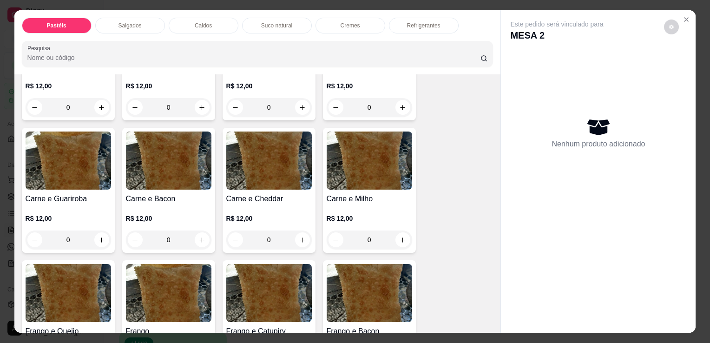
click at [92, 233] on div "0" at bounding box center [69, 240] width 86 height 19
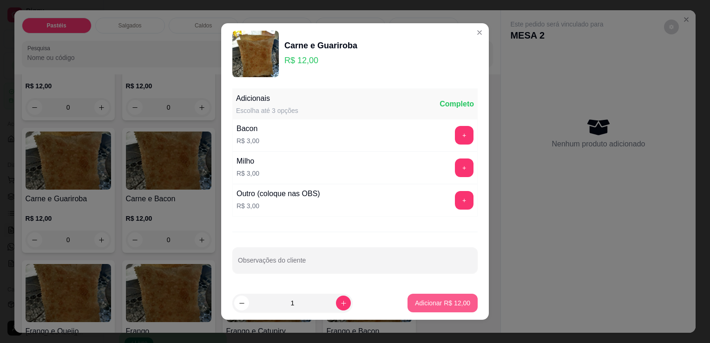
click at [463, 309] on button "Adicionar R$ 12,00" at bounding box center [443, 303] width 70 height 19
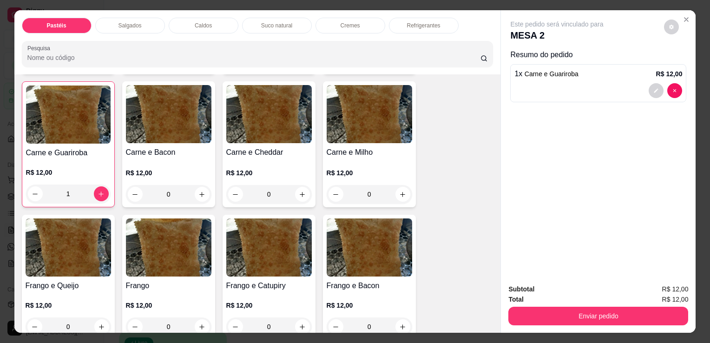
click at [411, 34] on div "Pastéis Salgados Caldos Suco natural Cremes Refrigerantes Pesquisa" at bounding box center [257, 42] width 487 height 64
click at [413, 23] on p "Refrigerantes" at bounding box center [423, 25] width 33 height 7
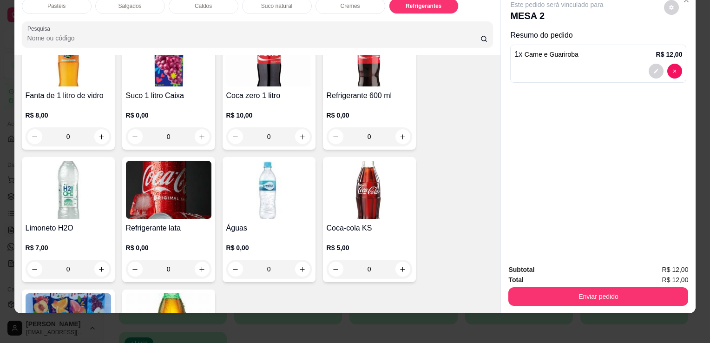
scroll to position [2804, 0]
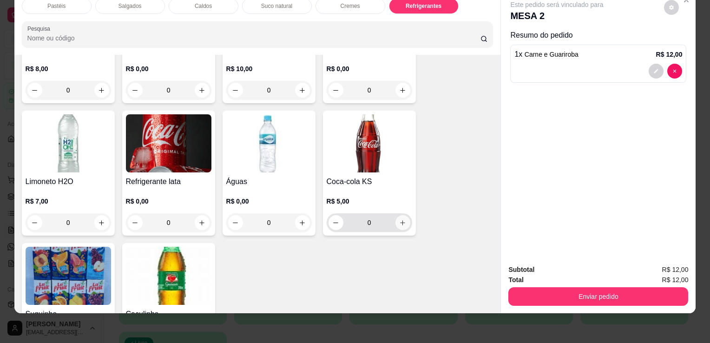
click at [401, 215] on button "increase-product-quantity" at bounding box center [403, 222] width 15 height 15
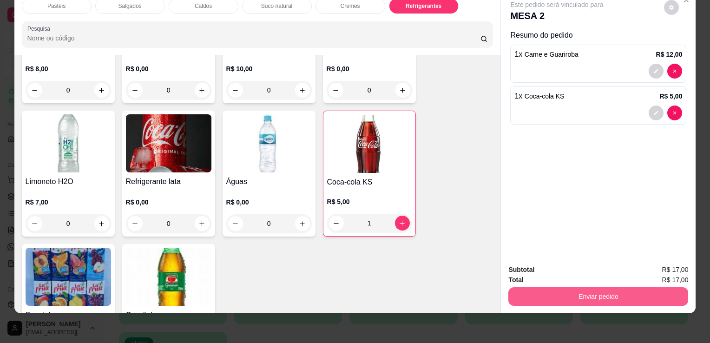
click at [605, 295] on button "Enviar pedido" at bounding box center [599, 296] width 180 height 19
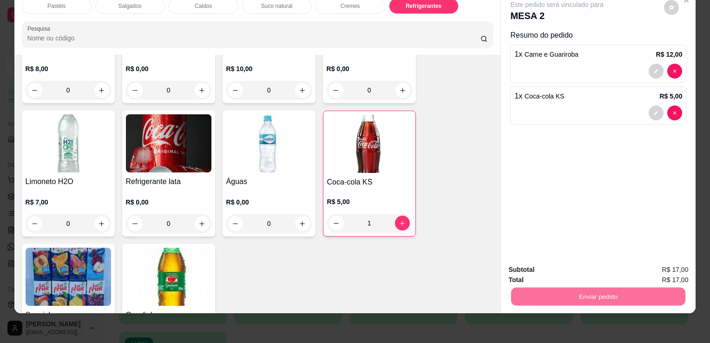
click at [629, 263] on button "Sim, quero registrar" at bounding box center [656, 267] width 69 height 18
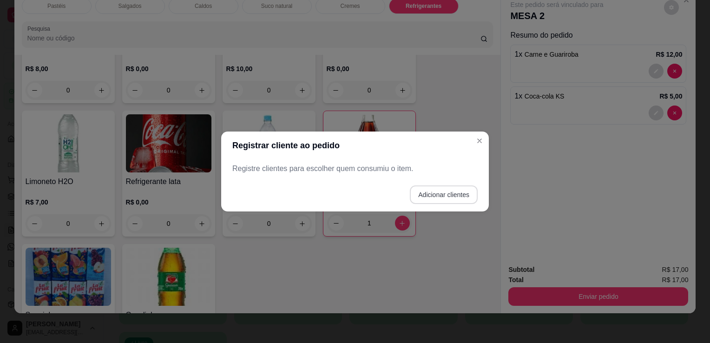
click at [446, 197] on button "Adicionar clientes" at bounding box center [444, 194] width 68 height 19
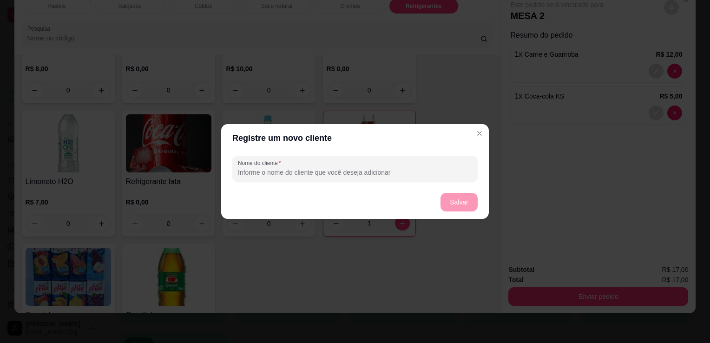
click at [422, 176] on input "Nome do cliente" at bounding box center [355, 172] width 234 height 9
click at [454, 196] on button "Salvar" at bounding box center [459, 202] width 36 height 18
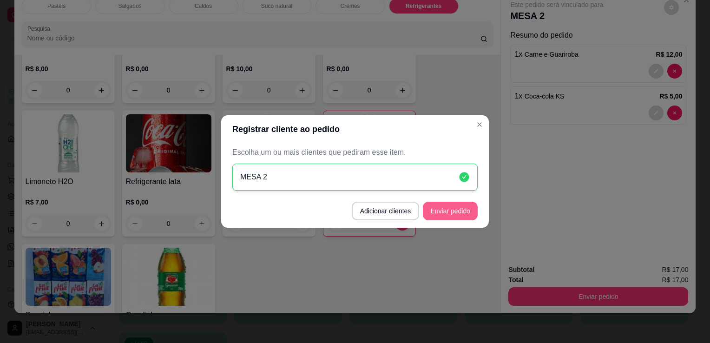
click at [458, 210] on button "Enviar pedido" at bounding box center [450, 211] width 55 height 19
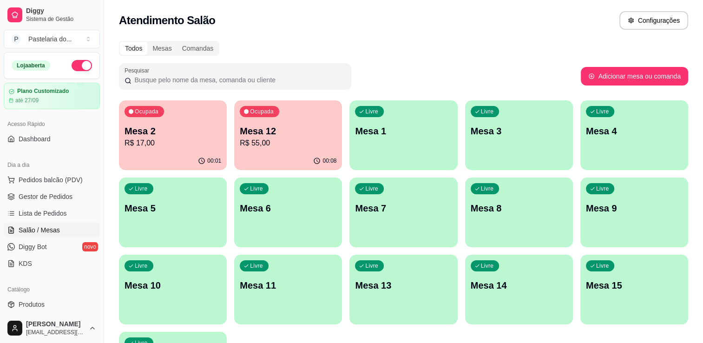
click at [164, 126] on p "Mesa 2" at bounding box center [173, 131] width 97 height 13
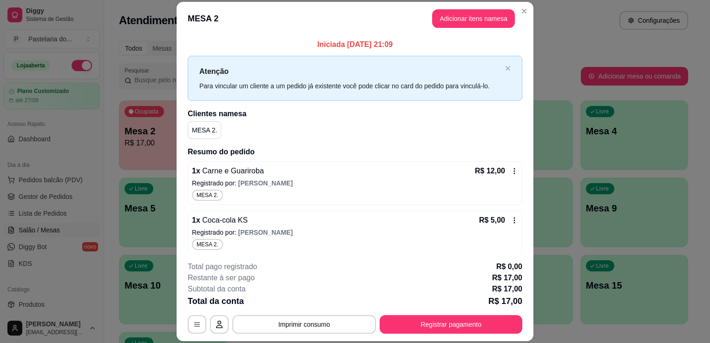
scroll to position [28, 0]
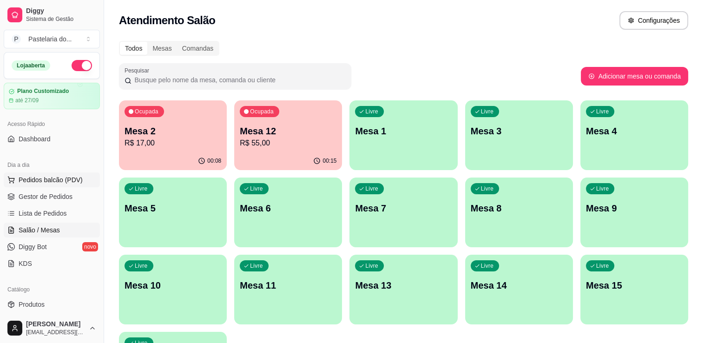
click at [40, 179] on span "Pedidos balcão (PDV)" at bounding box center [51, 179] width 64 height 9
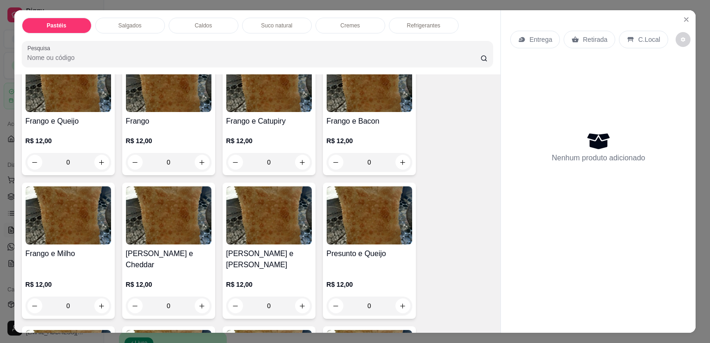
scroll to position [372, 0]
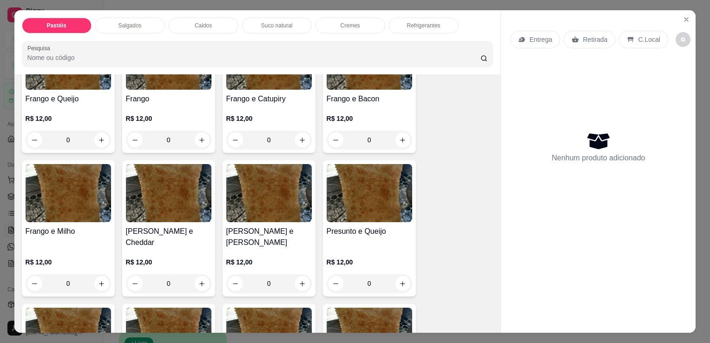
click at [397, 274] on div "0" at bounding box center [370, 283] width 86 height 19
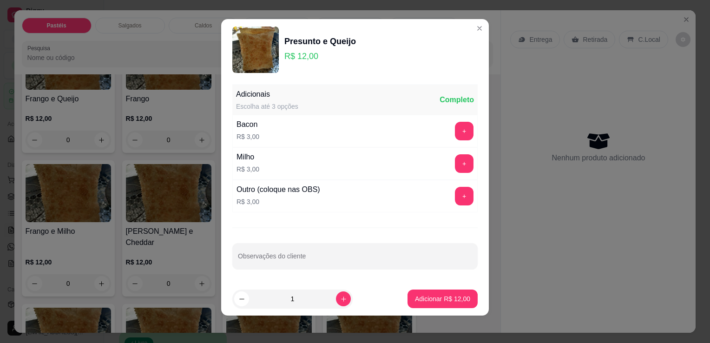
scroll to position [6, 0]
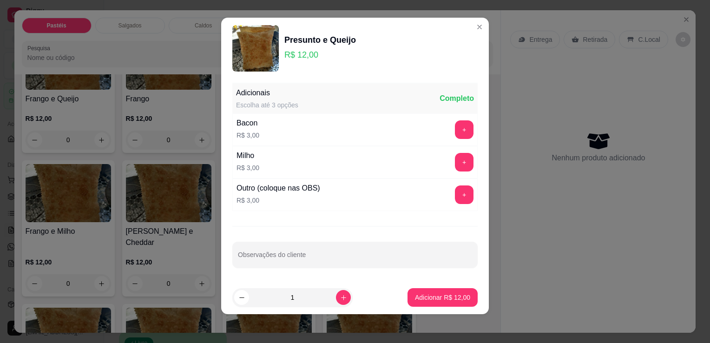
click at [418, 293] on p "Adicionar R$ 12,00" at bounding box center [442, 297] width 55 height 9
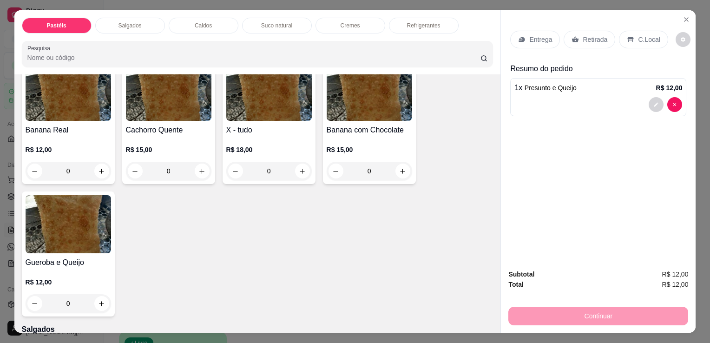
scroll to position [697, 0]
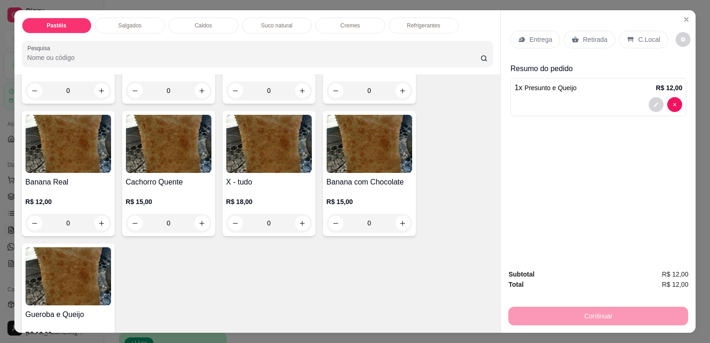
click at [304, 214] on div "0" at bounding box center [269, 223] width 86 height 19
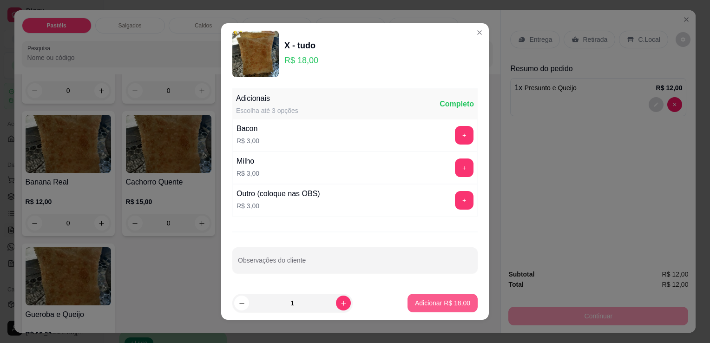
click at [461, 298] on button "Adicionar R$ 18,00" at bounding box center [443, 303] width 70 height 19
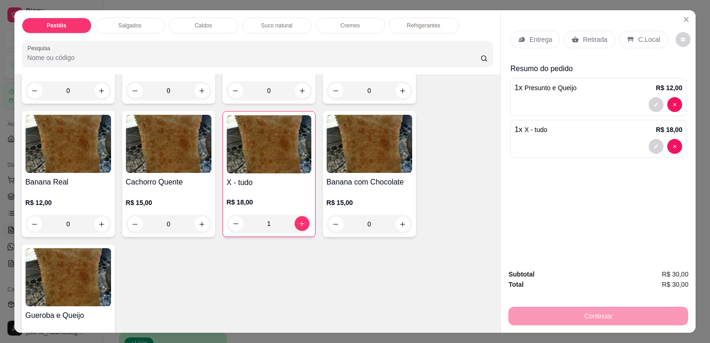
click at [578, 35] on div "Retirada" at bounding box center [590, 40] width 52 height 18
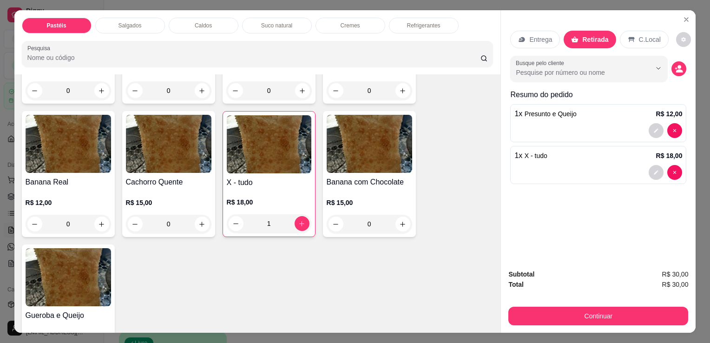
click at [577, 305] on div "Continuar" at bounding box center [599, 315] width 180 height 21
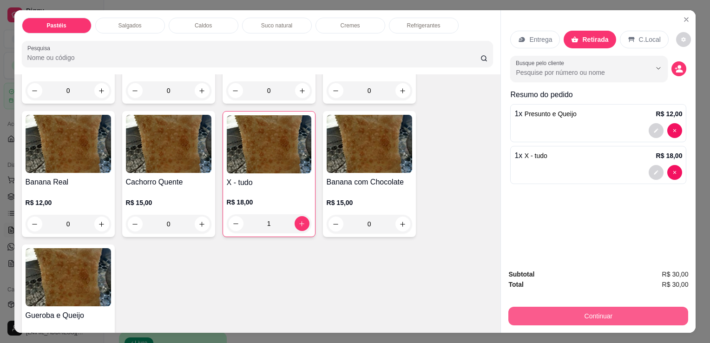
click at [575, 308] on button "Continuar" at bounding box center [599, 316] width 180 height 19
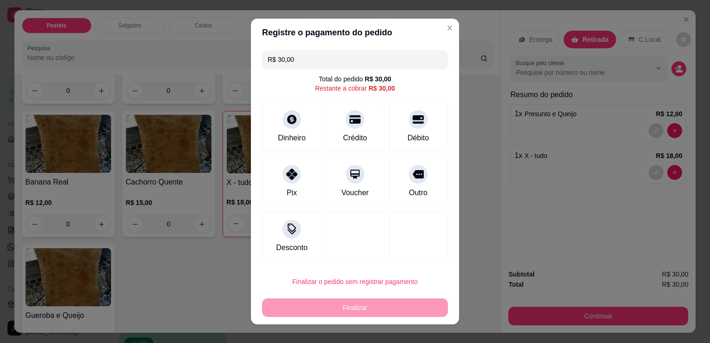
drag, startPoint x: 288, startPoint y: 184, endPoint x: 316, endPoint y: 235, distance: 58.0
click at [289, 184] on div "Pix" at bounding box center [292, 181] width 60 height 49
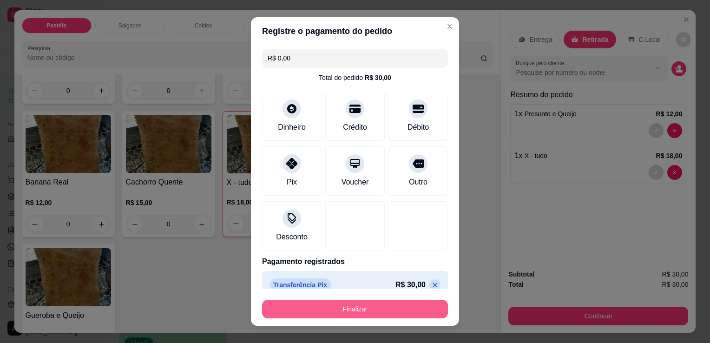
click at [346, 312] on button "Finalizar" at bounding box center [355, 309] width 186 height 19
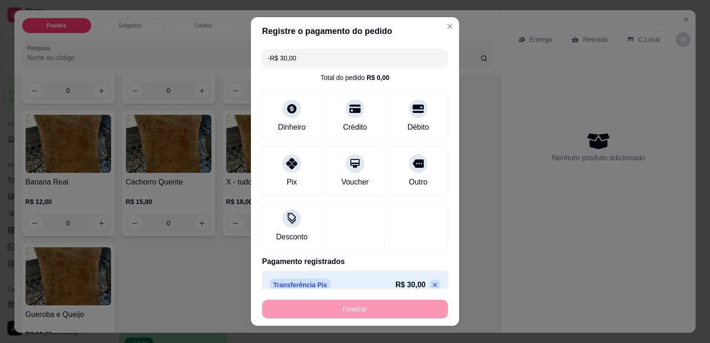
scroll to position [696, 0]
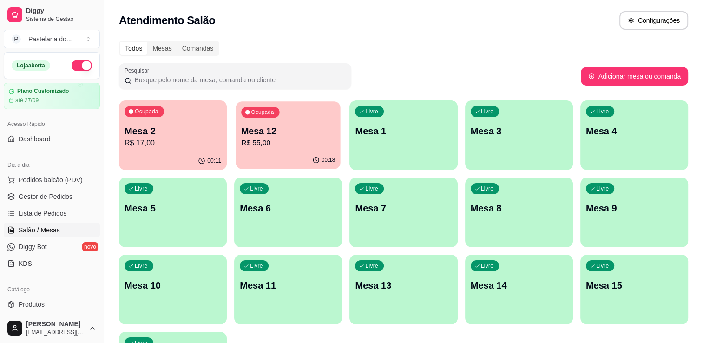
click at [268, 137] on p "Mesa 12" at bounding box center [288, 131] width 94 height 13
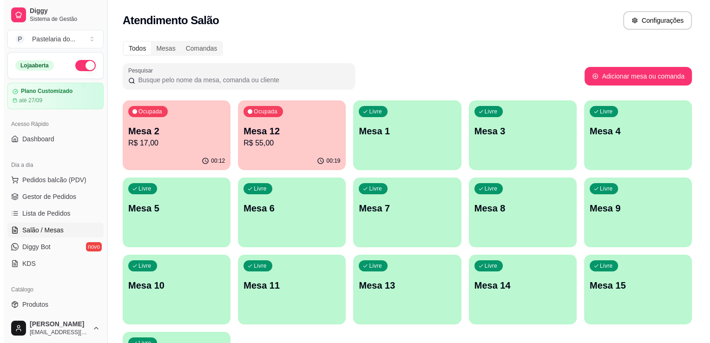
scroll to position [93, 0]
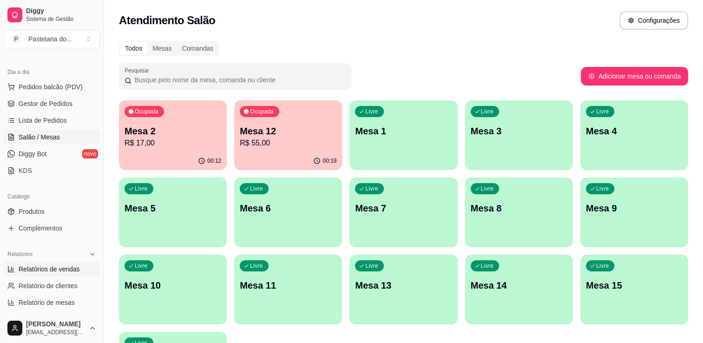
click at [42, 267] on span "Relatórios de vendas" at bounding box center [49, 269] width 61 height 9
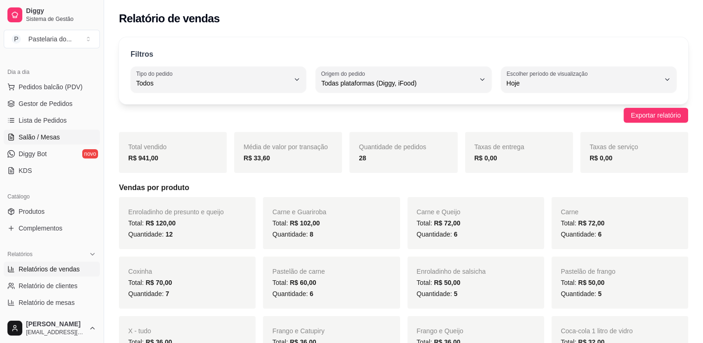
click at [52, 137] on span "Salão / Mesas" at bounding box center [39, 136] width 41 height 9
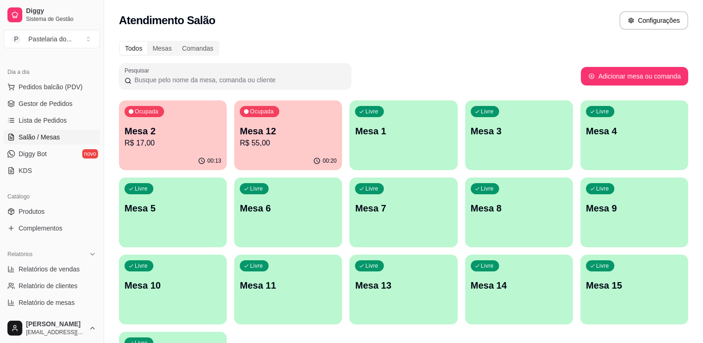
click at [166, 157] on div "00:13" at bounding box center [173, 161] width 108 height 18
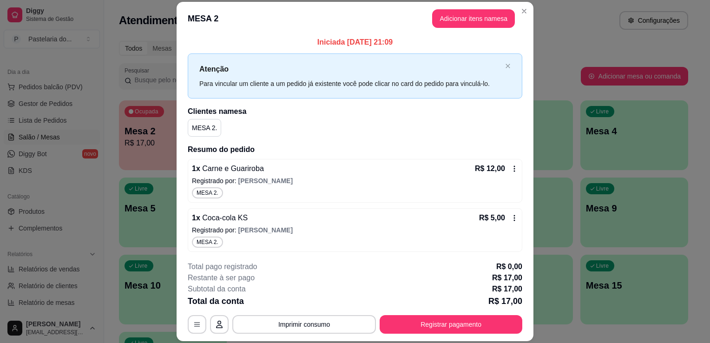
scroll to position [3, 0]
click at [238, 231] on span "[PERSON_NAME]" at bounding box center [265, 229] width 54 height 7
click at [479, 25] on button "Adicionar itens na mesa" at bounding box center [474, 18] width 80 height 18
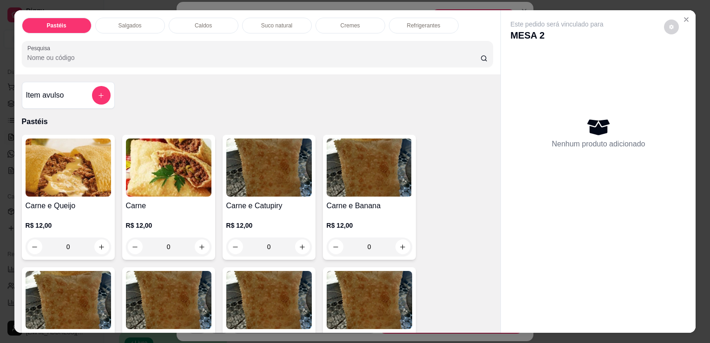
click at [417, 22] on p "Refrigerantes" at bounding box center [423, 25] width 33 height 7
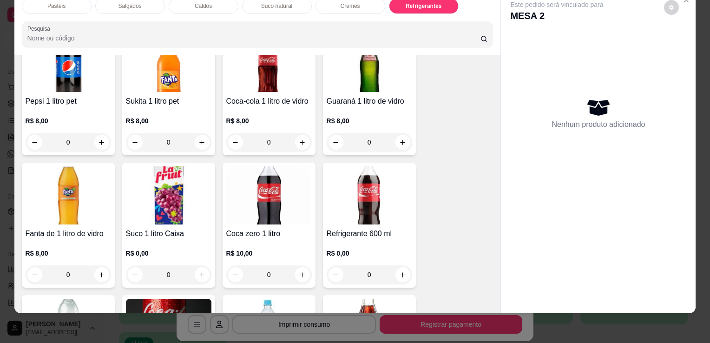
scroll to position [2757, 0]
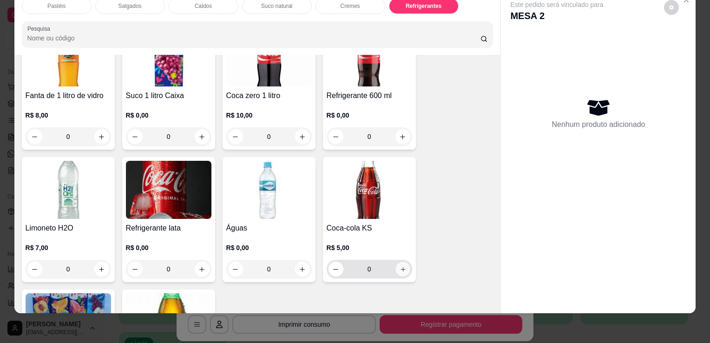
click at [403, 262] on button "increase-product-quantity" at bounding box center [403, 269] width 14 height 14
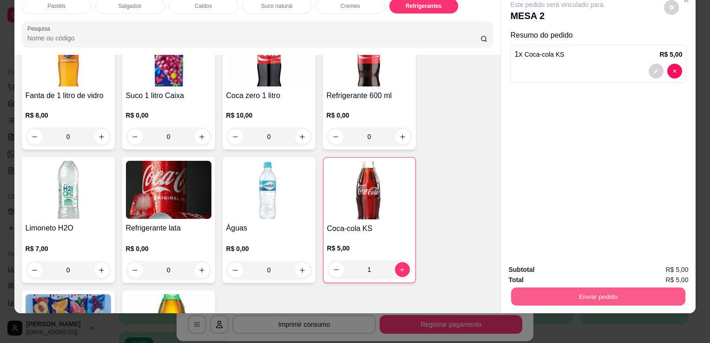
click at [623, 298] on button "Enviar pedido" at bounding box center [598, 296] width 174 height 18
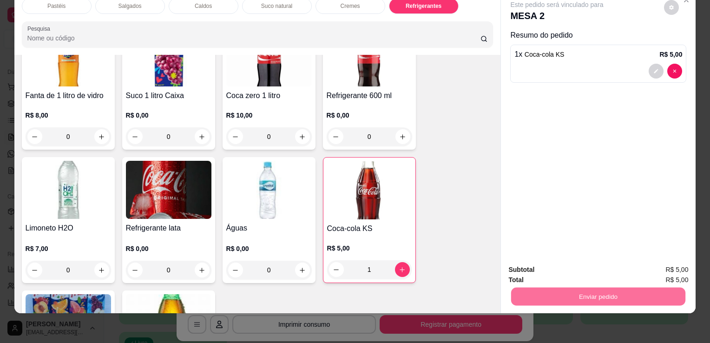
click at [628, 266] on button "Sim, quero registrar" at bounding box center [655, 266] width 67 height 17
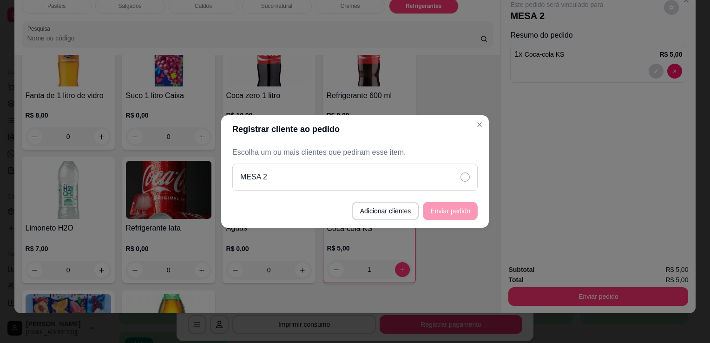
click at [439, 174] on div "MESA 2" at bounding box center [354, 177] width 245 height 27
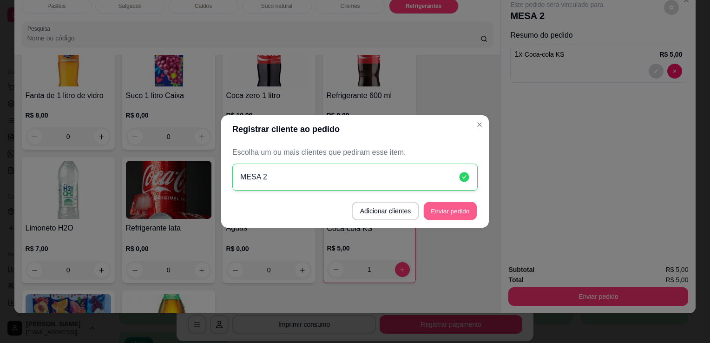
click at [448, 211] on button "Enviar pedido" at bounding box center [450, 211] width 53 height 18
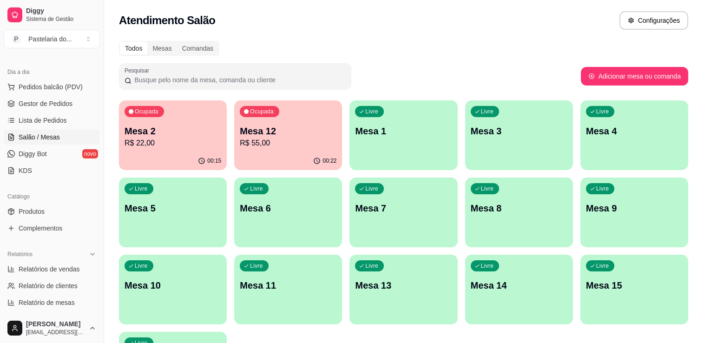
click at [148, 165] on div "00:15" at bounding box center [173, 161] width 108 height 18
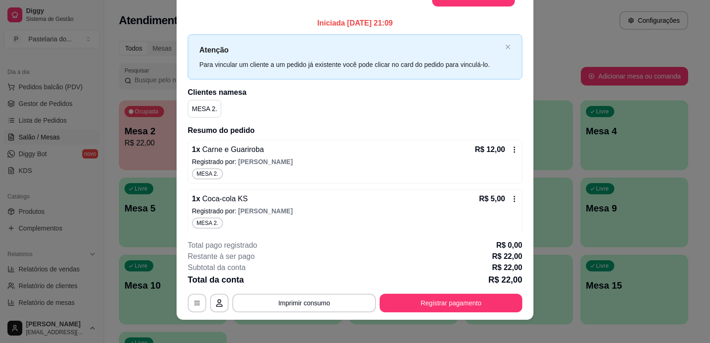
scroll to position [28, 0]
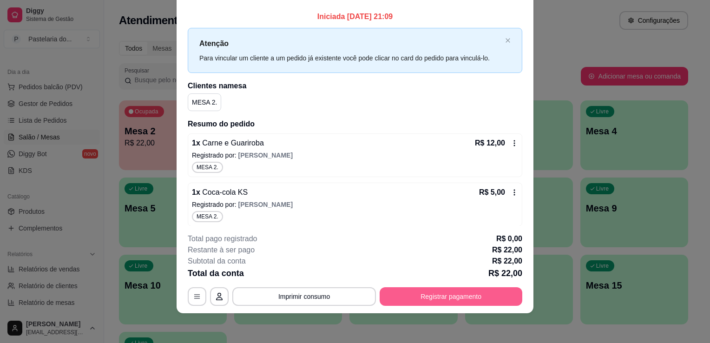
click at [465, 303] on button "Registrar pagamento" at bounding box center [451, 296] width 143 height 19
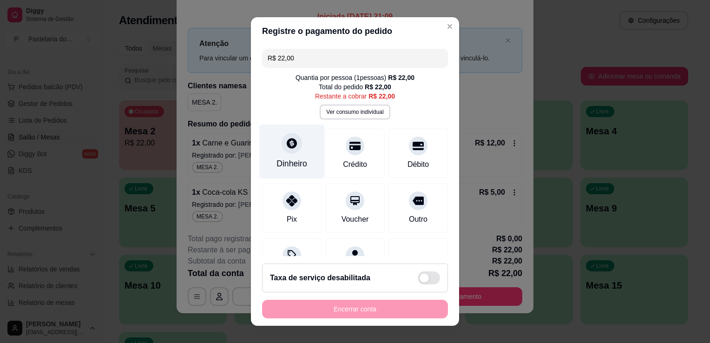
click at [296, 156] on div "Dinheiro" at bounding box center [292, 152] width 66 height 54
click at [322, 170] on input "0,00" at bounding box center [355, 162] width 186 height 19
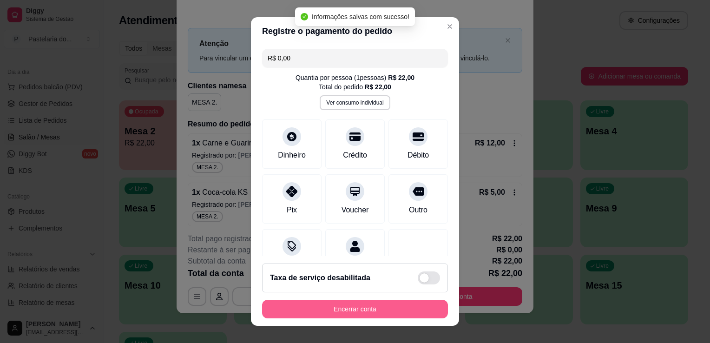
click at [358, 304] on button "Encerrar conta" at bounding box center [355, 309] width 186 height 19
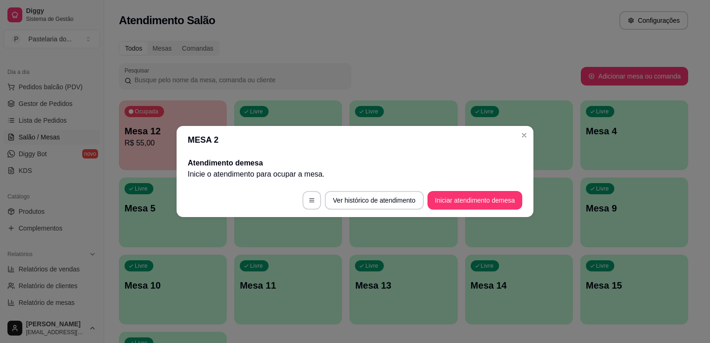
scroll to position [0, 0]
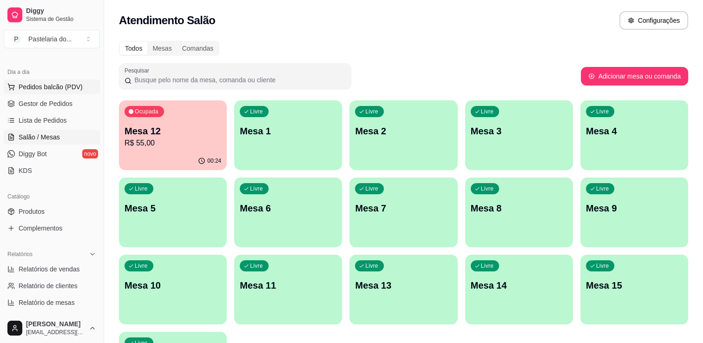
click at [52, 83] on span "Pedidos balcão (PDV)" at bounding box center [51, 86] width 64 height 9
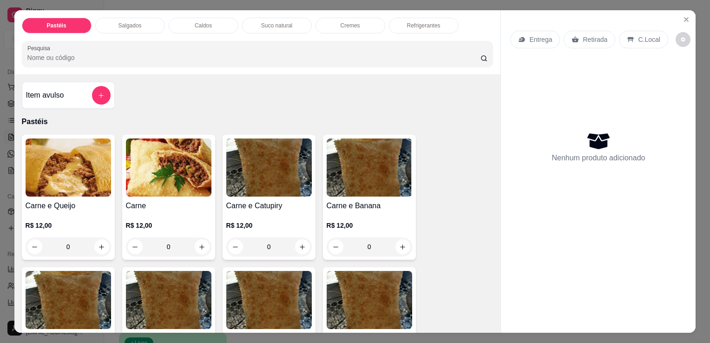
click at [207, 241] on div "0" at bounding box center [169, 247] width 86 height 19
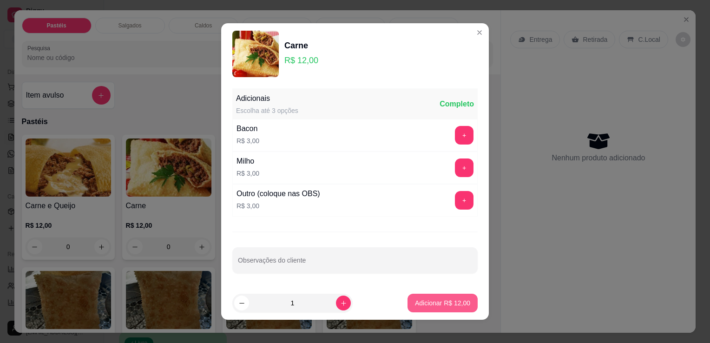
click at [437, 298] on p "Adicionar R$ 12,00" at bounding box center [442, 302] width 55 height 9
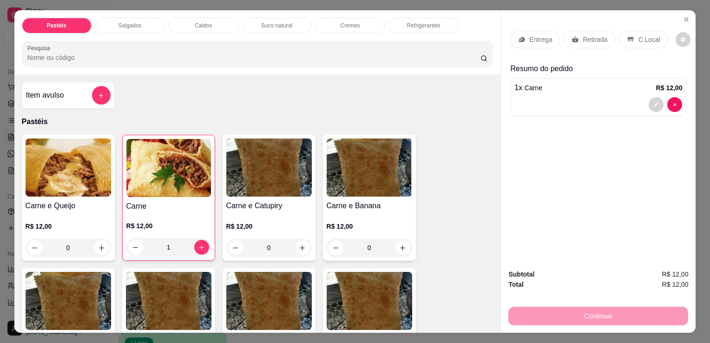
click at [582, 31] on div "Retirada" at bounding box center [590, 40] width 52 height 18
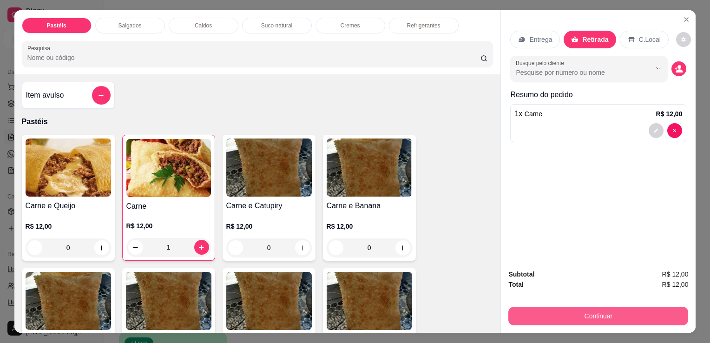
click at [580, 317] on button "Continuar" at bounding box center [599, 316] width 180 height 19
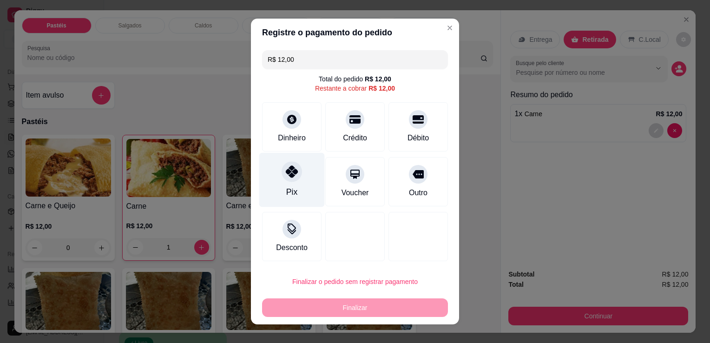
click at [282, 168] on div at bounding box center [292, 171] width 20 height 20
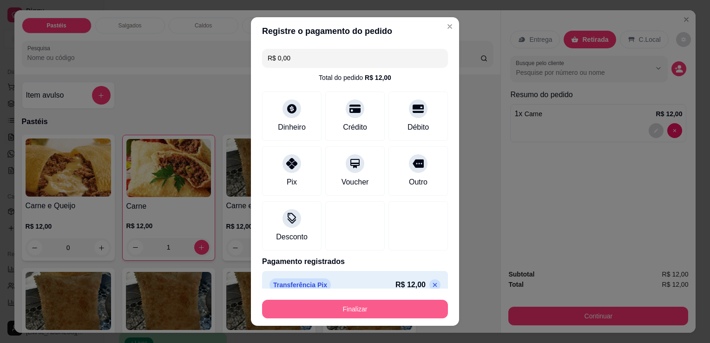
click at [367, 305] on button "Finalizar" at bounding box center [355, 309] width 186 height 19
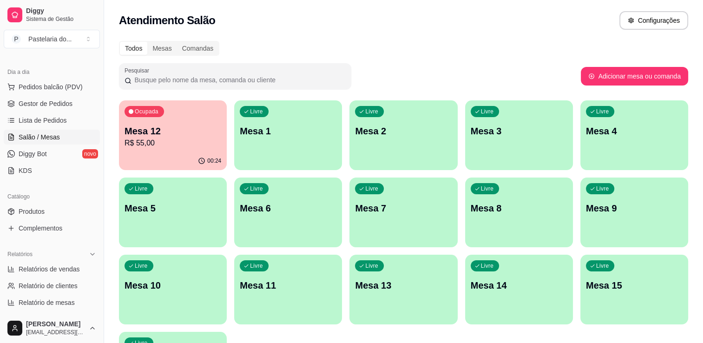
drag, startPoint x: 213, startPoint y: 267, endPoint x: 174, endPoint y: 293, distance: 46.7
drag, startPoint x: 174, startPoint y: 293, endPoint x: 387, endPoint y: 54, distance: 319.7
click at [387, 54] on div "Todos Mesas Comandas" at bounding box center [403, 48] width 569 height 15
click at [174, 148] on p "R$ 55,00" at bounding box center [173, 143] width 97 height 11
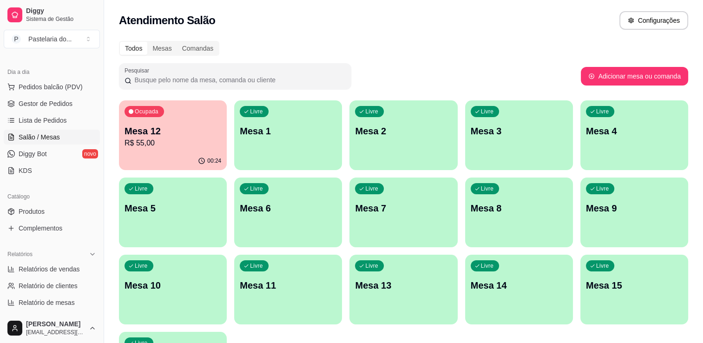
click at [174, 148] on p "R$ 55,00" at bounding box center [173, 143] width 97 height 11
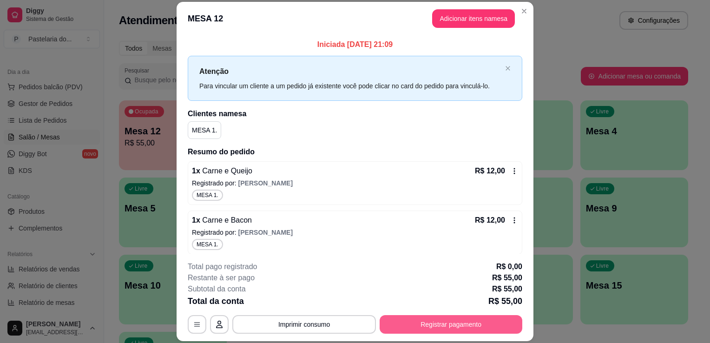
click at [411, 332] on button "Registrar pagamento" at bounding box center [451, 324] width 143 height 19
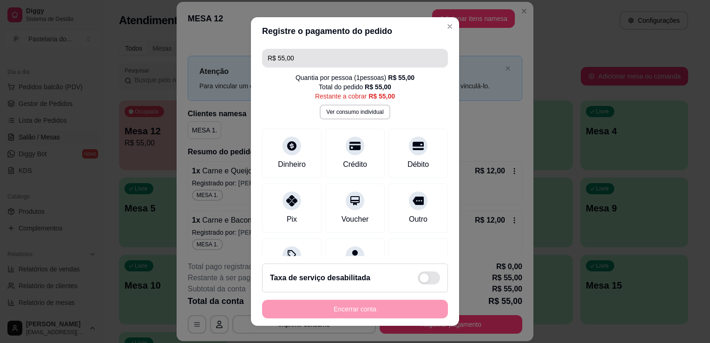
click at [298, 58] on input "R$ 55,00" at bounding box center [355, 58] width 175 height 19
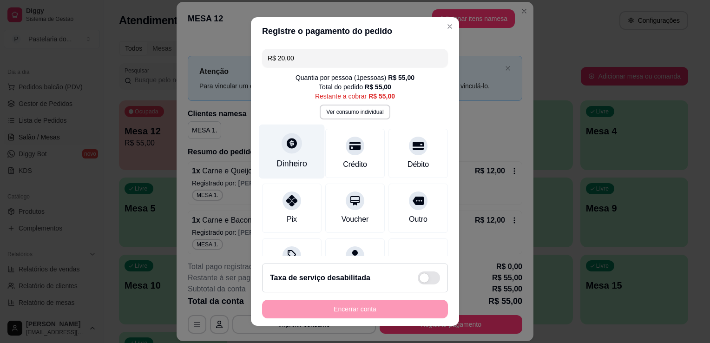
click at [292, 165] on div "Dinheiro" at bounding box center [292, 164] width 31 height 12
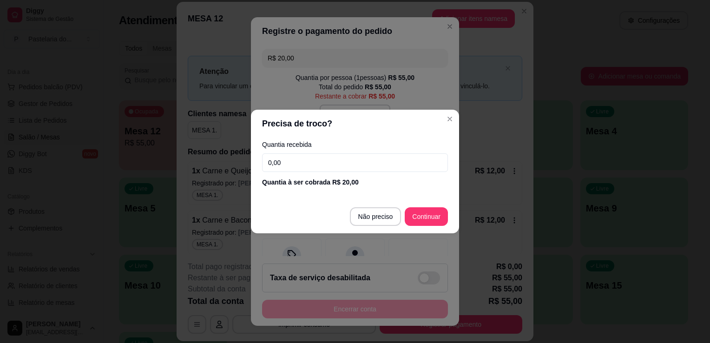
click at [321, 165] on input "0,00" at bounding box center [355, 162] width 186 height 19
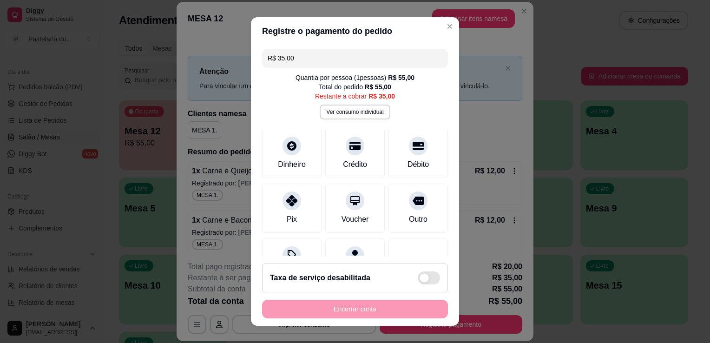
click at [335, 61] on input "R$ 35,00" at bounding box center [355, 58] width 175 height 19
click at [294, 200] on div at bounding box center [292, 198] width 20 height 20
click at [315, 55] on input "R$ 15,00" at bounding box center [355, 58] width 175 height 19
click at [291, 155] on div "Dinheiro" at bounding box center [292, 152] width 66 height 54
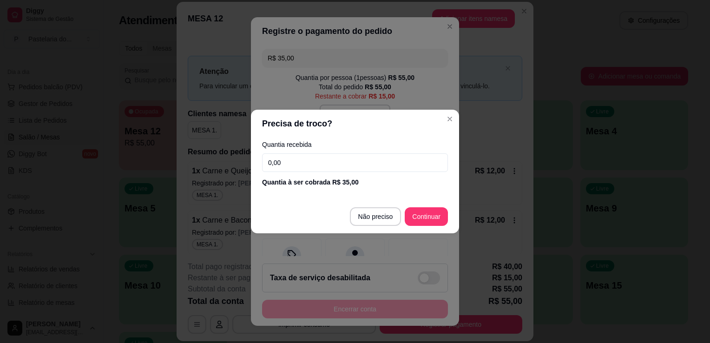
click at [372, 165] on input "0,00" at bounding box center [355, 162] width 186 height 19
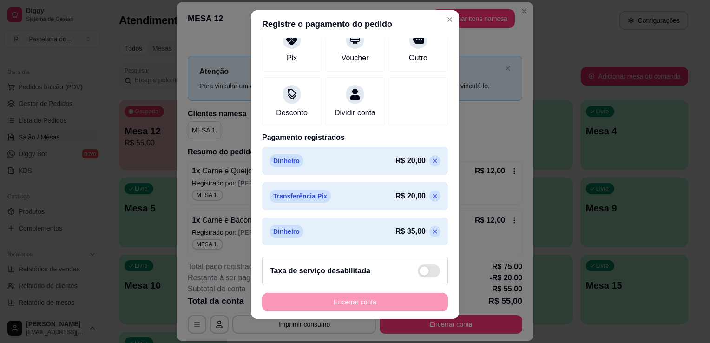
scroll to position [13, 0]
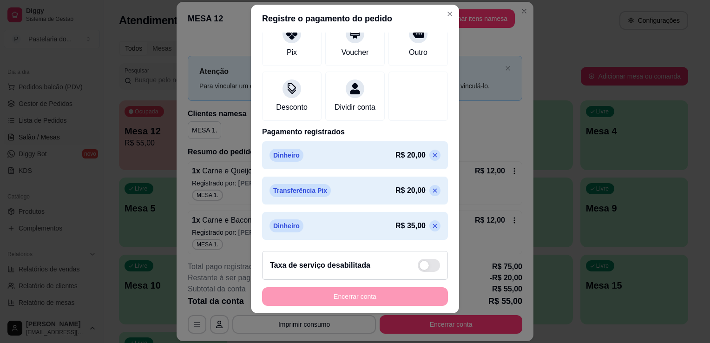
click at [431, 189] on icon at bounding box center [434, 190] width 7 height 7
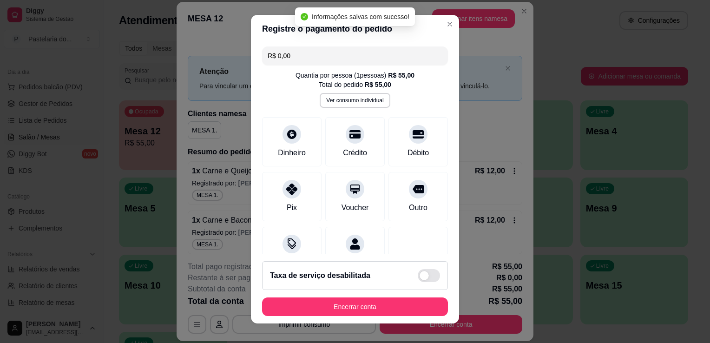
scroll to position [0, 0]
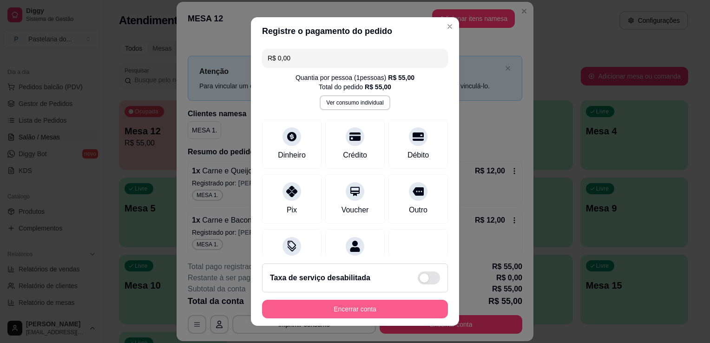
click at [370, 311] on button "Encerrar conta" at bounding box center [355, 309] width 186 height 19
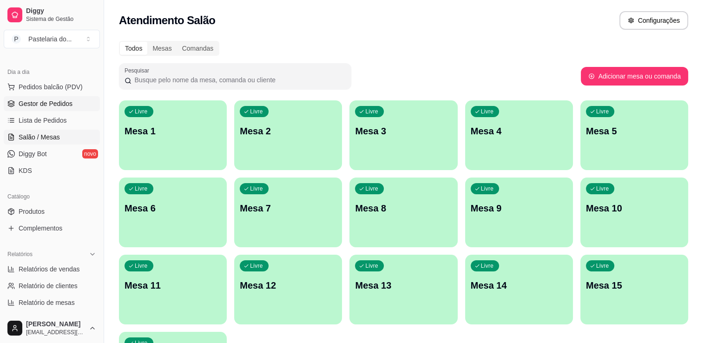
click at [60, 104] on span "Gestor de Pedidos" at bounding box center [46, 103] width 54 height 9
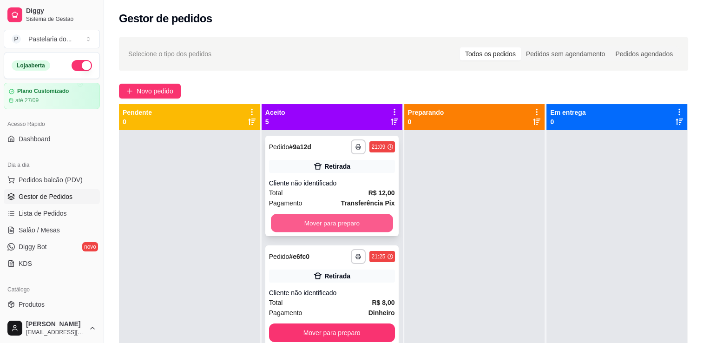
click at [358, 217] on button "Mover para preparo" at bounding box center [332, 223] width 122 height 18
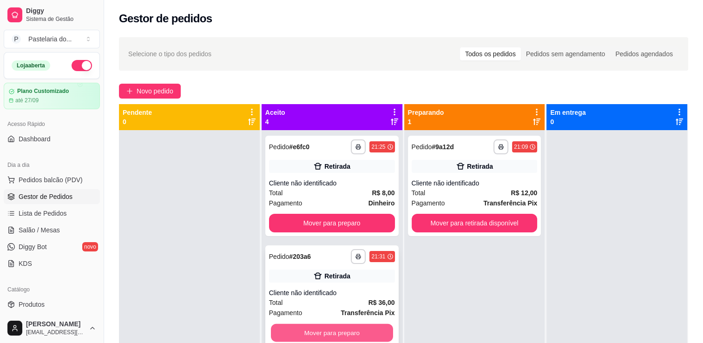
click at [368, 328] on button "Mover para preparo" at bounding box center [332, 333] width 122 height 18
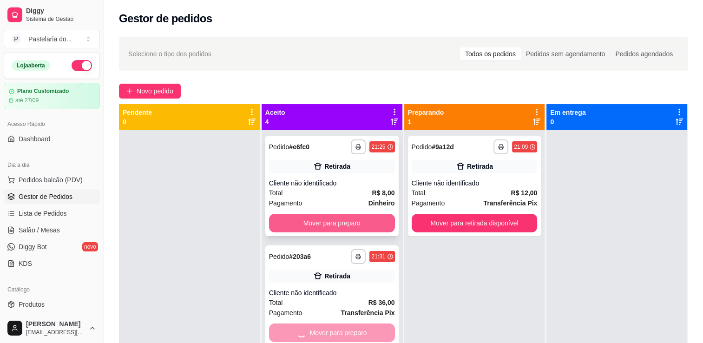
click at [377, 228] on button "Mover para preparo" at bounding box center [332, 223] width 126 height 19
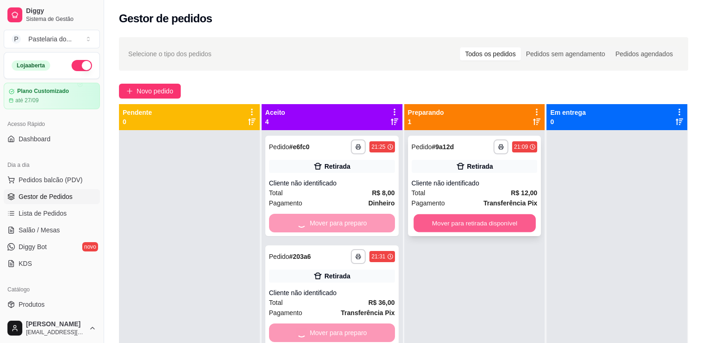
click at [438, 223] on button "Mover para retirada disponível" at bounding box center [475, 223] width 122 height 18
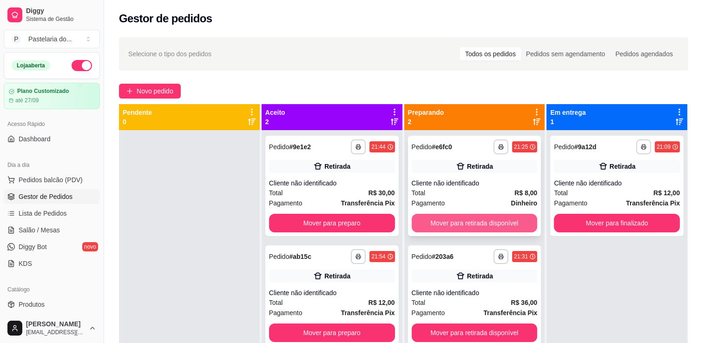
click at [480, 222] on button "Mover para retirada disponível" at bounding box center [475, 223] width 126 height 19
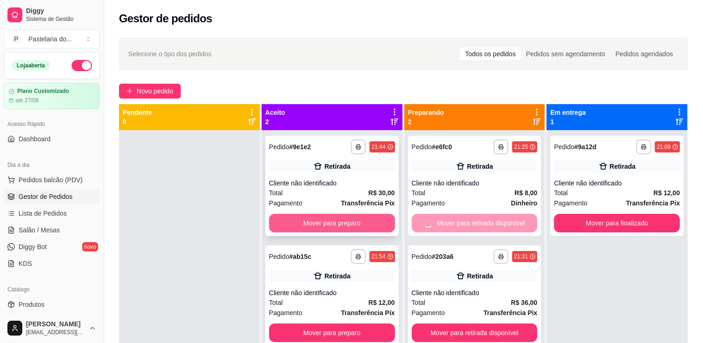
click at [370, 220] on button "Mover para preparo" at bounding box center [332, 223] width 126 height 19
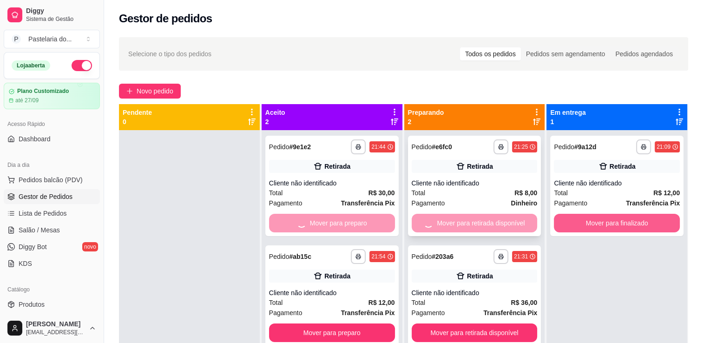
click at [561, 225] on button "Mover para finalizado" at bounding box center [617, 223] width 126 height 19
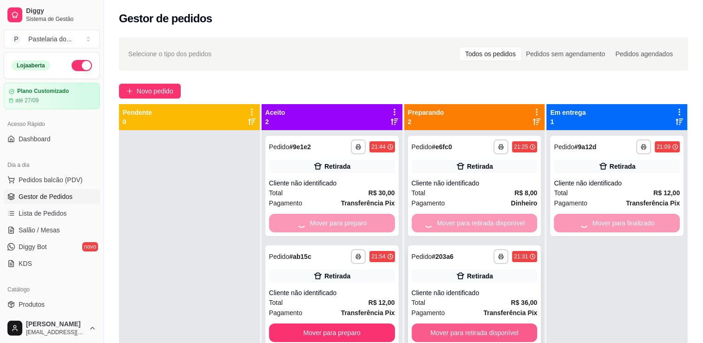
click at [457, 324] on button "Mover para retirada disponível" at bounding box center [475, 333] width 126 height 19
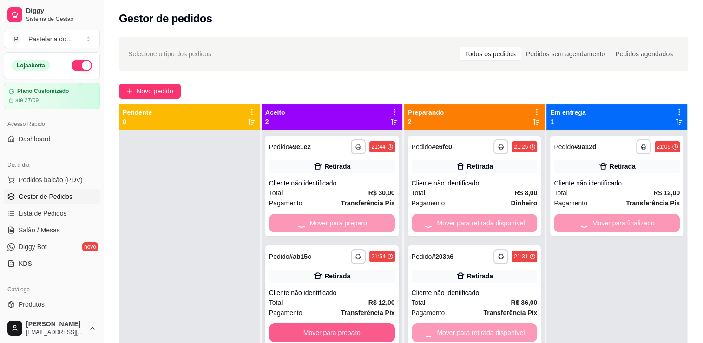
click at [377, 326] on button "Mover para preparo" at bounding box center [332, 333] width 126 height 19
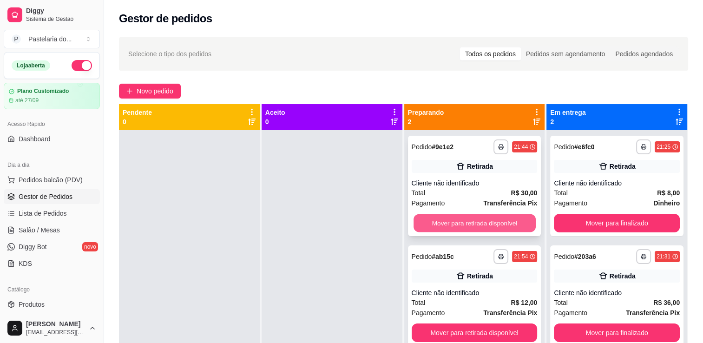
click at [505, 217] on button "Mover para retirada disponível" at bounding box center [475, 223] width 122 height 18
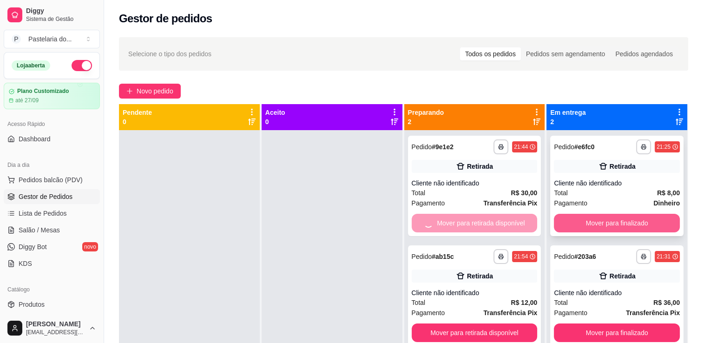
click at [583, 216] on button "Mover para finalizado" at bounding box center [617, 223] width 126 height 19
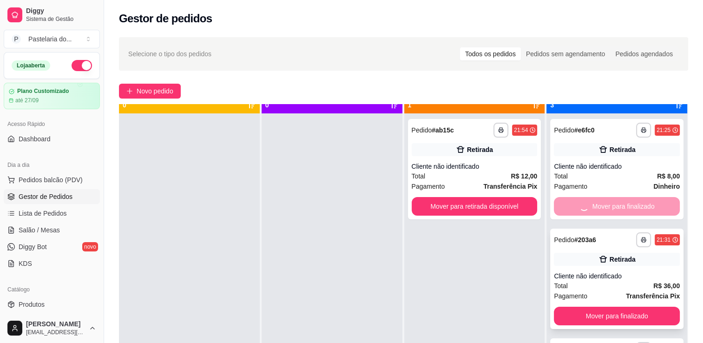
scroll to position [26, 0]
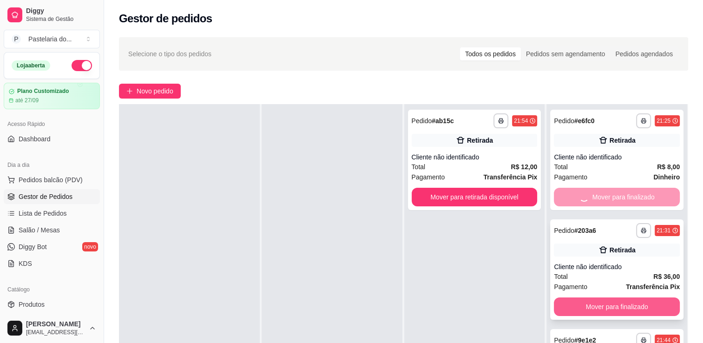
click at [607, 308] on button "Mover para finalizado" at bounding box center [617, 307] width 126 height 19
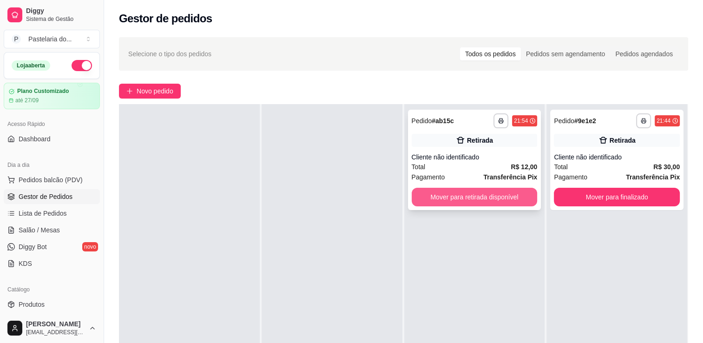
click at [511, 203] on button "Mover para retirada disponível" at bounding box center [475, 197] width 126 height 19
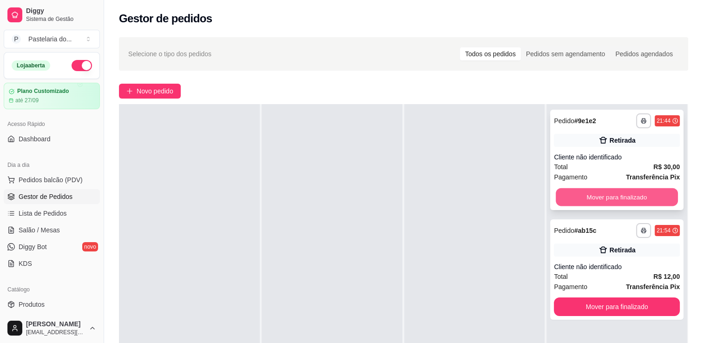
click at [582, 188] on button "Mover para finalizado" at bounding box center [617, 197] width 122 height 18
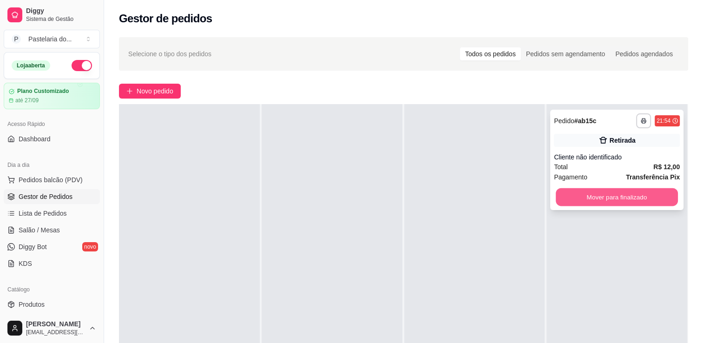
click at [629, 192] on button "Mover para finalizado" at bounding box center [617, 197] width 122 height 18
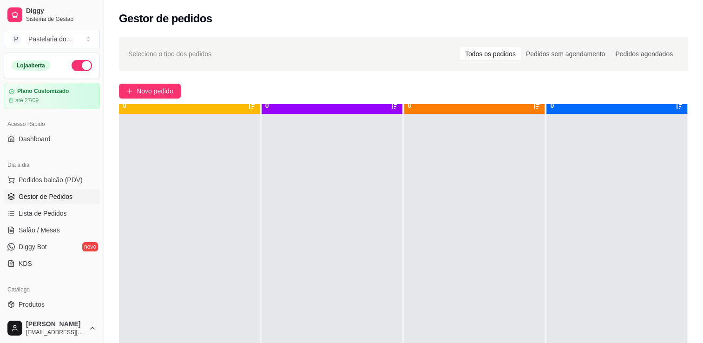
scroll to position [0, 0]
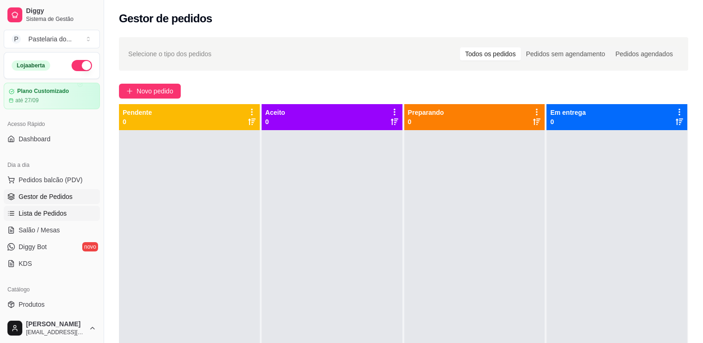
click at [33, 217] on span "Lista de Pedidos" at bounding box center [43, 213] width 48 height 9
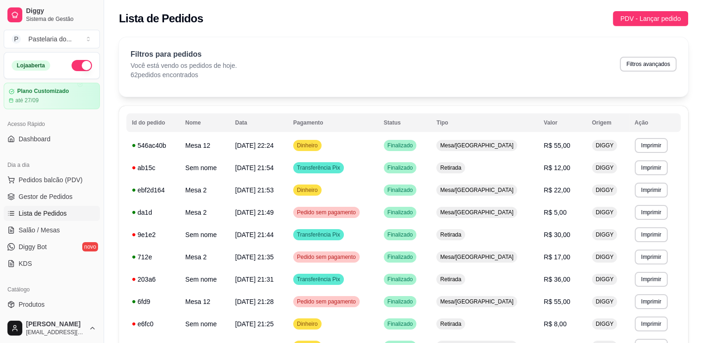
click at [78, 64] on button "button" at bounding box center [82, 65] width 20 height 11
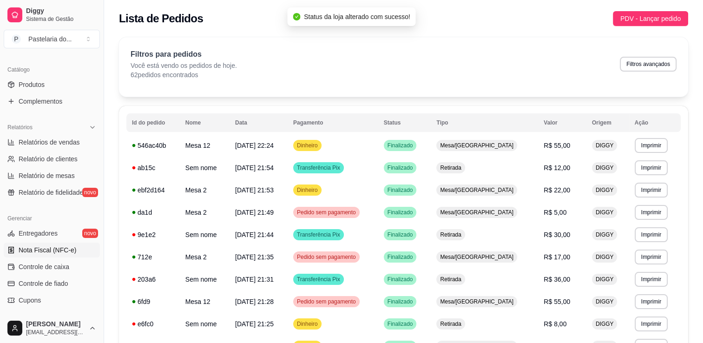
scroll to position [232, 0]
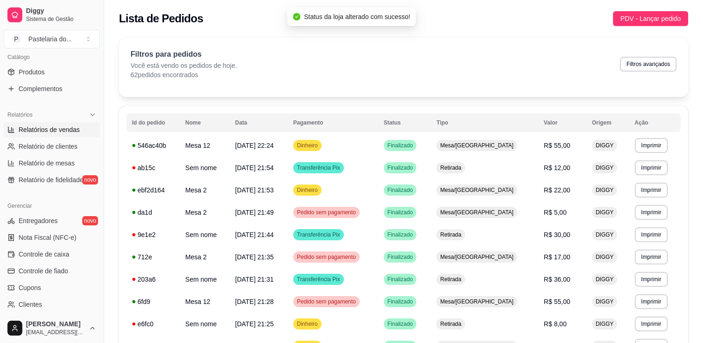
click at [49, 129] on span "Relatórios de vendas" at bounding box center [49, 129] width 61 height 9
